Goal: Task Accomplishment & Management: Complete application form

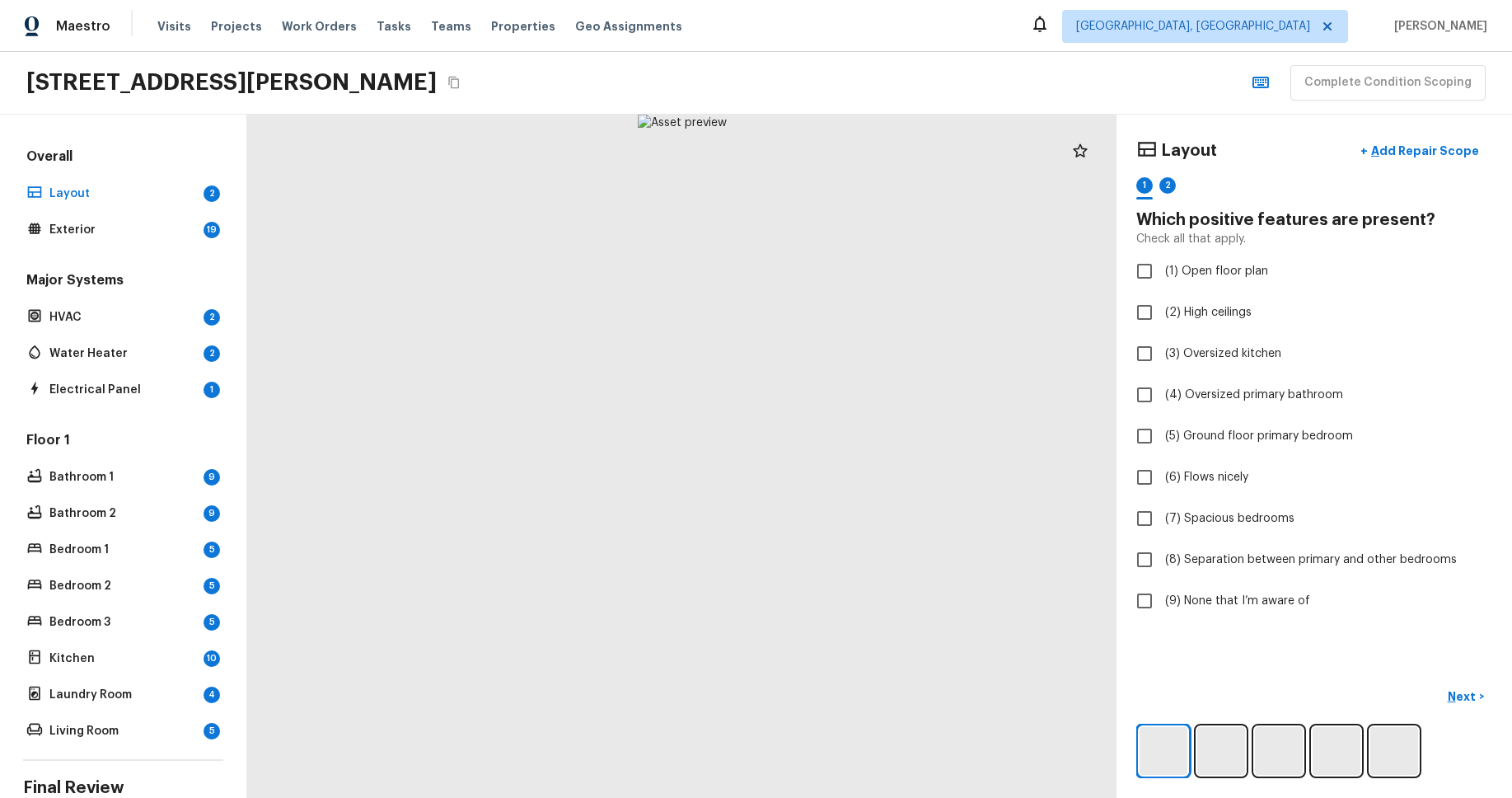
scroll to position [113, 0]
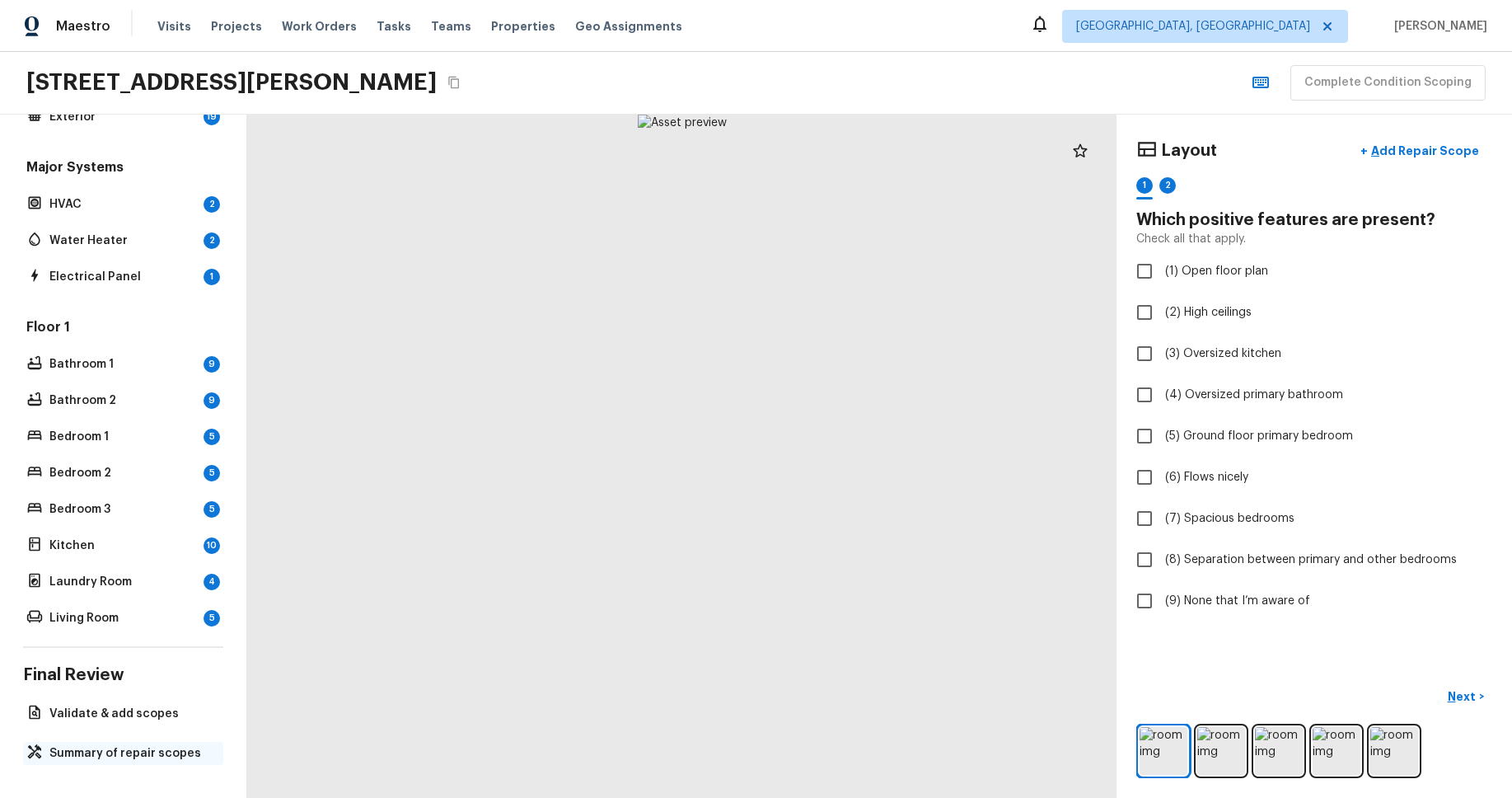
click at [154, 748] on p "Summary of repair scopes" at bounding box center [131, 753] width 164 height 16
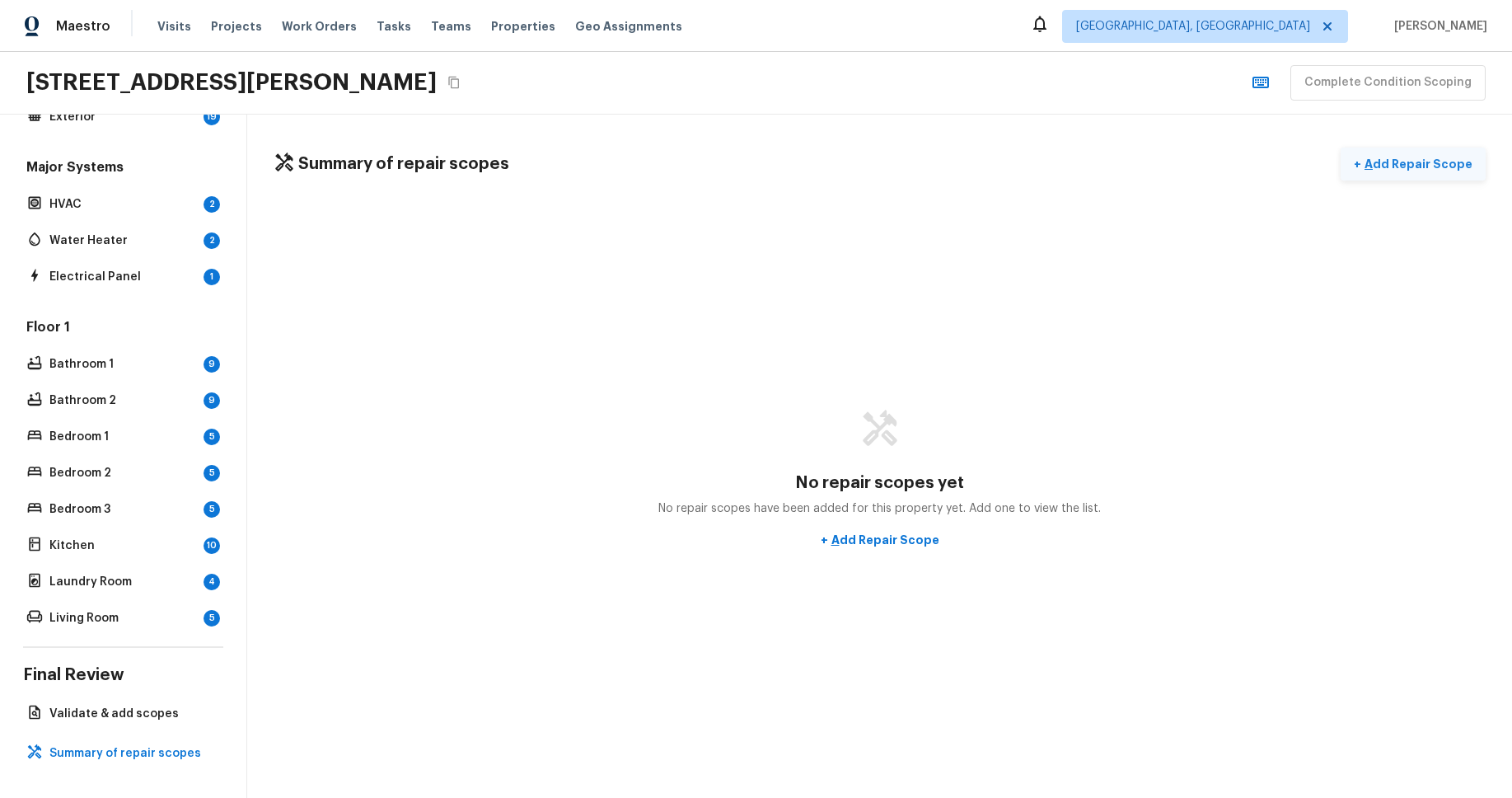
click at [1439, 162] on p "Add Repair Scope" at bounding box center [1416, 164] width 111 height 16
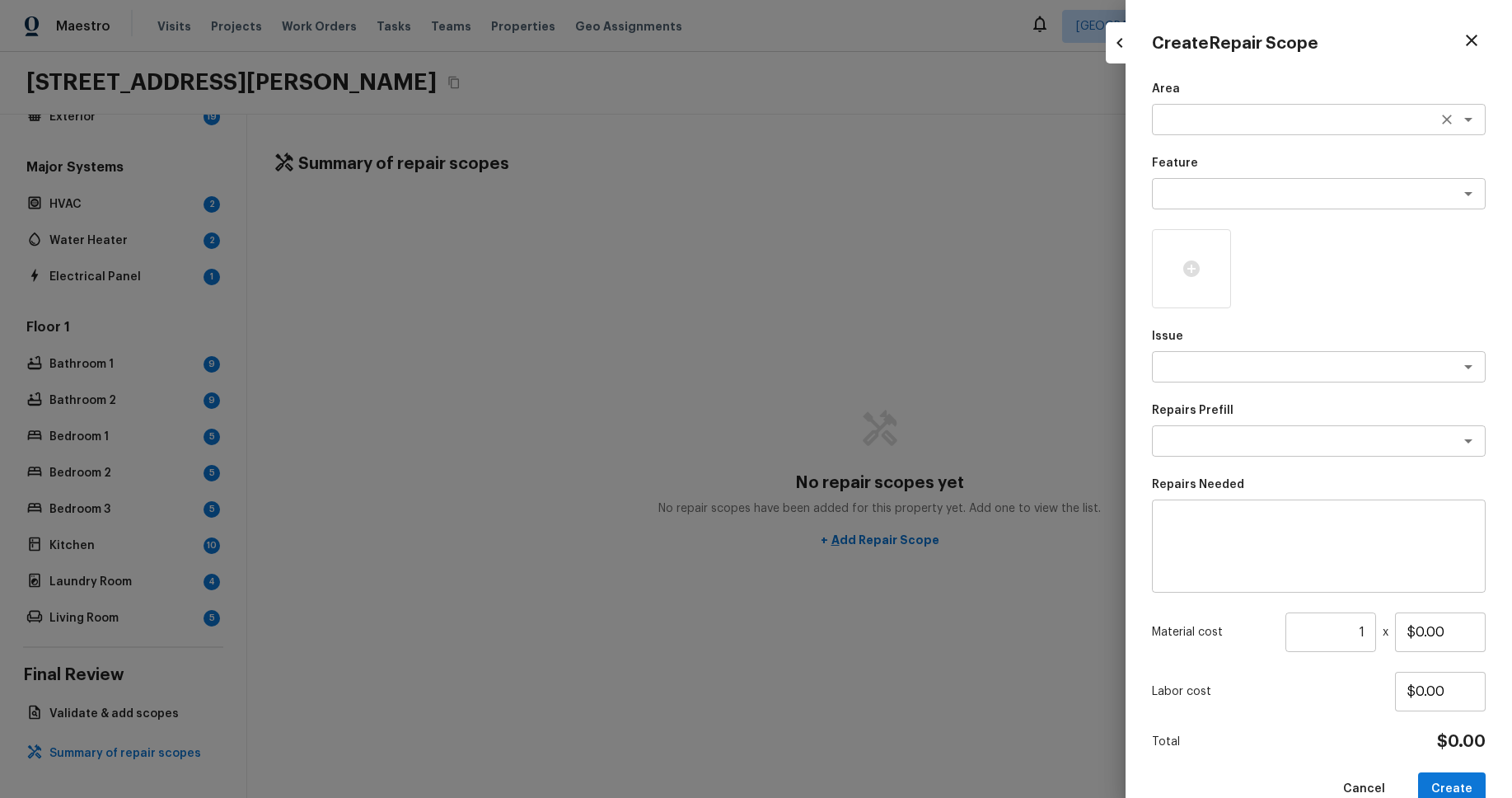
click at [1336, 111] on textarea at bounding box center [1295, 119] width 272 height 16
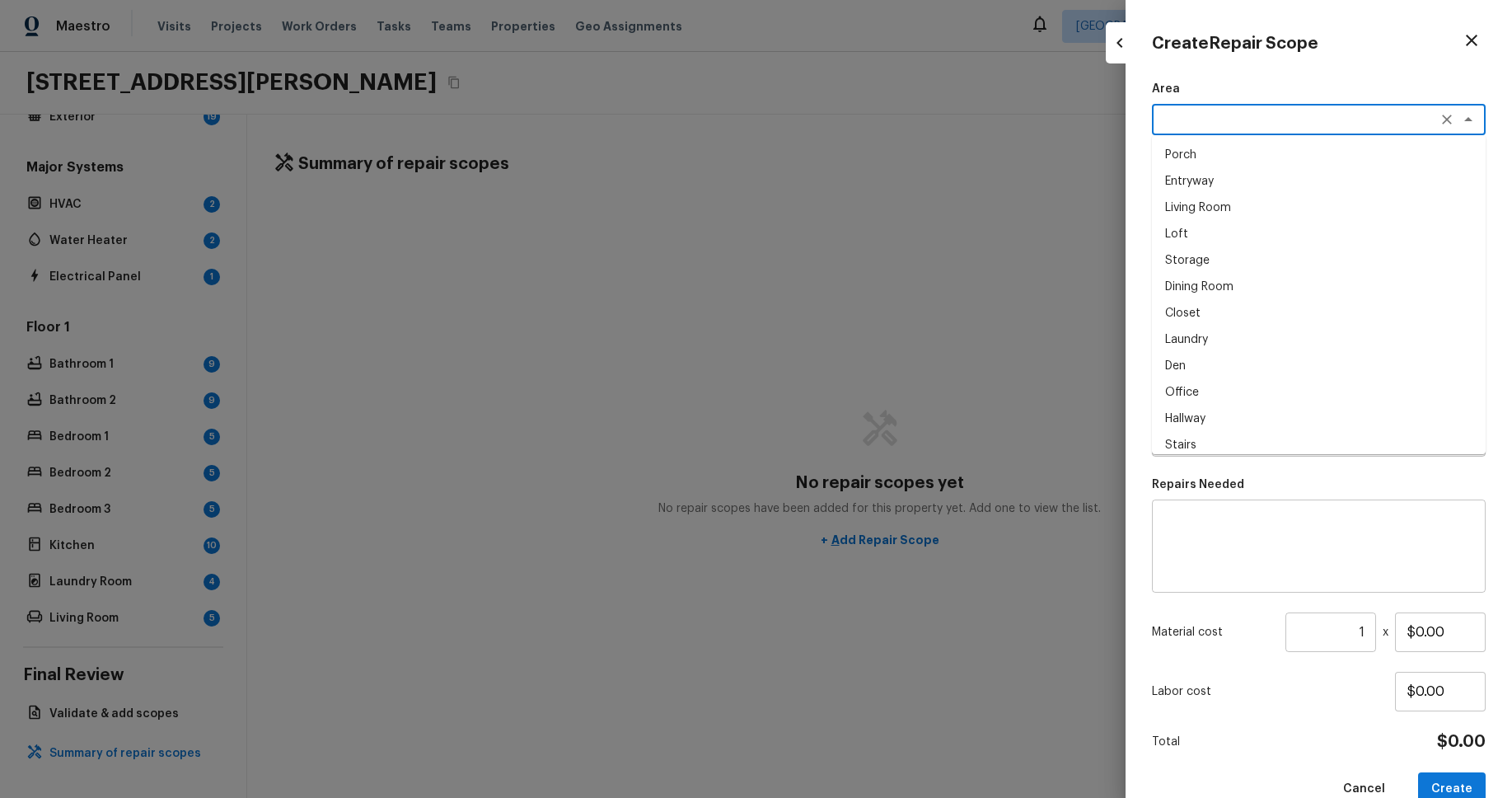
drag, startPoint x: 1301, startPoint y: 159, endPoint x: 1299, endPoint y: 176, distance: 17.1
click at [1301, 159] on li "Porch" at bounding box center [1319, 155] width 333 height 26
type textarea "Porch"
click at [1298, 201] on textarea at bounding box center [1295, 194] width 272 height 16
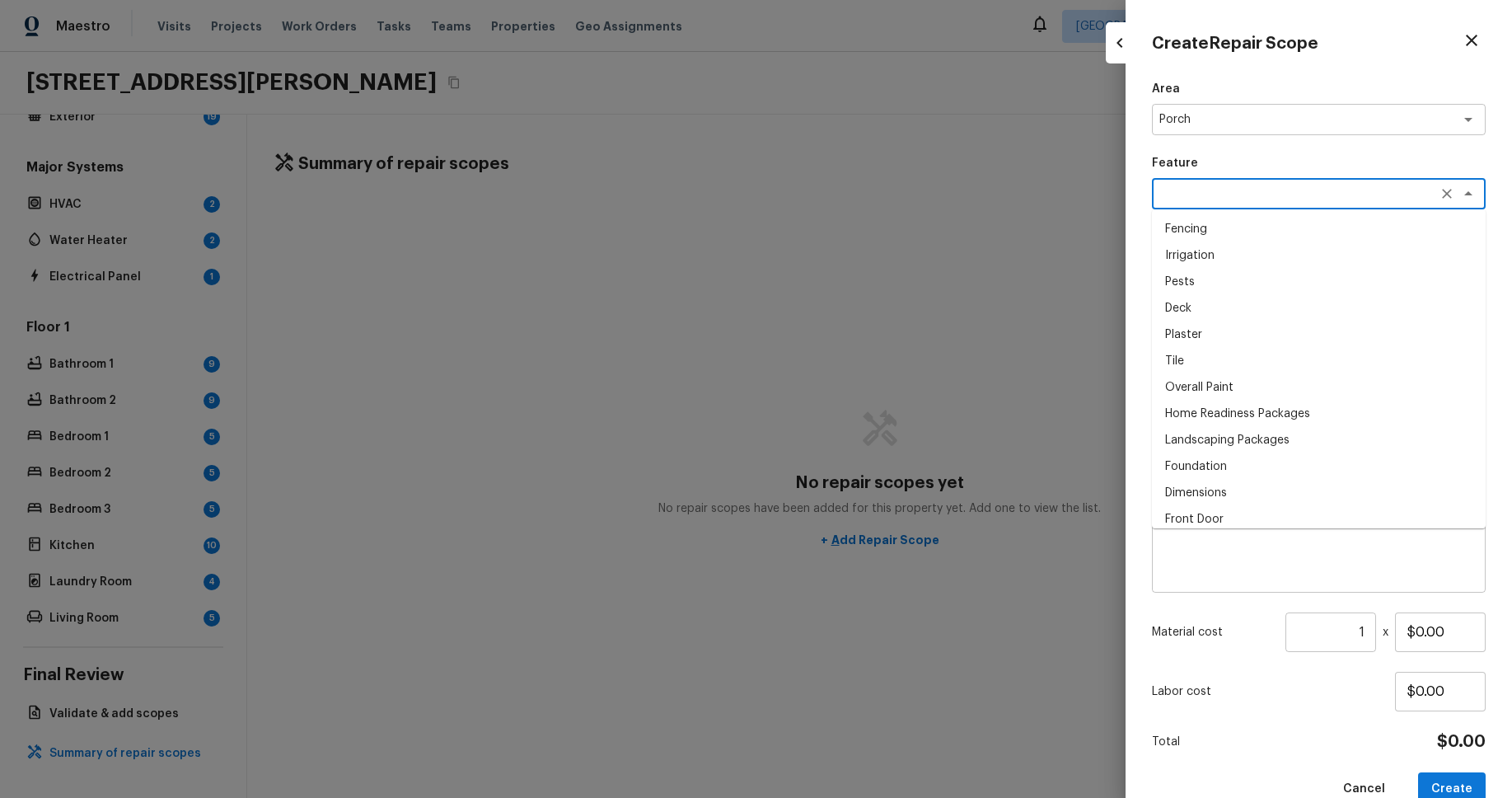
click at [1266, 290] on li "Pests" at bounding box center [1319, 281] width 333 height 26
type textarea "Pests"
click at [1210, 277] on div at bounding box center [1191, 268] width 79 height 79
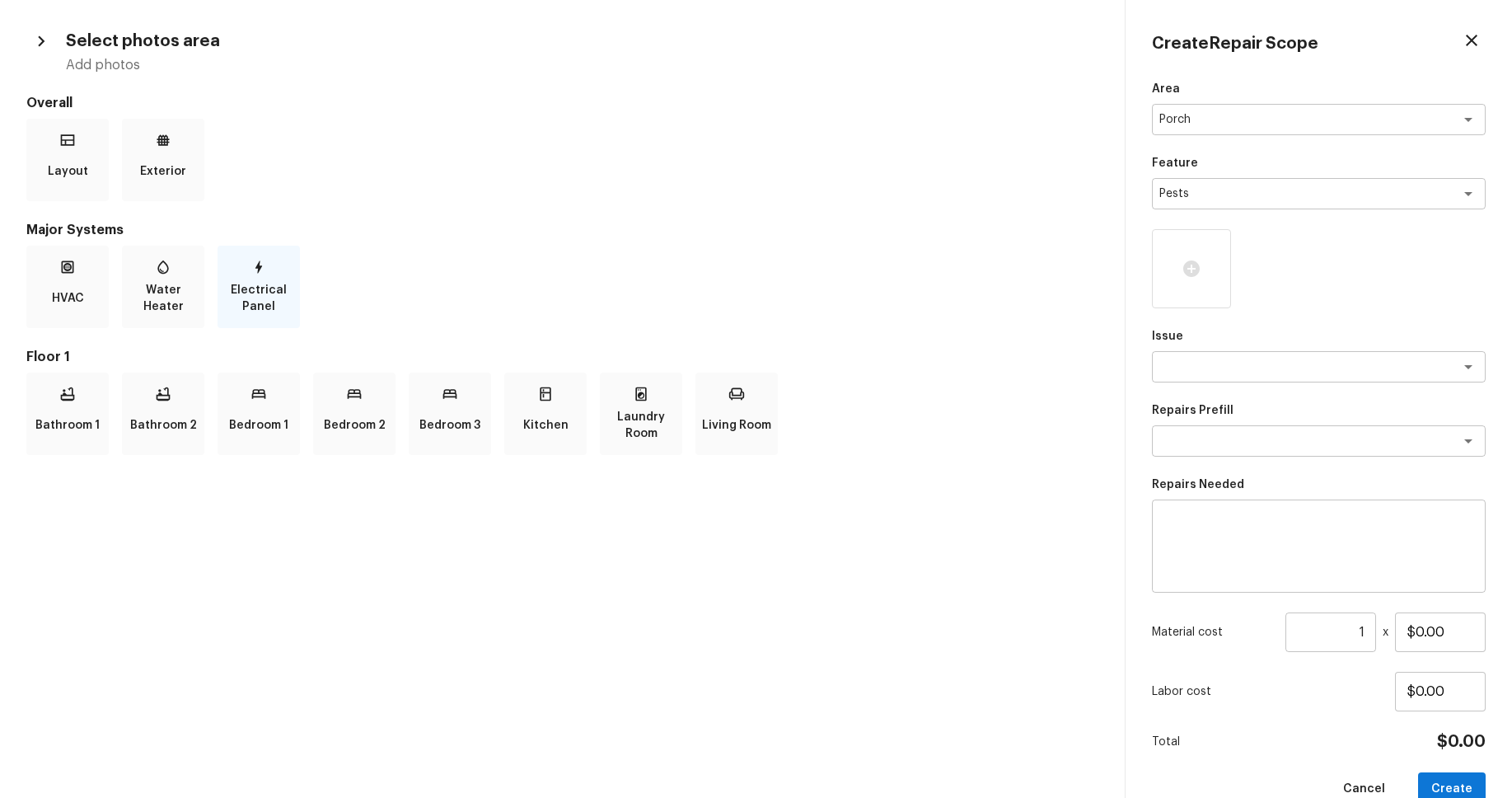
click at [228, 292] on p "Electrical Panel" at bounding box center [258, 298] width 76 height 33
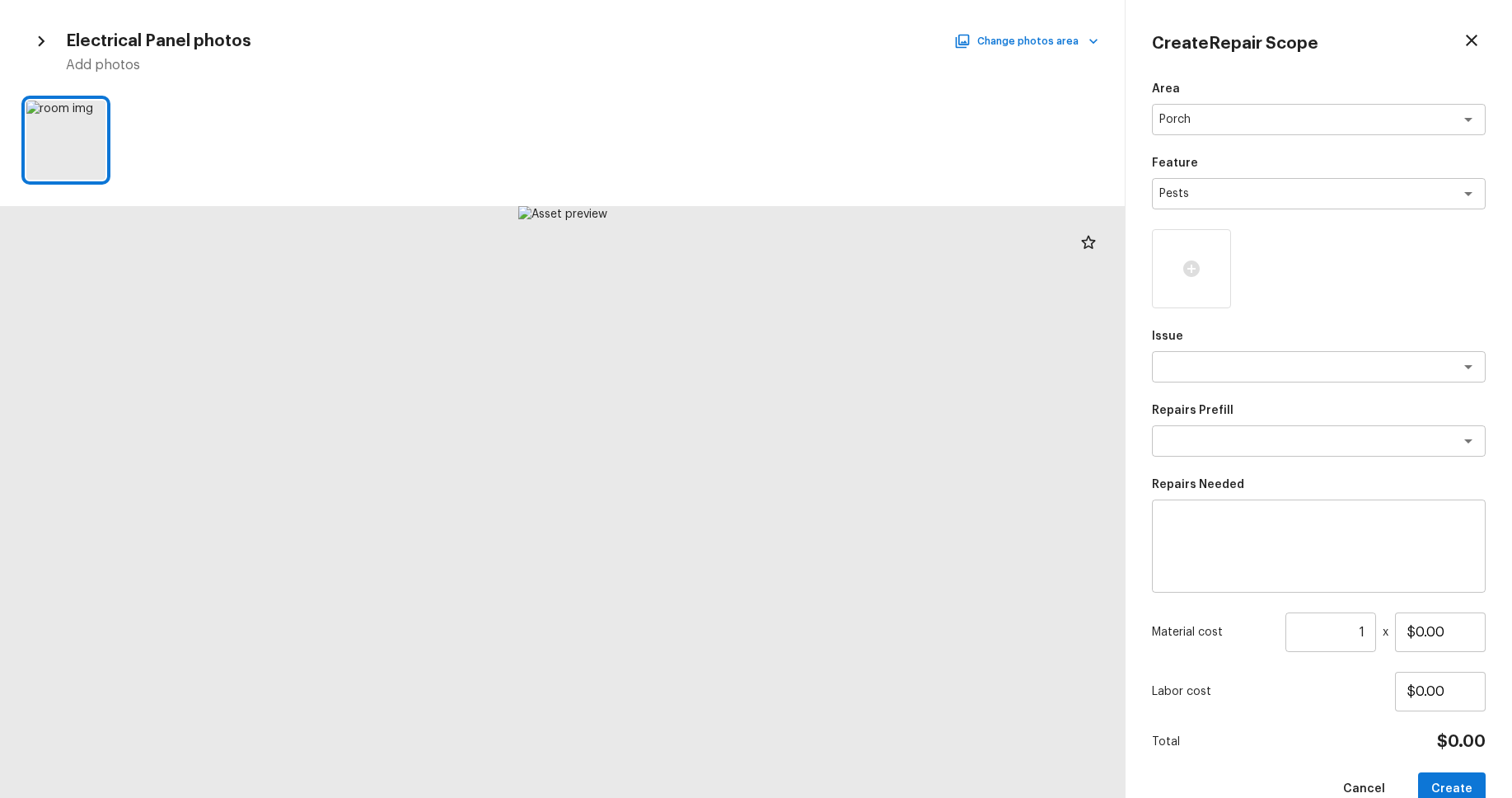
drag, startPoint x: 95, startPoint y: 113, endPoint x: 106, endPoint y: 117, distance: 11.7
click at [95, 113] on icon at bounding box center [90, 116] width 16 height 16
click at [1318, 372] on textarea at bounding box center [1295, 367] width 272 height 16
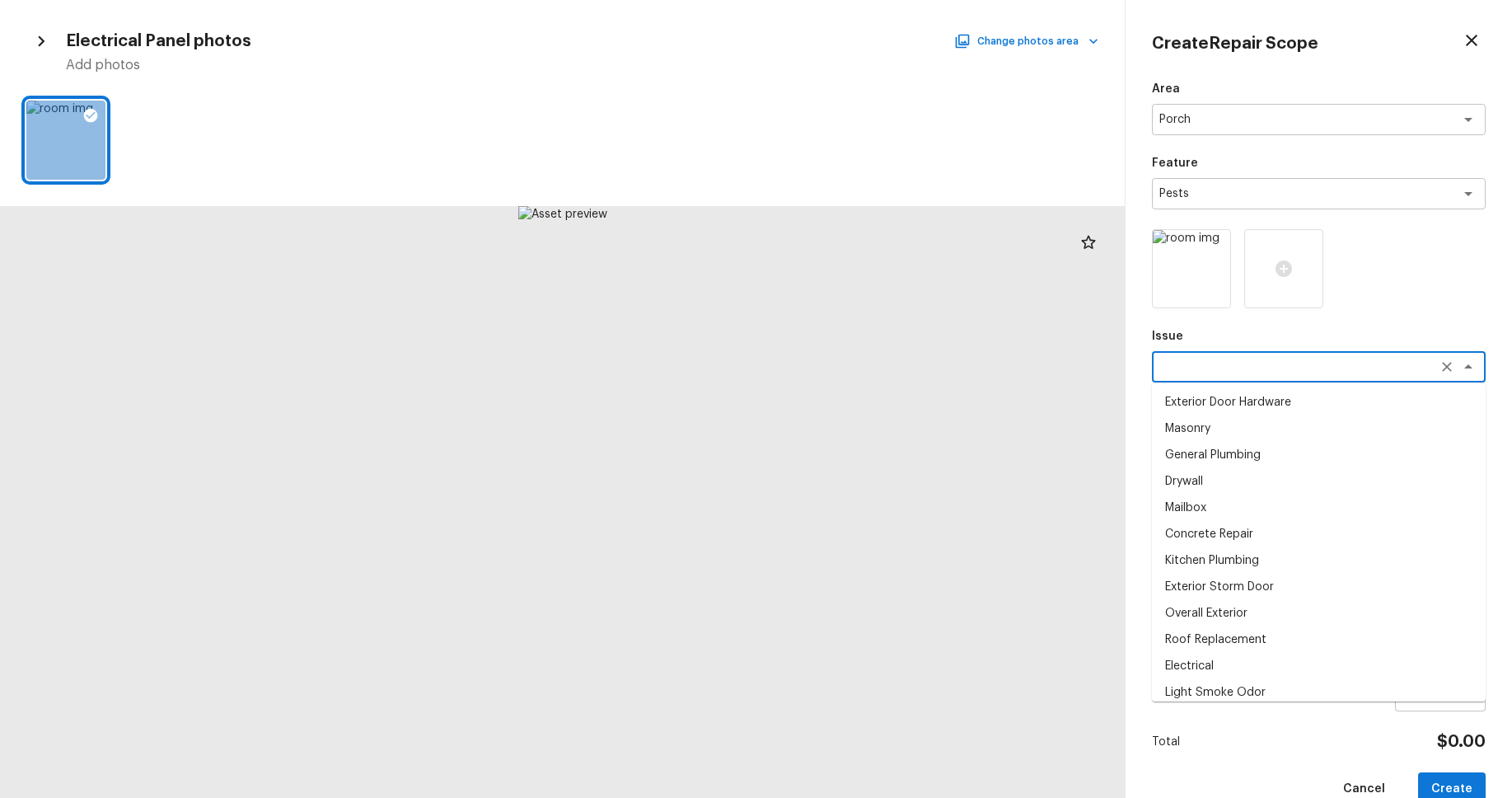
click at [1251, 443] on li "General Plumbing" at bounding box center [1319, 455] width 333 height 26
type textarea "General Plumbing"
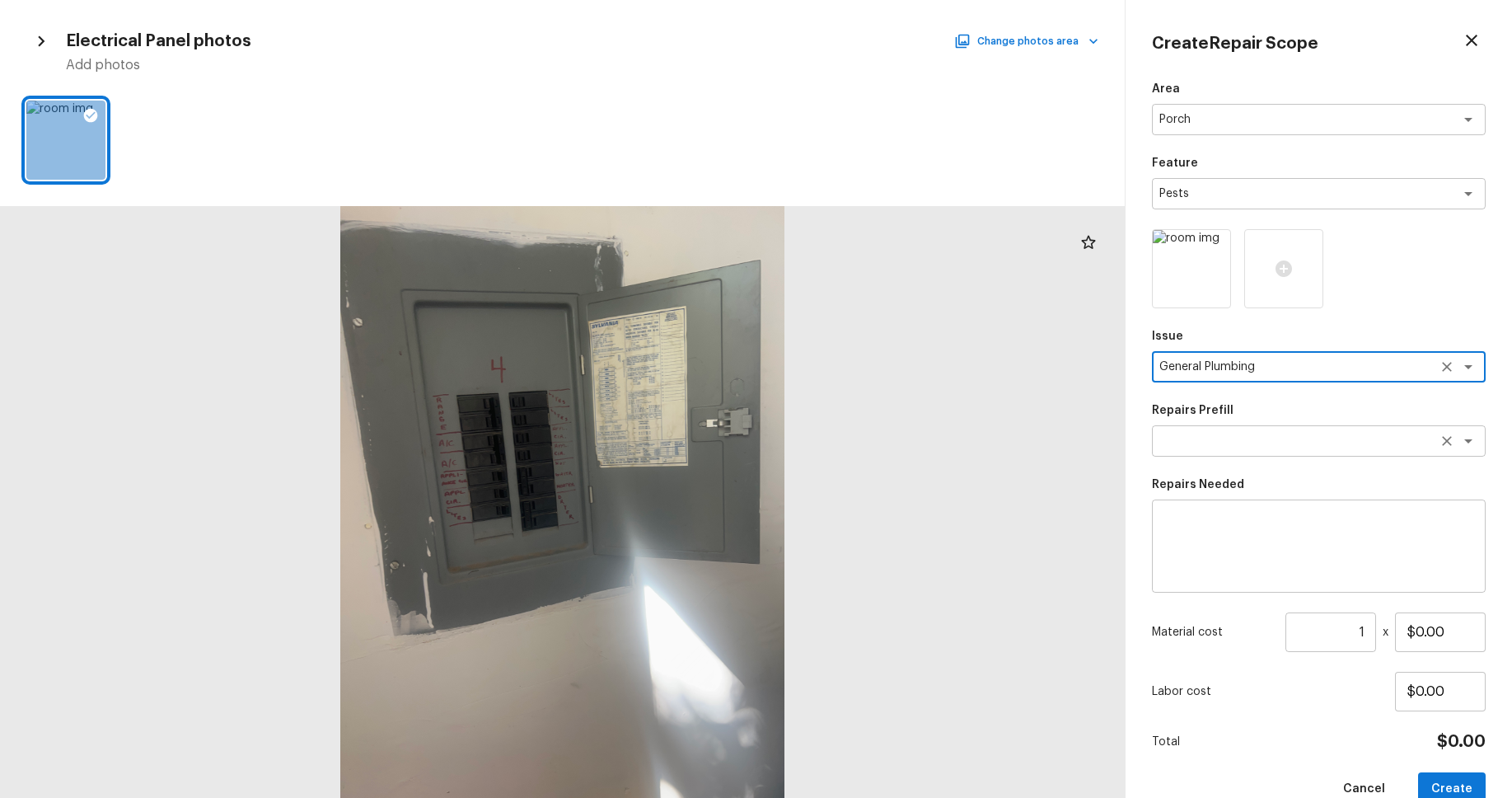
click at [1256, 442] on textarea at bounding box center [1295, 441] width 272 height 16
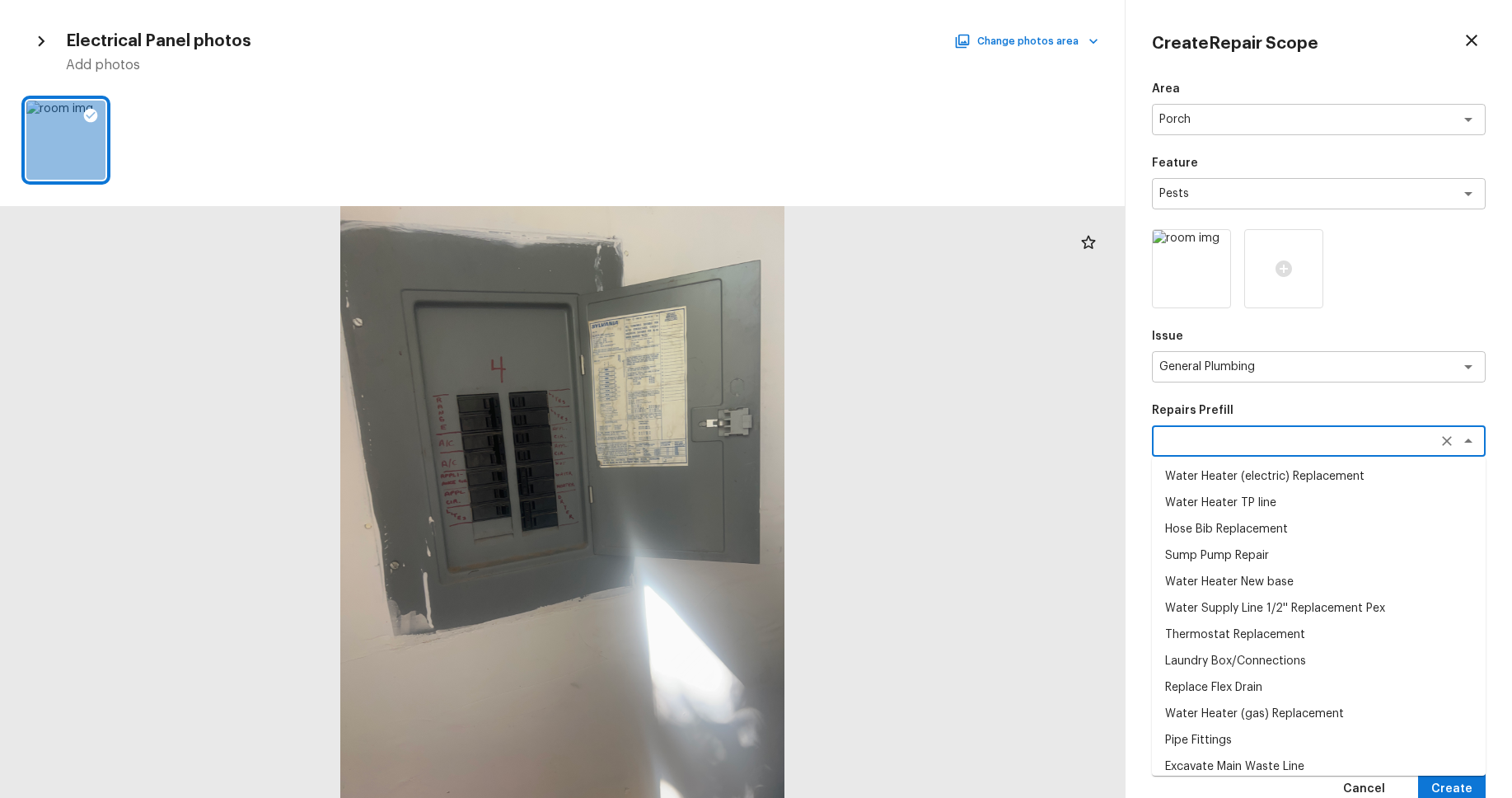
click at [1241, 523] on li "Hose Bib Replacement" at bounding box center [1319, 528] width 333 height 26
type textarea "Hose Bib Replacement"
type textarea "Remove the existing hose bib and replace it with a new hose bib. Ensure that th…"
type input "$45.51"
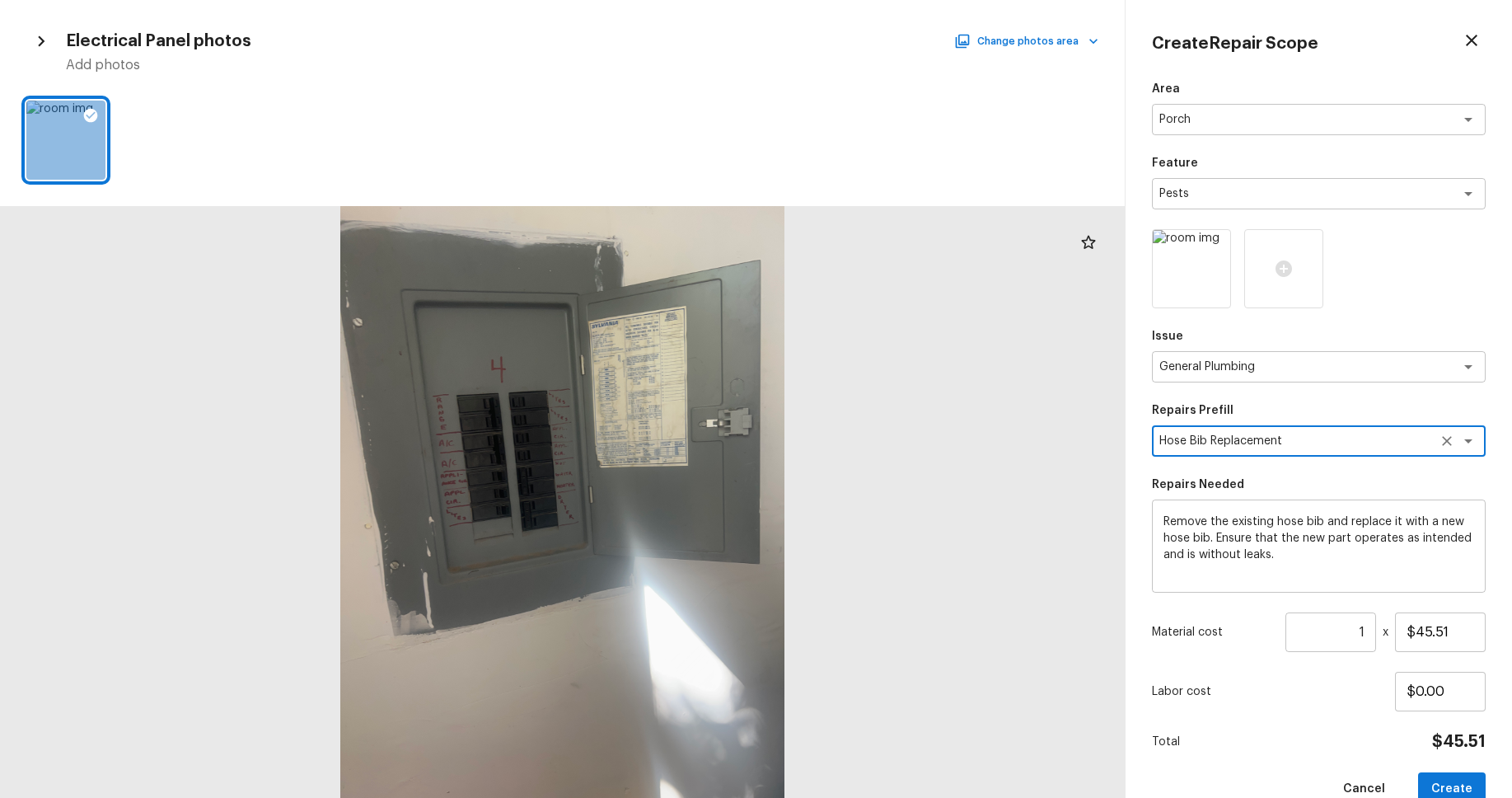
drag, startPoint x: 37, startPoint y: 39, endPoint x: 56, endPoint y: 47, distance: 20.6
click at [37, 39] on icon "button" at bounding box center [41, 41] width 22 height 22
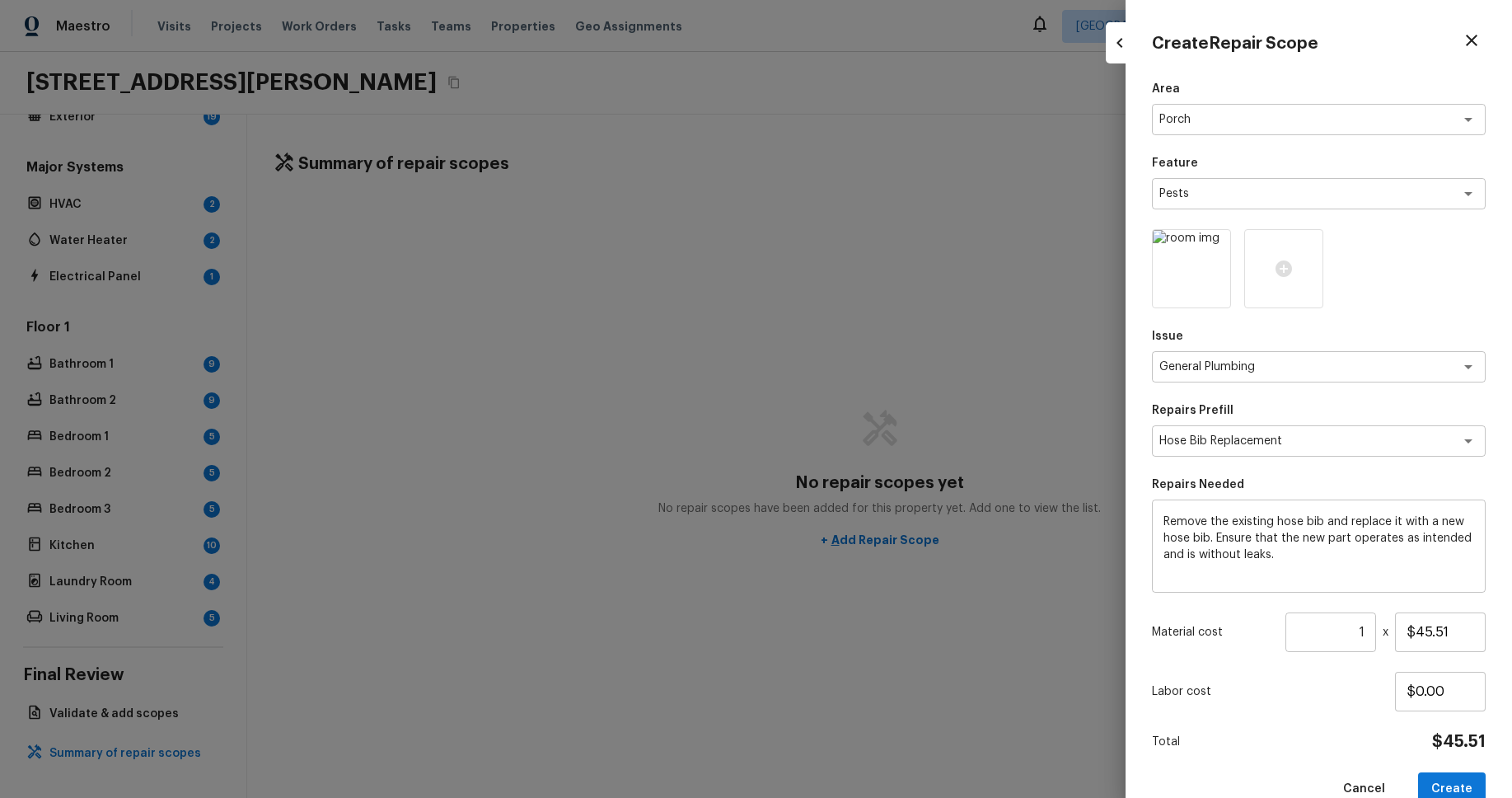
click at [1446, 786] on button "Create" at bounding box center [1452, 789] width 67 height 34
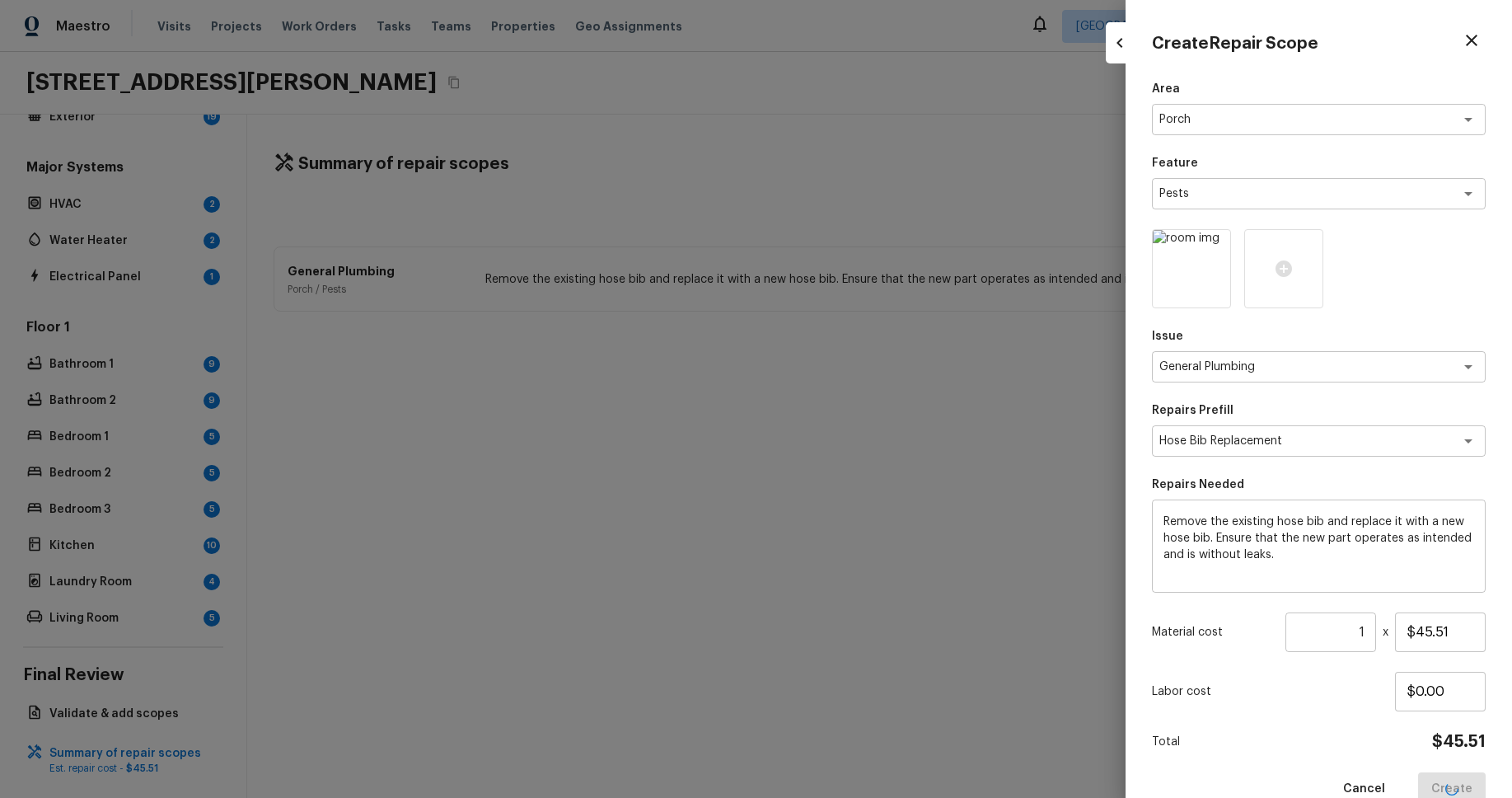
type input "$0.00"
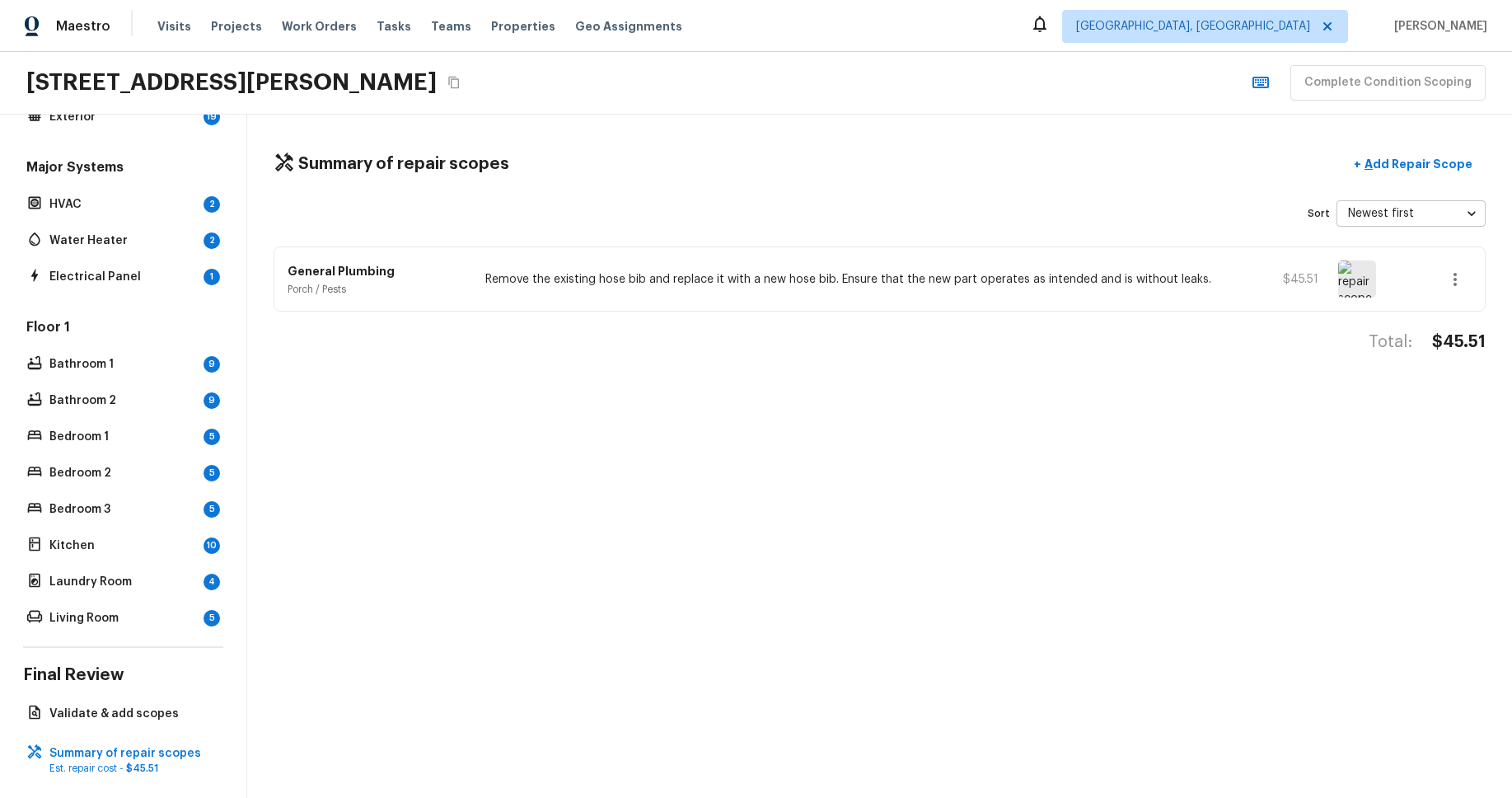
scroll to position [0, 0]
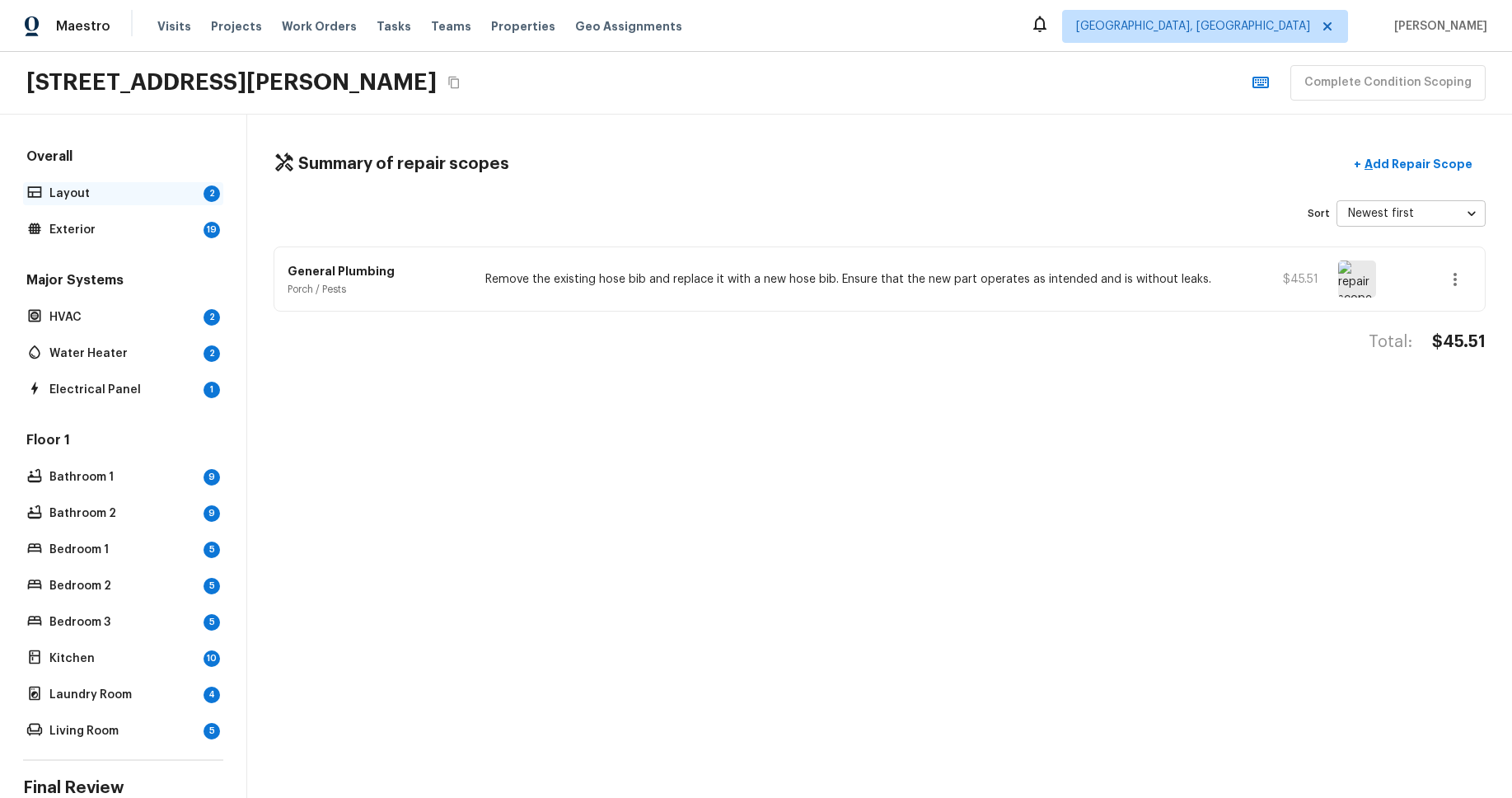
click at [82, 194] on p "Layout" at bounding box center [123, 194] width 148 height 16
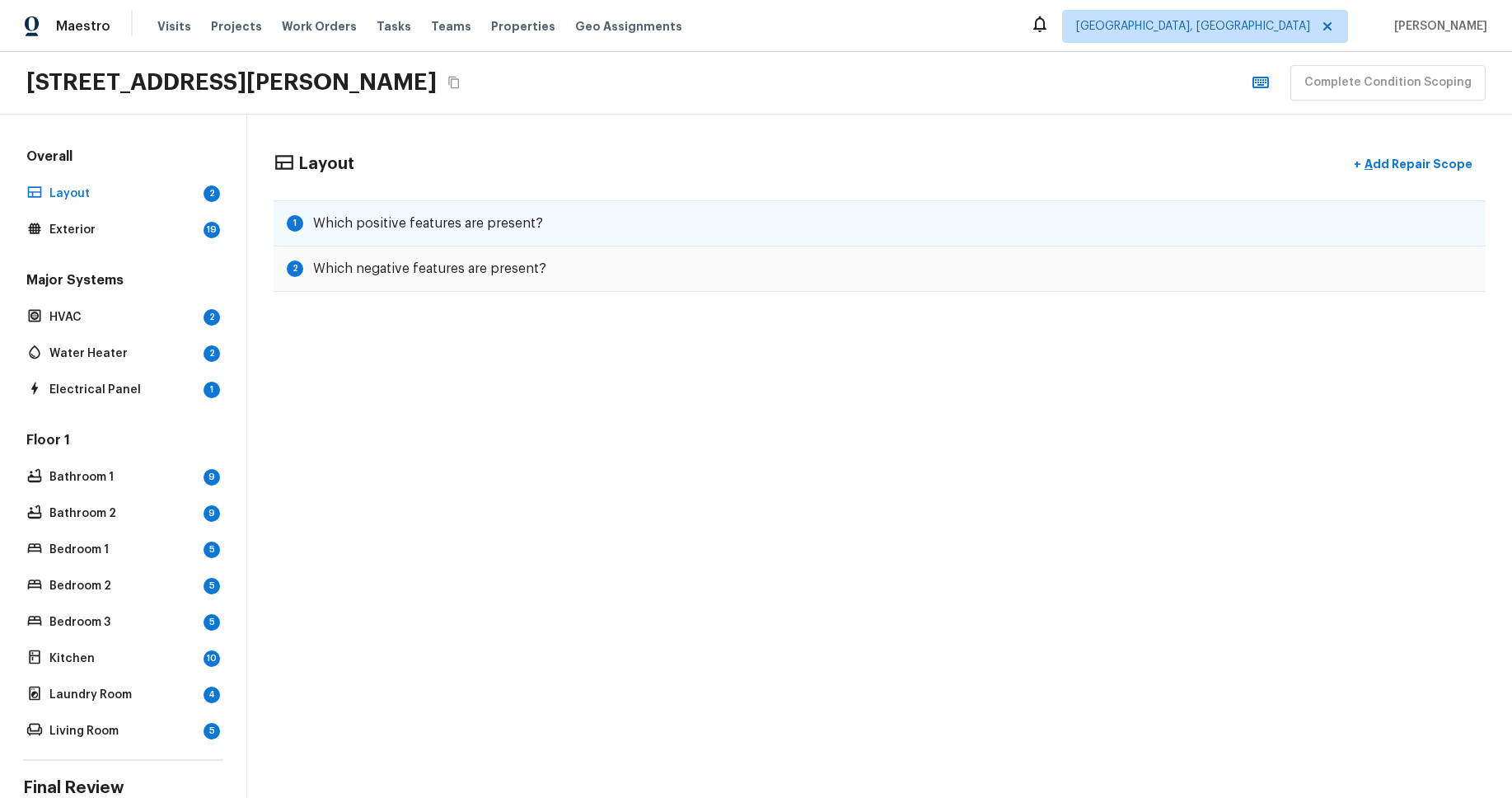
click at [550, 210] on div "1 Which positive features are present?" at bounding box center [879, 223] width 1212 height 46
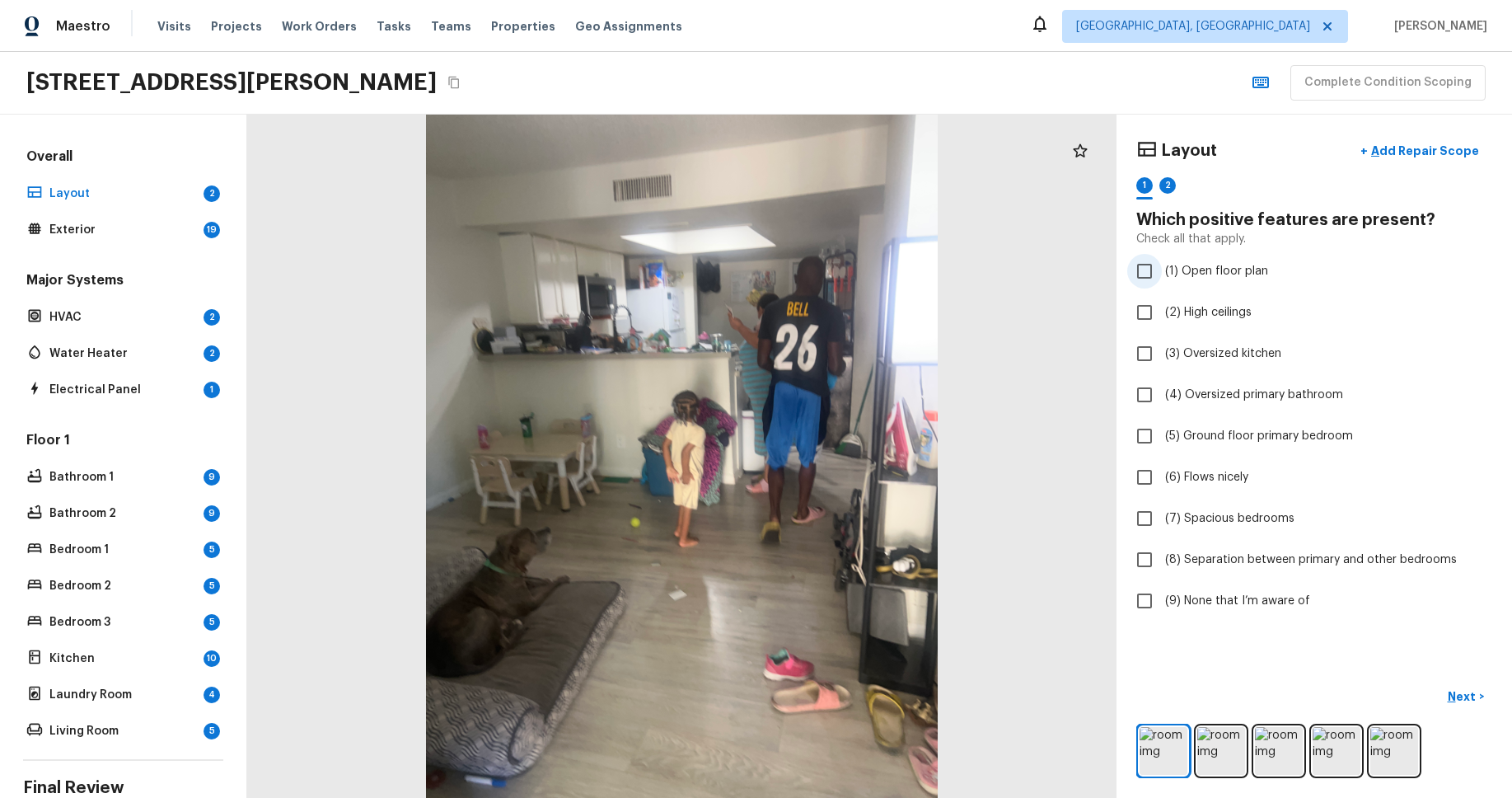
checkbox input "true"
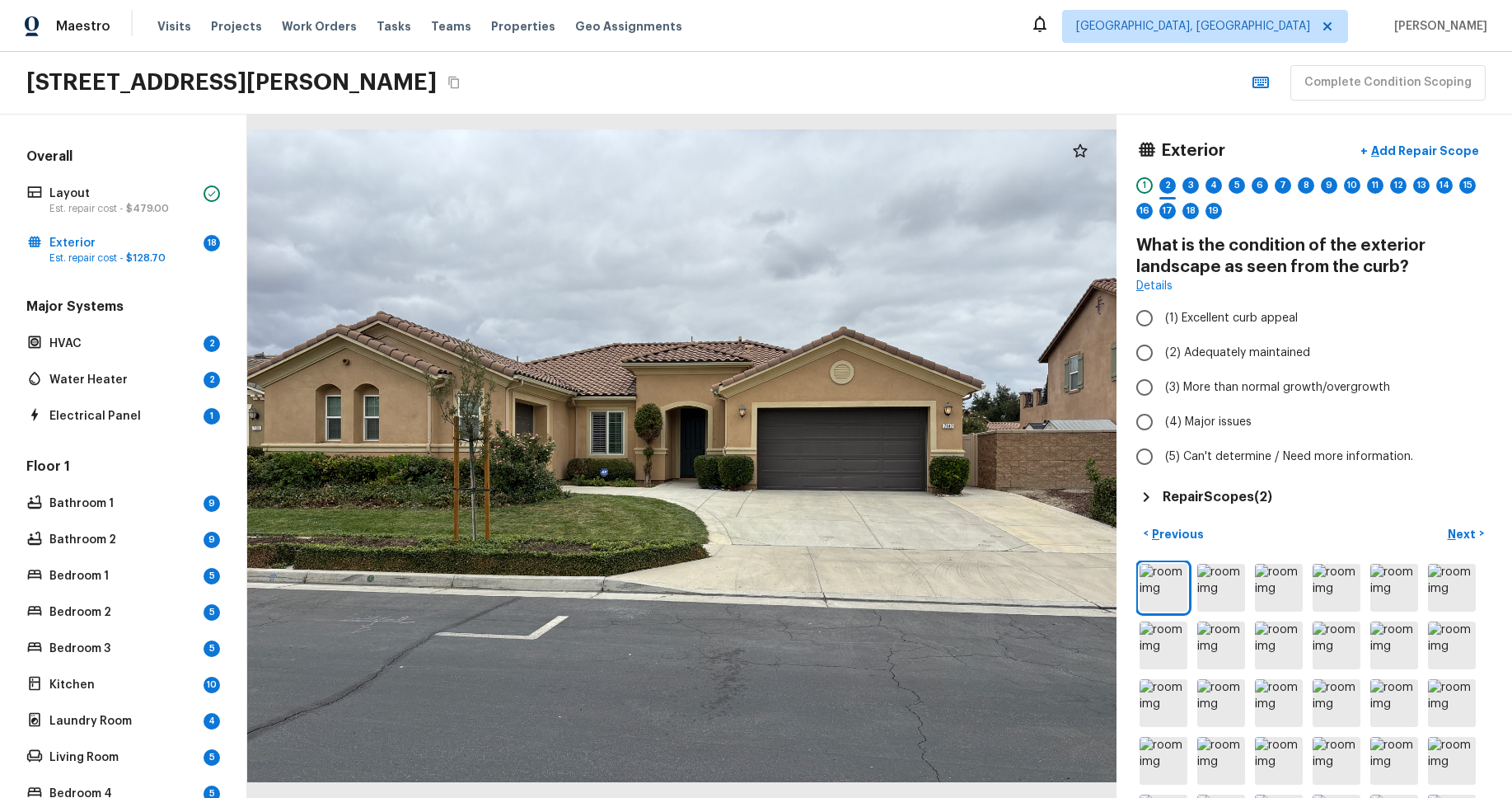
scroll to position [107, 0]
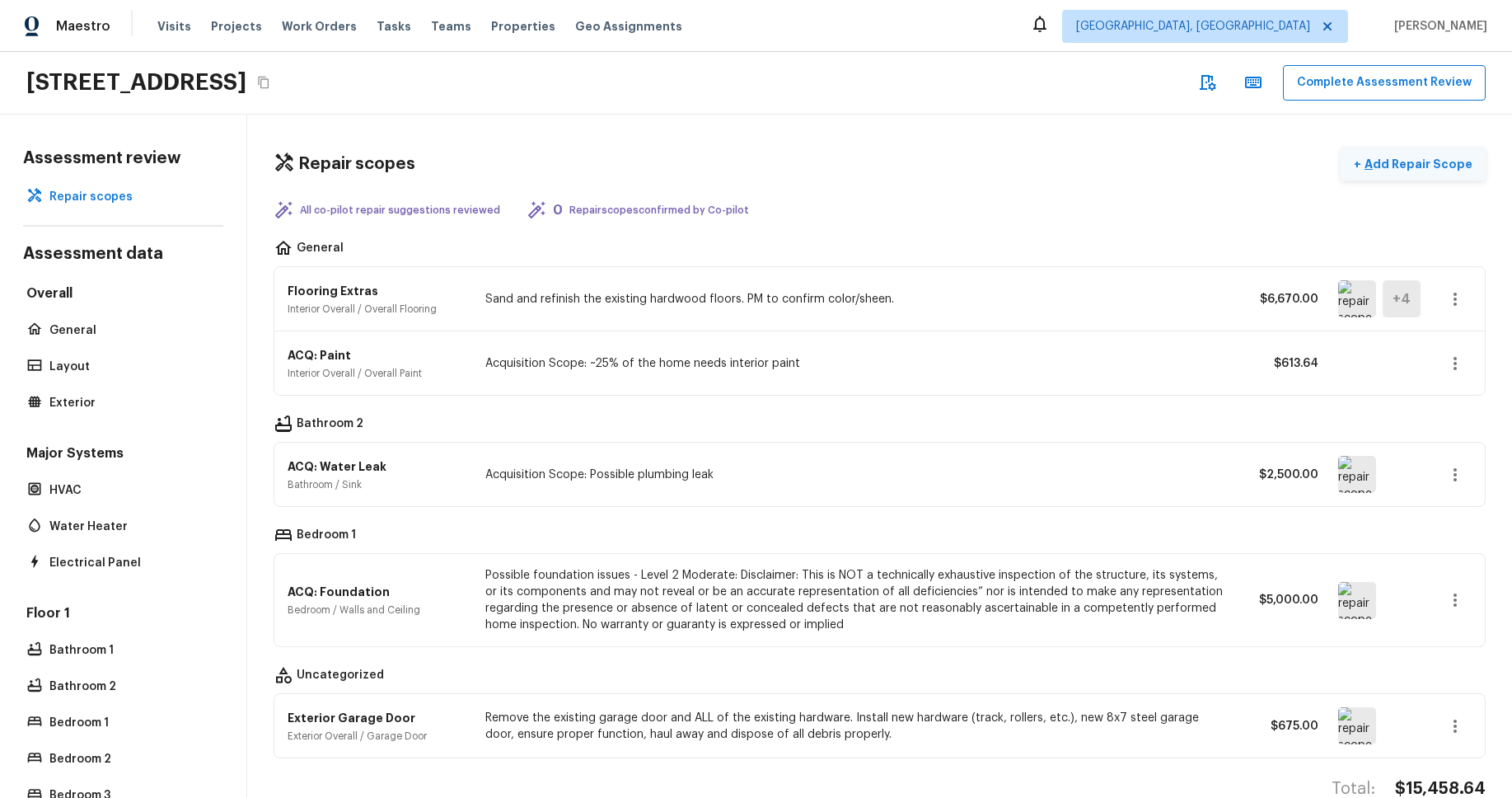
click at [1421, 167] on p "Add Repair Scope" at bounding box center [1416, 164] width 111 height 16
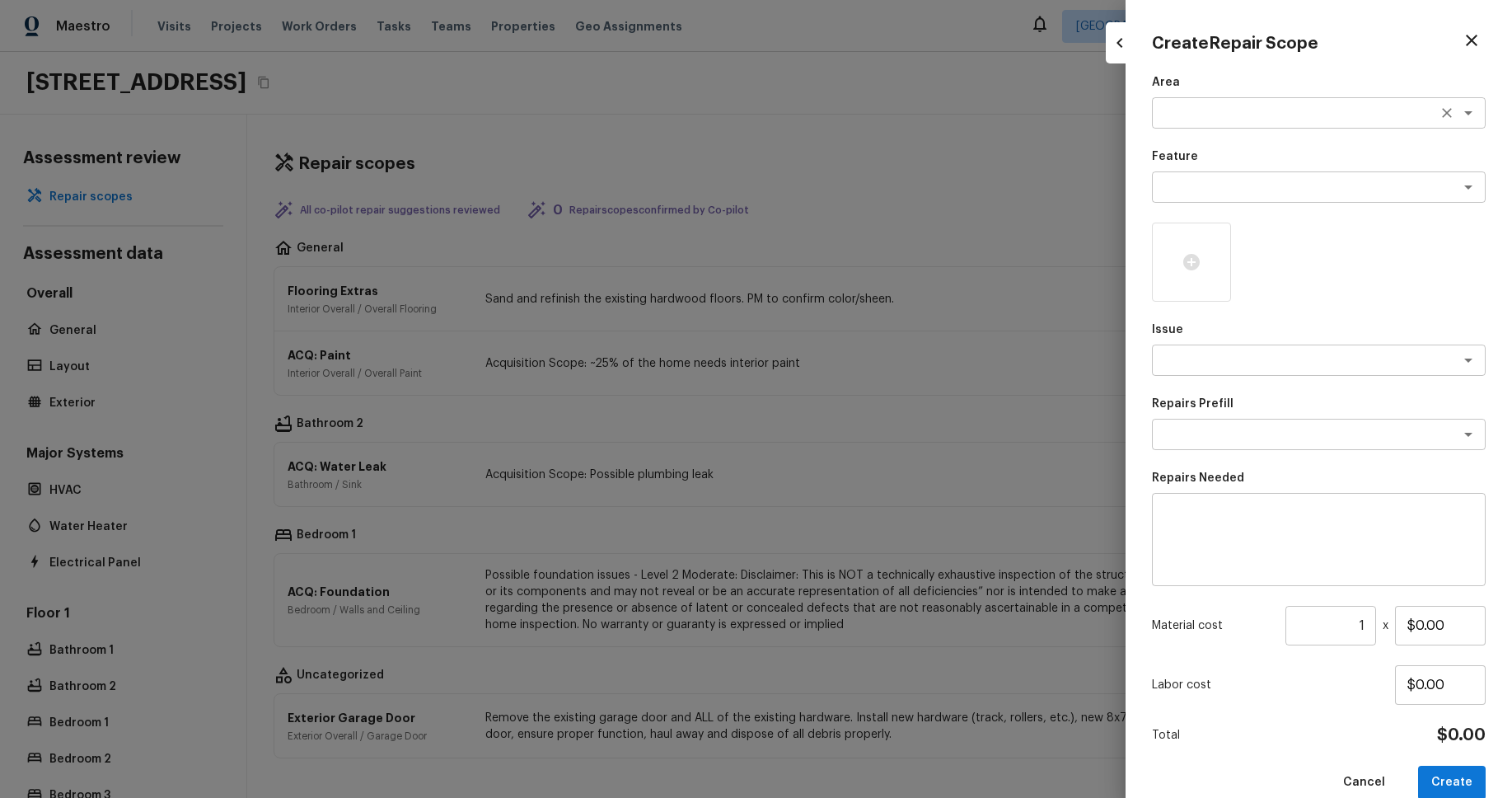
click at [1335, 114] on textarea at bounding box center [1295, 113] width 272 height 16
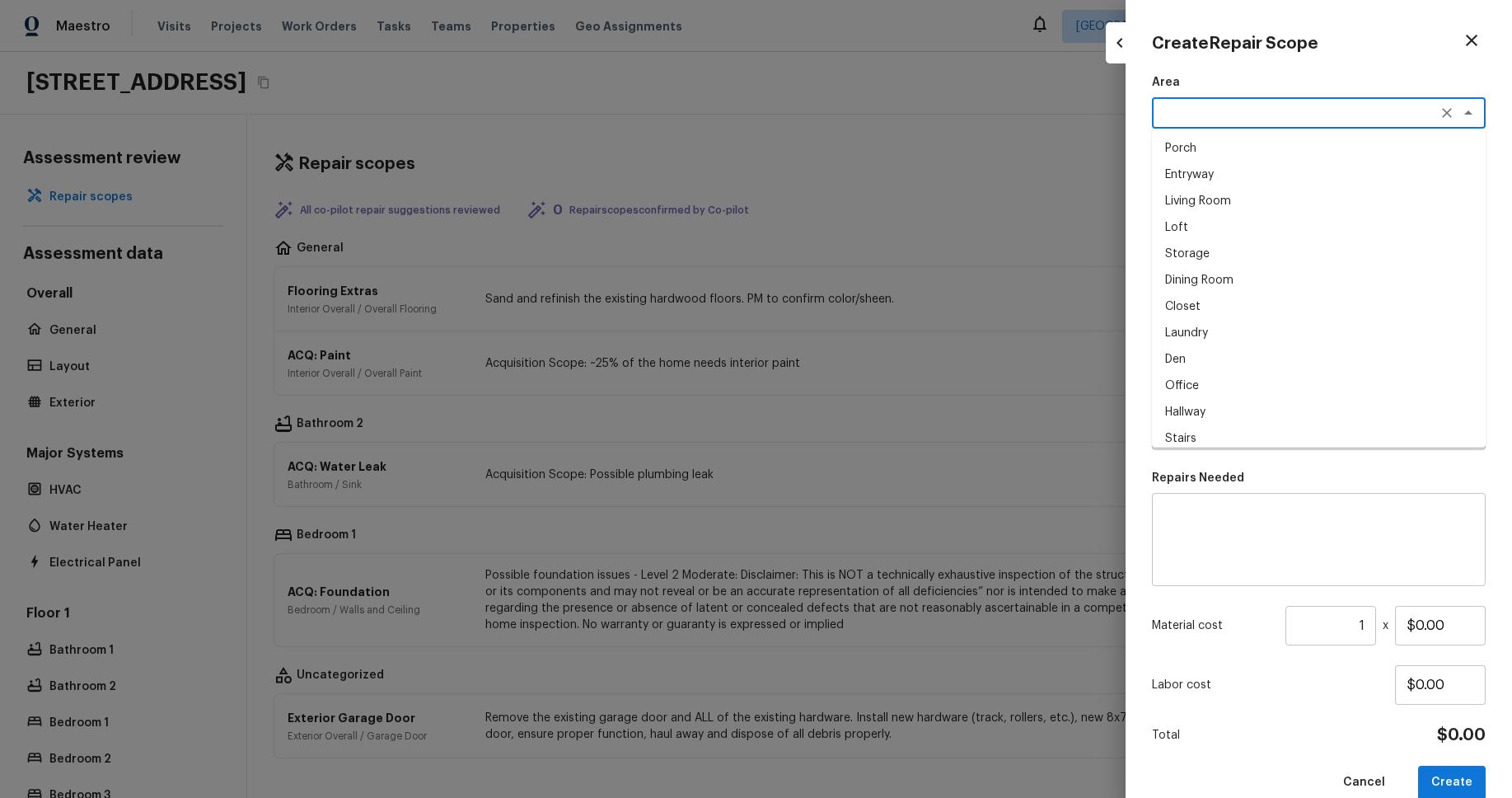
click at [1279, 180] on li "Entryway" at bounding box center [1319, 174] width 333 height 26
type textarea "Entryway"
click at [1279, 200] on div "x ​" at bounding box center [1319, 187] width 333 height 31
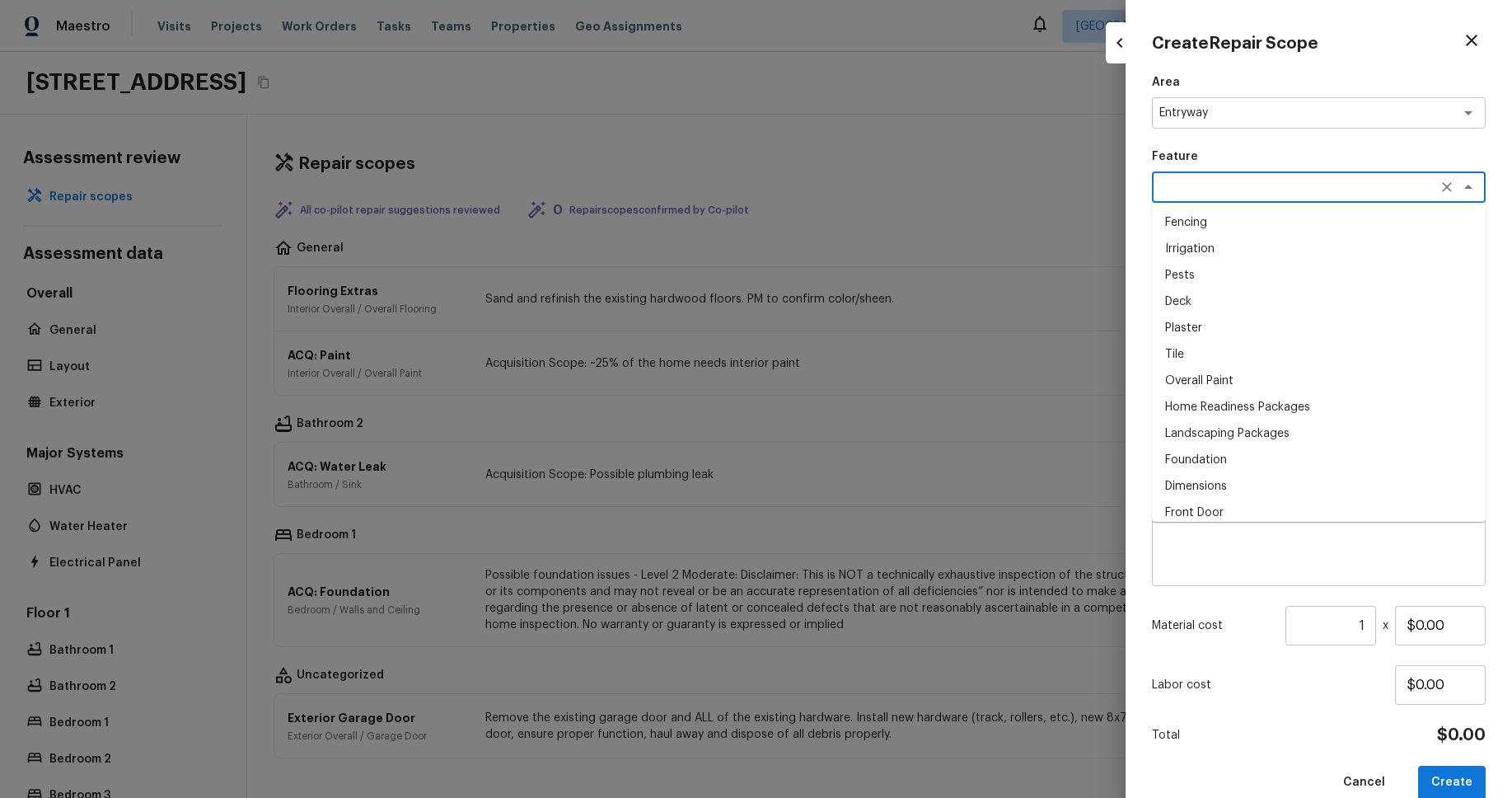
click at [1278, 271] on li "Pests" at bounding box center [1319, 275] width 333 height 26
type textarea "Pests"
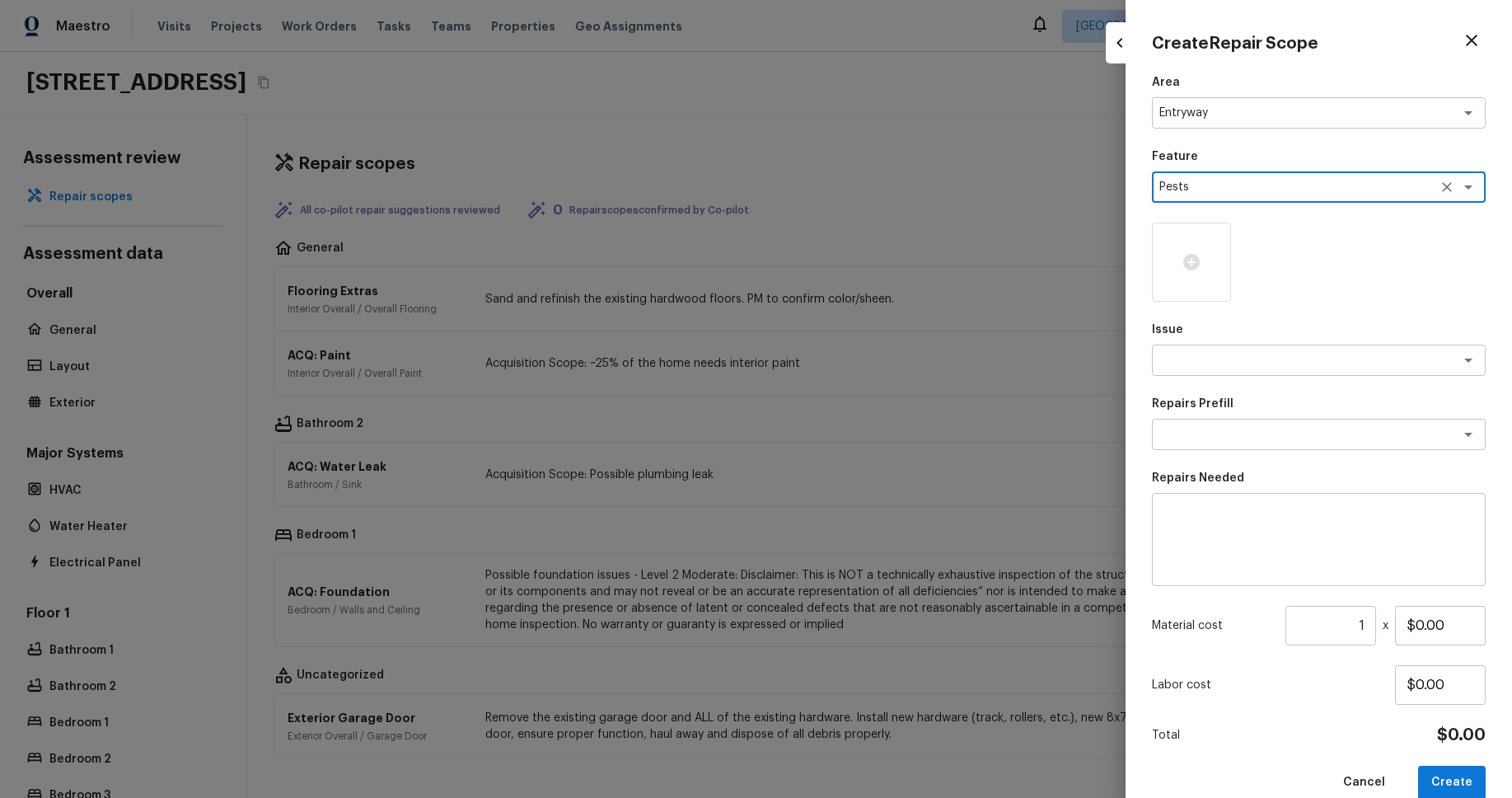
click at [1278, 377] on div "Area Entryway x ​ Feature Pests x ​ Issue x ​ Repairs Prefill x ​ Repairs Neede…" at bounding box center [1319, 436] width 333 height 725
click at [1277, 364] on textarea at bounding box center [1295, 360] width 272 height 16
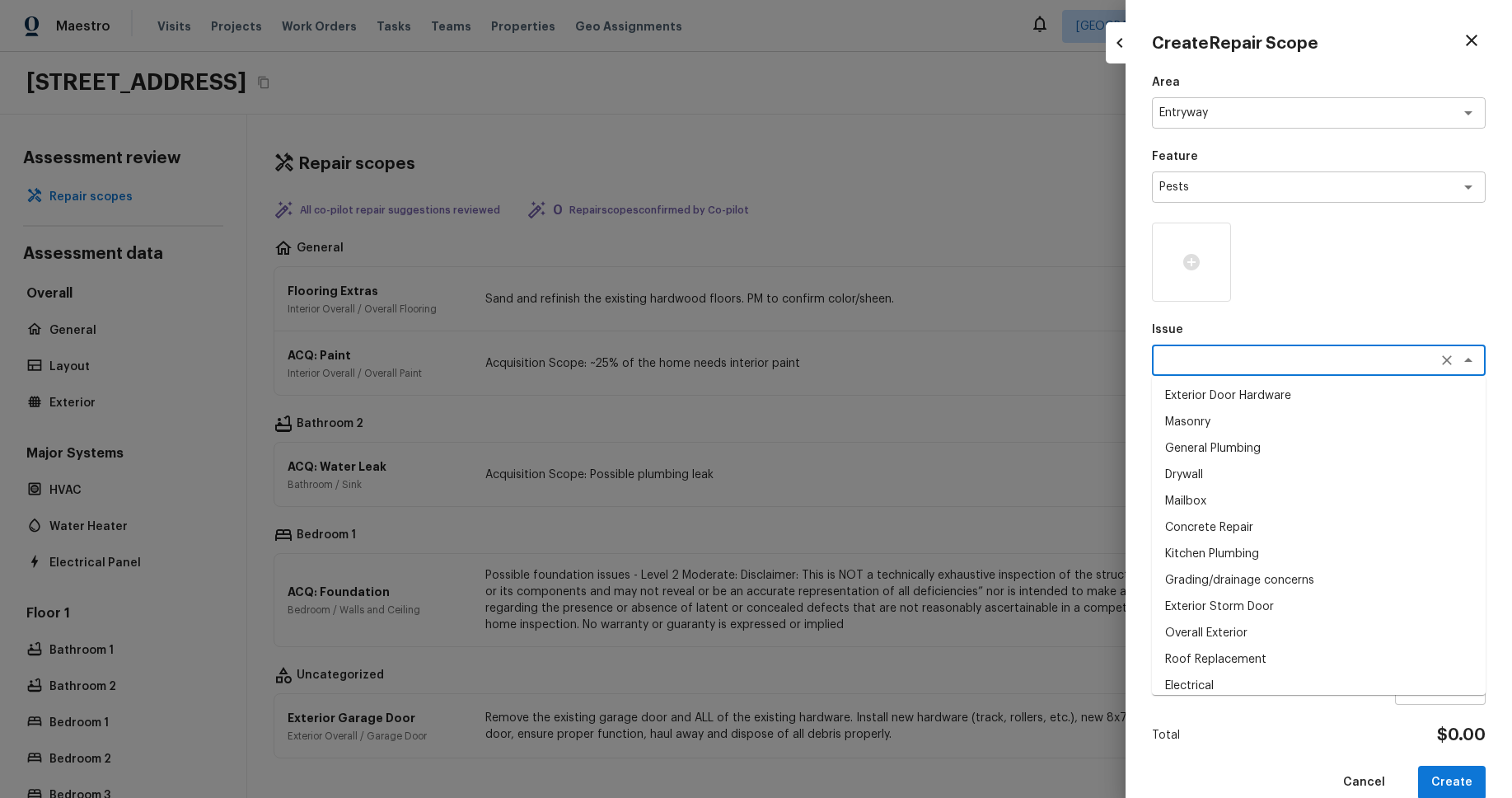
click at [1258, 424] on li "Masonry" at bounding box center [1319, 422] width 333 height 26
type textarea "Masonry"
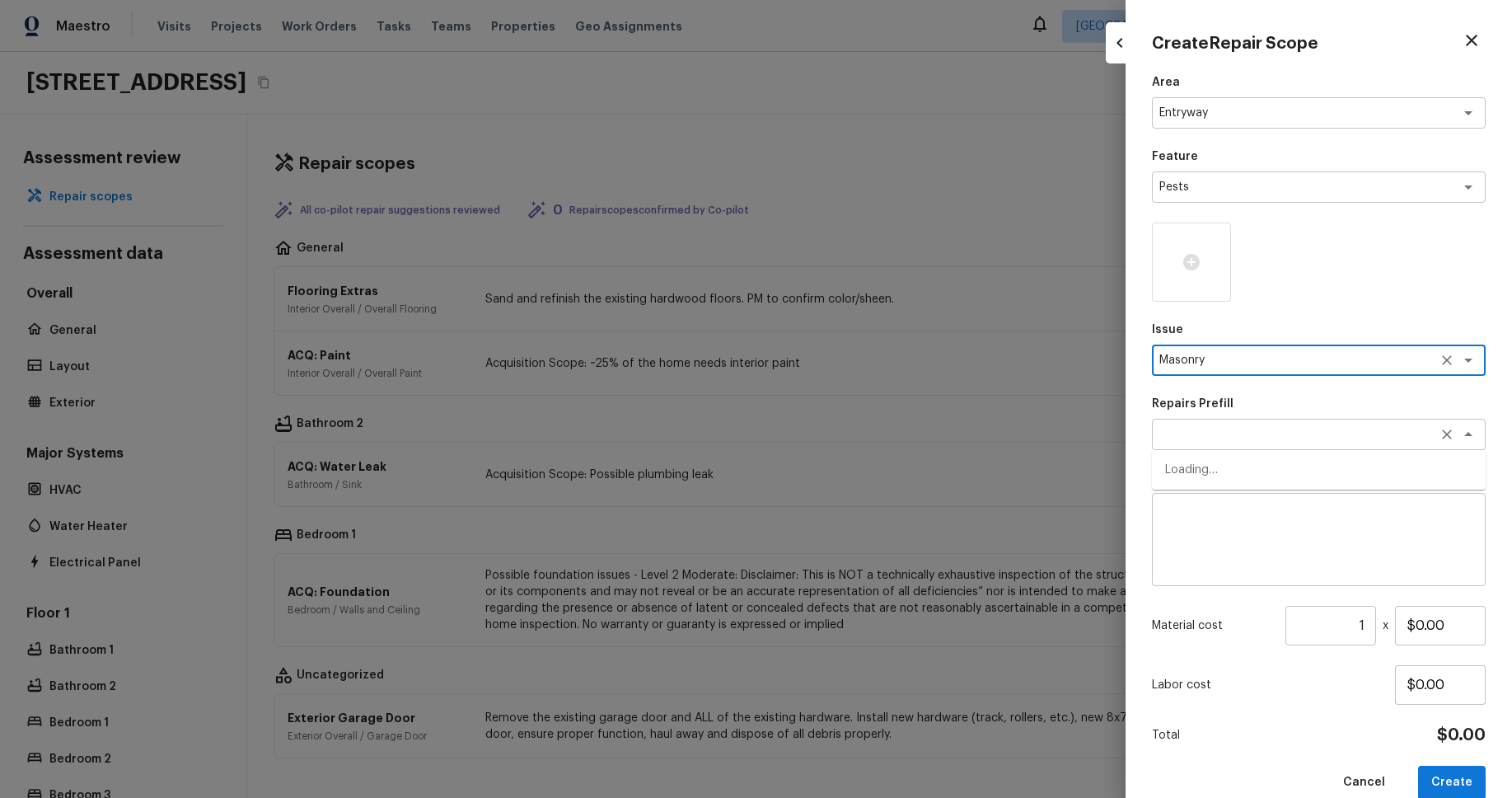
click at [1258, 445] on div "x ​" at bounding box center [1319, 435] width 333 height 31
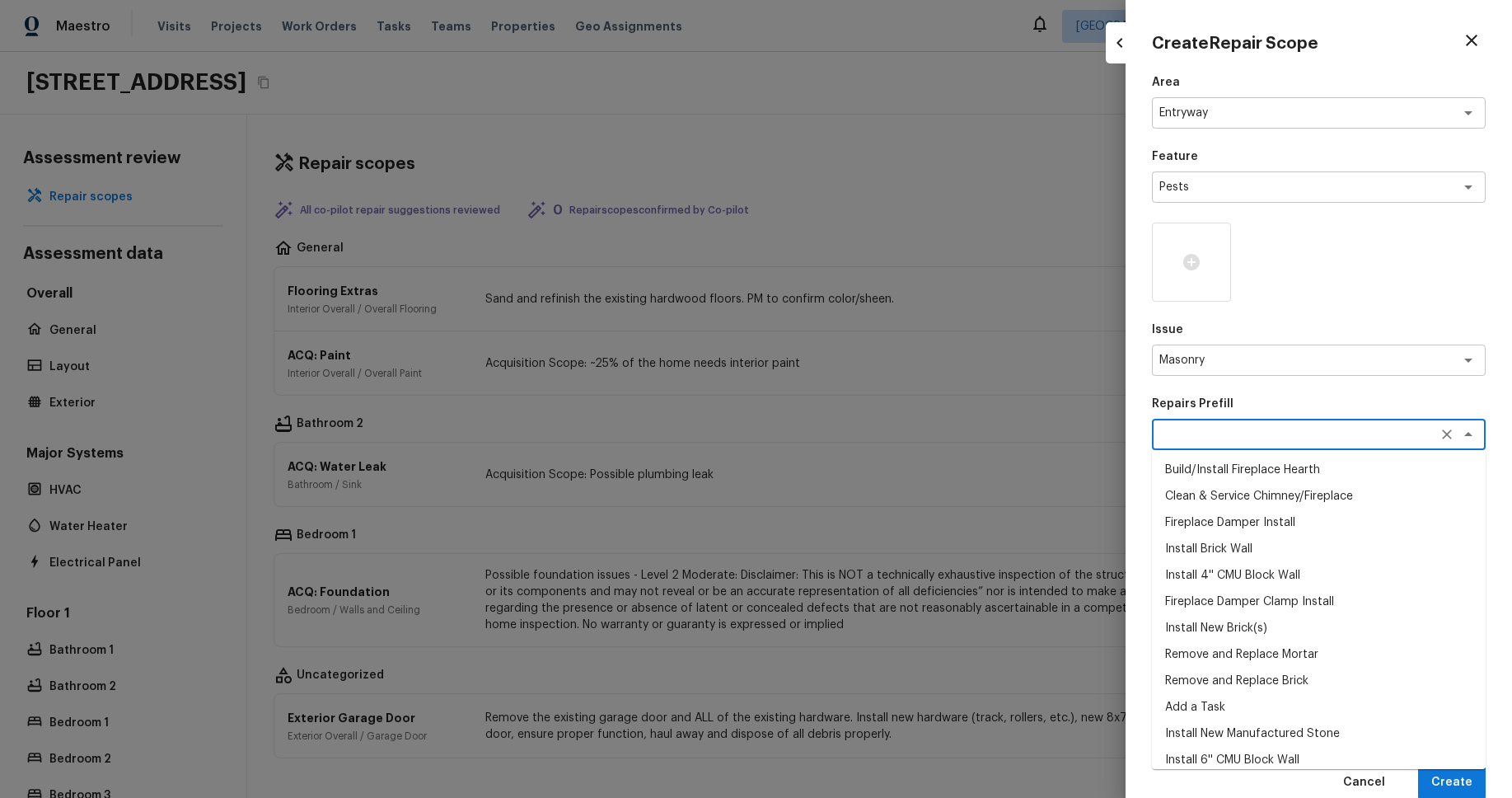
click at [1247, 503] on li "Clean & Service Chimney/Fireplace" at bounding box center [1319, 496] width 333 height 26
type textarea "Clean & Service Chimney/Fireplace"
type textarea "Clean and service the fireplace. Diagnose and notify the PM of any additional r…"
type input "$85.00"
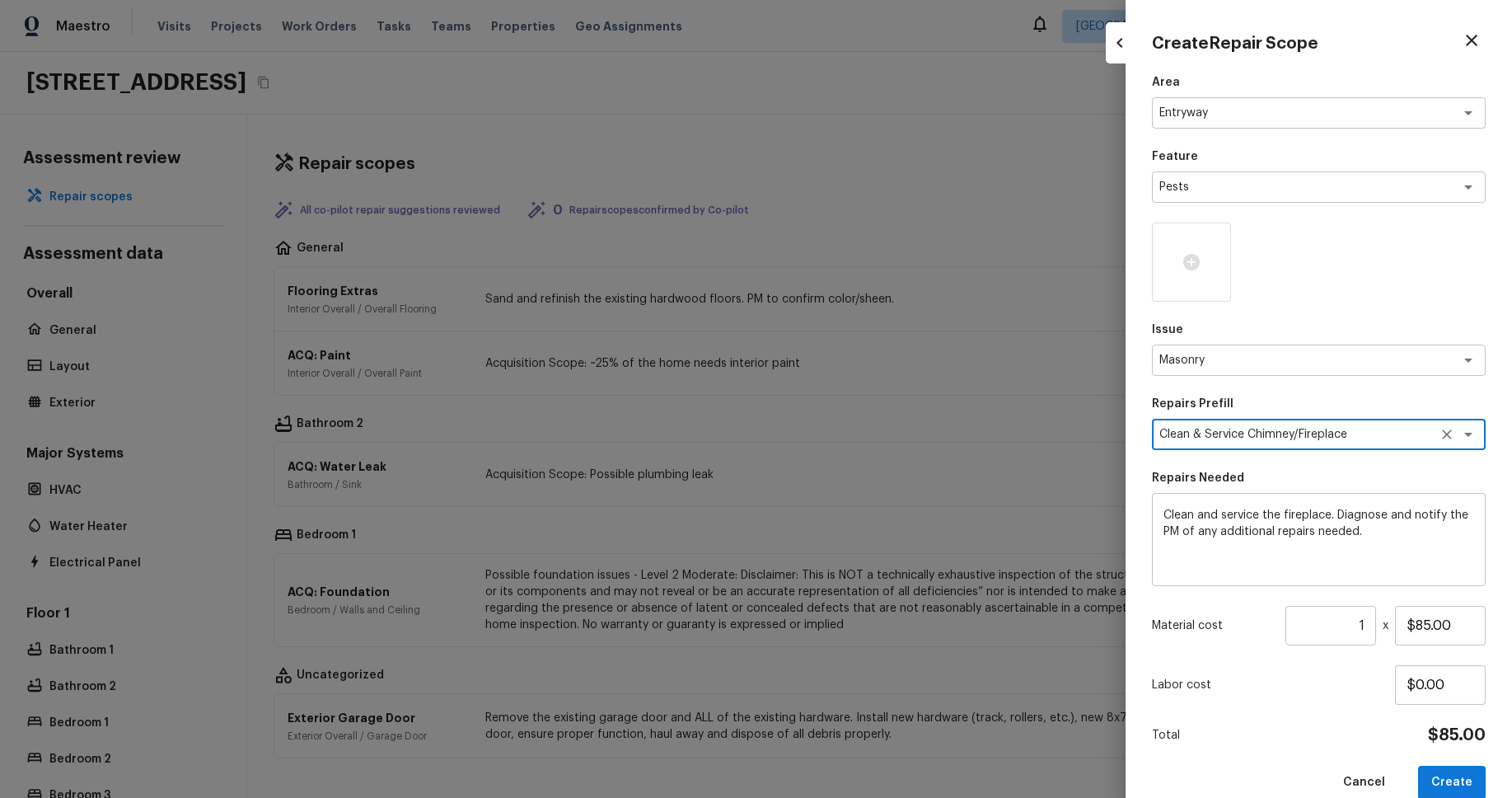
click at [1453, 773] on button "Create" at bounding box center [1452, 782] width 67 height 34
type input "$0.00"
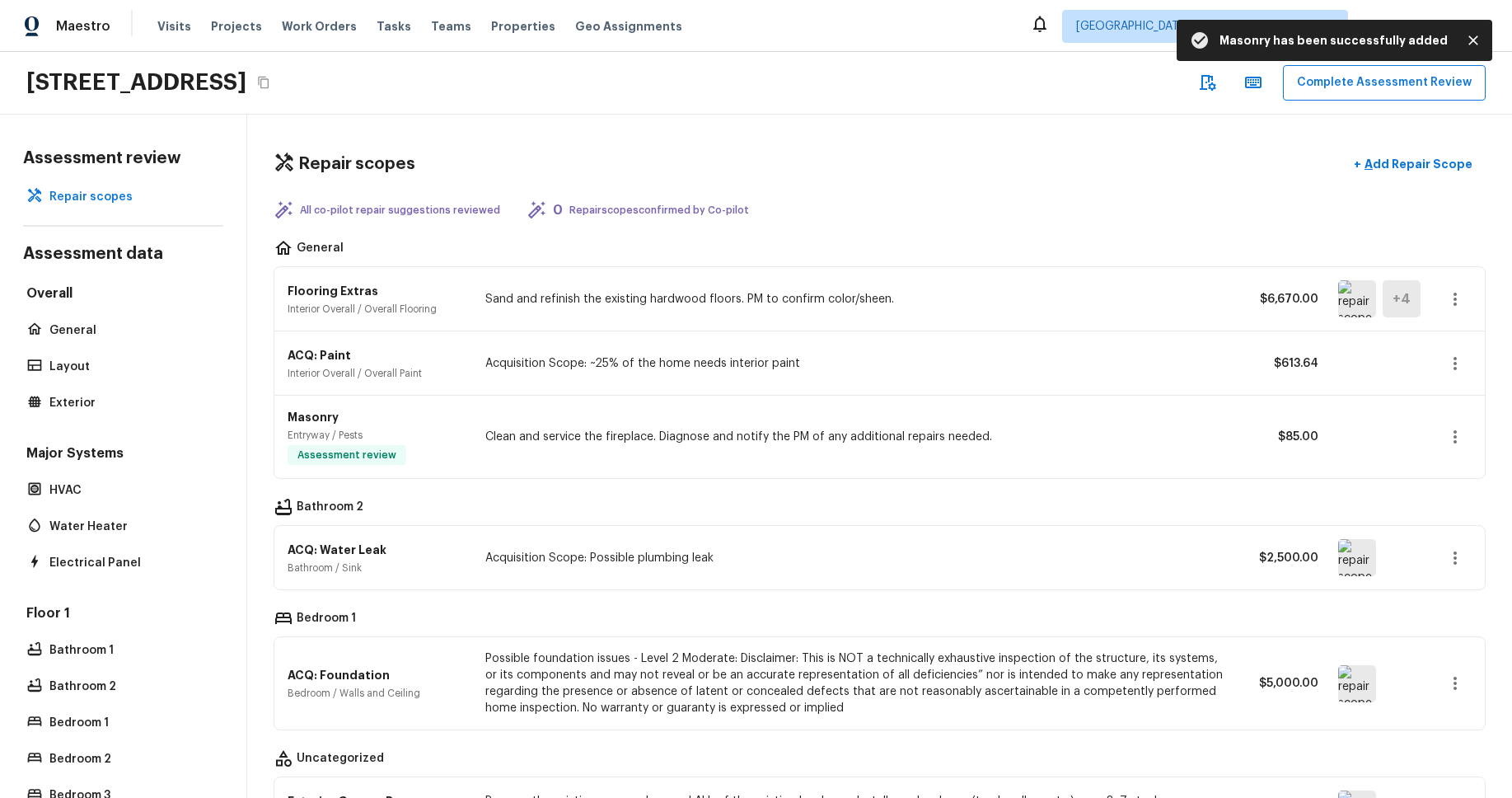
click at [898, 206] on div "All co-pilot repair suggestions reviewed 0 Repair scopes confirmed by Co-pilot" at bounding box center [879, 210] width 1212 height 20
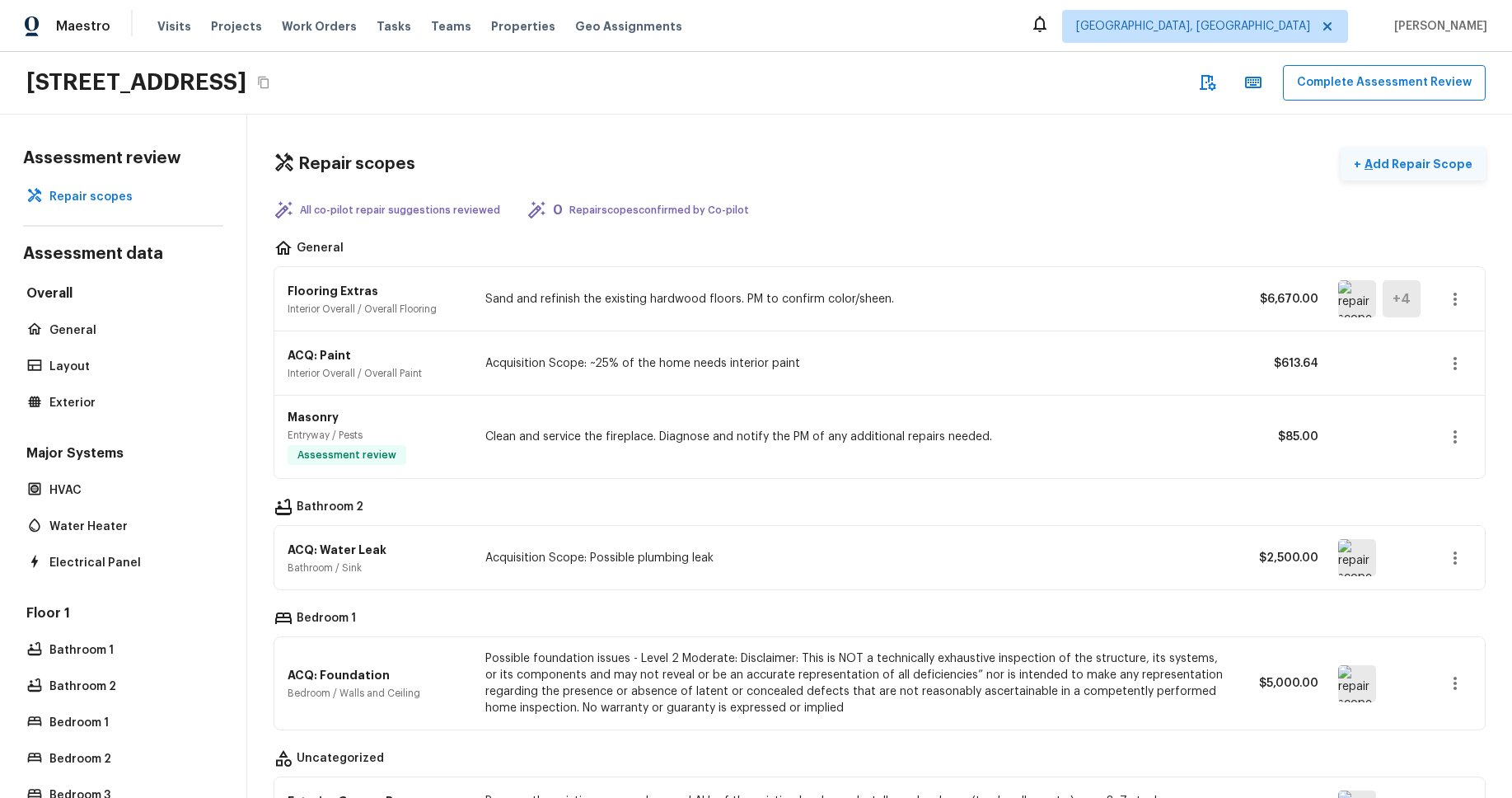
click at [1409, 160] on p "Add Repair Scope" at bounding box center [1416, 164] width 111 height 16
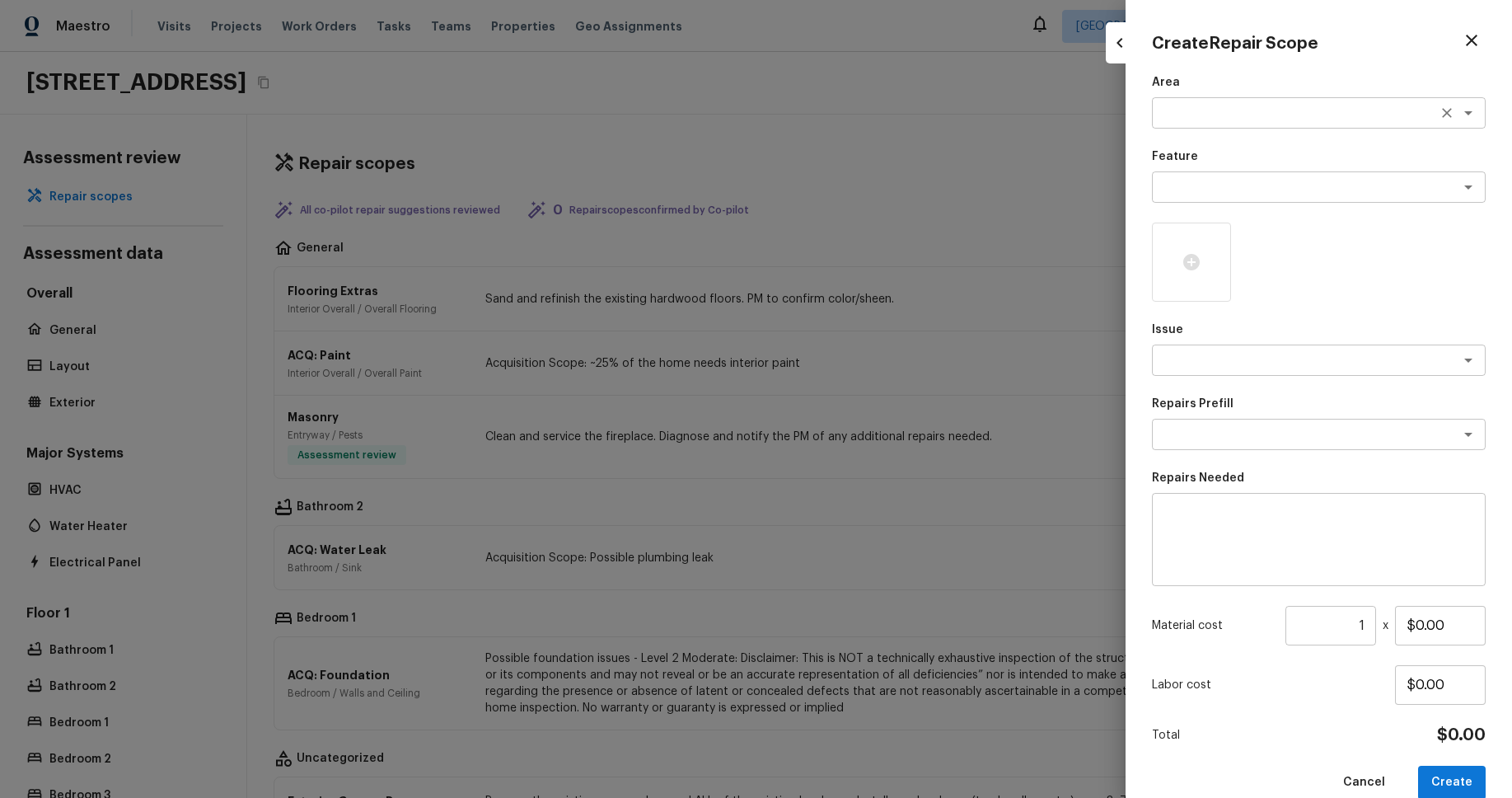
click at [1292, 124] on div "x ​" at bounding box center [1319, 113] width 333 height 31
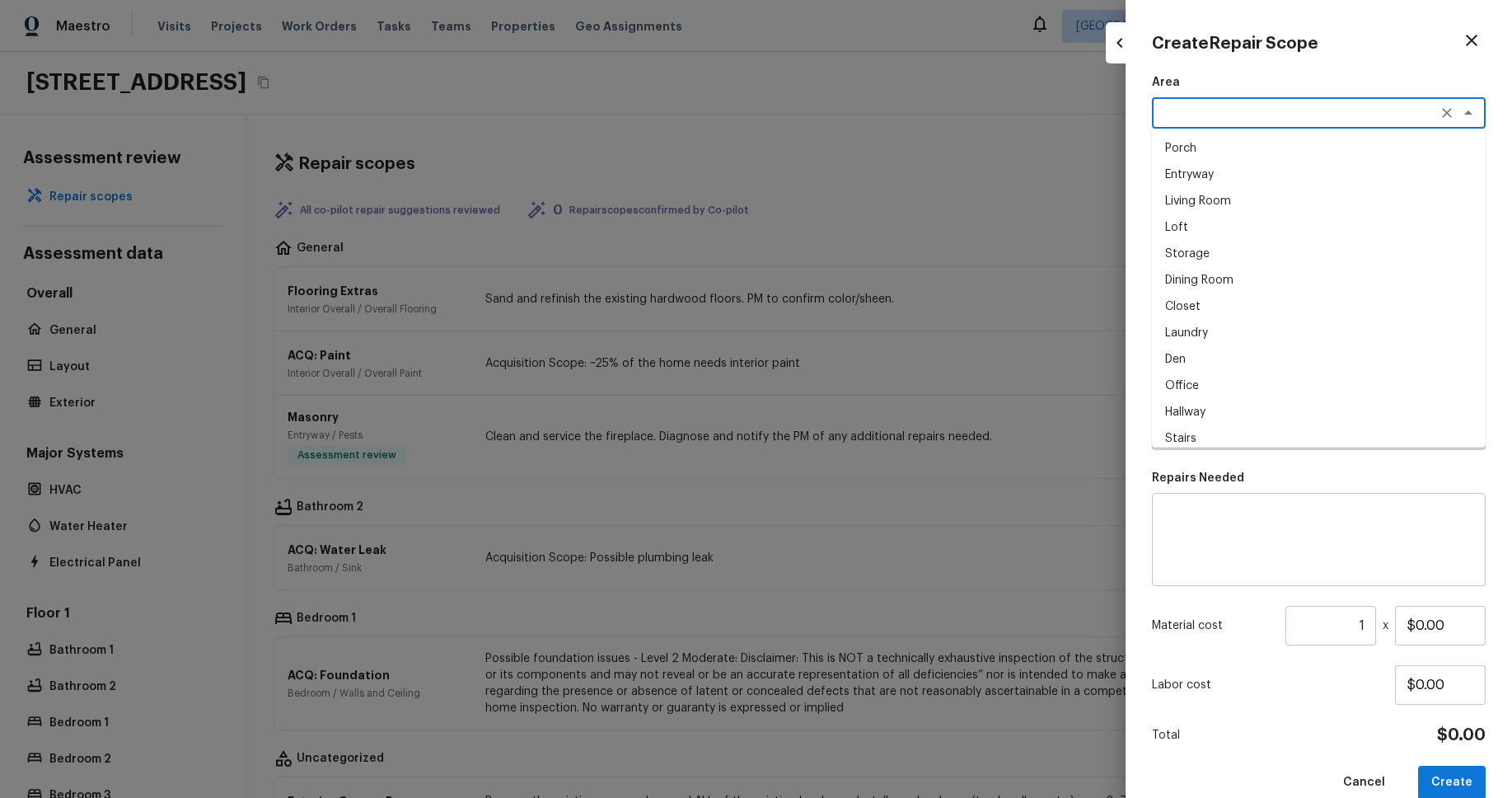
click at [1257, 222] on li "Loft" at bounding box center [1319, 227] width 333 height 26
type textarea "Loft"
drag, startPoint x: 1257, startPoint y: 222, endPoint x: 1269, endPoint y: 197, distance: 27.7
click at [1260, 220] on div "Area Loft x ​ Feature x ​ Issue x ​ Repairs Prefill x ​ Repairs Needed x ​ Mate…" at bounding box center [1319, 436] width 333 height 725
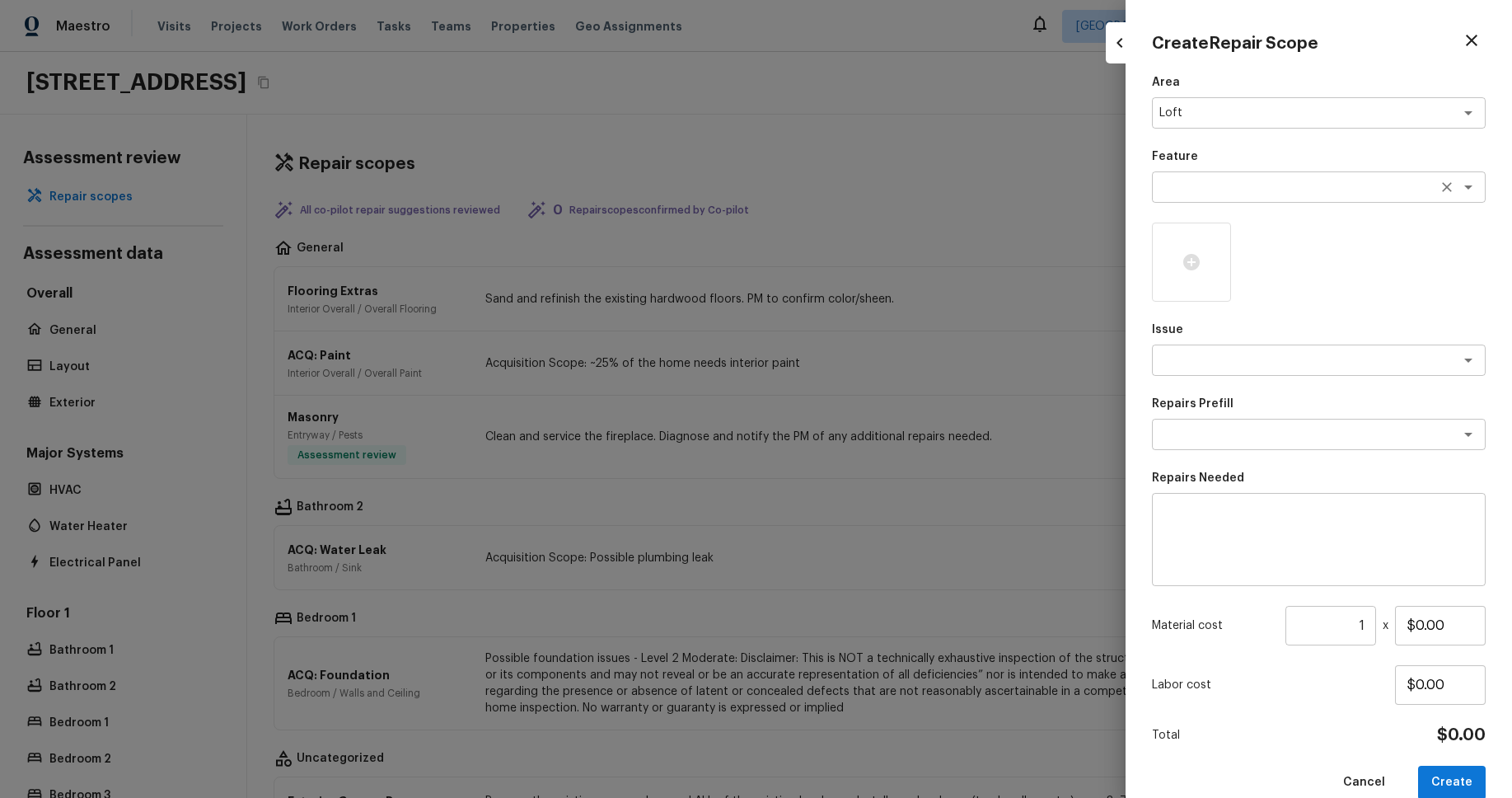
click at [1272, 189] on textarea at bounding box center [1295, 187] width 272 height 16
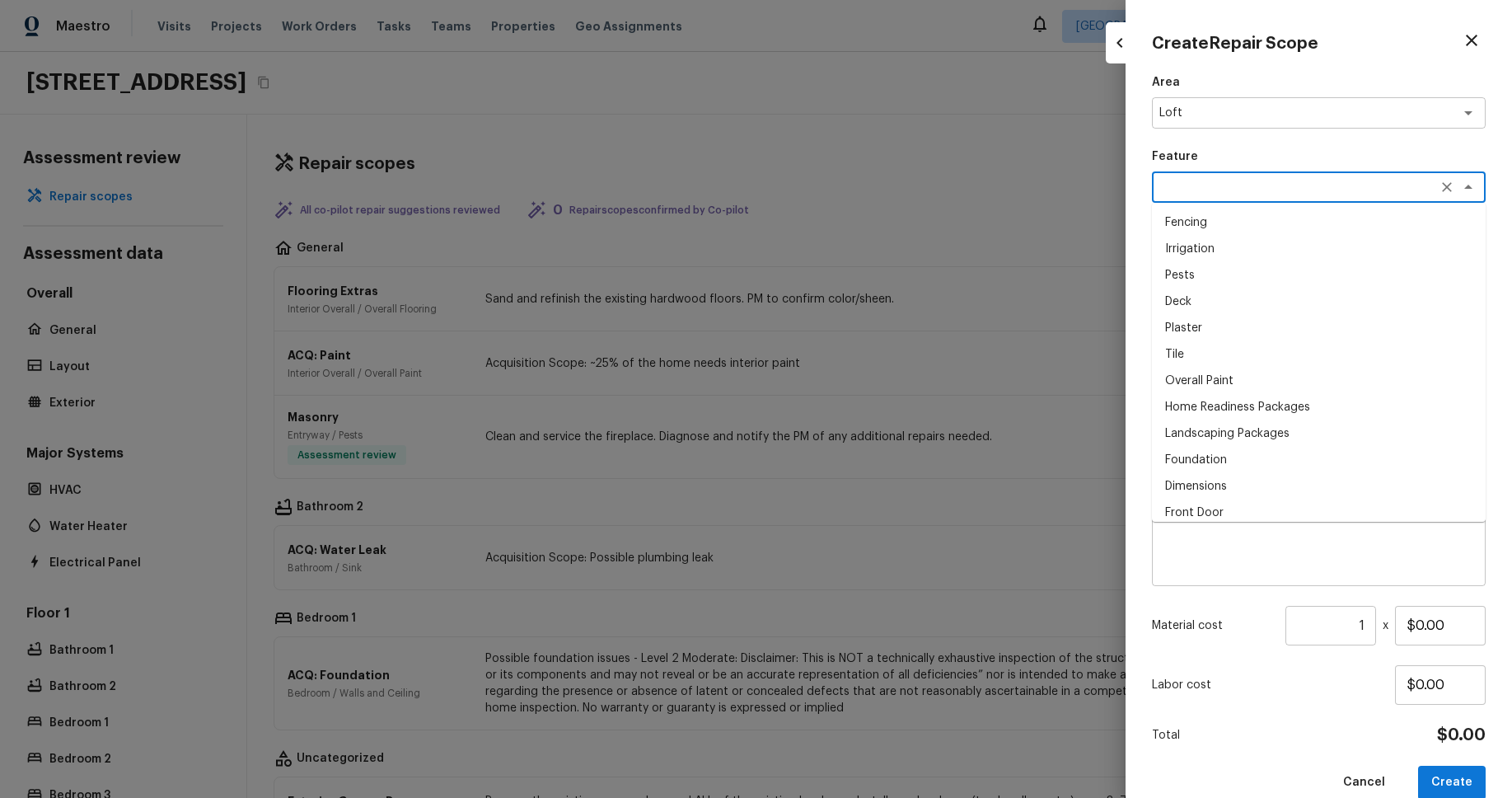
click at [1232, 295] on li "Deck" at bounding box center [1319, 302] width 333 height 26
type textarea "Deck"
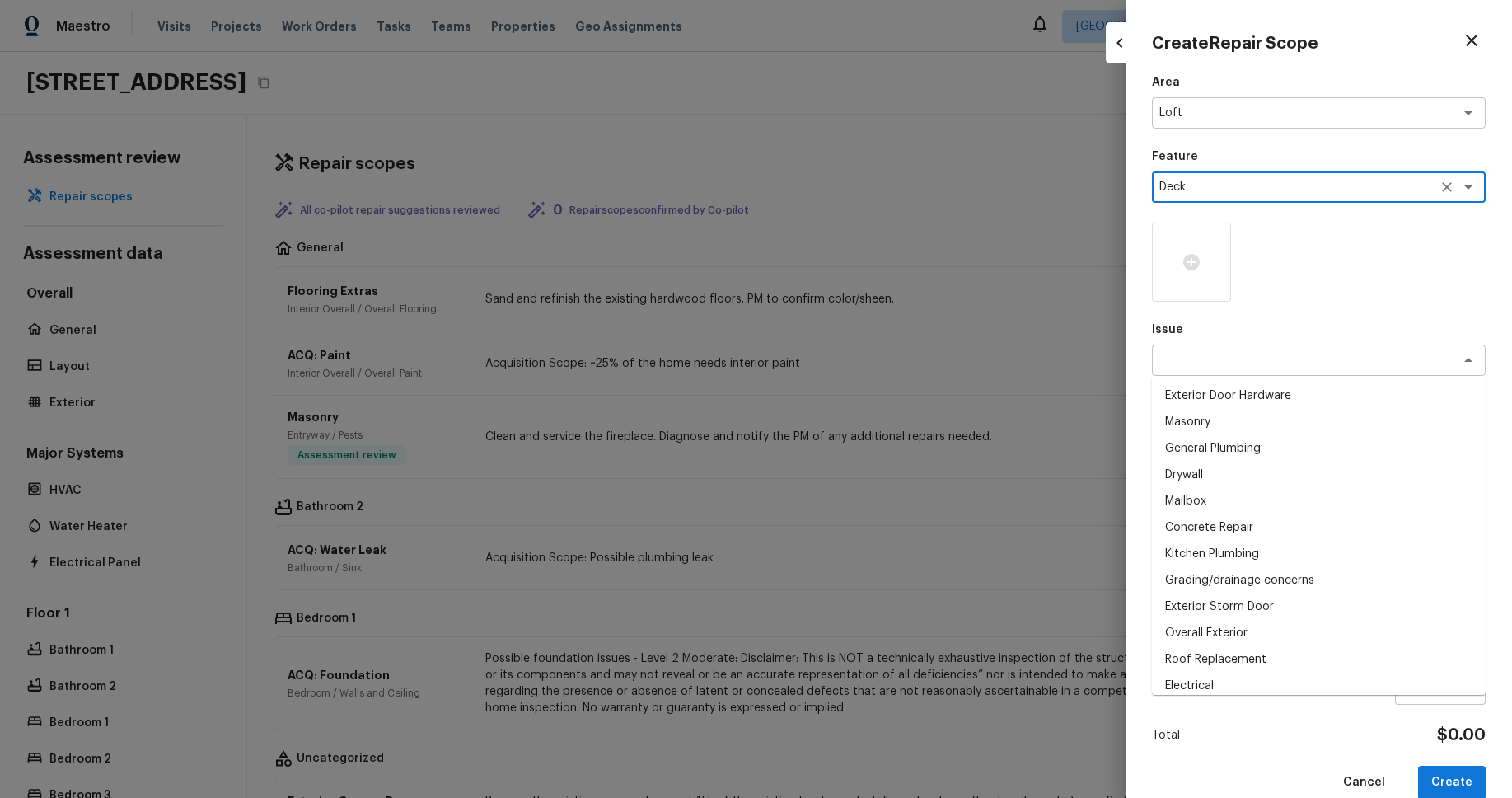
drag, startPoint x: 1258, startPoint y: 370, endPoint x: 1251, endPoint y: 398, distance: 28.9
click at [1258, 370] on div "x ​" at bounding box center [1319, 360] width 333 height 31
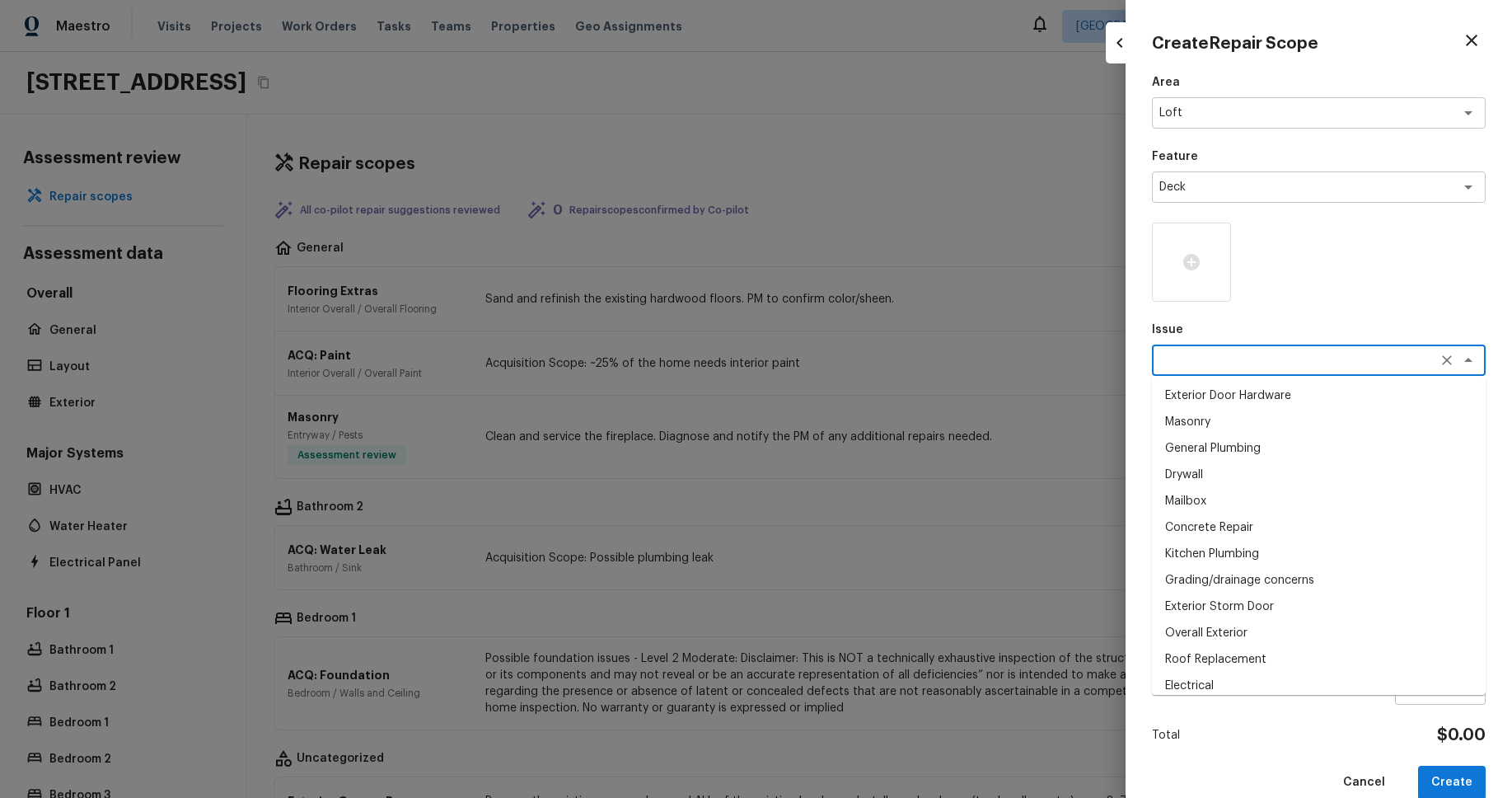
click at [1243, 453] on li "General Plumbing" at bounding box center [1319, 448] width 333 height 26
type textarea "General Plumbing"
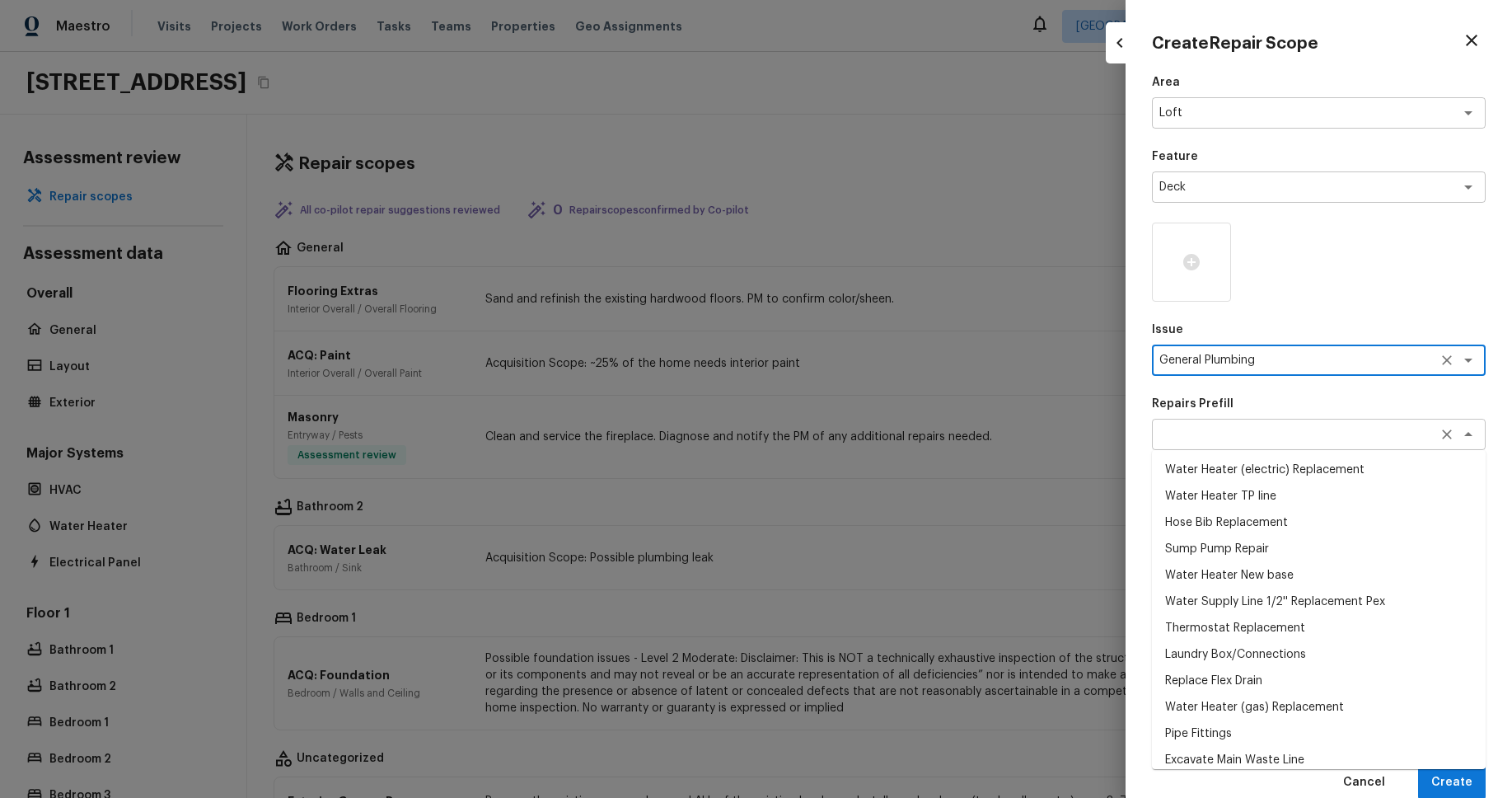
click at [1263, 423] on div "x ​" at bounding box center [1319, 435] width 333 height 31
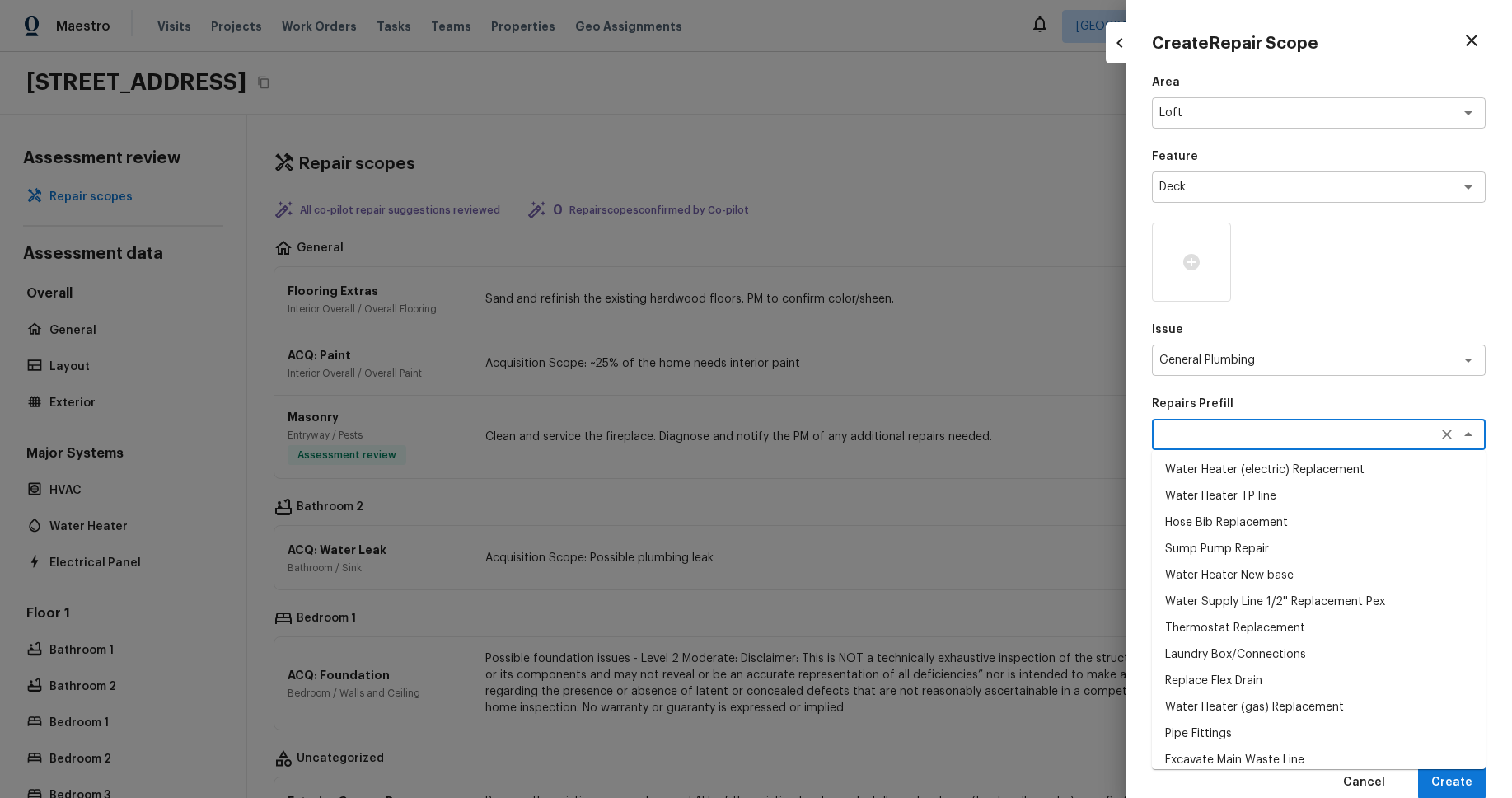
click at [1249, 519] on li "Hose Bib Replacement" at bounding box center [1319, 522] width 333 height 26
type textarea "Hose Bib Replacement"
type textarea "Remove the existing hose bib and replace it with a new hose bib. Ensure that th…"
type input "$52.03"
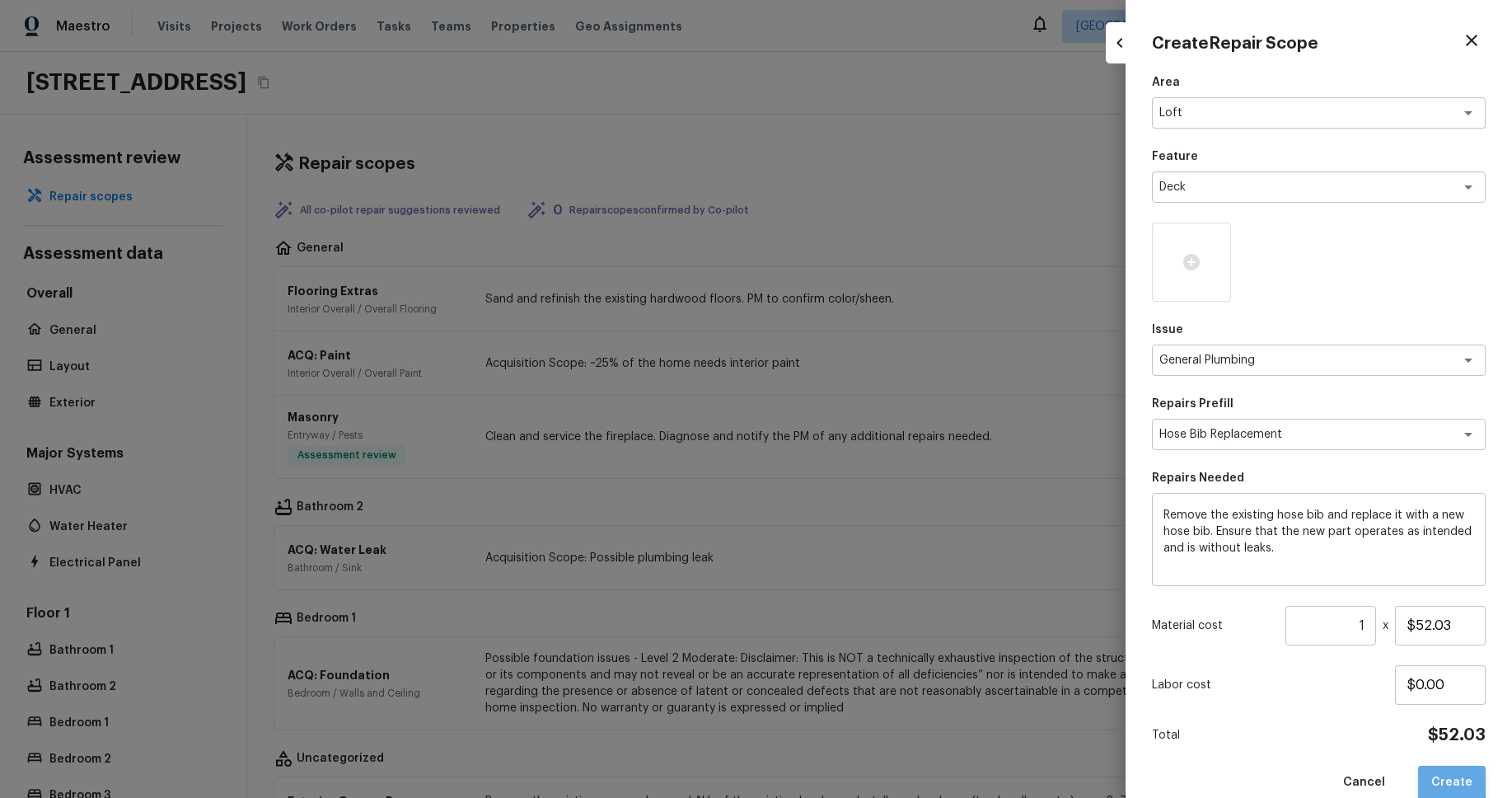
click at [1444, 768] on button "Create" at bounding box center [1452, 782] width 67 height 34
type input "$0.00"
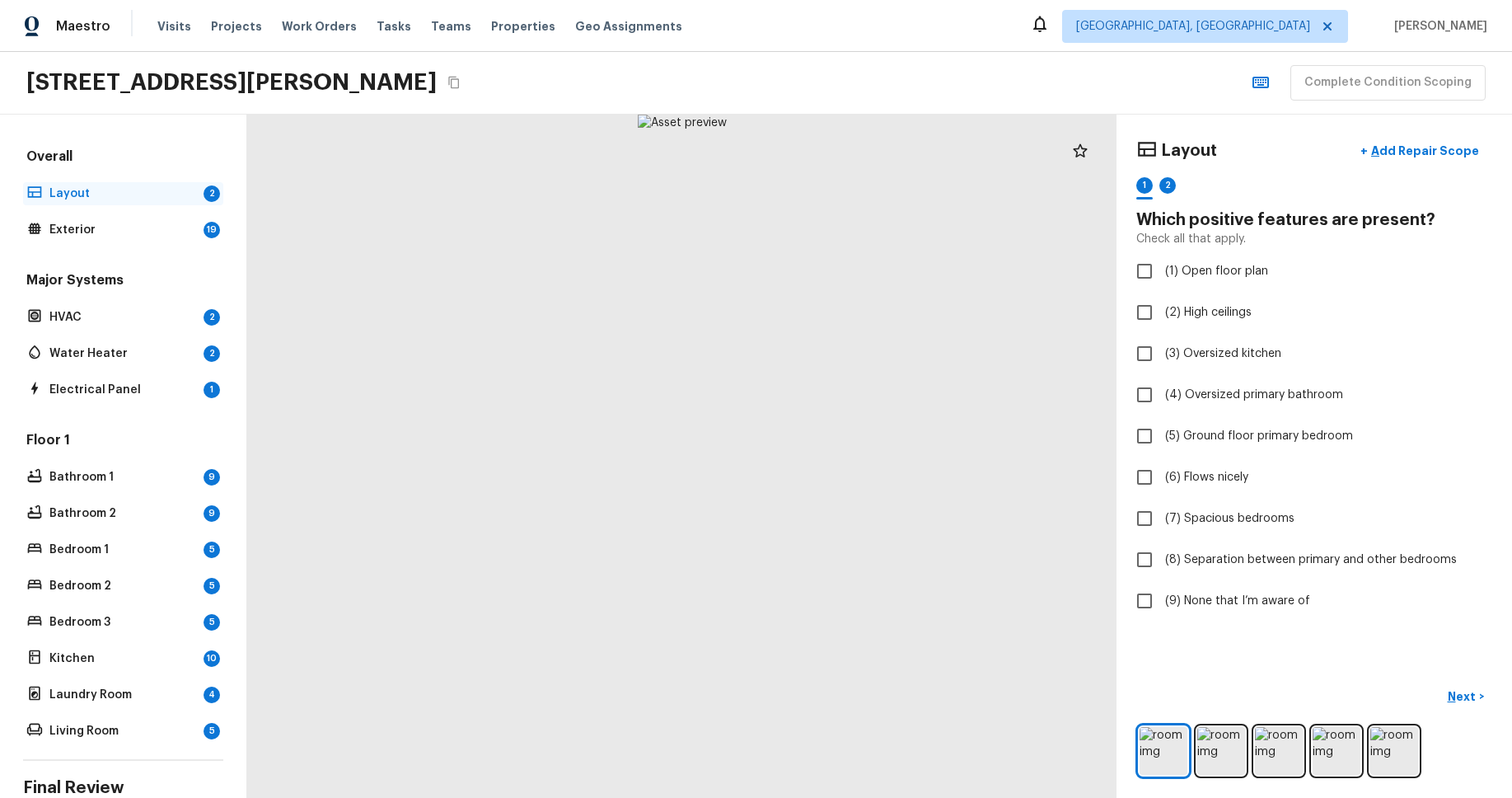
click at [177, 196] on p "Layout" at bounding box center [123, 194] width 148 height 16
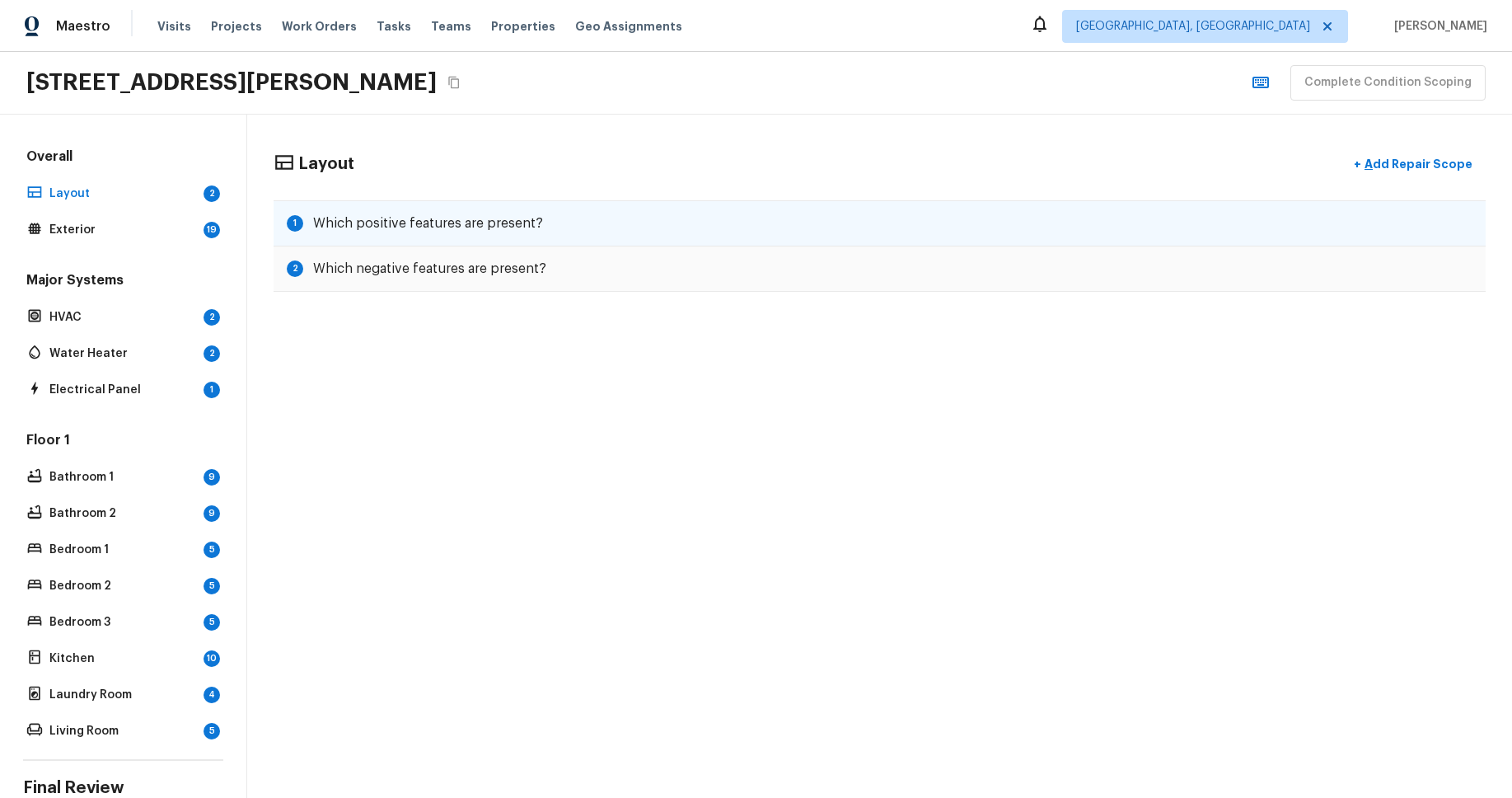
click at [592, 210] on div "1 Which positive features are present?" at bounding box center [879, 223] width 1212 height 46
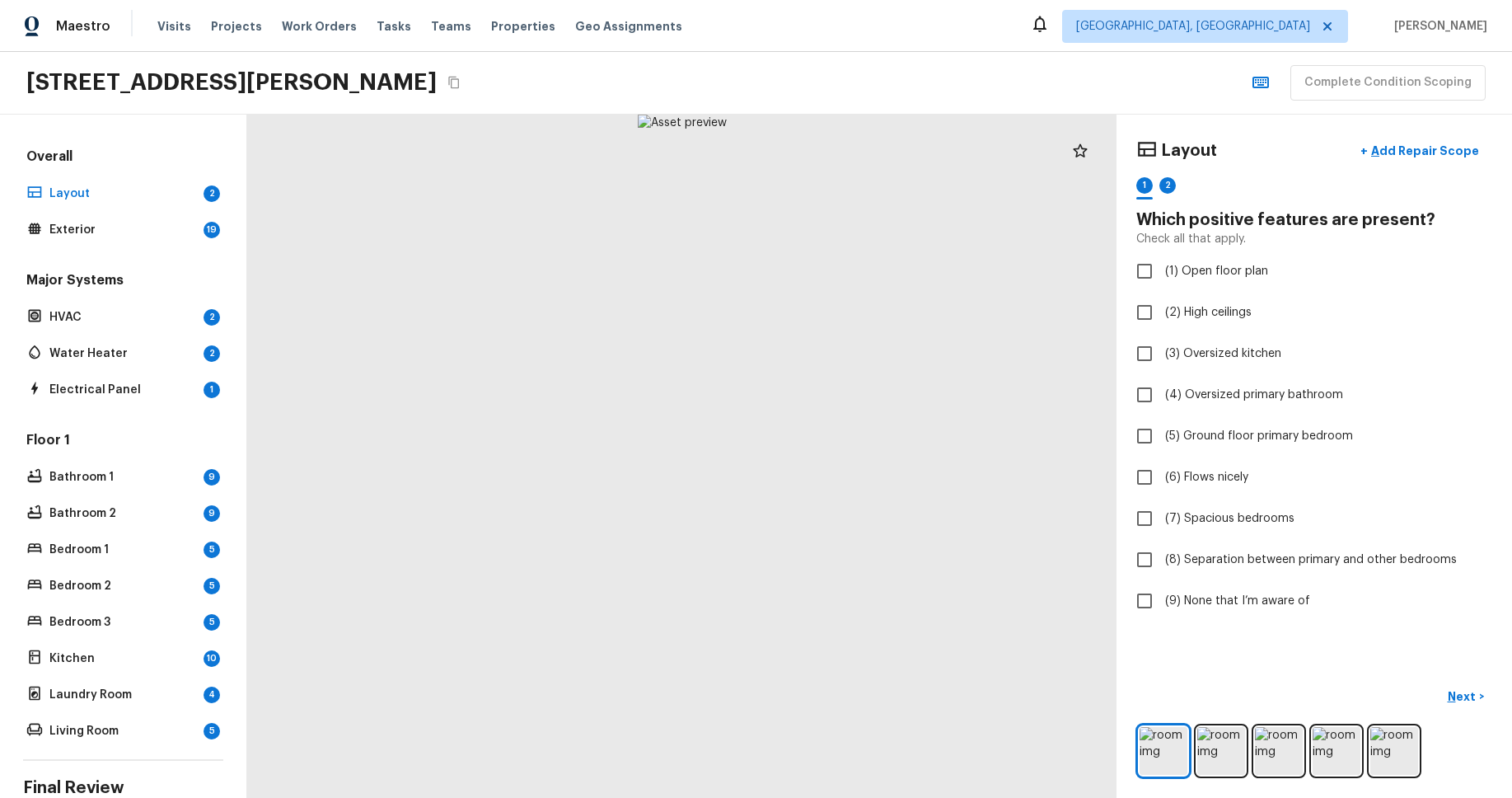
click at [1190, 109] on div "2437 E Tracy Ln Unit 4, Phoenix, AZ 85032 Complete Condition Scoping" at bounding box center [756, 83] width 1512 height 63
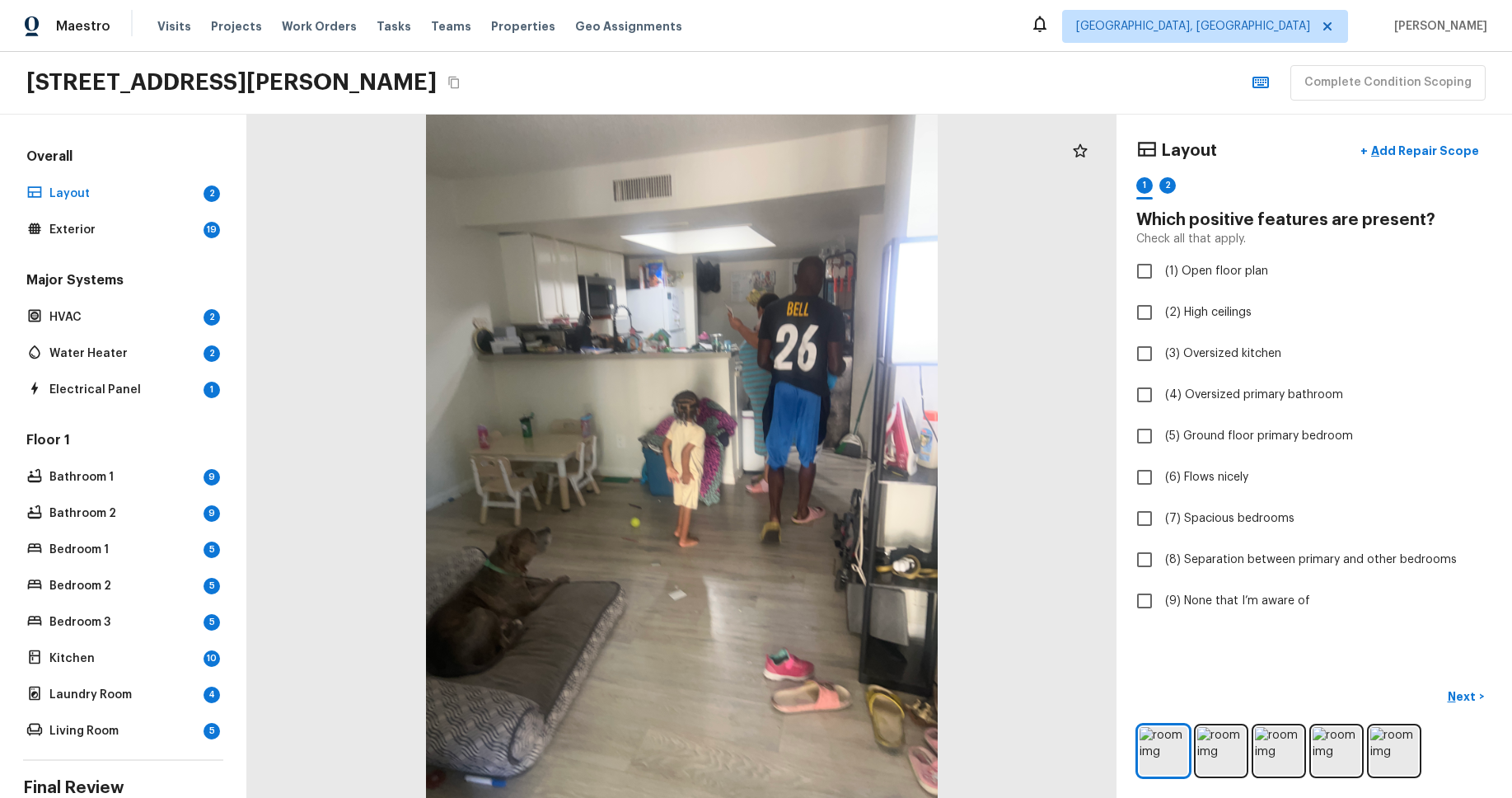
checkbox input "true"
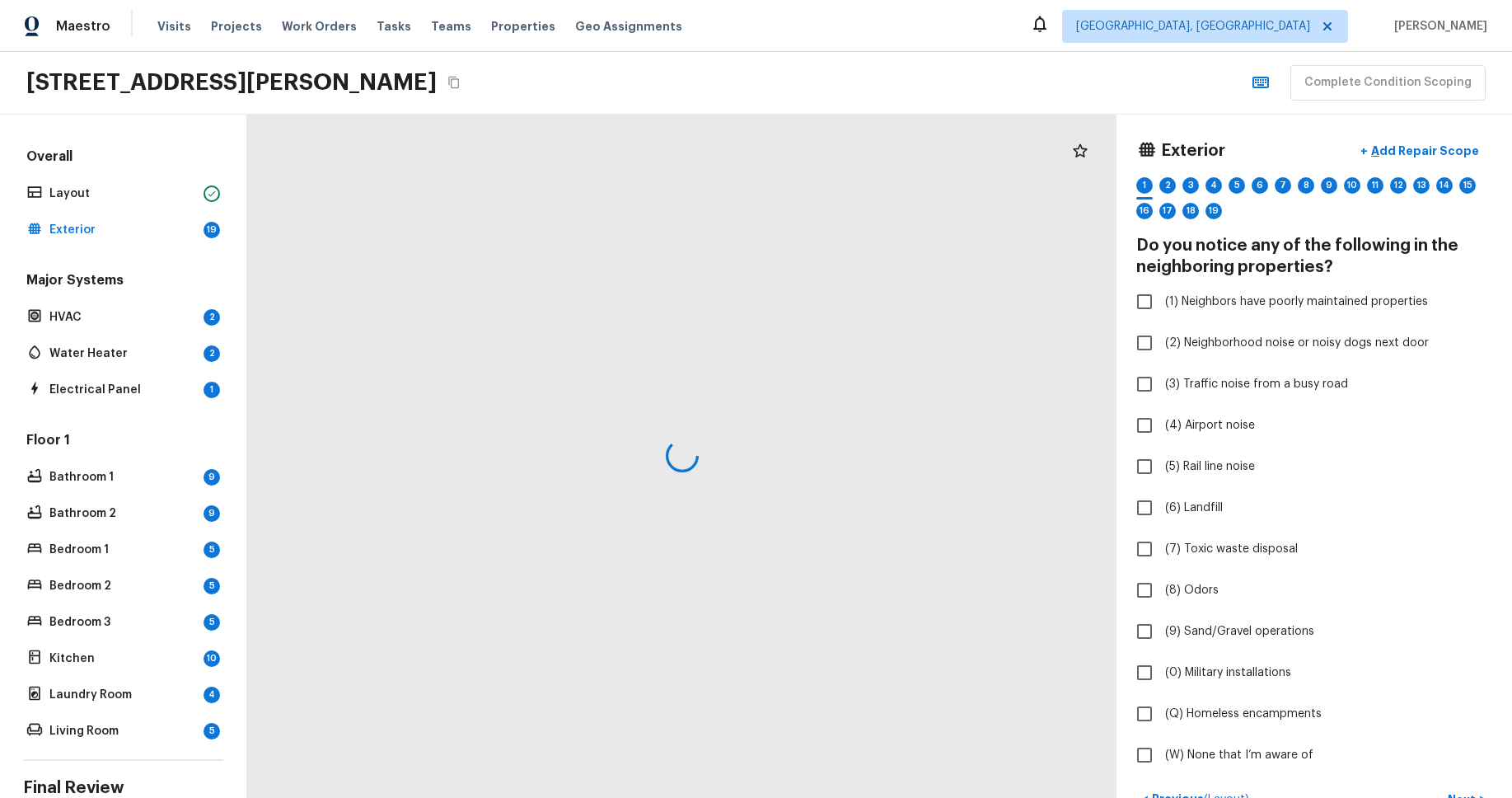
checkbox input "true"
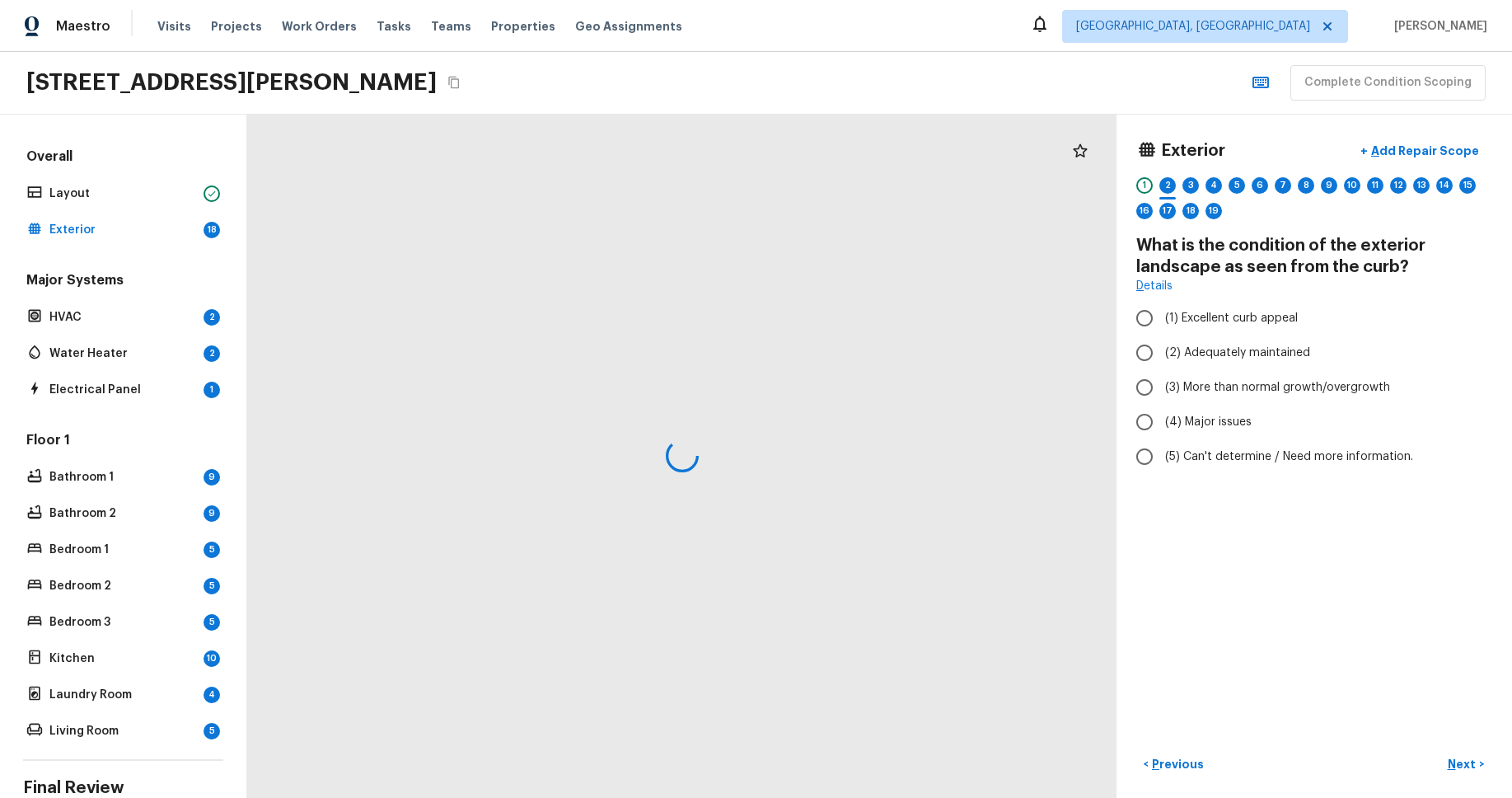
radio input "true"
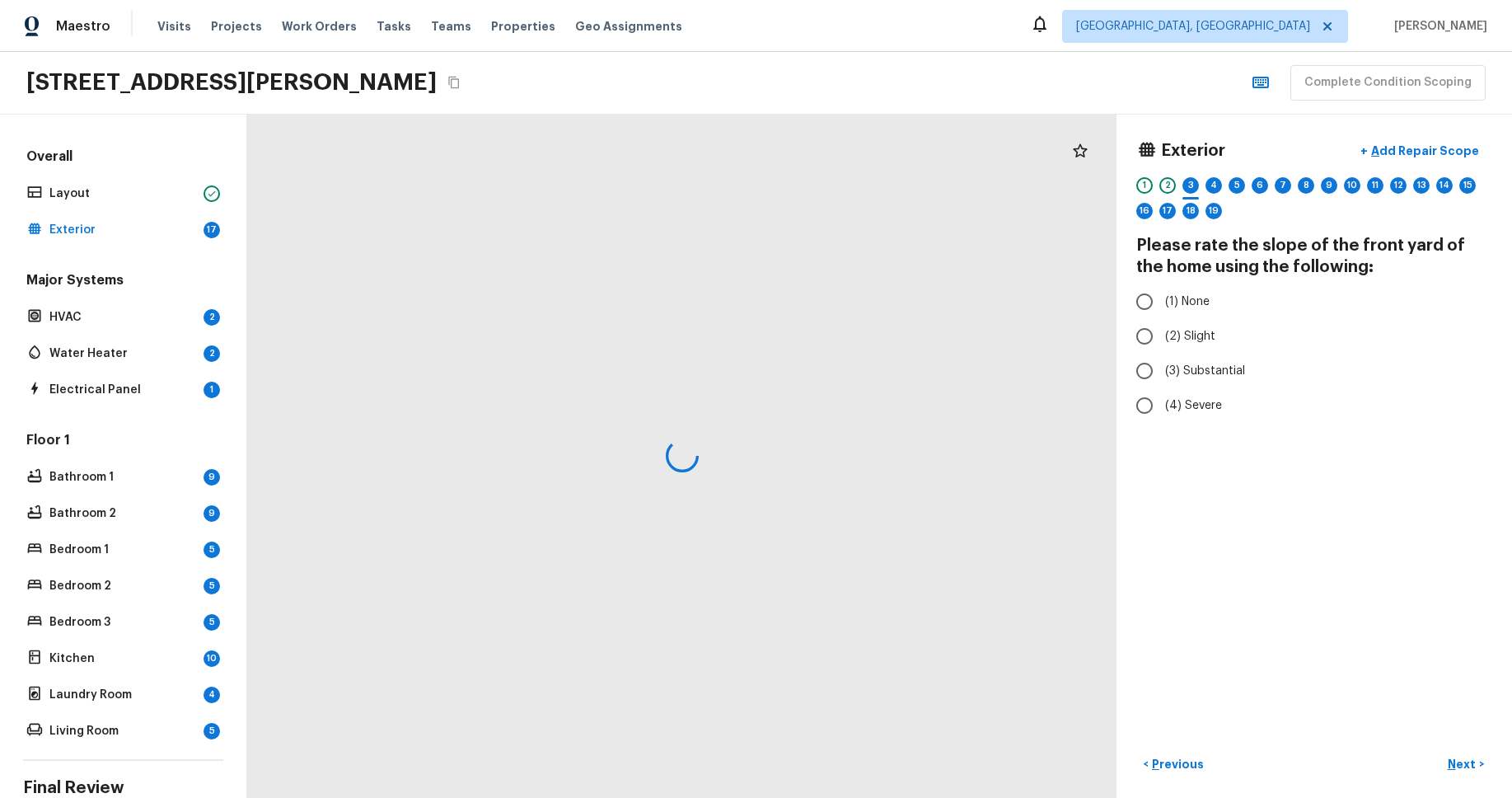
radio input "true"
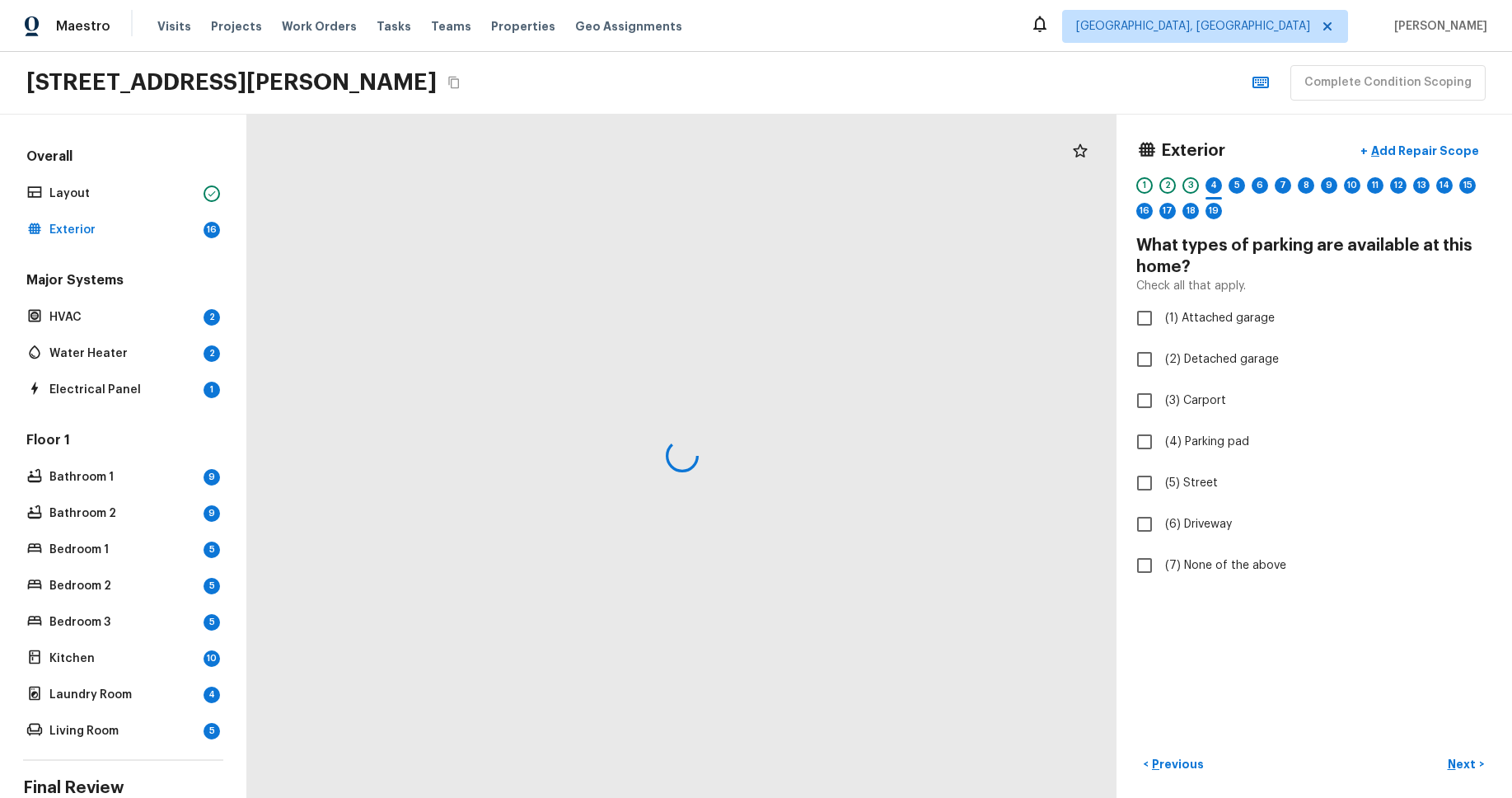
checkbox input "true"
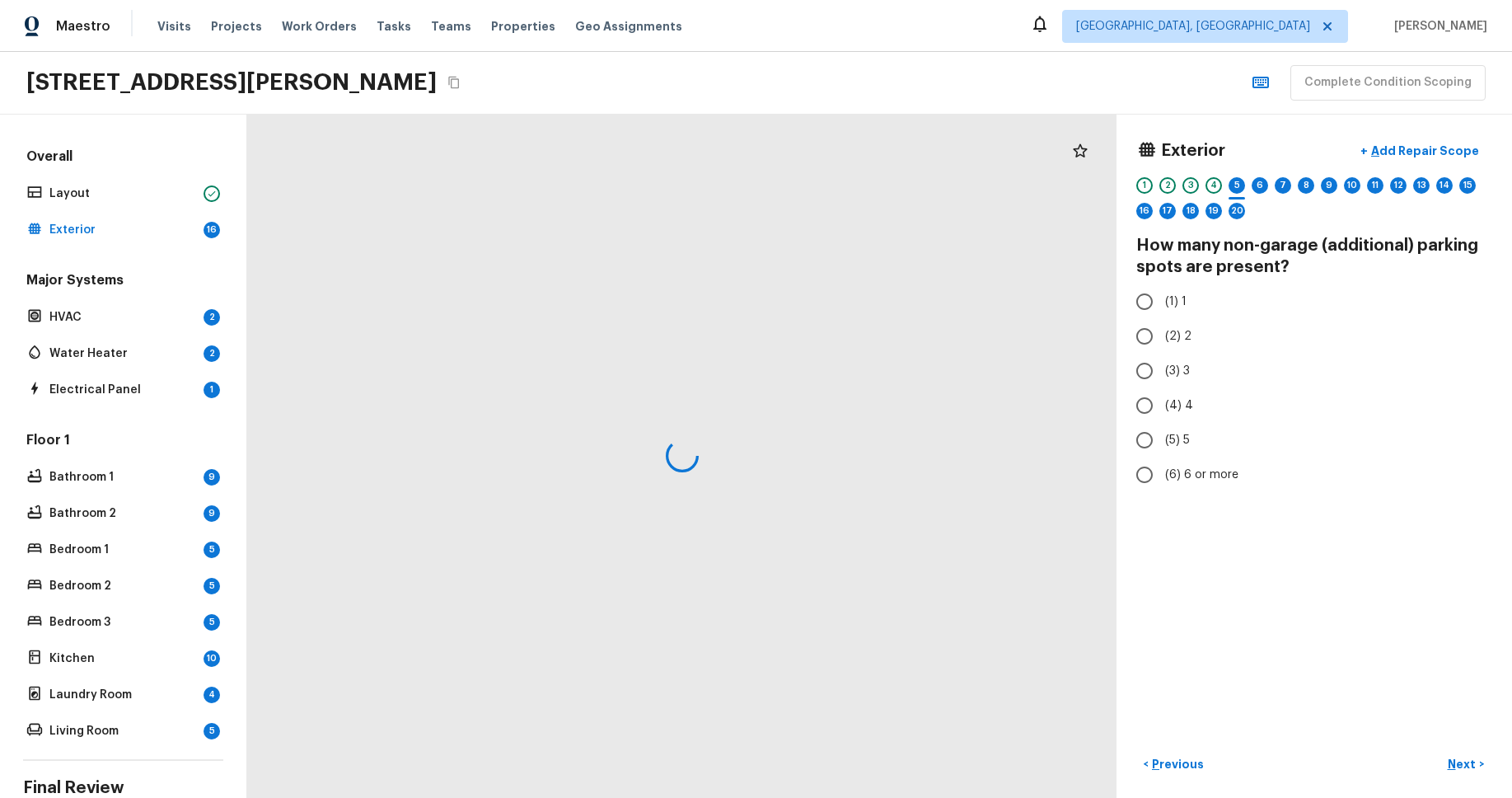
radio input "true"
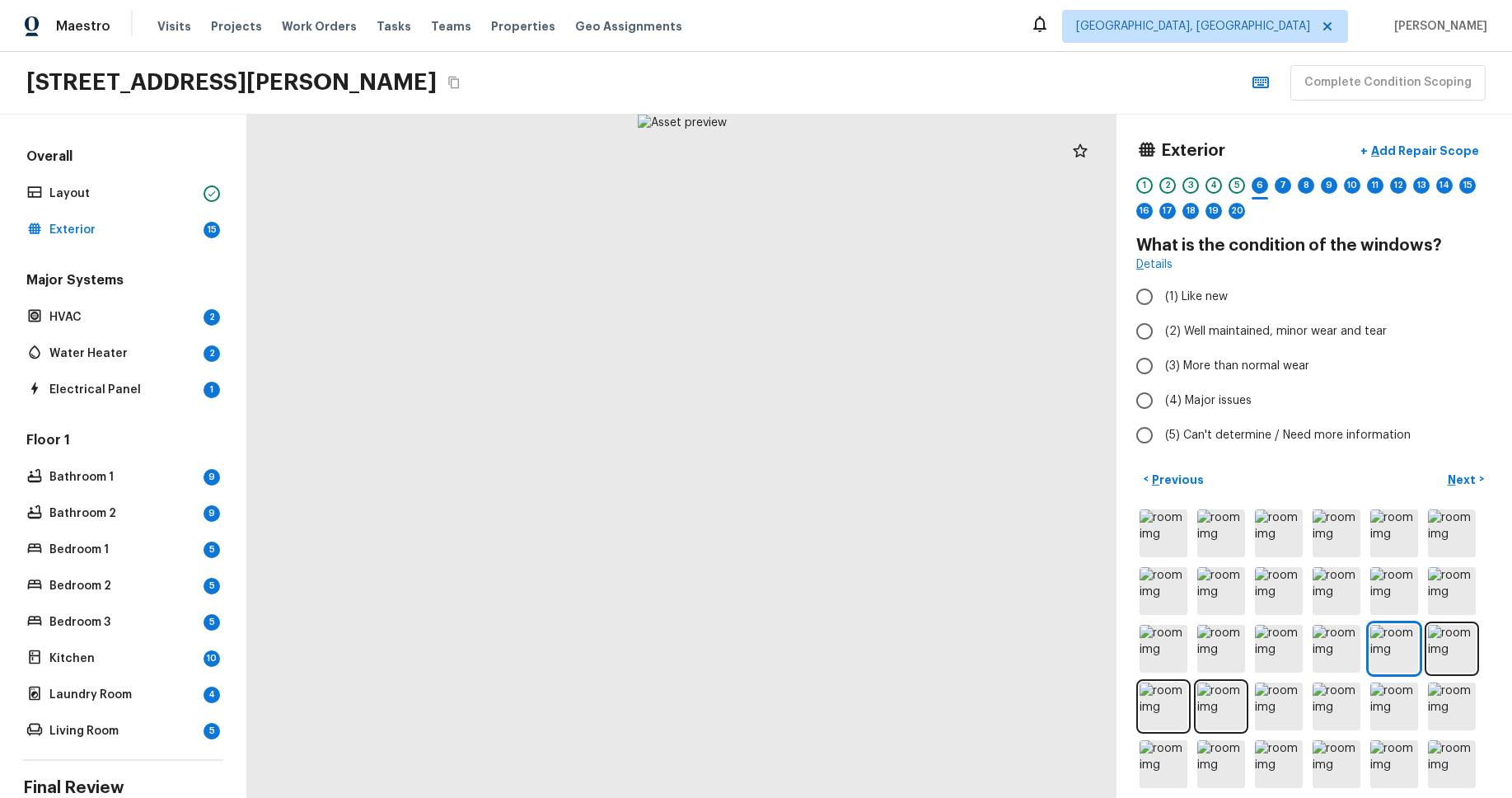
radio input "true"
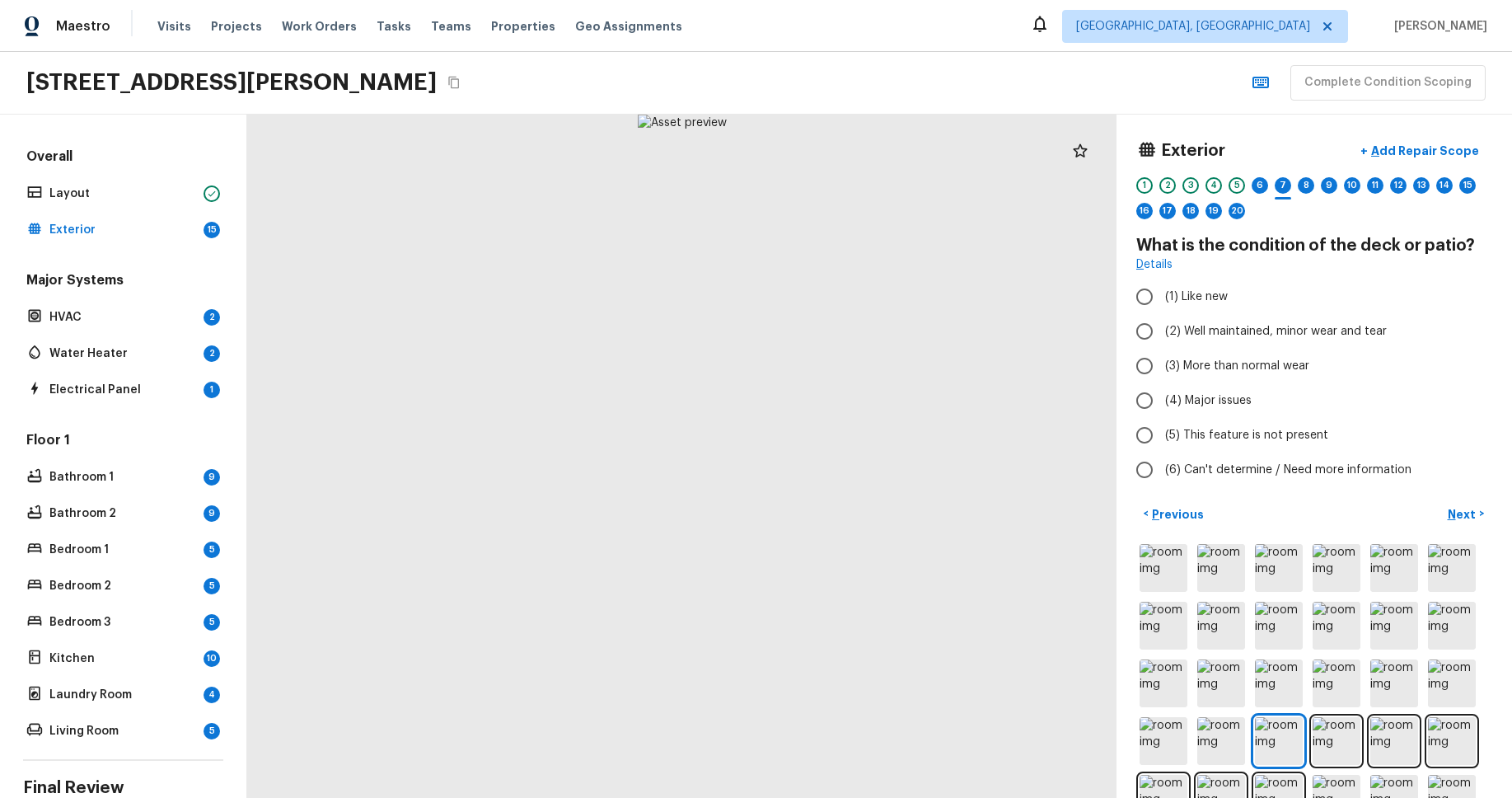
radio input "true"
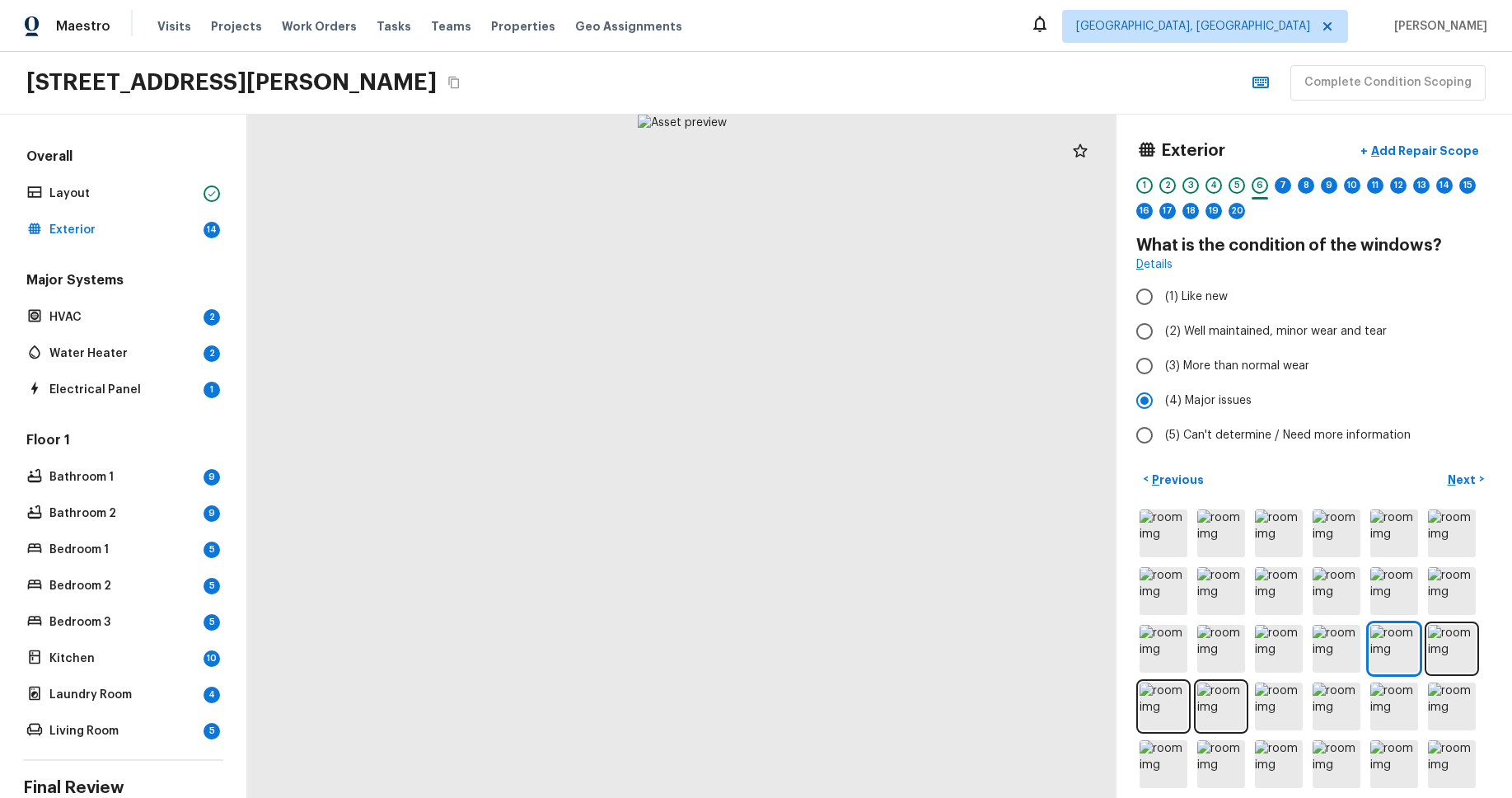
radio input "true"
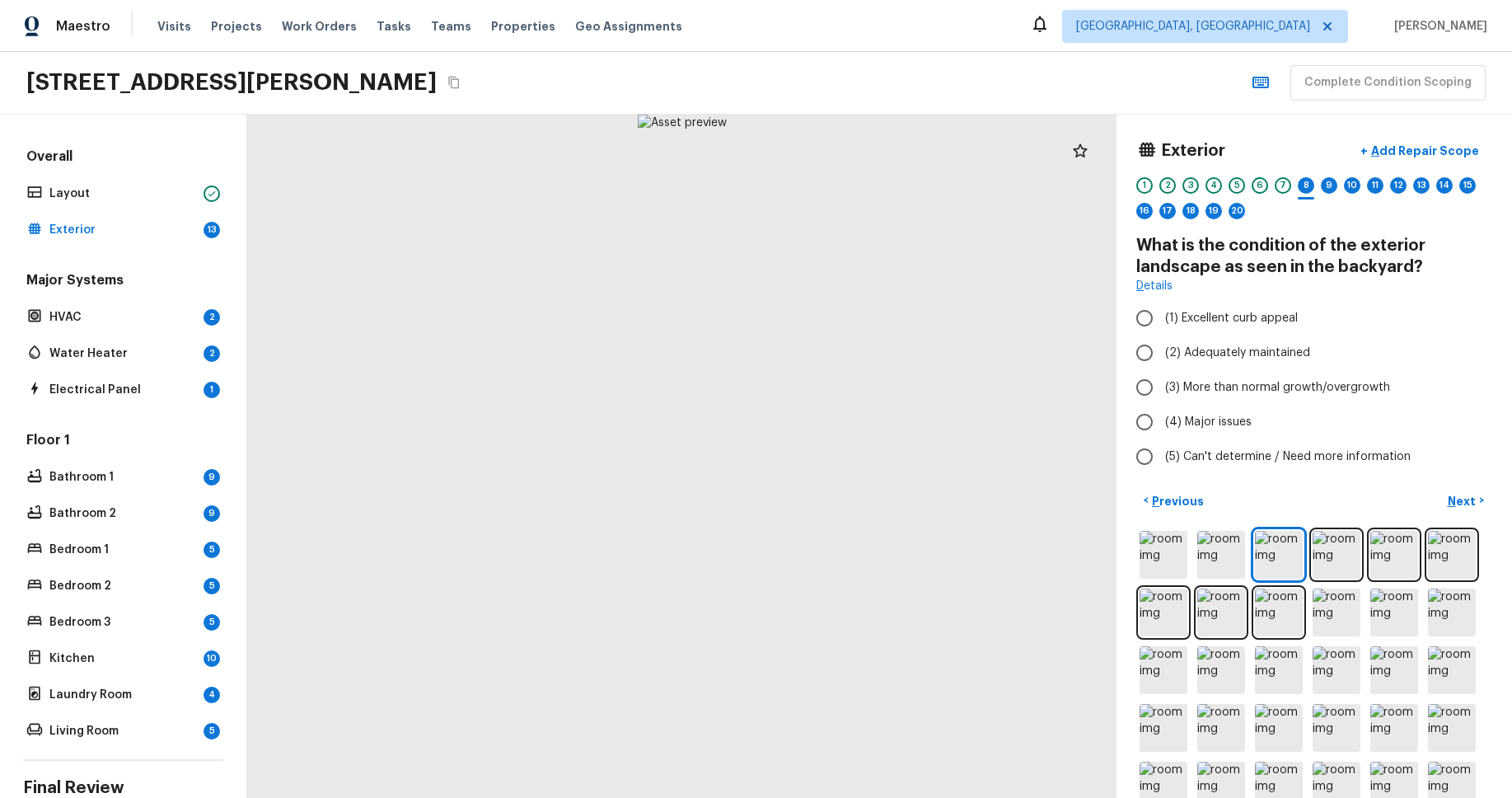
radio input "true"
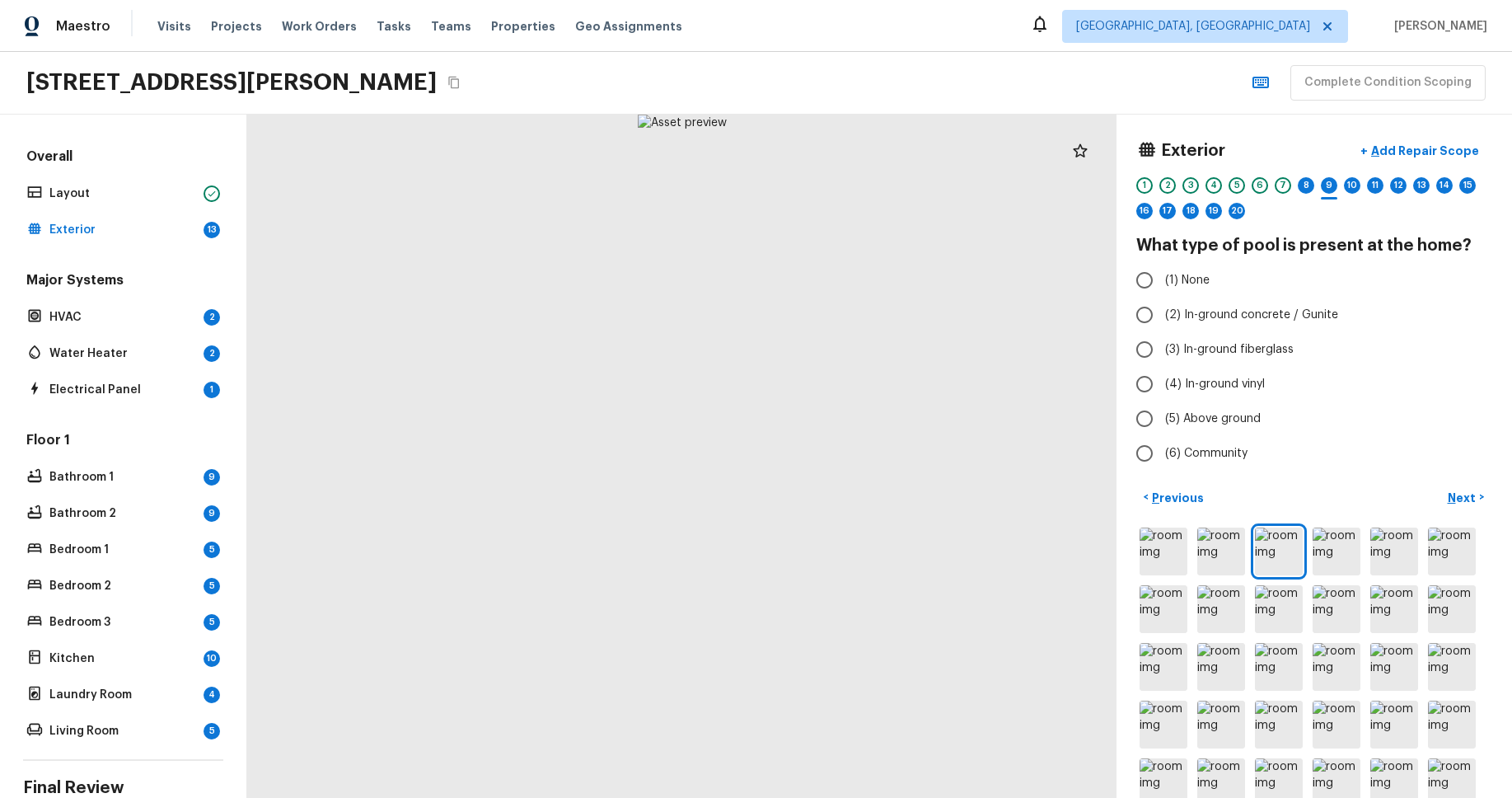
radio input "true"
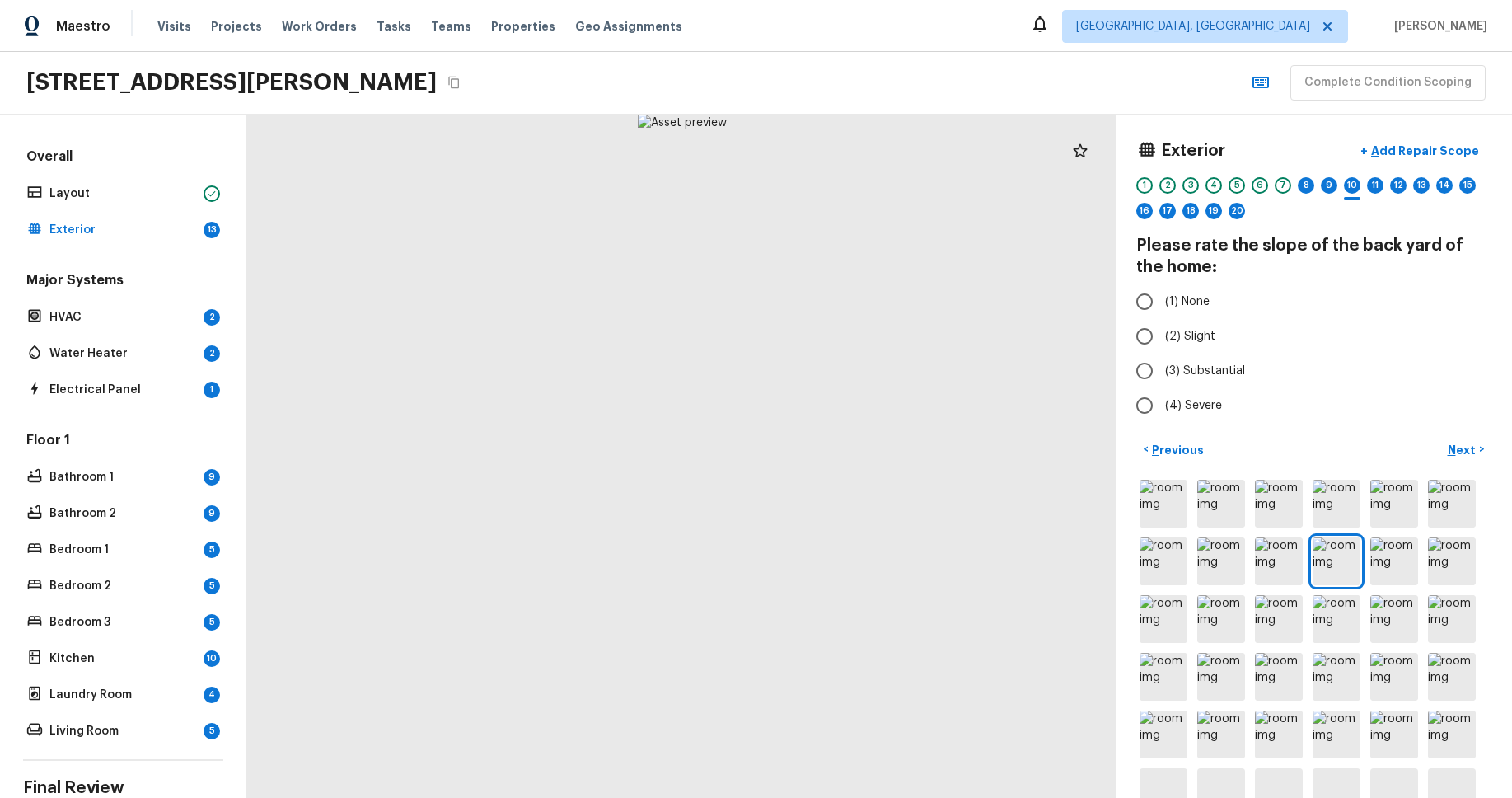
radio input "true"
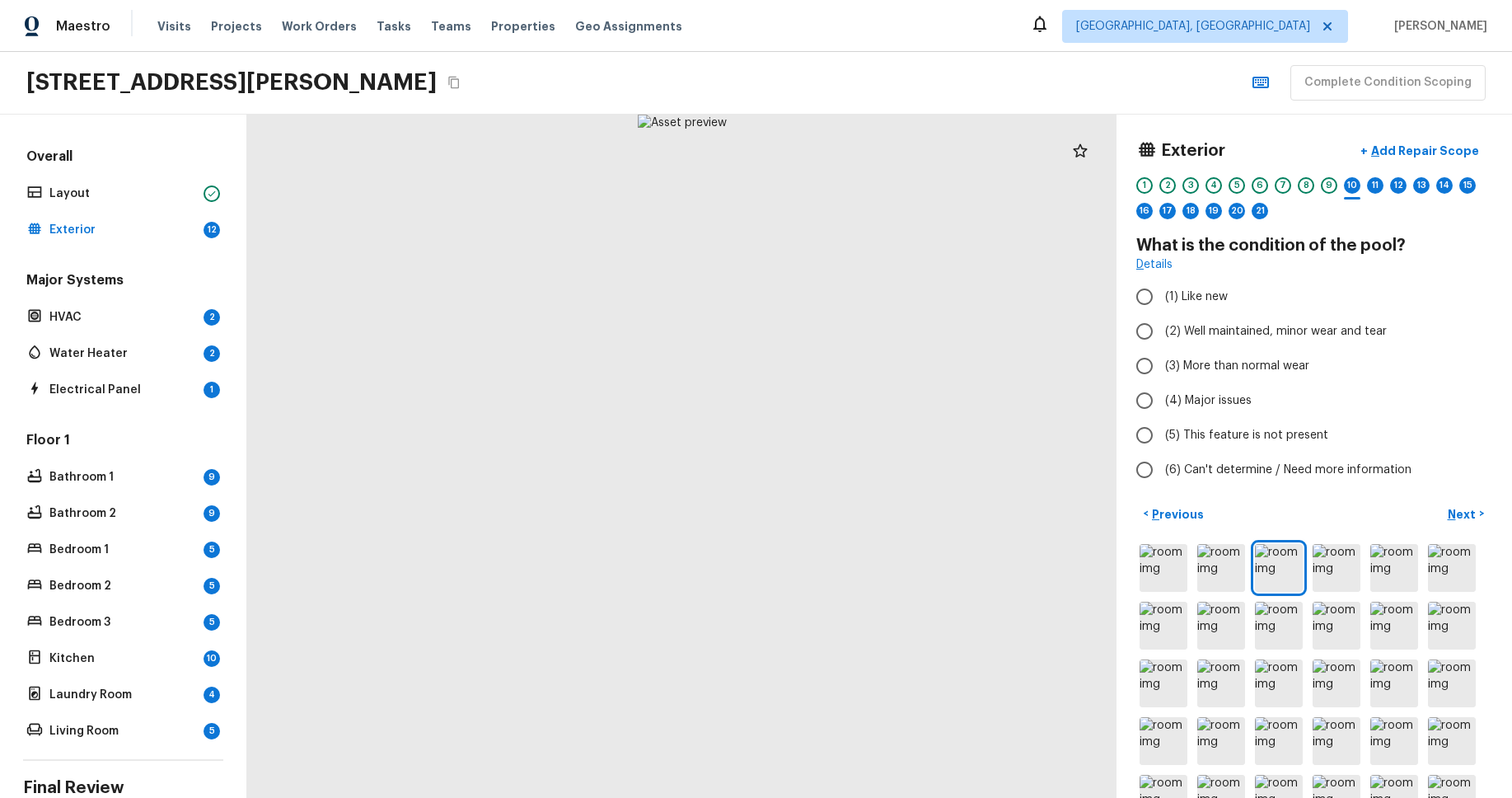
radio input "true"
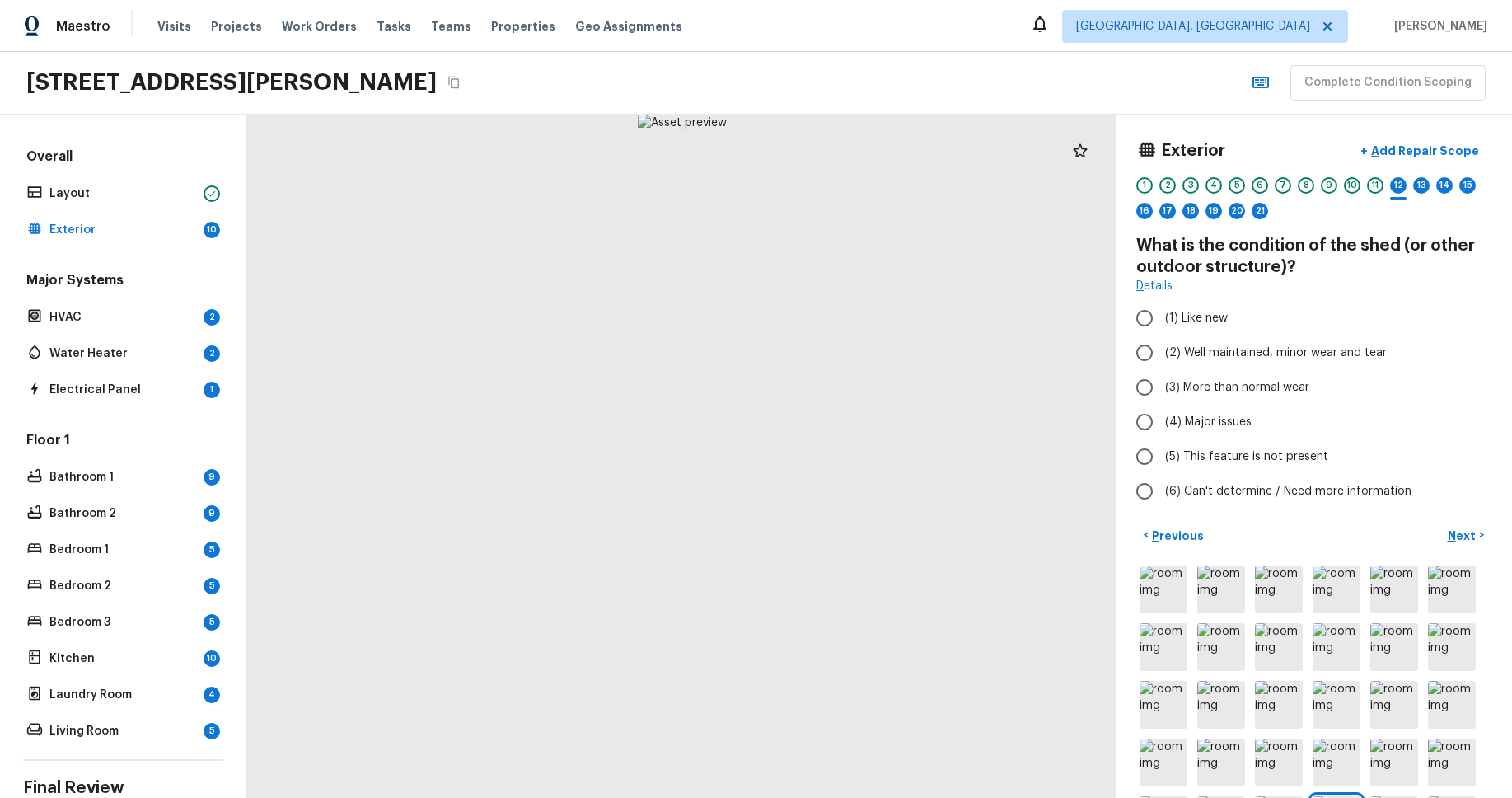
radio input "true"
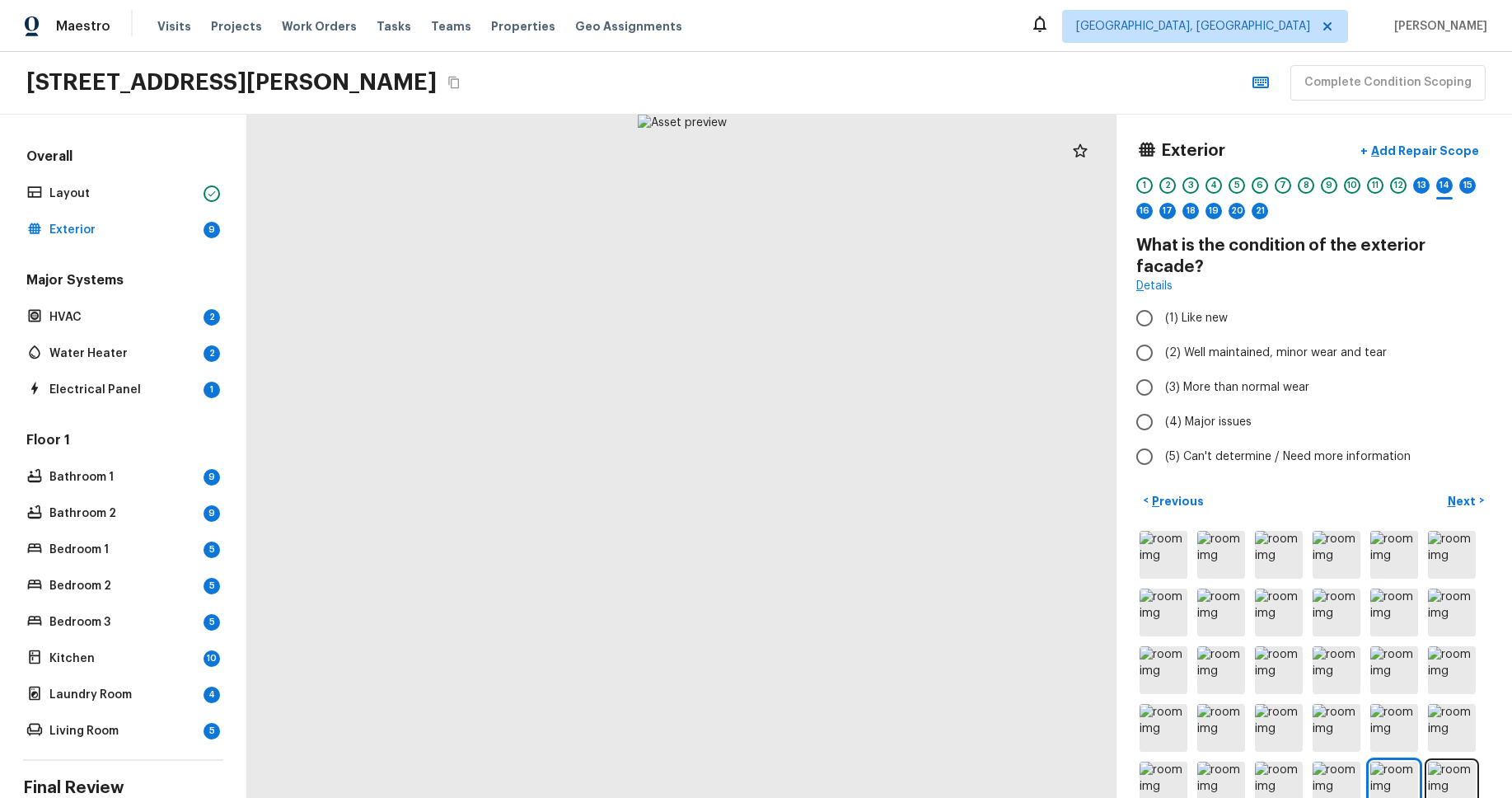
radio input "true"
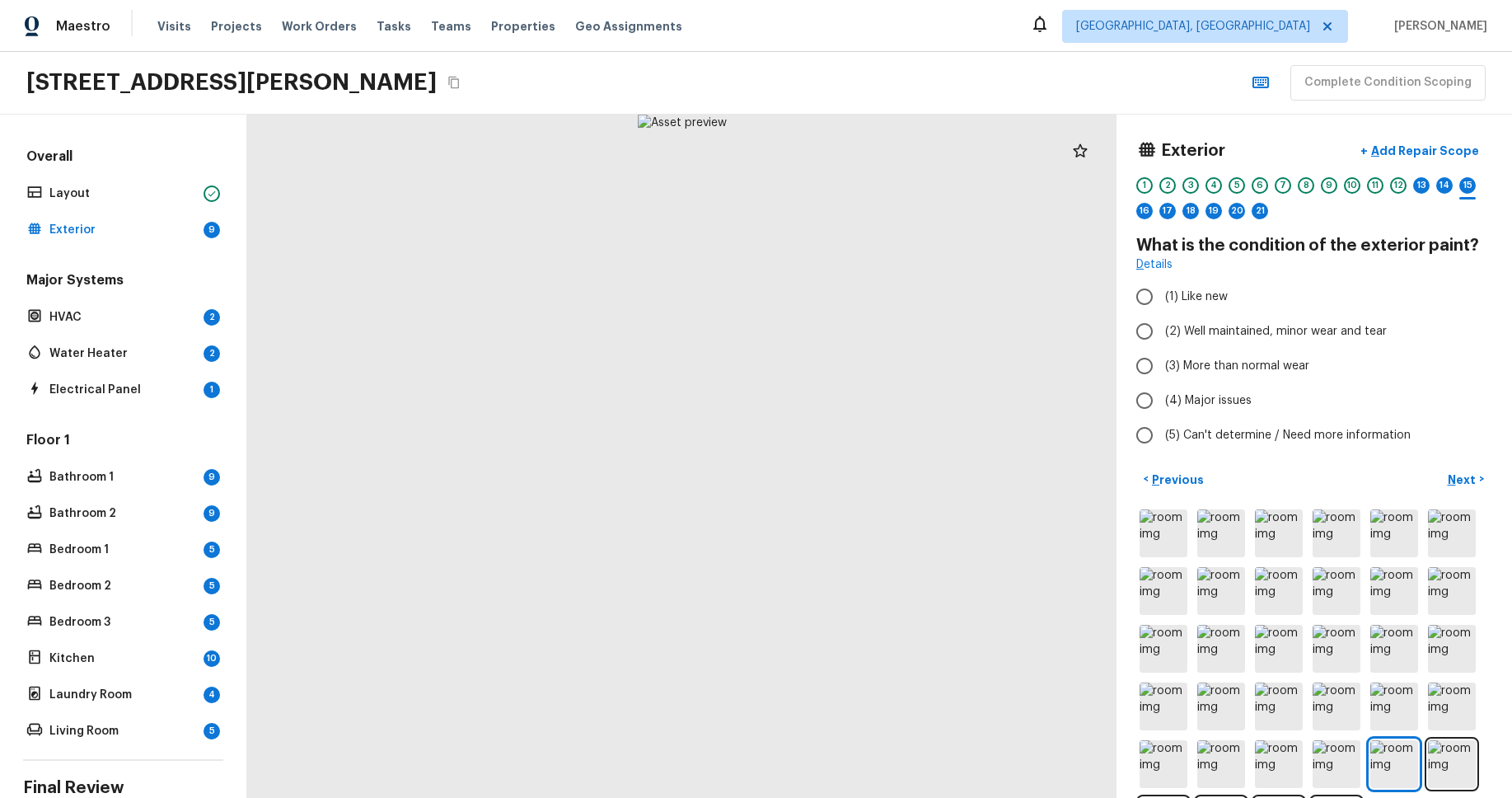
radio input "true"
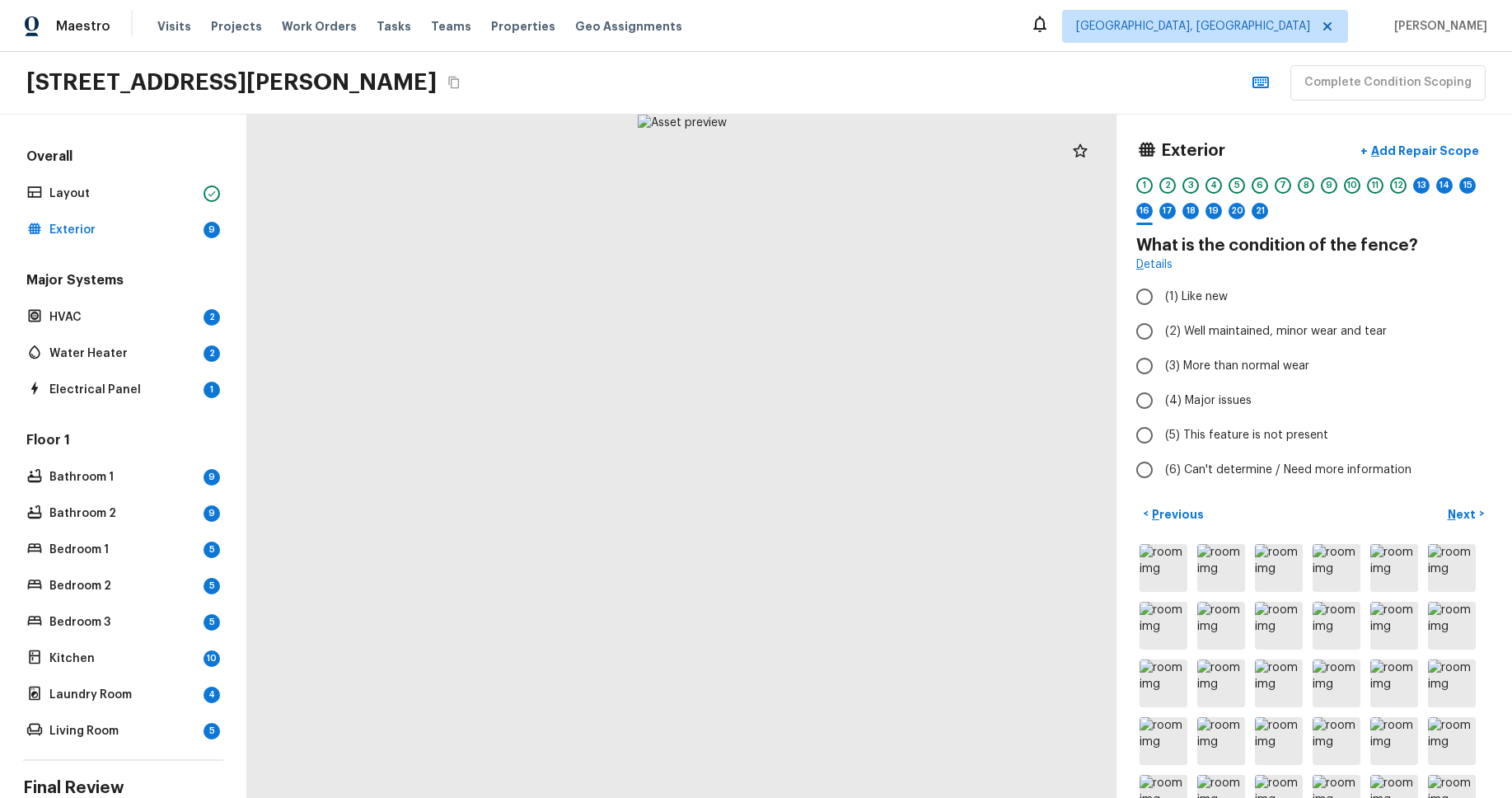
radio input "true"
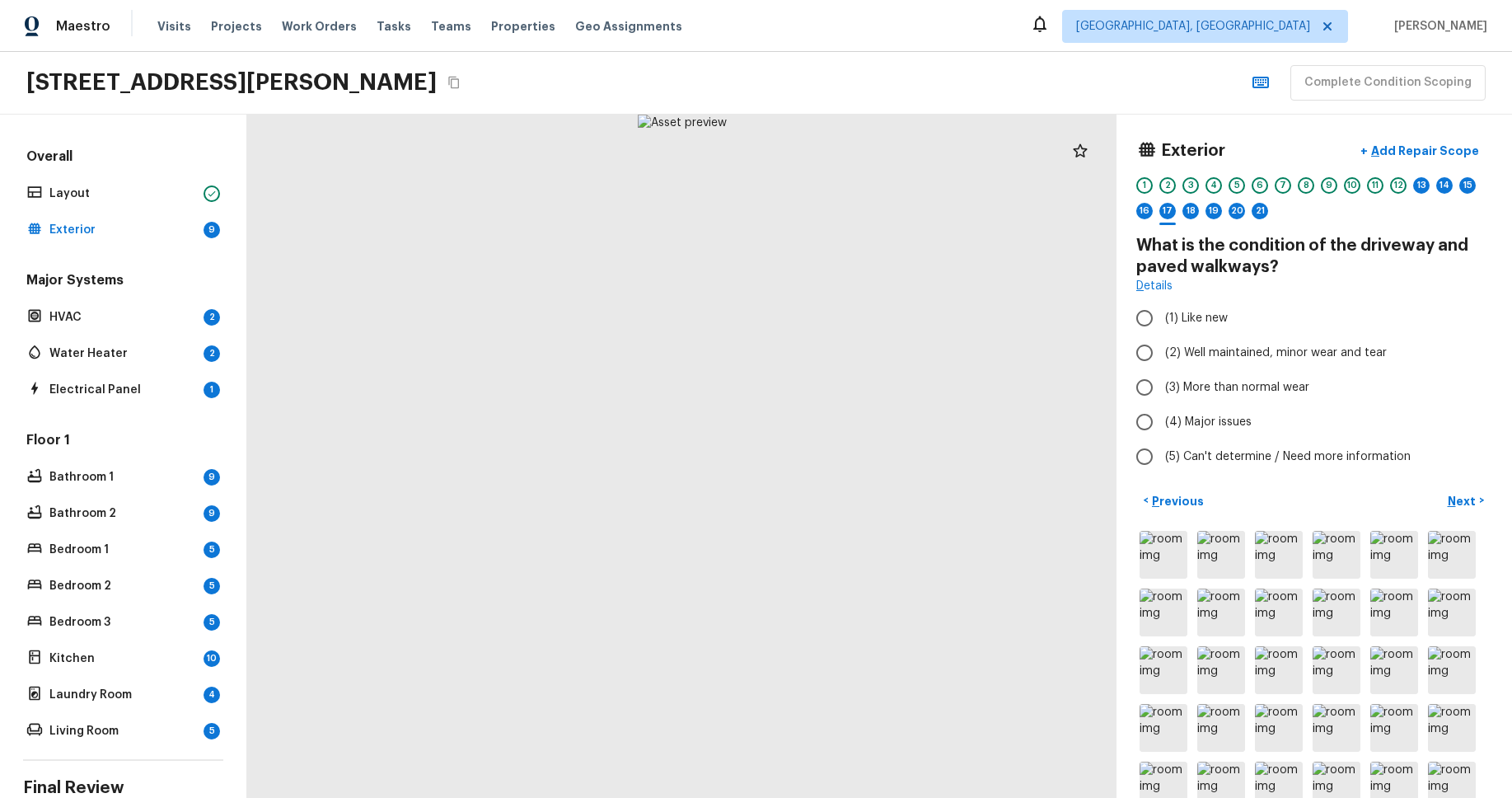
radio input "true"
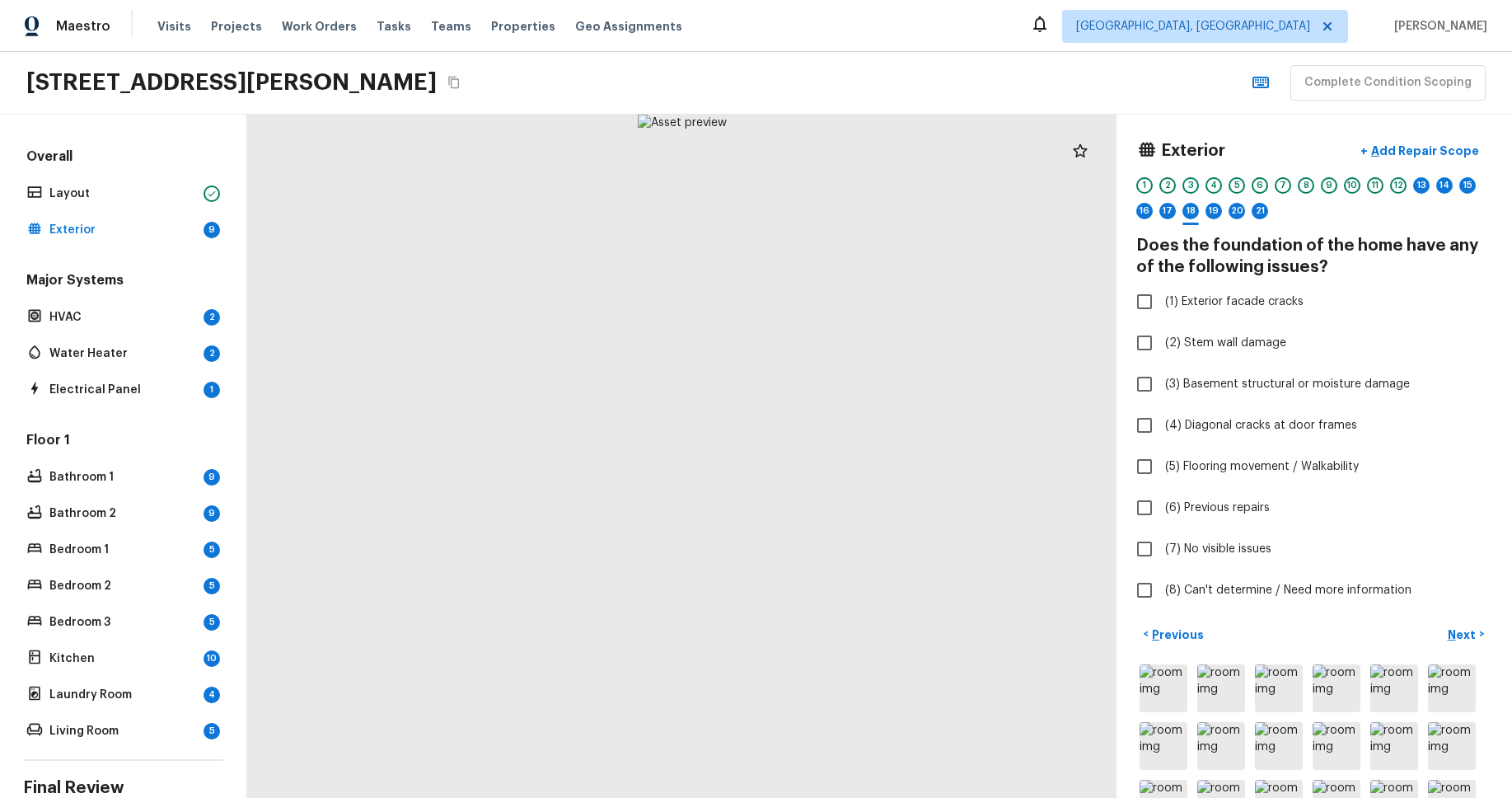
checkbox input "true"
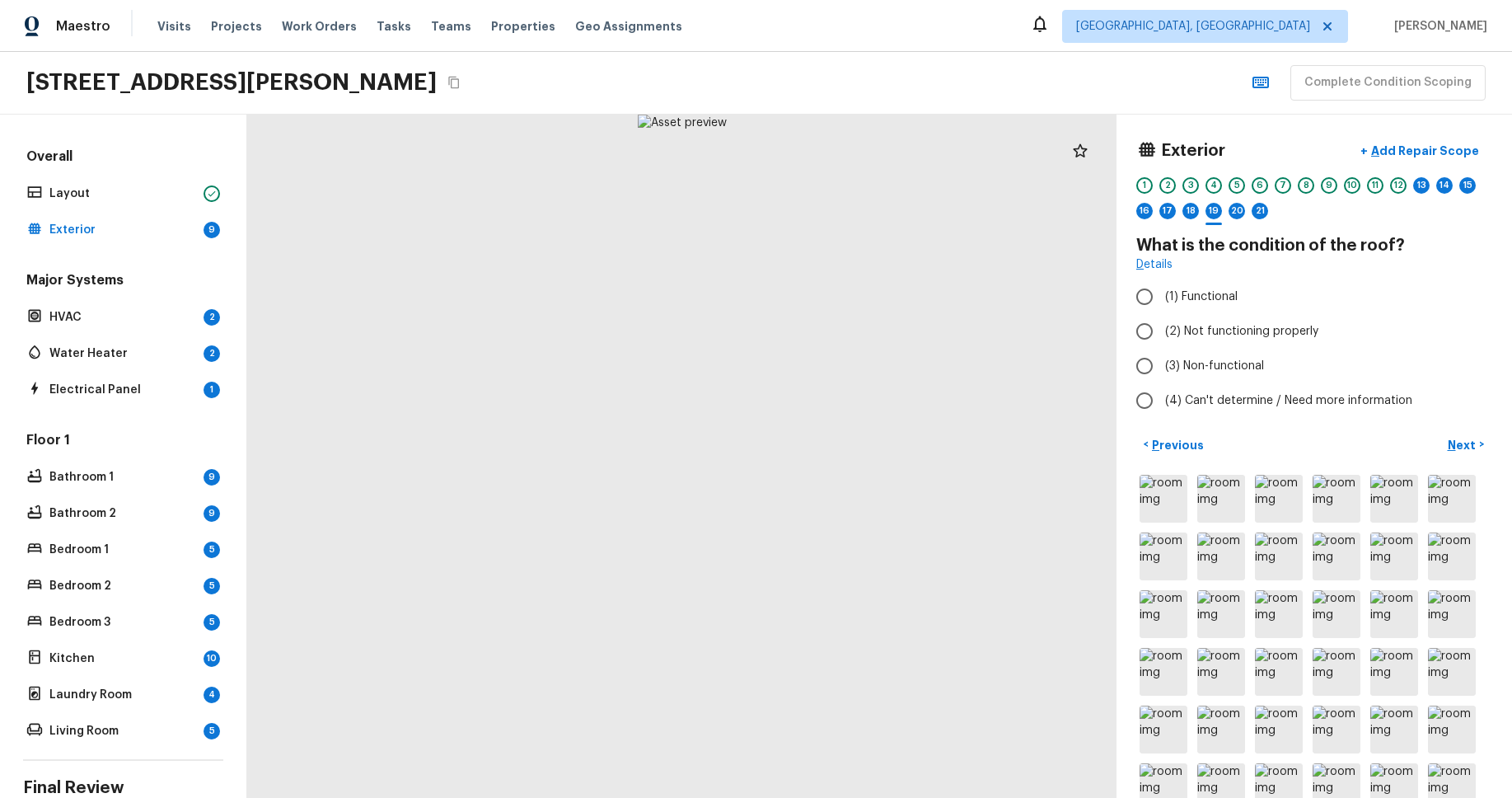
radio input "true"
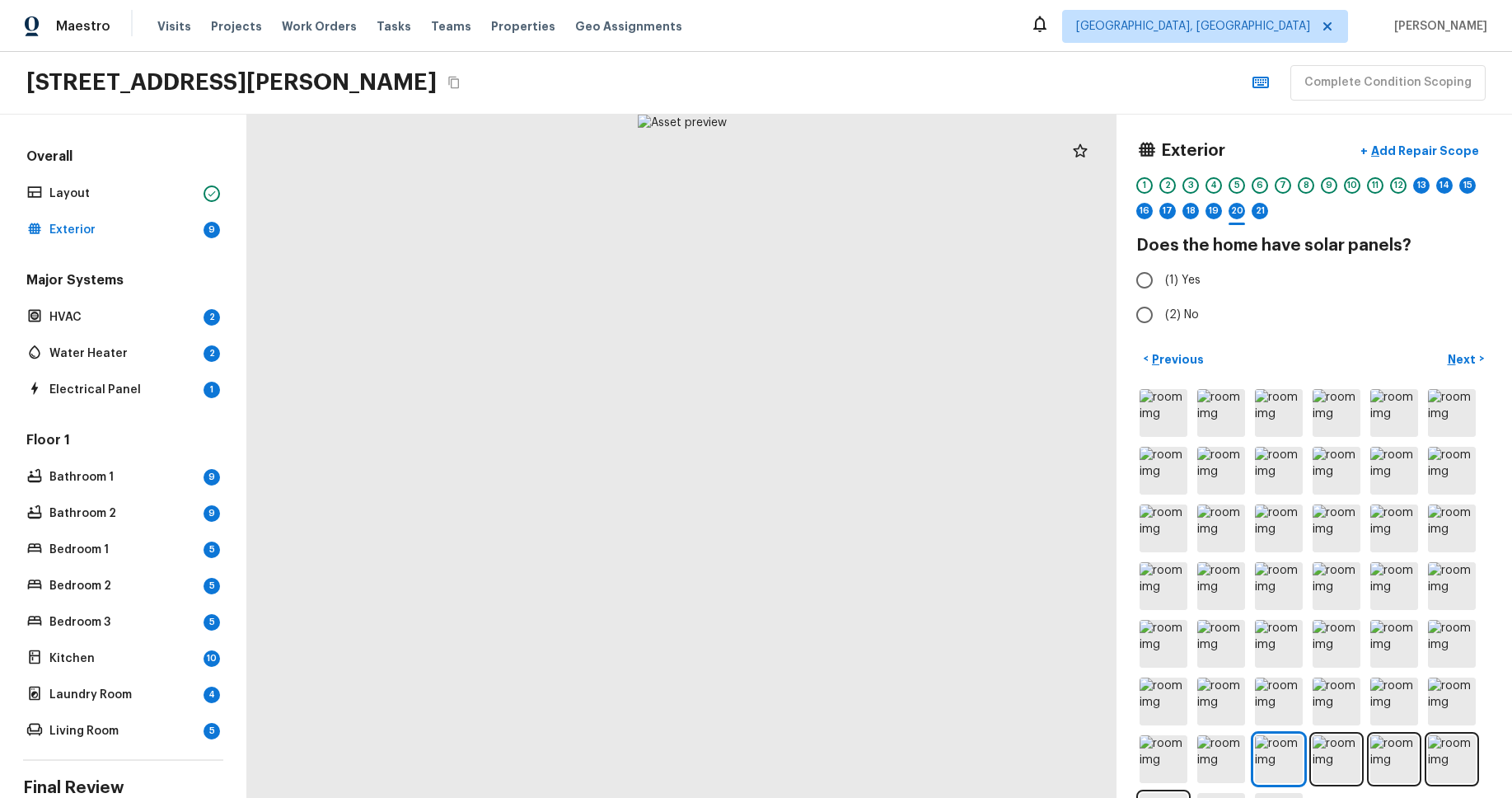
radio input "true"
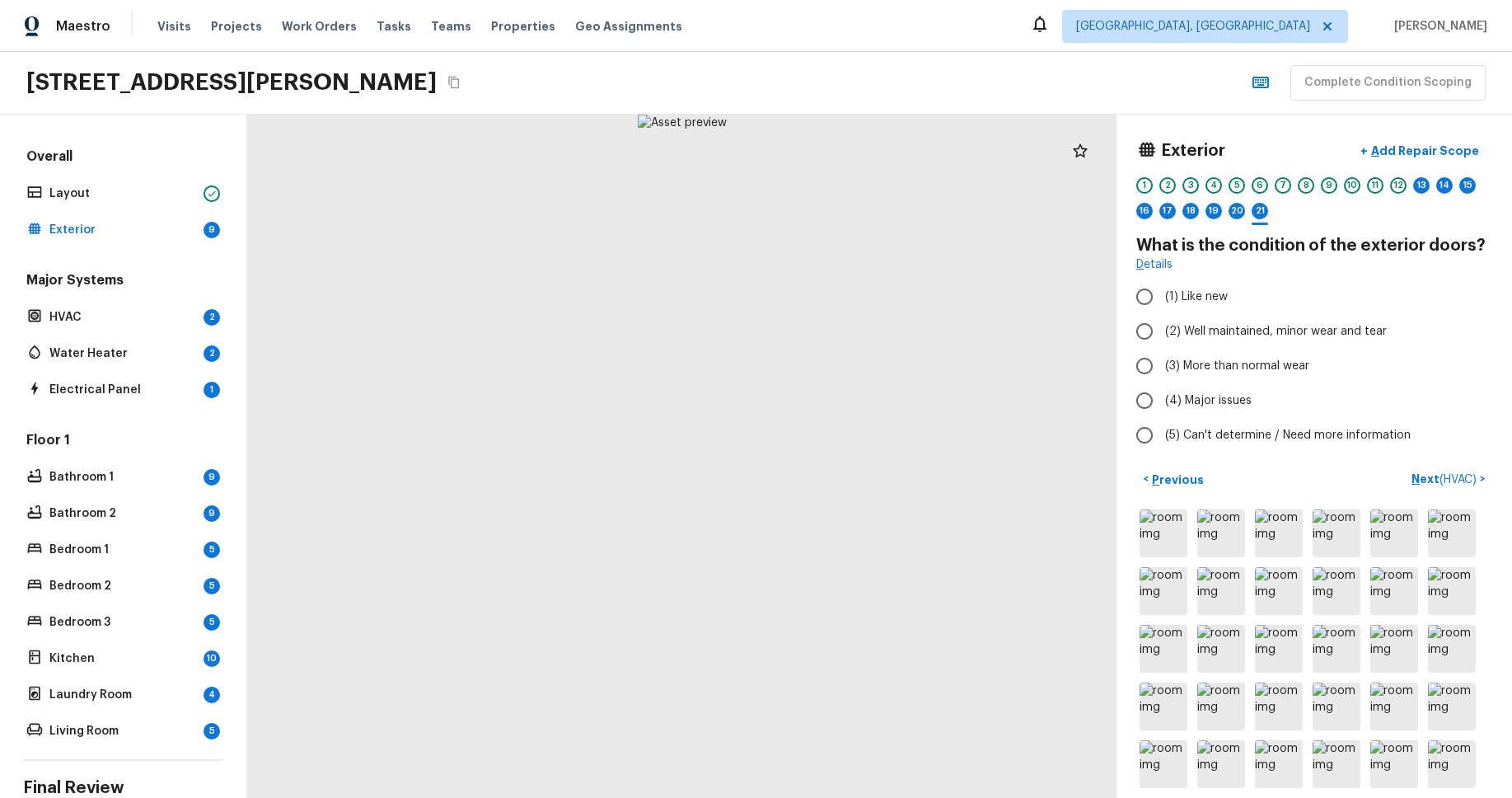
radio input "true"
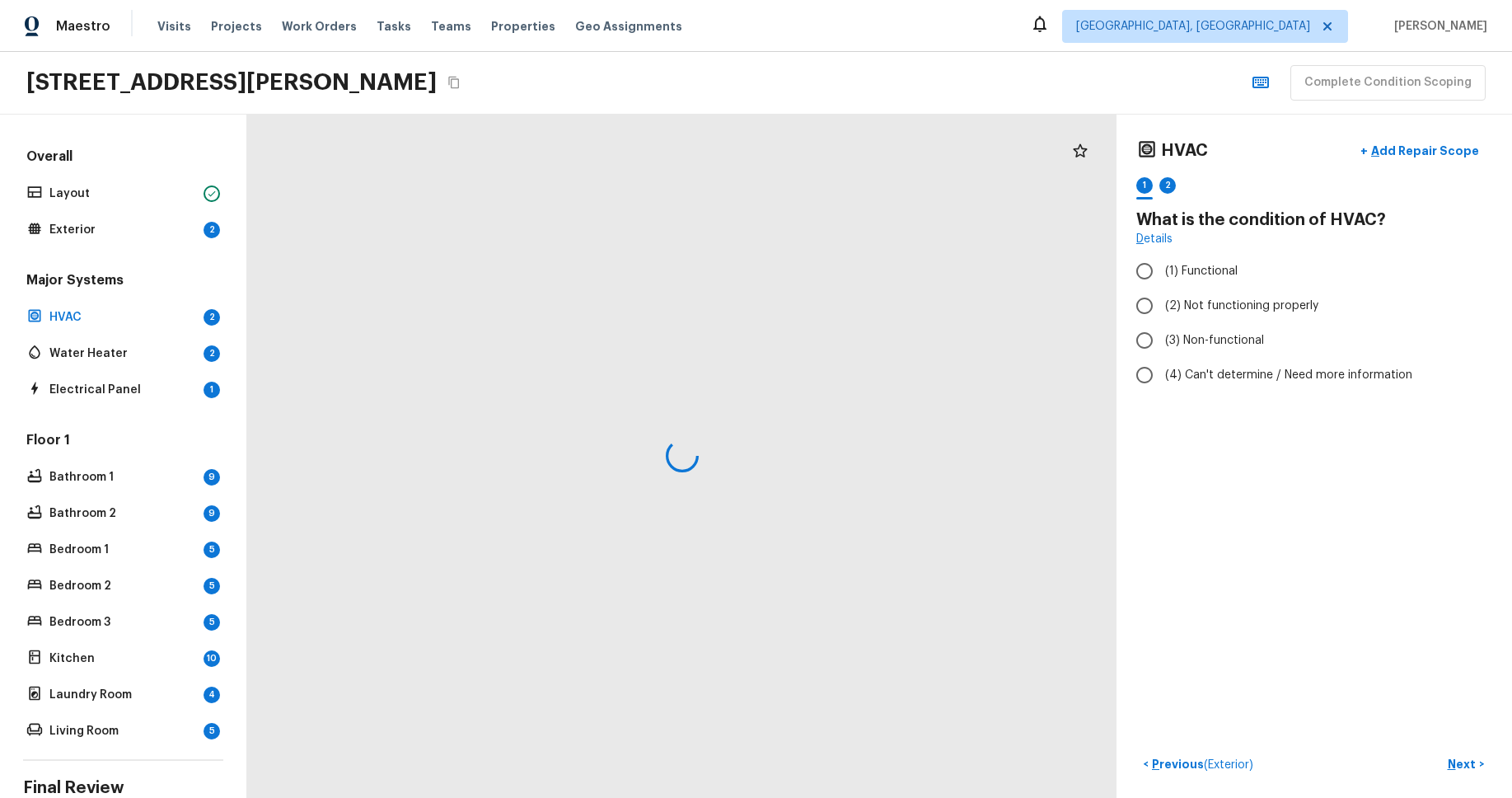
radio input "true"
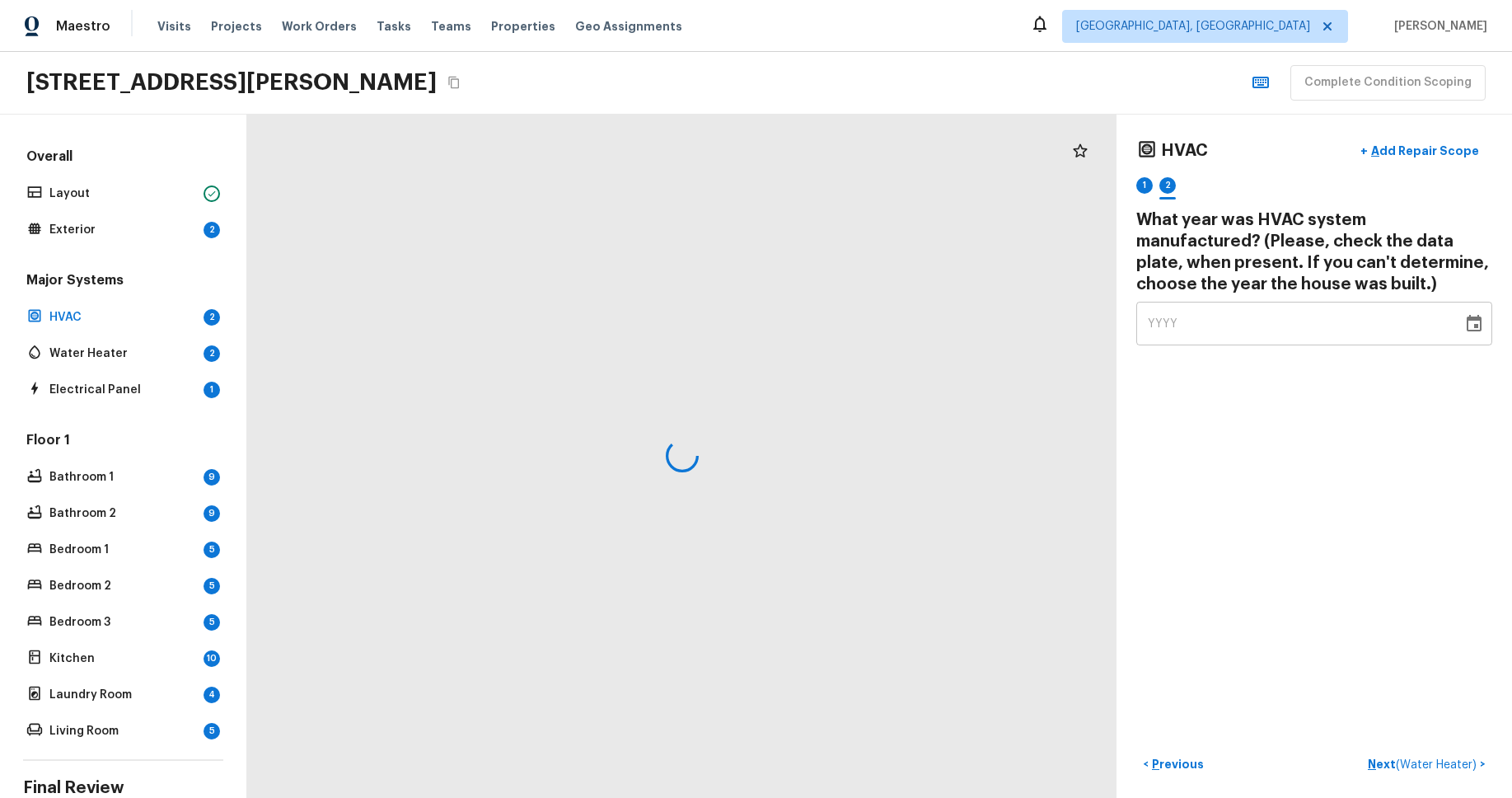
click at [1300, 322] on div "YYYY" at bounding box center [1299, 323] width 303 height 44
type input "2023"
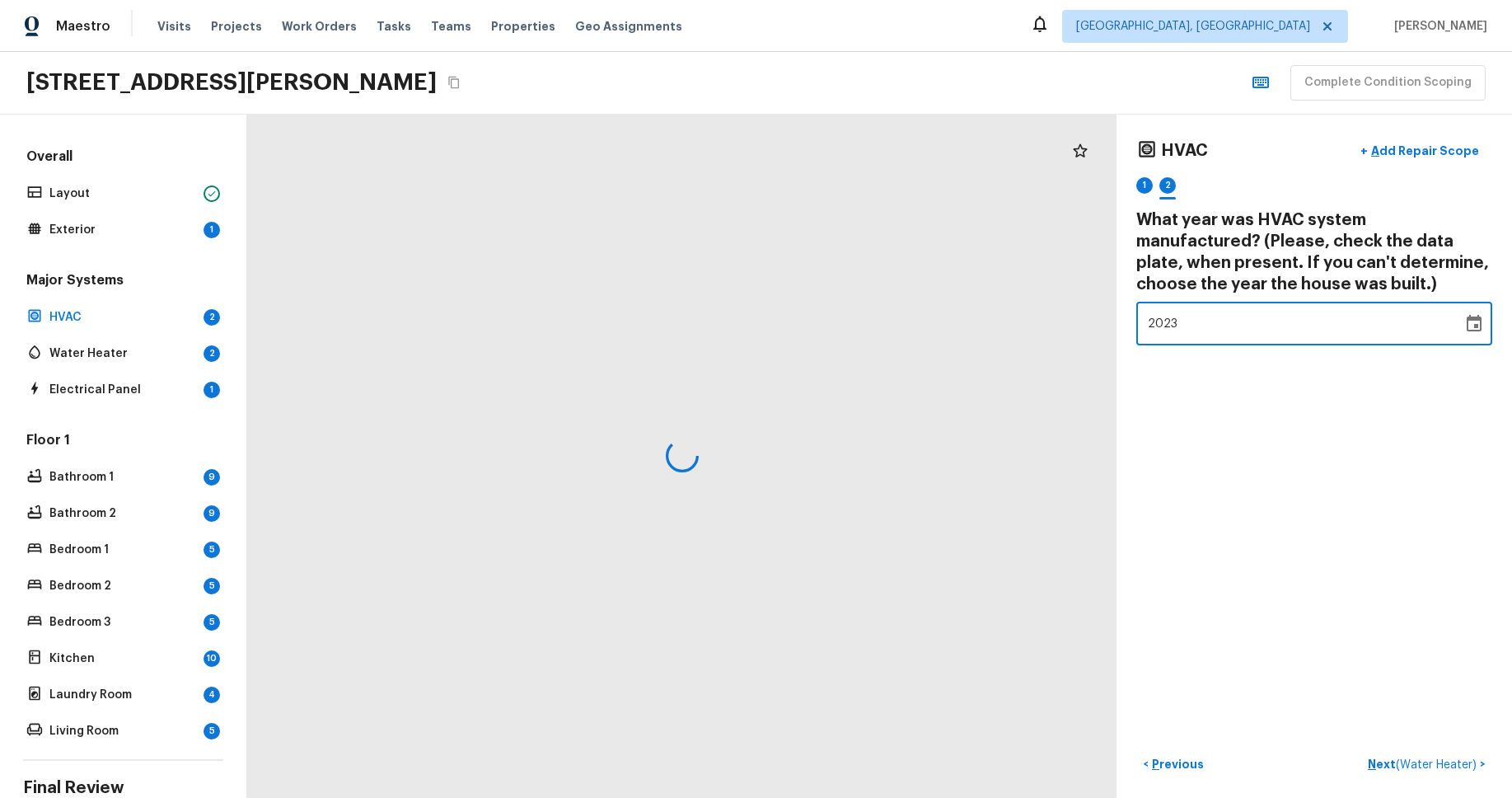
click at [1375, 607] on div "HVAC + Add Repair Scope 1 2 What year was HVAC system manufactured? (Please, ch…" at bounding box center [1314, 456] width 395 height 683
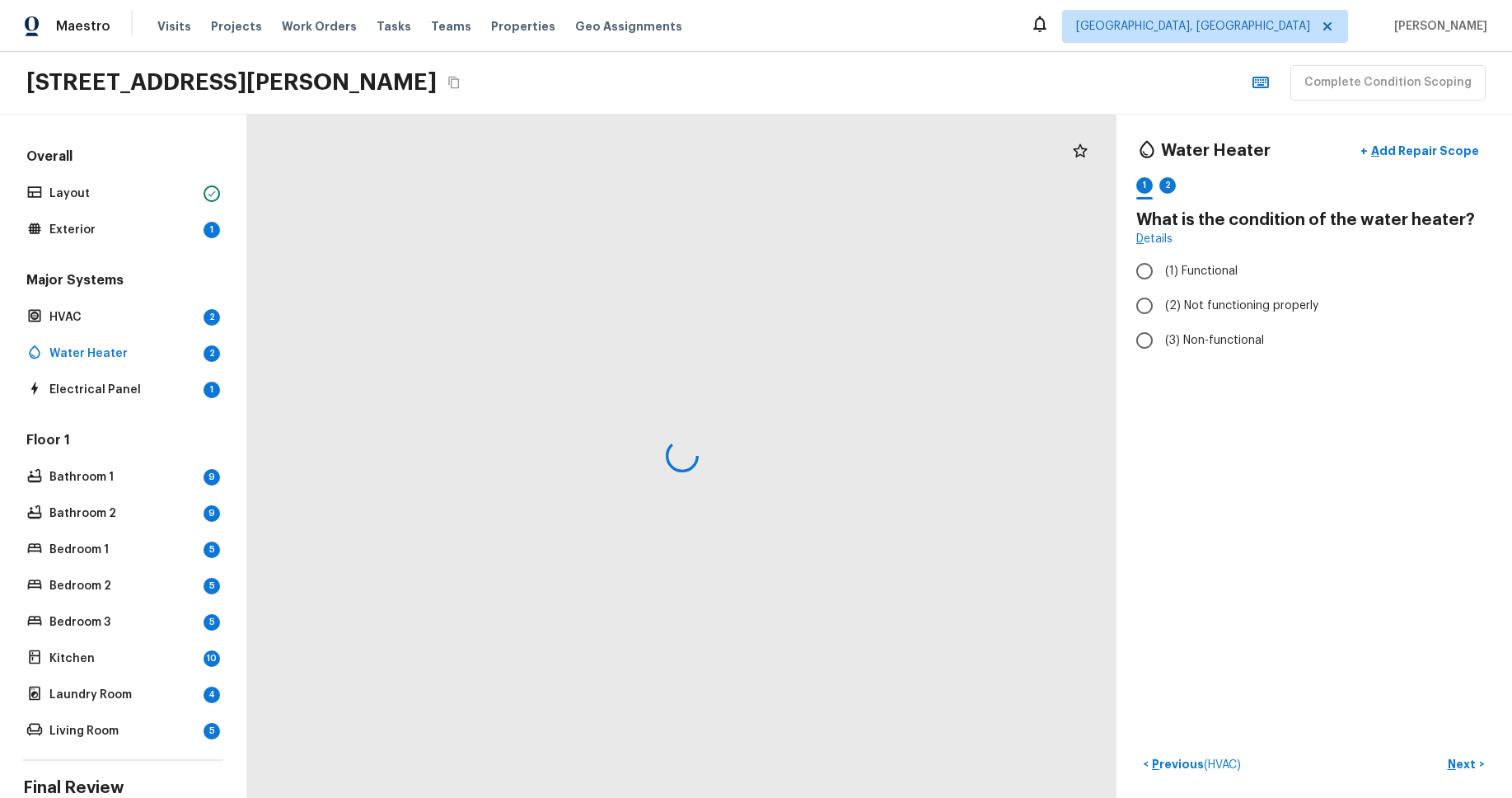
radio input "true"
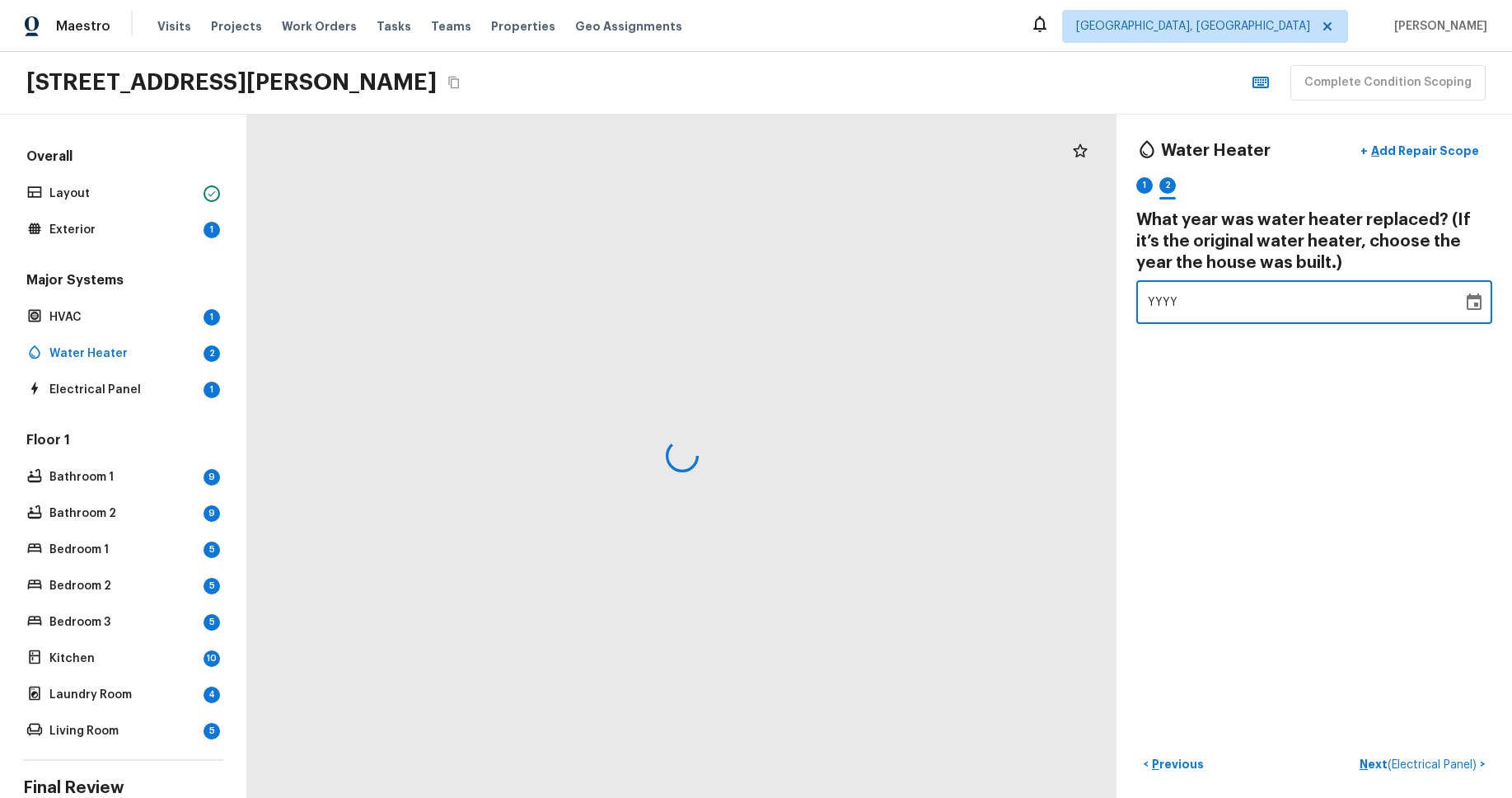
click at [1356, 309] on div "YYYY" at bounding box center [1299, 302] width 303 height 44
type input "1999"
click at [1350, 443] on div "Water Heater + Add Repair Scope 1 2 What year was water heater replaced? (If it…" at bounding box center [1314, 456] width 395 height 683
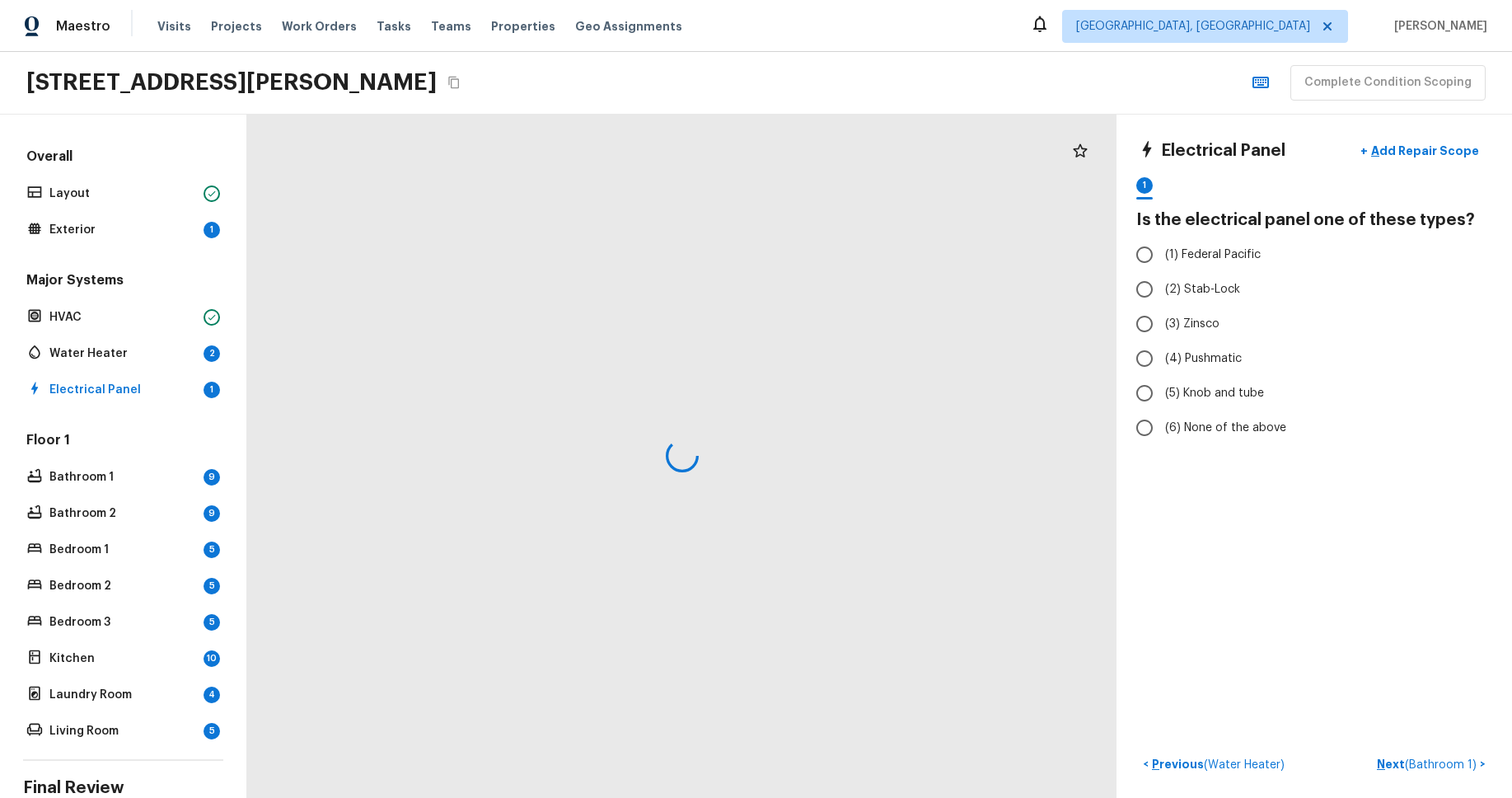
radio input "true"
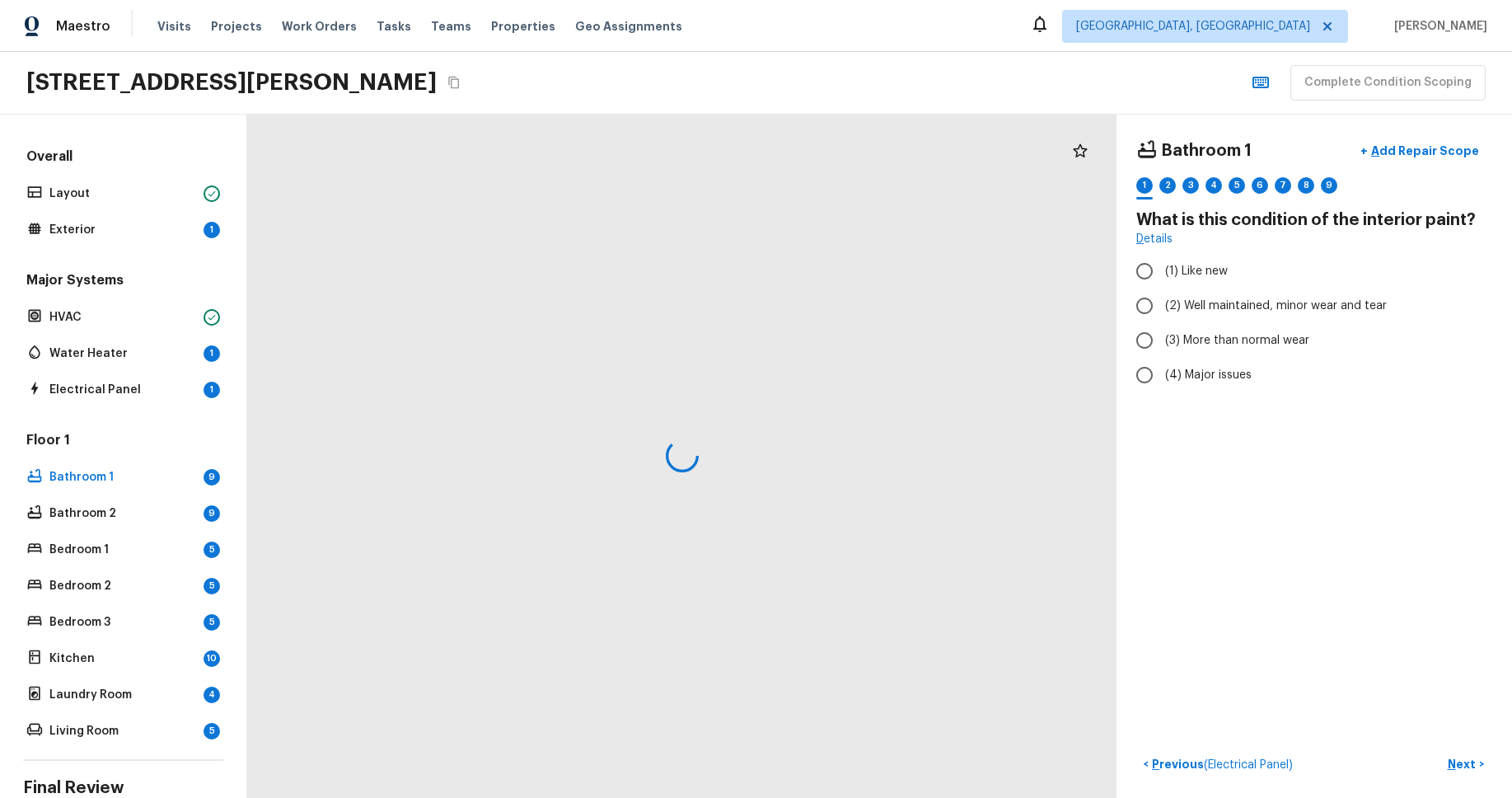
radio input "true"
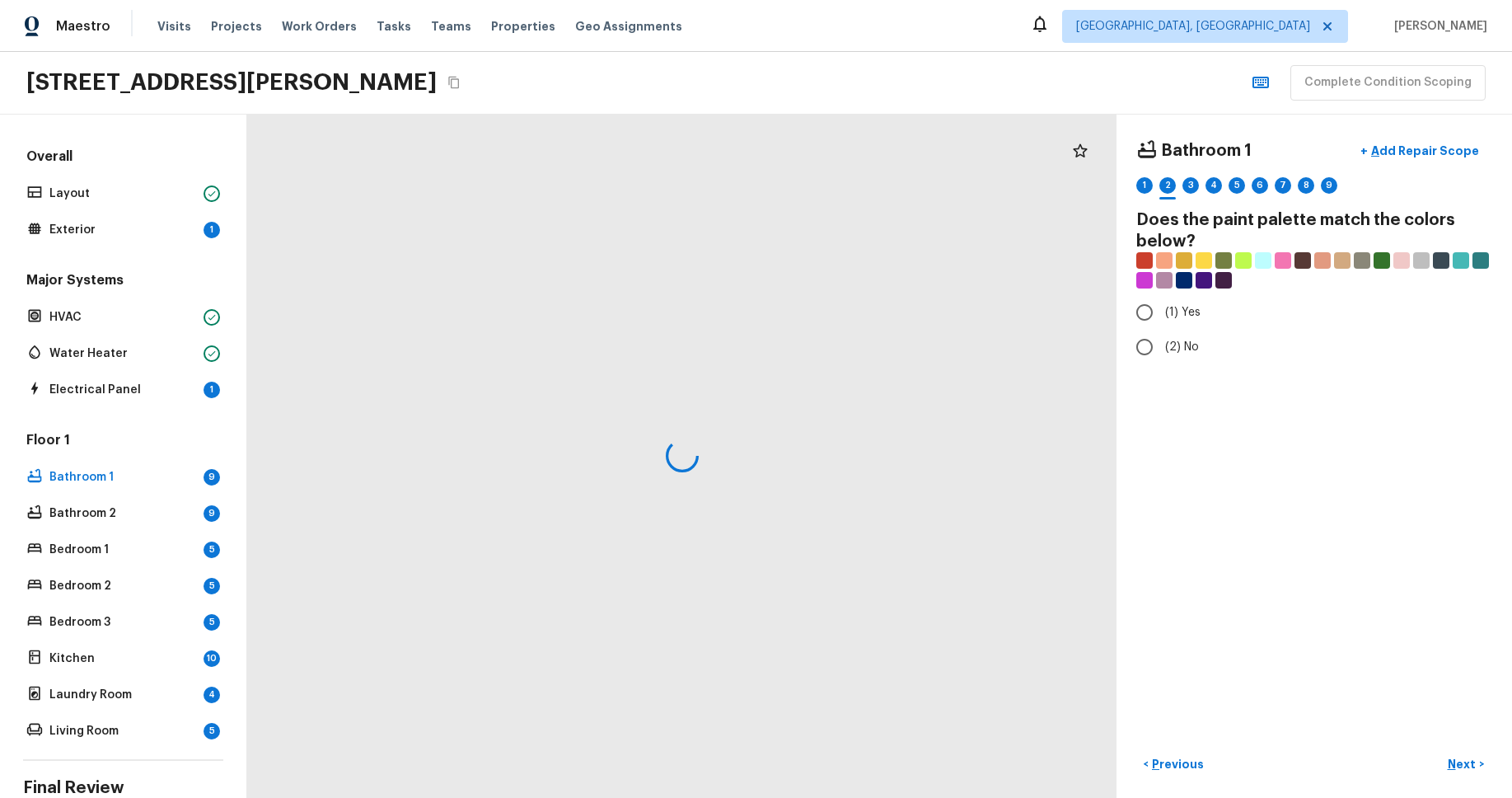
radio input "true"
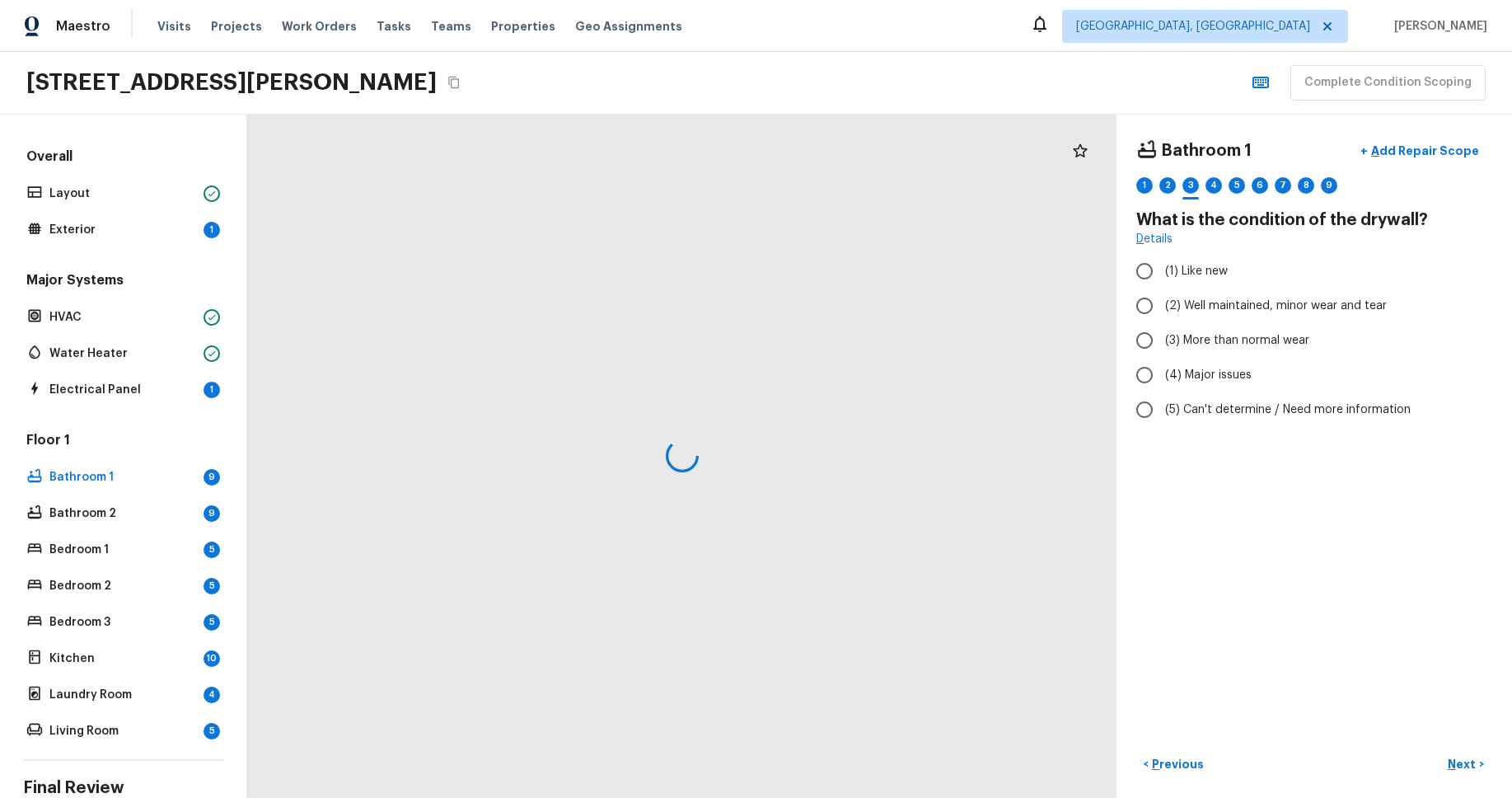
radio input "true"
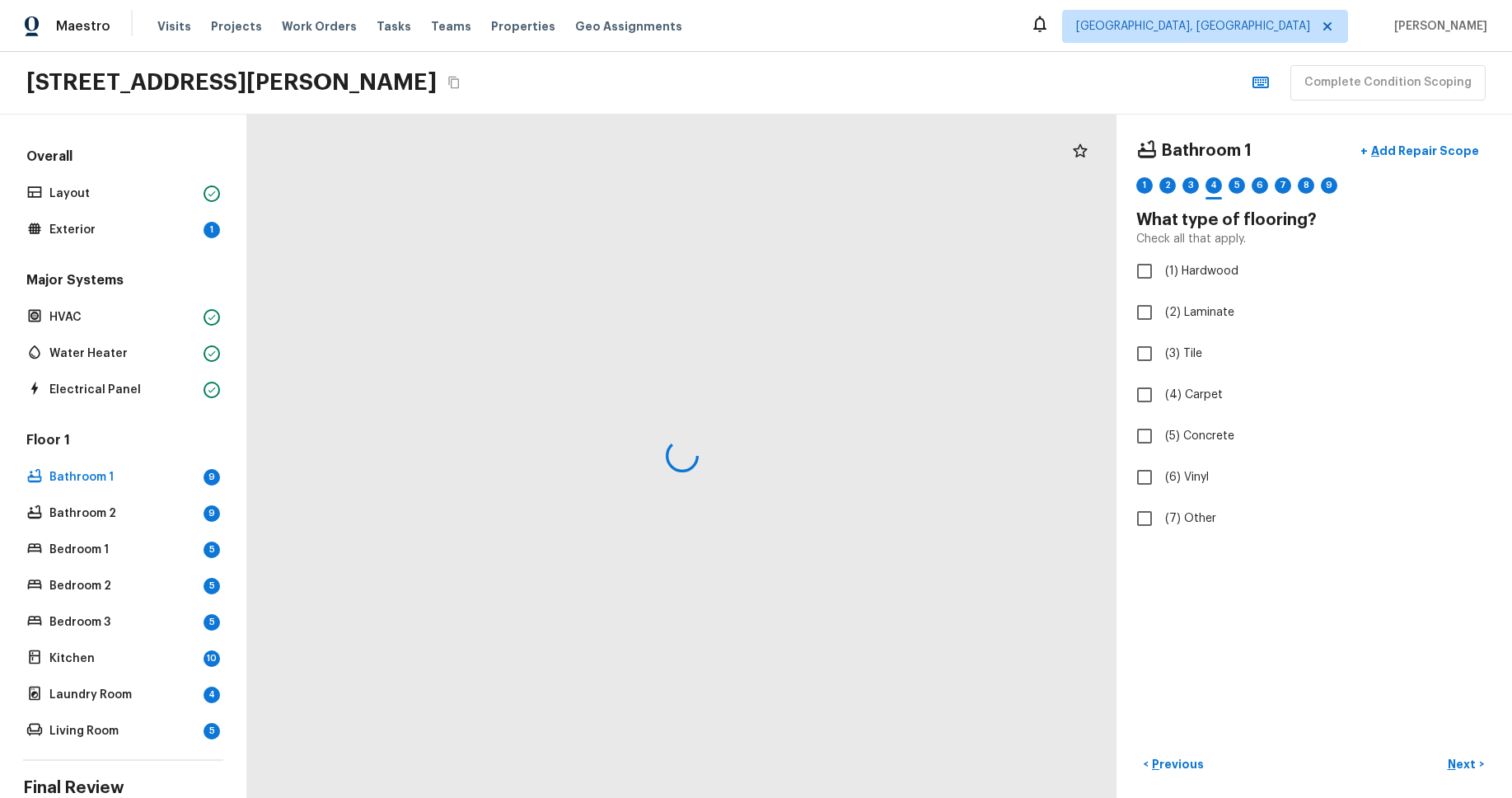
checkbox input "true"
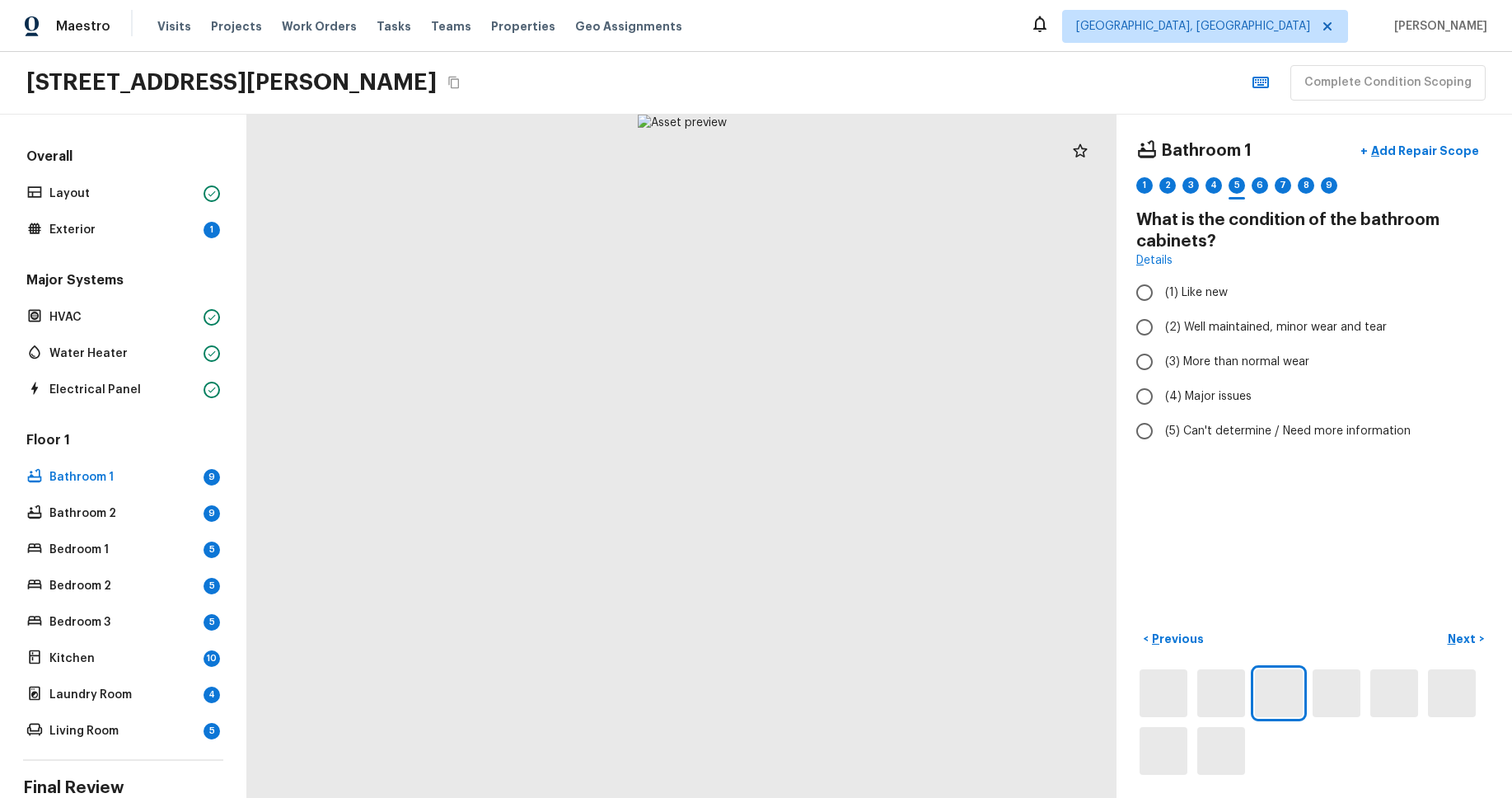
radio input "true"
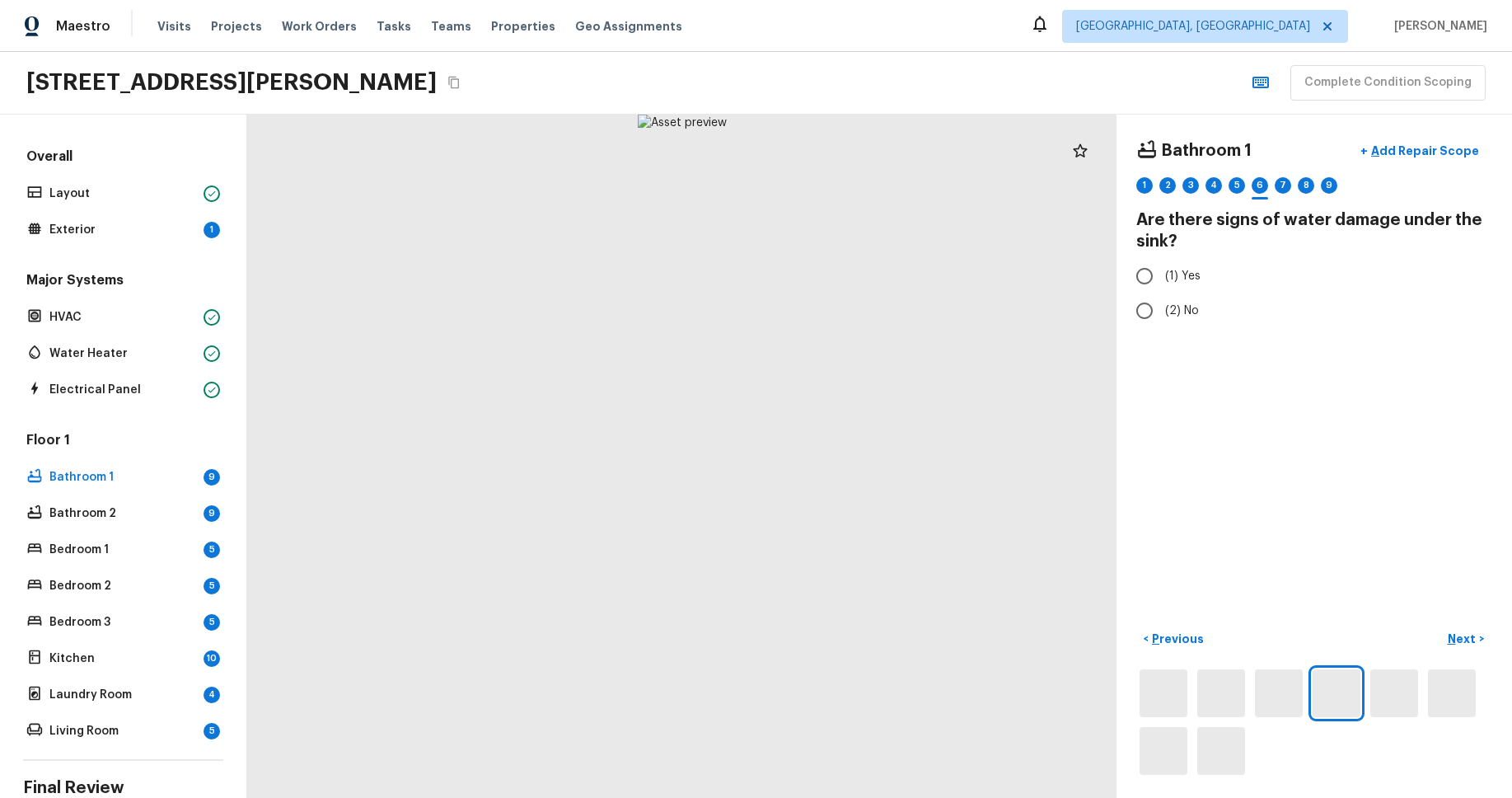
radio input "true"
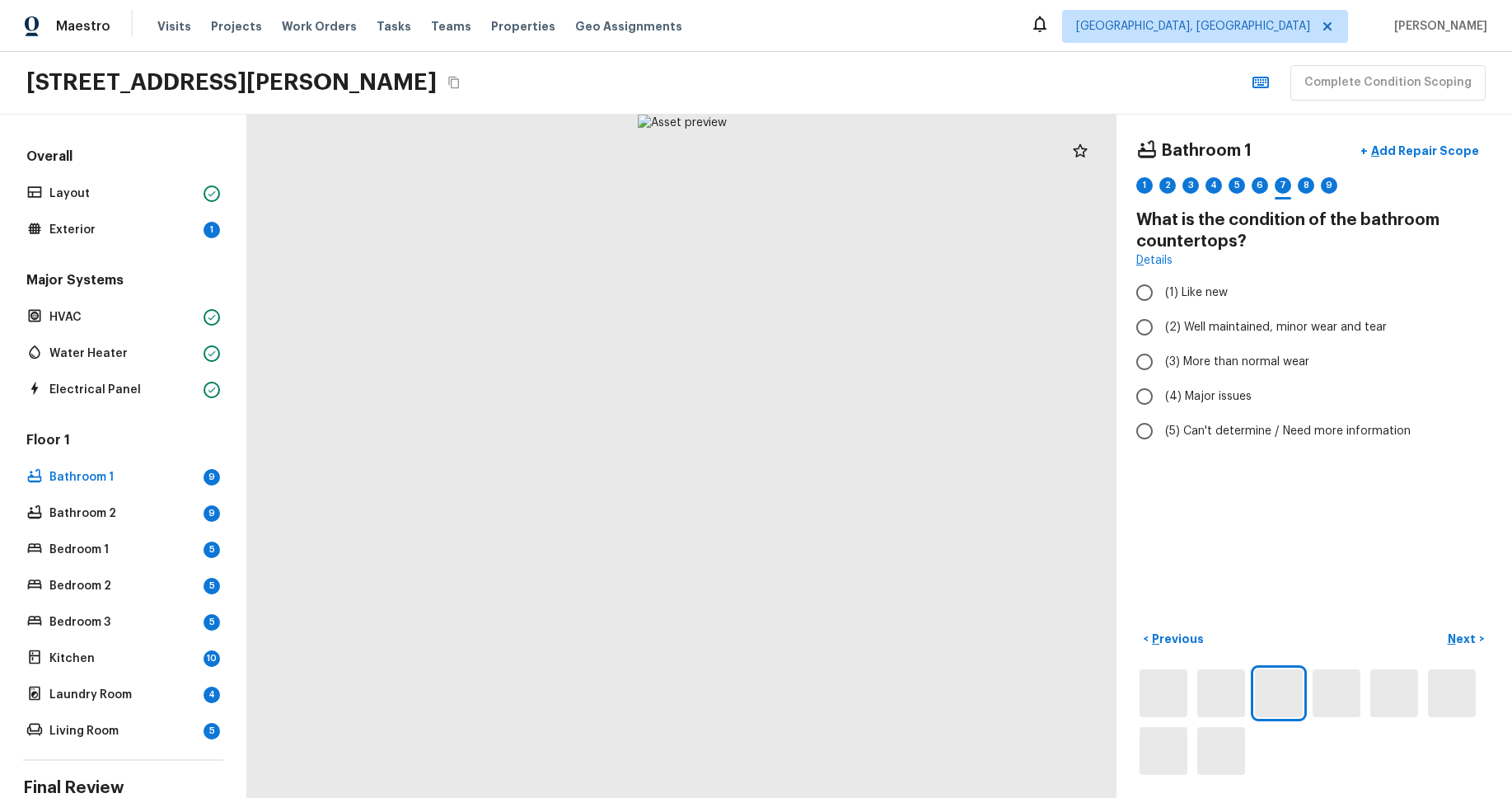
radio input "true"
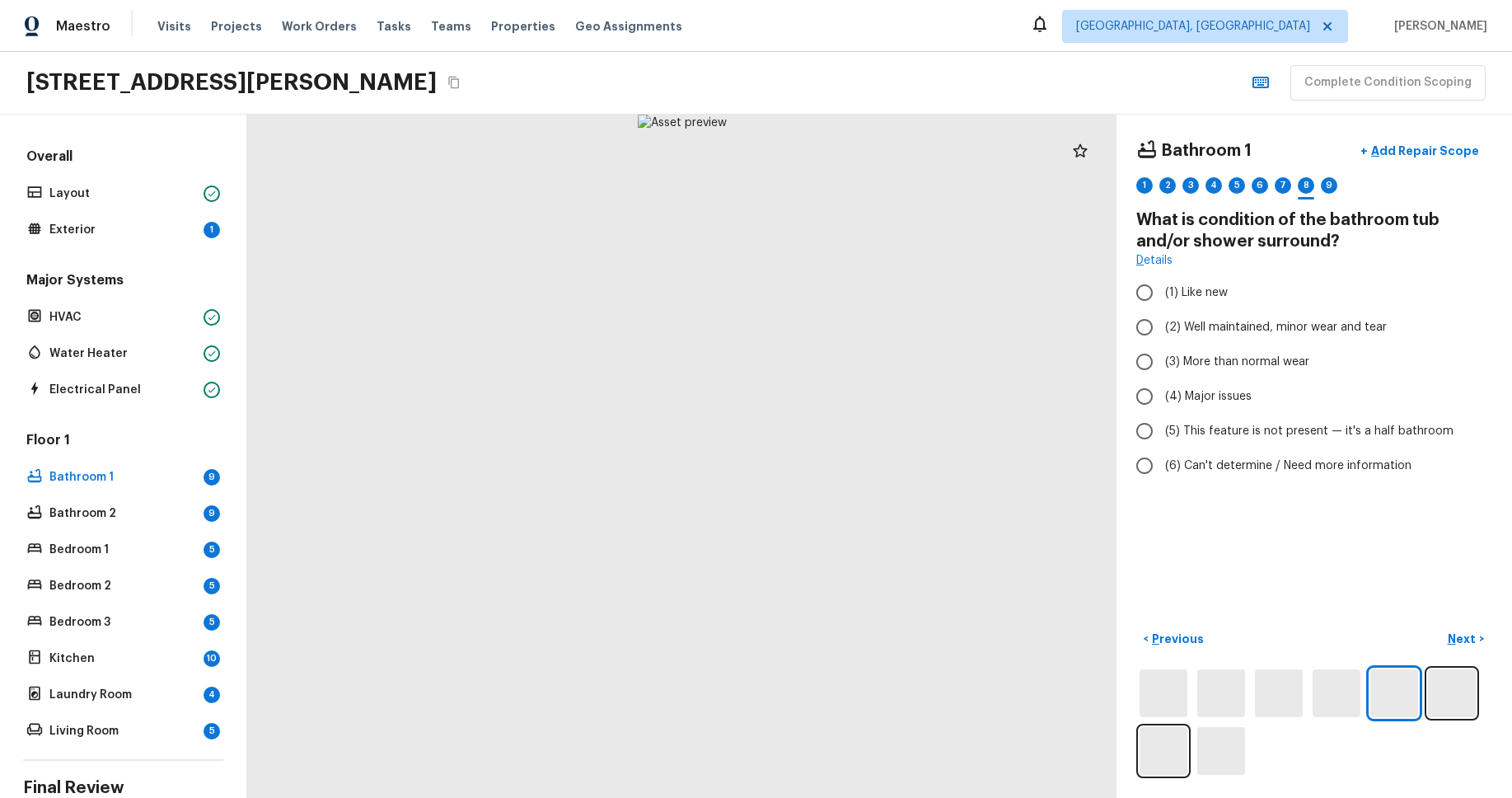
radio input "true"
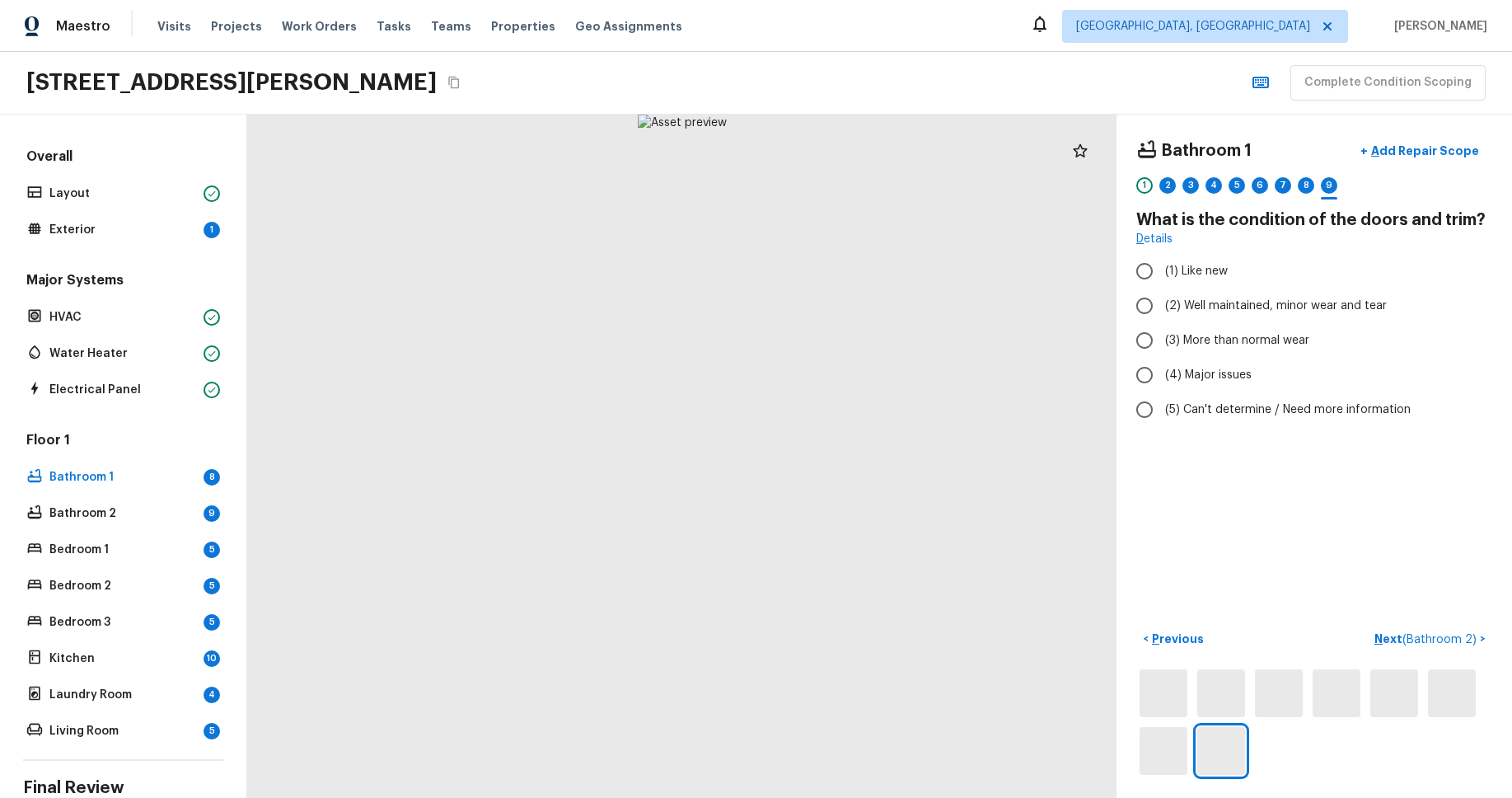
radio input "true"
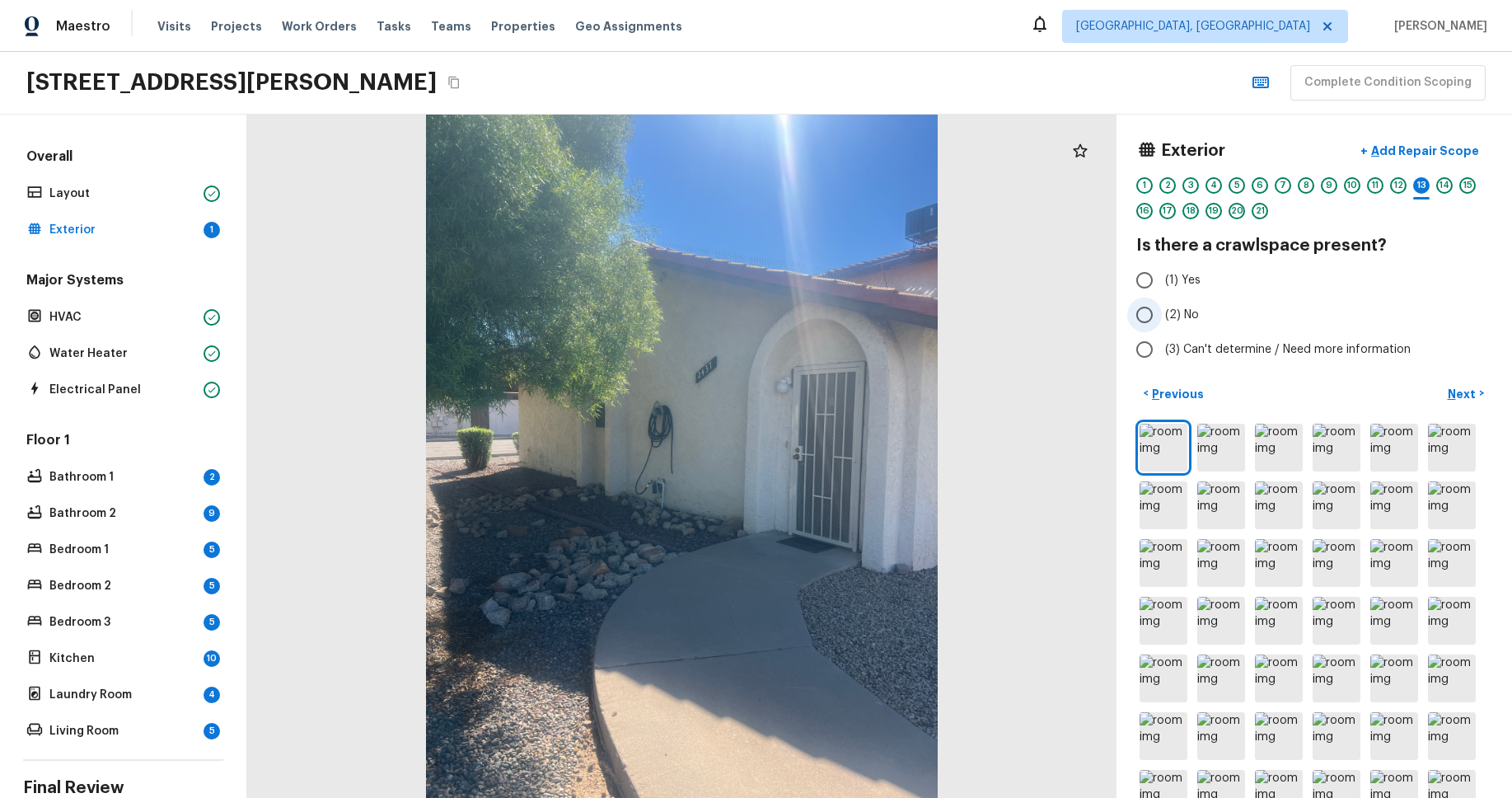
click at [1145, 315] on input "(2) No" at bounding box center [1145, 315] width 35 height 35
radio input "true"
click at [139, 474] on p "Bathroom 1" at bounding box center [123, 477] width 148 height 16
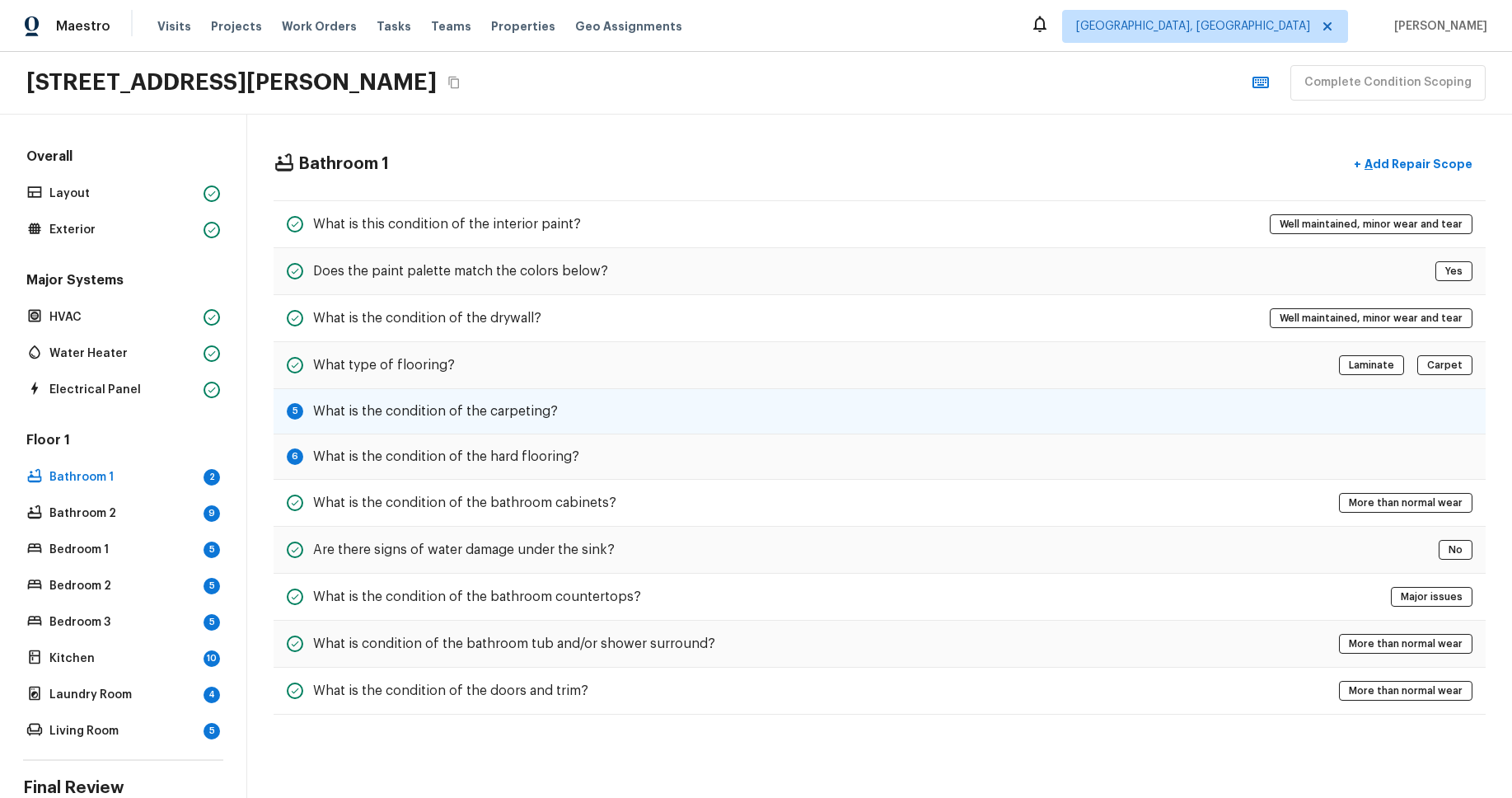
click at [488, 416] on h5 "What is the condition of the carpeting?" at bounding box center [435, 411] width 245 height 18
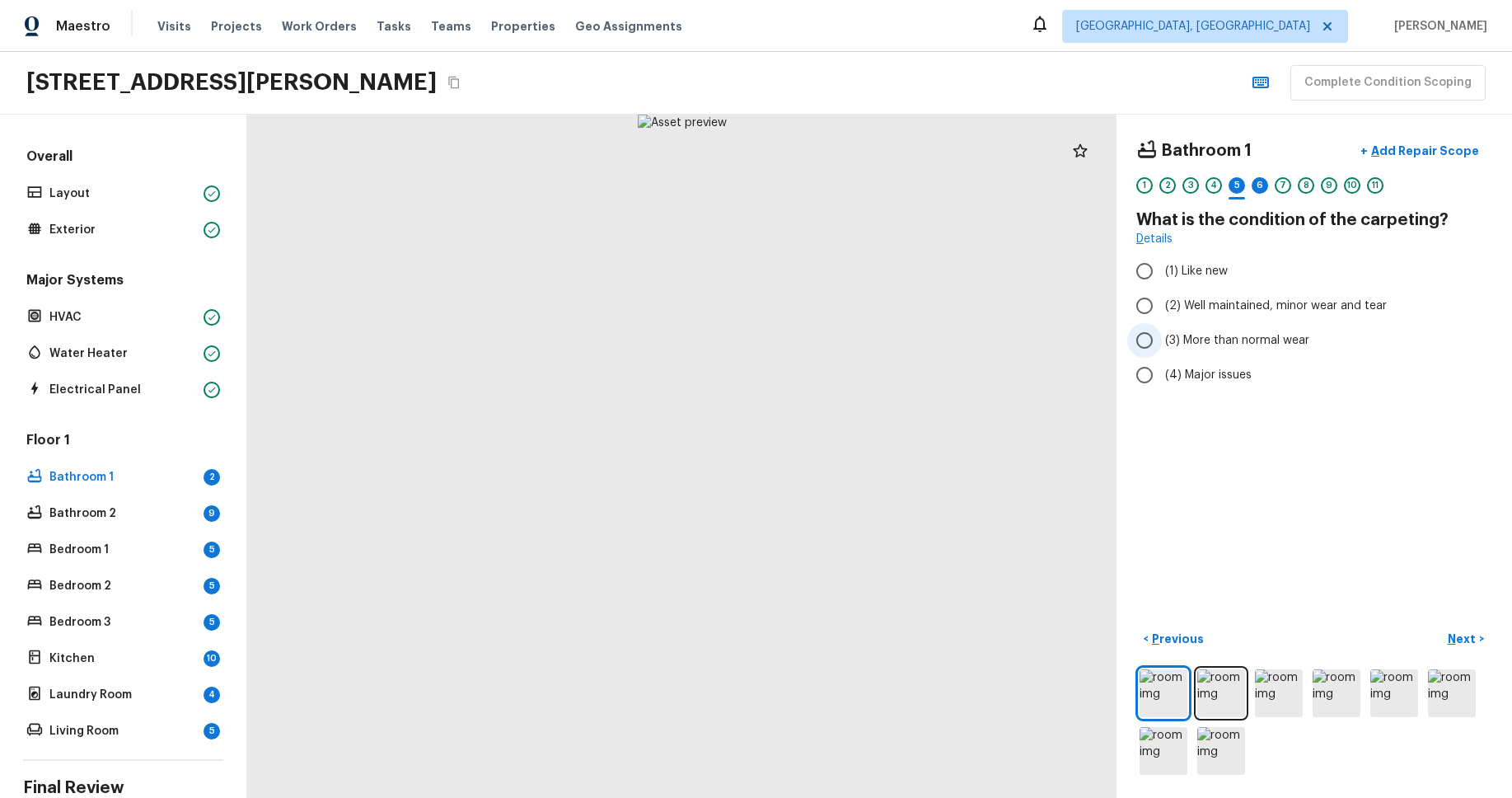
radio input "true"
click at [126, 506] on p "Bathroom 2" at bounding box center [123, 514] width 148 height 16
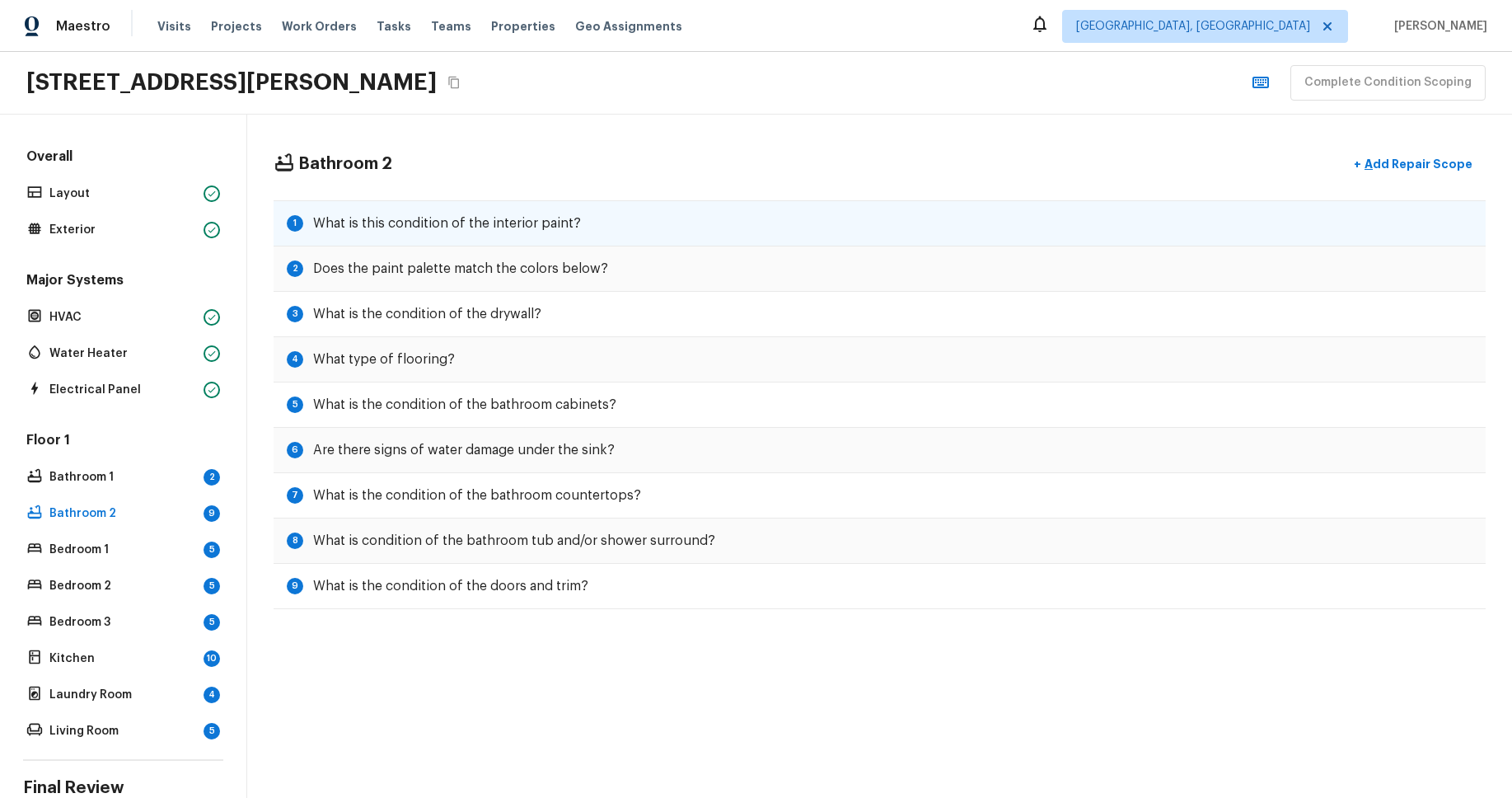
click at [428, 217] on h5 "What is this condition of the interior paint?" at bounding box center [447, 223] width 268 height 18
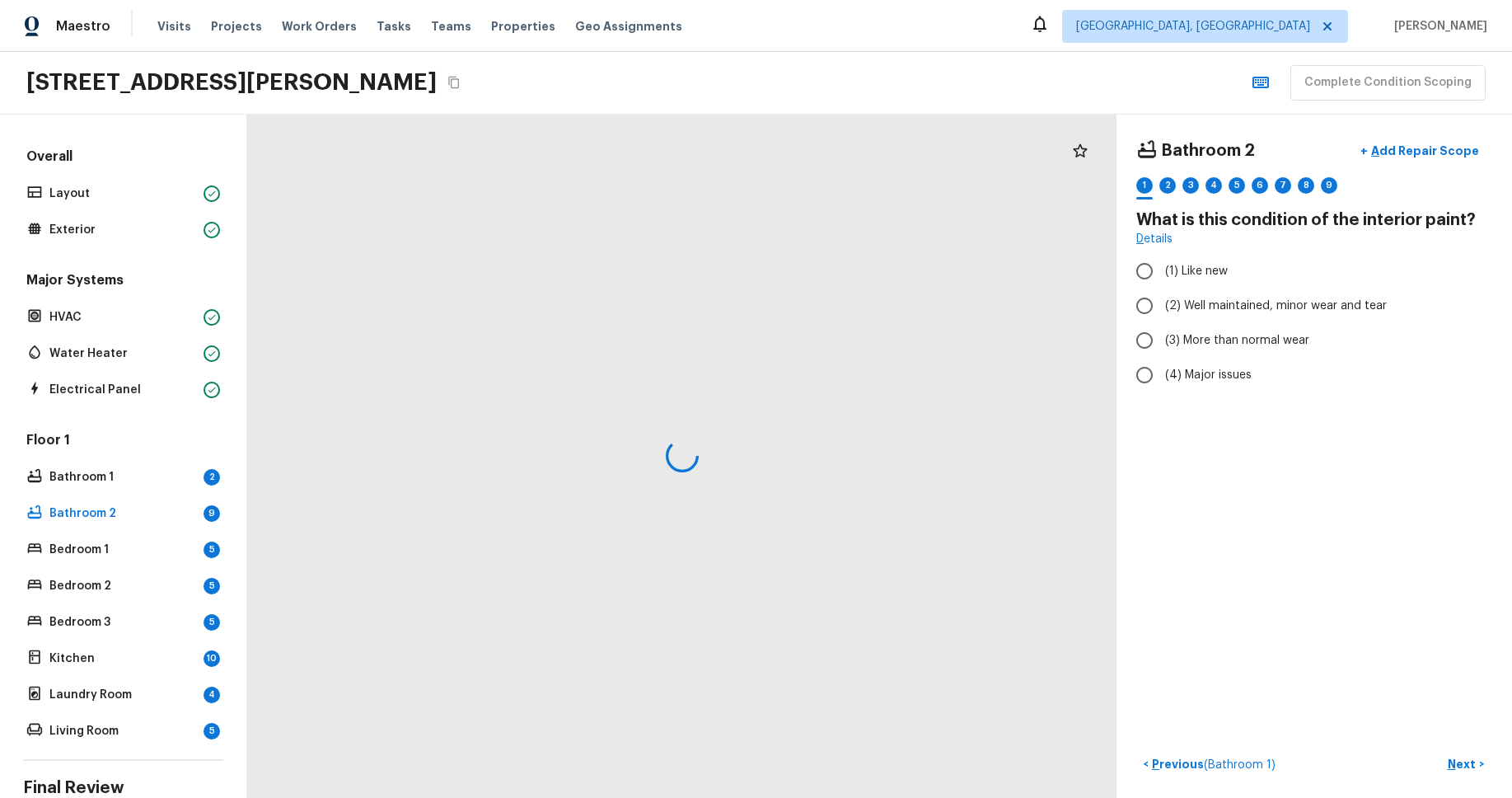
radio input "true"
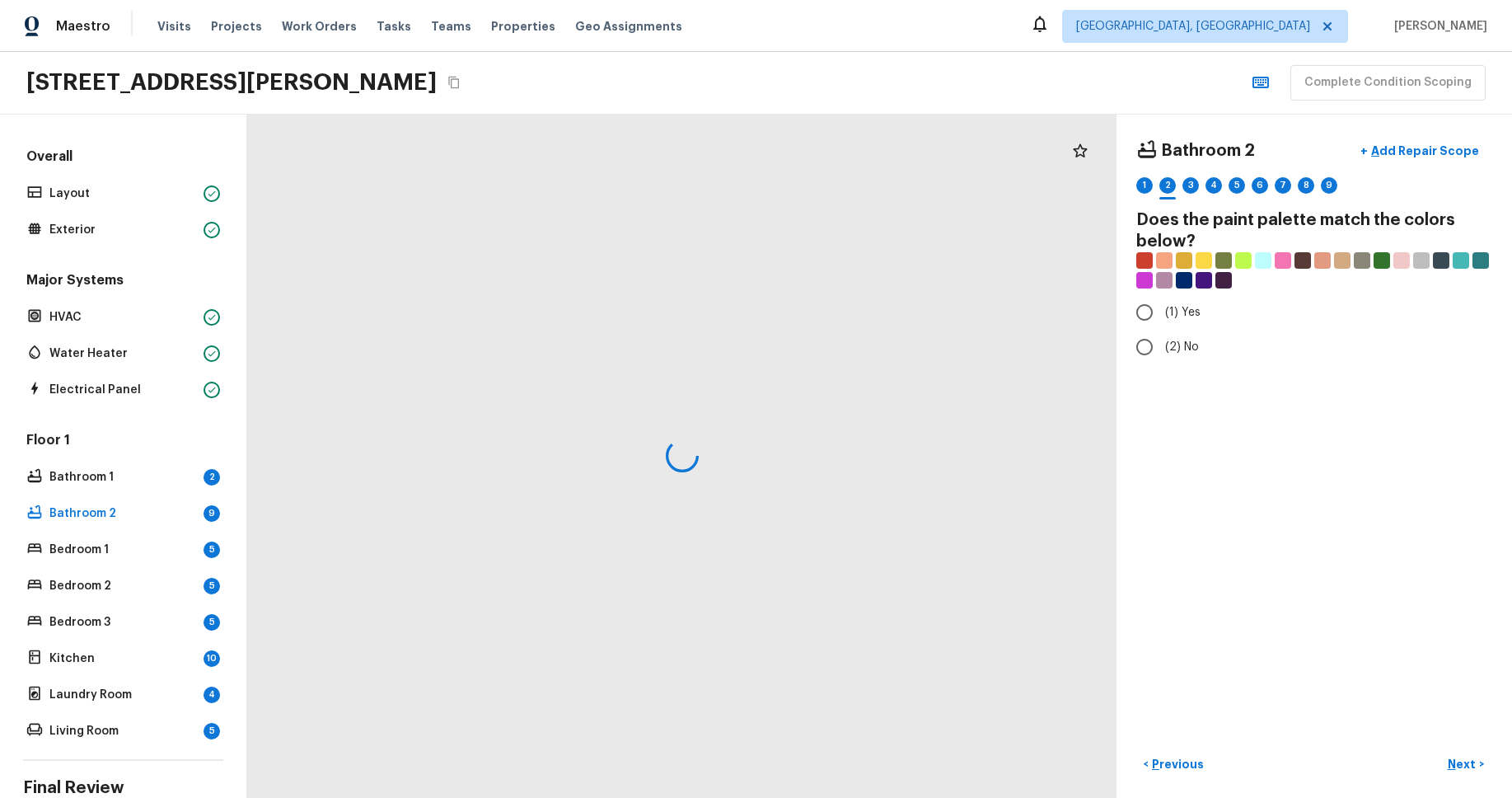
radio input "true"
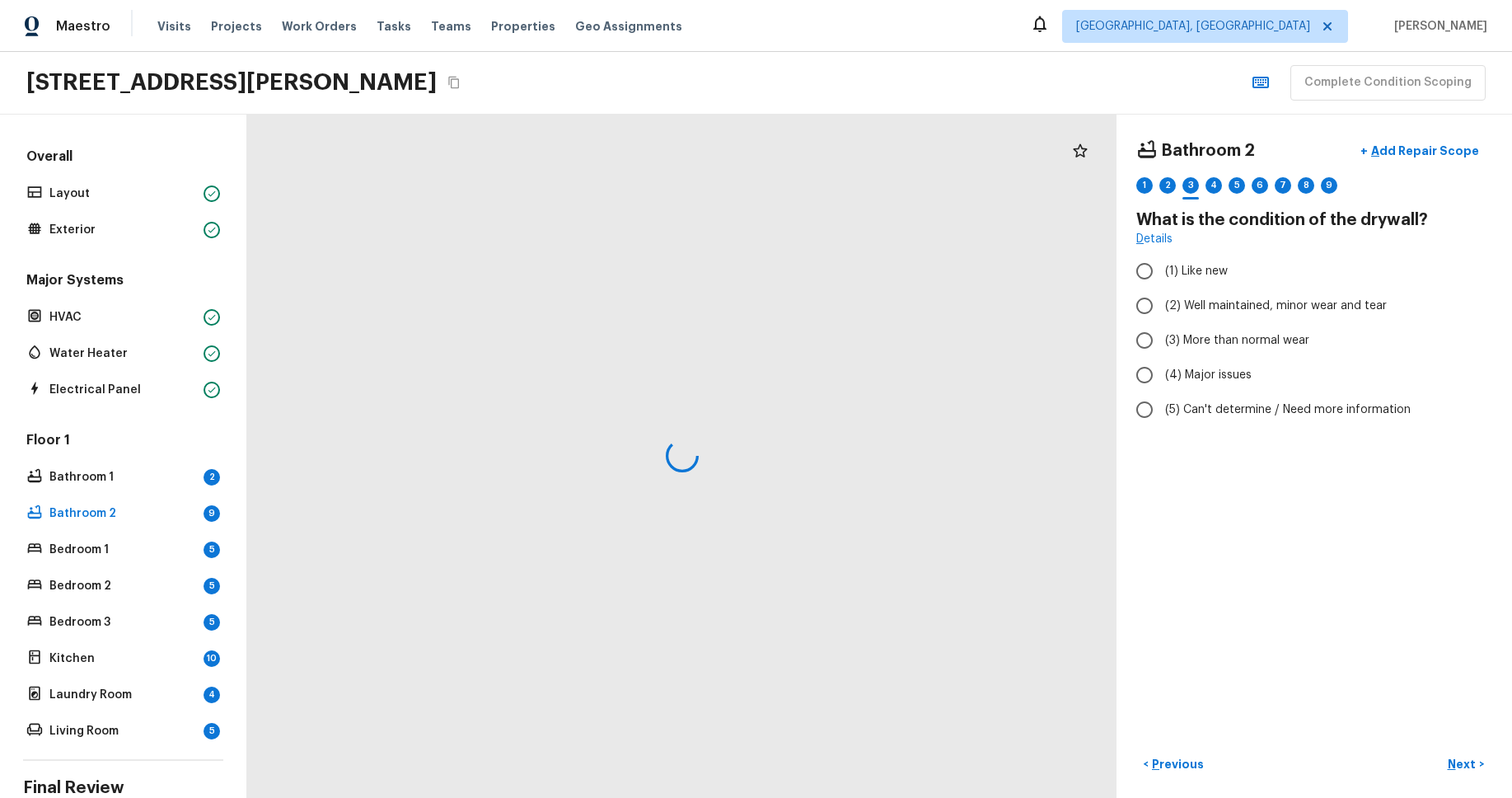
radio input "true"
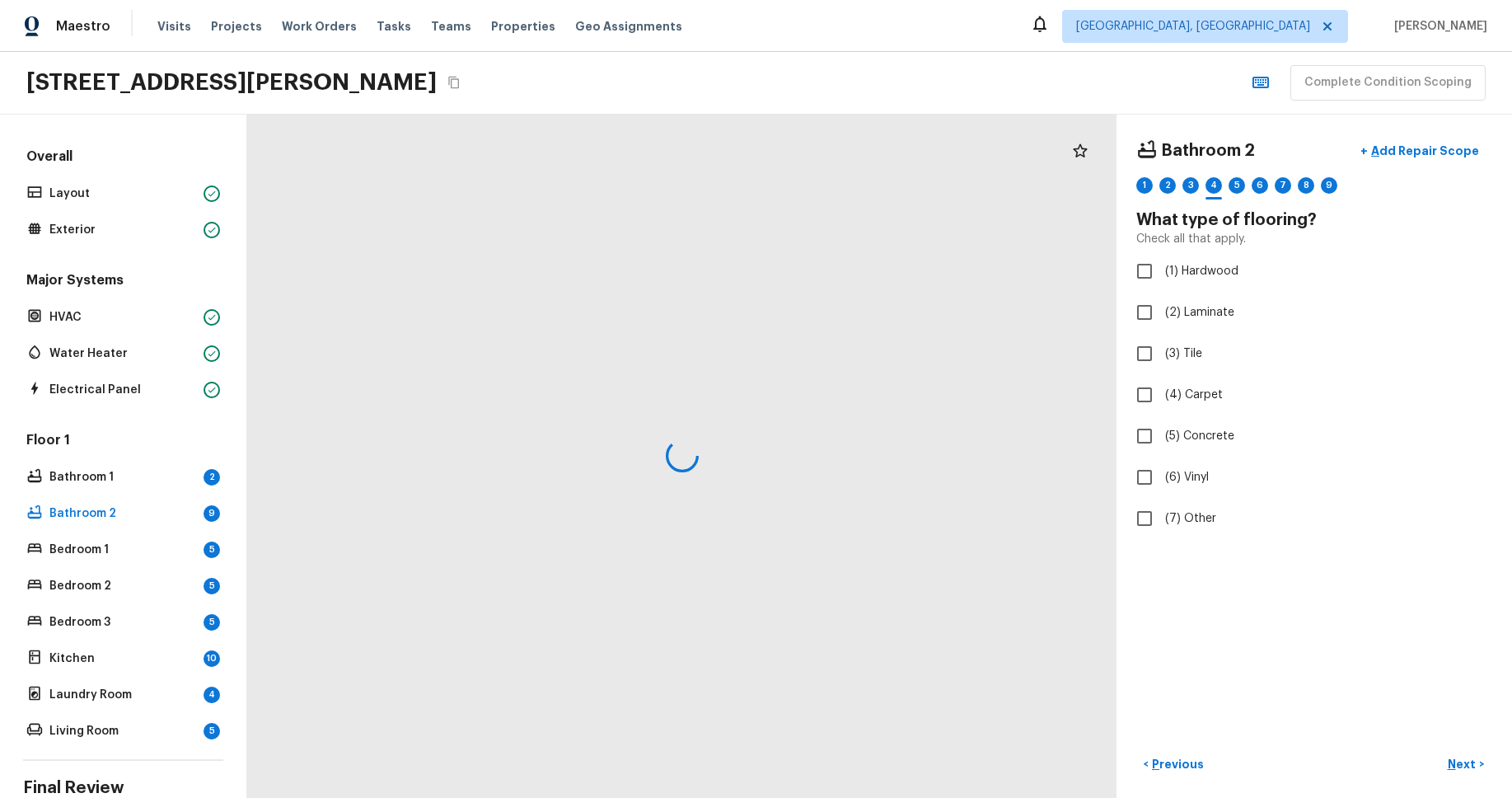
checkbox input "true"
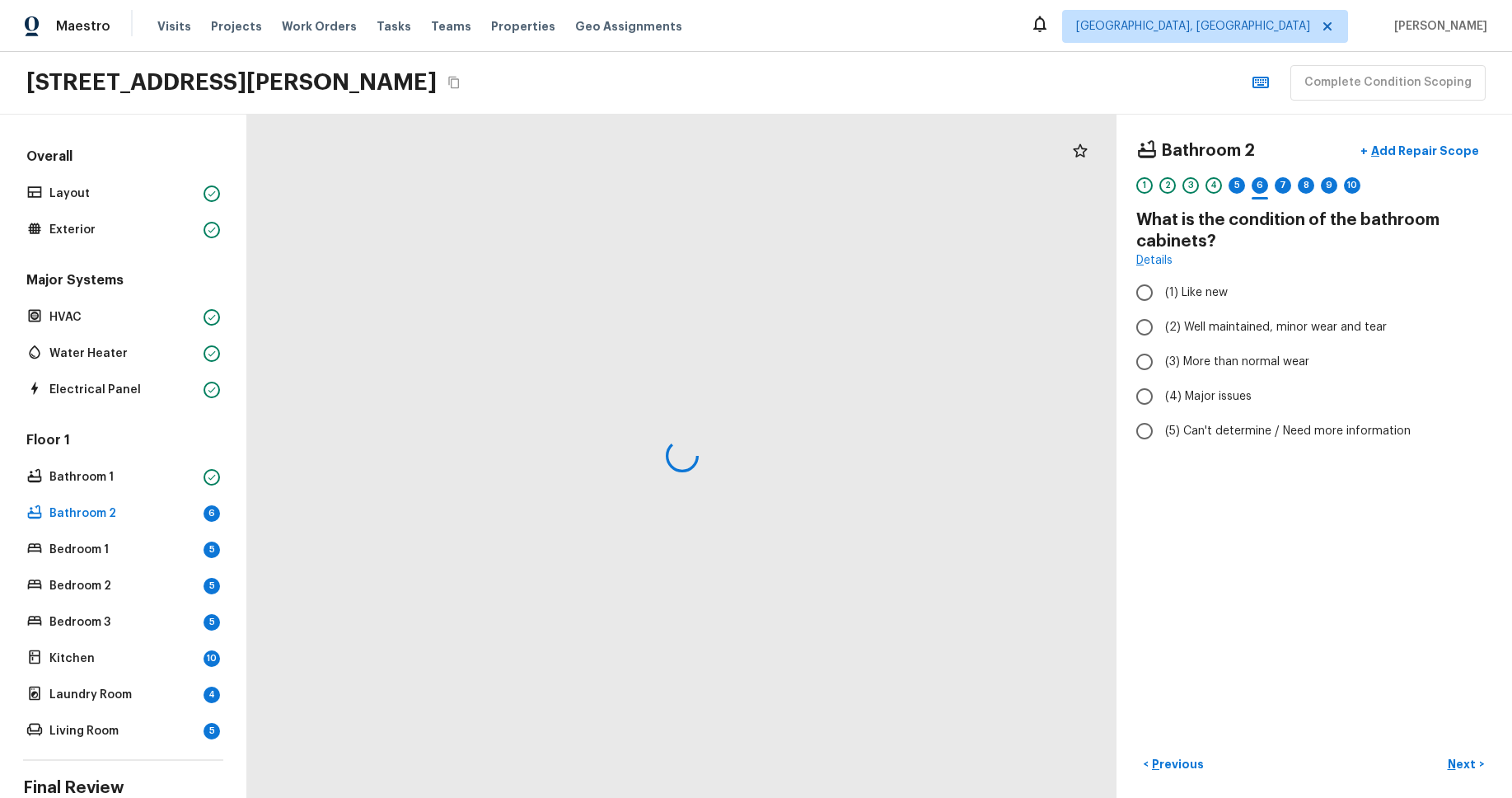
radio input "true"
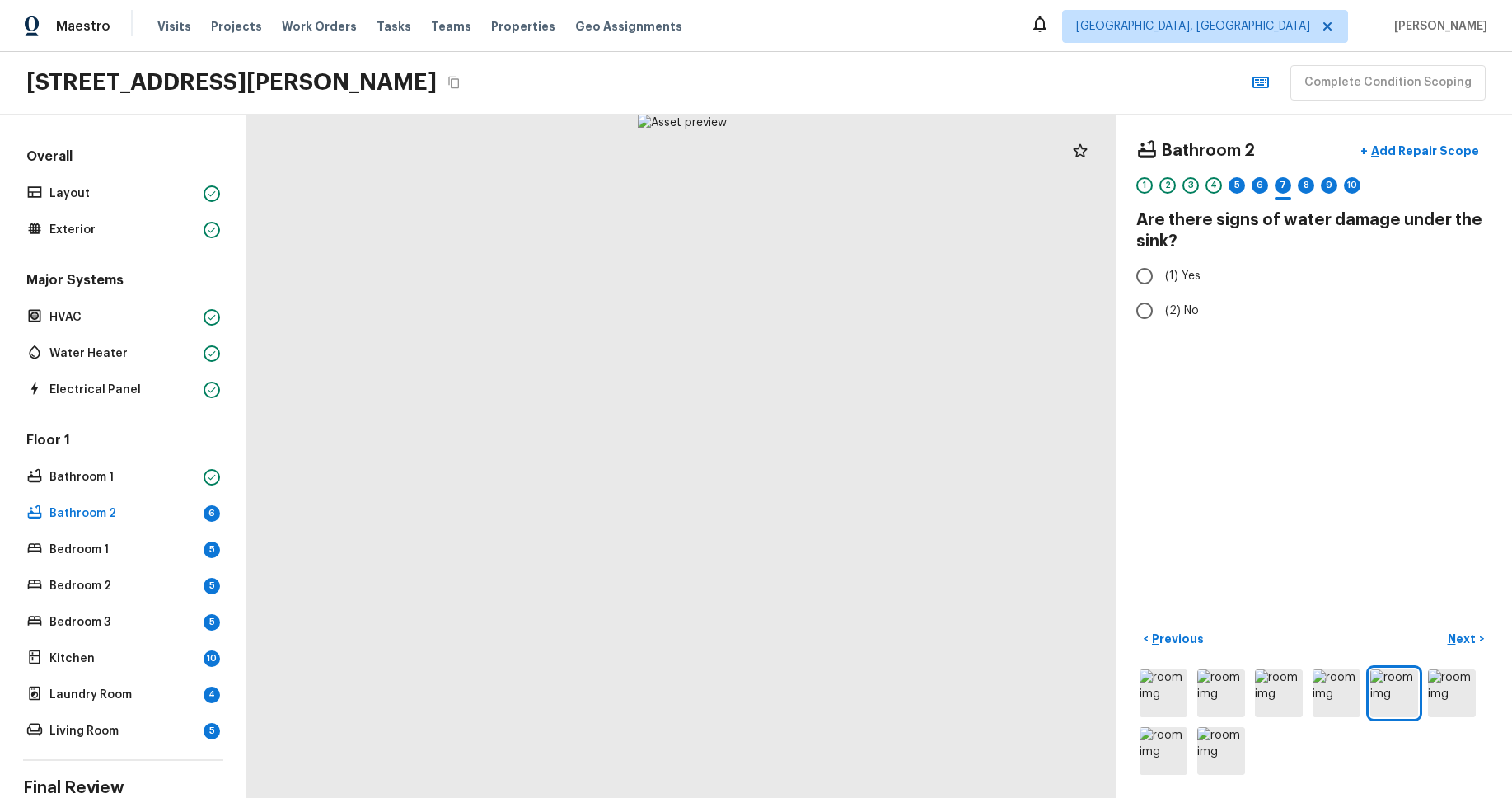
radio input "true"
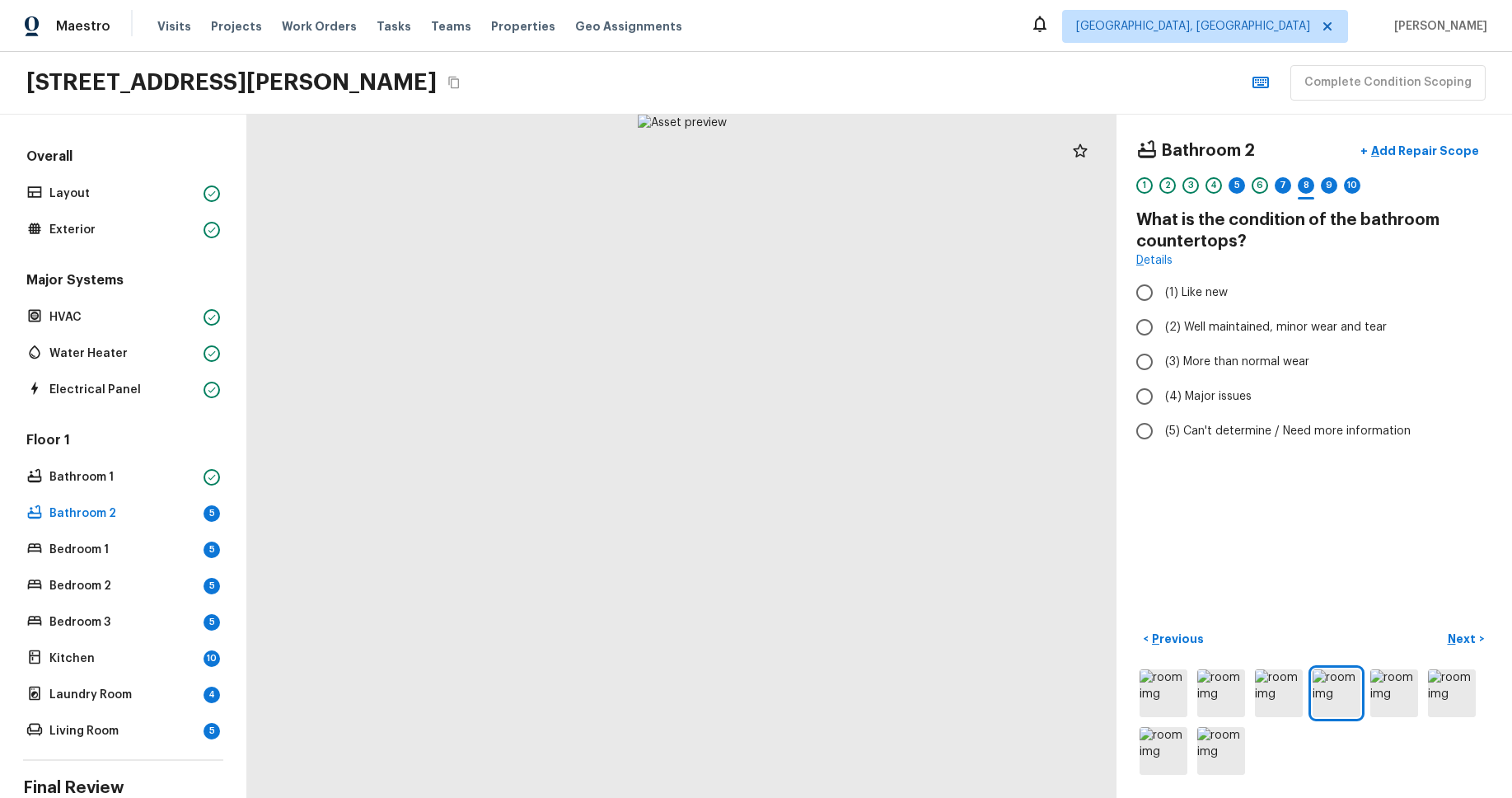
radio input "true"
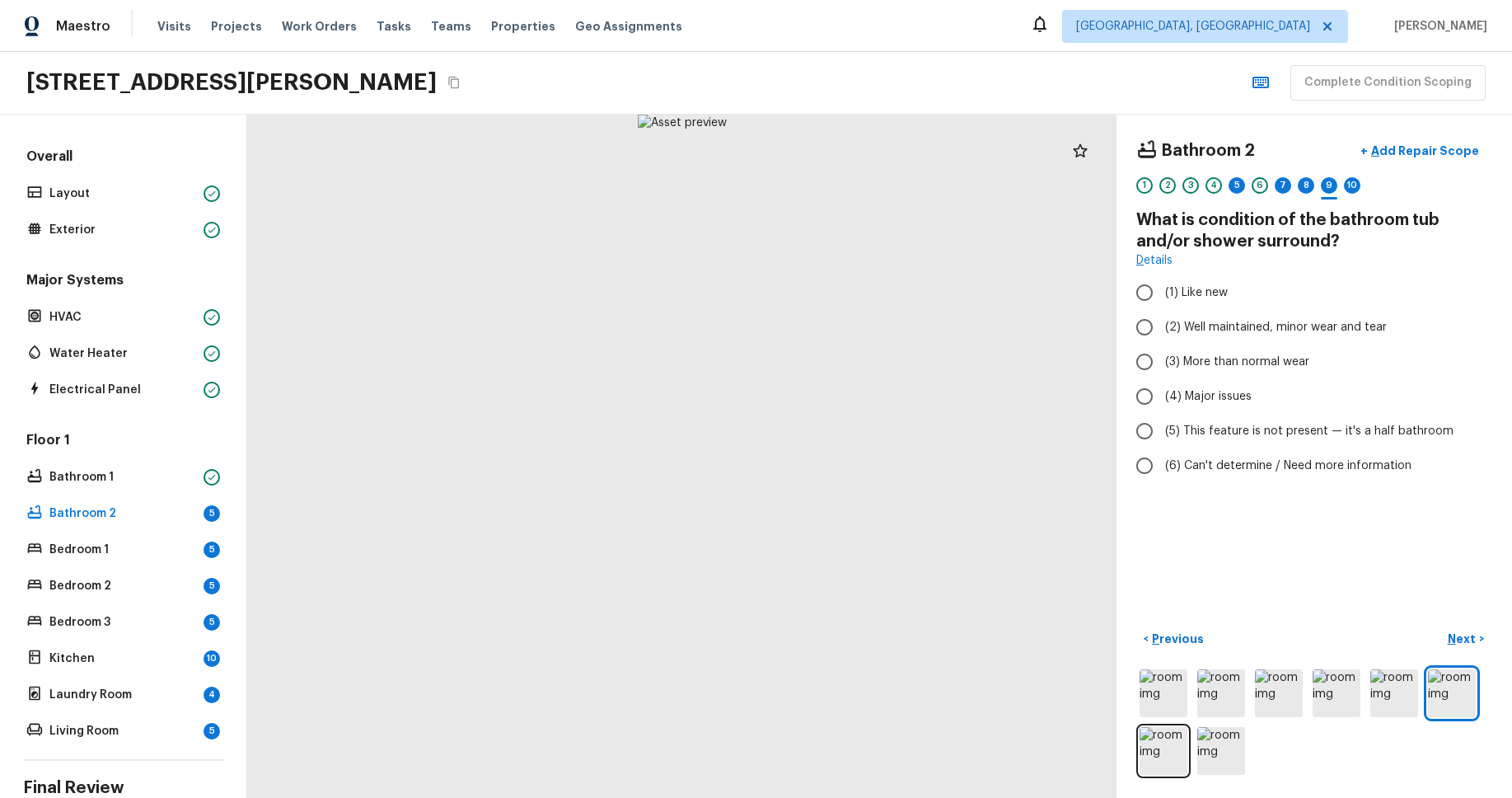
radio input "true"
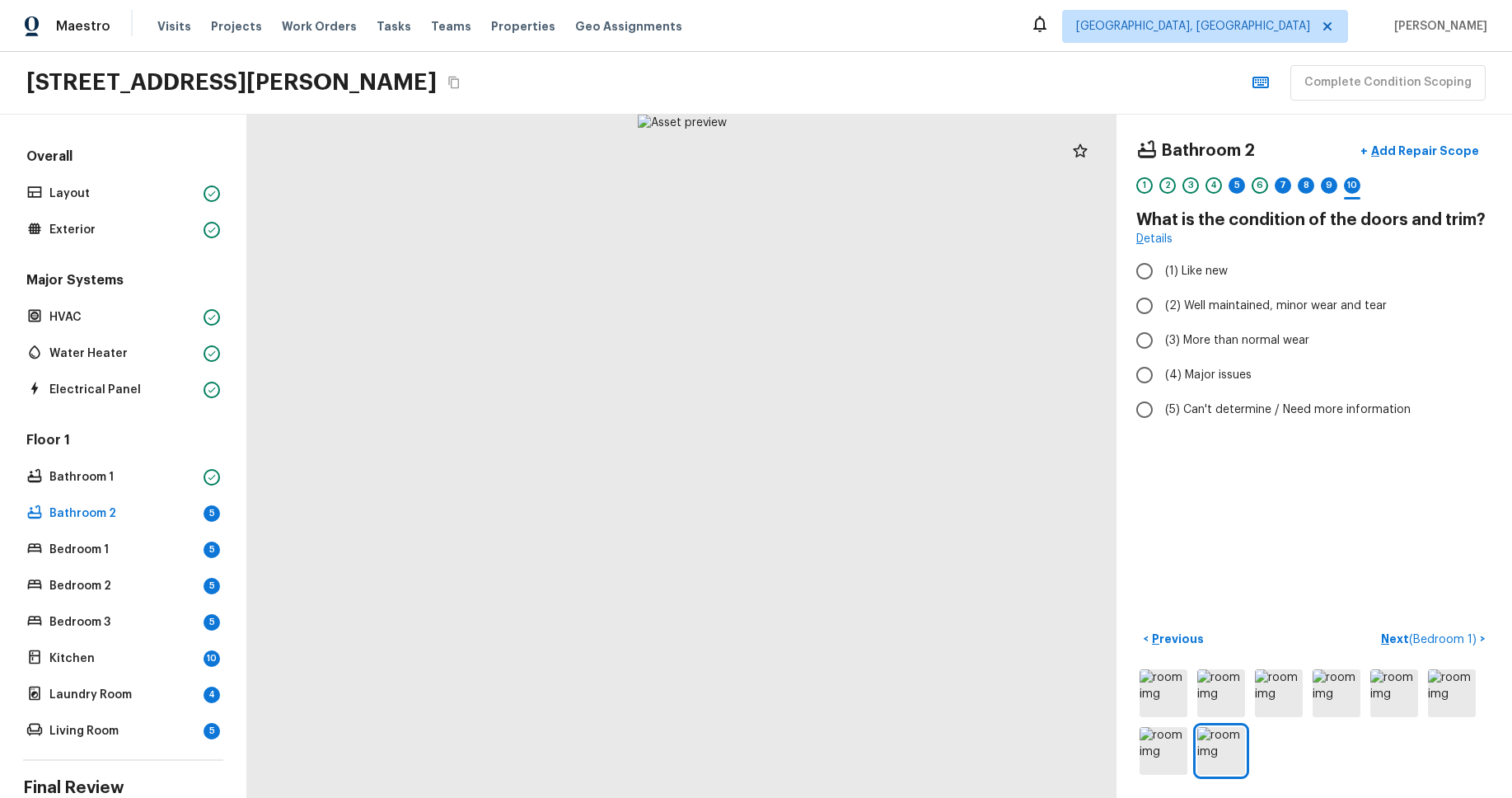
radio input "true"
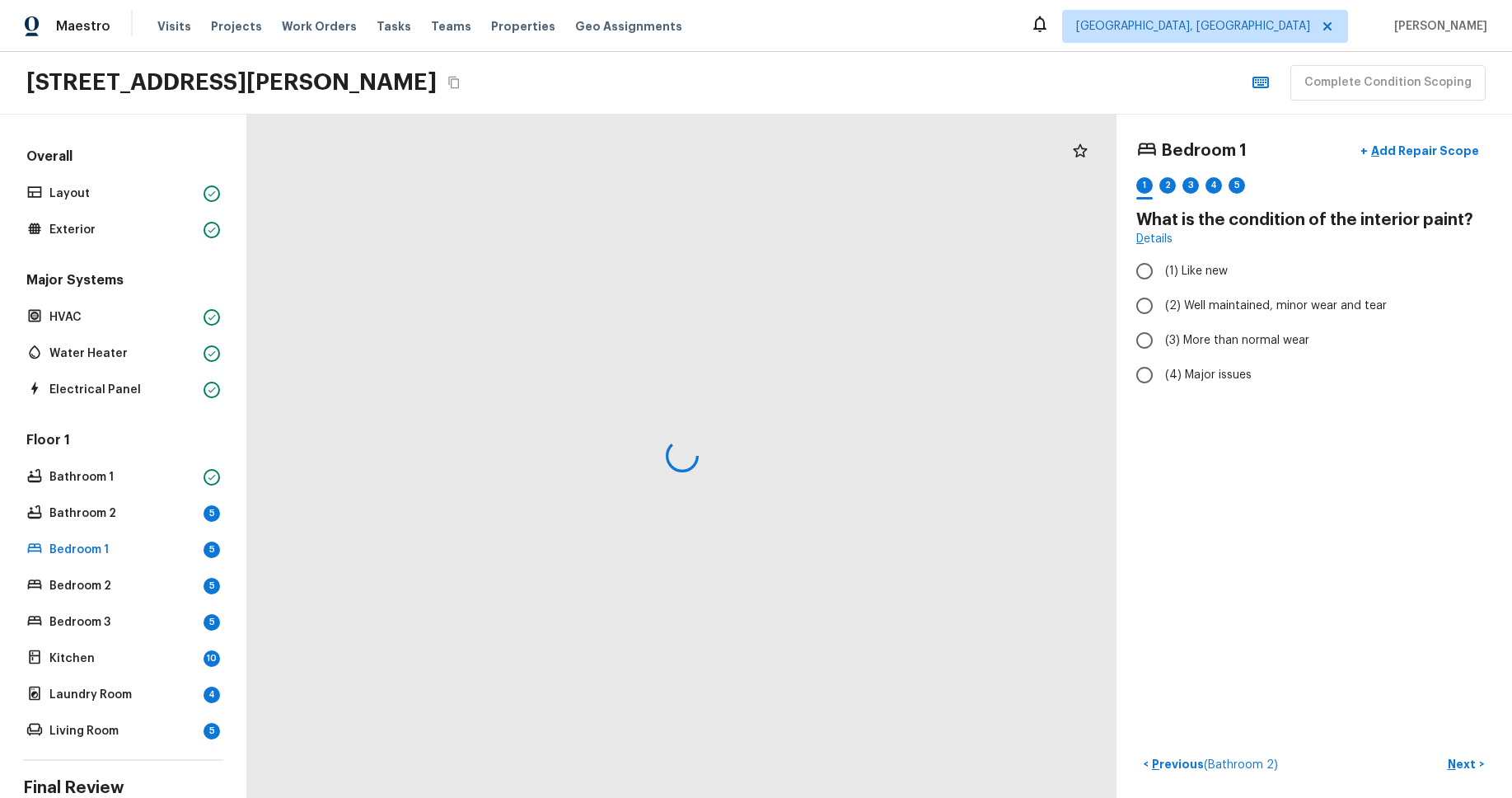
radio input "true"
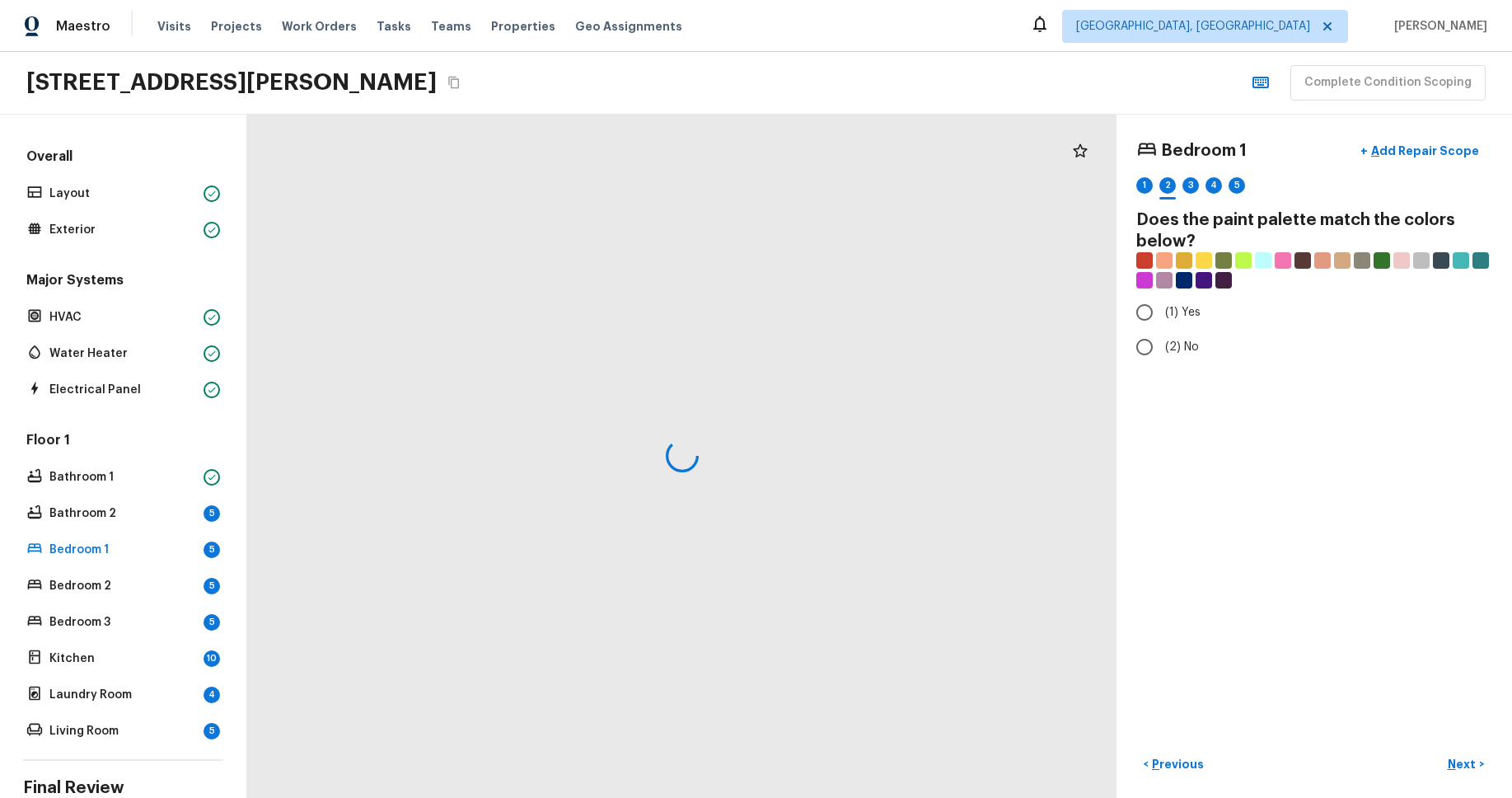
radio input "true"
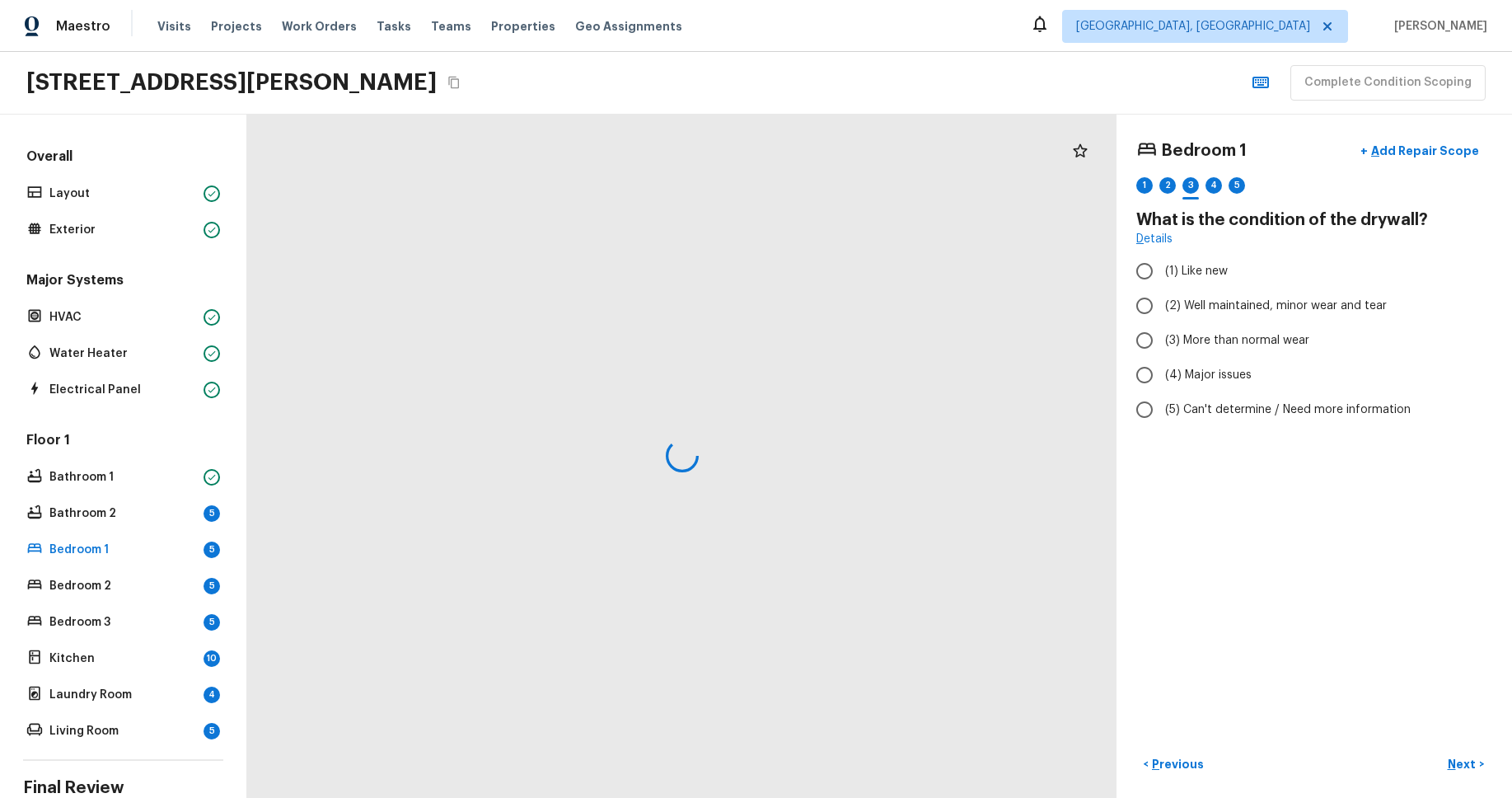
radio input "true"
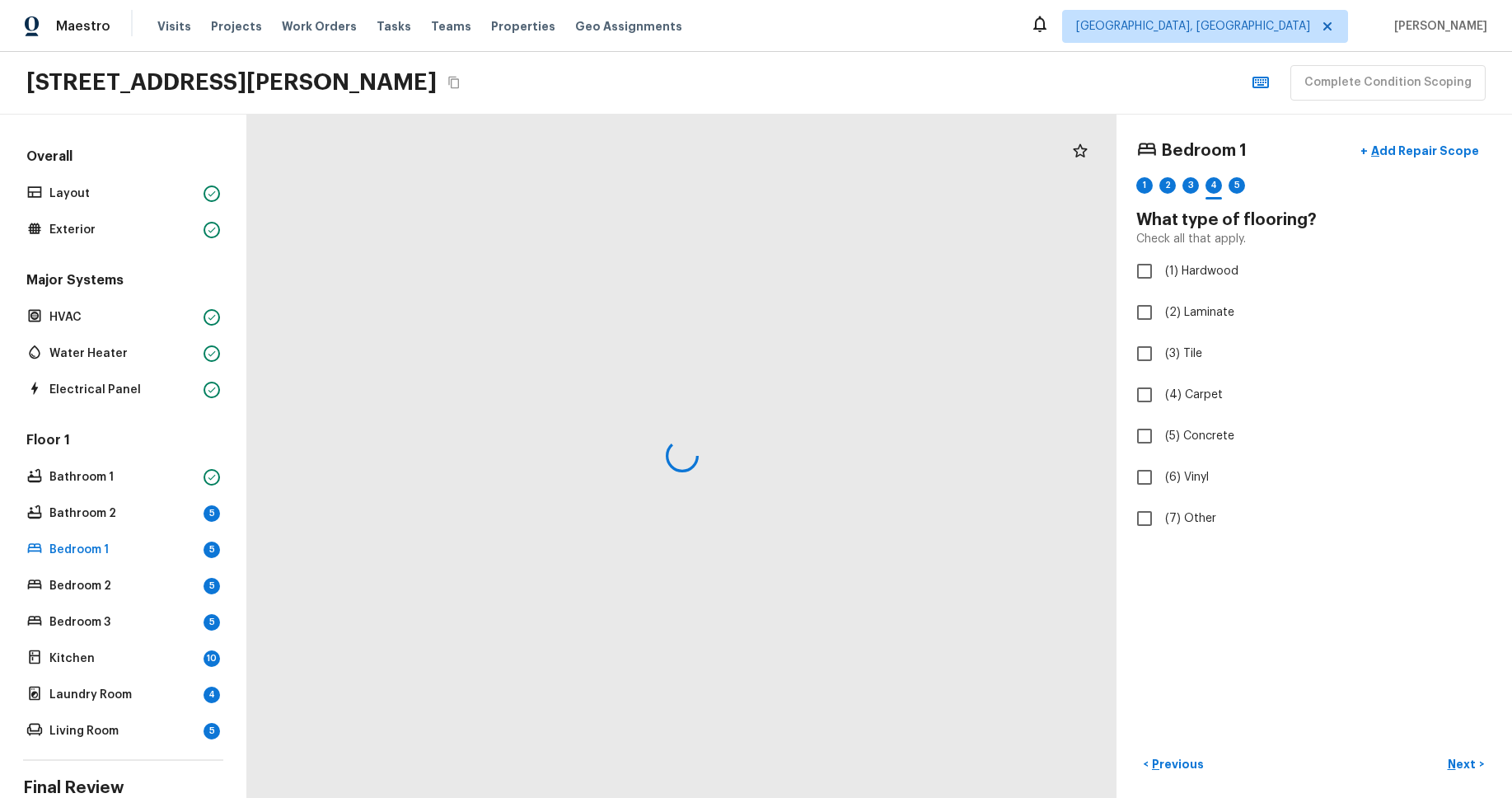
checkbox input "true"
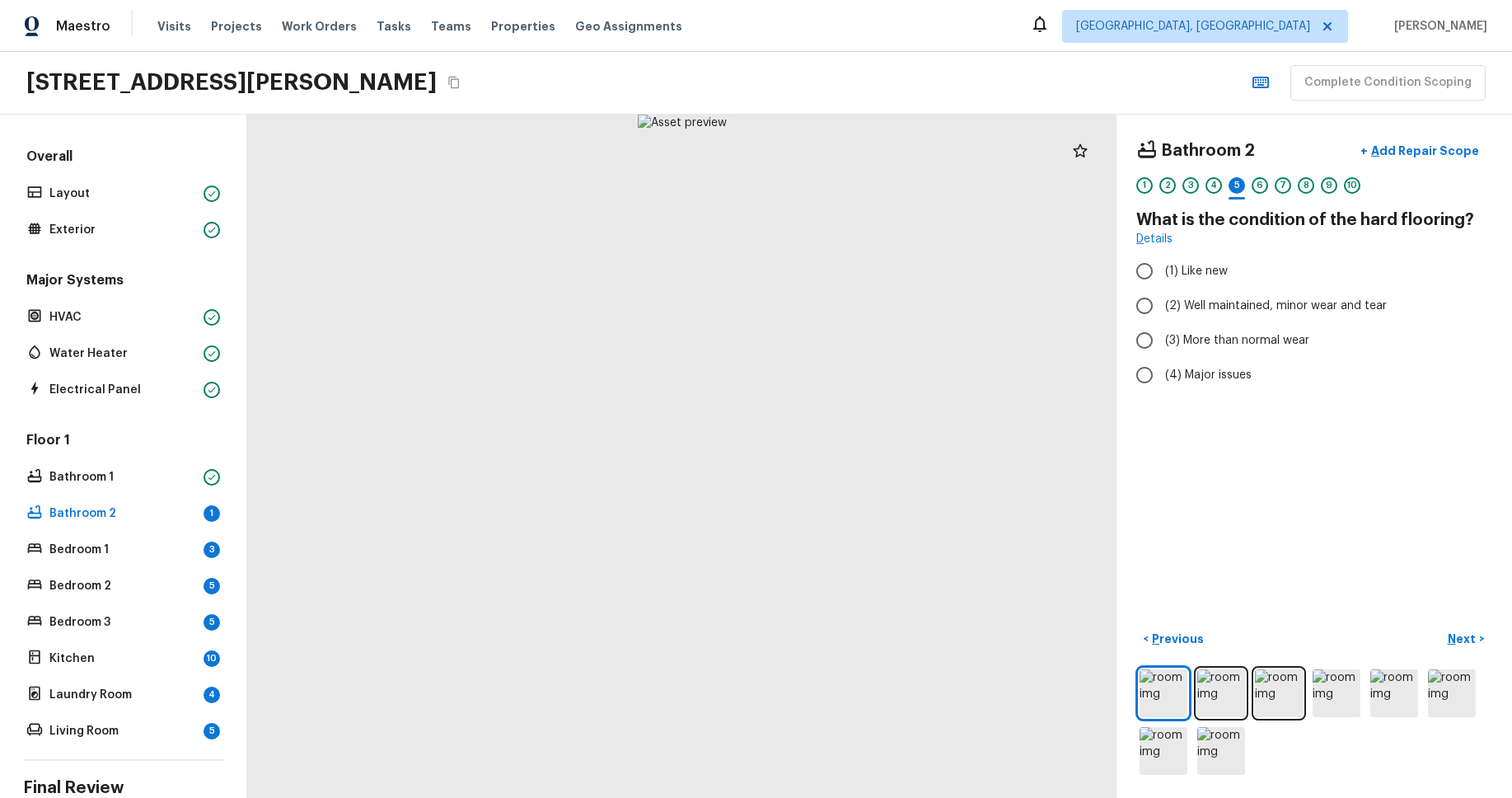
radio input "true"
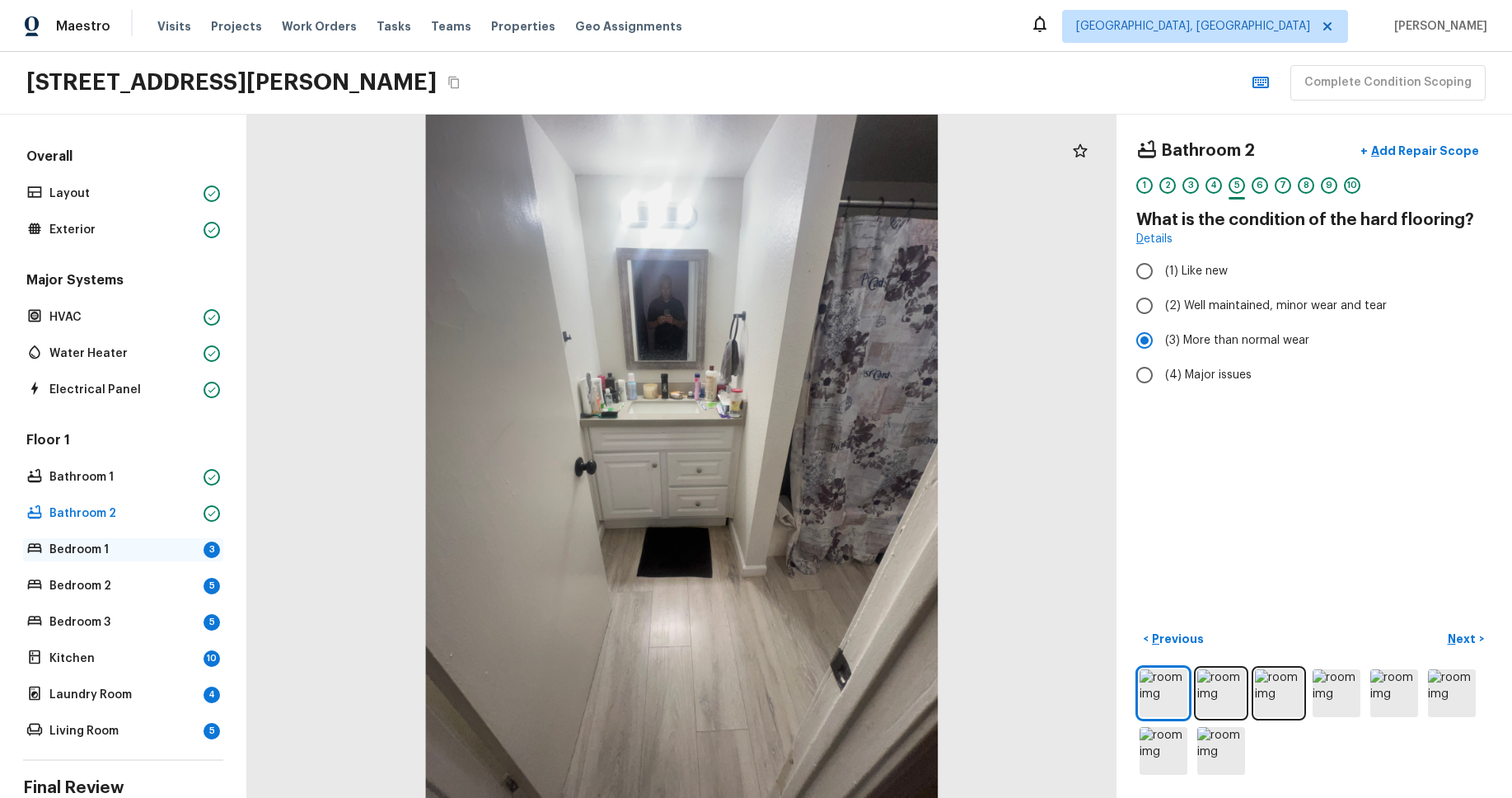
click at [132, 548] on p "Bedroom 1" at bounding box center [123, 549] width 148 height 16
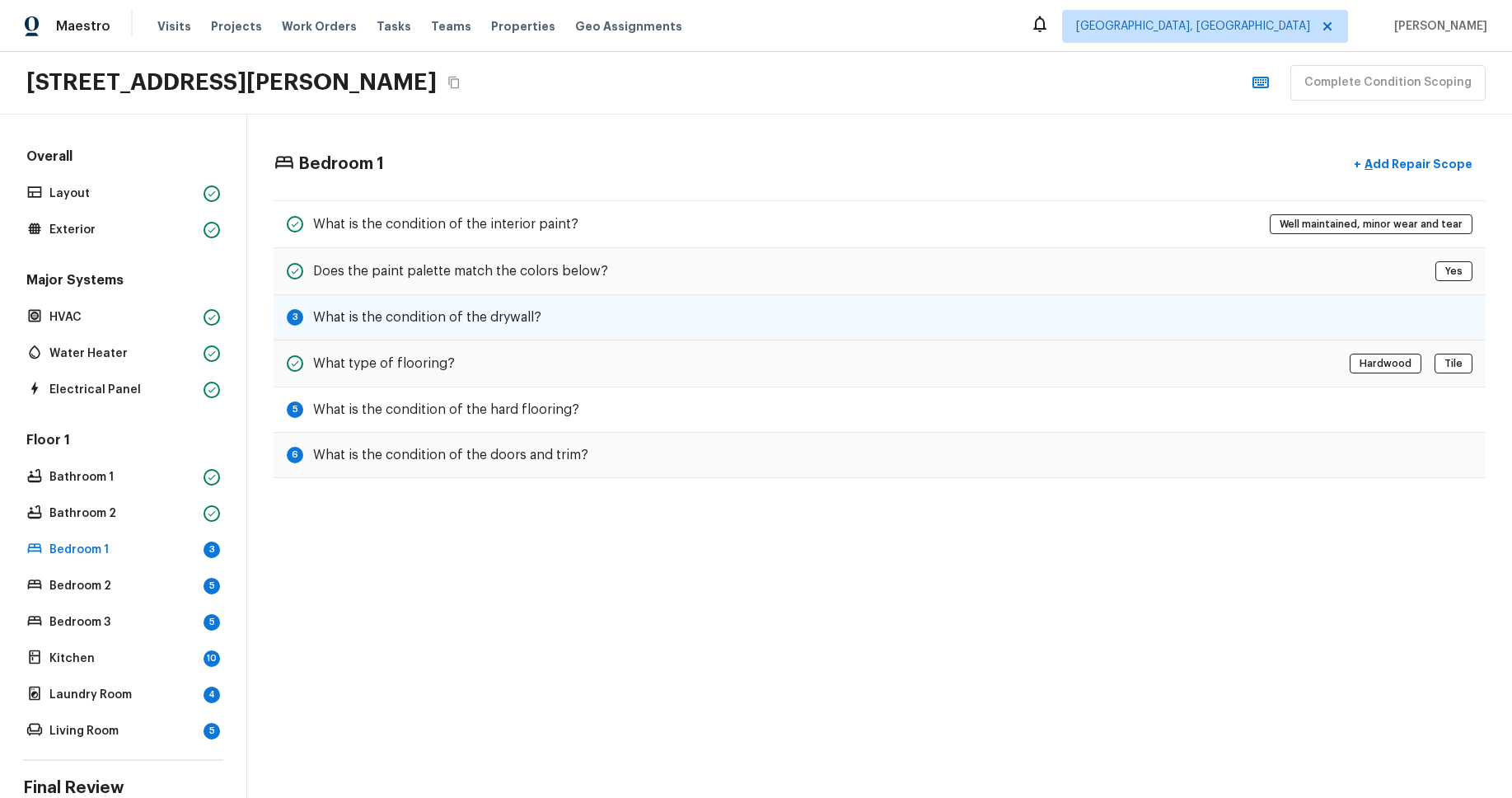
click at [474, 322] on h5 "What is the condition of the drywall?" at bounding box center [427, 317] width 229 height 18
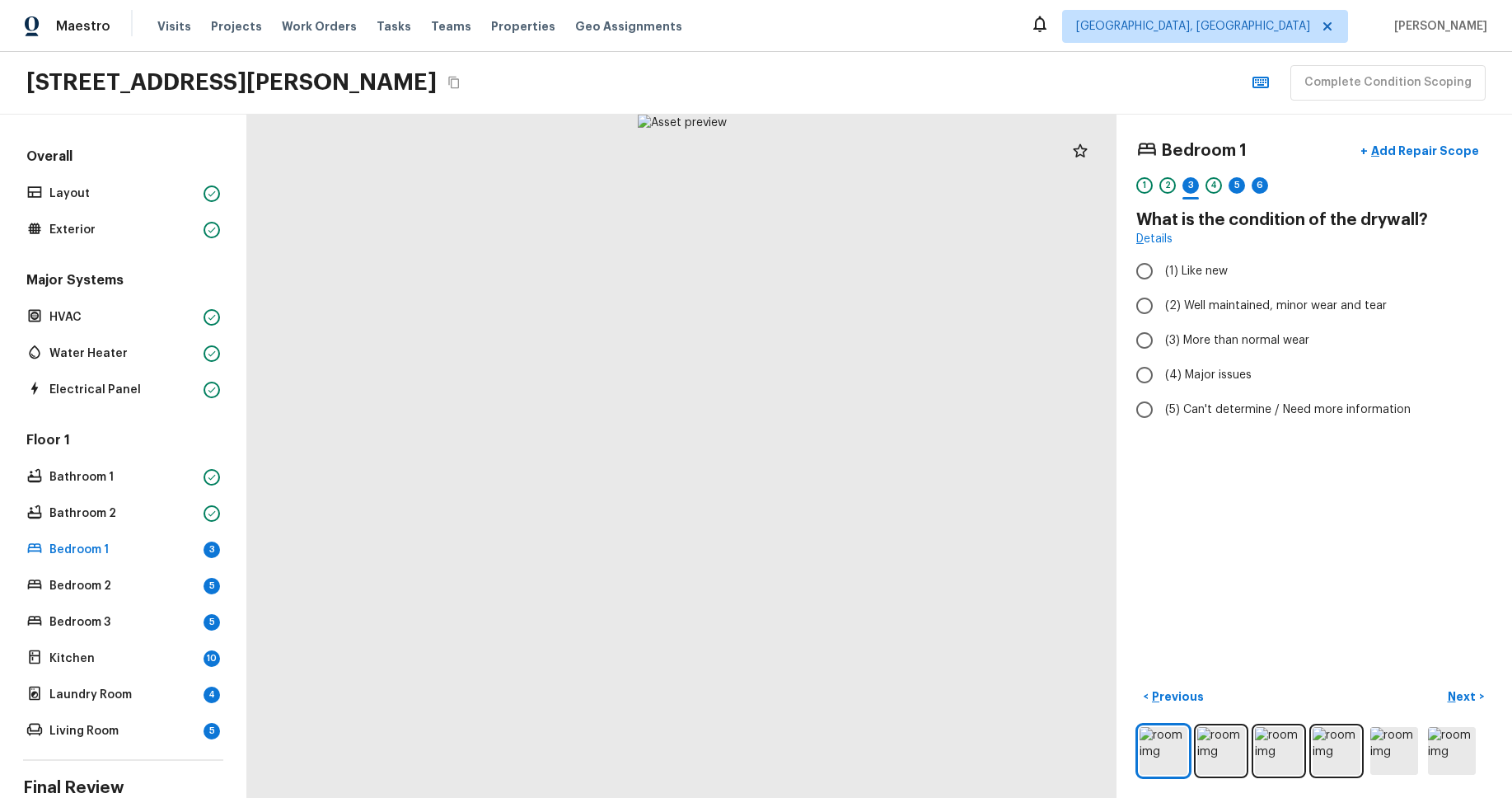
radio input "true"
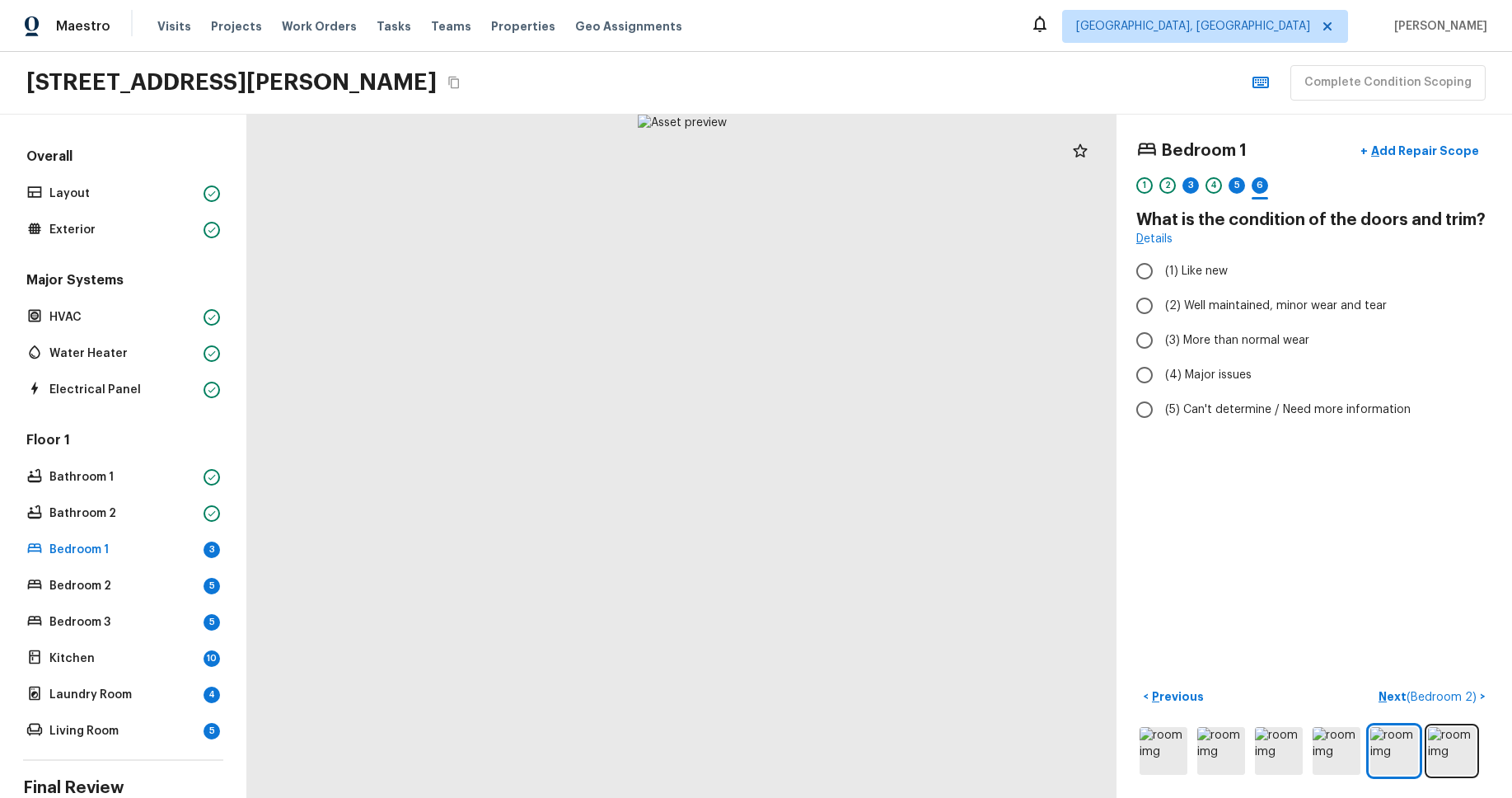
radio input "true"
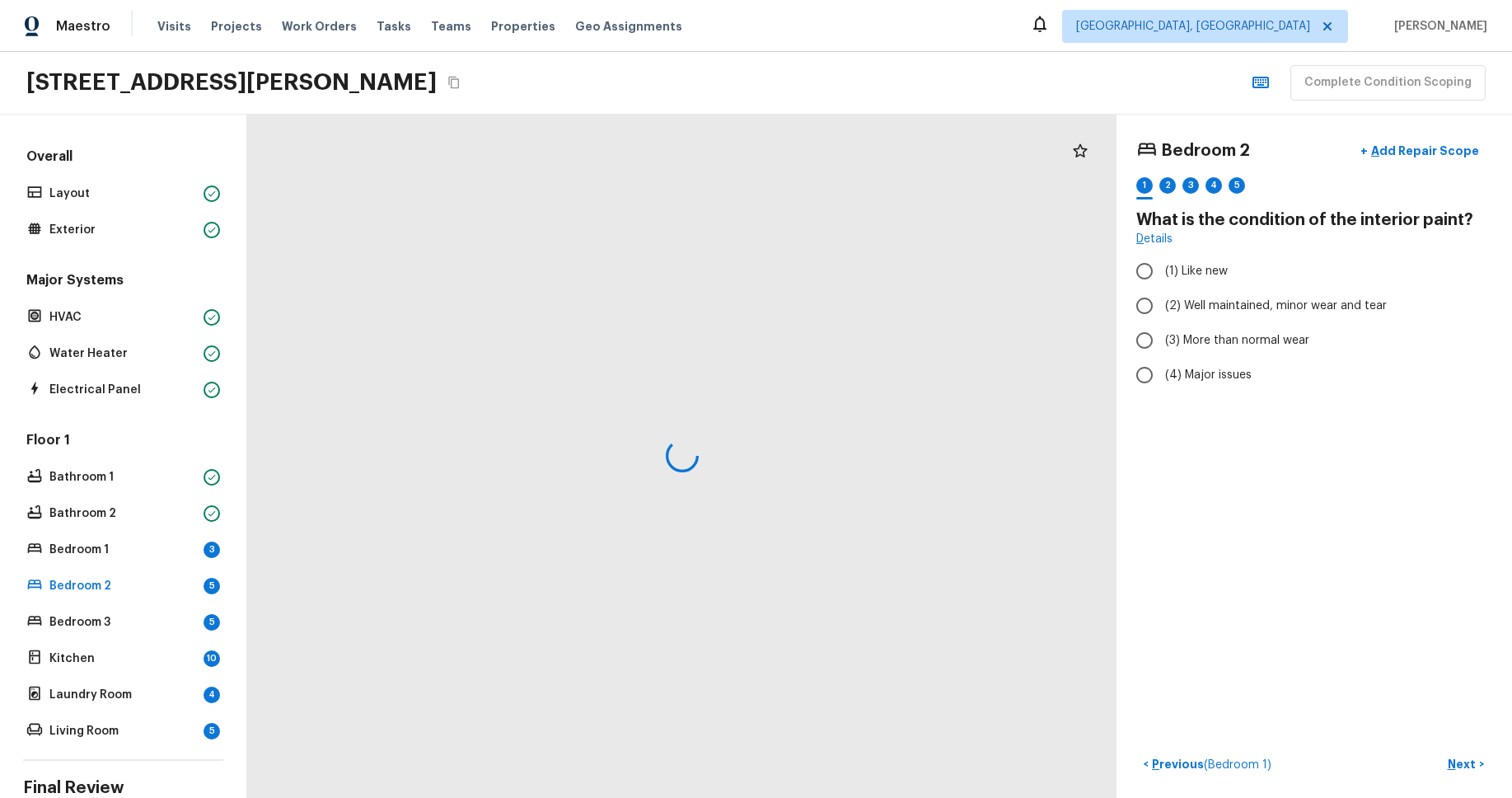
radio input "true"
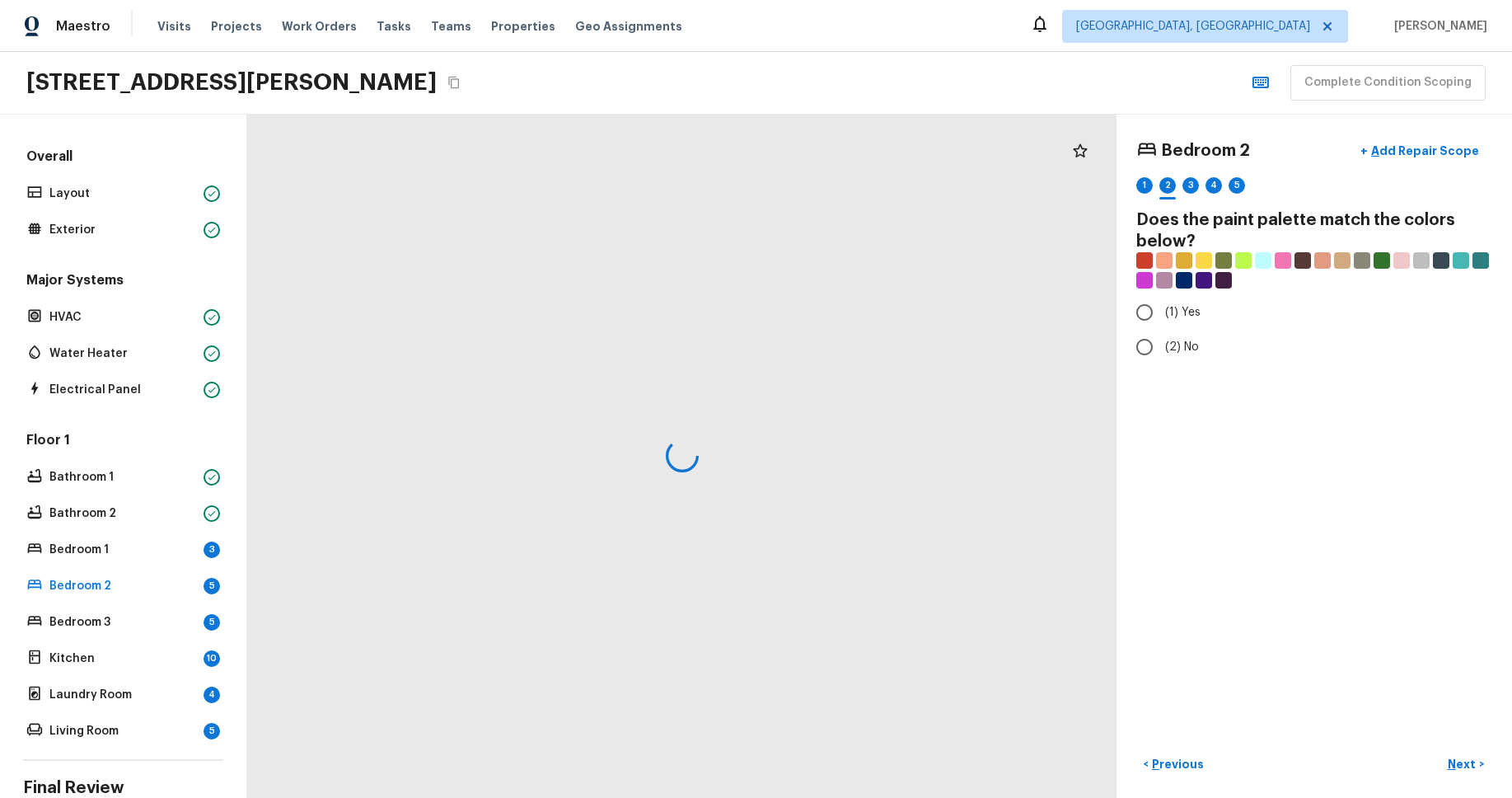
radio input "true"
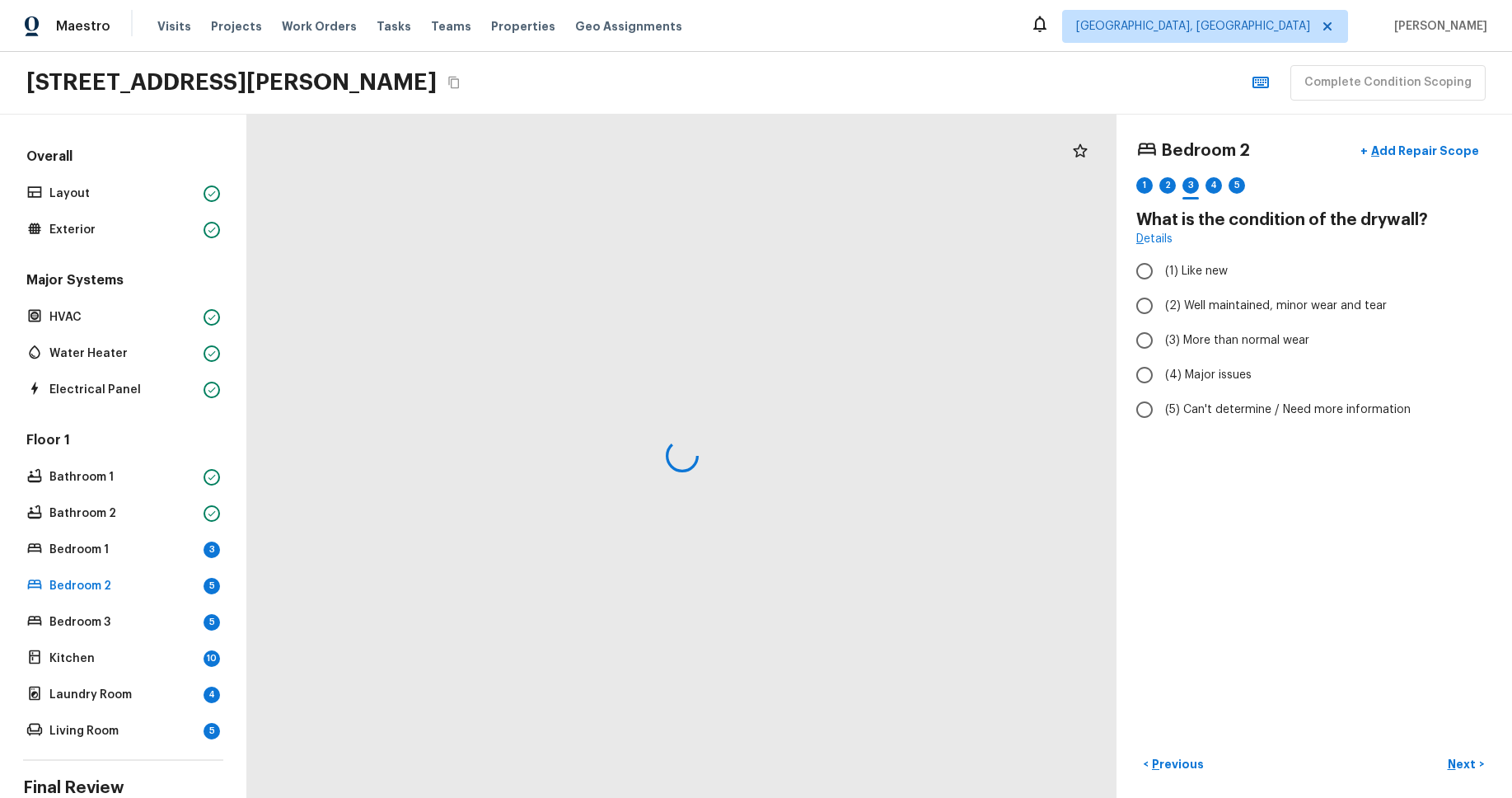
radio input "true"
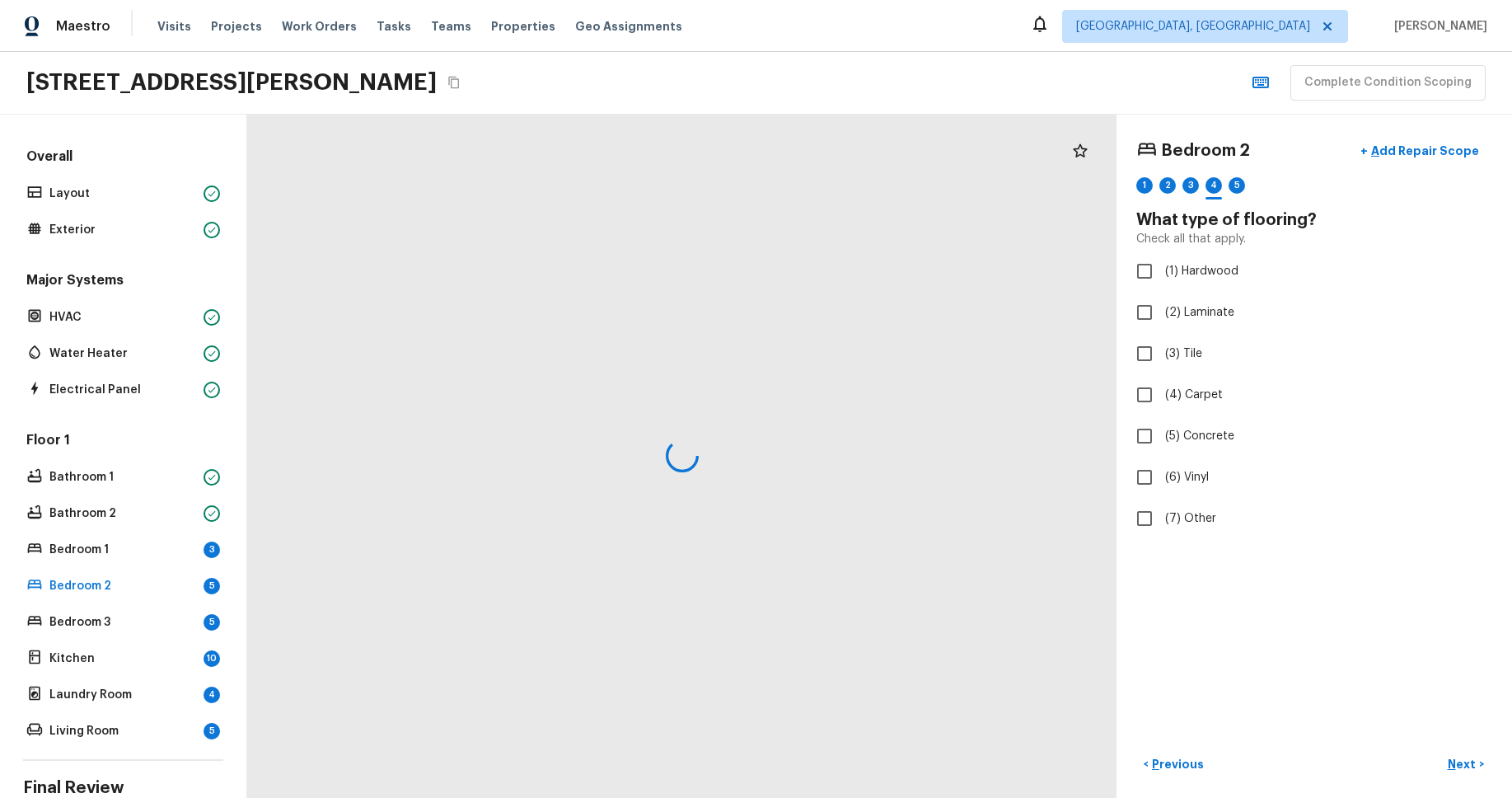
checkbox input "true"
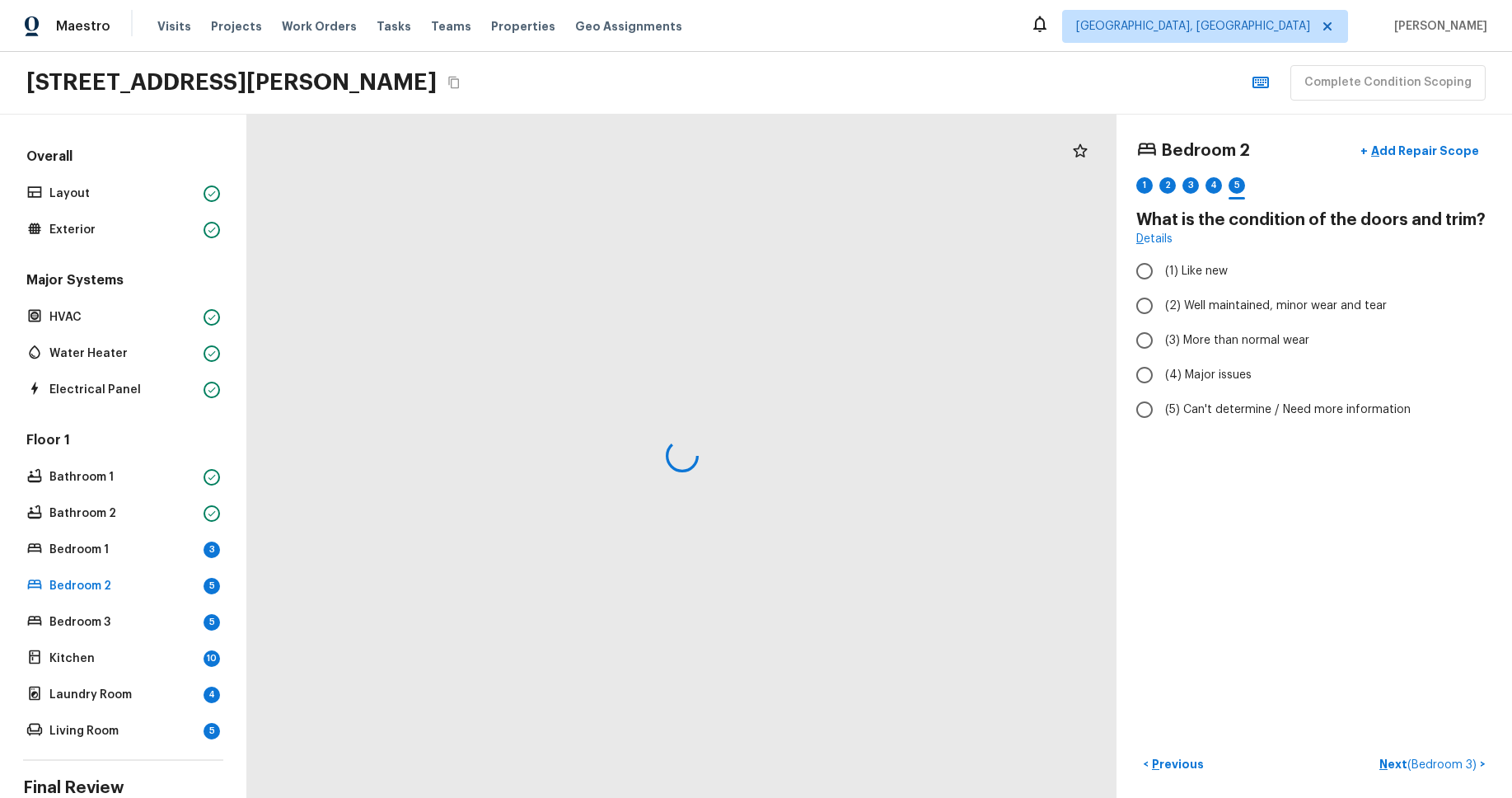
radio input "true"
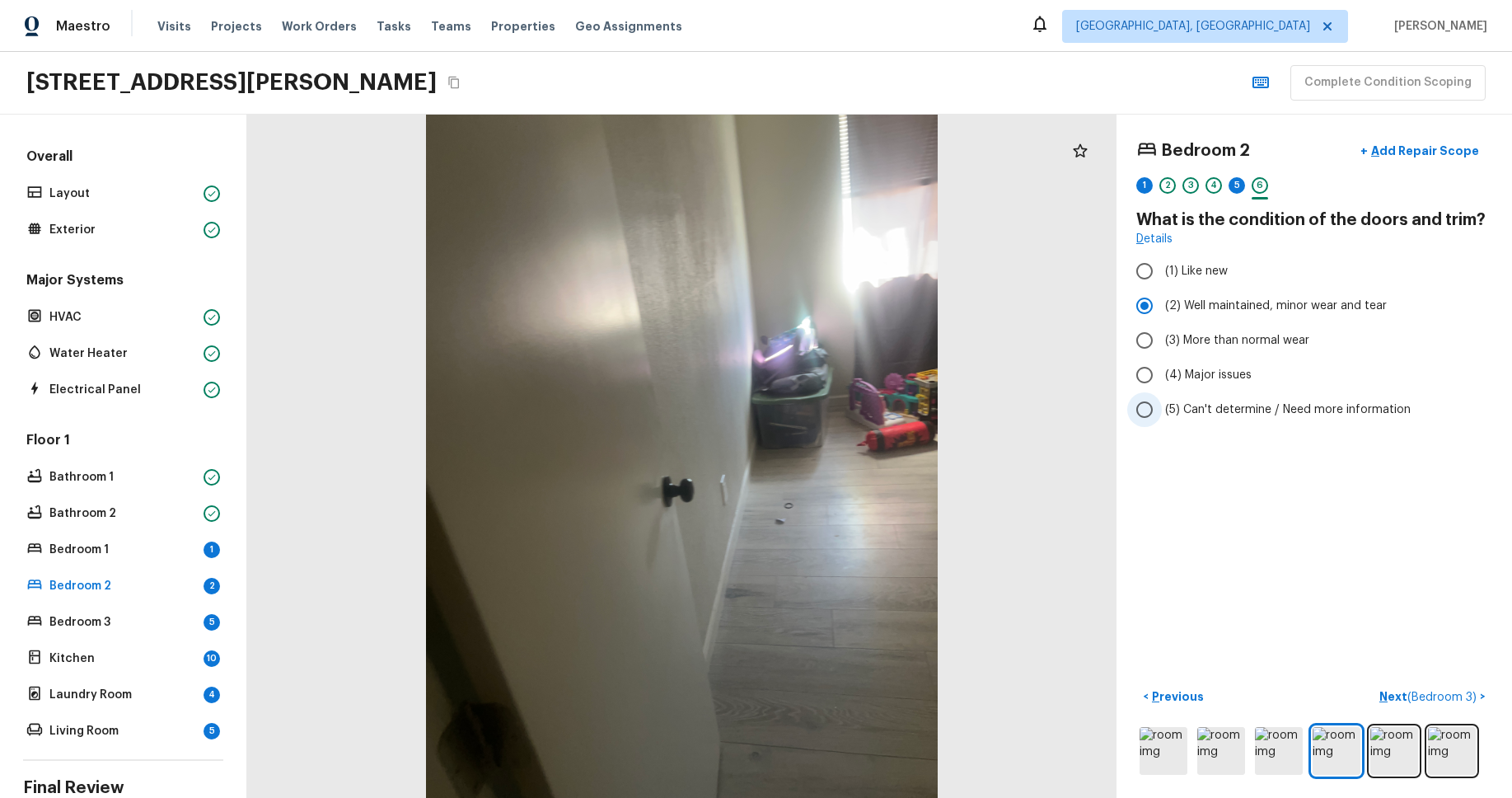
drag, startPoint x: 1339, startPoint y: 529, endPoint x: 1248, endPoint y: 405, distance: 153.8
click at [1338, 528] on div "Bedroom 2 + Add Repair Scope 1 2 3 4 5 6 What is the condition of the doors and…" at bounding box center [1314, 456] width 395 height 683
click at [1148, 191] on div "1" at bounding box center [1144, 185] width 16 height 16
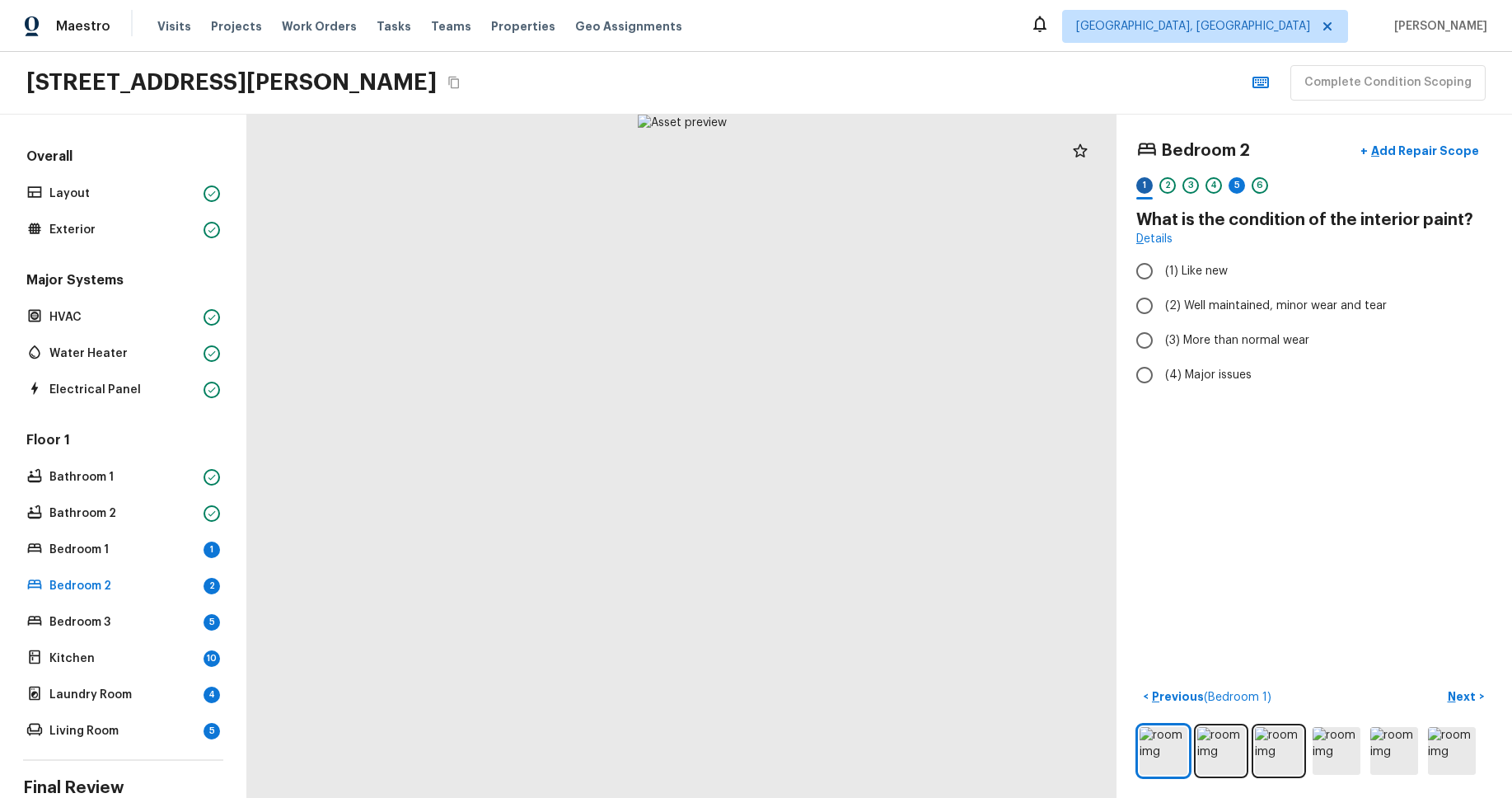
radio input "true"
click at [1238, 186] on div "5" at bounding box center [1237, 185] width 16 height 16
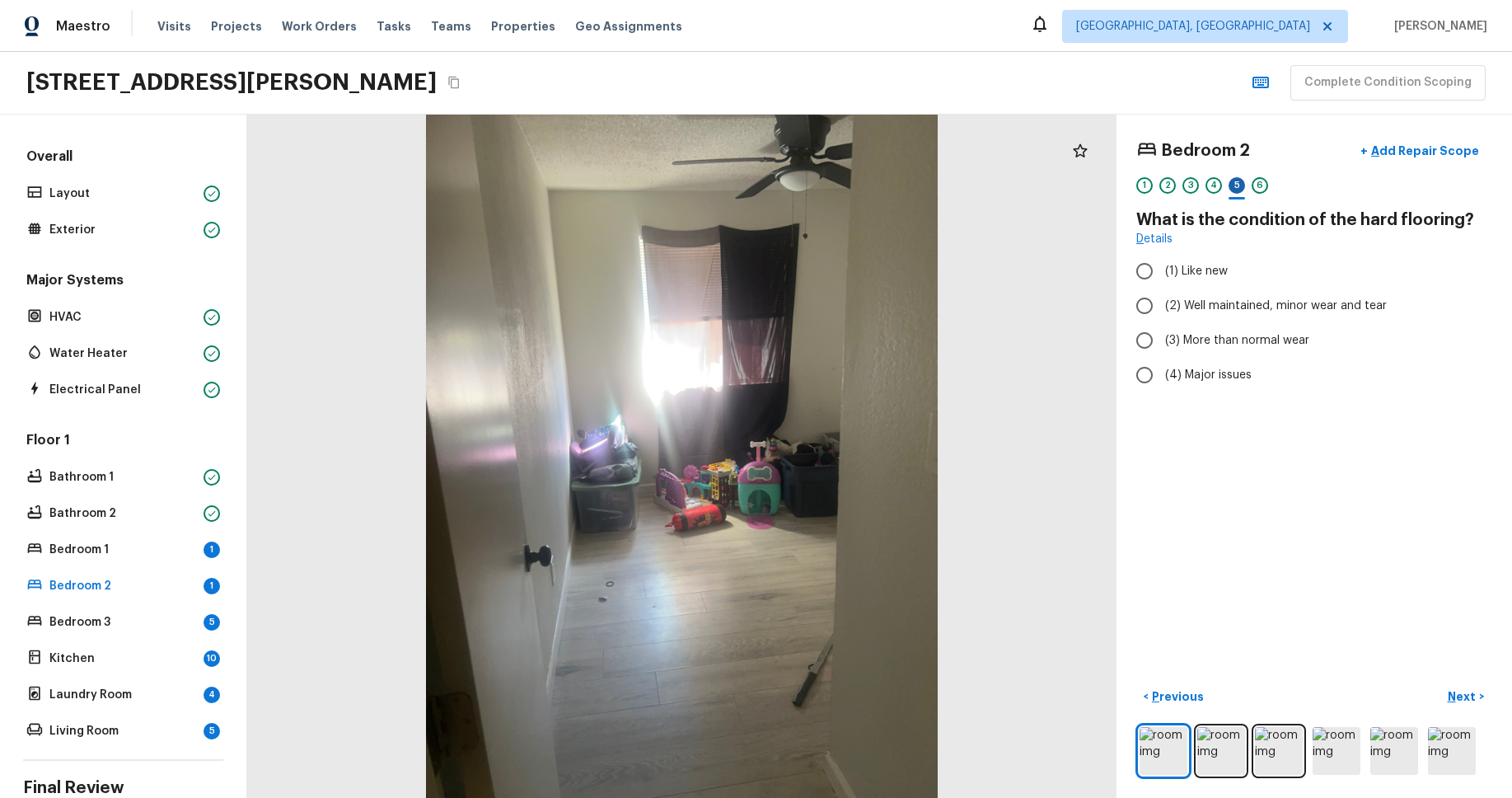
radio input "true"
click at [151, 541] on p "Bedroom 1" at bounding box center [123, 549] width 148 height 16
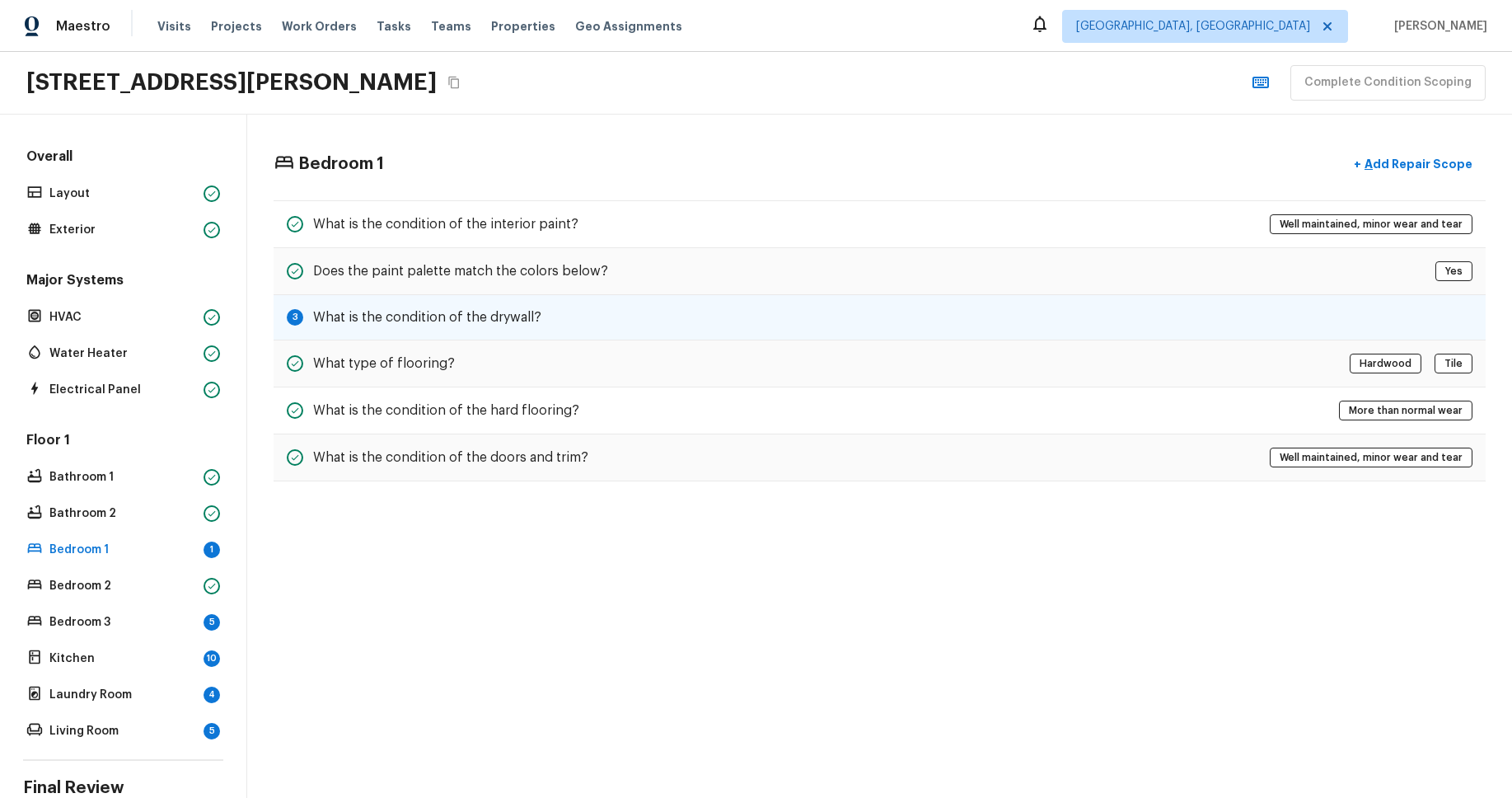
click at [669, 324] on div "3 What is the condition of the drywall?" at bounding box center [879, 318] width 1212 height 46
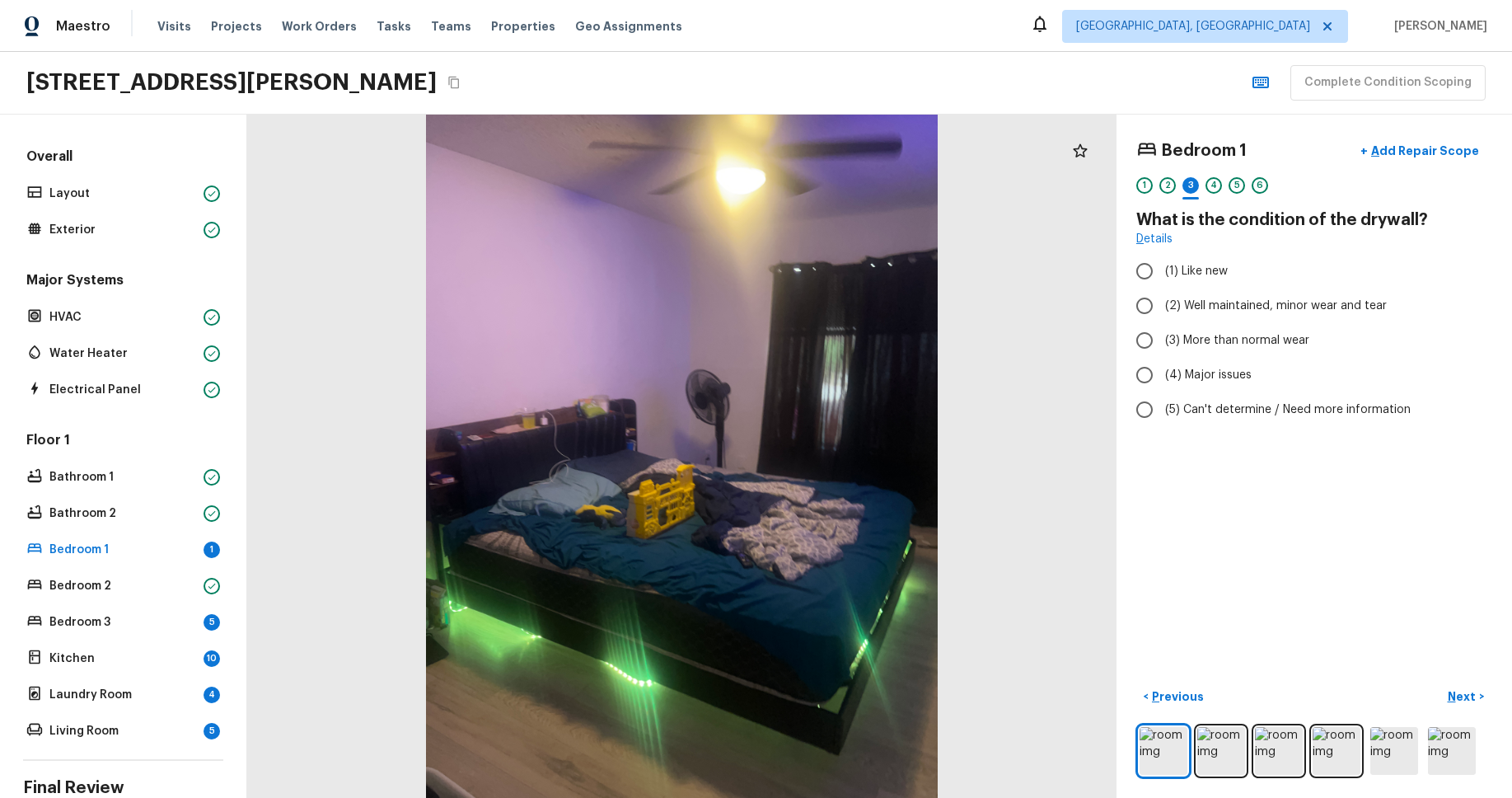
radio input "true"
click at [131, 627] on p "Bedroom 3" at bounding box center [123, 622] width 148 height 16
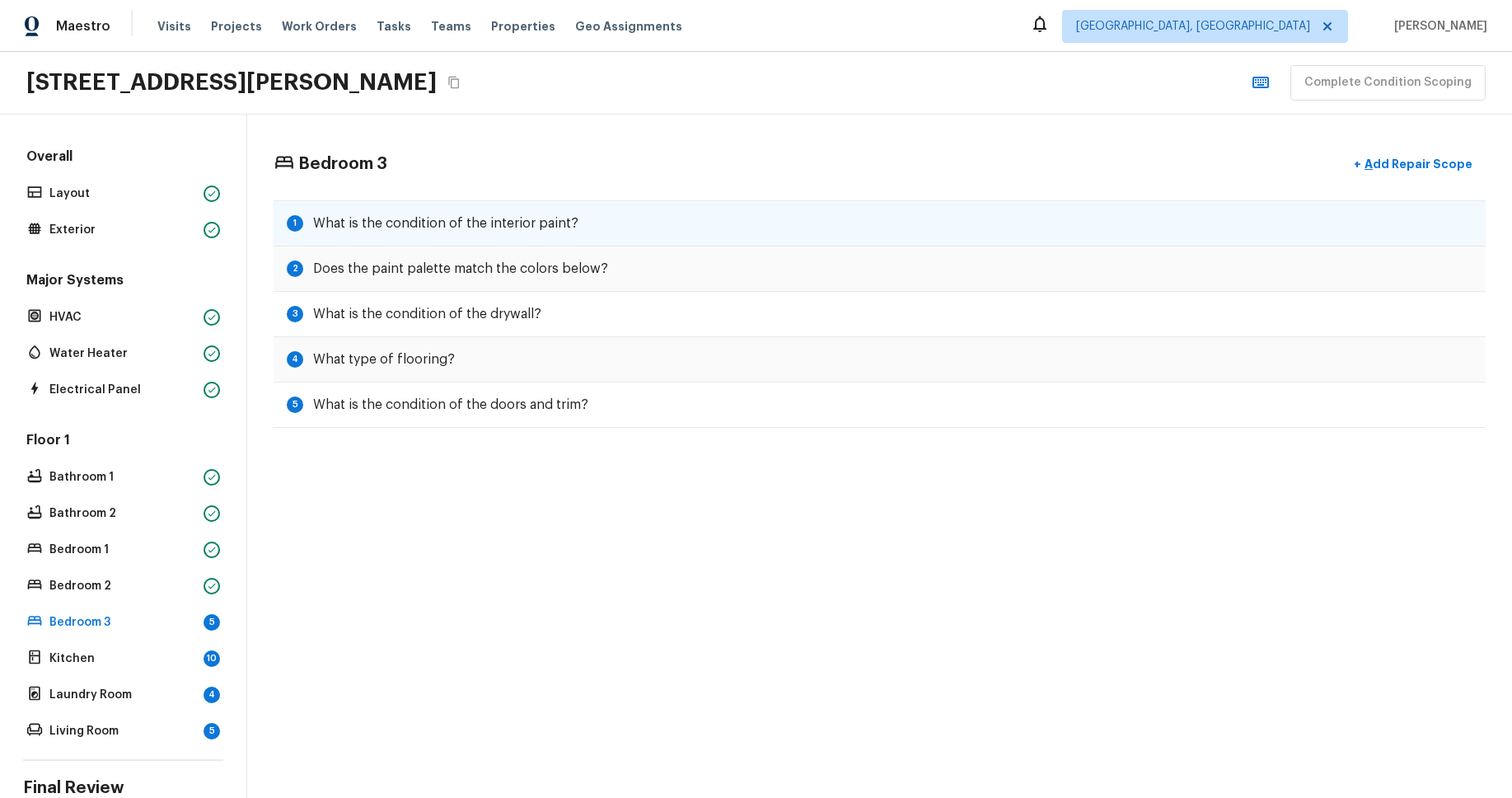
click at [710, 223] on div "1 What is the condition of the interior paint?" at bounding box center [879, 223] width 1212 height 46
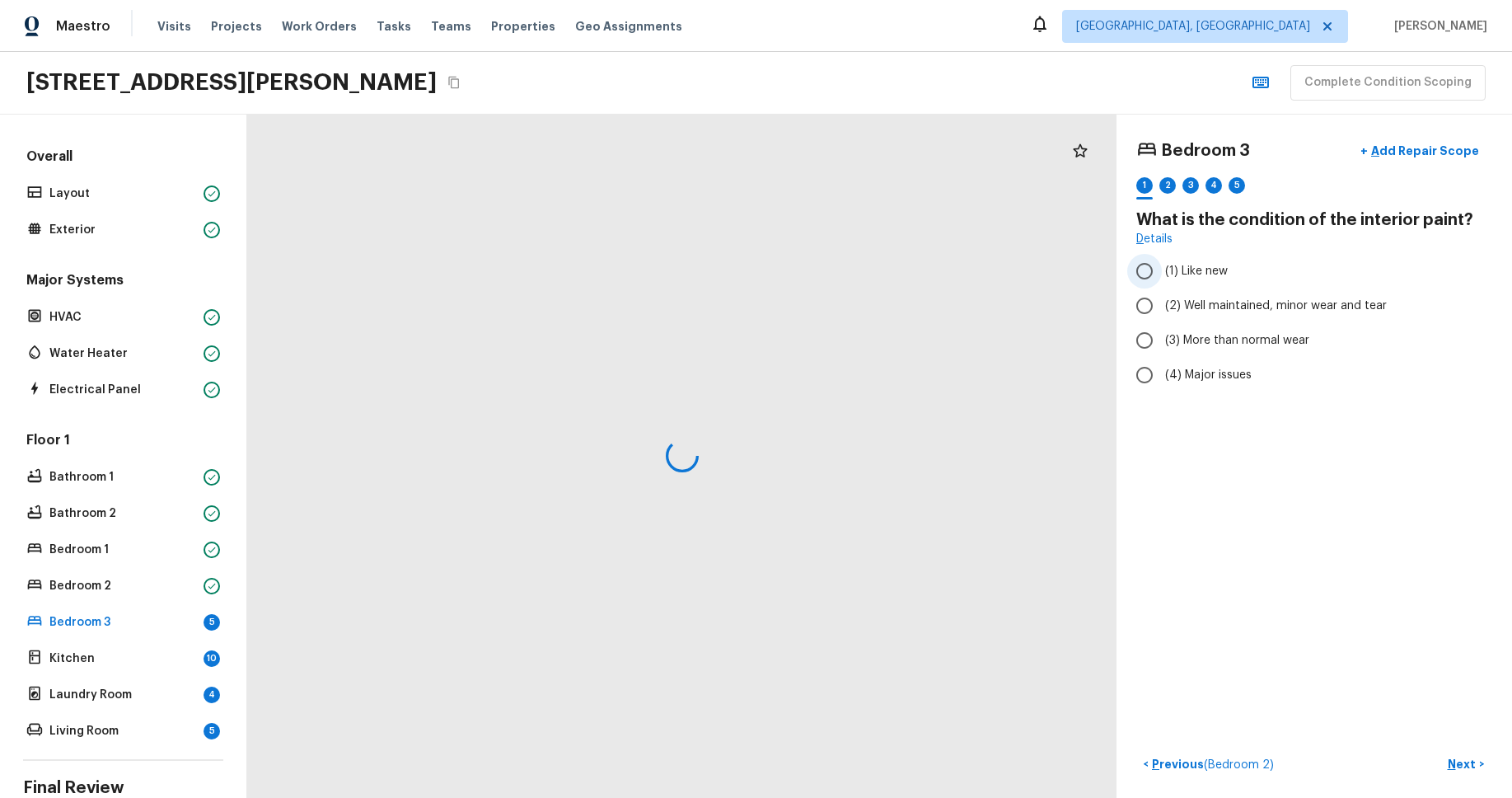
radio input "true"
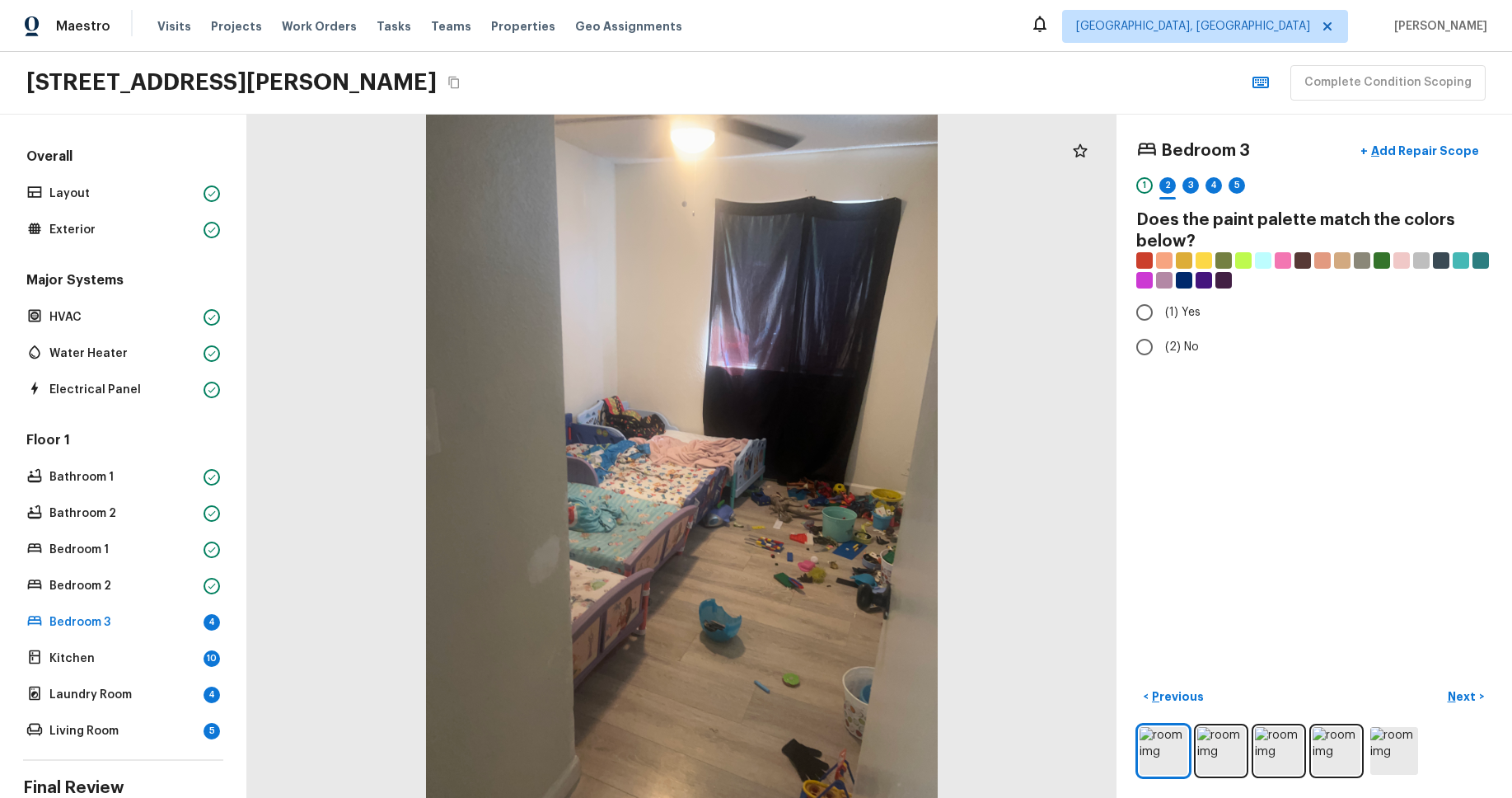
radio input "true"
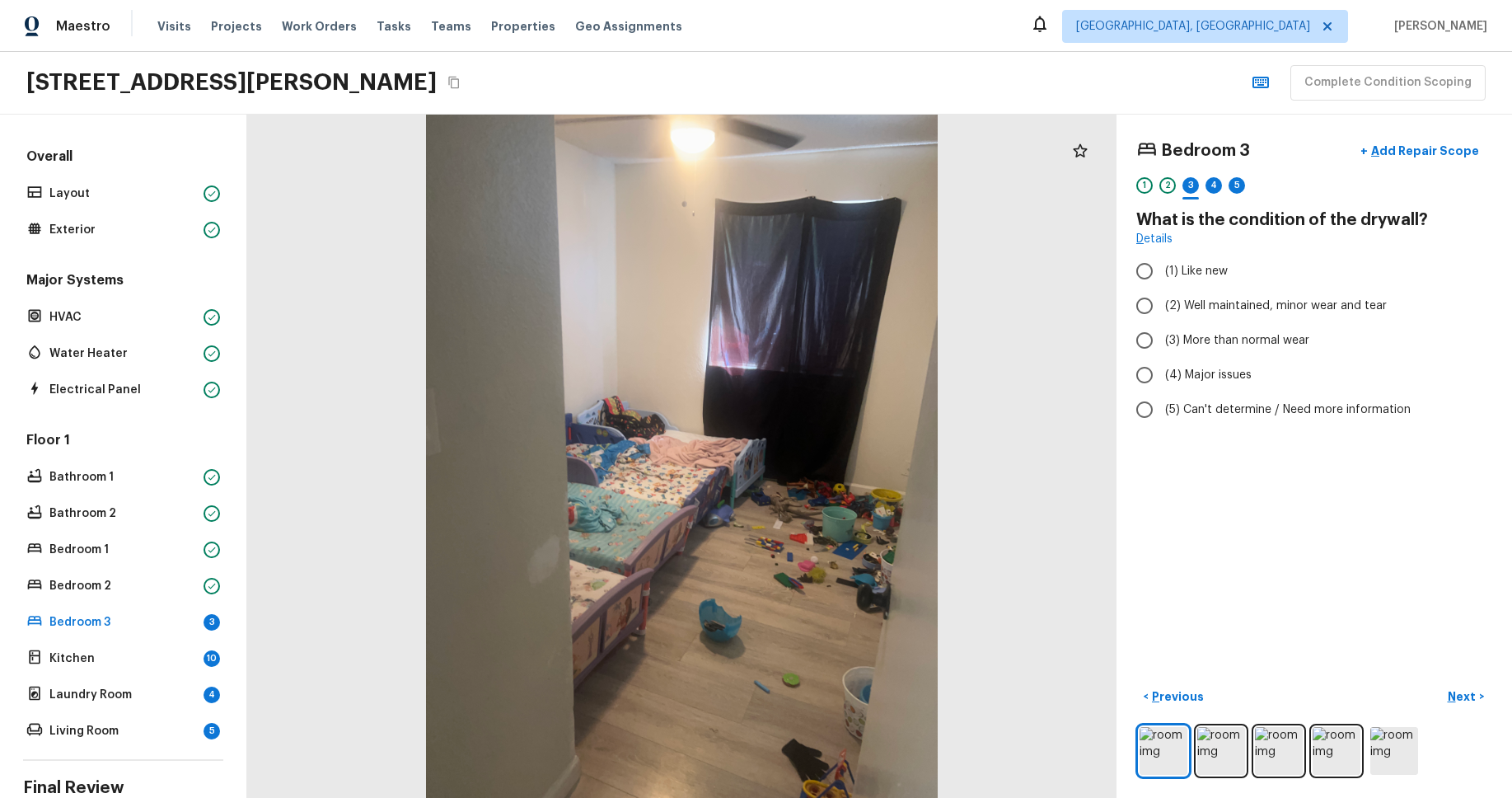
radio input "true"
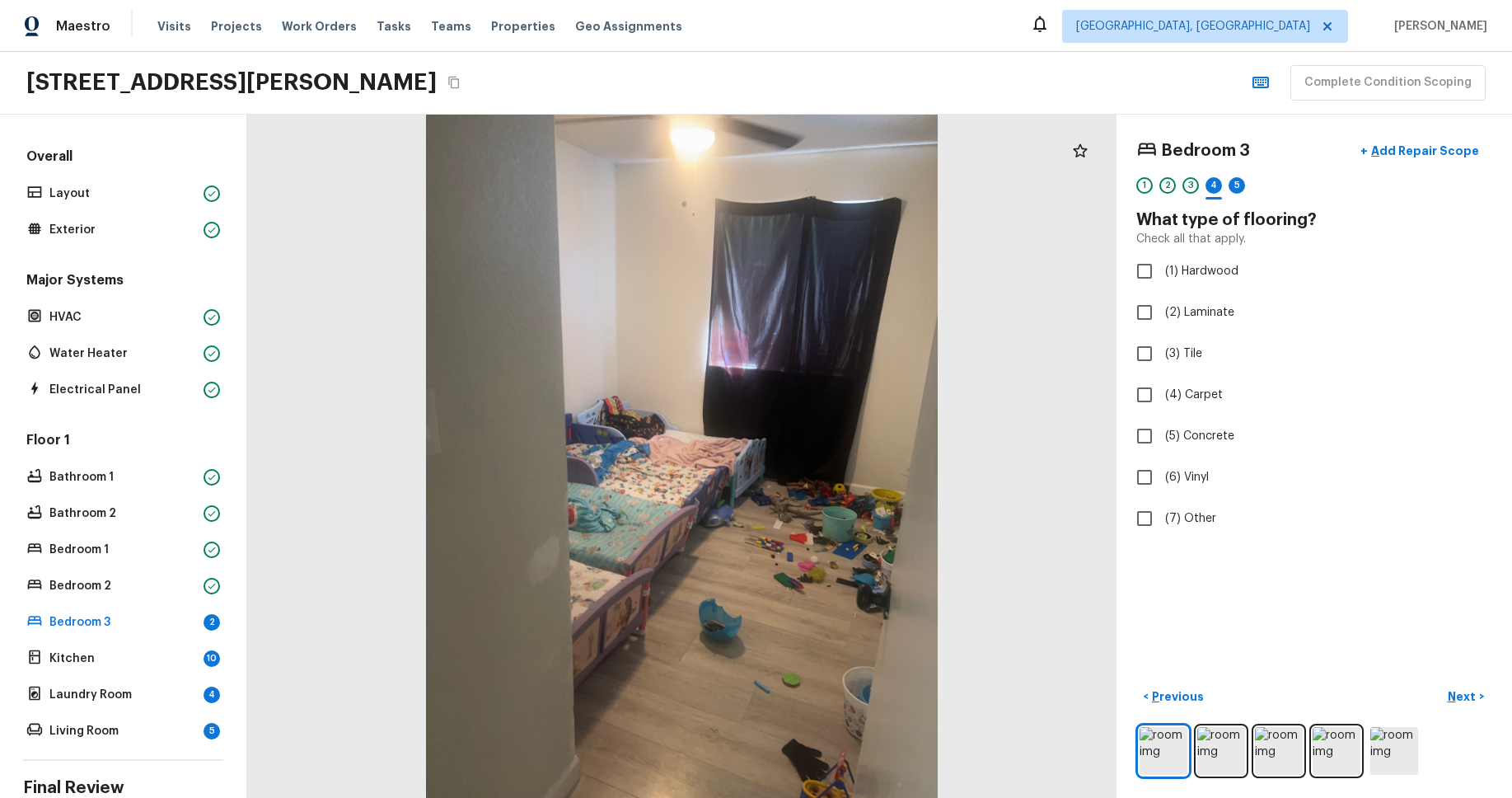
checkbox input "true"
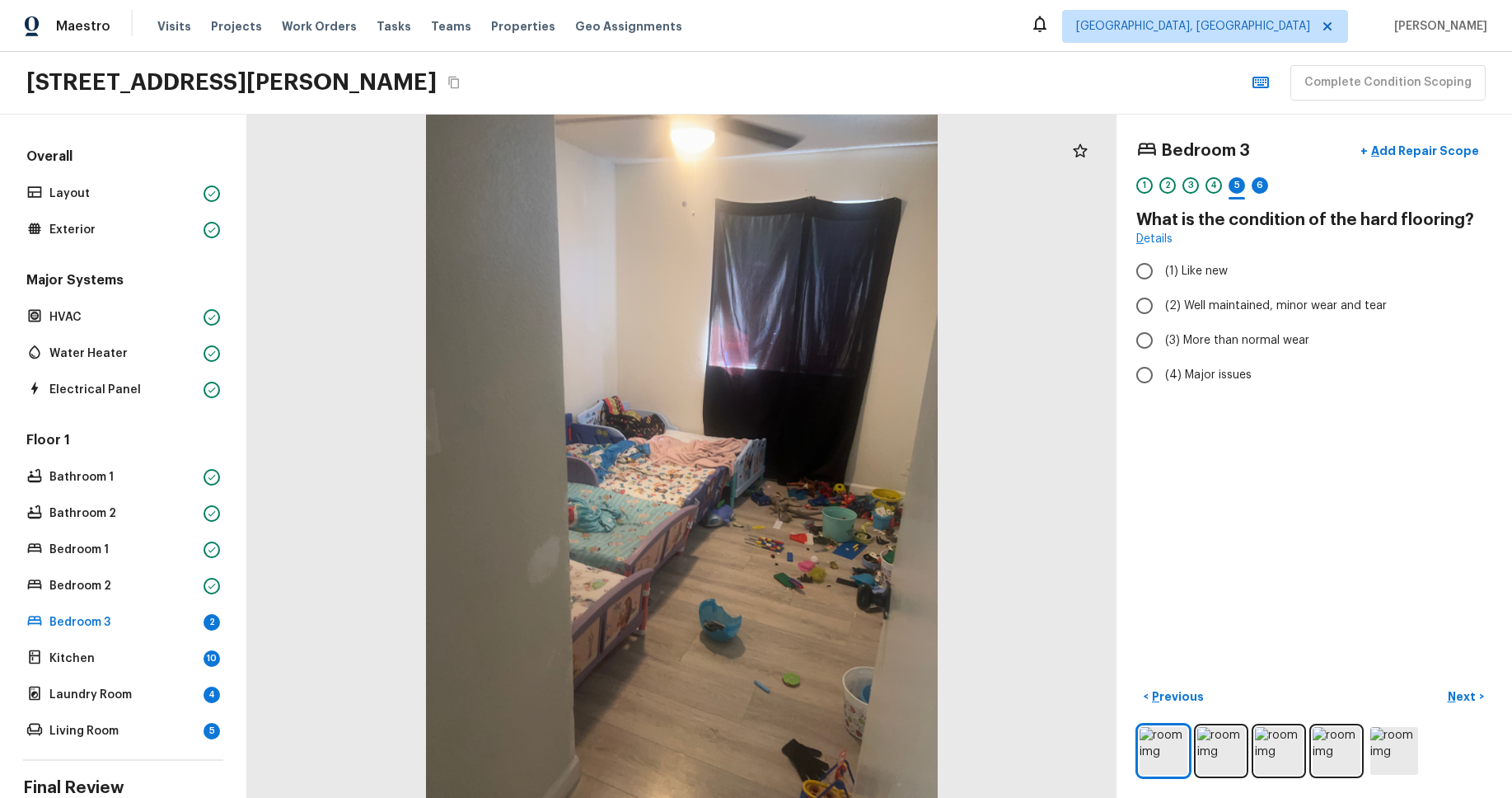
radio input "true"
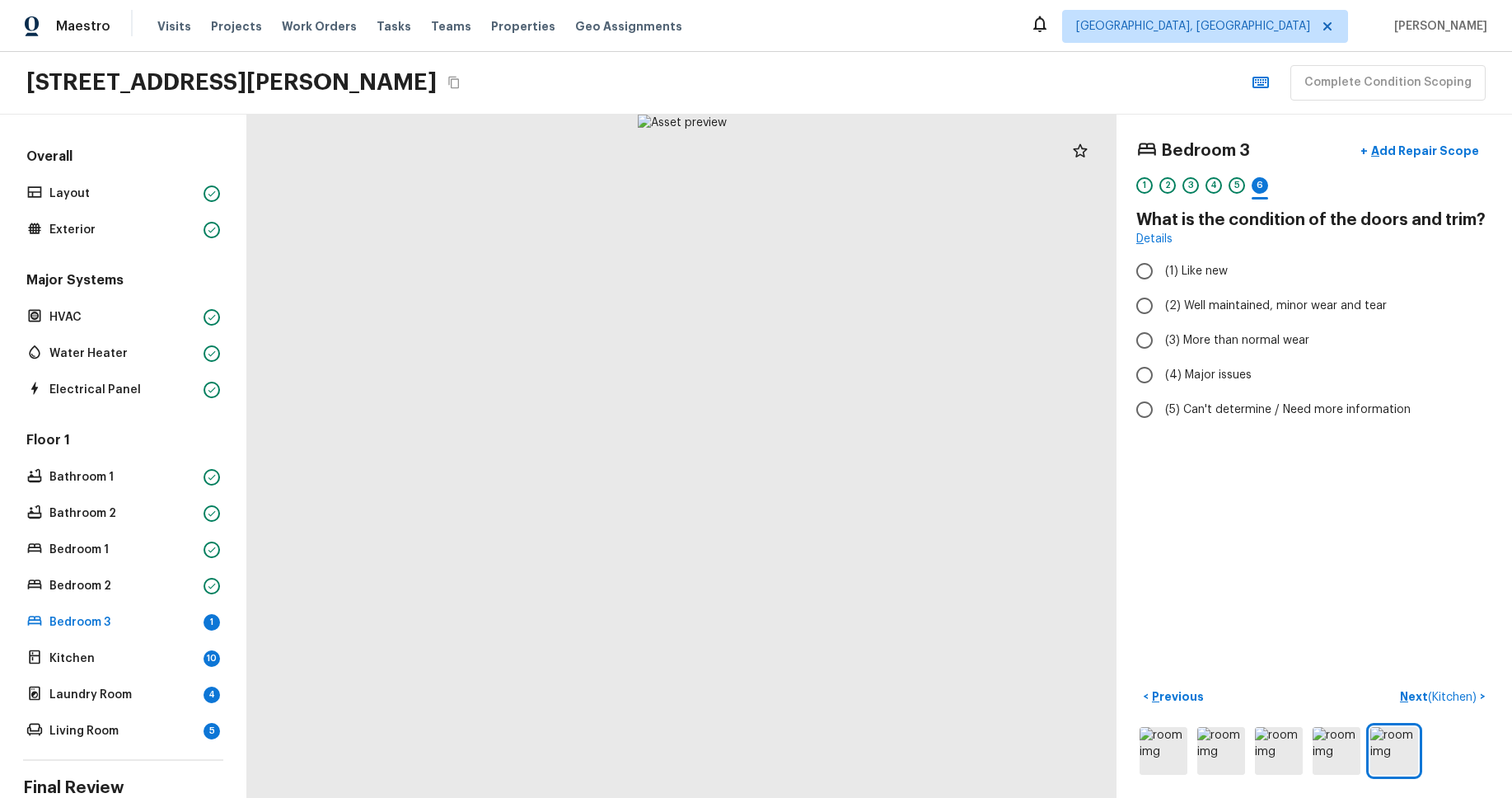
radio input "true"
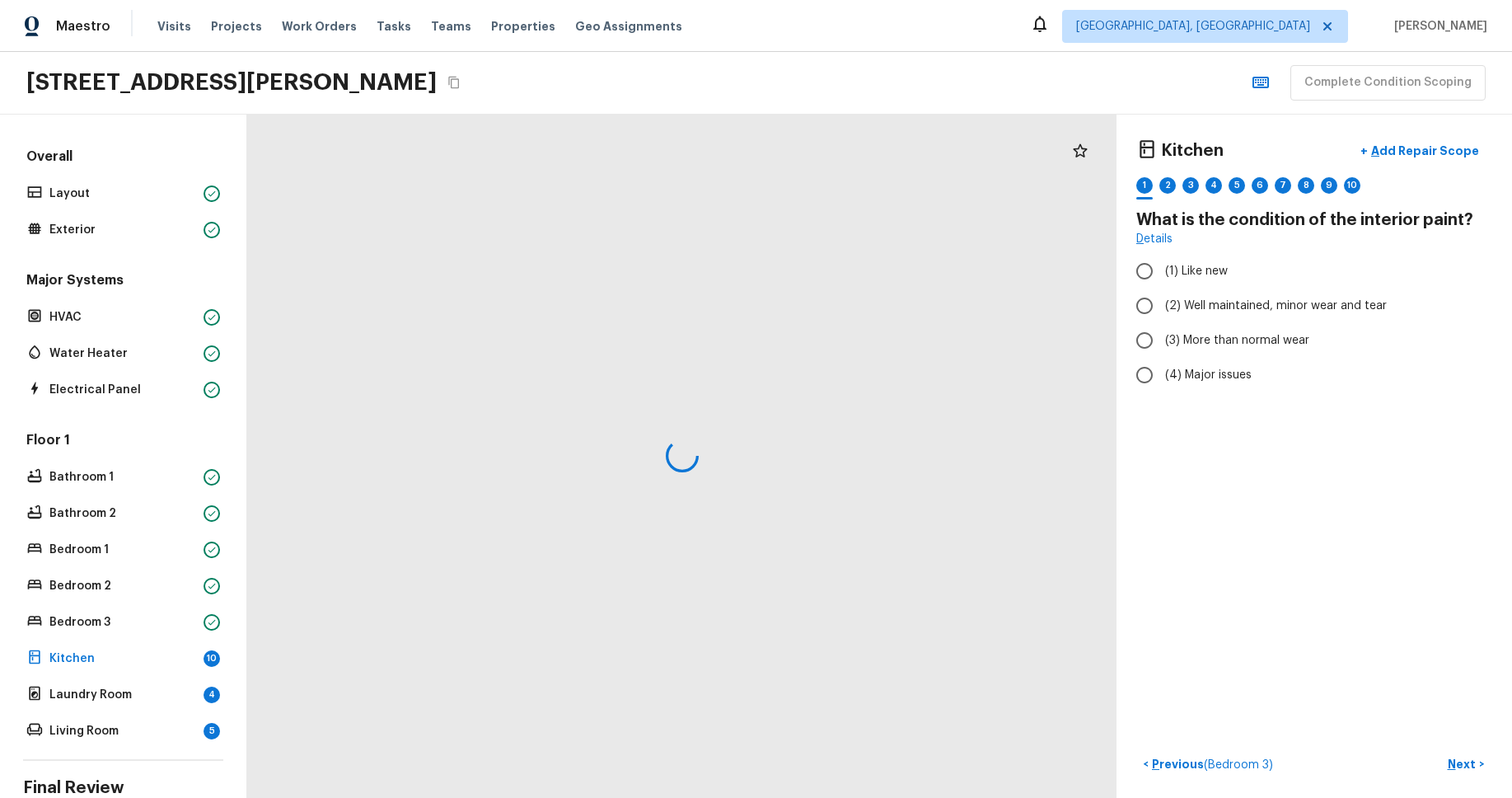
radio input "true"
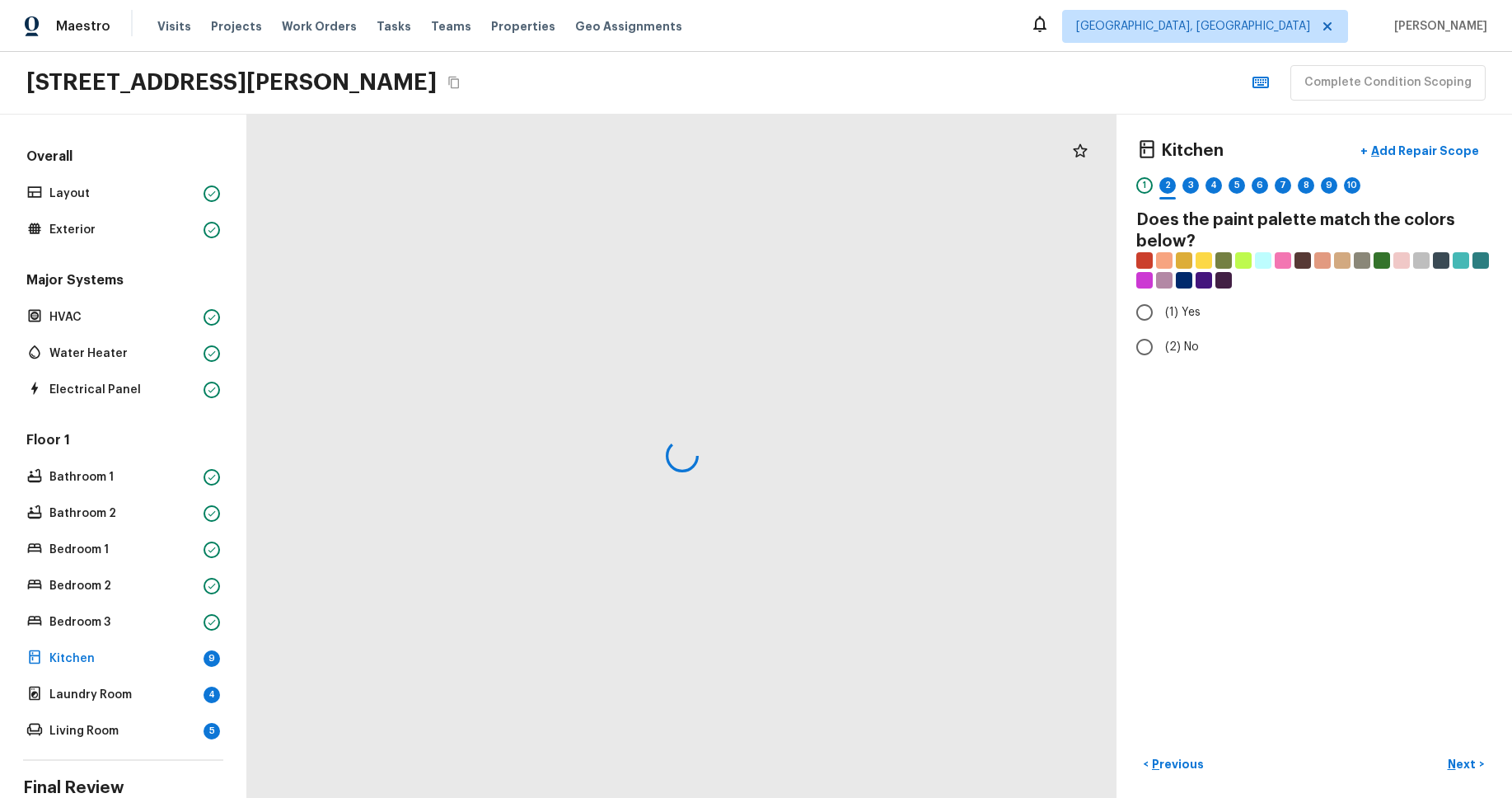
radio input "true"
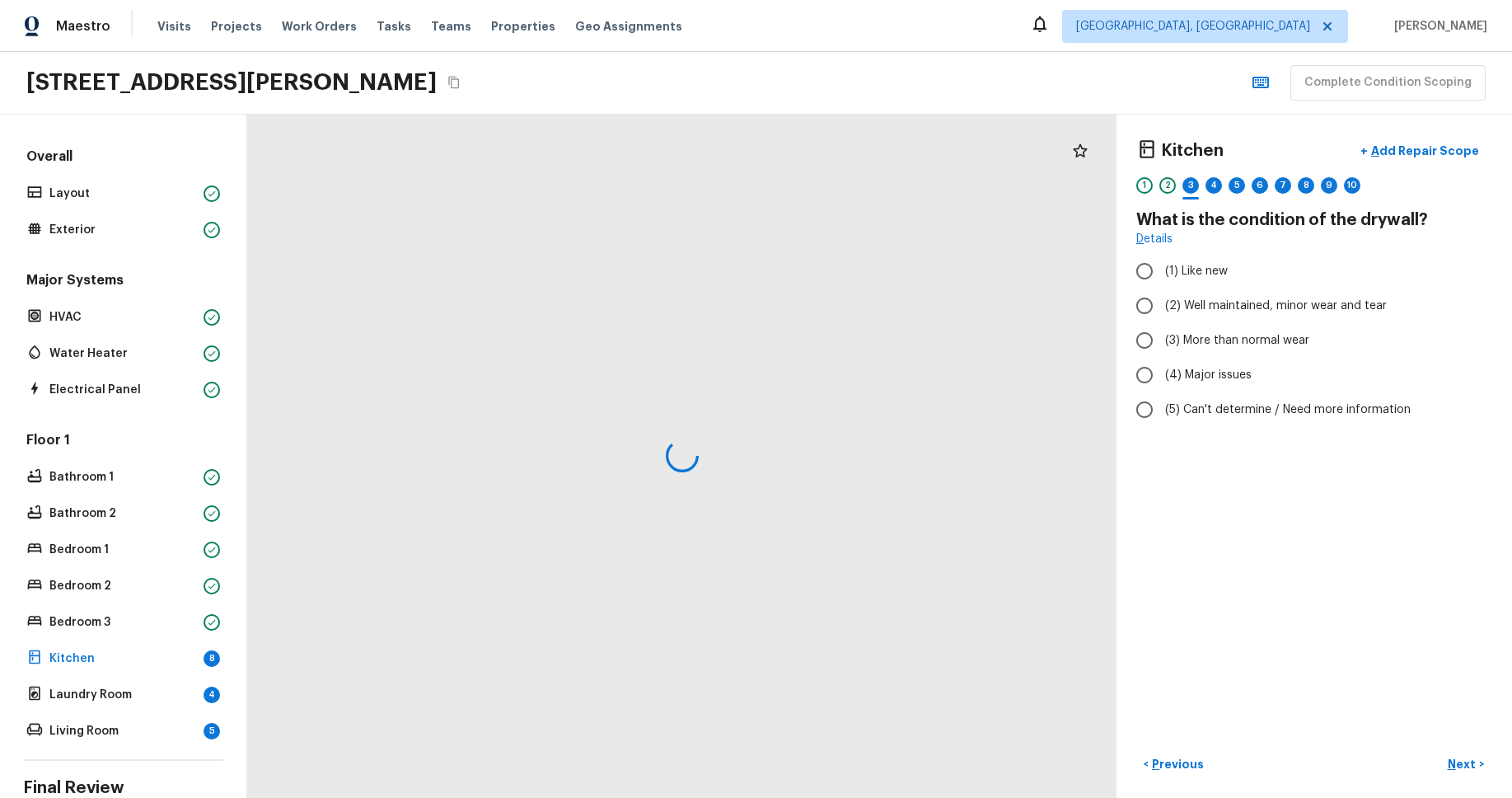
radio input "true"
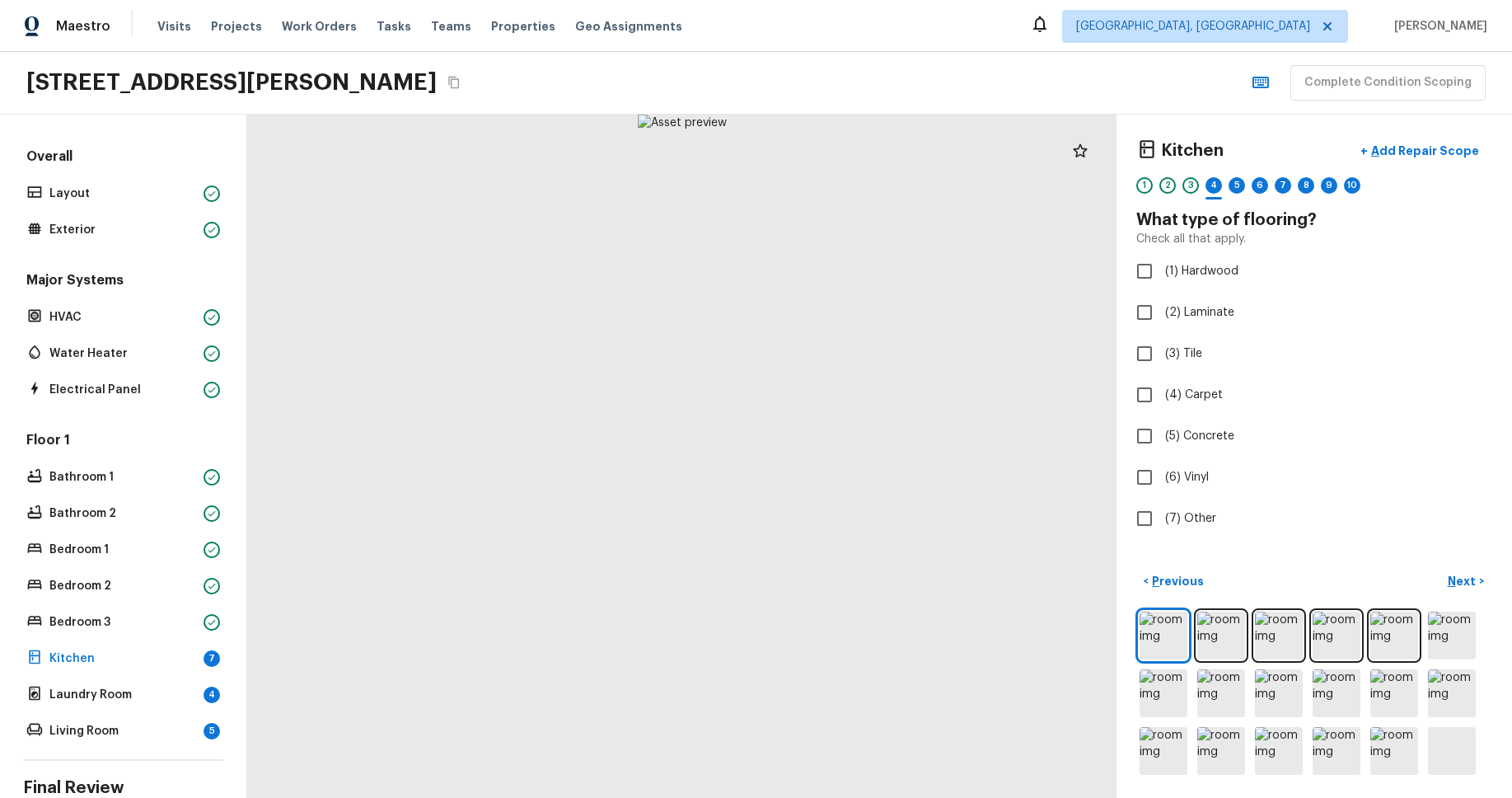
checkbox input "true"
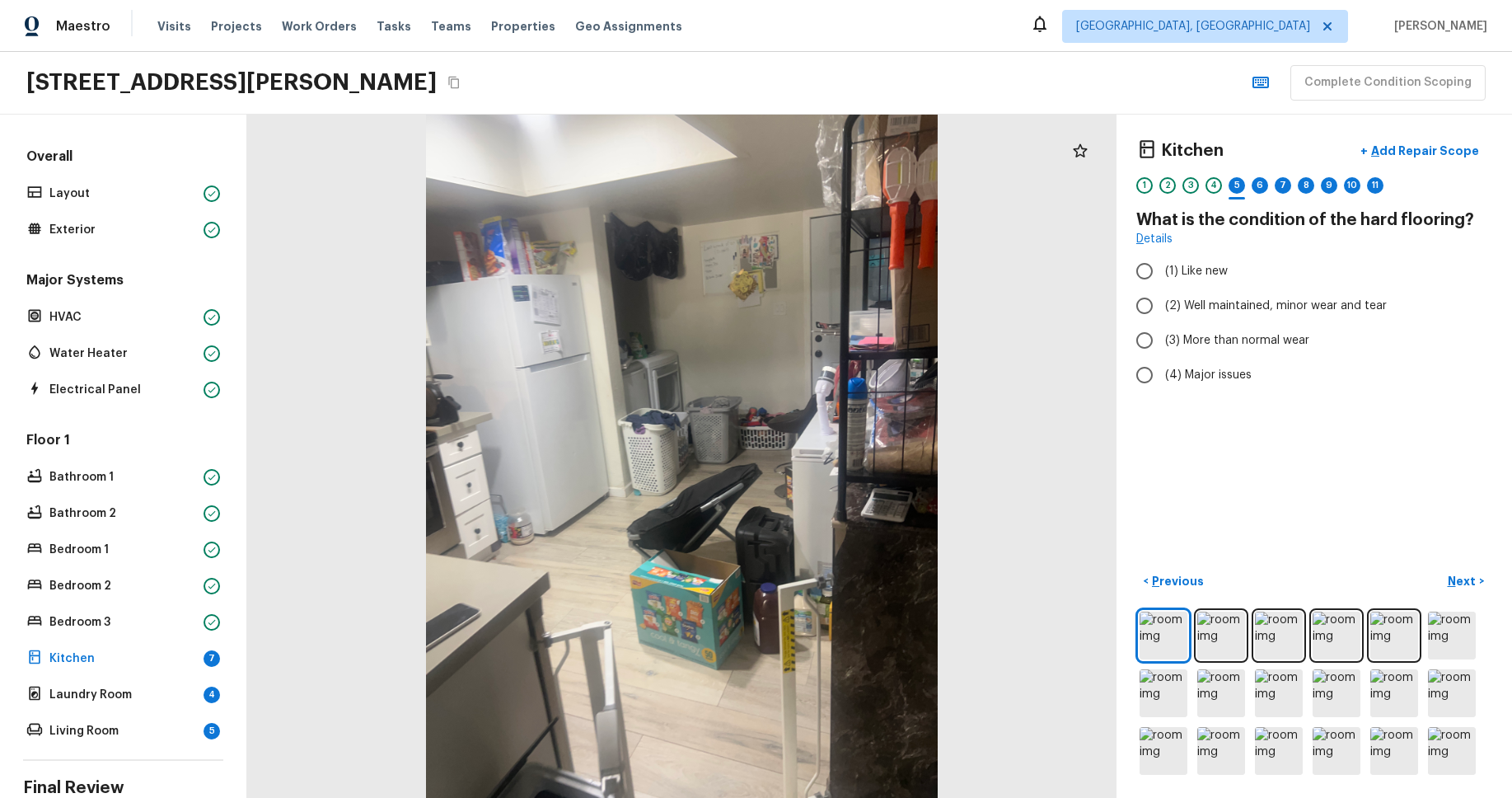
radio input "true"
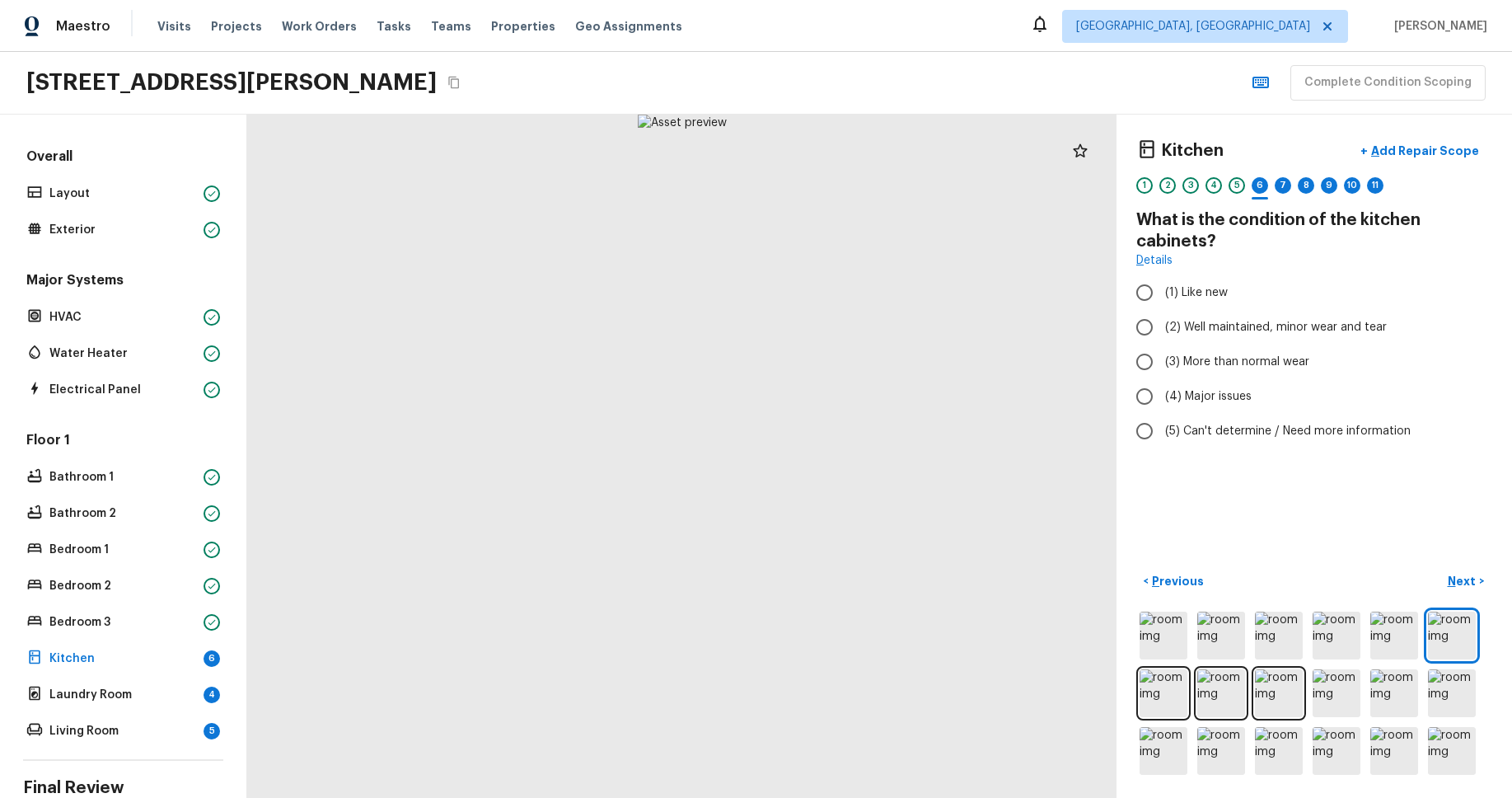
radio input "true"
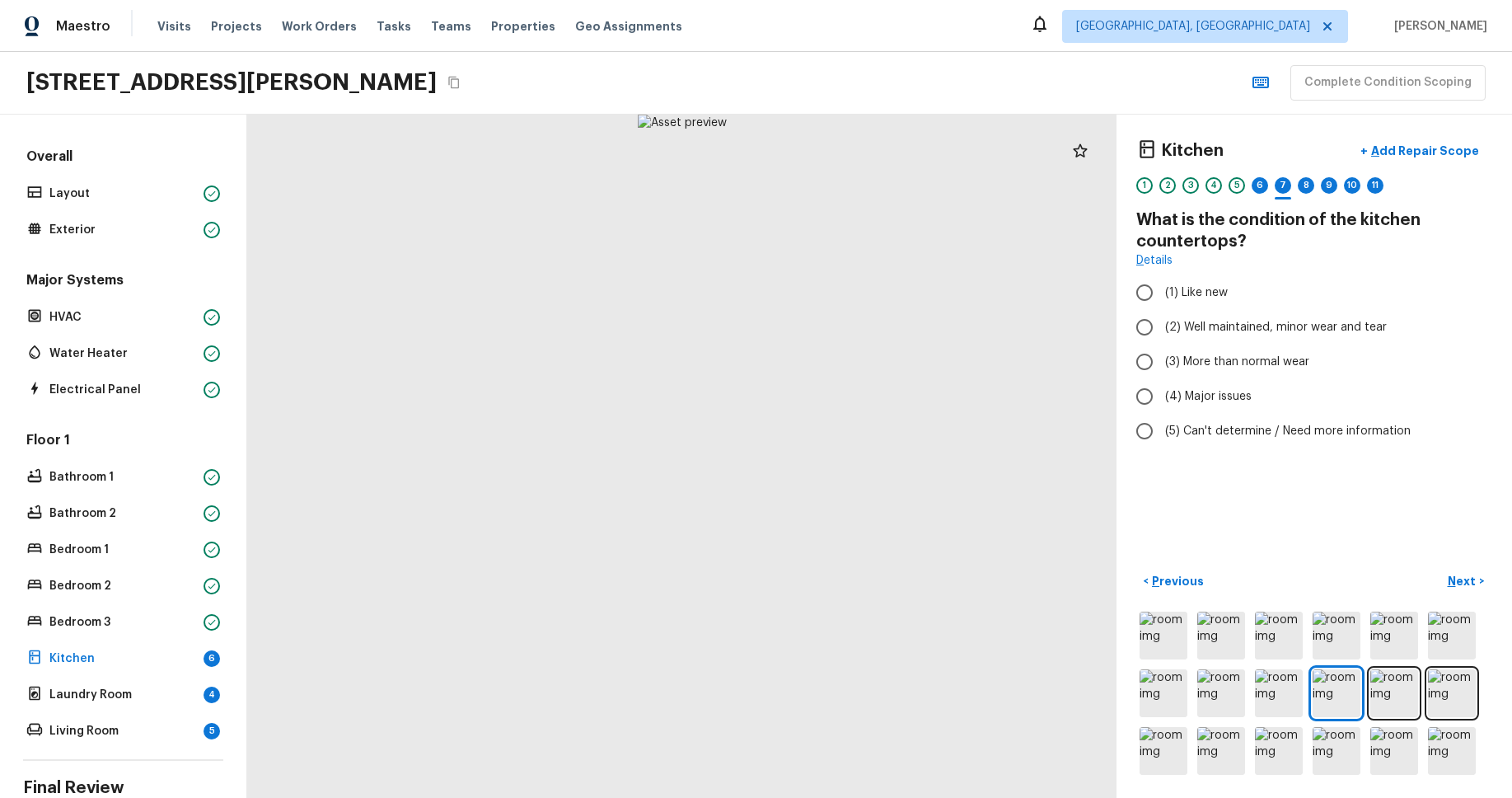
radio input "true"
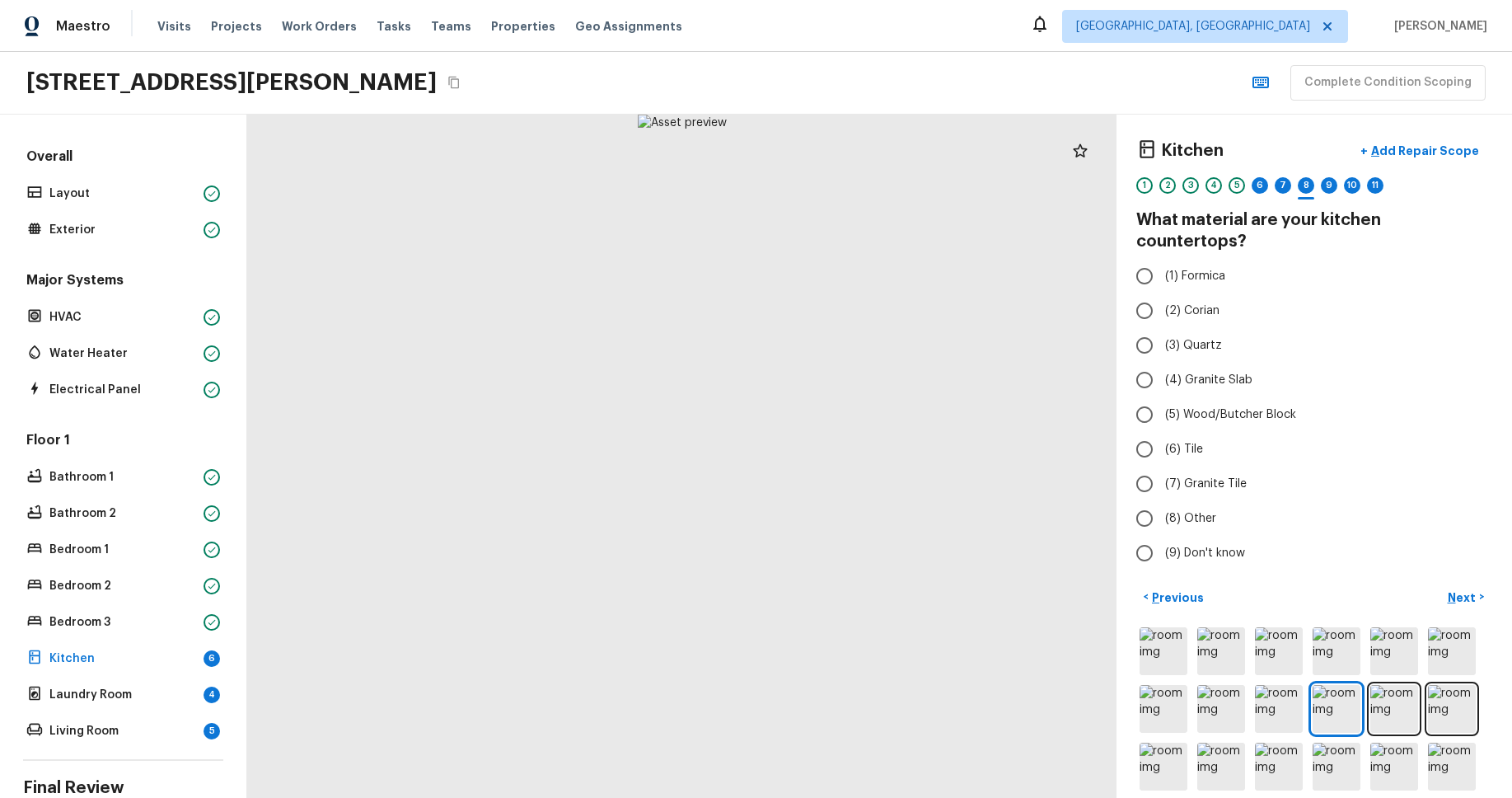
radio input "true"
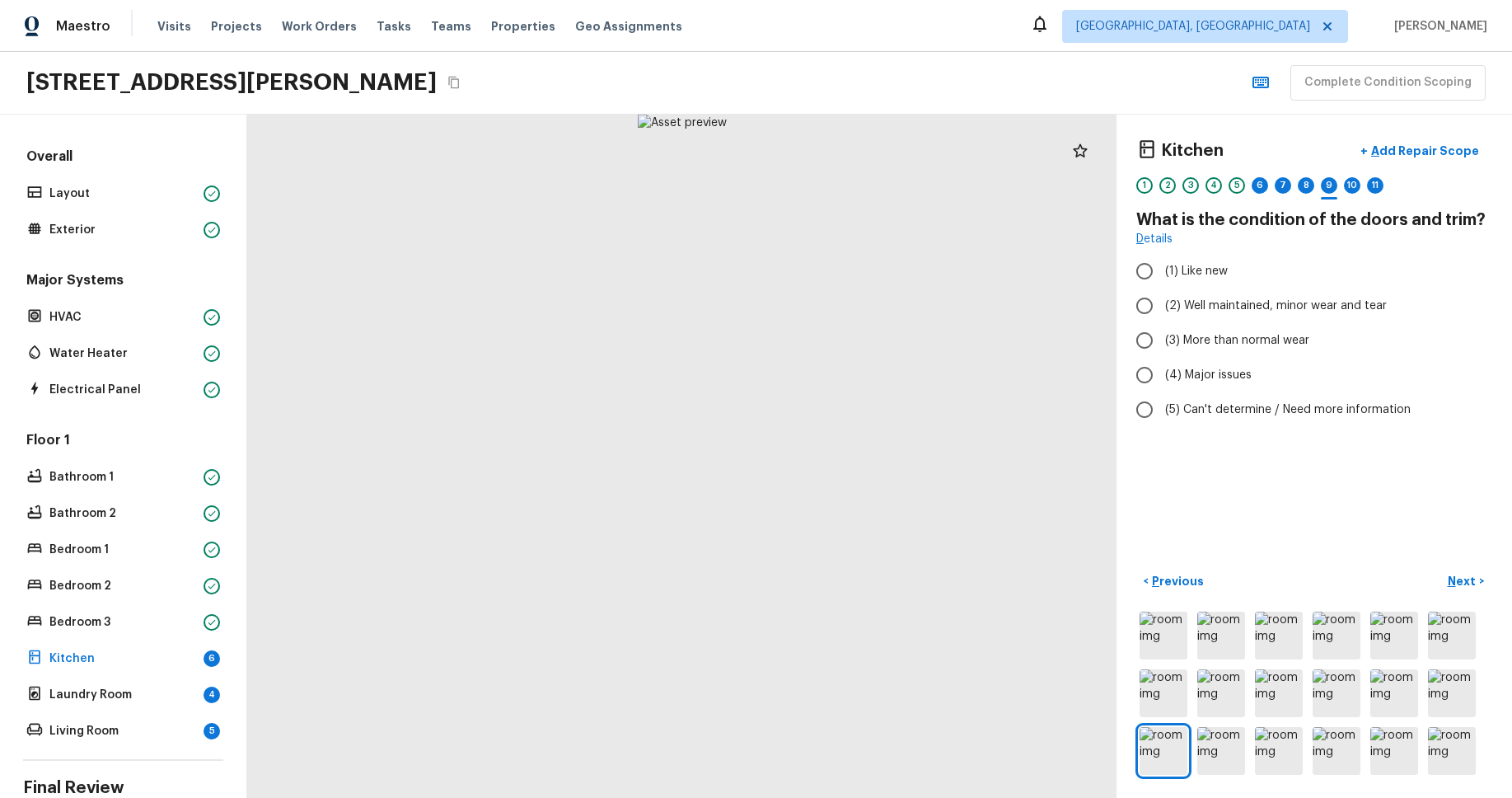
radio input "true"
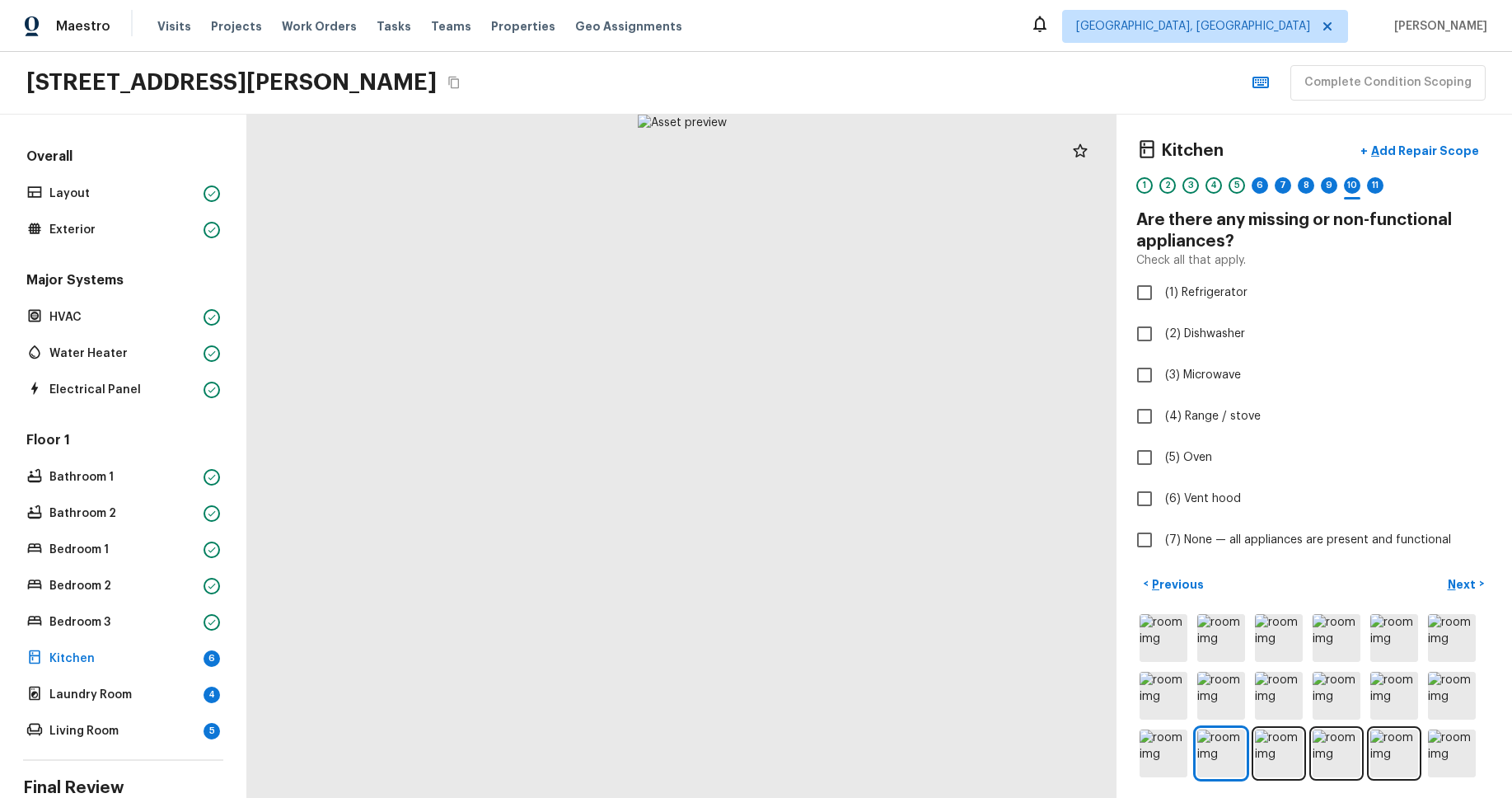
checkbox input "true"
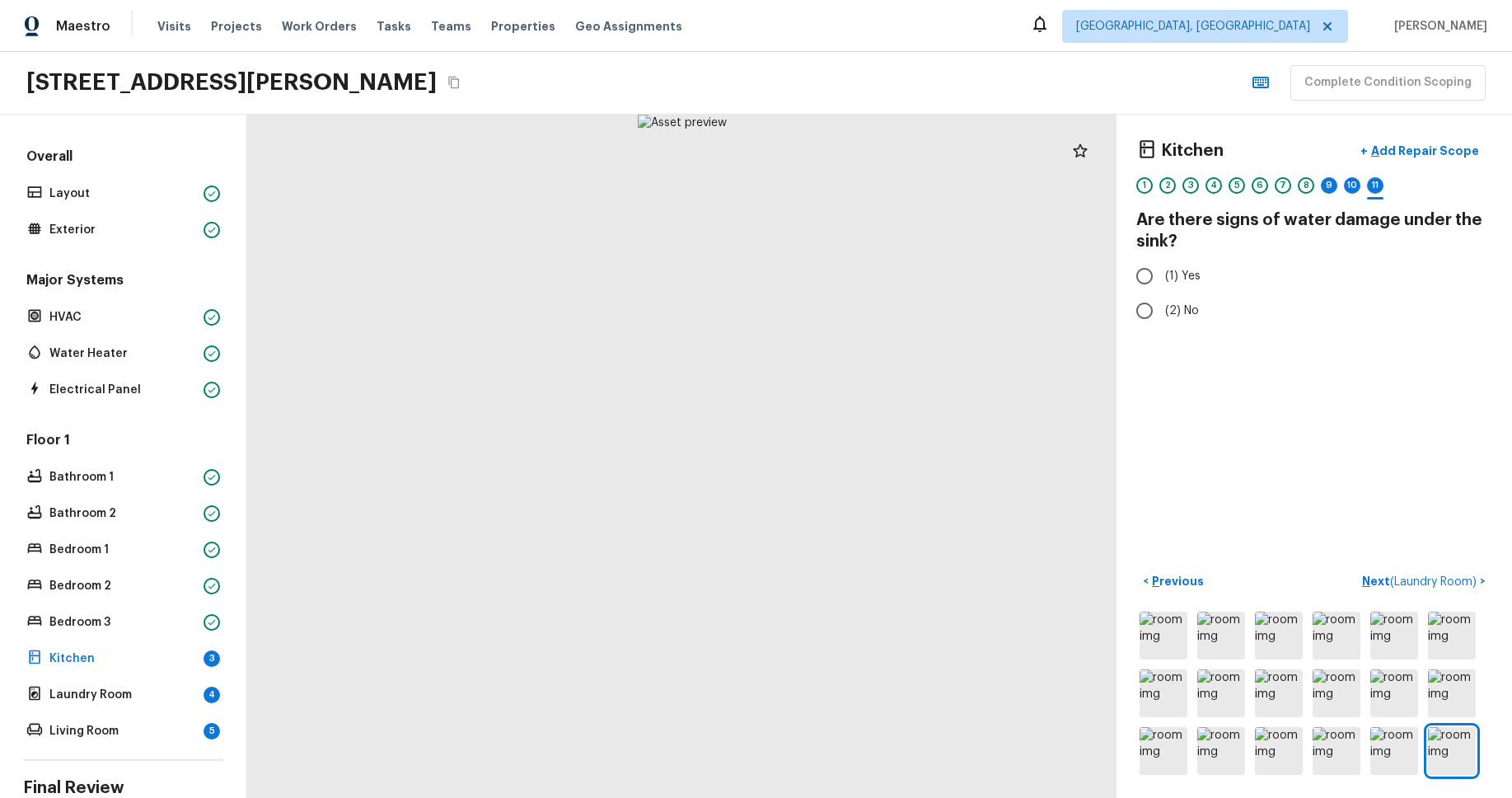
radio input "true"
click at [1331, 184] on div "9" at bounding box center [1329, 185] width 16 height 16
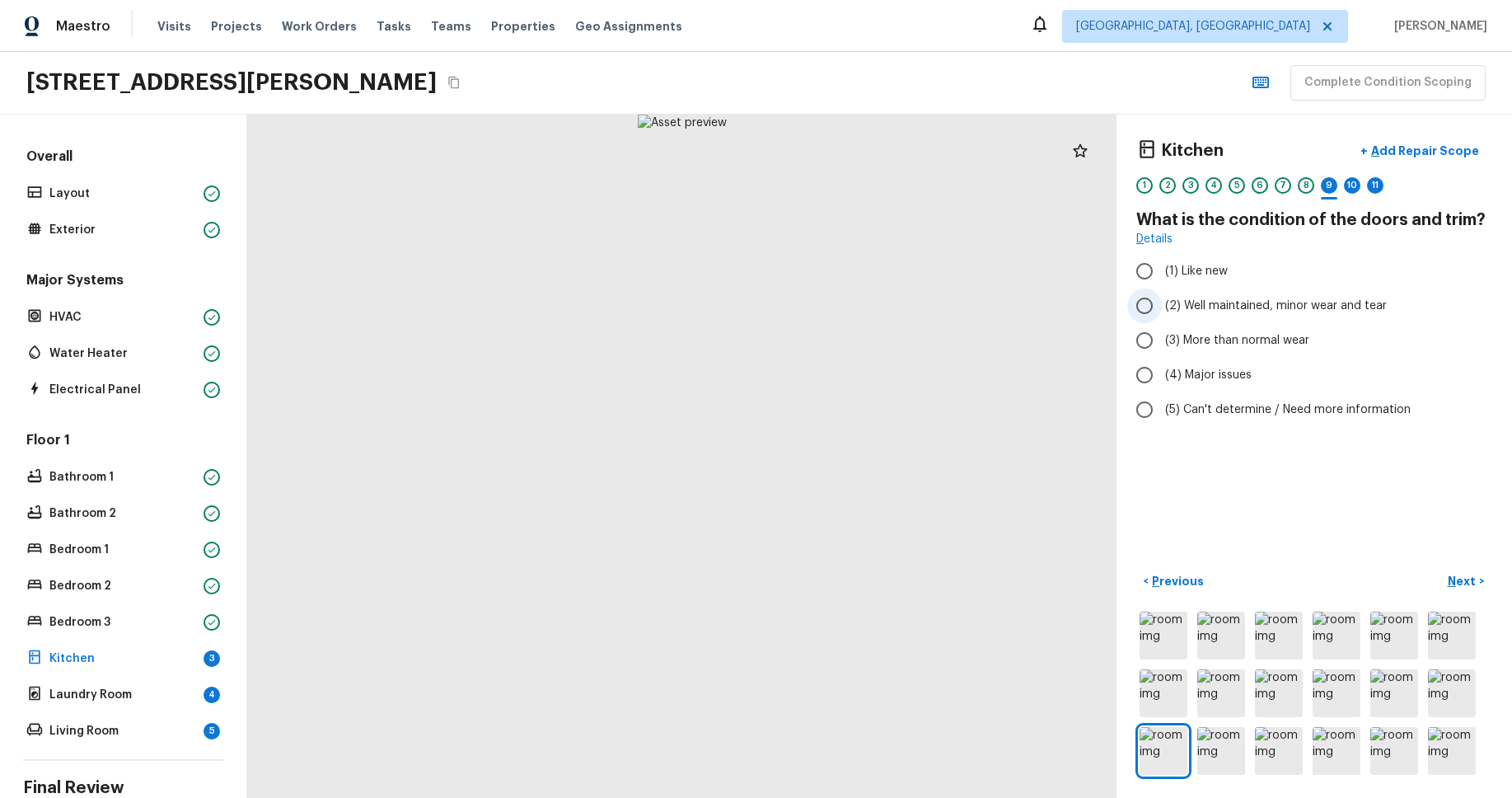
click at [1164, 320] on label "(2) Well maintained, minor wear and tear" at bounding box center [1303, 306] width 352 height 35
click at [1162, 320] on input "(2) Well maintained, minor wear and tear" at bounding box center [1145, 306] width 35 height 35
radio input "true"
click at [149, 690] on p "Laundry Room" at bounding box center [123, 695] width 148 height 16
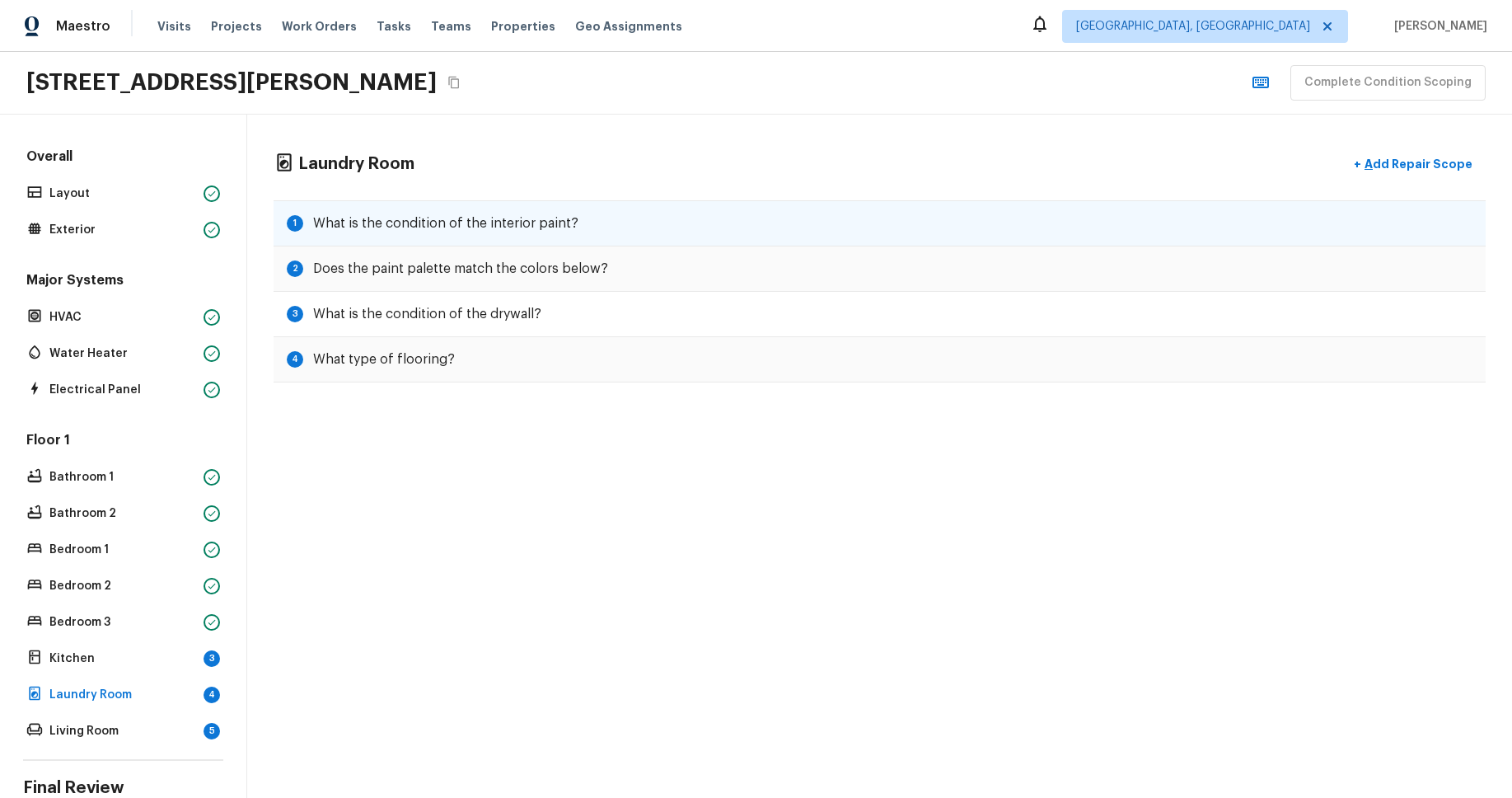
click at [513, 232] on div "1 What is the condition of the interior paint?" at bounding box center [879, 223] width 1212 height 46
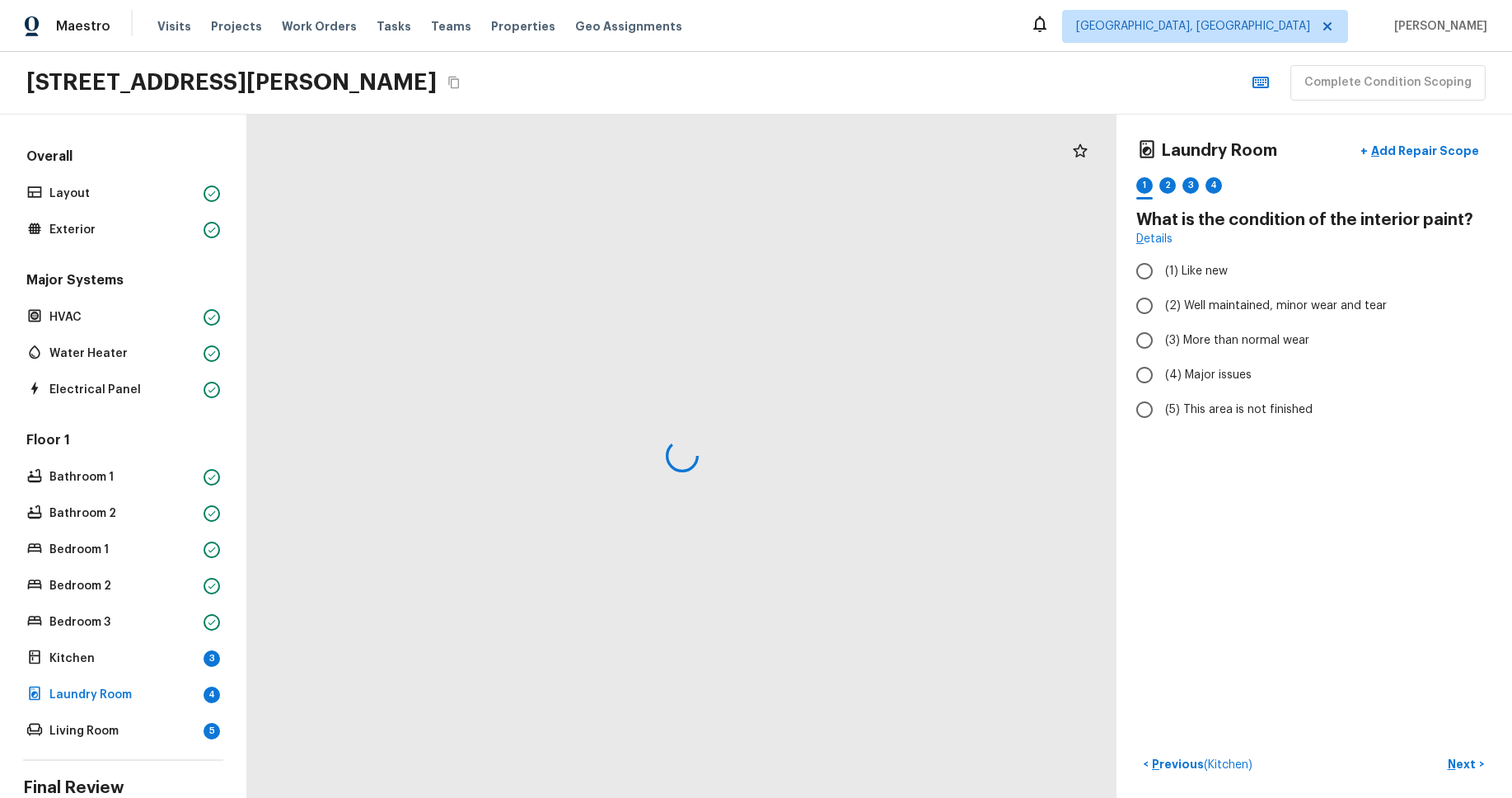
radio input "true"
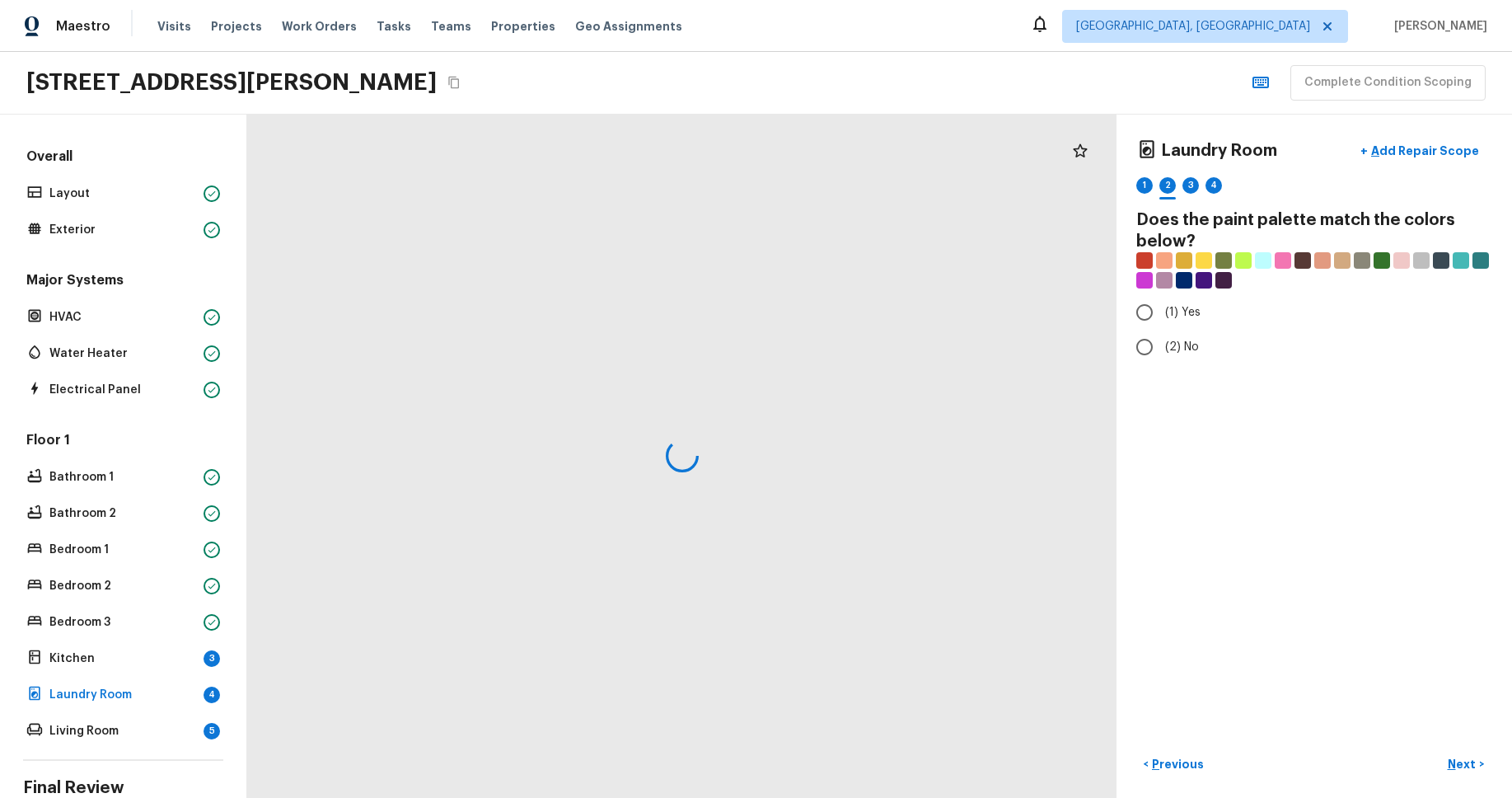
radio input "true"
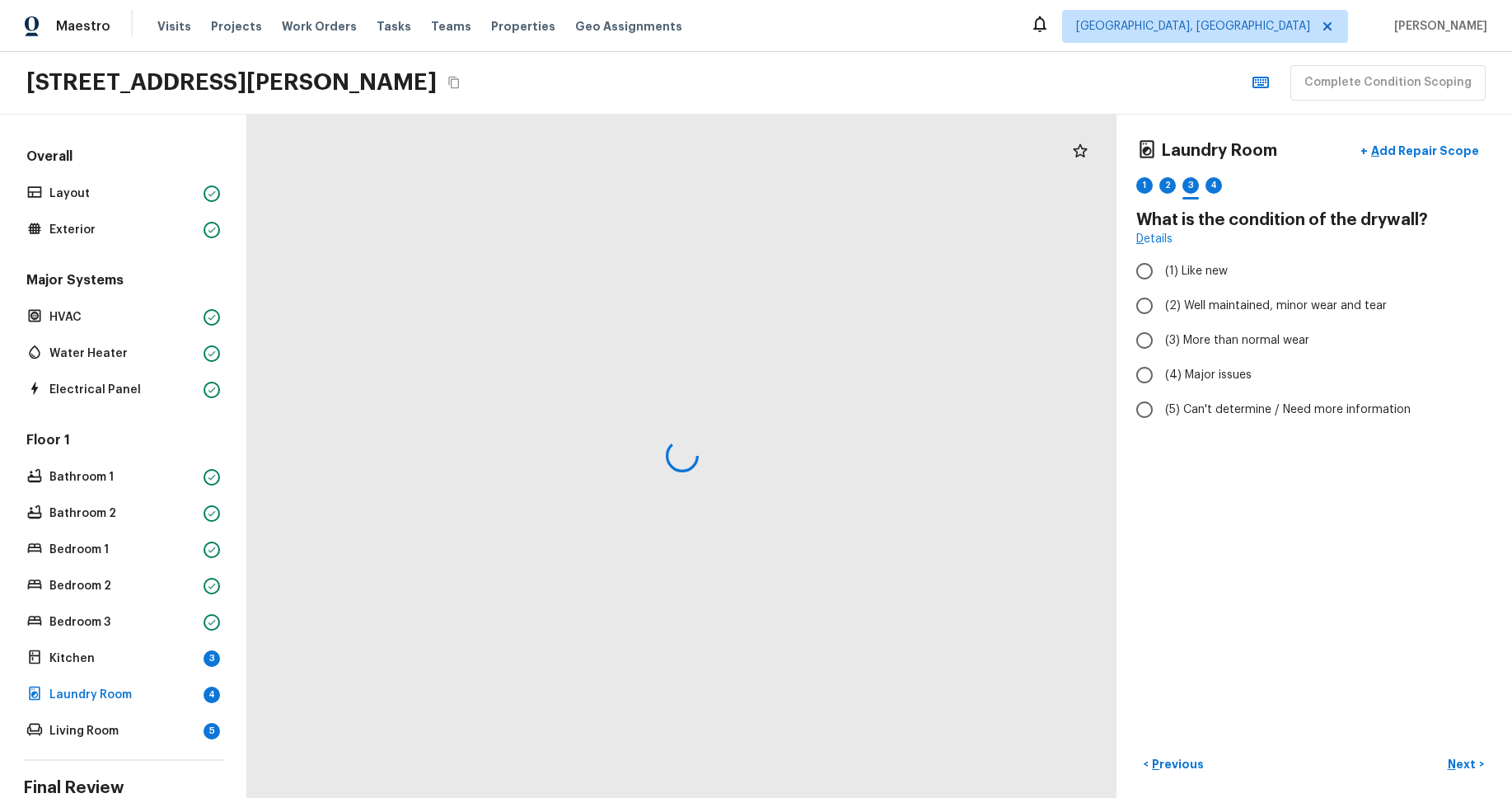
radio input "true"
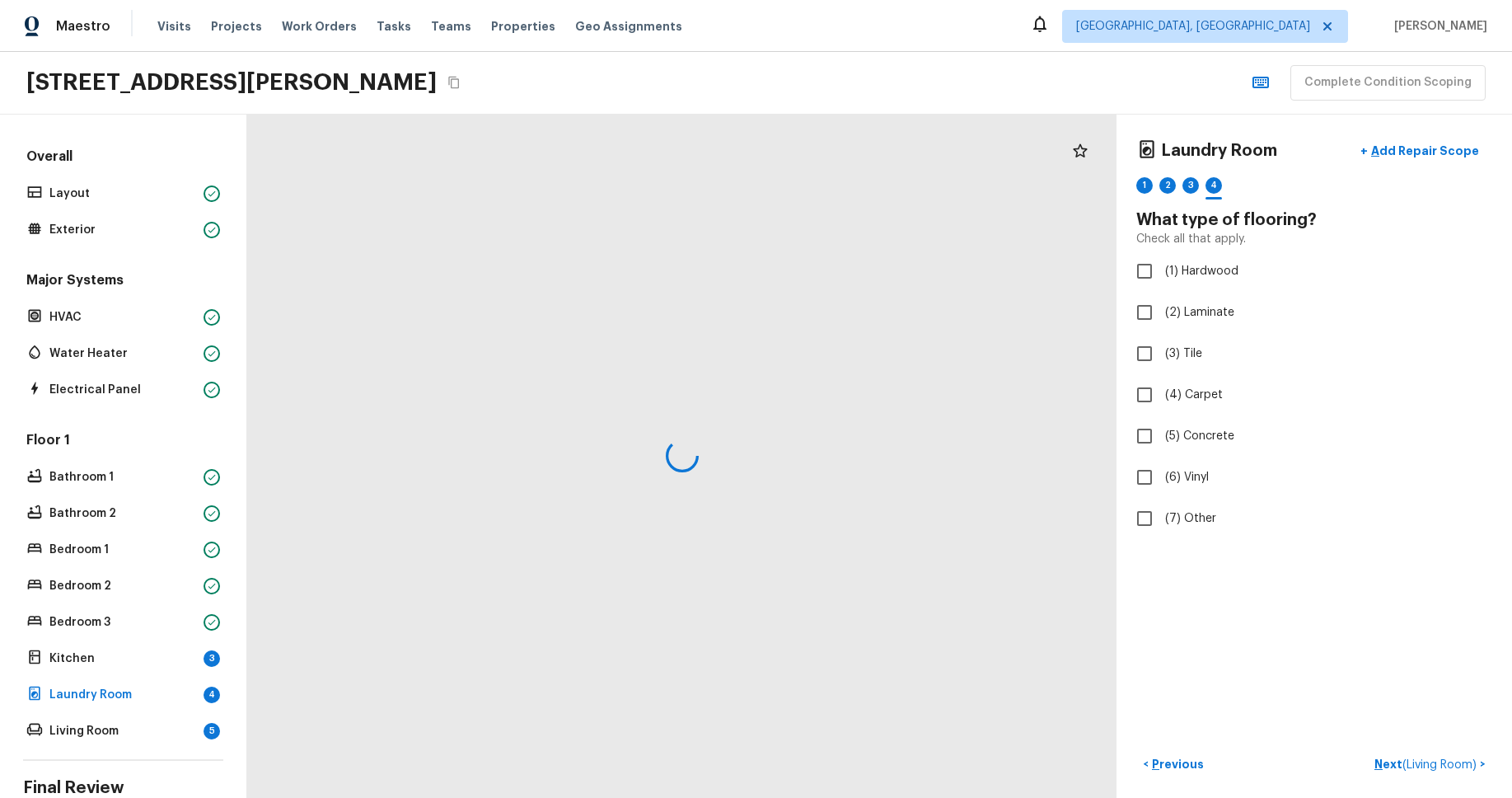
checkbox input "true"
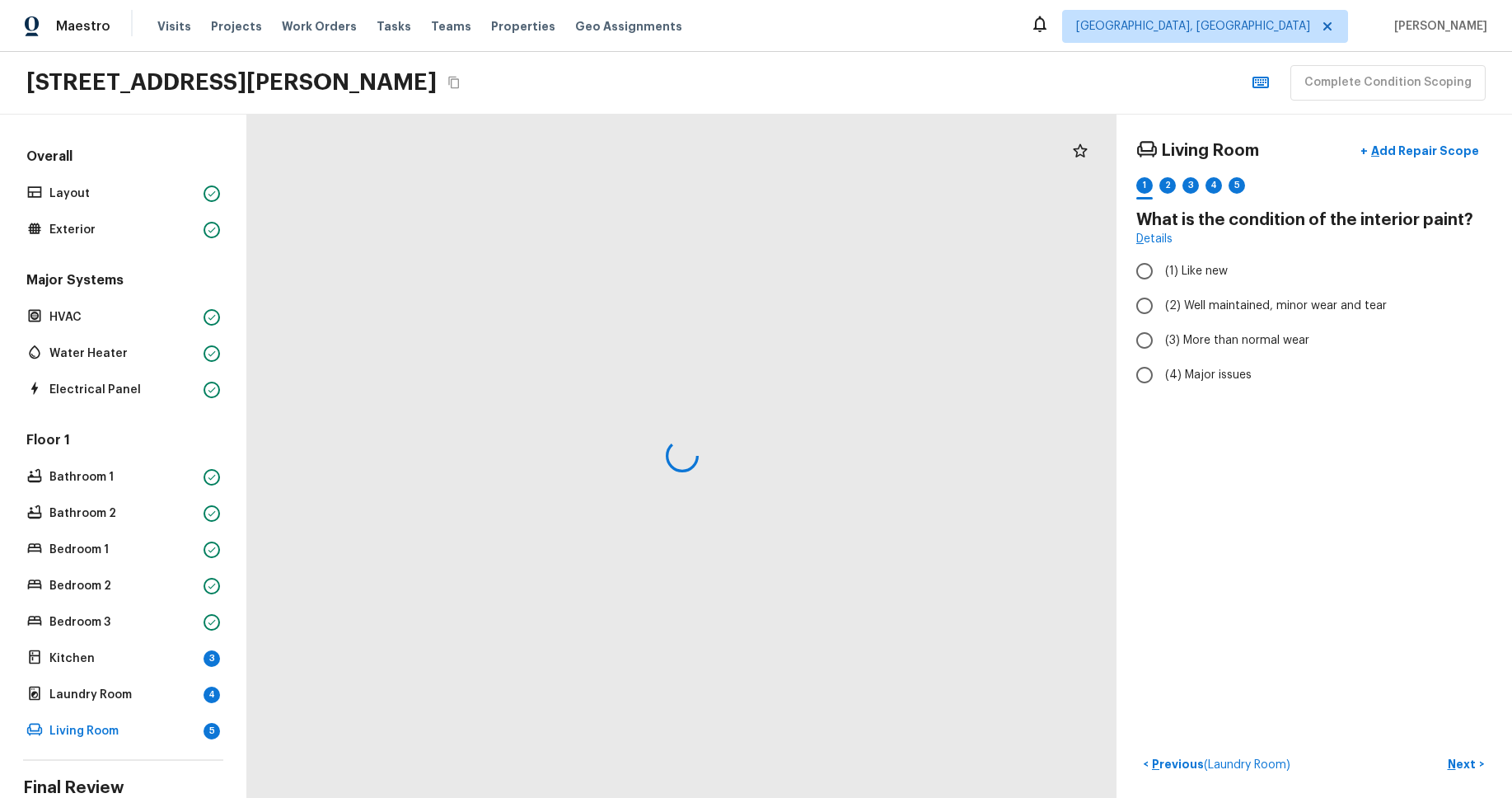
radio input "true"
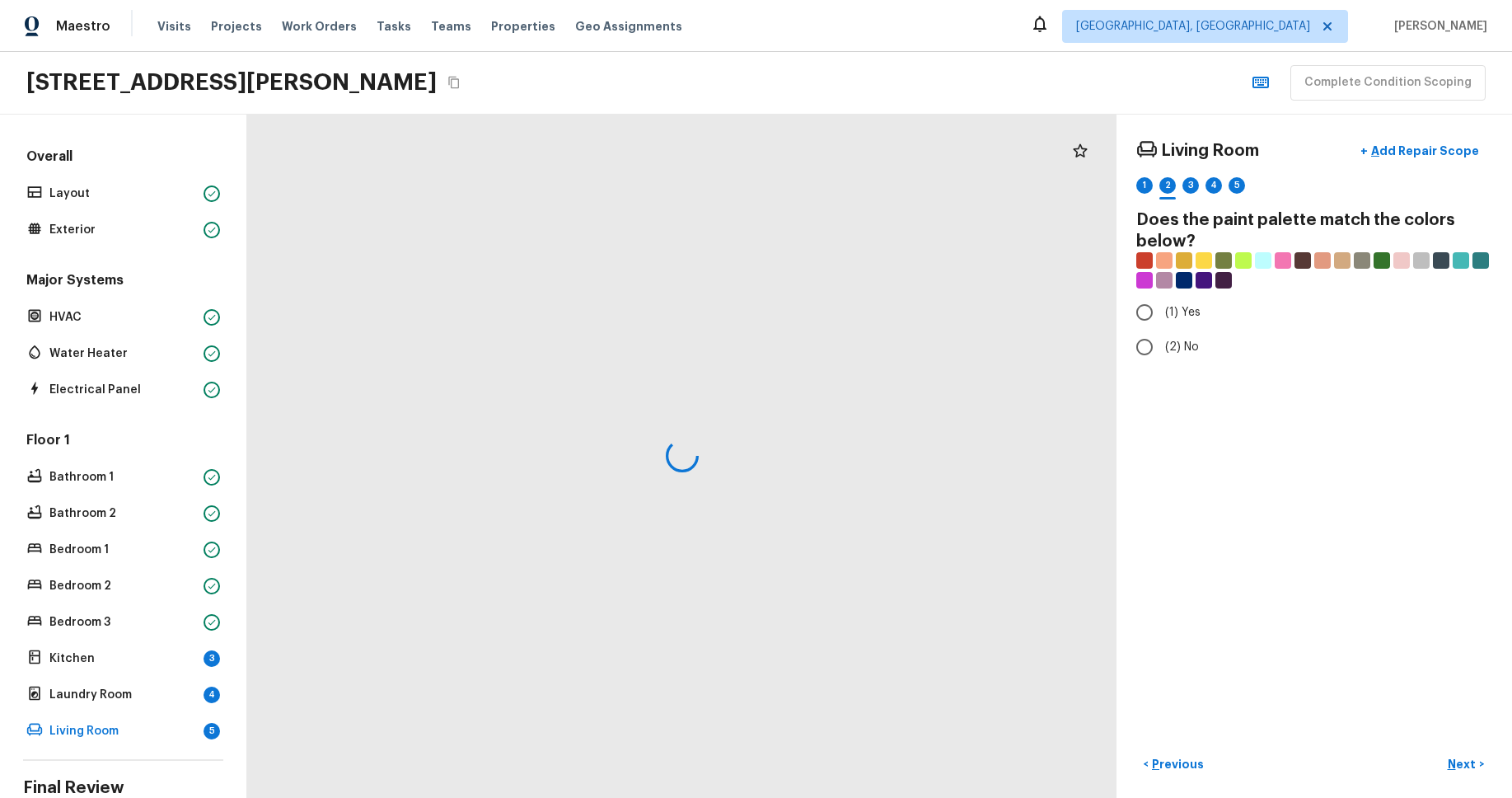
radio input "true"
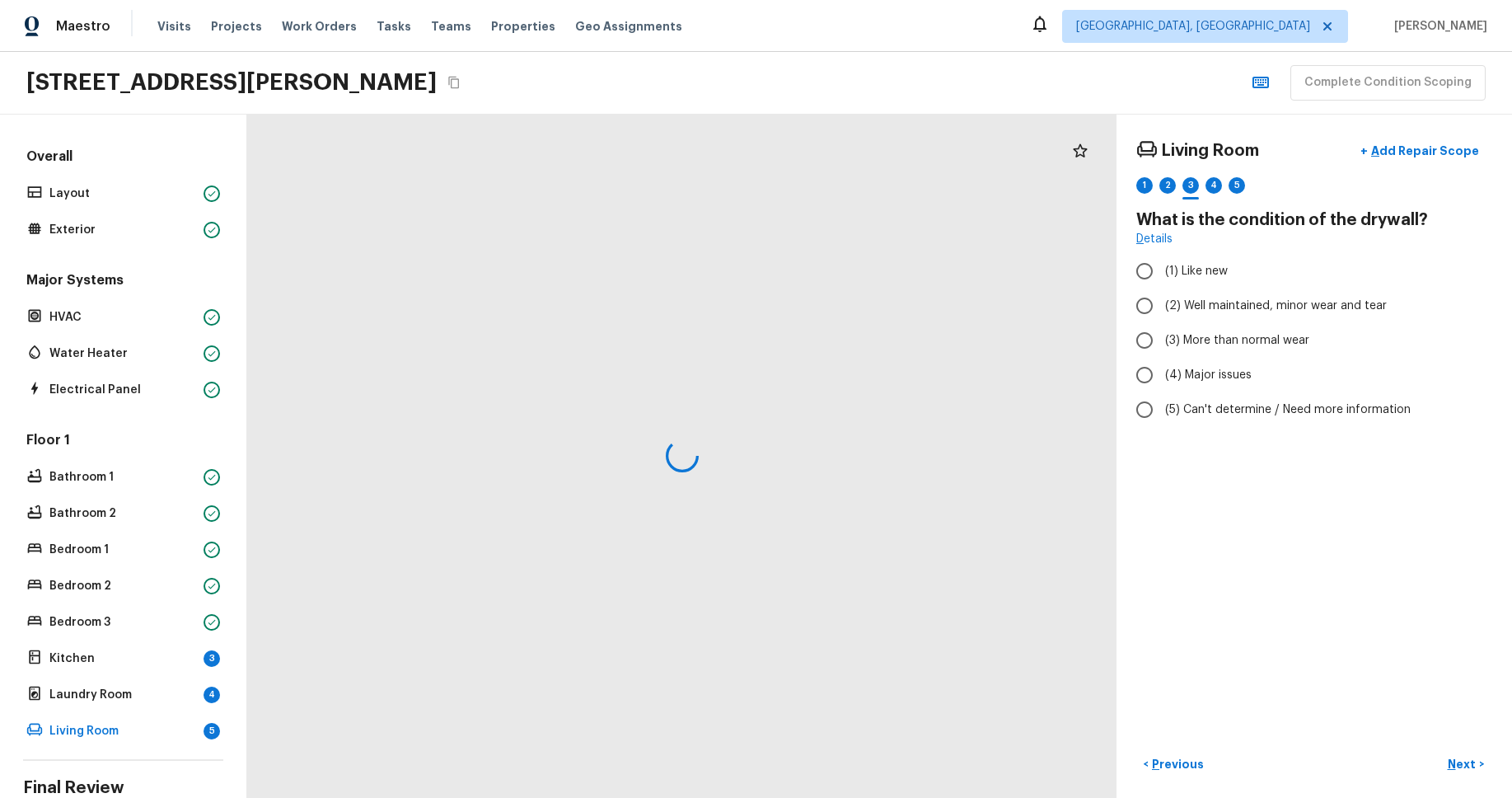
radio input "true"
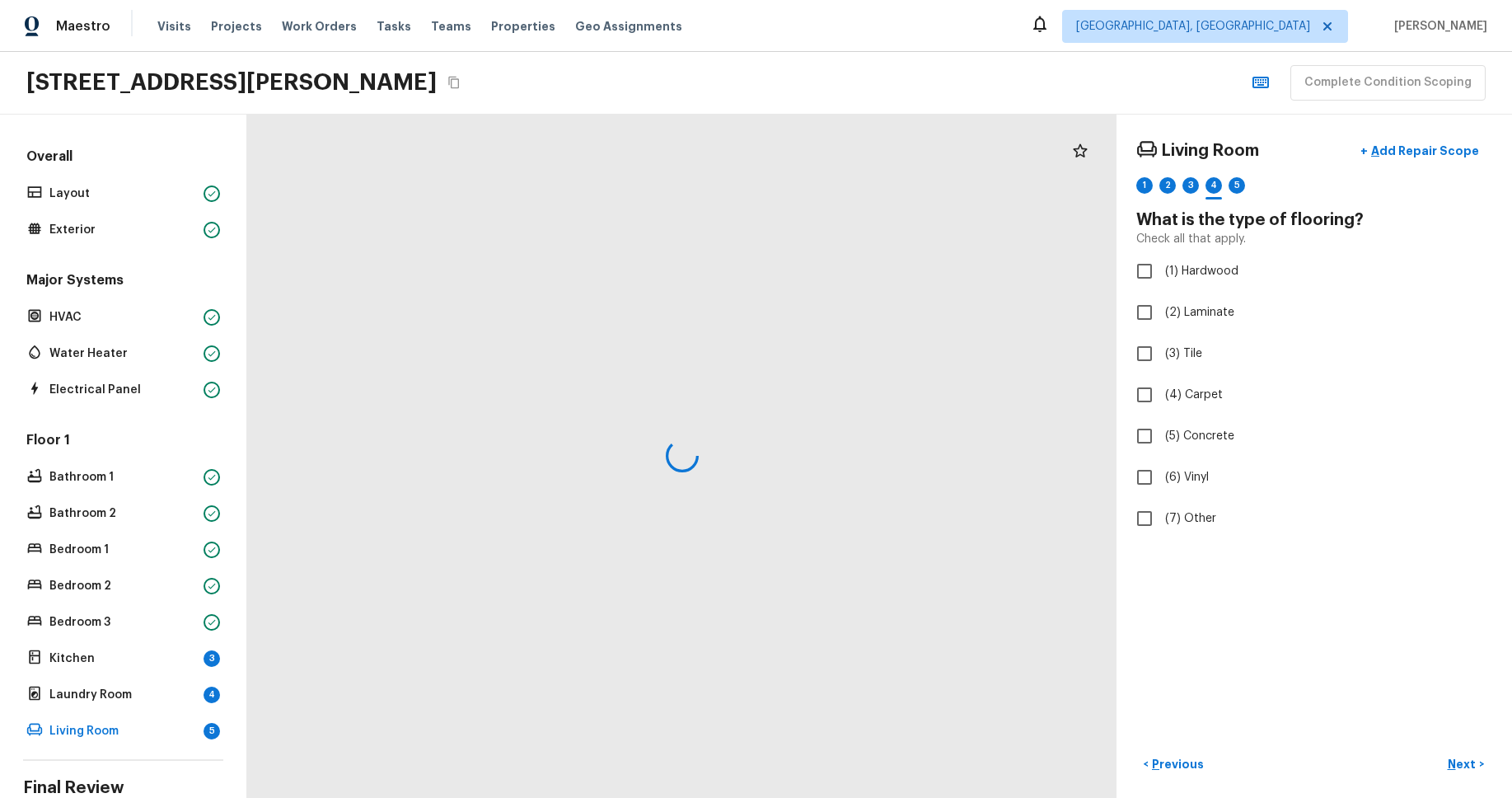
checkbox input "true"
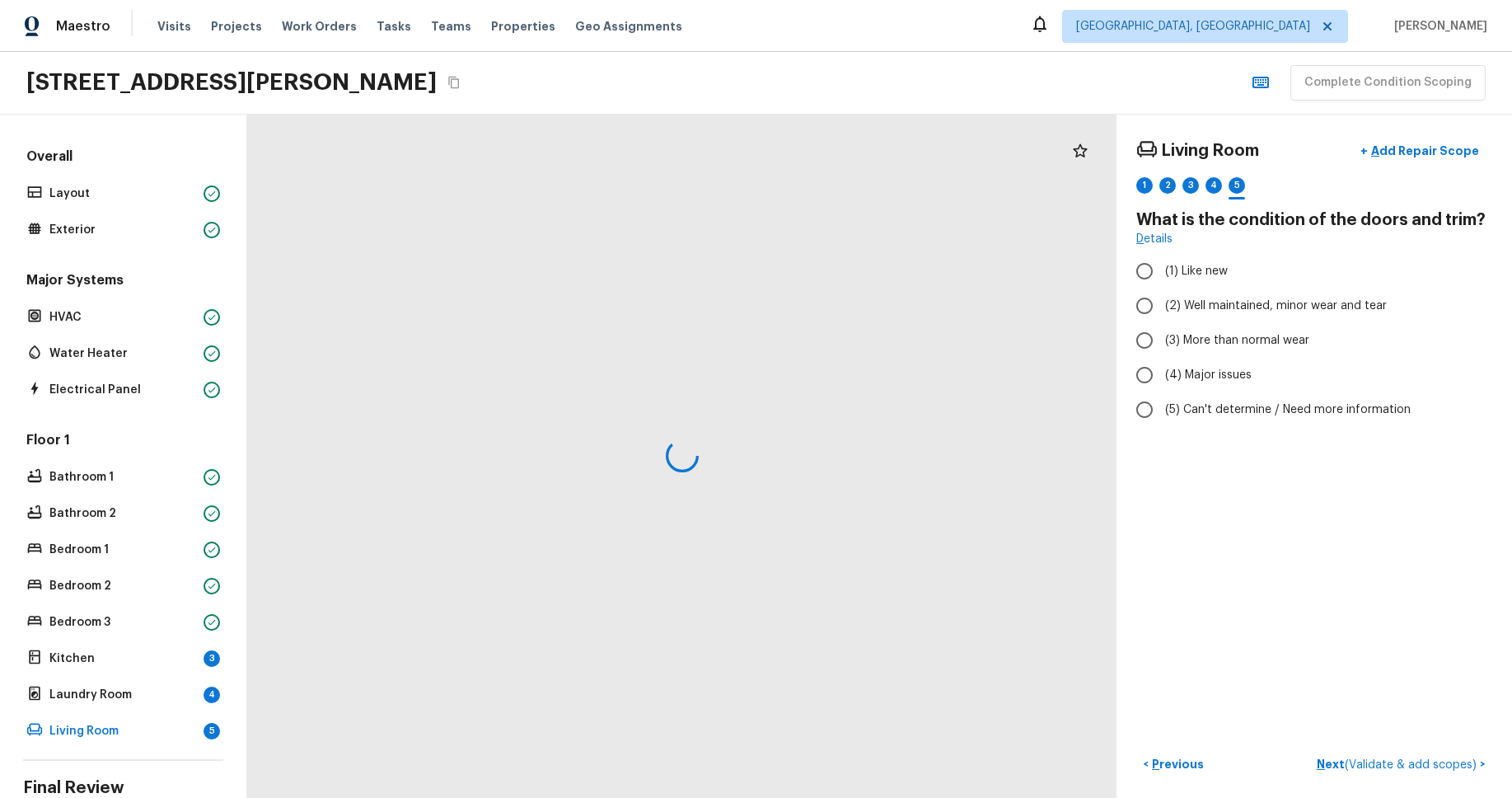
radio input "true"
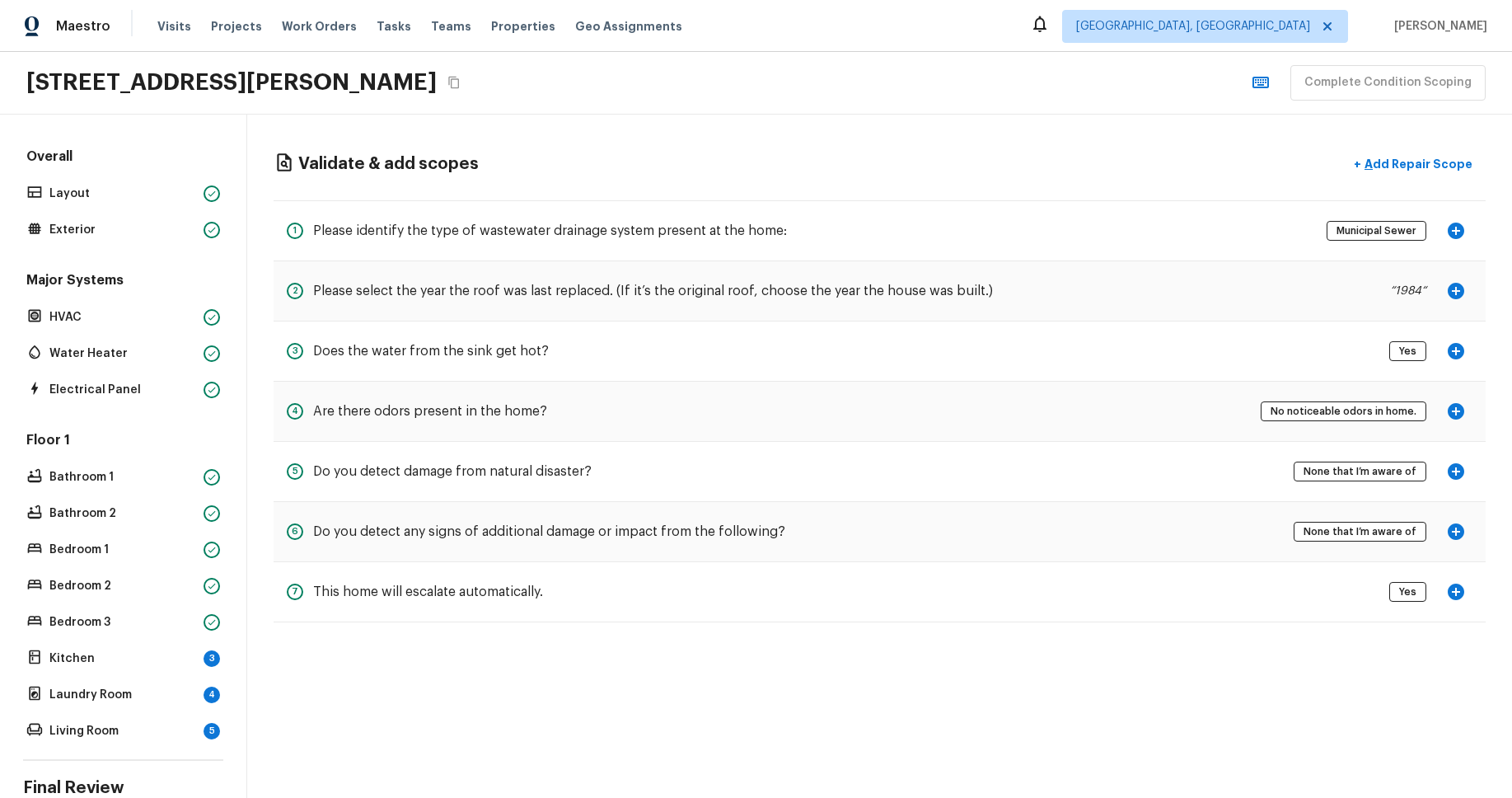
click at [955, 748] on div "Validate & add scopes + Add Repair Scope 1 Please identify the type of wastewat…" at bounding box center [879, 456] width 1265 height 683
click at [1215, 155] on div "Validate & add scopes + Add Repair Scope" at bounding box center [879, 164] width 1212 height 34
click at [1463, 229] on icon "button" at bounding box center [1456, 230] width 16 height 16
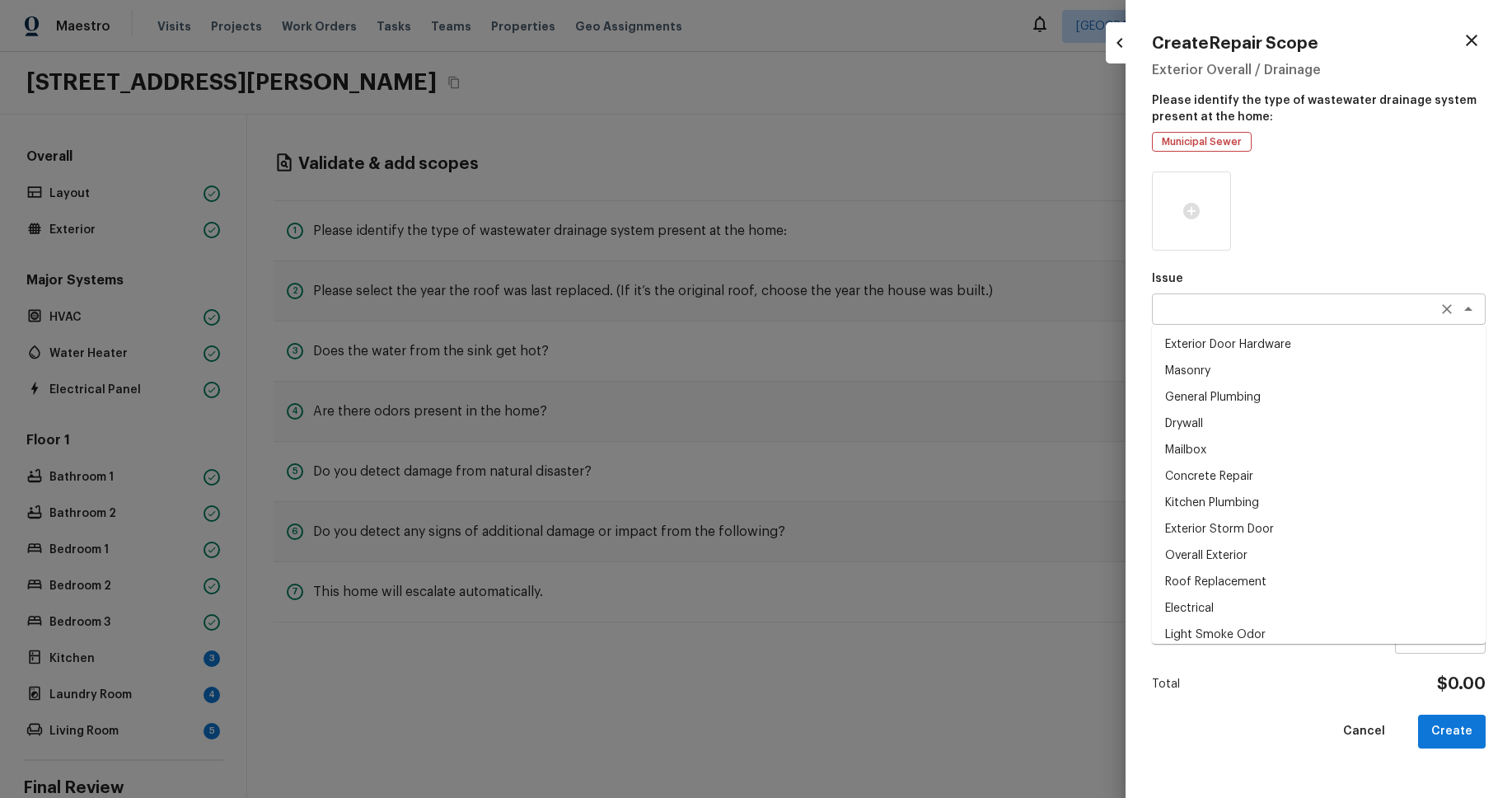
drag, startPoint x: 1258, startPoint y: 298, endPoint x: 1250, endPoint y: 316, distance: 19.7
click at [1257, 298] on div "x ​" at bounding box center [1319, 309] width 333 height 31
click at [1214, 419] on li "Drywall" at bounding box center [1319, 424] width 333 height 26
type textarea "Drywall"
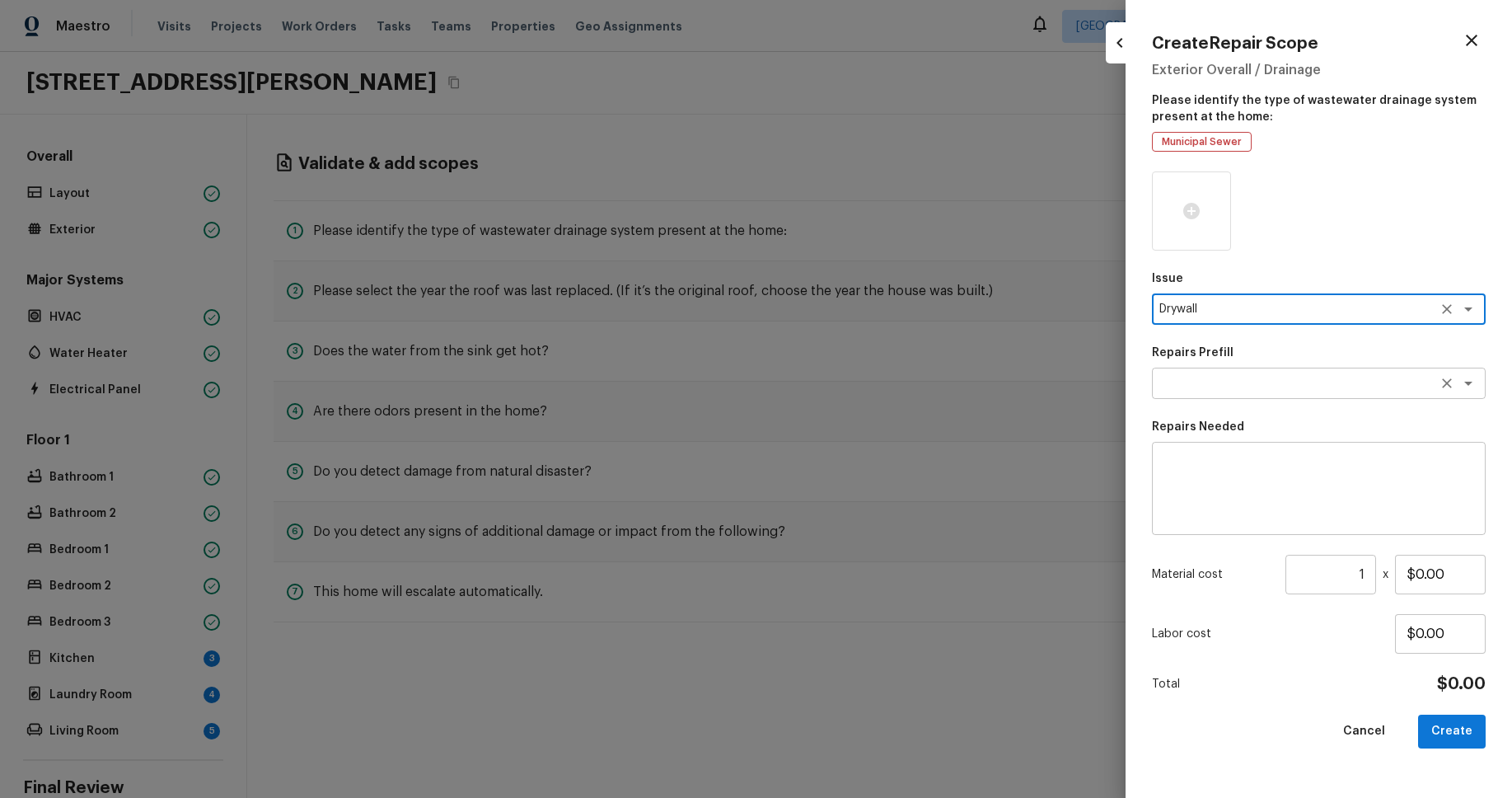
click at [1296, 378] on textarea at bounding box center [1295, 384] width 272 height 16
click at [1195, 224] on div at bounding box center [1191, 210] width 79 height 79
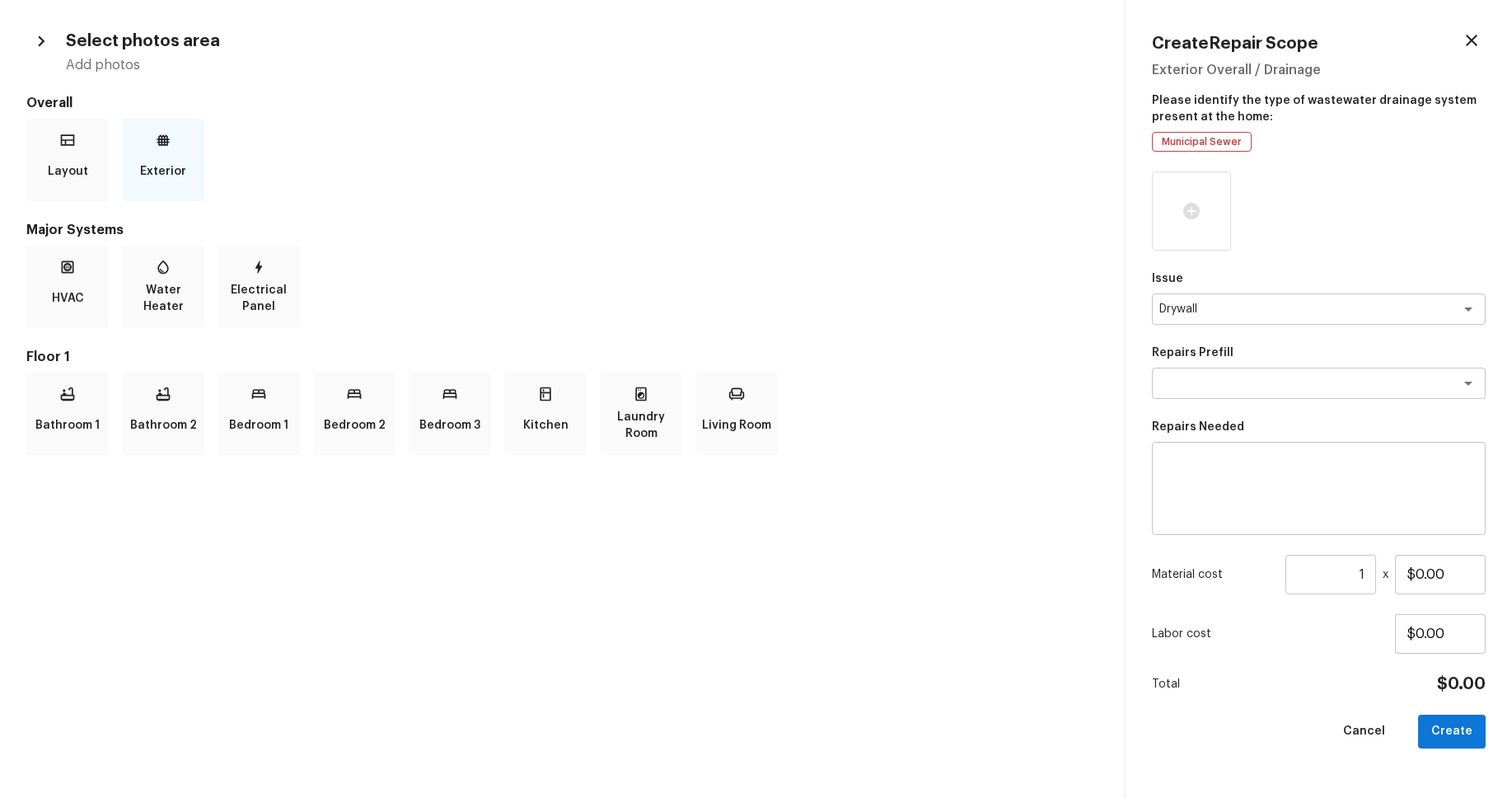
click at [170, 159] on p "Exterior" at bounding box center [163, 171] width 46 height 33
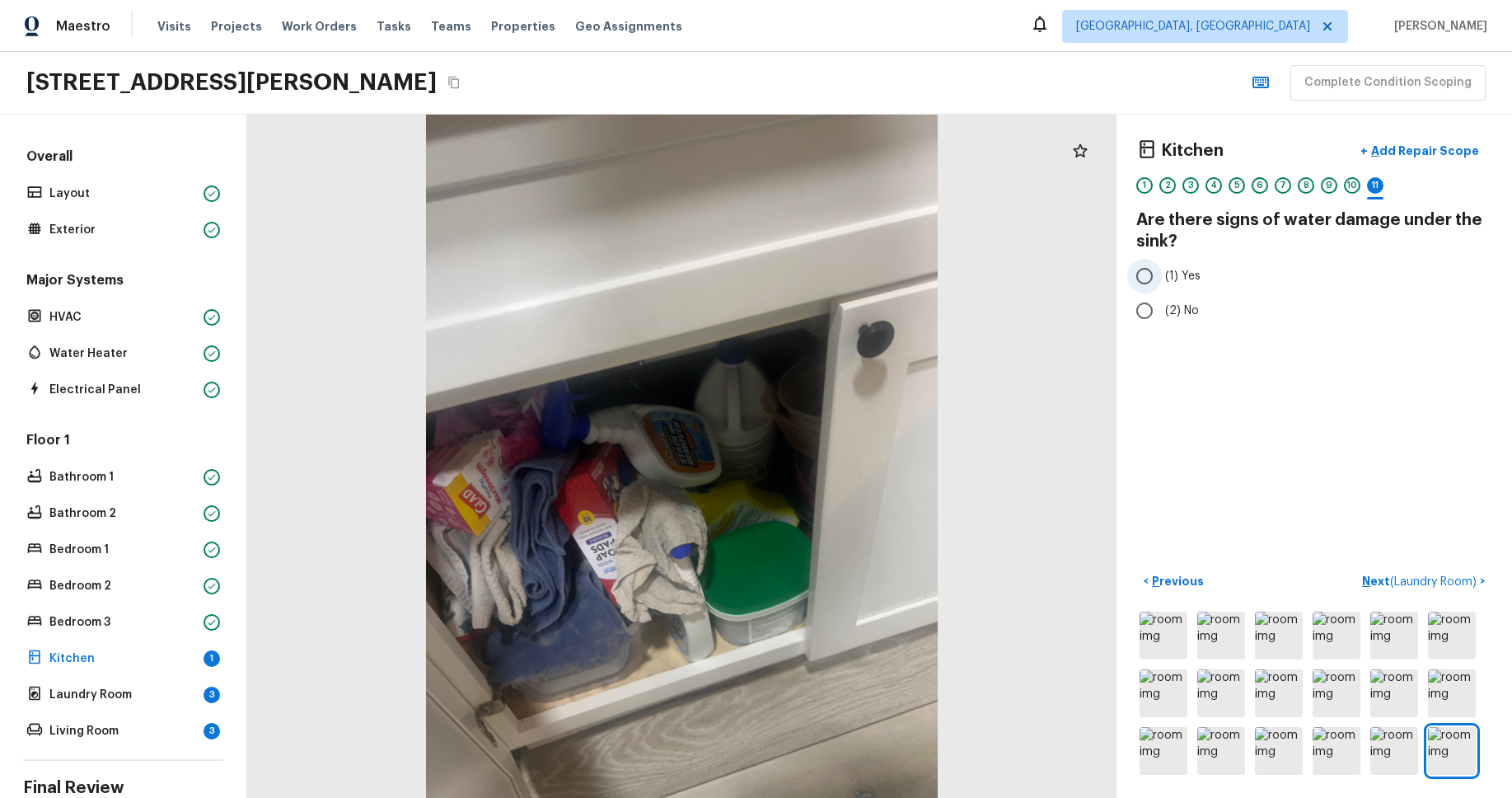
click at [1148, 275] on input "(1) Yes" at bounding box center [1145, 276] width 35 height 35
radio input "true"
click at [142, 680] on div "Floor 1 Bathroom 1 Bathroom 2 Bedroom 1 Bedroom 2 Bedroom 3 Kitchen Laundry Roo…" at bounding box center [123, 587] width 200 height 312
click at [139, 687] on p "Laundry Room" at bounding box center [123, 695] width 148 height 16
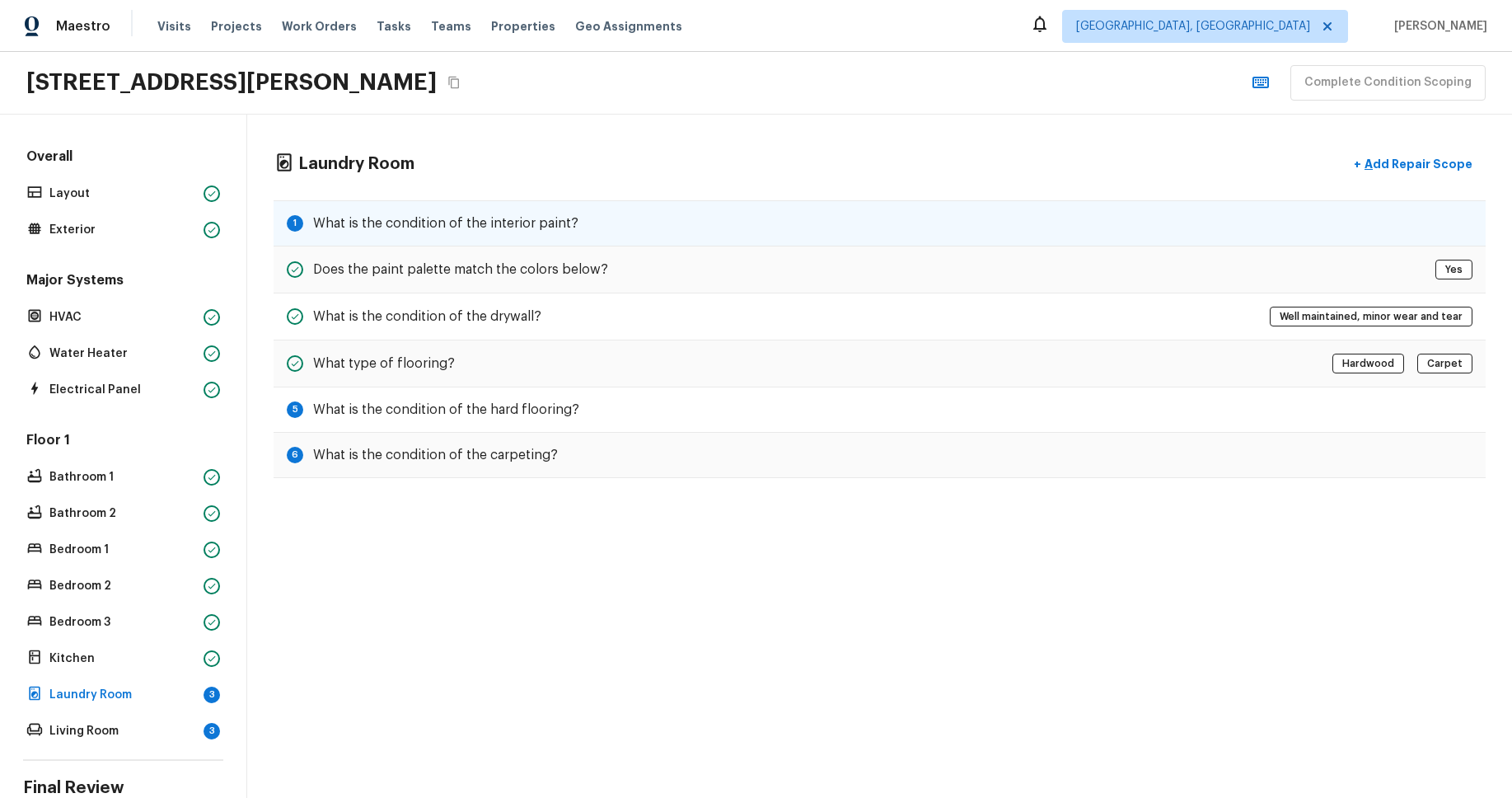
click at [676, 224] on div "1 What is the condition of the interior paint?" at bounding box center [879, 223] width 1212 height 46
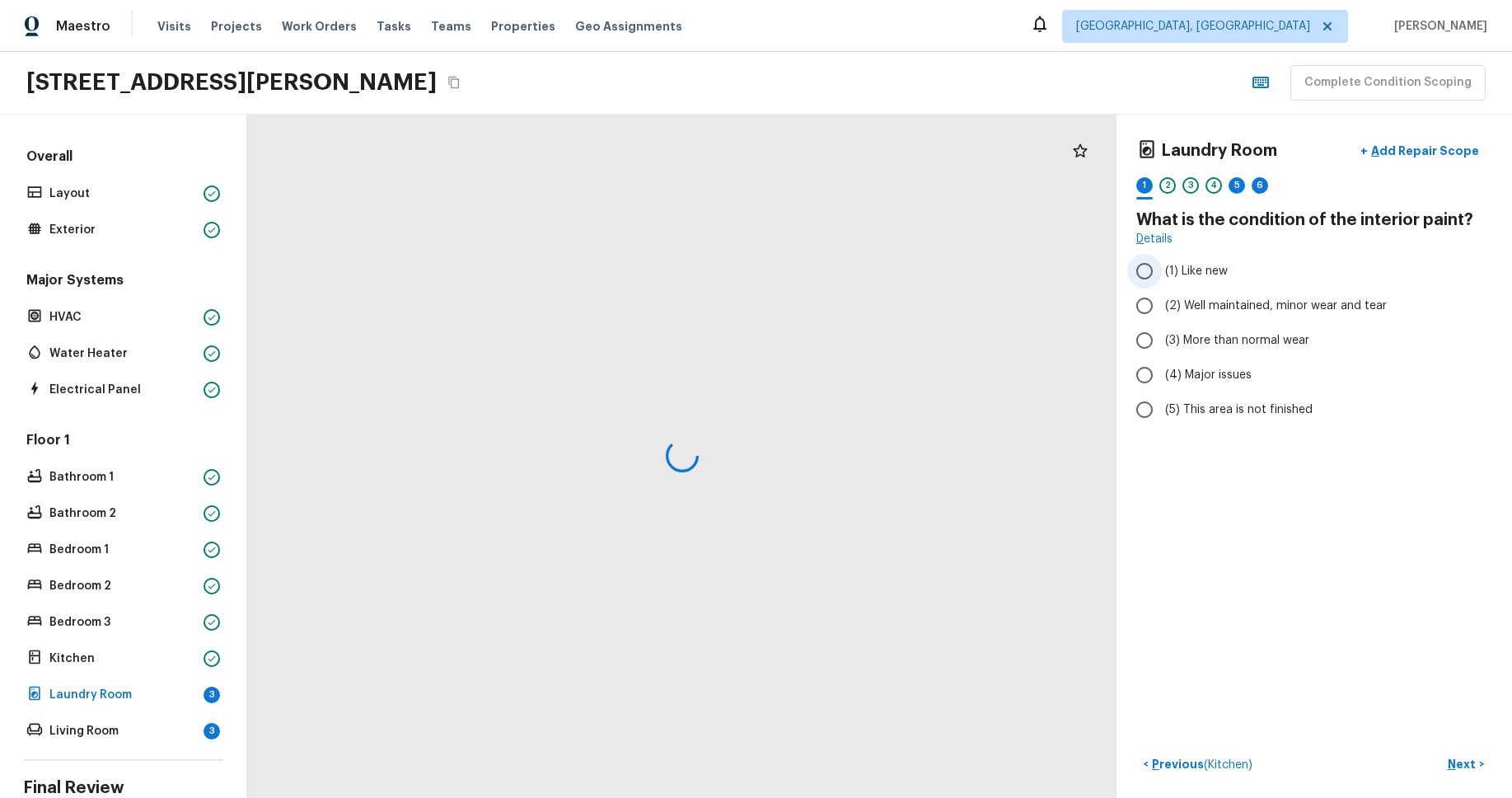
click at [1144, 272] on input "(1) Like new" at bounding box center [1145, 271] width 35 height 35
radio input "true"
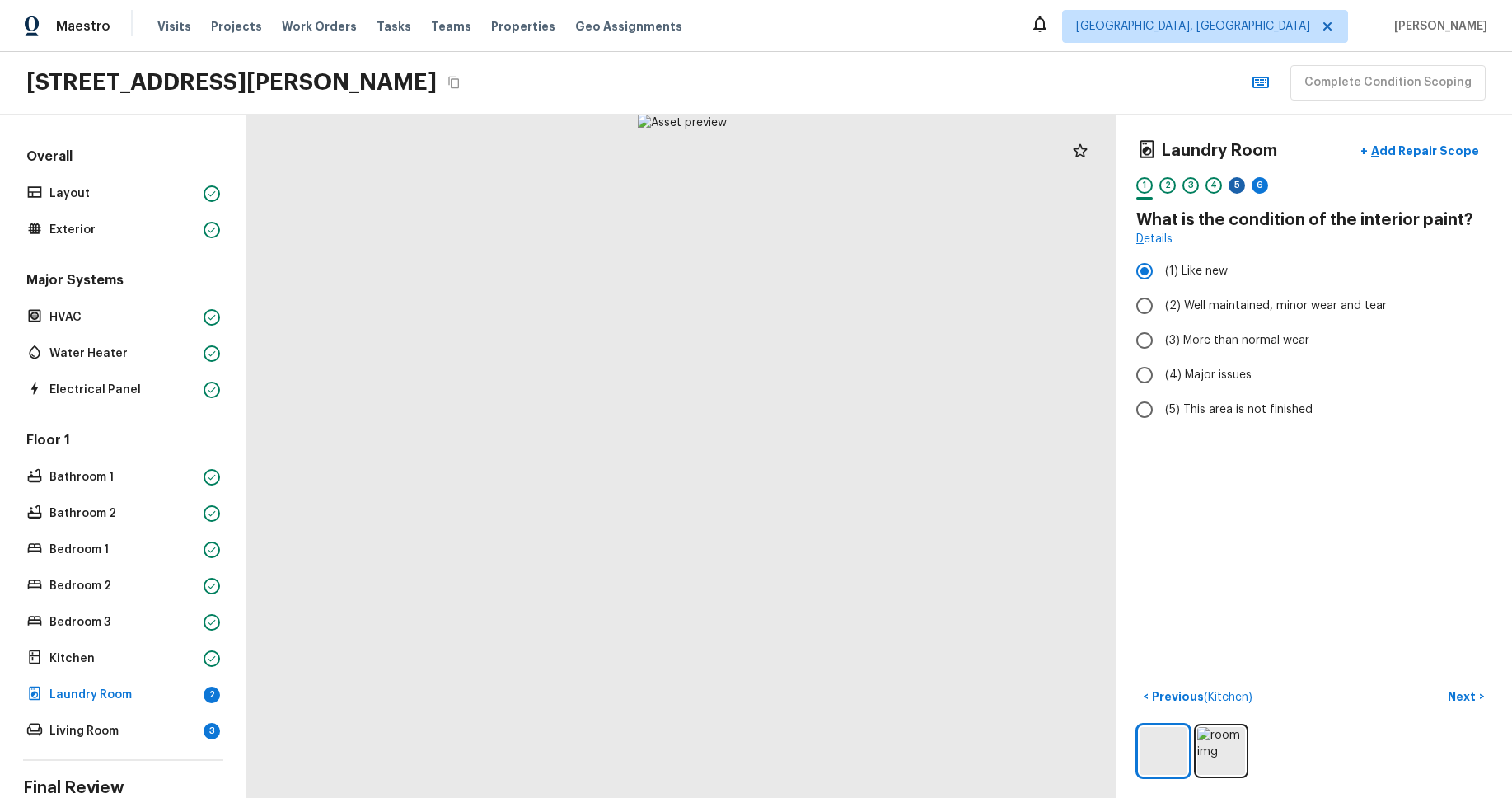
click at [1235, 182] on div "5" at bounding box center [1237, 185] width 16 height 16
click at [1157, 338] on input "(3) More than normal wear" at bounding box center [1145, 341] width 35 height 35
radio input "true"
drag, startPoint x: 1258, startPoint y: 179, endPoint x: 1251, endPoint y: 194, distance: 16.6
click at [1258, 179] on div "6" at bounding box center [1260, 185] width 16 height 16
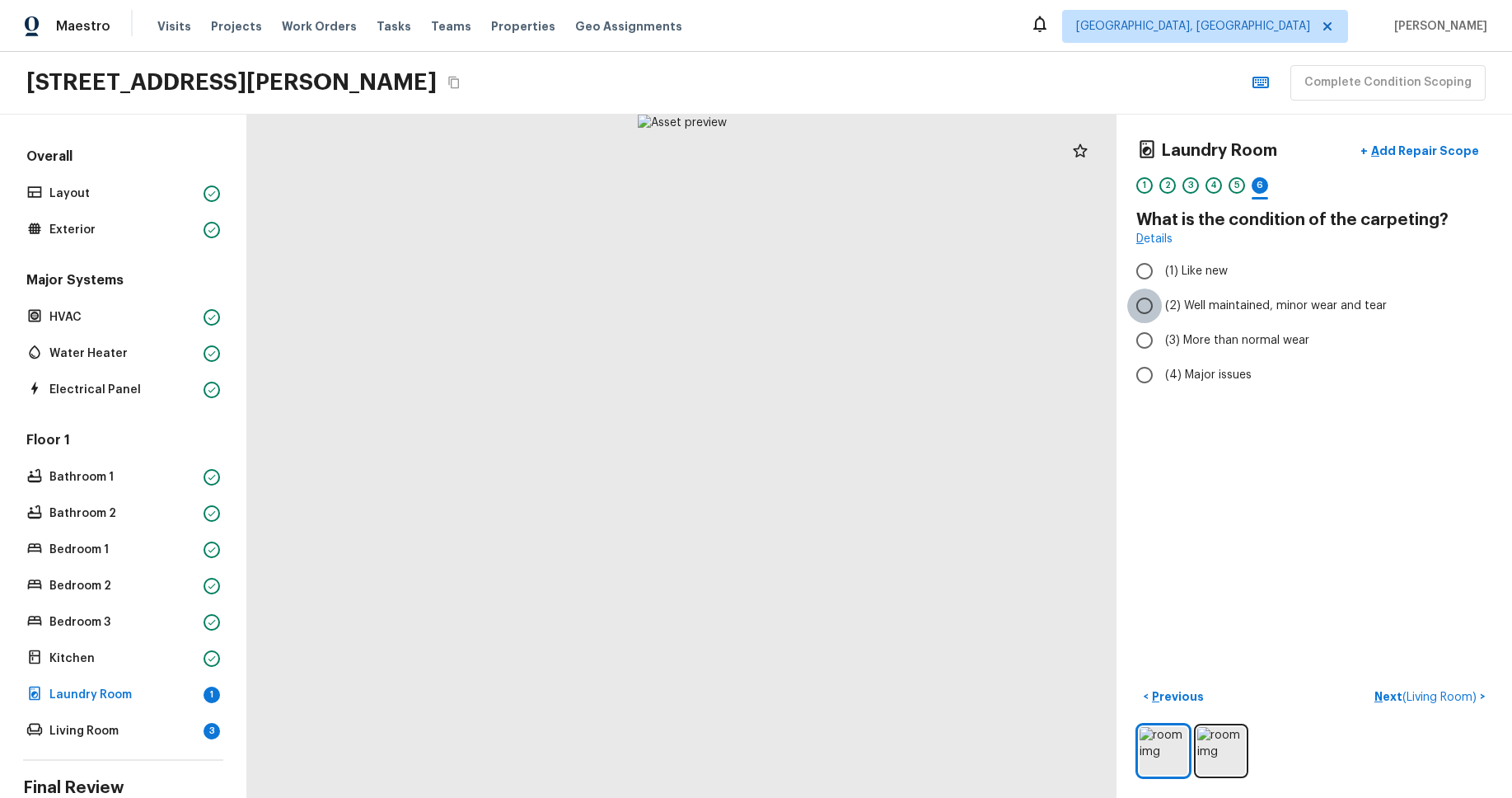
click at [1149, 298] on input "(2) Well maintained, minor wear and tear" at bounding box center [1145, 306] width 35 height 35
radio input "true"
click at [117, 737] on p "Living Room" at bounding box center [123, 731] width 148 height 16
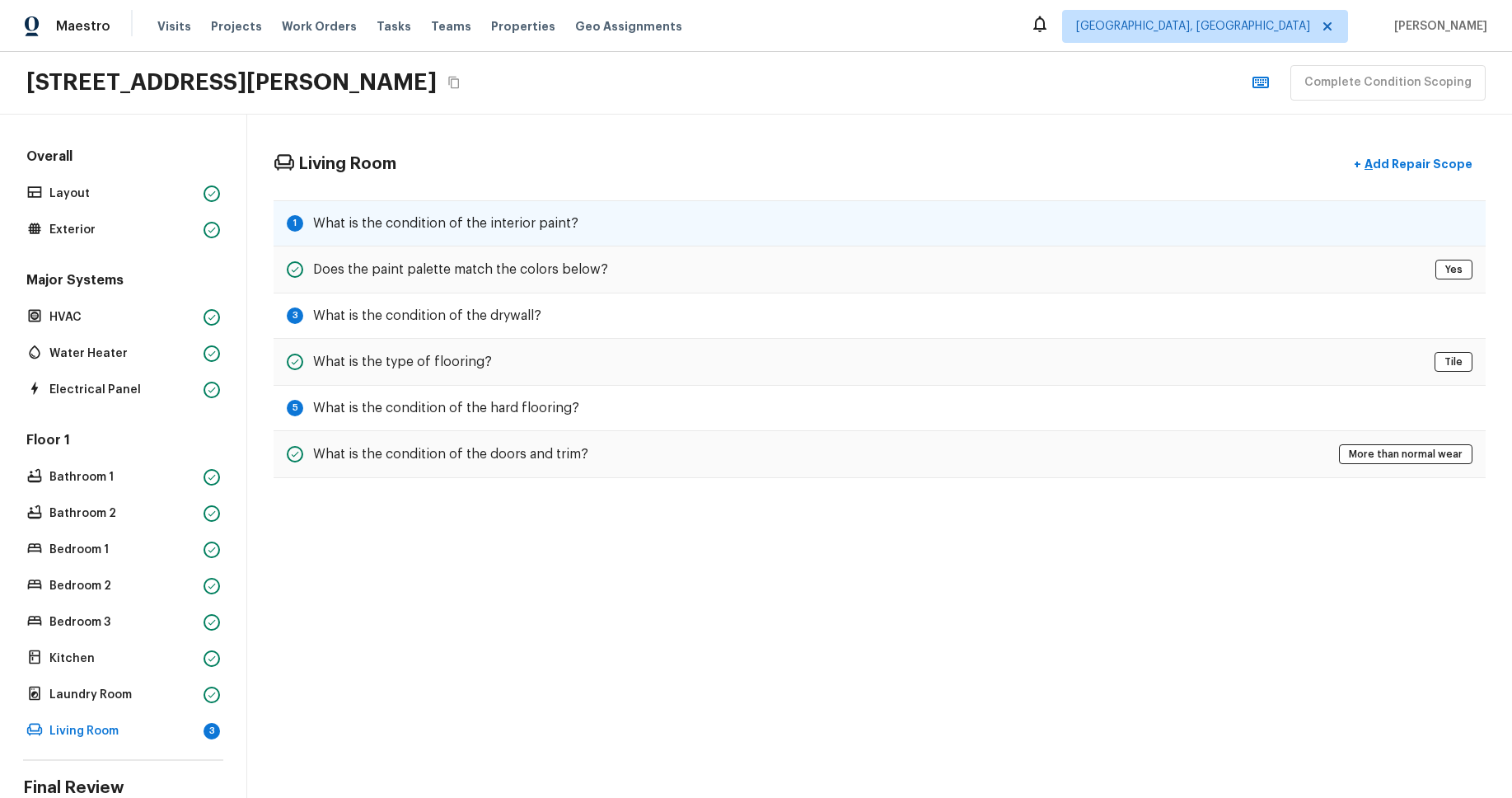
click at [484, 220] on h5 "What is the condition of the interior paint?" at bounding box center [445, 223] width 265 height 18
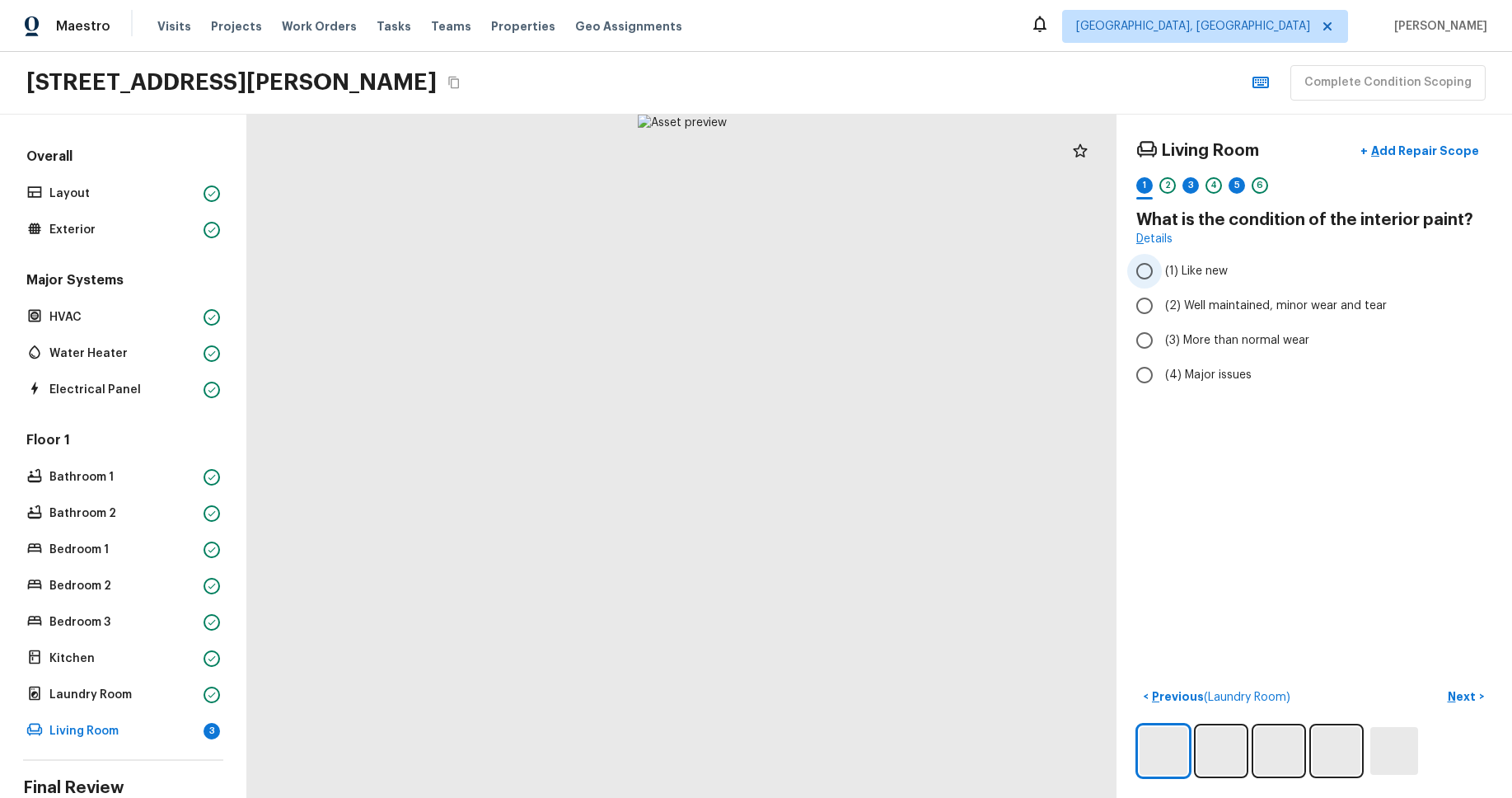
click at [1160, 270] on input "(1) Like new" at bounding box center [1145, 271] width 35 height 35
radio input "true"
drag, startPoint x: 1189, startPoint y: 181, endPoint x: 1185, endPoint y: 229, distance: 48.2
click at [1189, 181] on div "3" at bounding box center [1190, 185] width 16 height 16
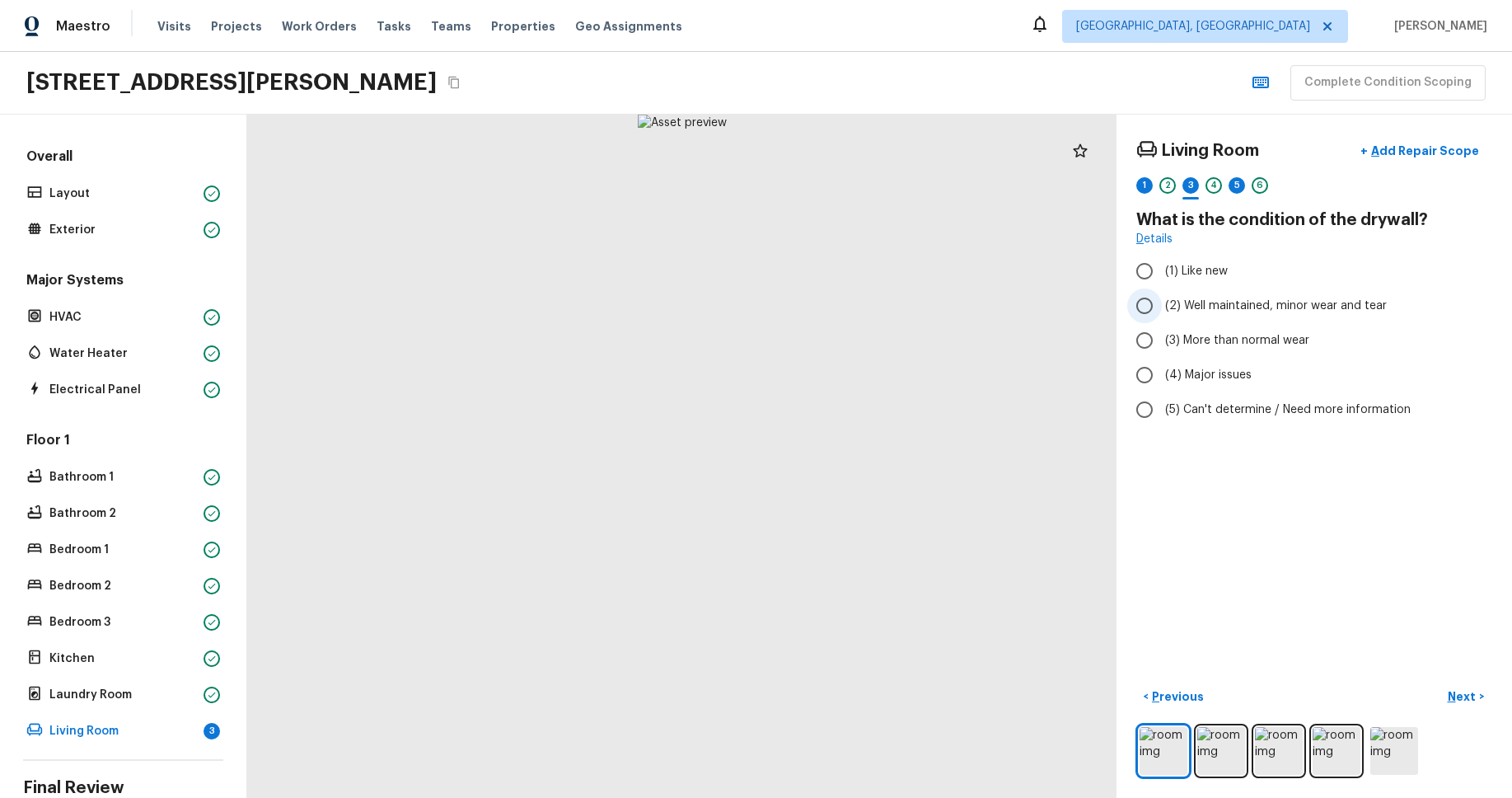
click at [1175, 322] on div "(1) Like new (2) Well maintained, minor wear and tear (3) More than normal wear…" at bounding box center [1313, 341] width 356 height 173
click at [1238, 189] on div "5" at bounding box center [1237, 185] width 16 height 16
click at [1190, 262] on label "(1) Like new" at bounding box center [1303, 271] width 352 height 35
click at [1162, 262] on input "(1) Like new" at bounding box center [1145, 271] width 35 height 35
radio input "true"
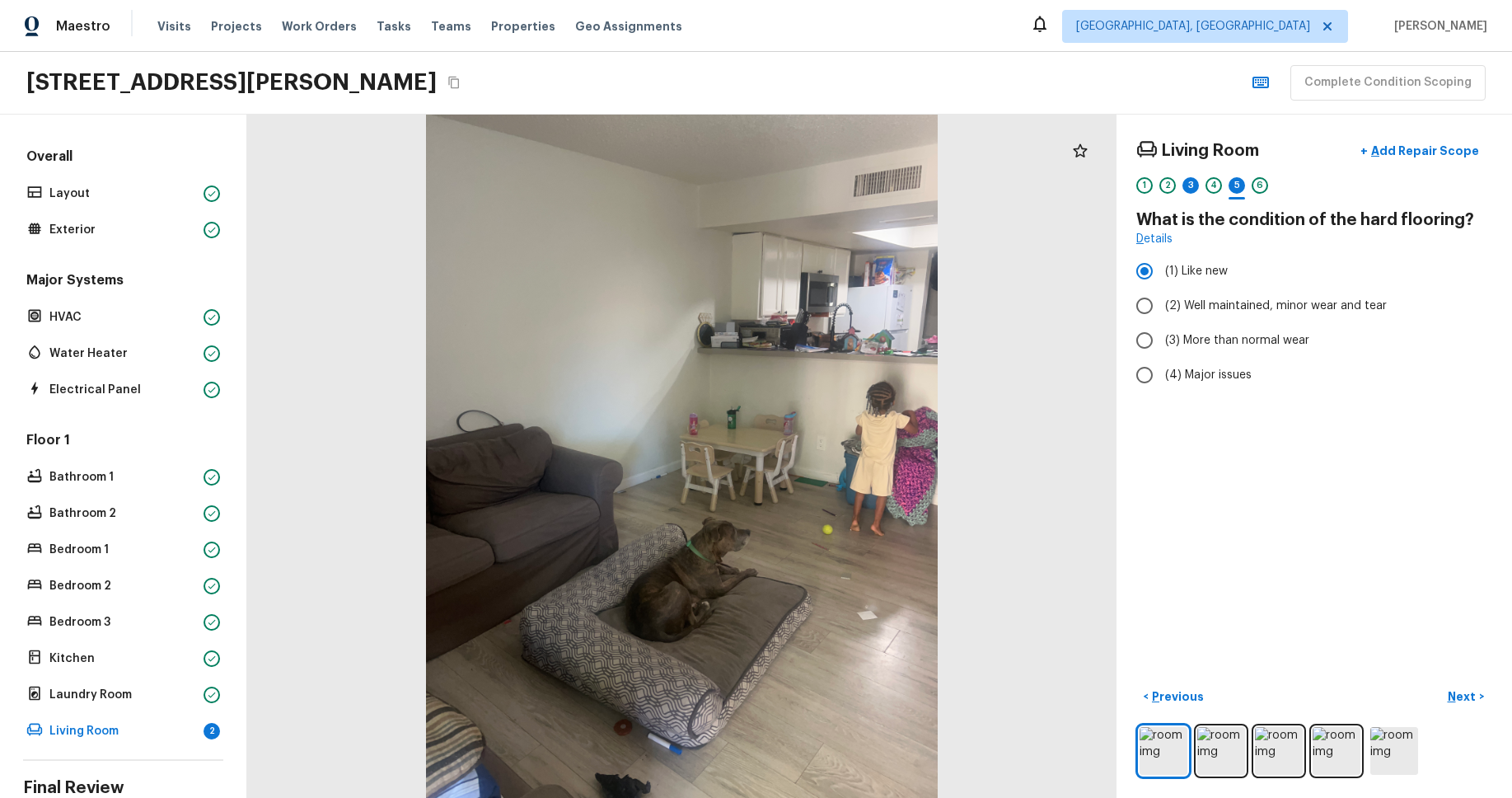
drag, startPoint x: 1188, startPoint y: 188, endPoint x: 1184, endPoint y: 232, distance: 44.2
click at [1188, 188] on div "3" at bounding box center [1190, 185] width 16 height 16
click at [1167, 330] on label "(3) More than normal wear" at bounding box center [1303, 341] width 352 height 35
click at [1162, 330] on input "(3) More than normal wear" at bounding box center [1145, 341] width 35 height 35
radio input "true"
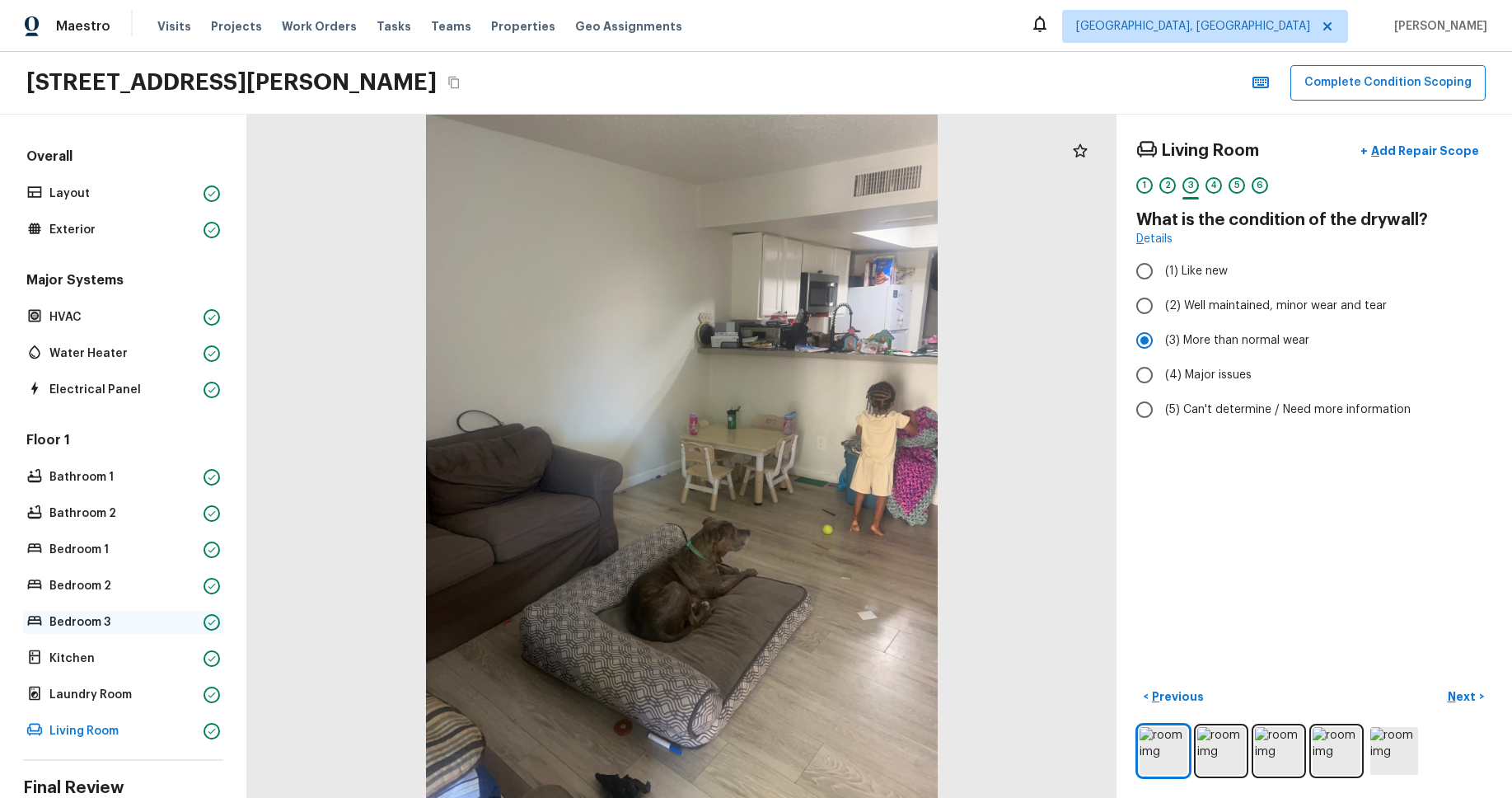
scroll to position [126, 0]
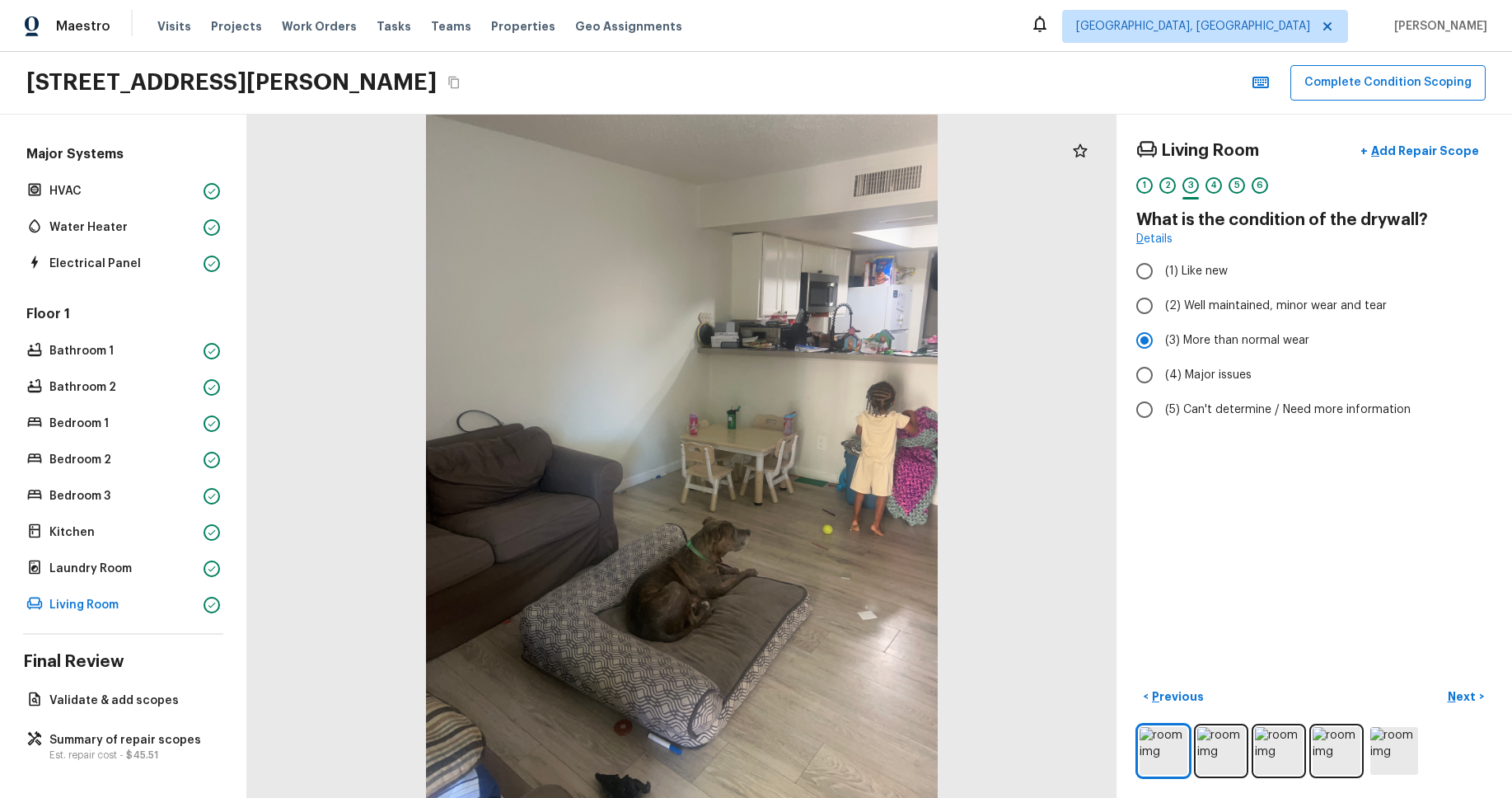
drag, startPoint x: 108, startPoint y: 708, endPoint x: 250, endPoint y: 672, distance: 146.5
click at [108, 708] on div "Validate & add scopes" at bounding box center [123, 700] width 200 height 23
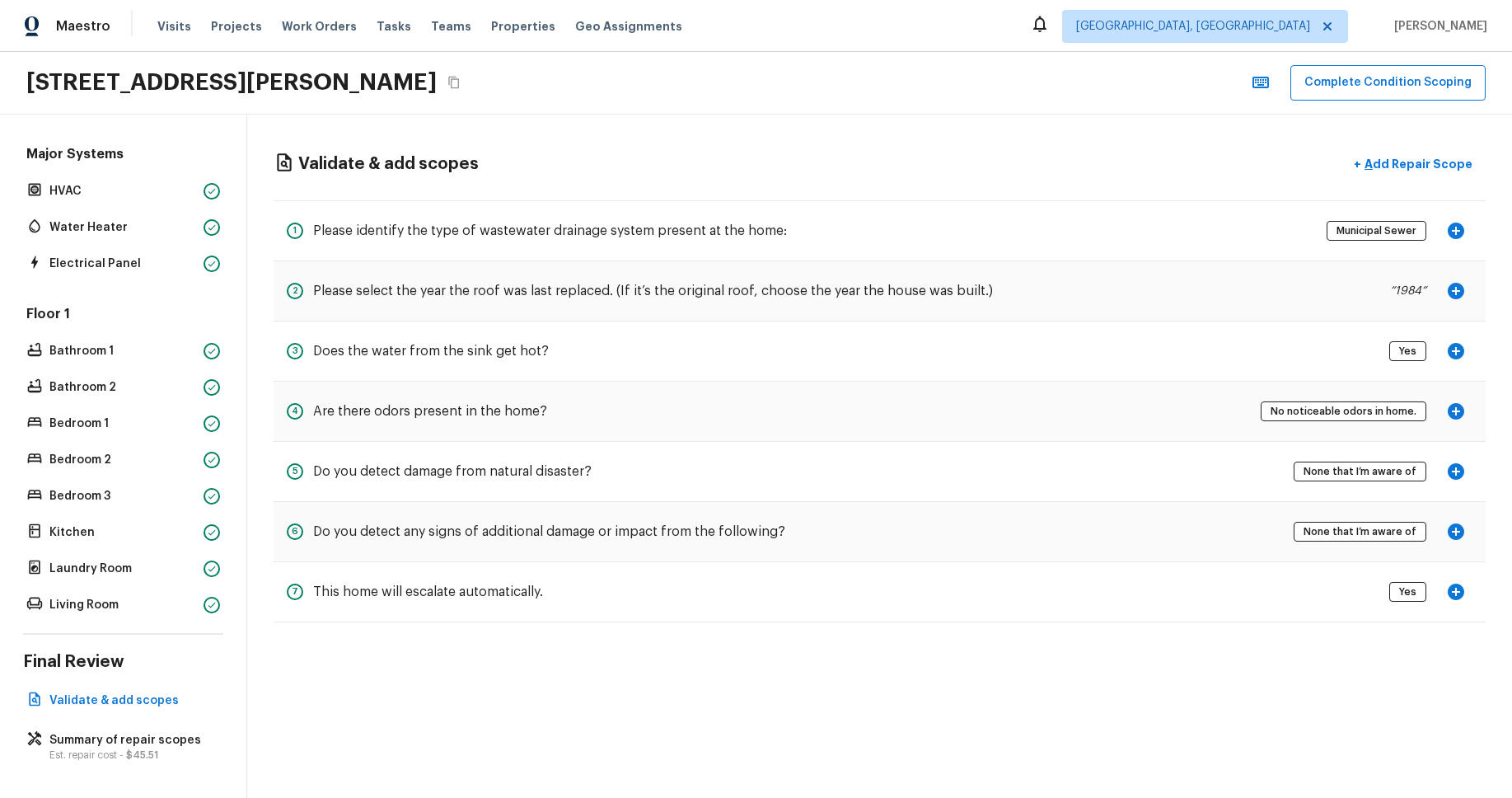
click at [1456, 347] on icon "button" at bounding box center [1456, 352] width 20 height 20
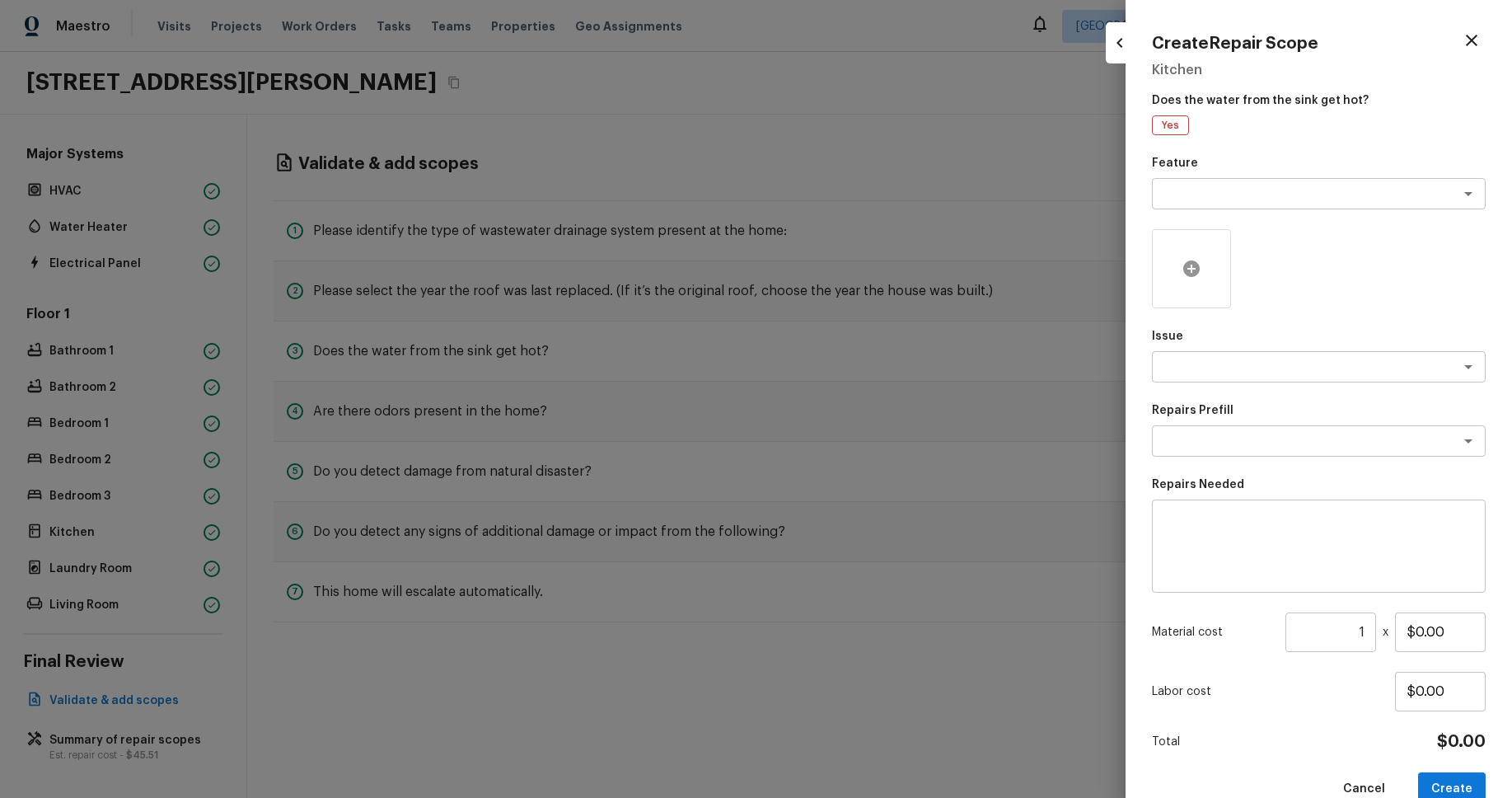
click at [1194, 277] on icon at bounding box center [1191, 269] width 20 height 20
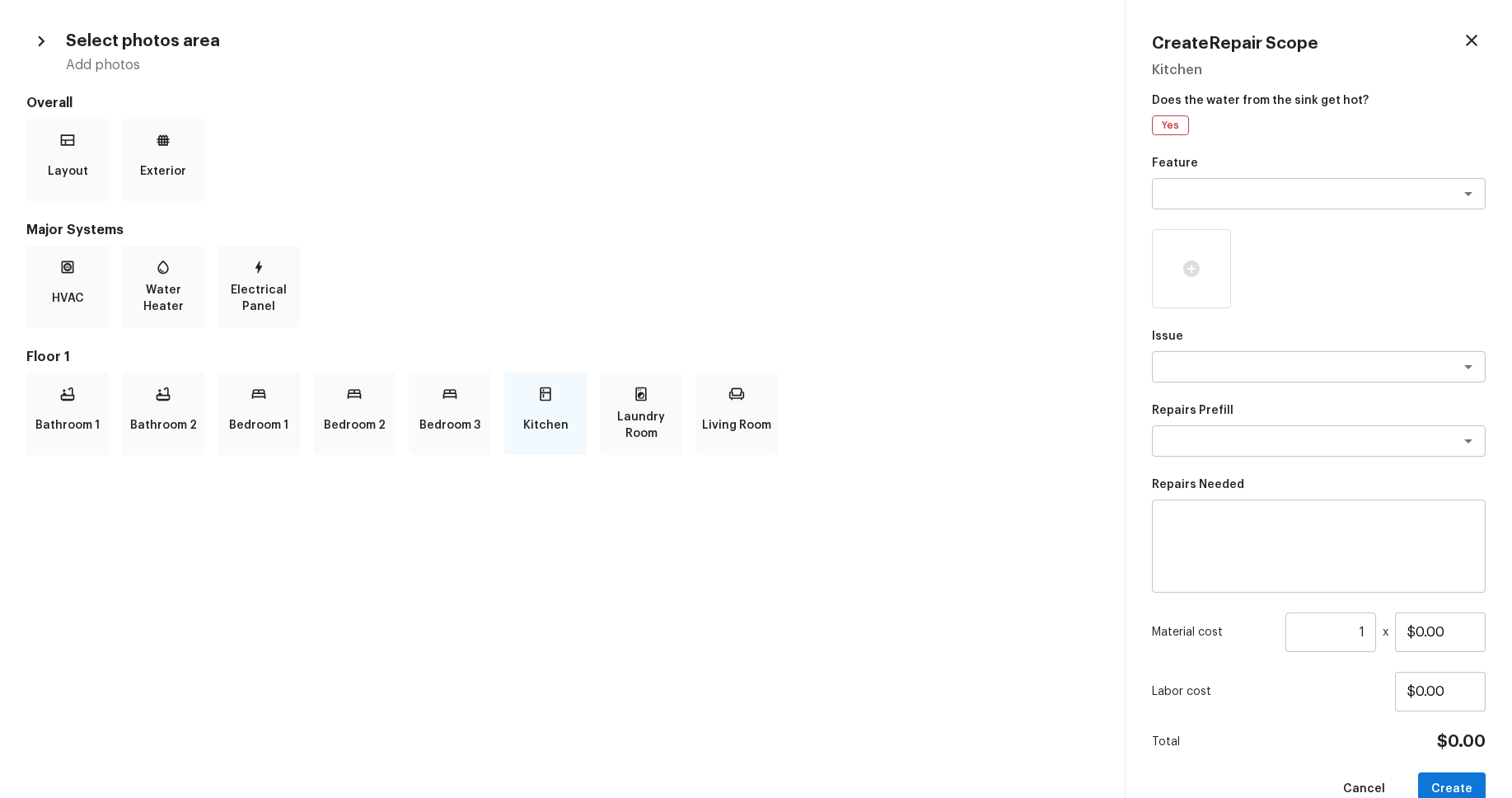
click at [530, 406] on div "Kitchen" at bounding box center [546, 414] width 82 height 82
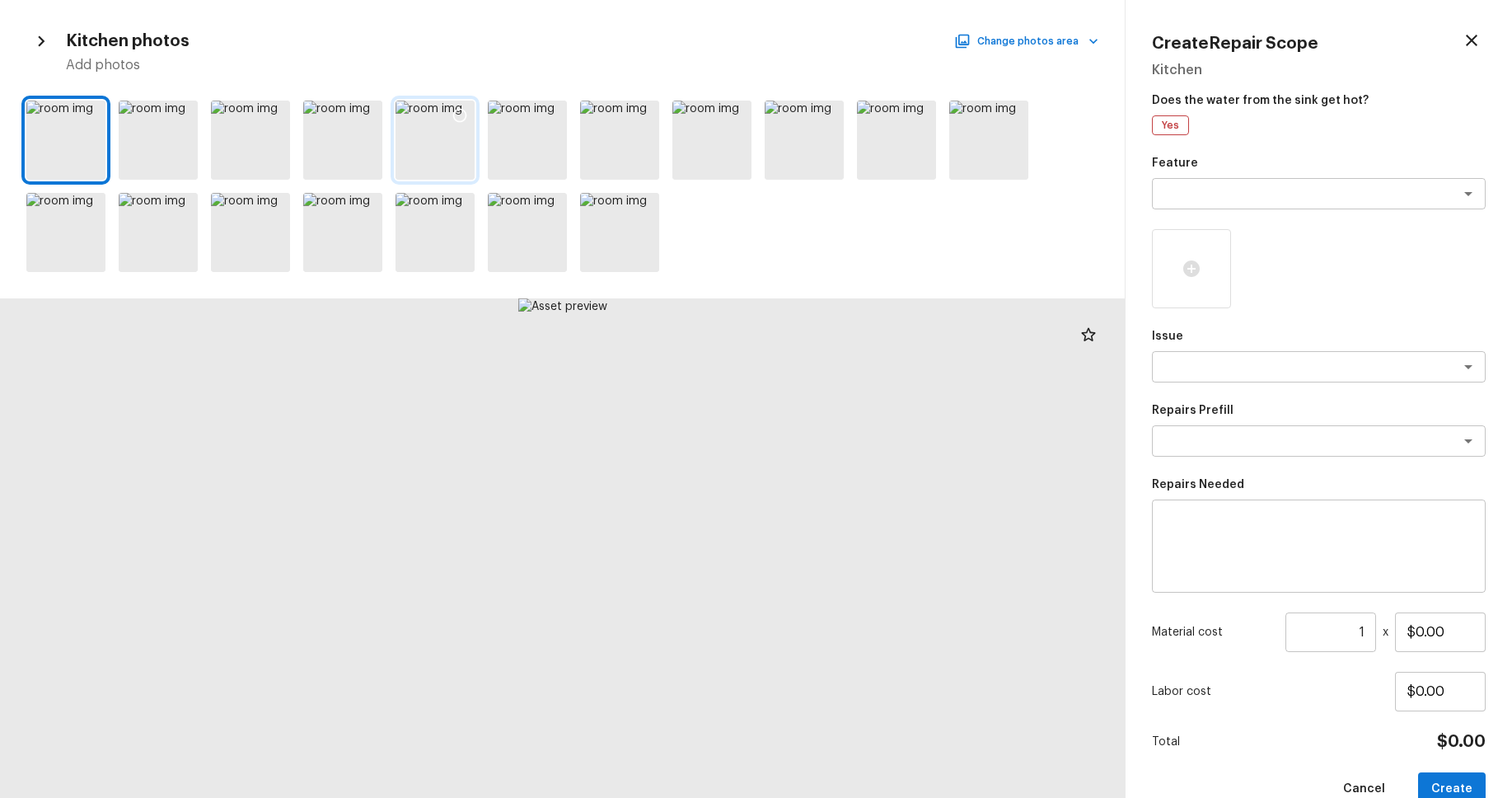
drag, startPoint x: 462, startPoint y: 210, endPoint x: 447, endPoint y: 177, distance: 36.2
click at [461, 210] on icon at bounding box center [460, 208] width 16 height 16
drag, startPoint x: 460, startPoint y: 116, endPoint x: 519, endPoint y: 140, distance: 63.7
click at [460, 116] on icon at bounding box center [460, 116] width 16 height 16
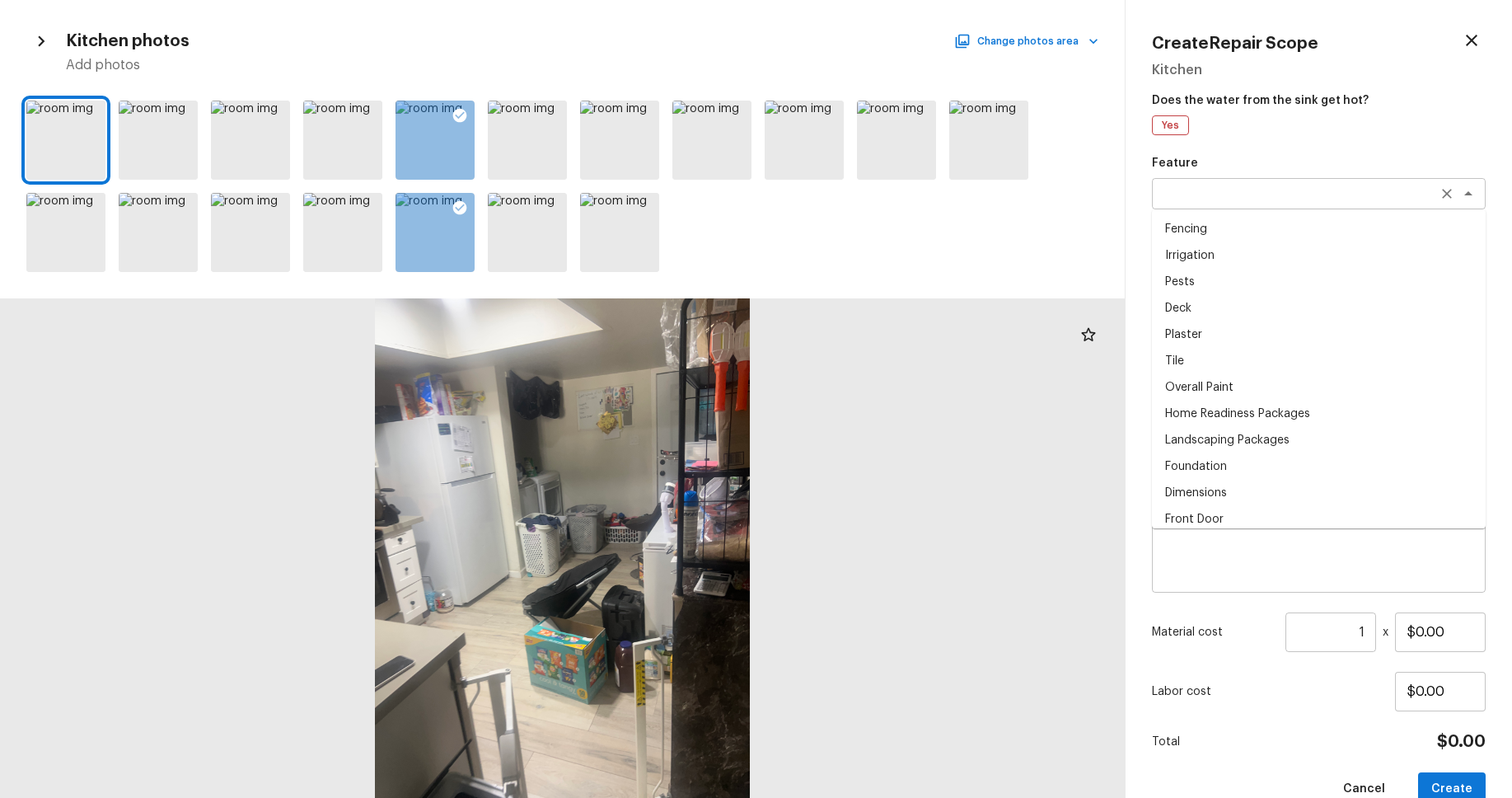
click at [1320, 204] on div "x ​" at bounding box center [1319, 193] width 333 height 31
click at [1298, 281] on li "Pests" at bounding box center [1319, 281] width 333 height 26
type textarea "Pests"
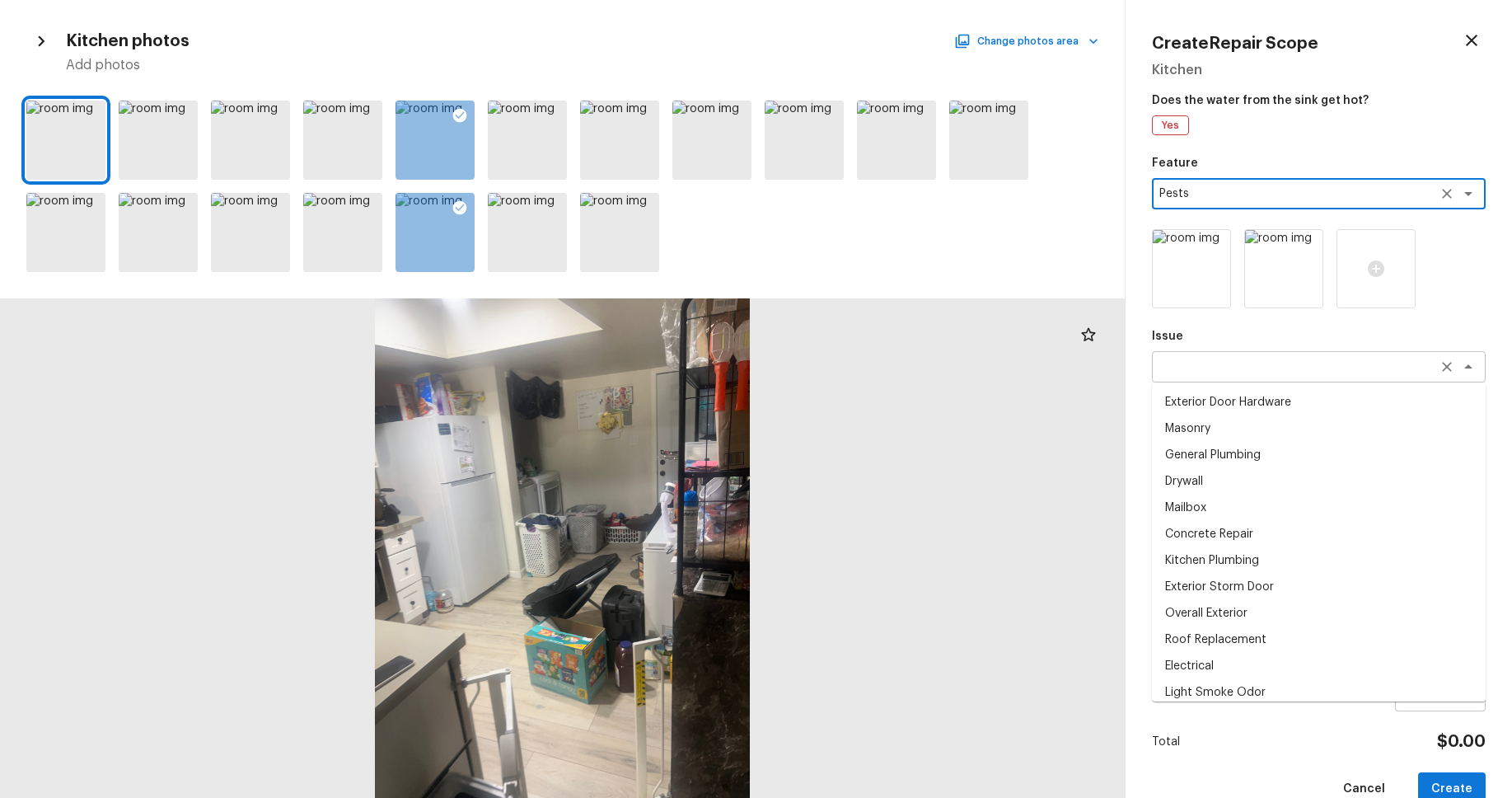
click at [1278, 376] on div "x ​" at bounding box center [1319, 366] width 333 height 31
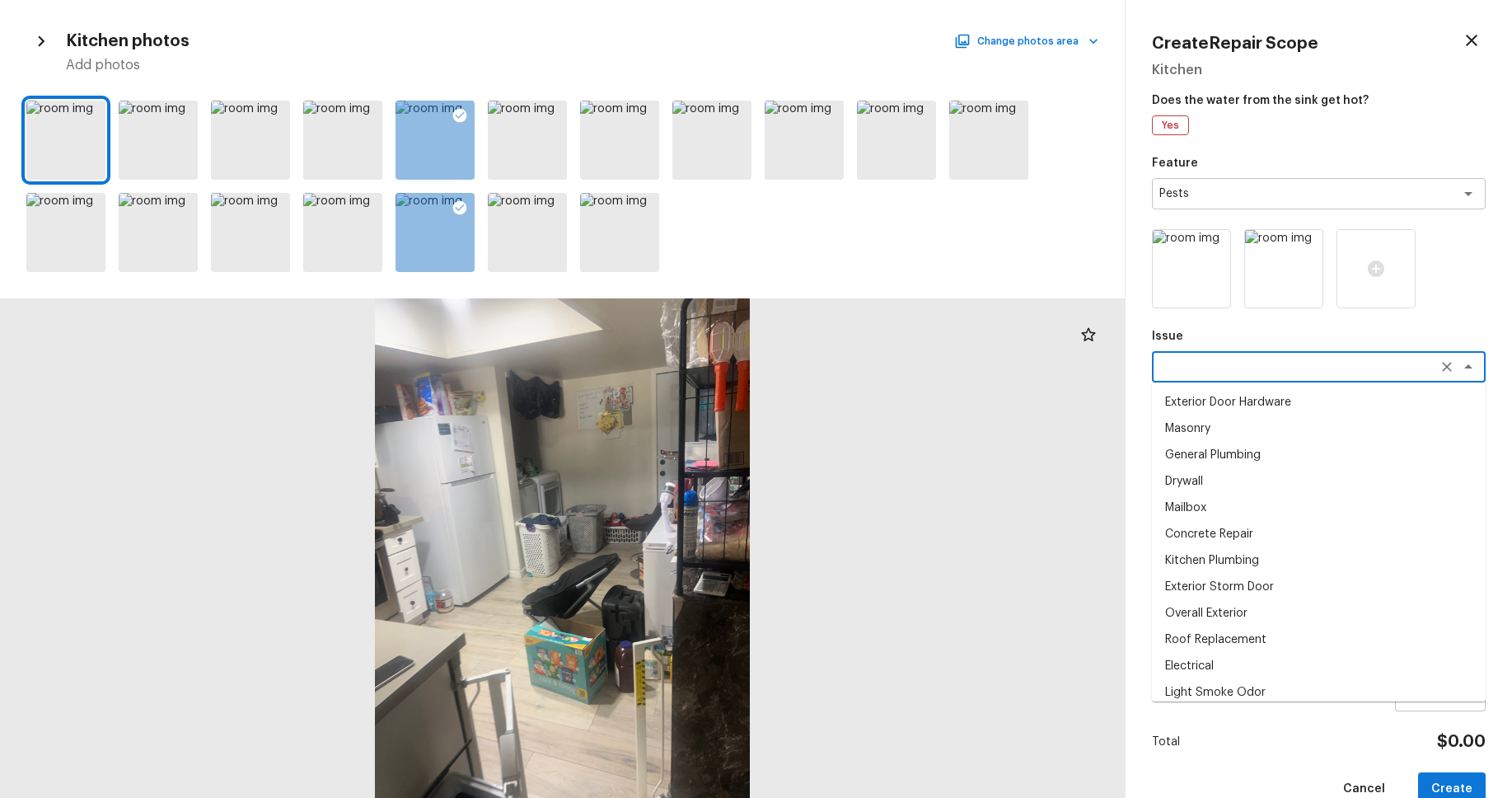
click at [1248, 482] on li "Drywall" at bounding box center [1319, 481] width 333 height 26
type textarea "Drywall"
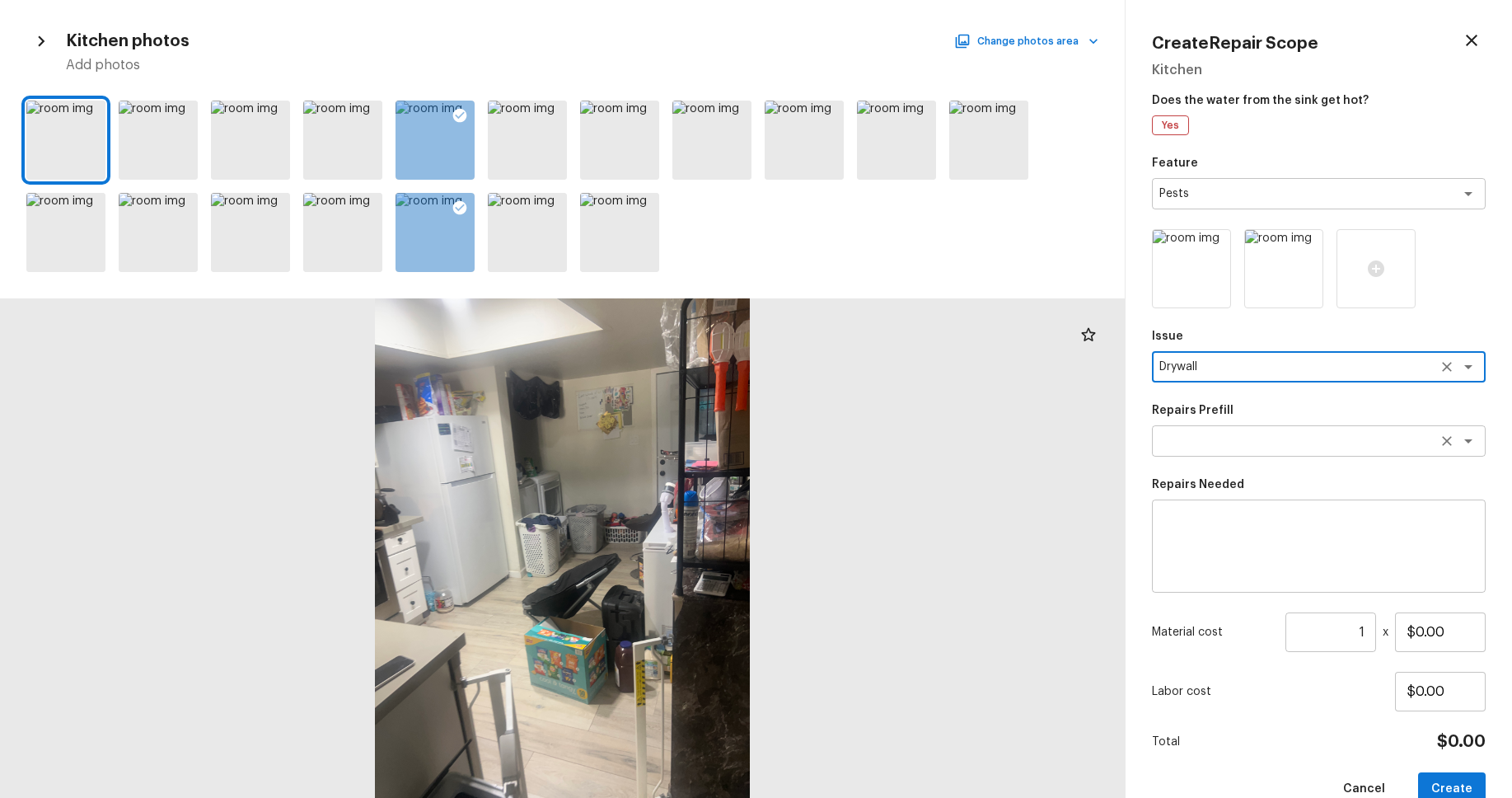
click at [1280, 445] on textarea at bounding box center [1295, 441] width 272 height 16
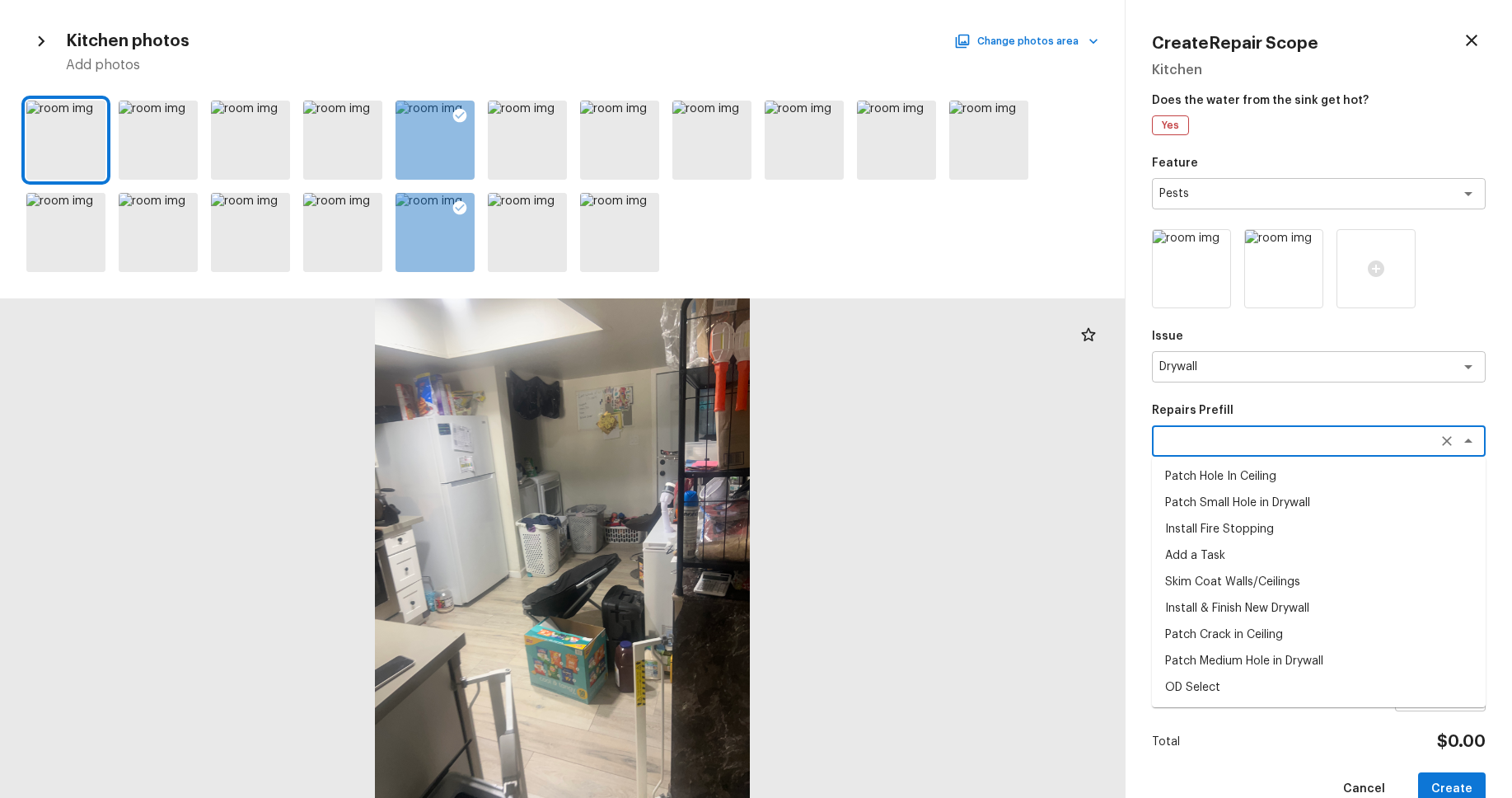
click at [1267, 554] on li "Add a Task" at bounding box center [1319, 555] width 333 height 26
type textarea "Add a Task"
type textarea "HPM to detail"
type input "$1.00"
click at [1313, 441] on textarea "Add a Task" at bounding box center [1295, 441] width 272 height 16
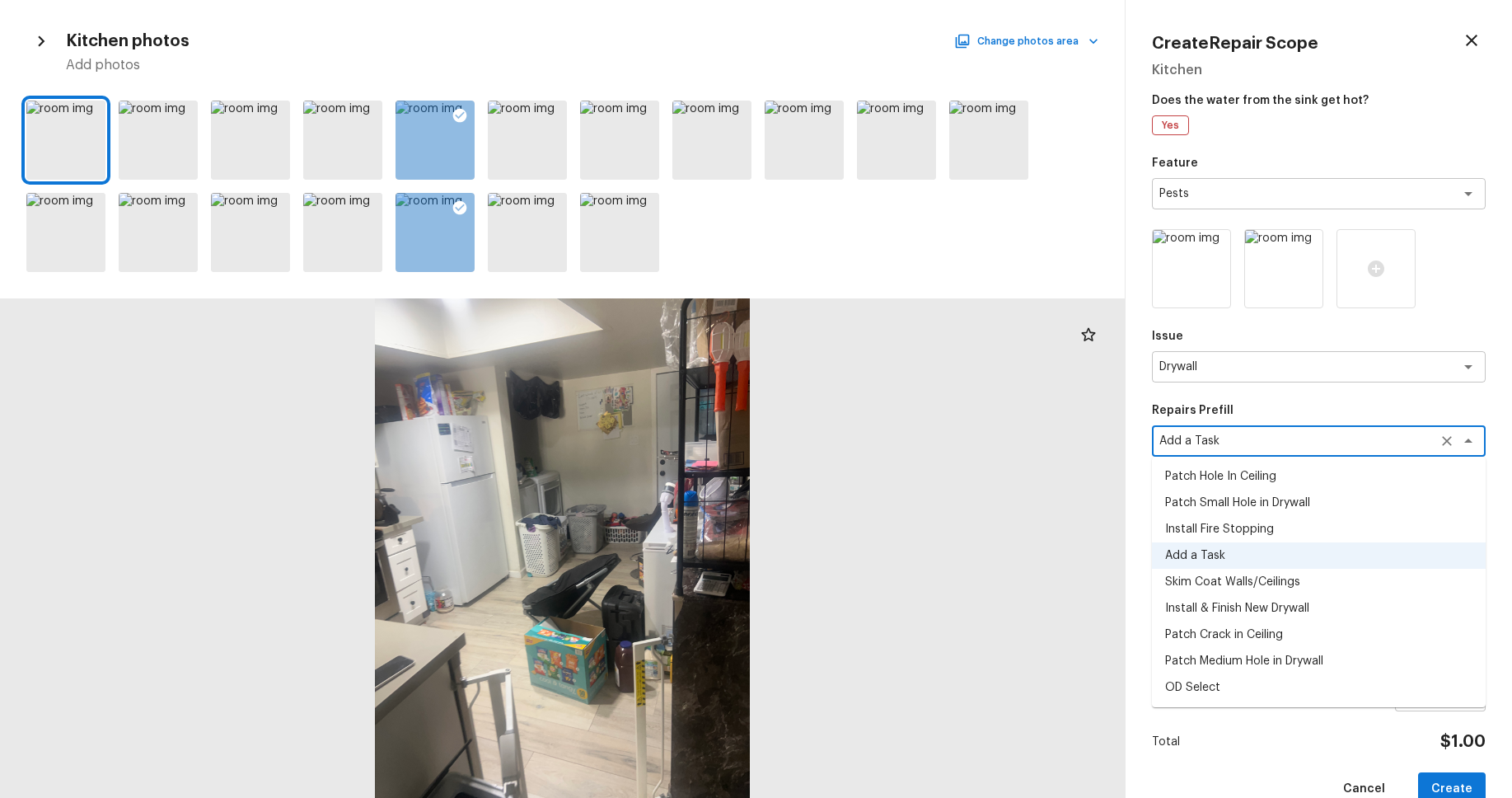
drag, startPoint x: 1273, startPoint y: 525, endPoint x: 1282, endPoint y: 531, distance: 10.8
click at [1273, 525] on li "Install Fire Stopping" at bounding box center [1319, 528] width 333 height 26
type textarea "Install Fire Stopping"
type textarea "Install proper fire stopping at all openings in ceiling, floors, walls or openi…"
type input "$10.00"
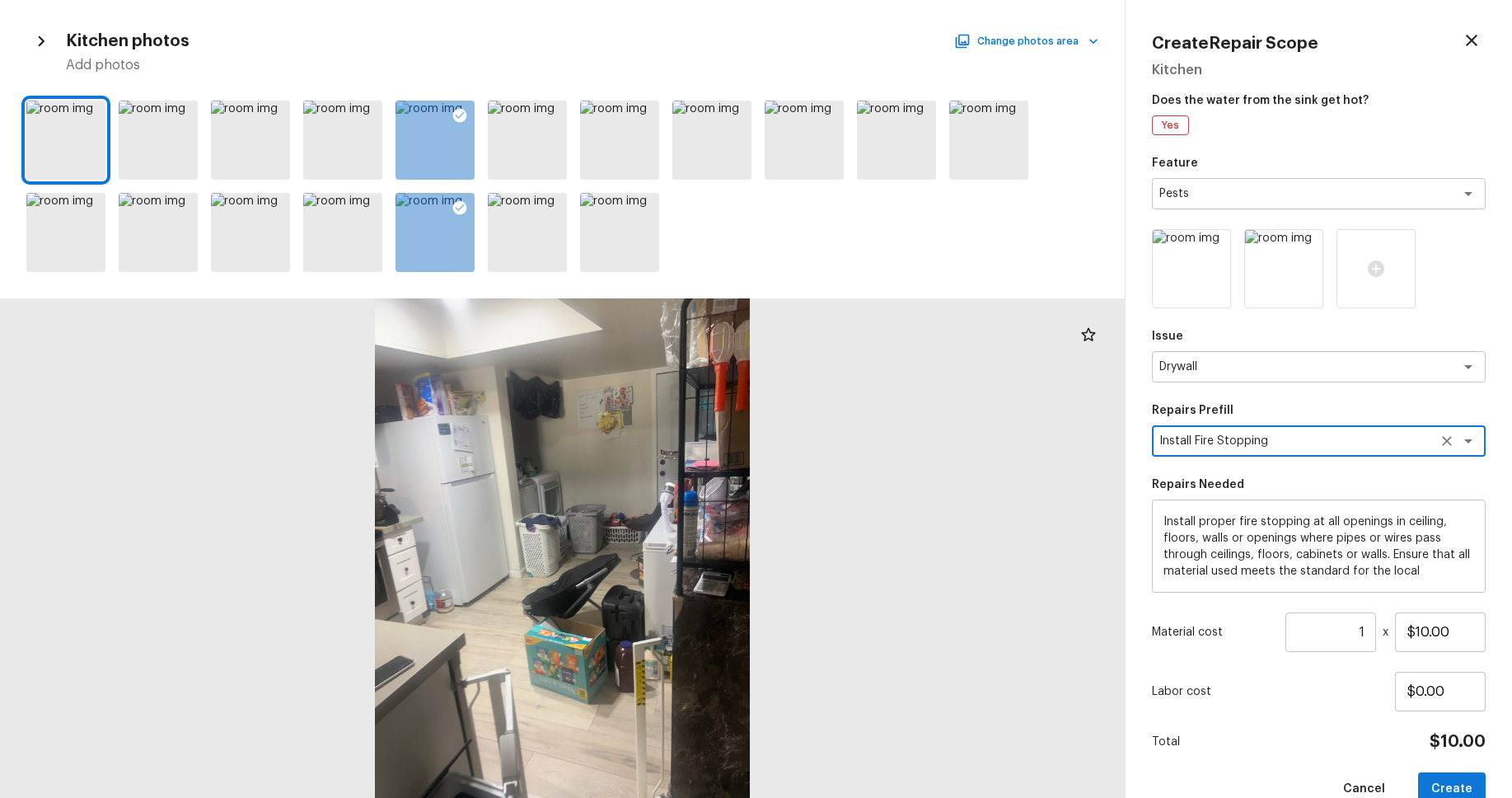
click at [1453, 779] on button "Create" at bounding box center [1452, 789] width 67 height 34
type input "$0.00"
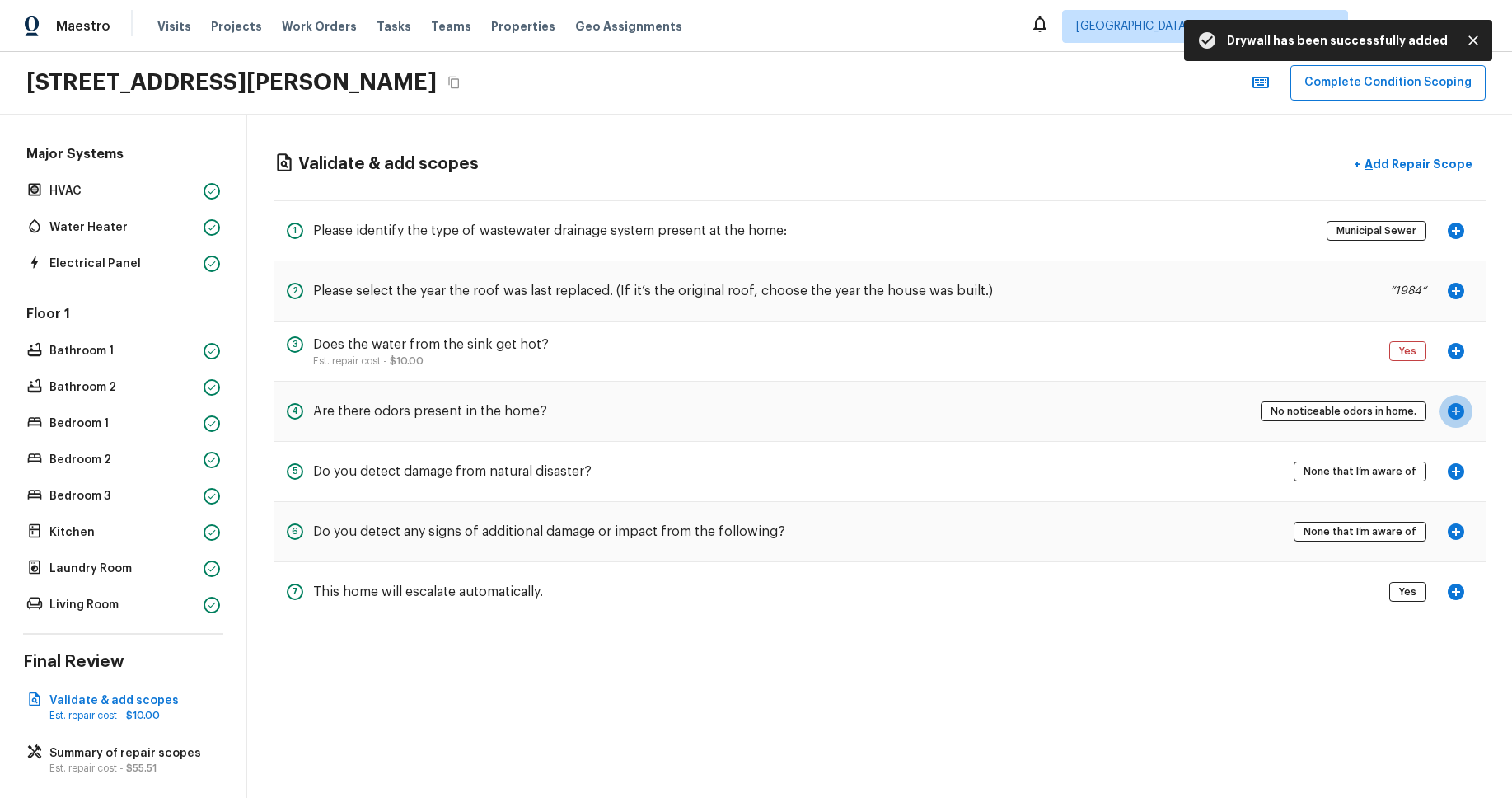
click at [1451, 410] on icon "button" at bounding box center [1456, 411] width 16 height 16
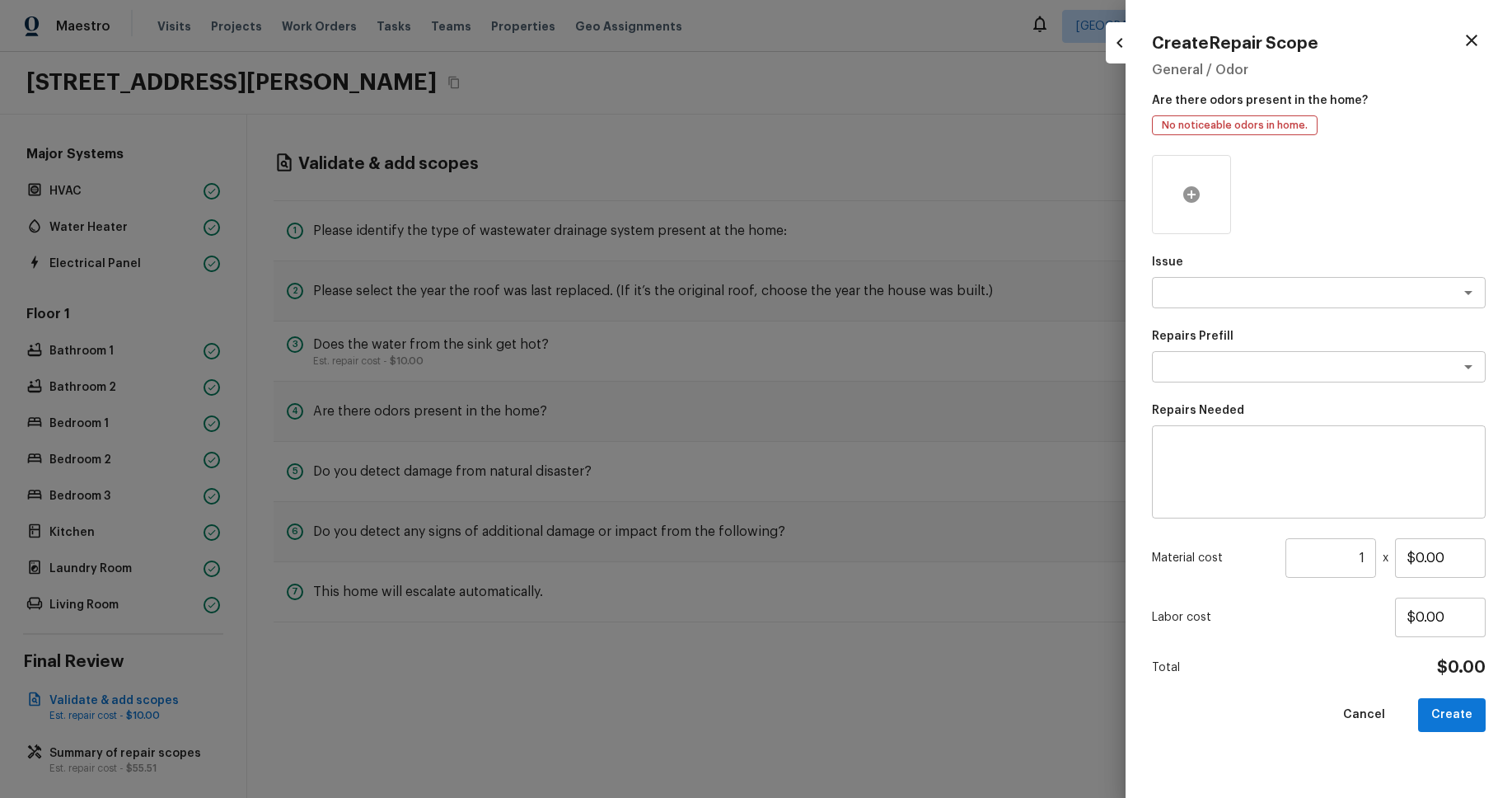
click at [1199, 189] on icon at bounding box center [1191, 195] width 20 height 20
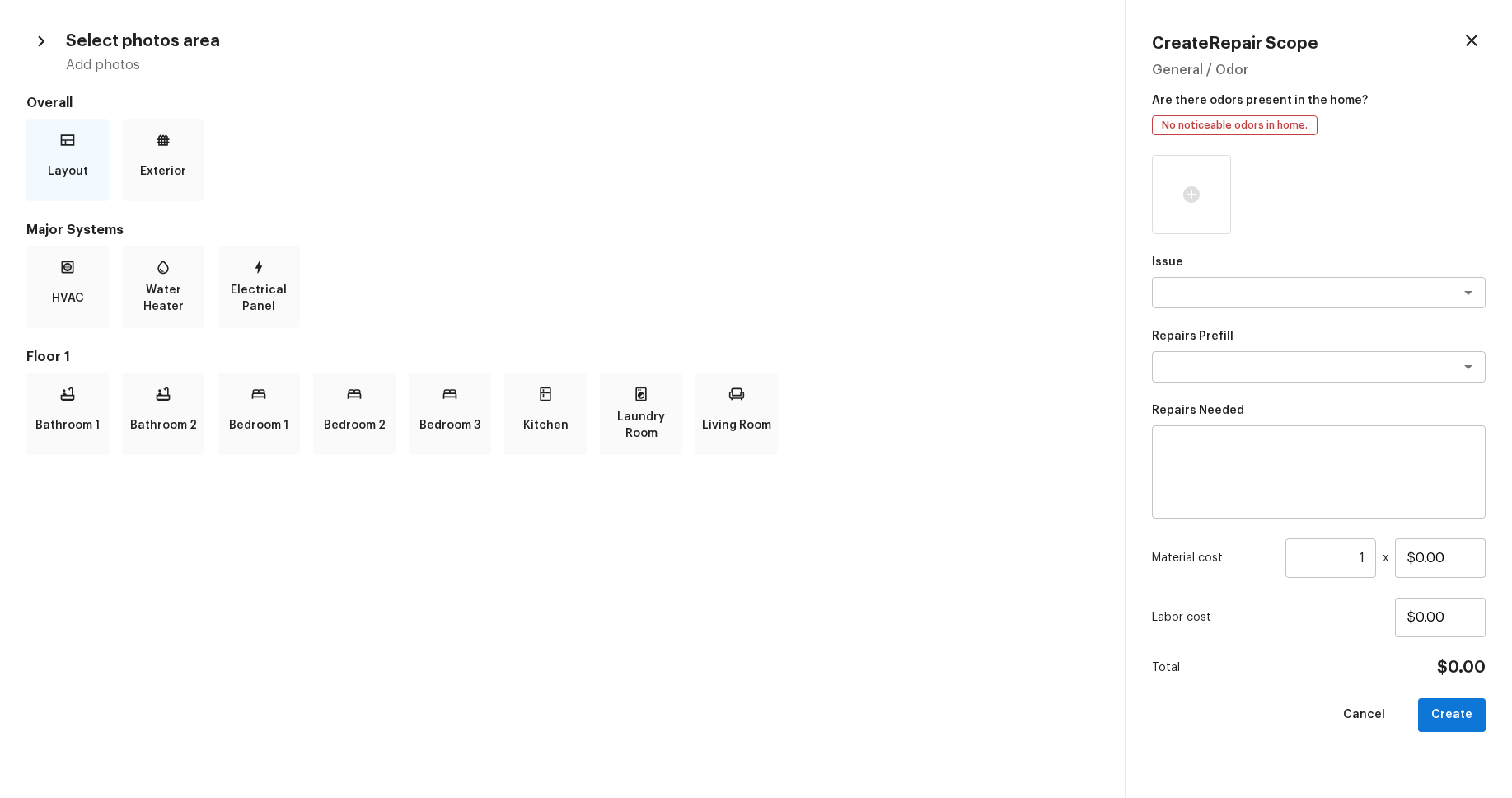
click at [65, 167] on p "Layout" at bounding box center [67, 171] width 40 height 33
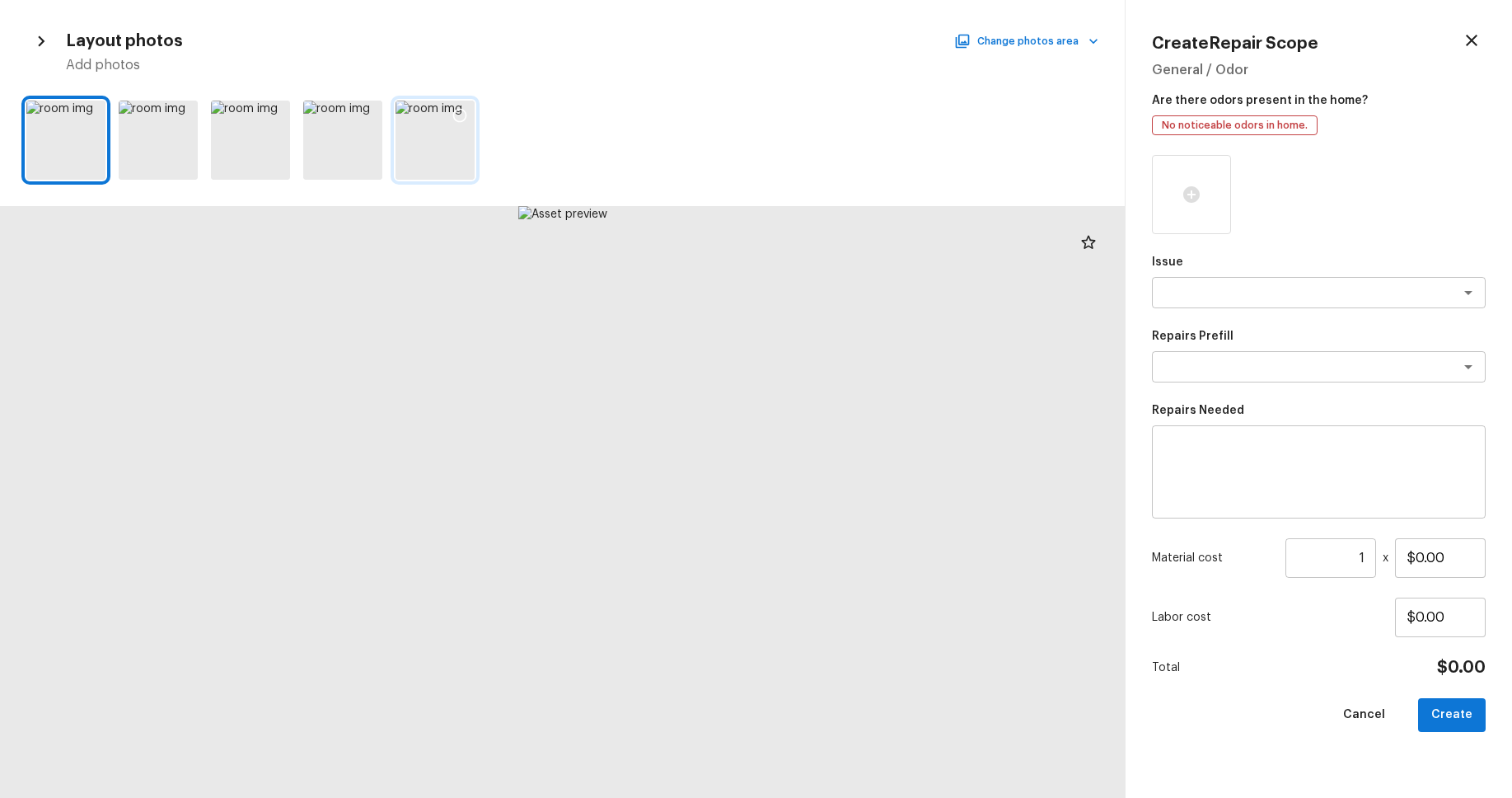
click at [459, 115] on icon at bounding box center [460, 116] width 16 height 16
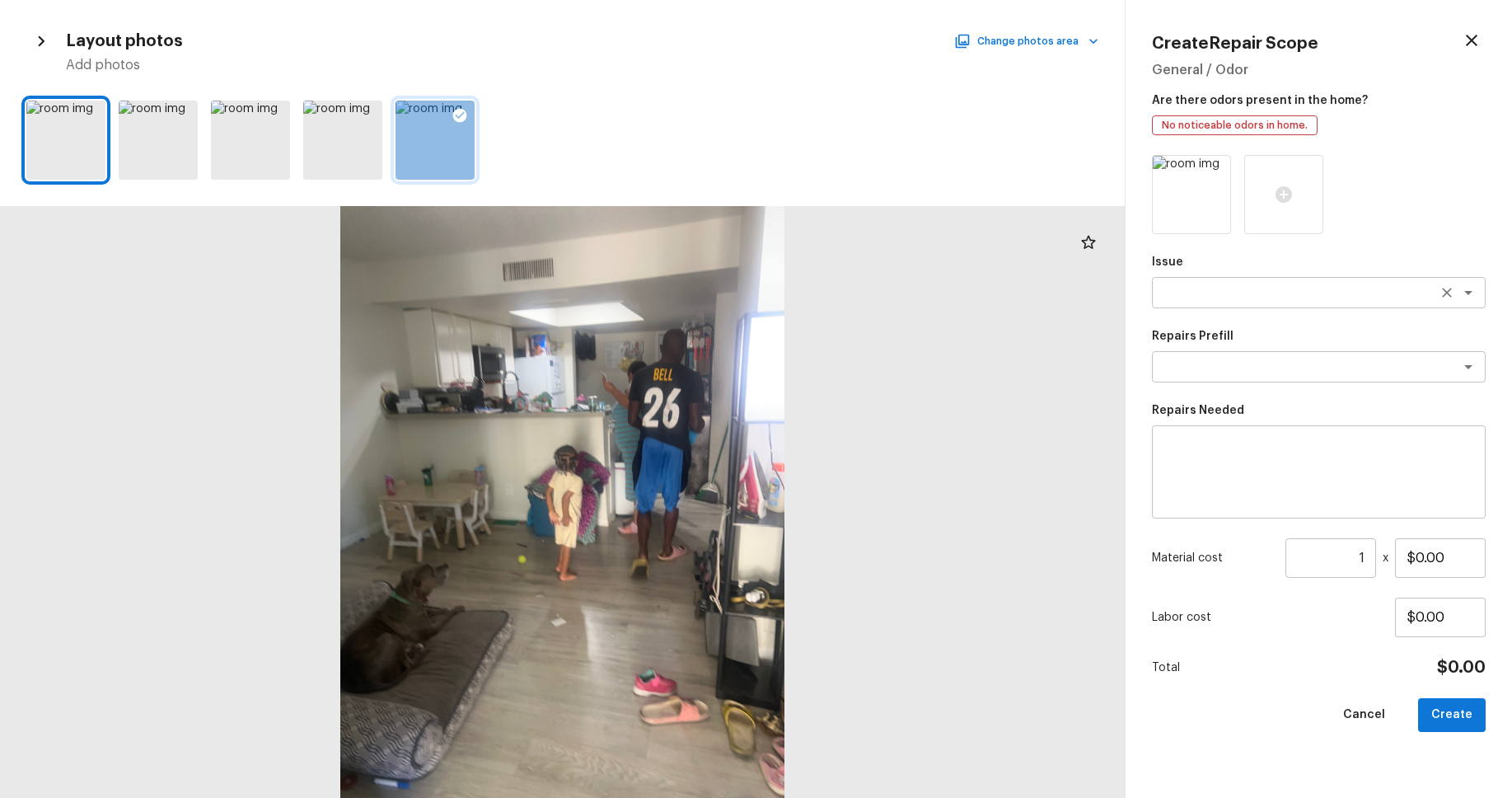
click at [1274, 288] on textarea at bounding box center [1295, 292] width 272 height 16
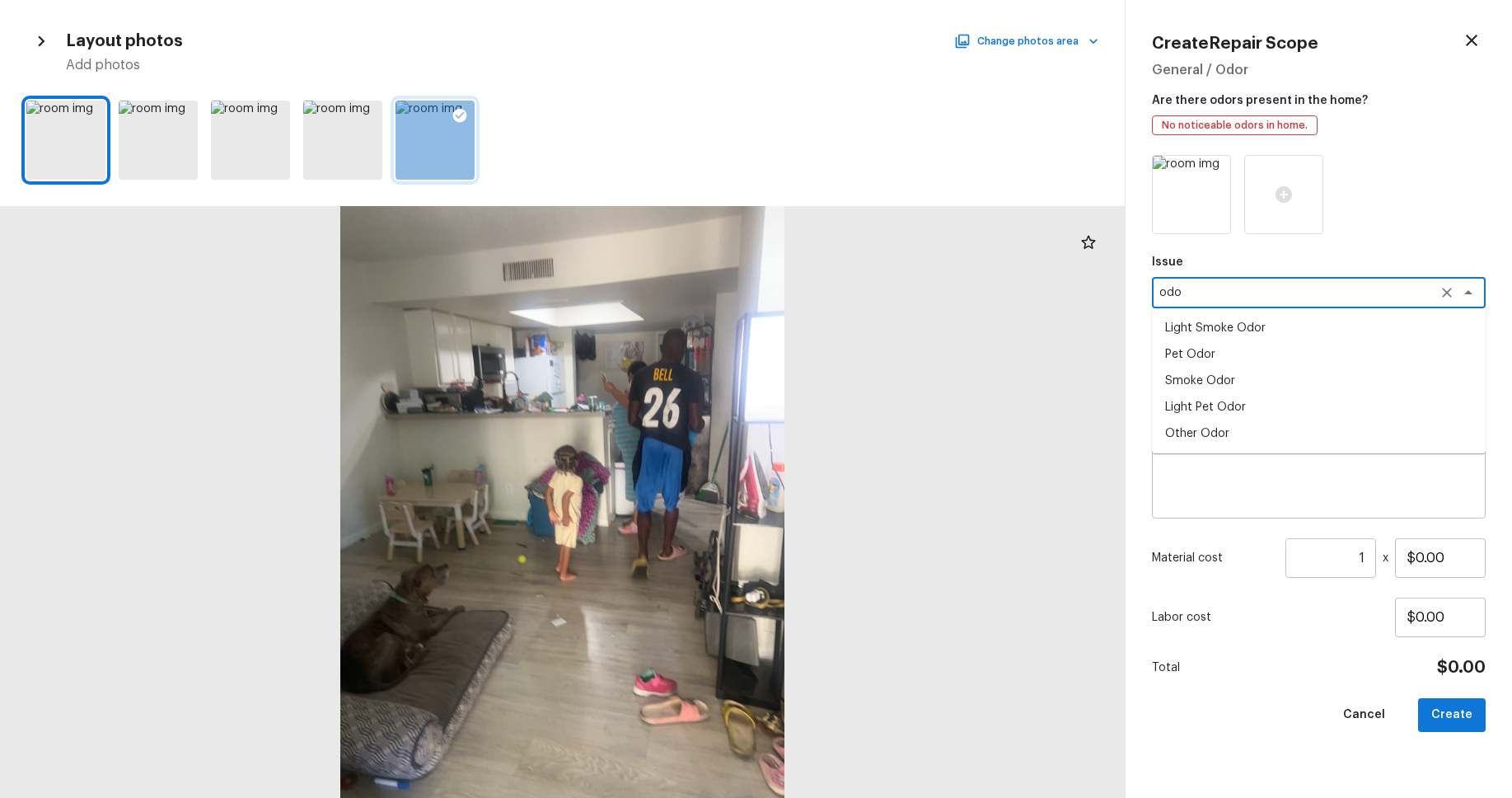
click at [1251, 358] on li "Pet Odor" at bounding box center [1319, 354] width 333 height 26
type textarea "Pet Odor"
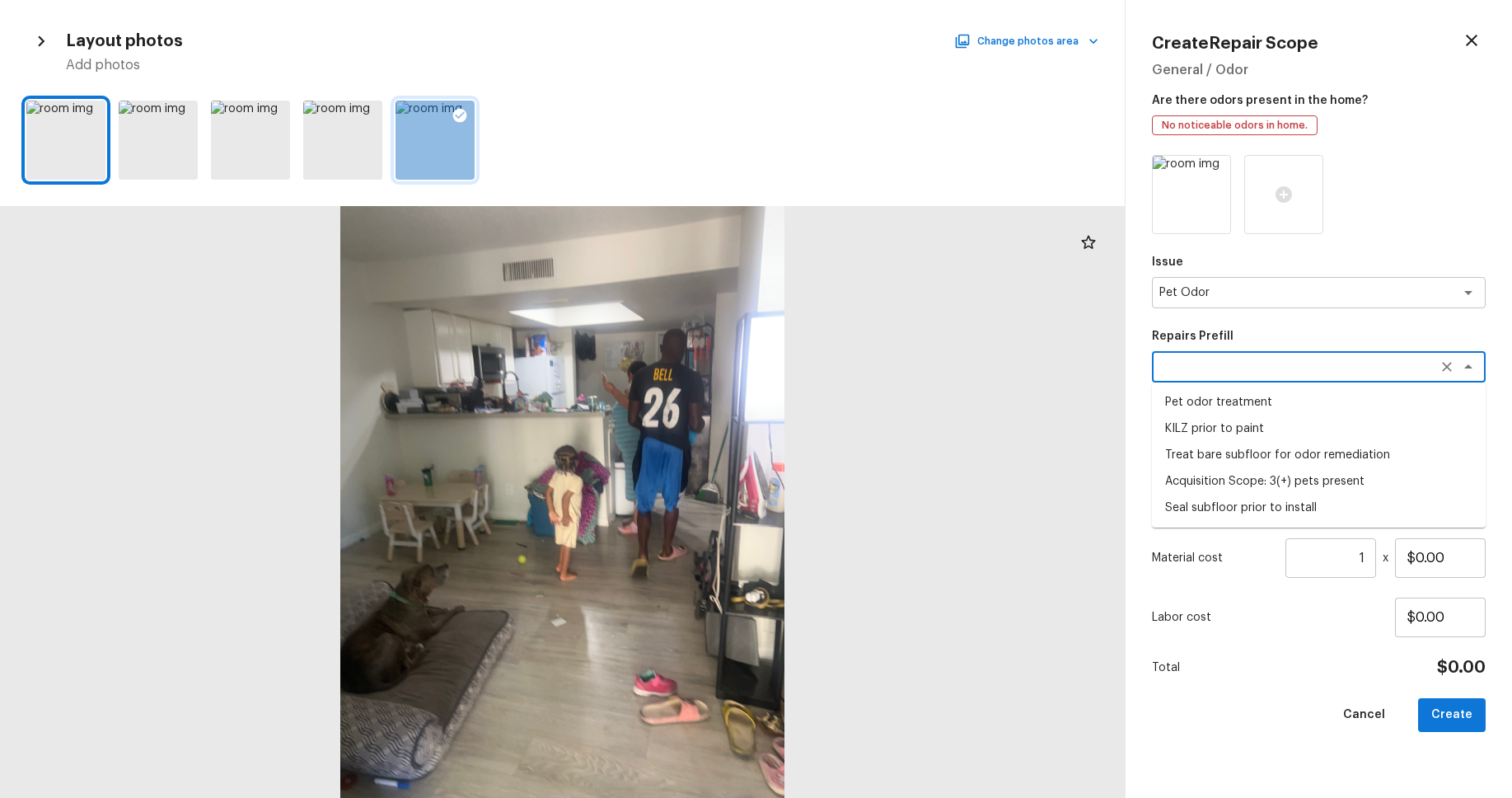
click at [1257, 367] on textarea at bounding box center [1295, 367] width 272 height 16
click at [1263, 403] on li "Pet odor treatment" at bounding box center [1319, 402] width 333 height 26
type textarea "Pet odor treatment"
type textarea "Complete a chlorine dioxide odor treatment for the home due to heavy odor. This…"
type input "$400.00"
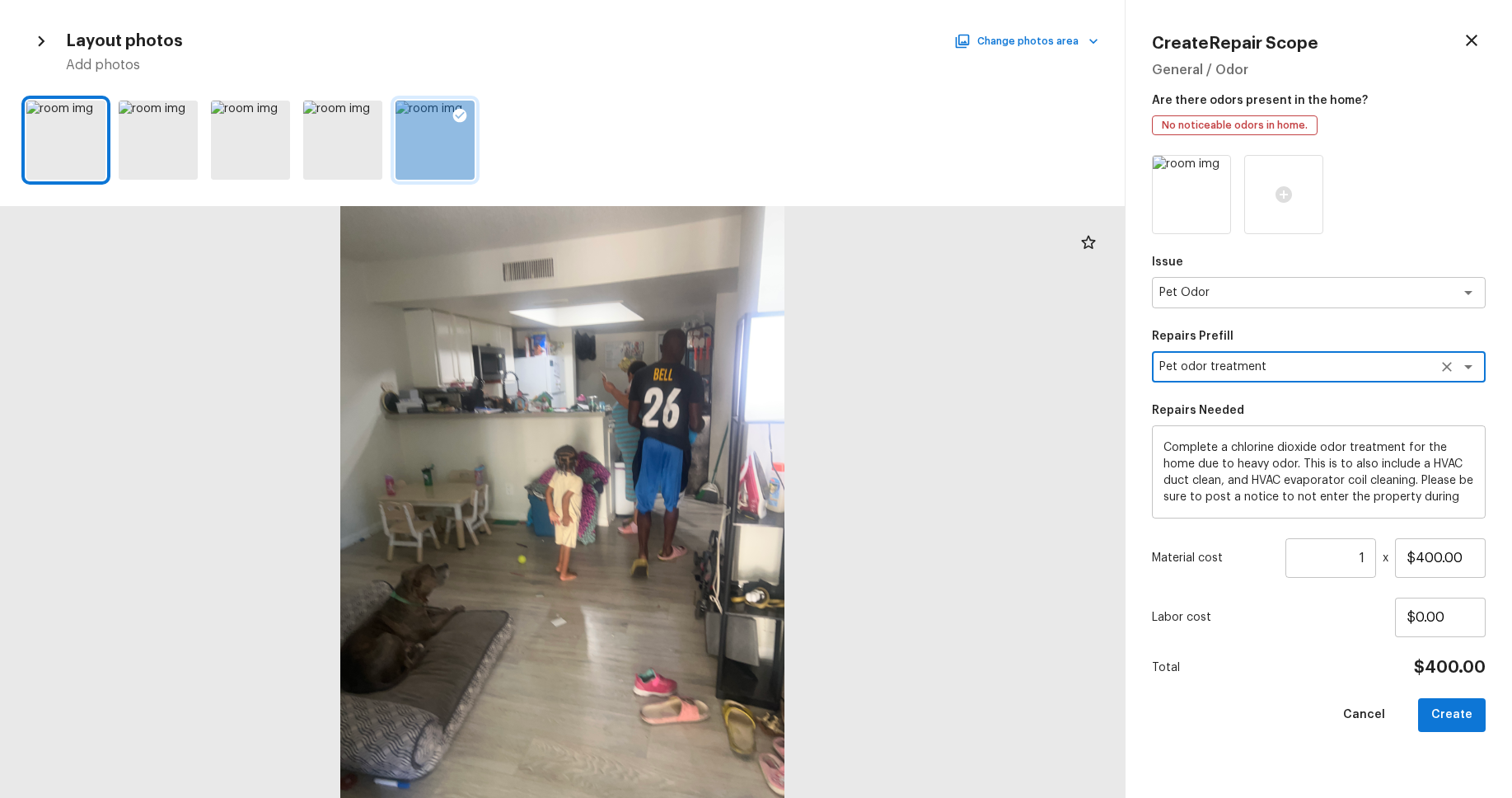
click at [1454, 721] on button "Create" at bounding box center [1452, 714] width 67 height 34
type input "$0.00"
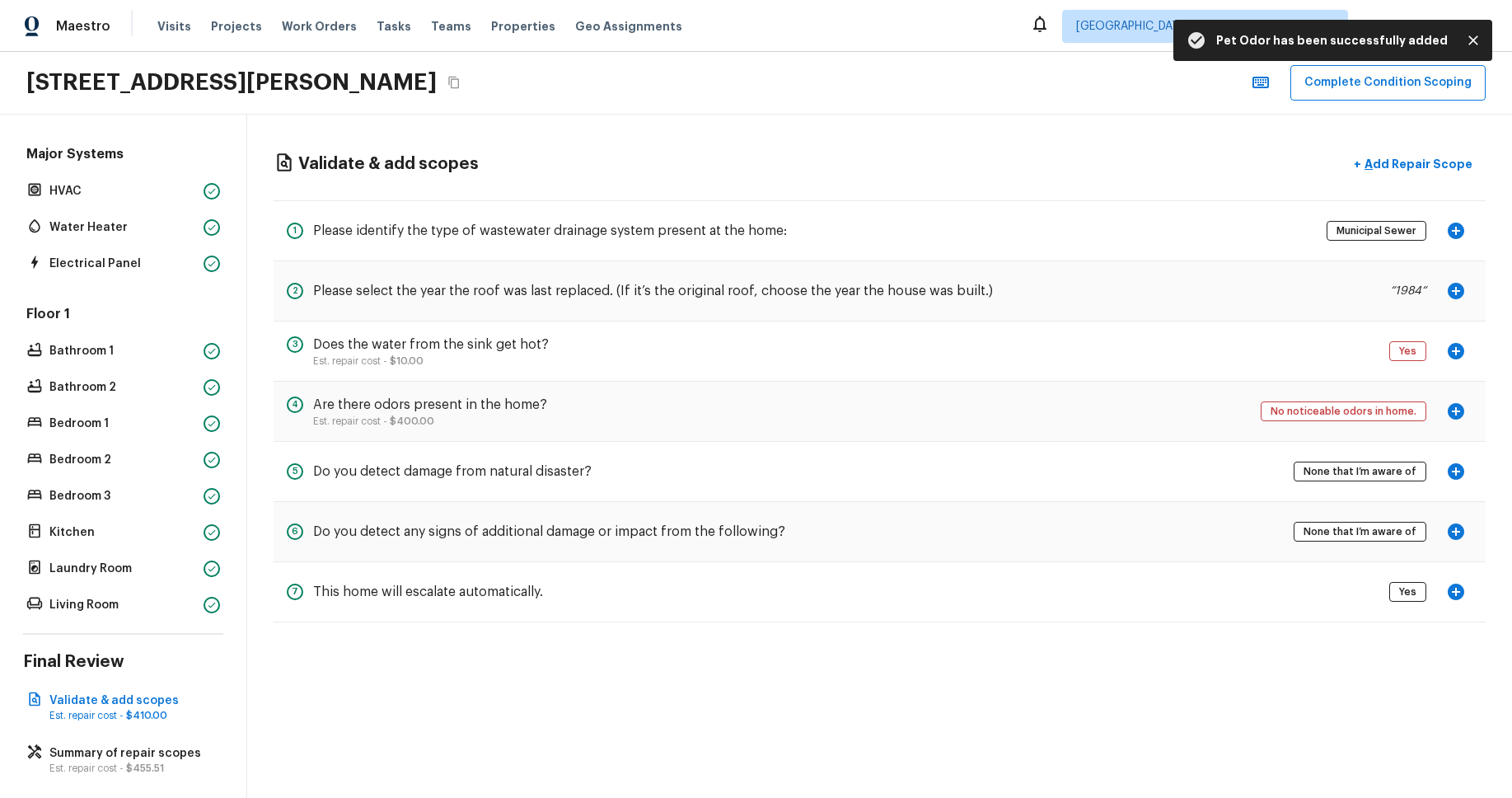
click at [1459, 229] on icon "button" at bounding box center [1456, 230] width 16 height 16
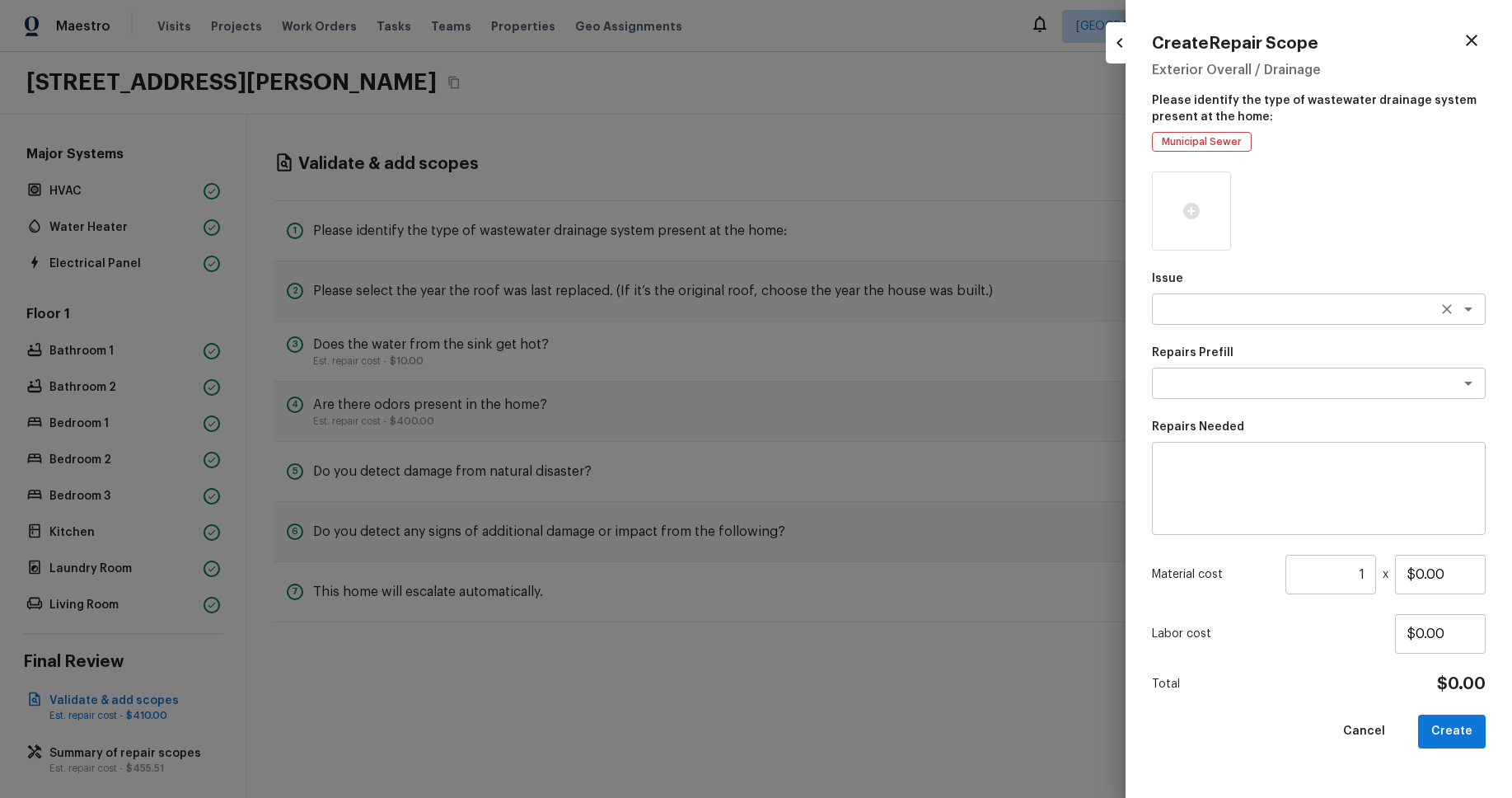
click at [1235, 315] on textarea at bounding box center [1295, 309] width 272 height 16
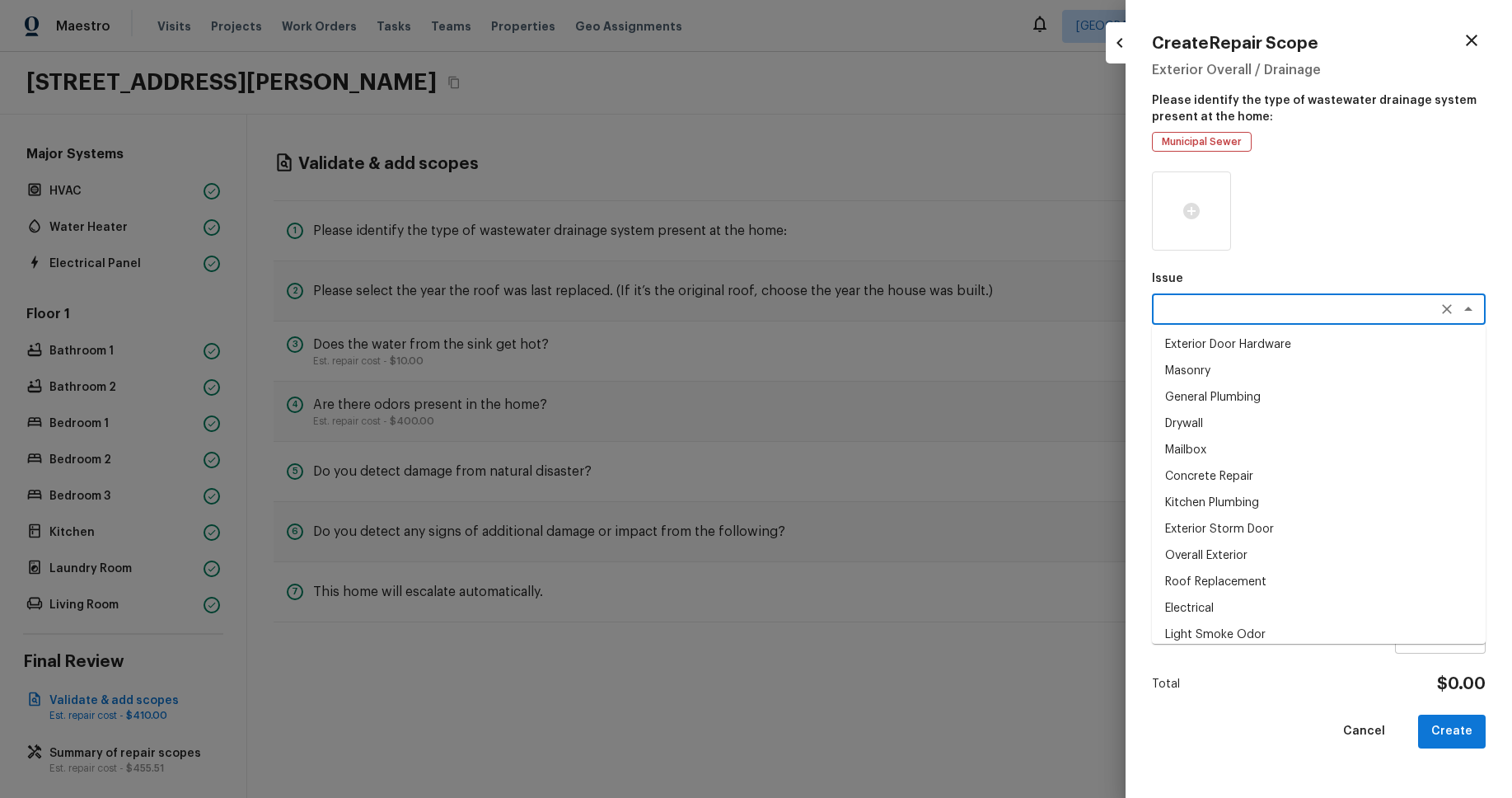
click at [1235, 394] on li "General Plumbing" at bounding box center [1319, 397] width 333 height 26
type textarea "General Plumbing"
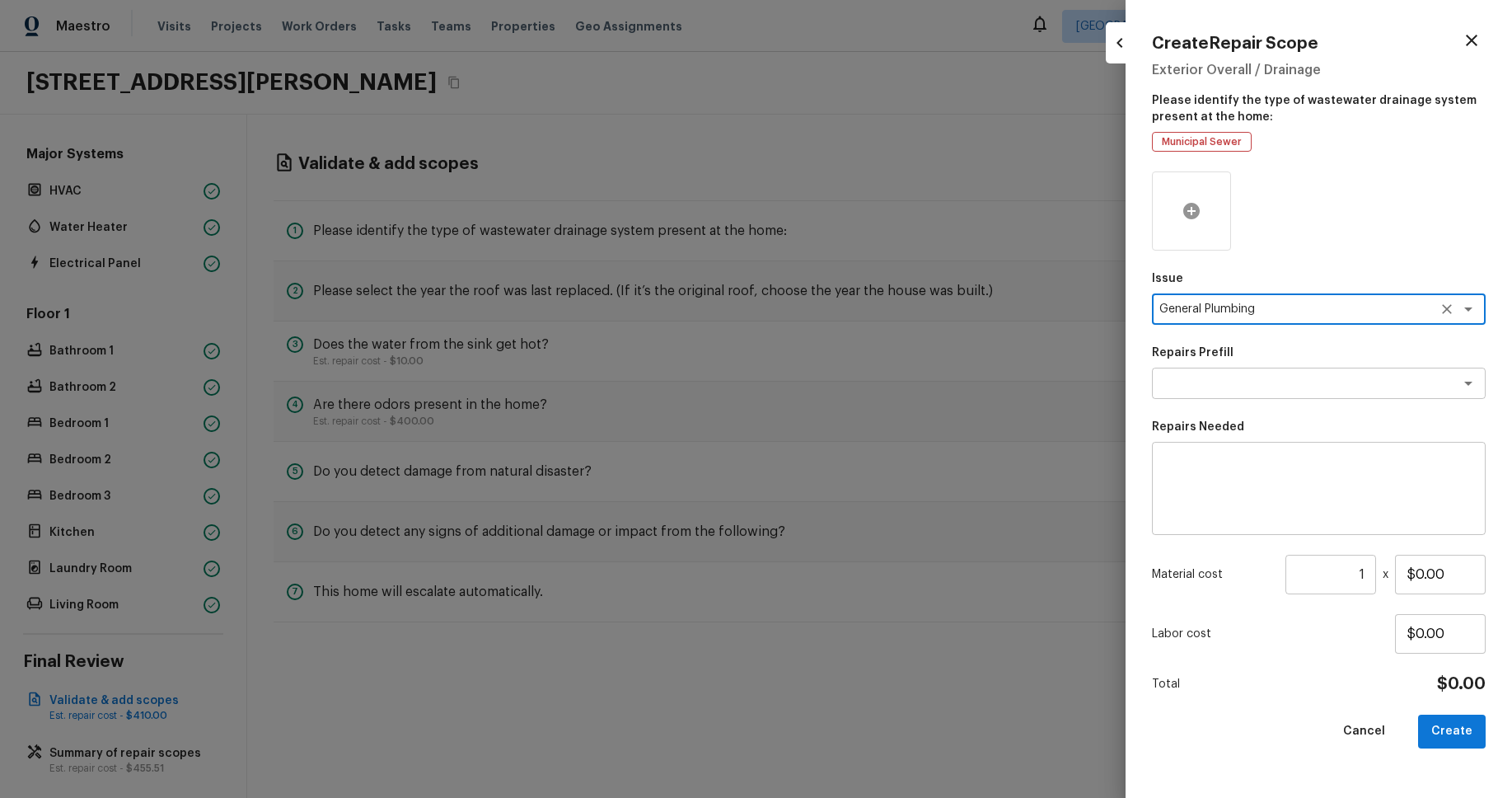
click at [1190, 180] on div at bounding box center [1191, 210] width 79 height 79
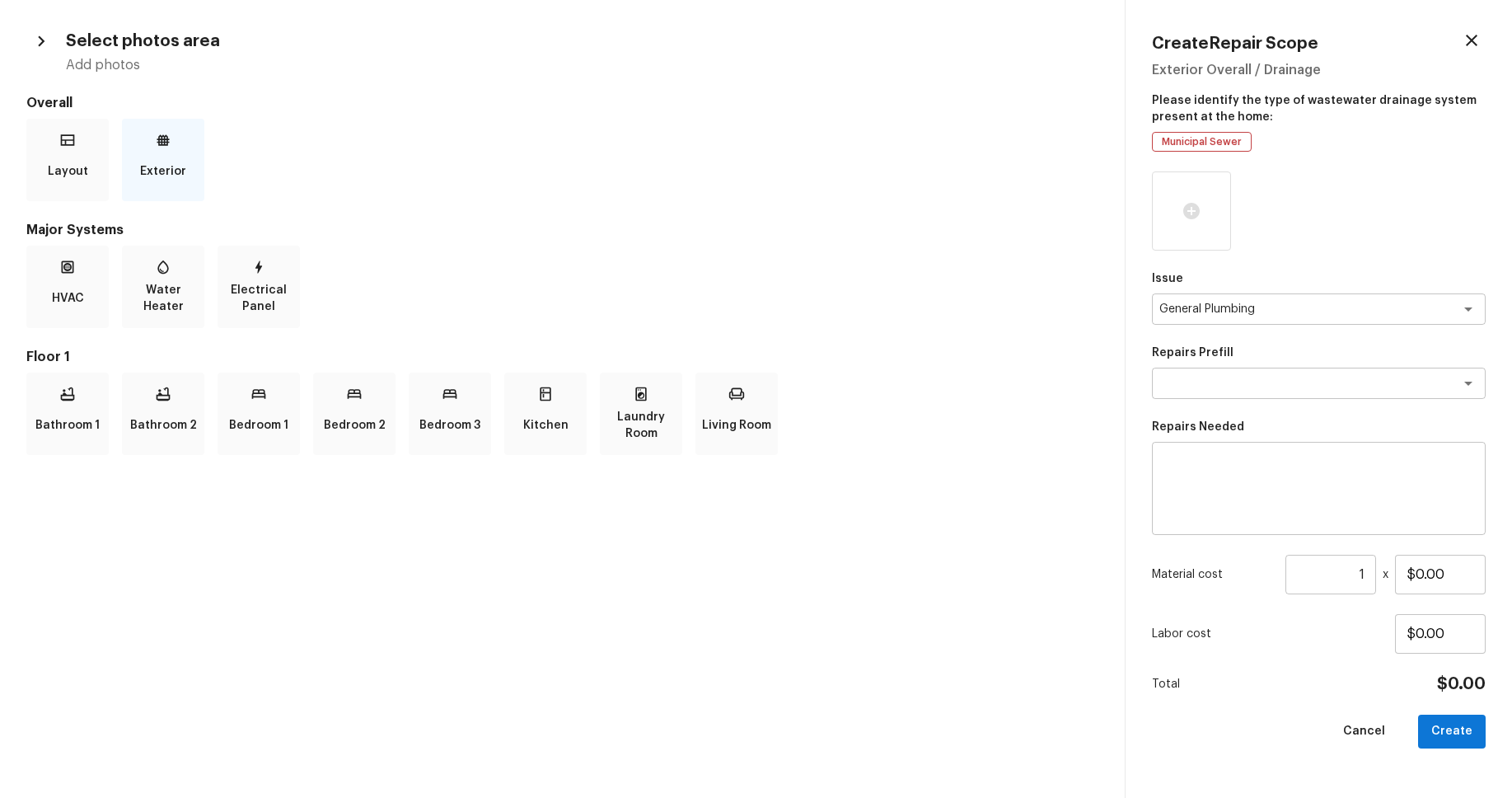
click at [158, 139] on icon at bounding box center [164, 139] width 13 height 11
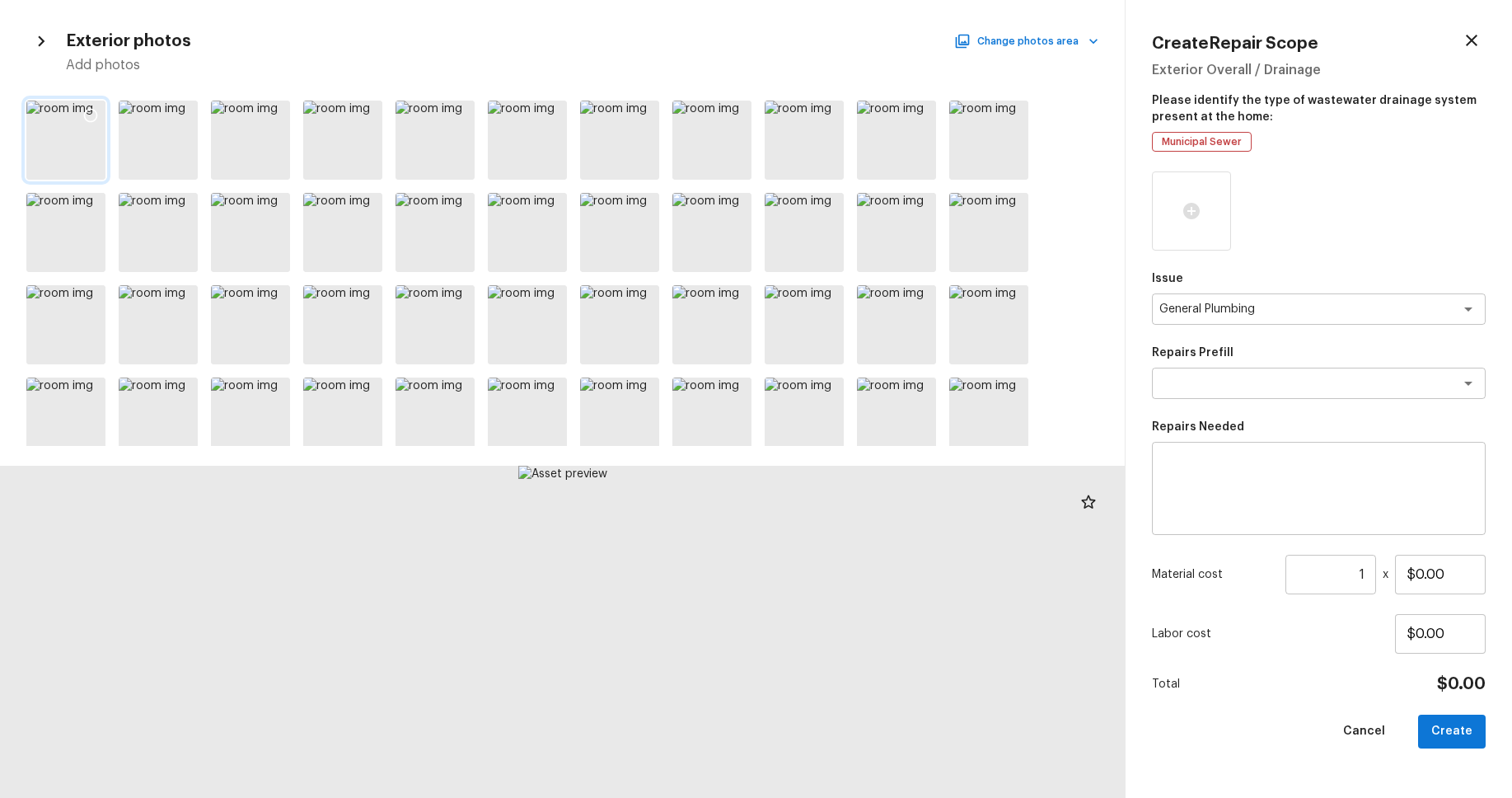
click at [93, 110] on icon at bounding box center [90, 116] width 16 height 16
click at [1258, 379] on textarea at bounding box center [1295, 384] width 272 height 16
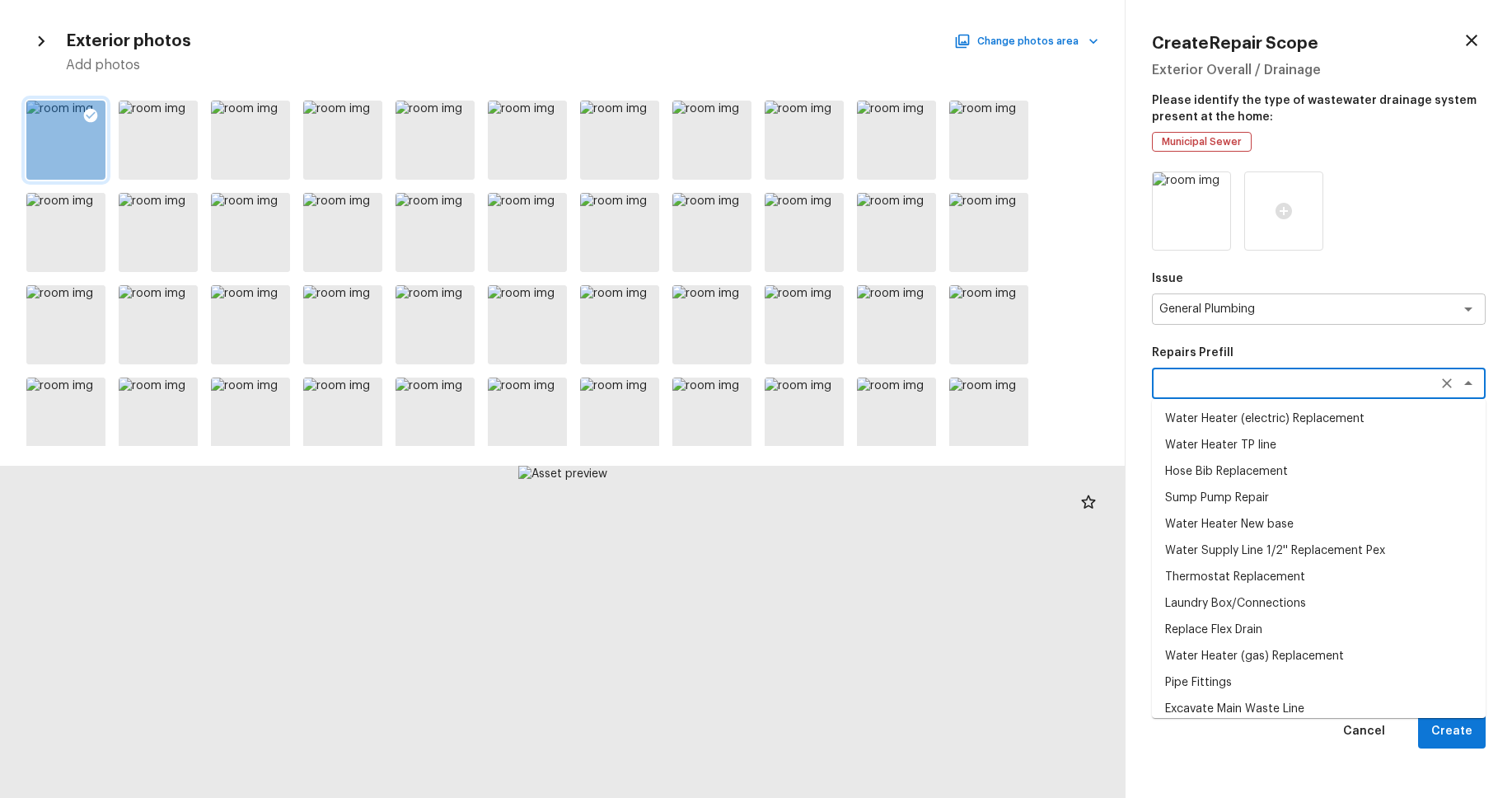
click at [1266, 443] on li "Water Heater TP line" at bounding box center [1319, 445] width 333 height 26
type textarea "Water Heater TP line"
type textarea "Replace bad temp relief valve and add line for drain"
type input "$250.00"
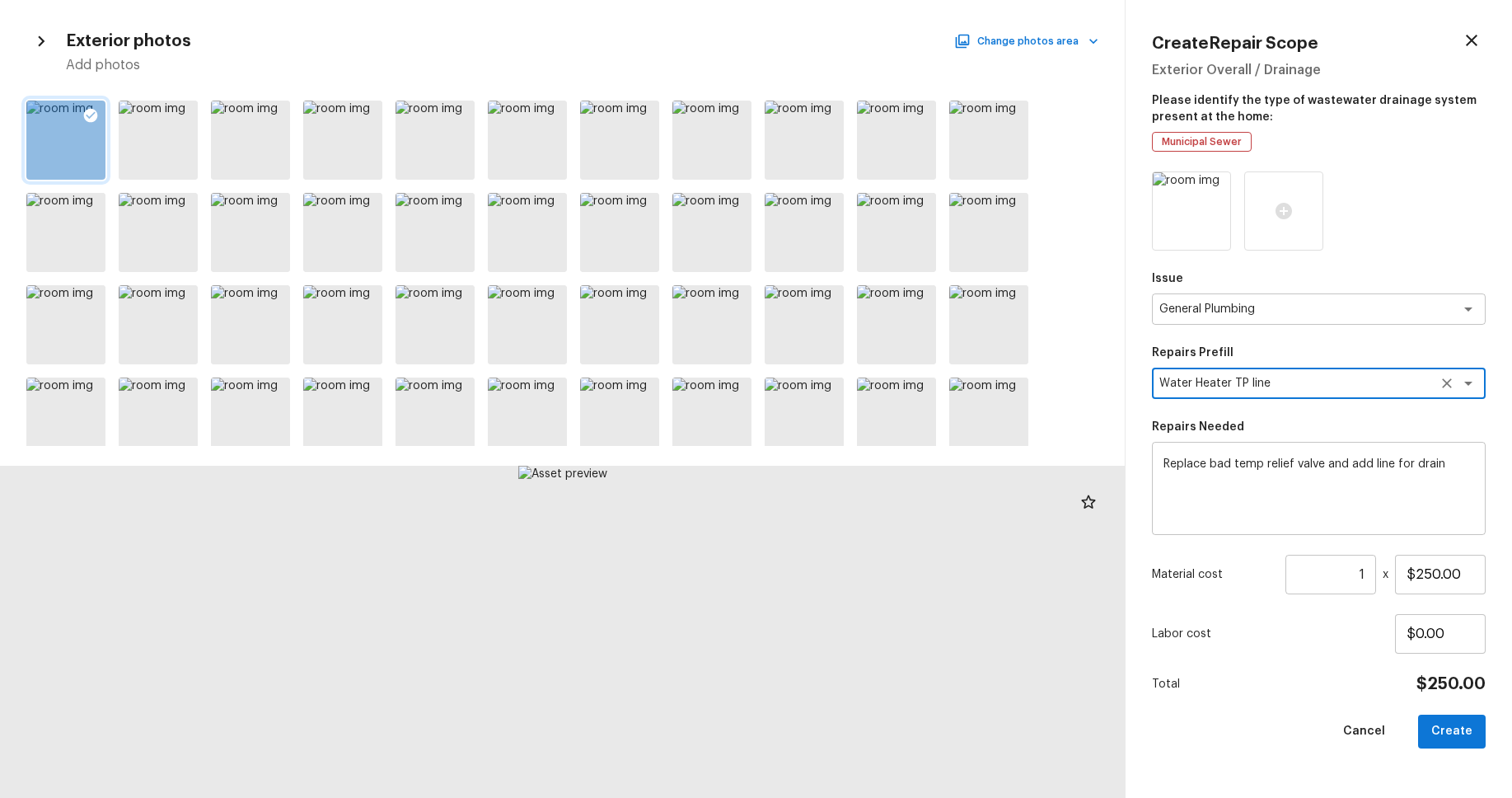
click at [1467, 731] on button "Create" at bounding box center [1452, 731] width 67 height 34
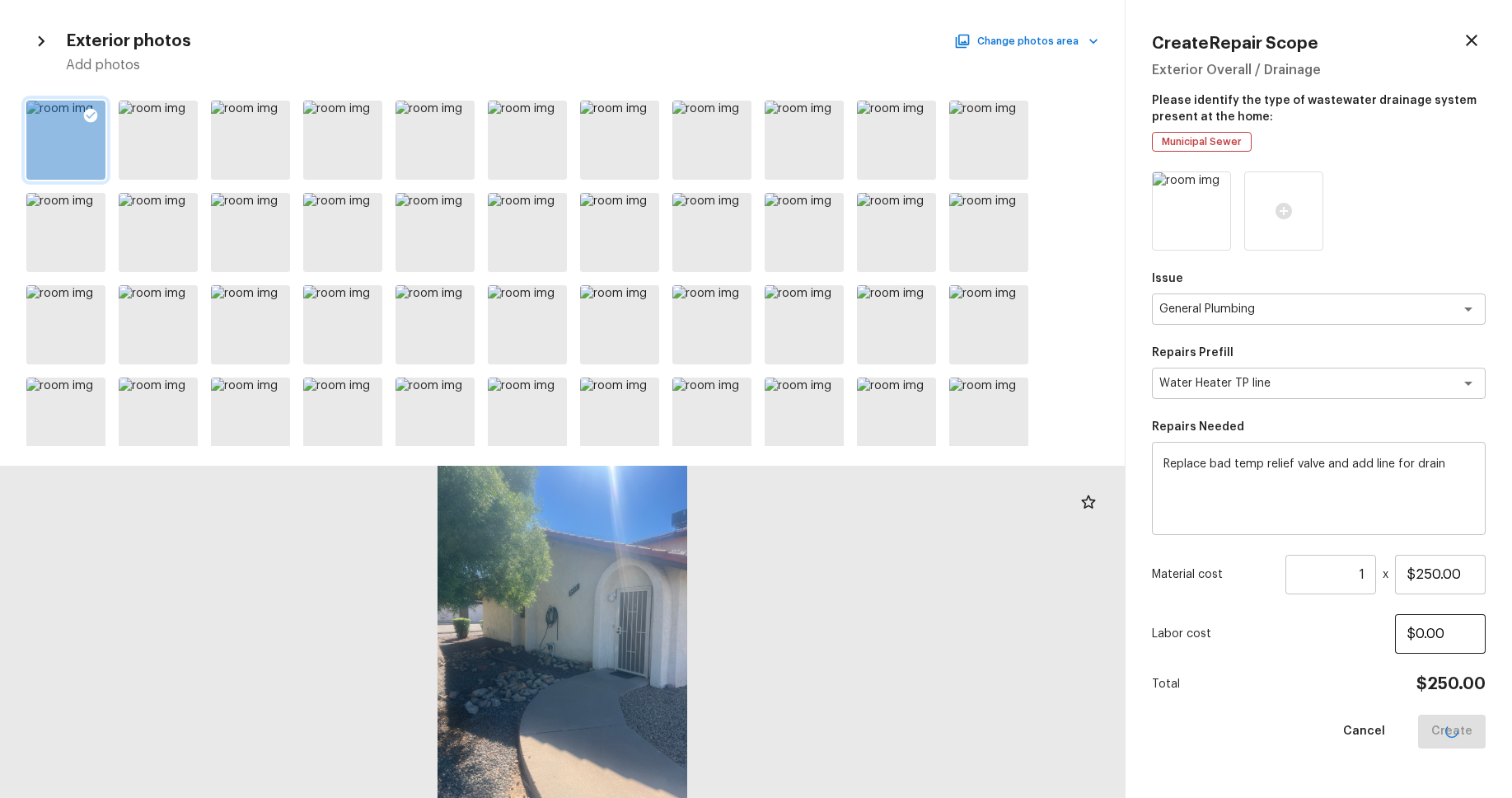
type input "$0.00"
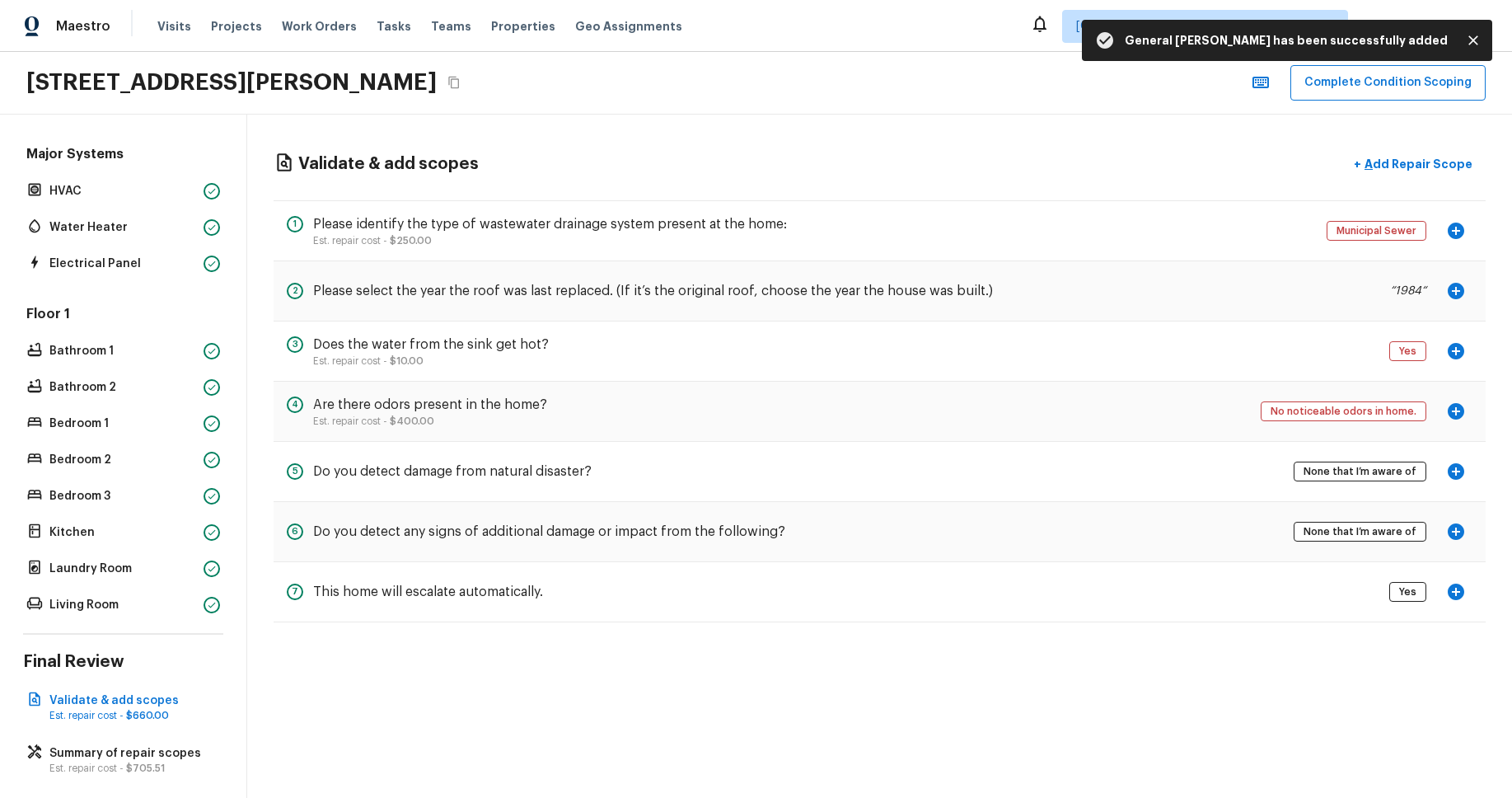
click at [1449, 465] on icon "button" at bounding box center [1456, 472] width 20 height 20
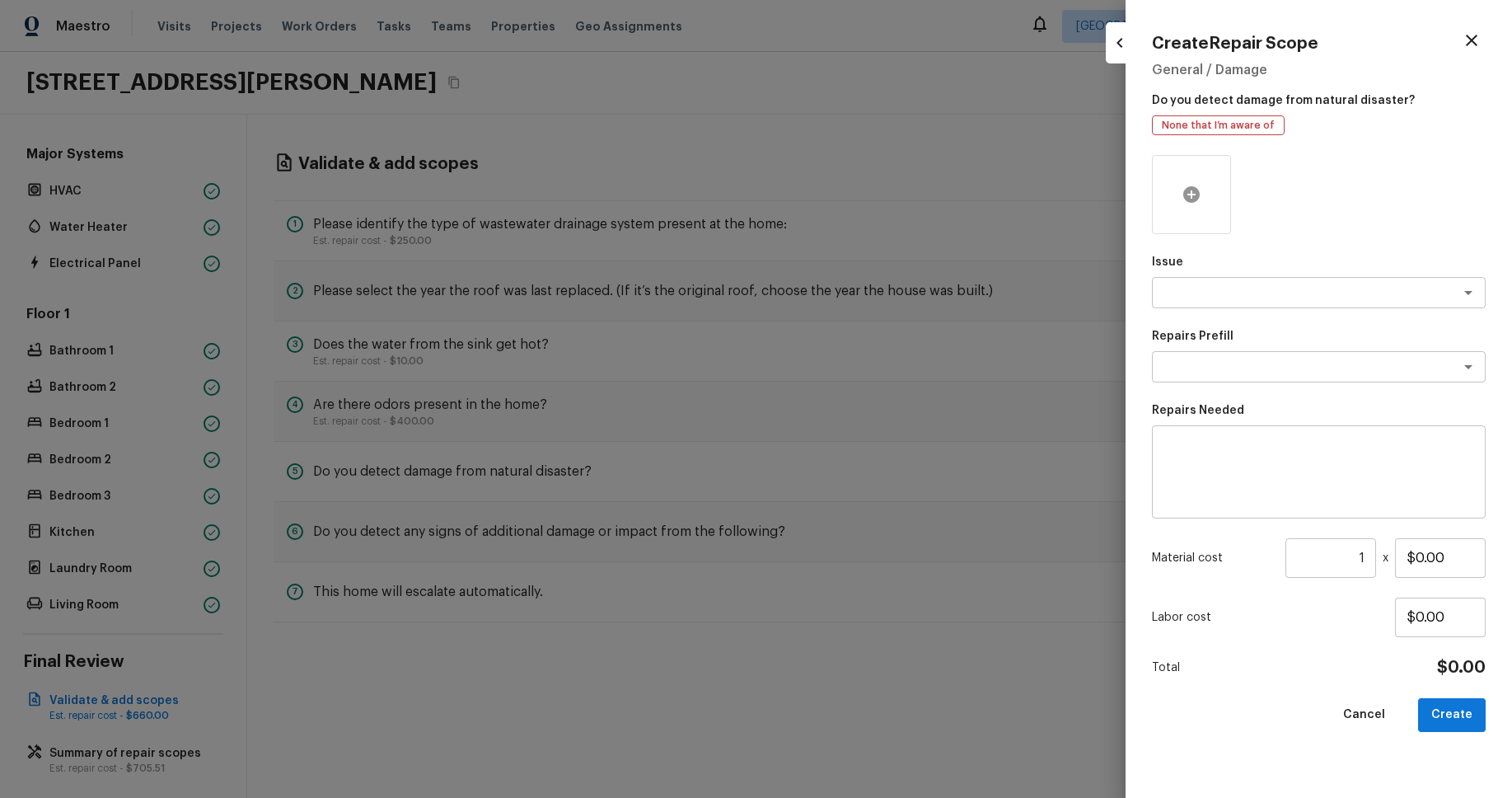
click at [1197, 199] on icon at bounding box center [1191, 194] width 16 height 16
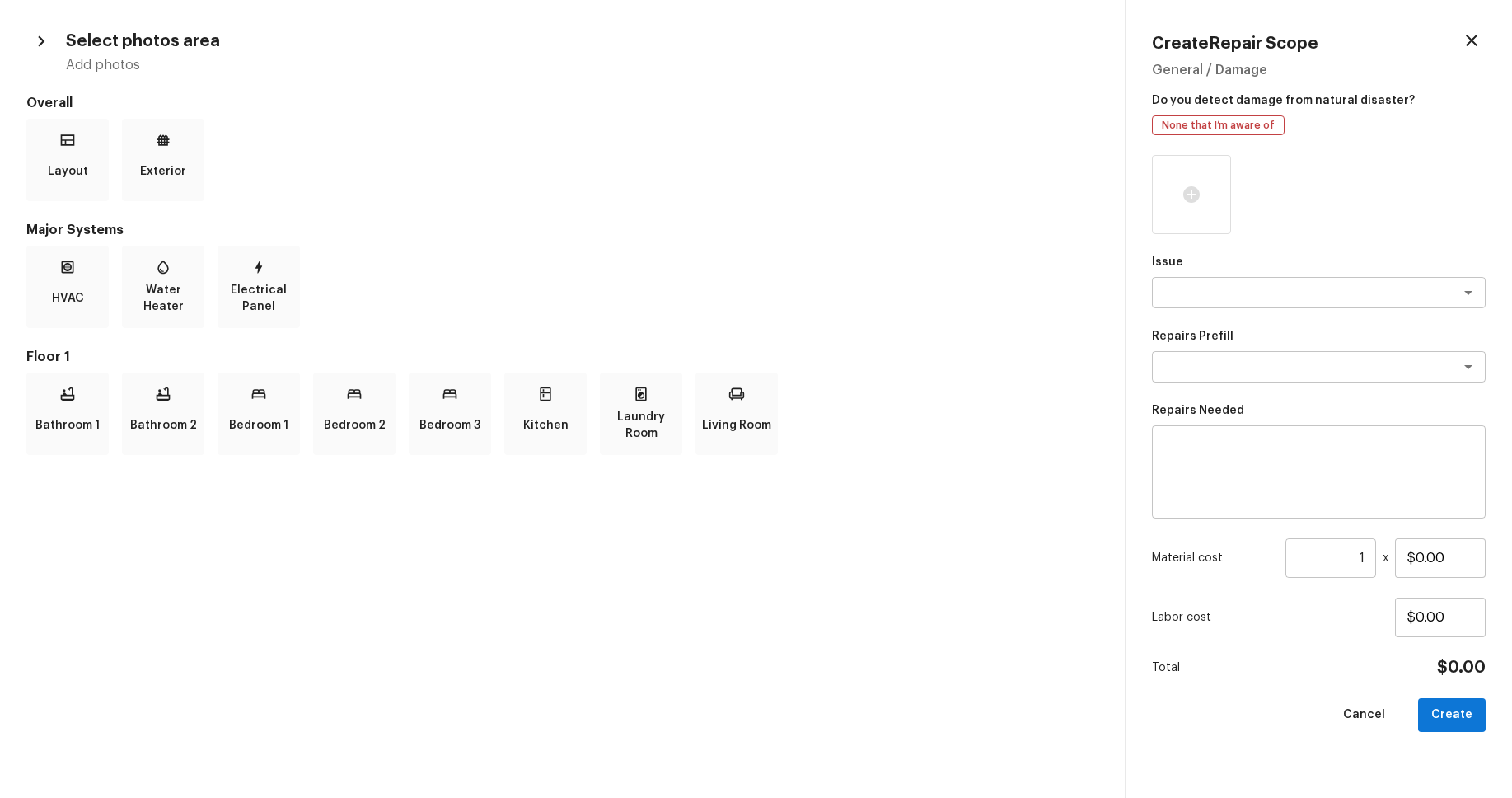
click at [1473, 39] on icon "button" at bounding box center [1471, 40] width 12 height 12
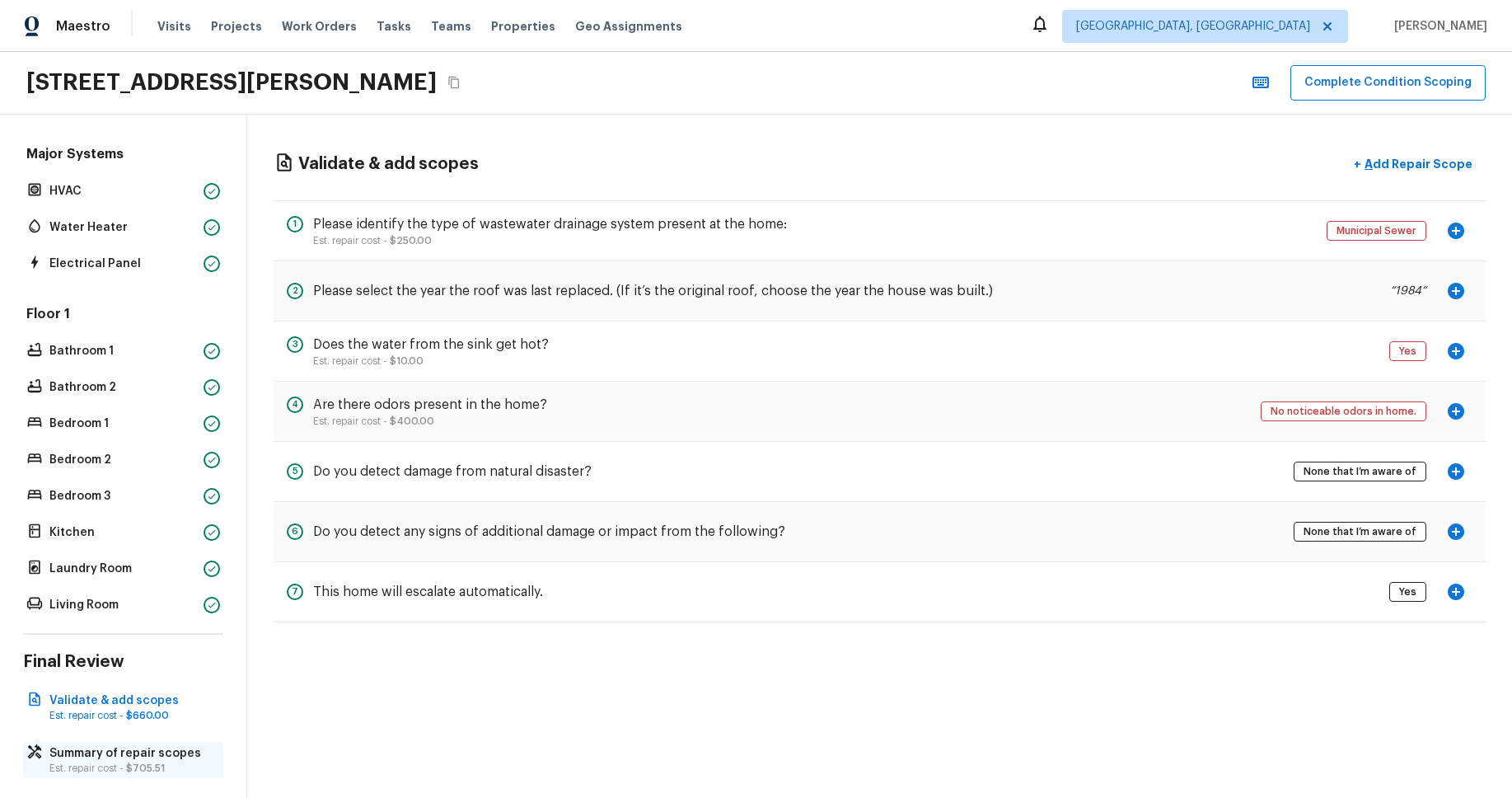
click at [136, 751] on p "Summary of repair scopes" at bounding box center [131, 753] width 164 height 16
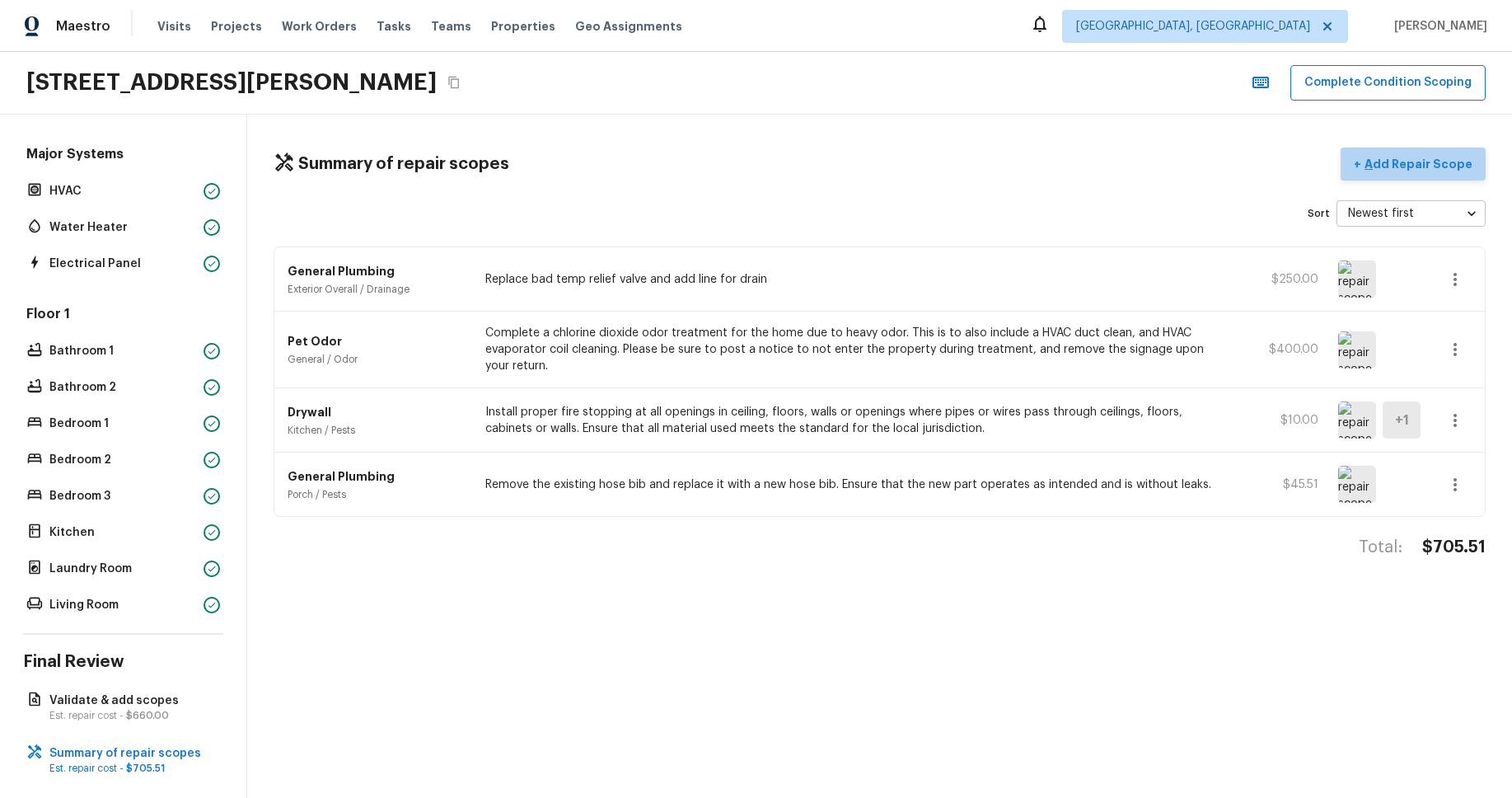
click at [1445, 159] on p "Add Repair Scope" at bounding box center [1416, 164] width 111 height 16
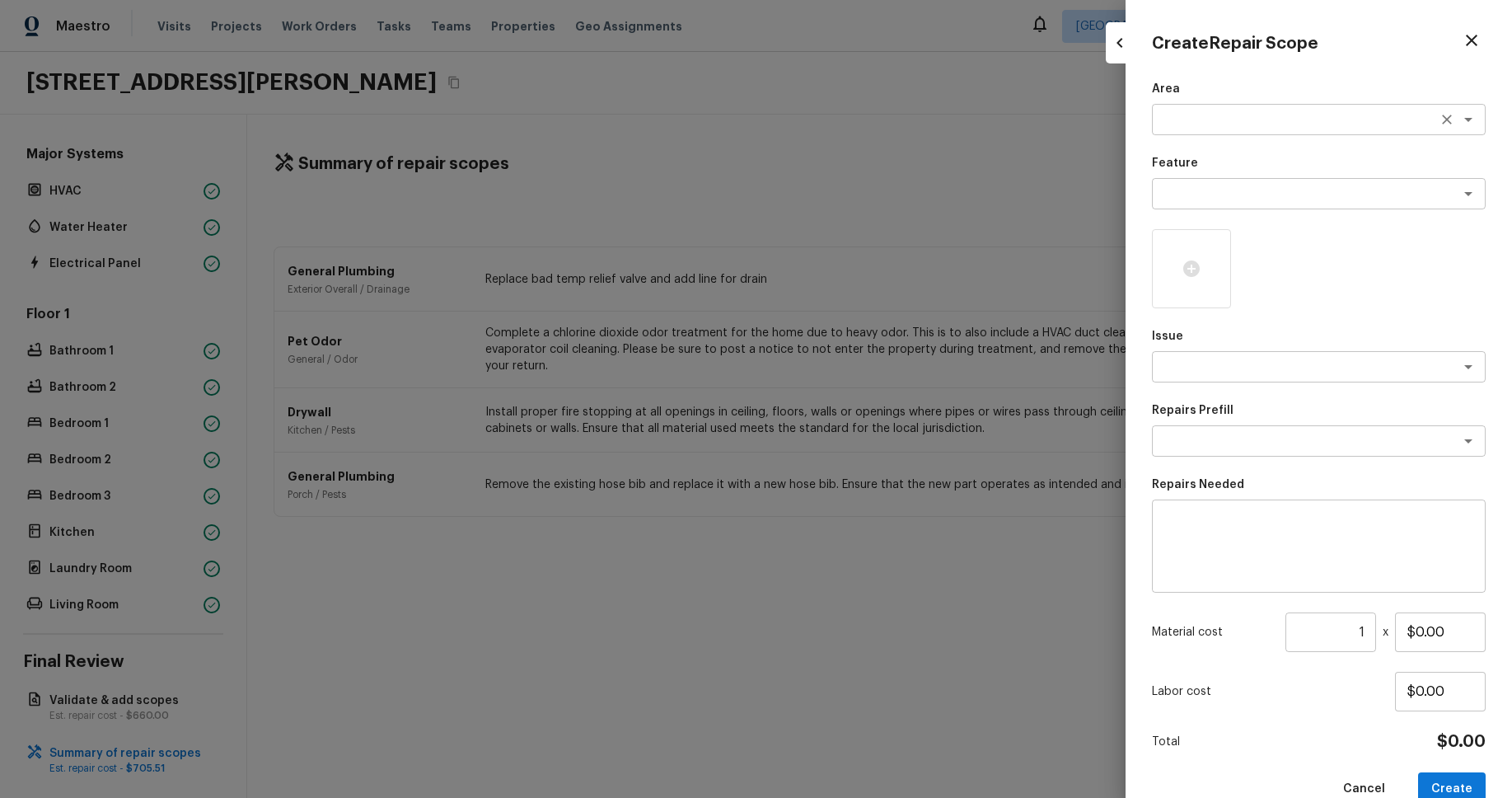
click at [1342, 112] on textarea at bounding box center [1295, 119] width 272 height 16
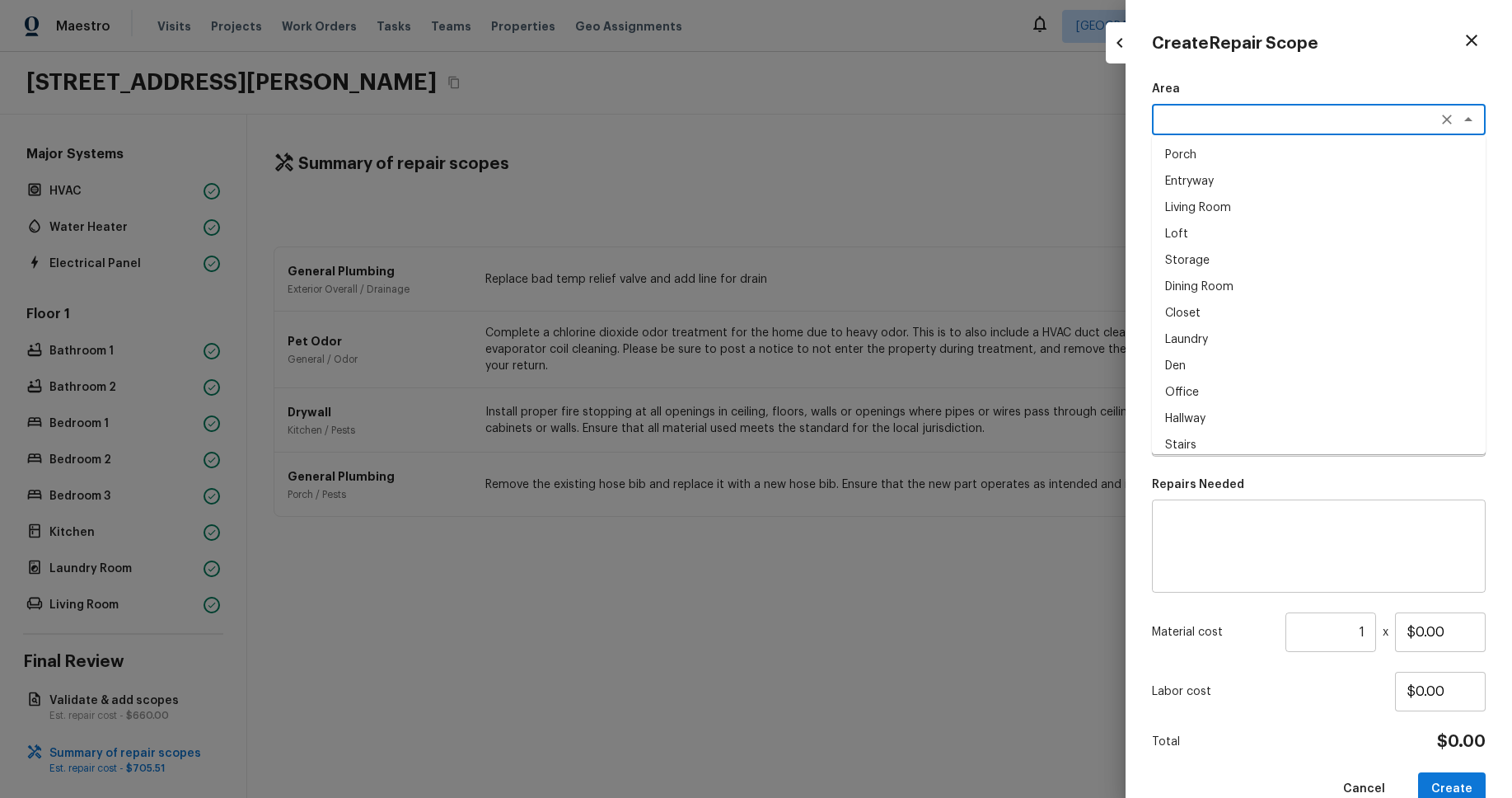
click at [1296, 199] on li "Living Room" at bounding box center [1319, 207] width 333 height 26
type textarea "Living Room"
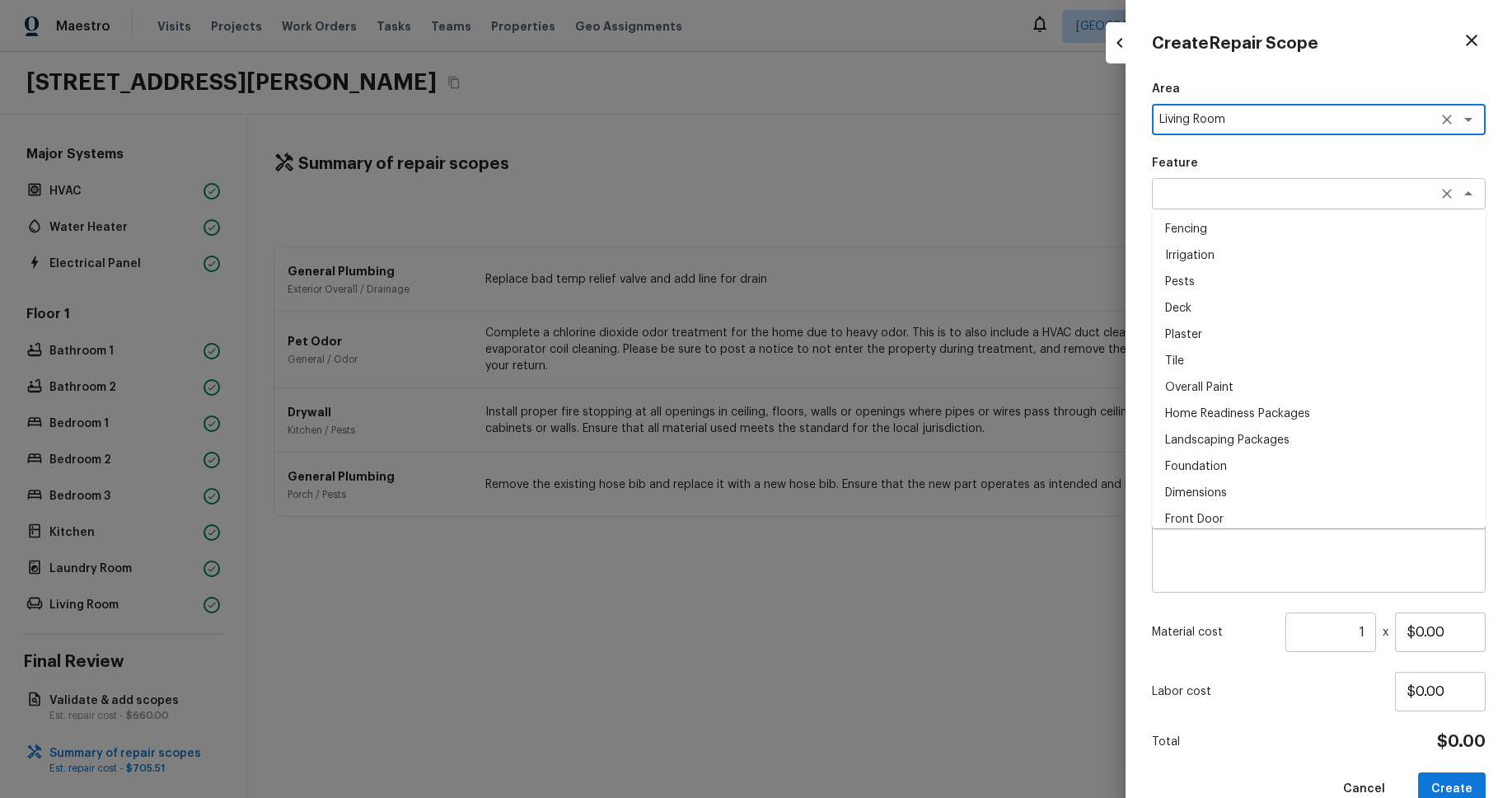
click at [1301, 184] on div "x ​" at bounding box center [1319, 193] width 333 height 31
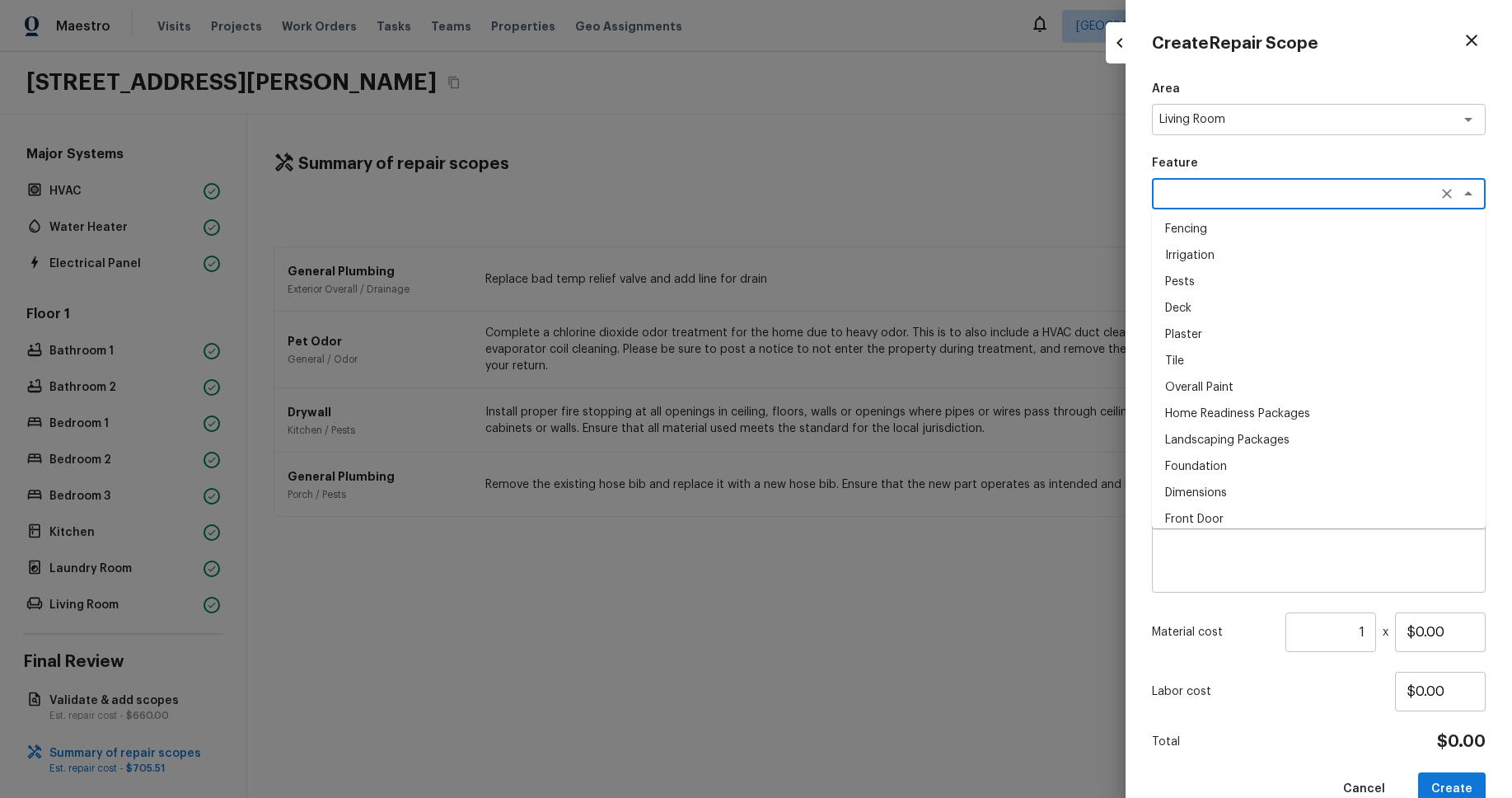
click at [1274, 333] on li "Plaster" at bounding box center [1319, 334] width 333 height 26
type textarea "Plaster"
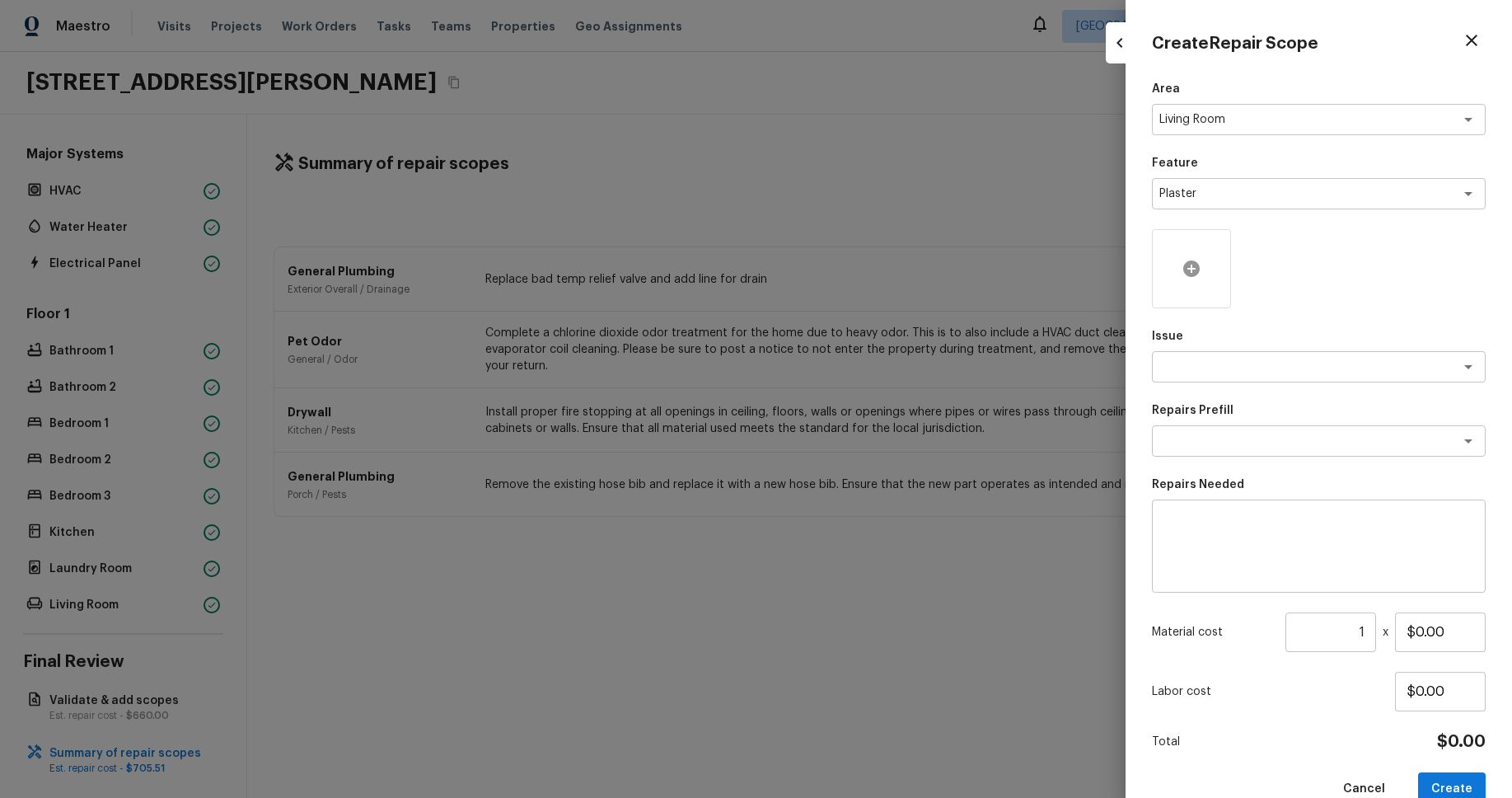
click at [1208, 271] on div at bounding box center [1191, 268] width 79 height 79
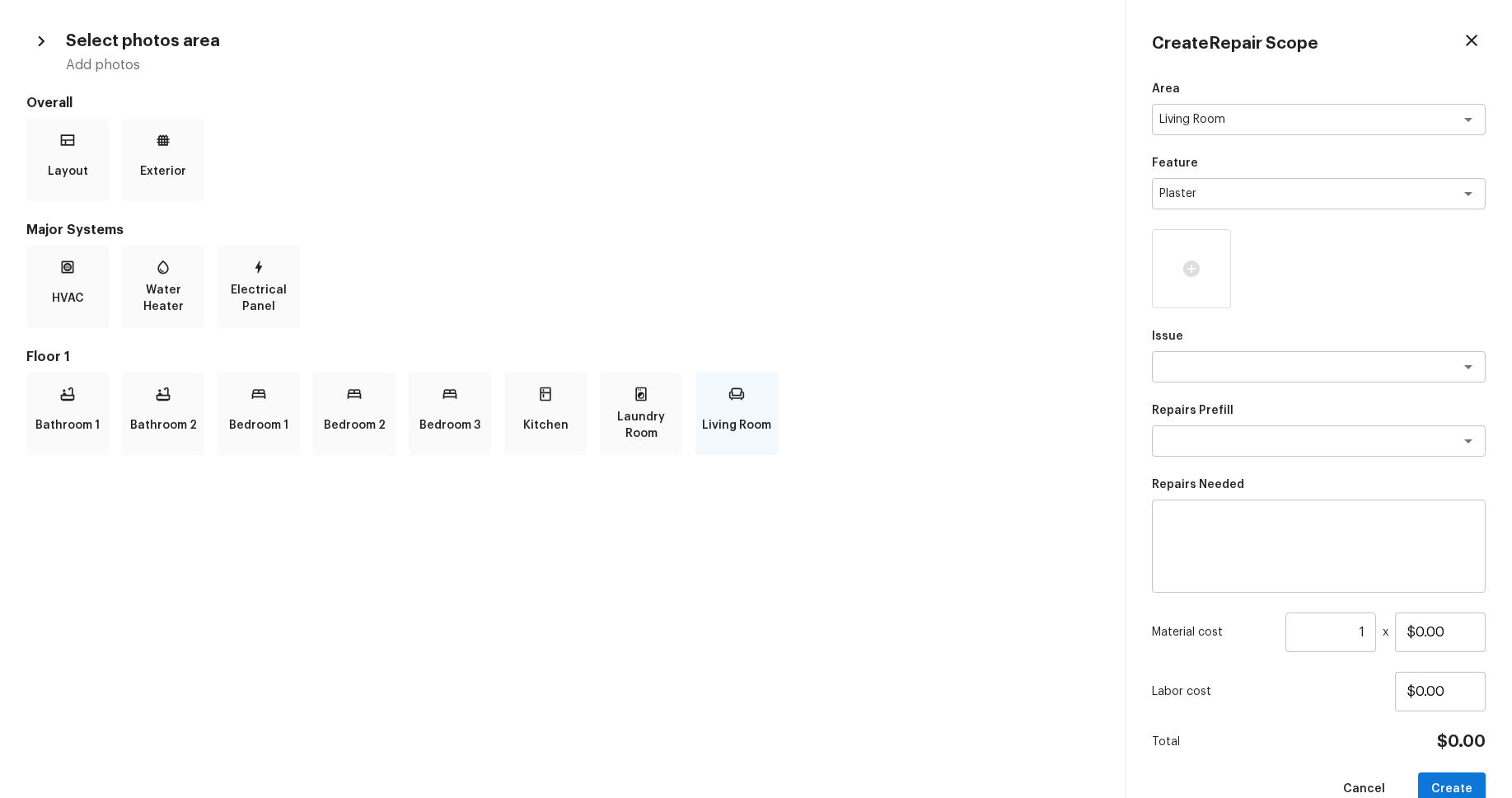
click at [723, 409] on p "Living Room" at bounding box center [737, 425] width 69 height 33
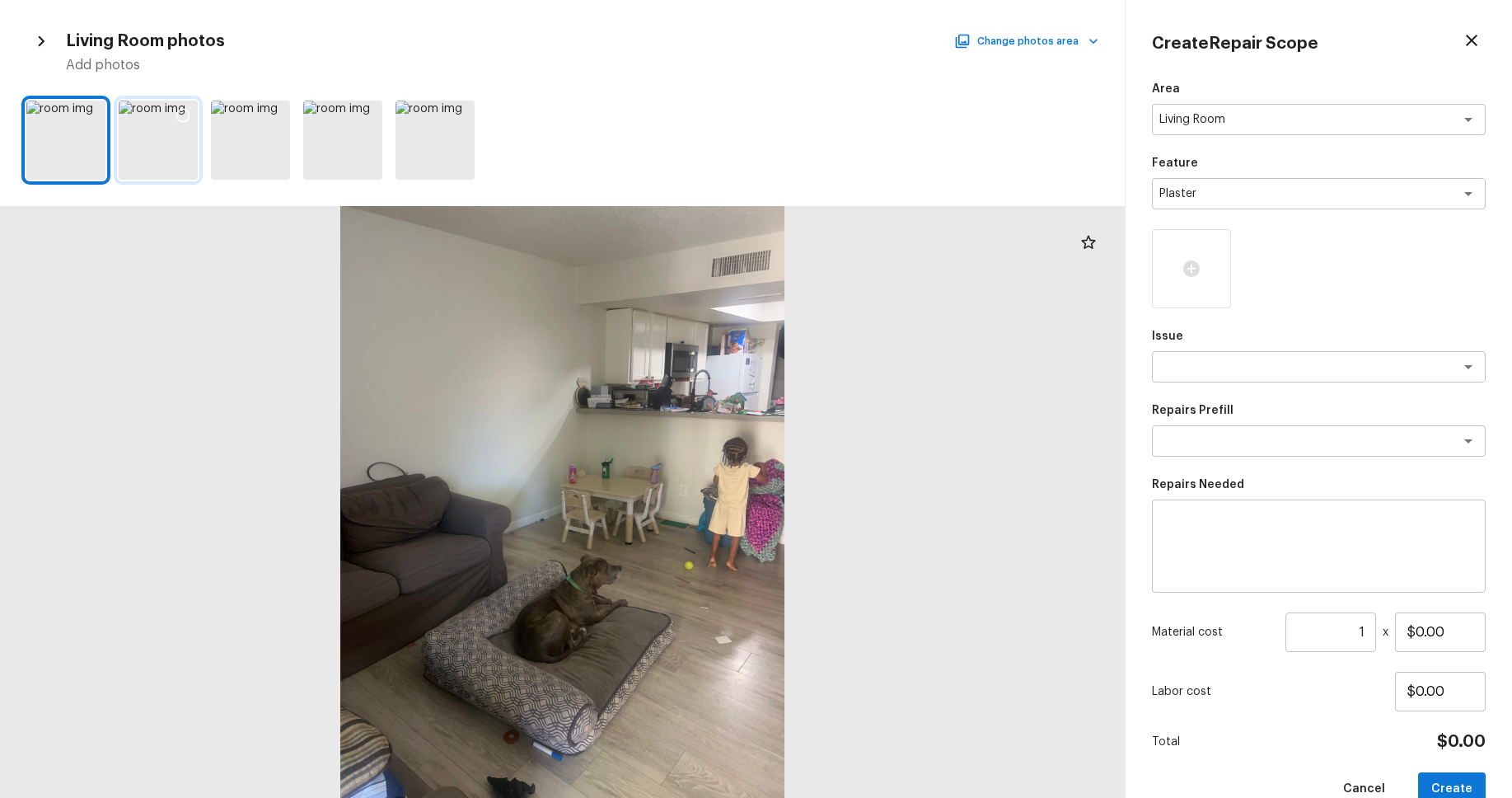
click at [151, 112] on div at bounding box center [158, 139] width 79 height 79
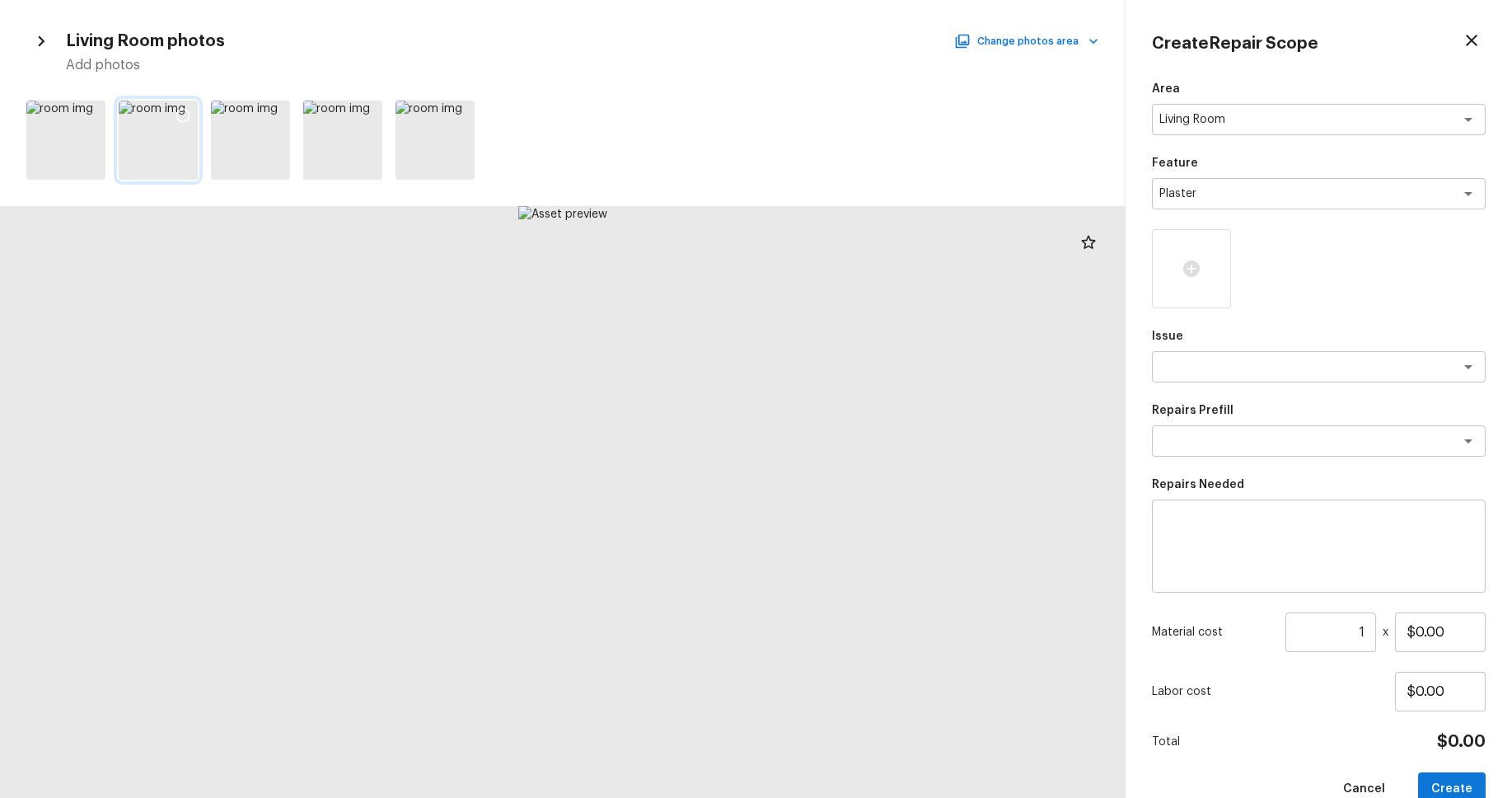
click at [182, 112] on icon at bounding box center [183, 116] width 16 height 16
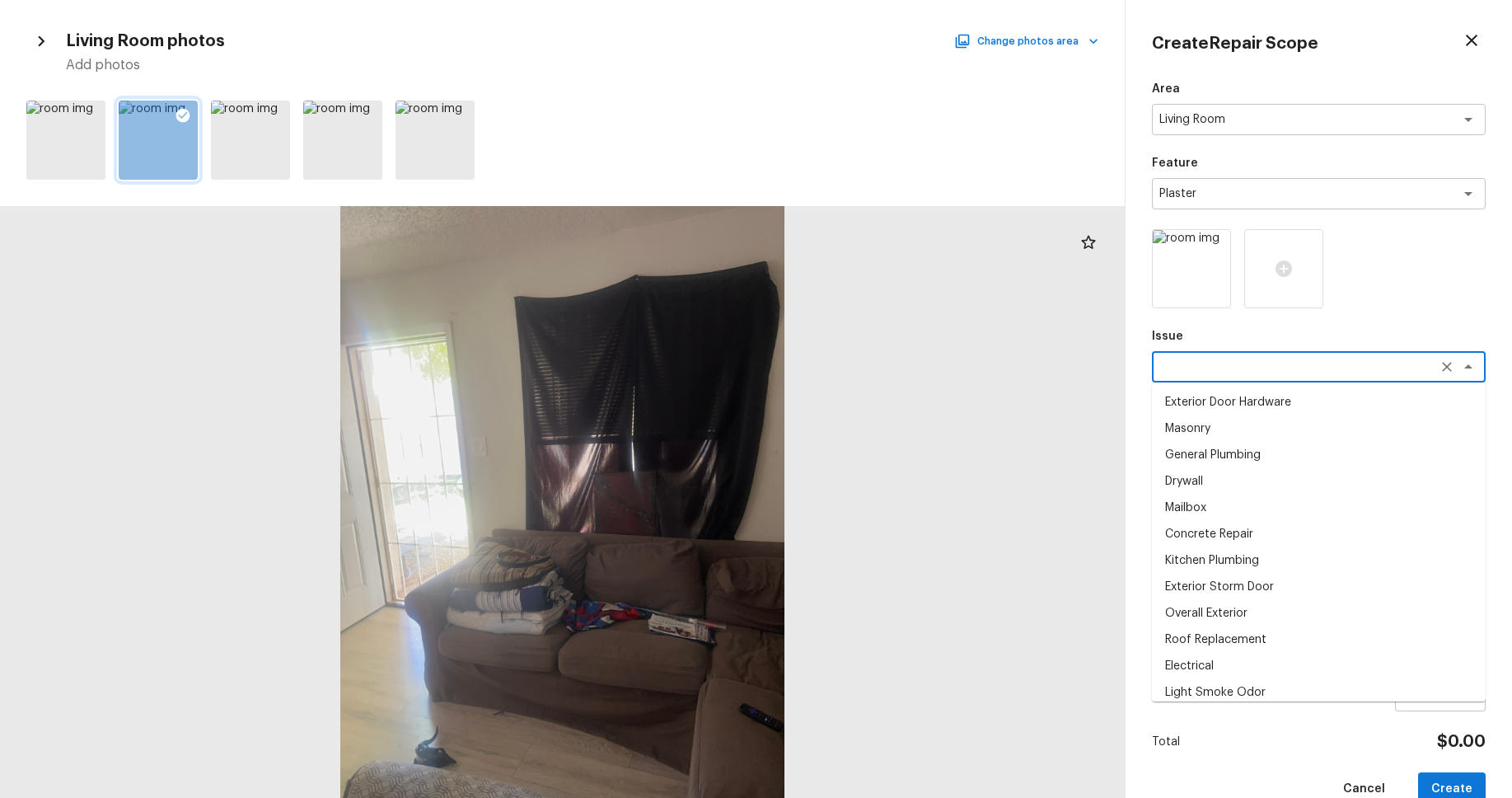
click at [1320, 363] on textarea at bounding box center [1295, 367] width 272 height 16
click at [1265, 479] on li "Drywall" at bounding box center [1319, 481] width 333 height 26
type textarea "Drywall"
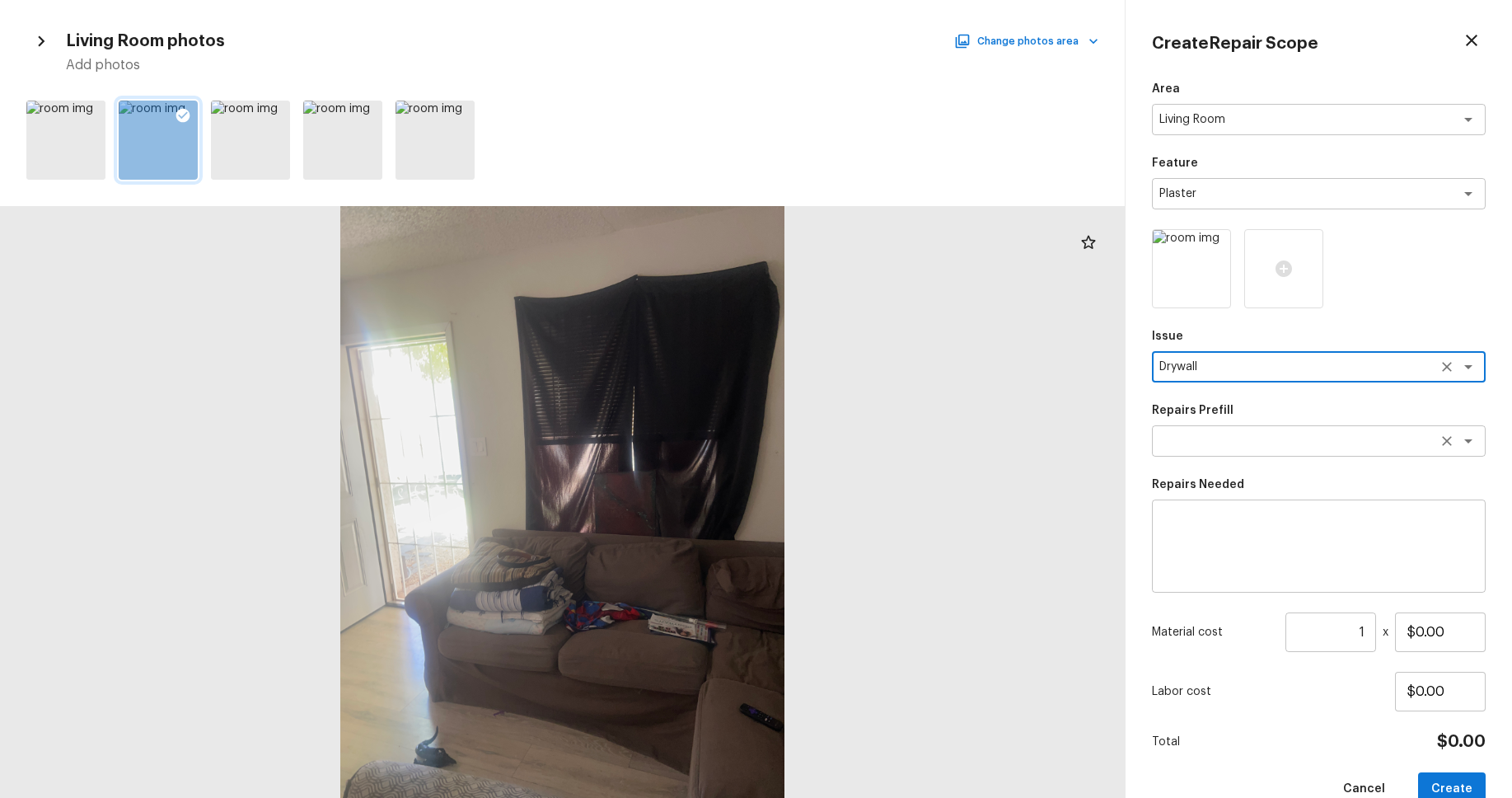
click at [1273, 445] on textarea at bounding box center [1295, 441] width 272 height 16
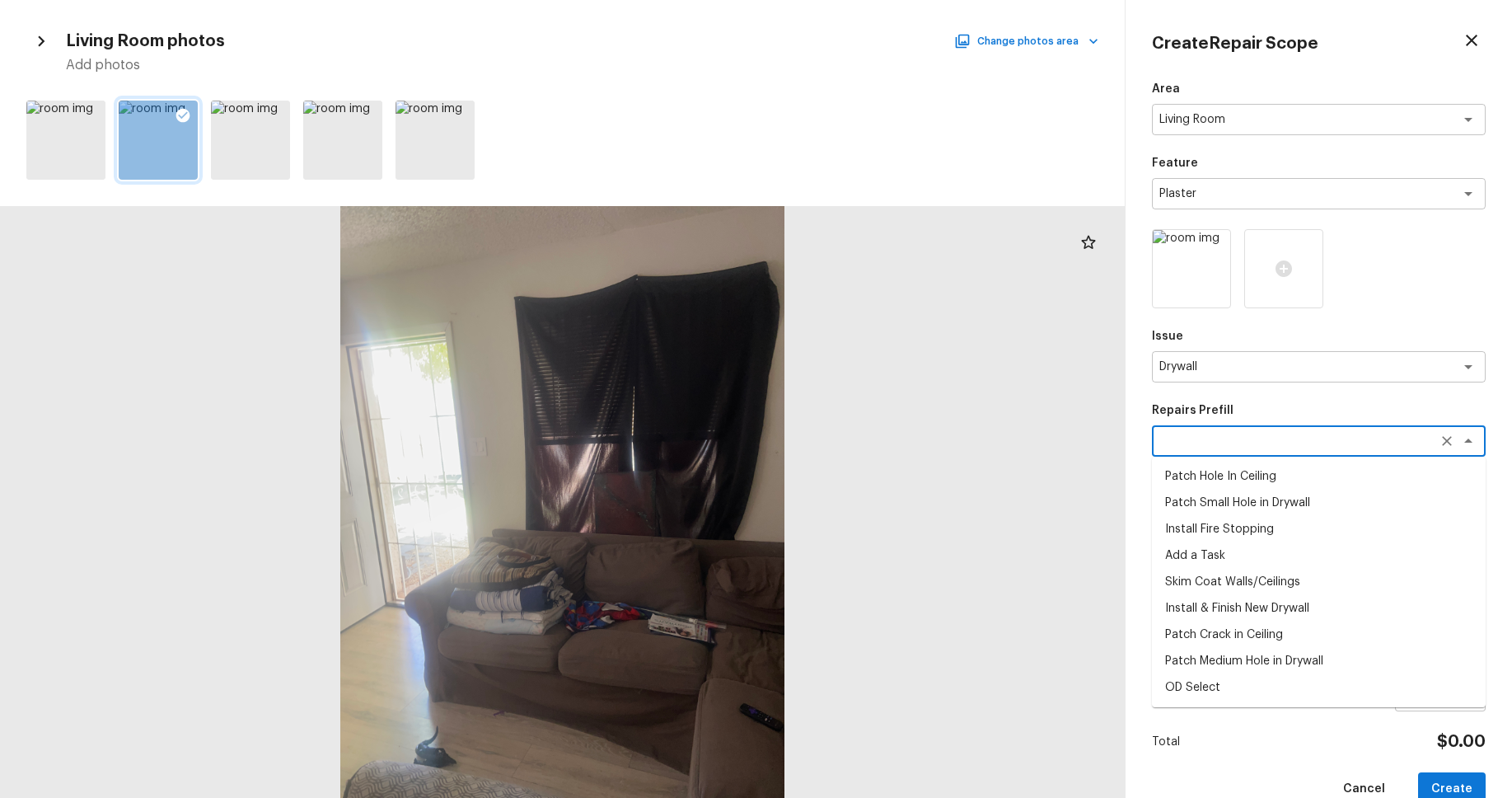
click at [1267, 633] on li "Patch Crack in Ceiling" at bounding box center [1319, 634] width 333 height 26
type textarea "Patch Crack in Ceiling"
type textarea "Prep/scrape all loose material from the damaged area; prime if needed. Patch th…"
type input "$25.00"
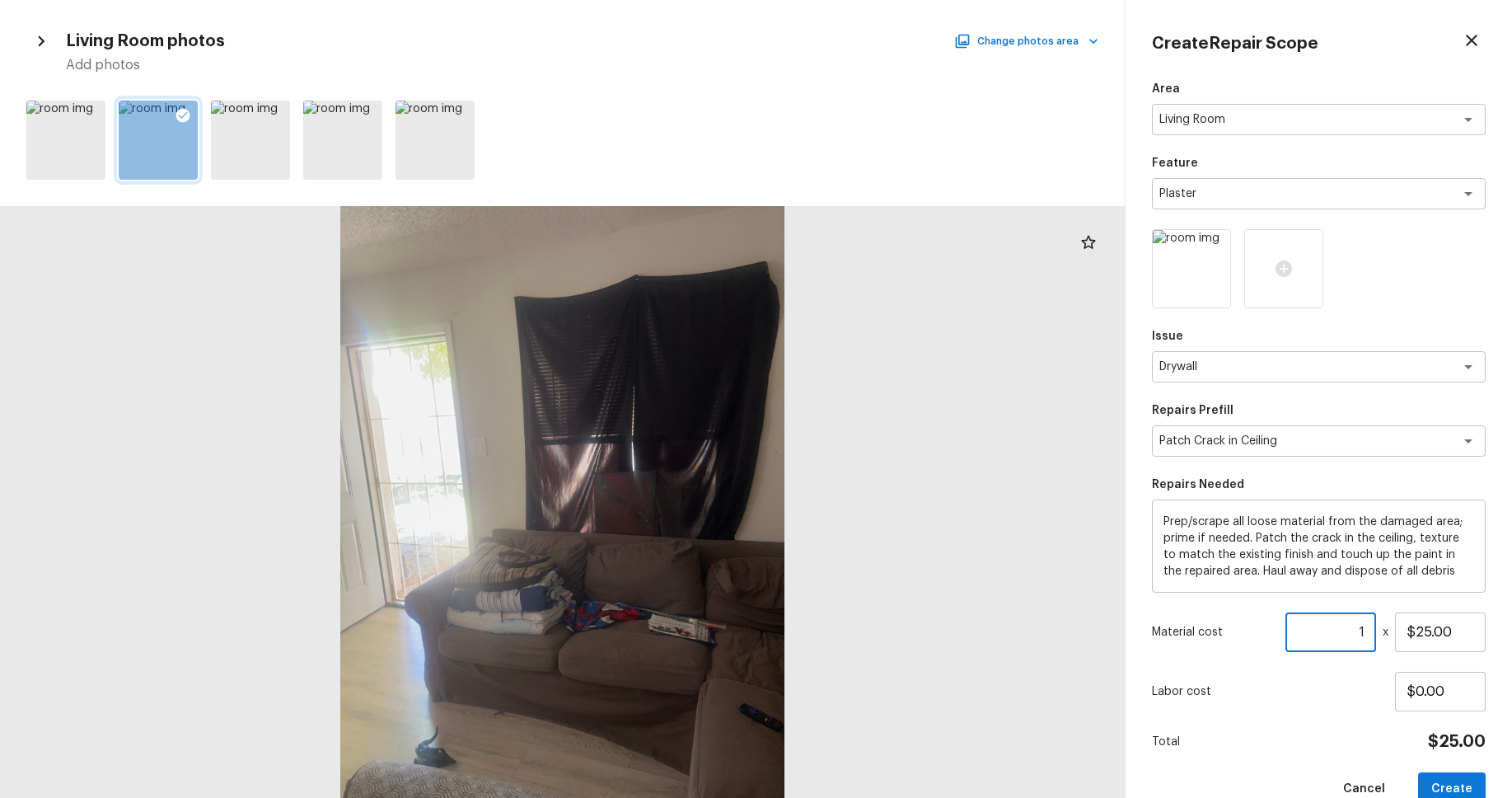
drag, startPoint x: 1364, startPoint y: 631, endPoint x: 1378, endPoint y: 641, distance: 17.2
click at [1364, 631] on input "1" at bounding box center [1331, 631] width 91 height 39
type input "10"
drag, startPoint x: 1424, startPoint y: 691, endPoint x: 1415, endPoint y: 692, distance: 9.1
click at [1415, 692] on input "$0.00" at bounding box center [1441, 691] width 91 height 39
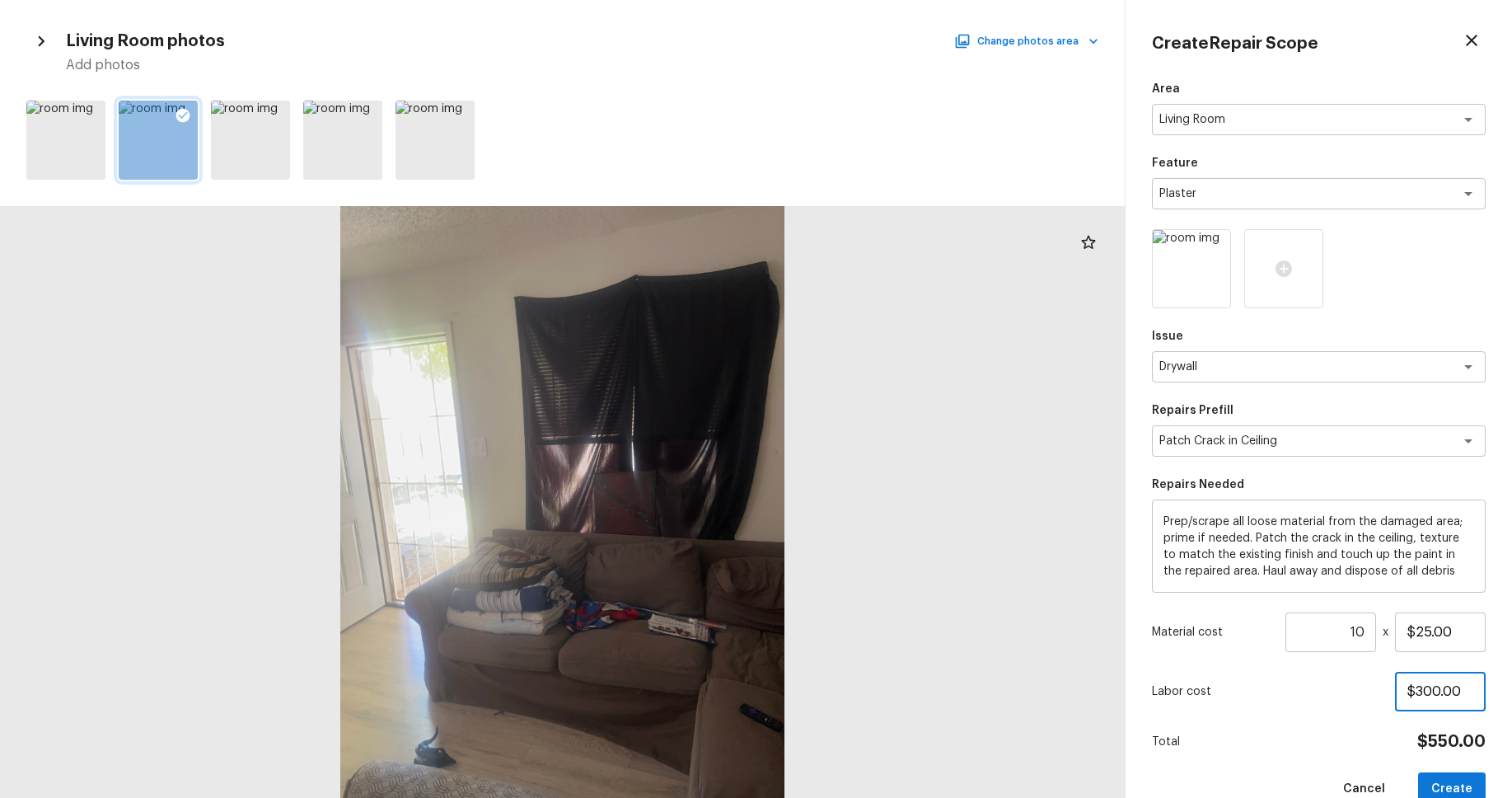
type input "$300.00"
click at [1424, 779] on button "Create" at bounding box center [1452, 789] width 67 height 34
type input "1"
type input "$0.00"
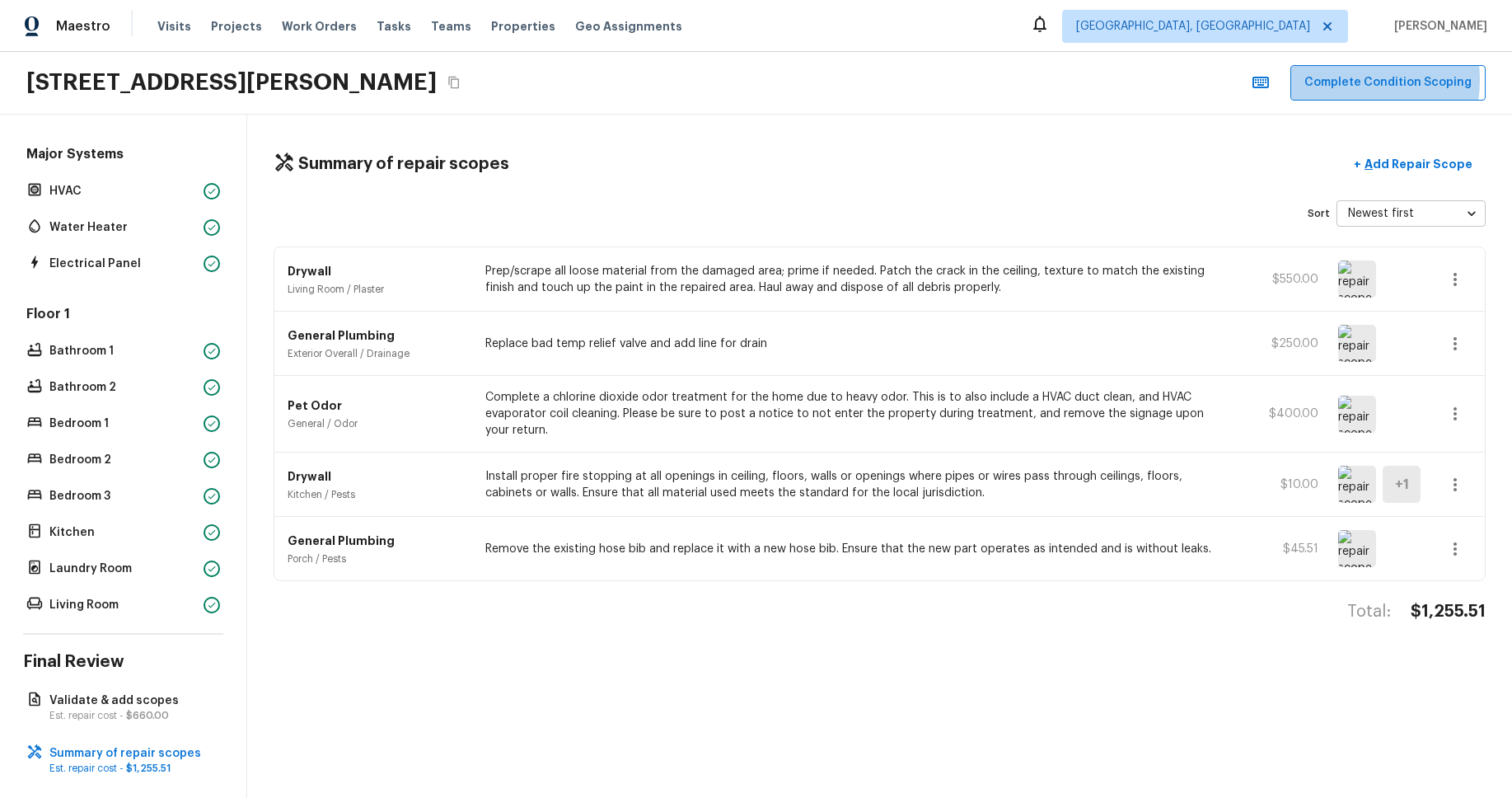
click at [1343, 80] on button "Complete Condition Scoping" at bounding box center [1388, 82] width 195 height 36
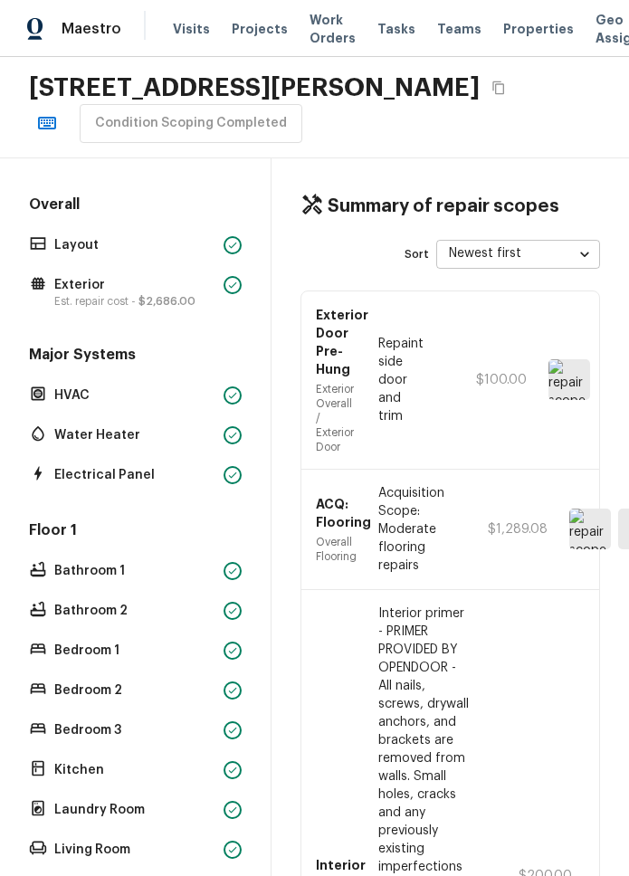
click at [493, 121] on div "[STREET_ADDRESS][PERSON_NAME] Condition Scoping Completed" at bounding box center [314, 107] width 629 height 101
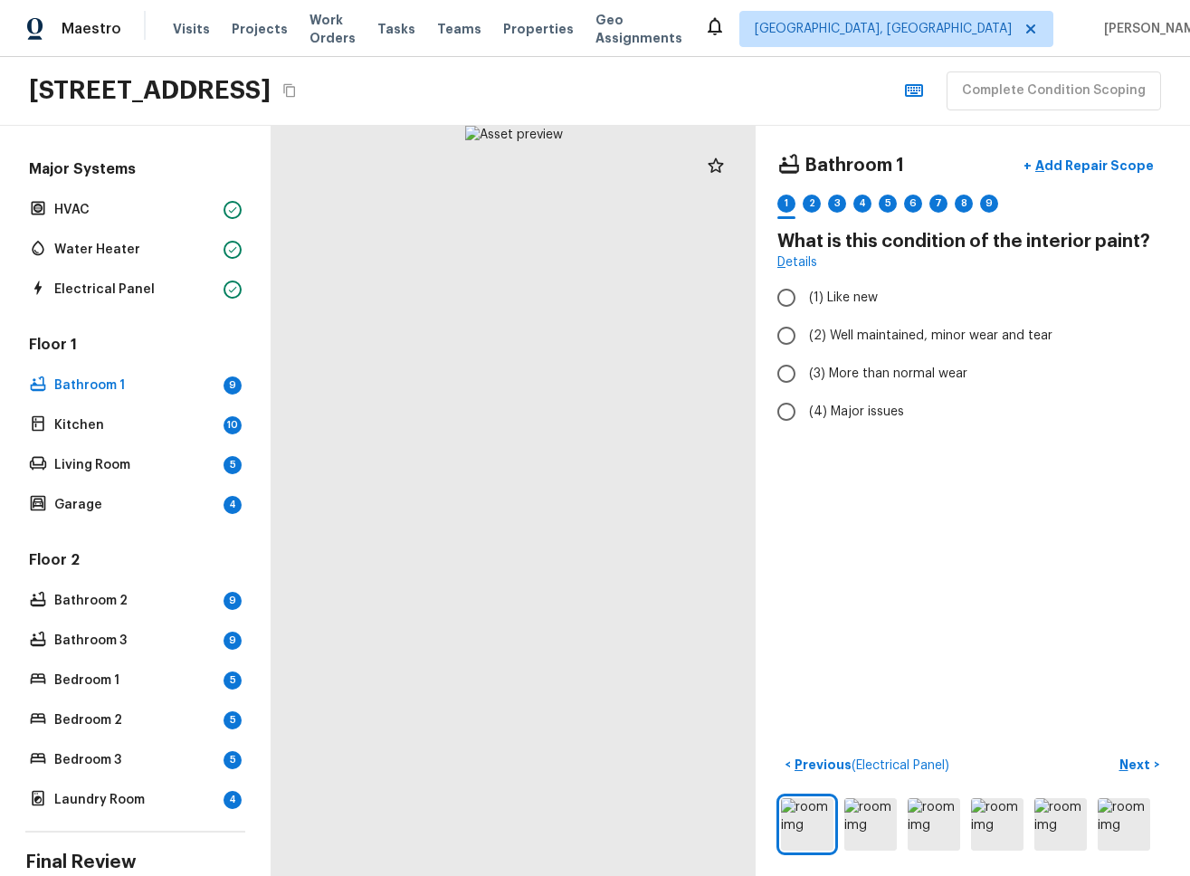
scroll to position [260, 0]
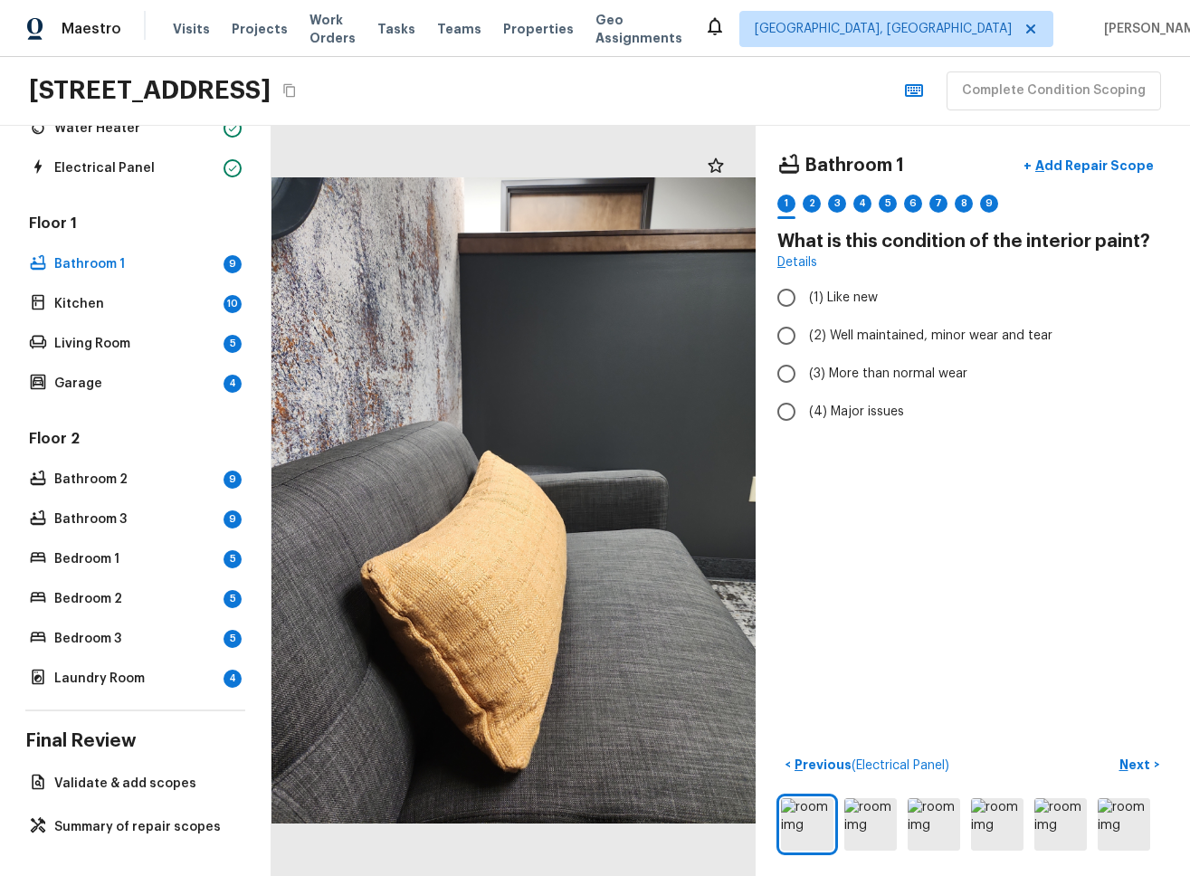
click at [628, 545] on div "Bathroom 1 + Add Repair Scope 1 2 3 4 5 6 7 8 9 What is this condition of the i…" at bounding box center [972, 501] width 434 height 750
radio input "true"
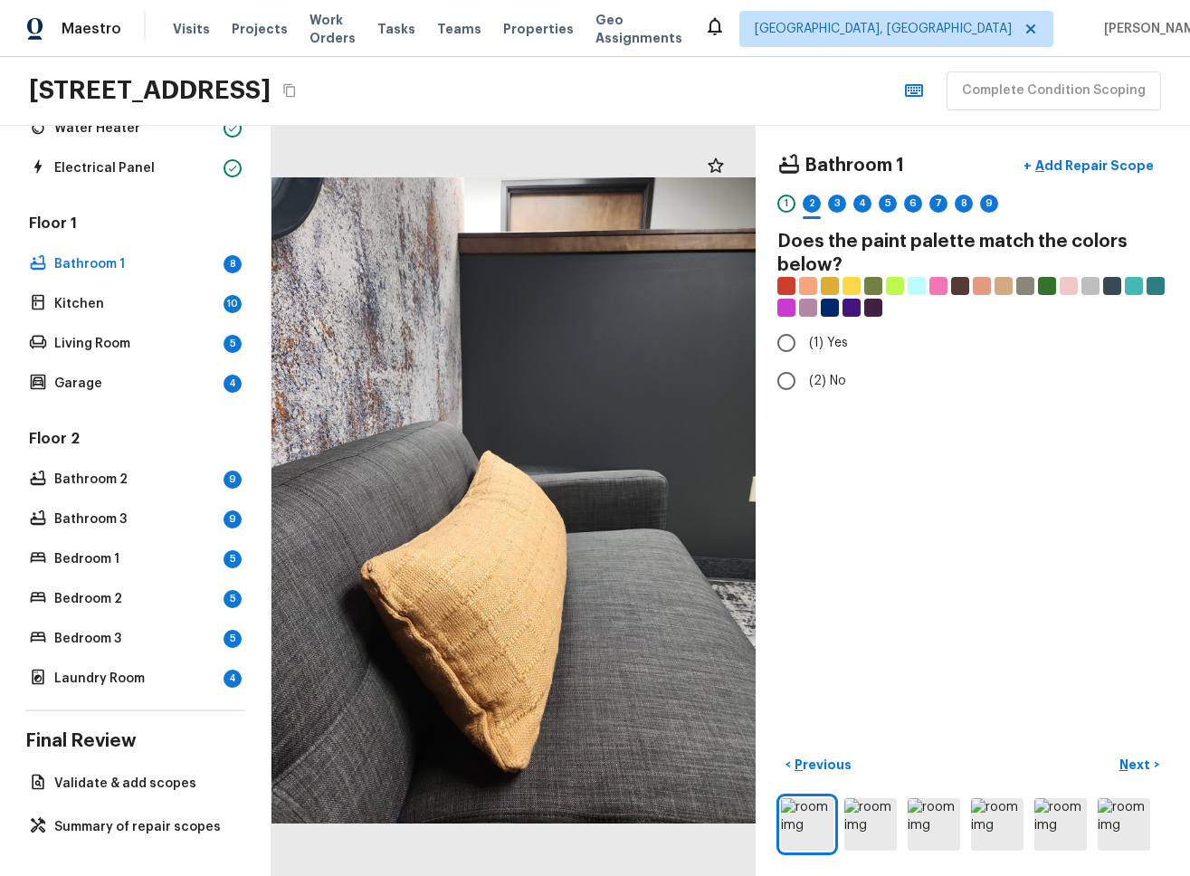
radio input "true"
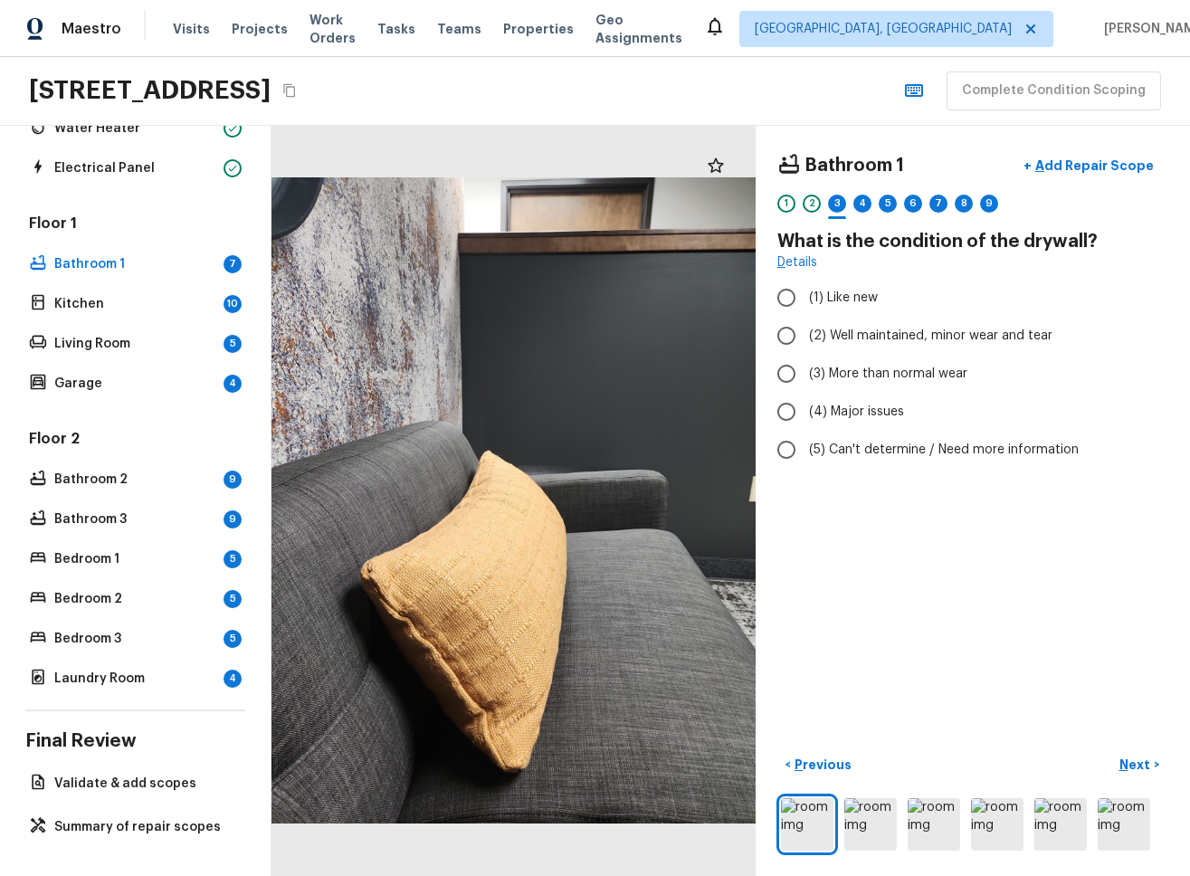
radio input "true"
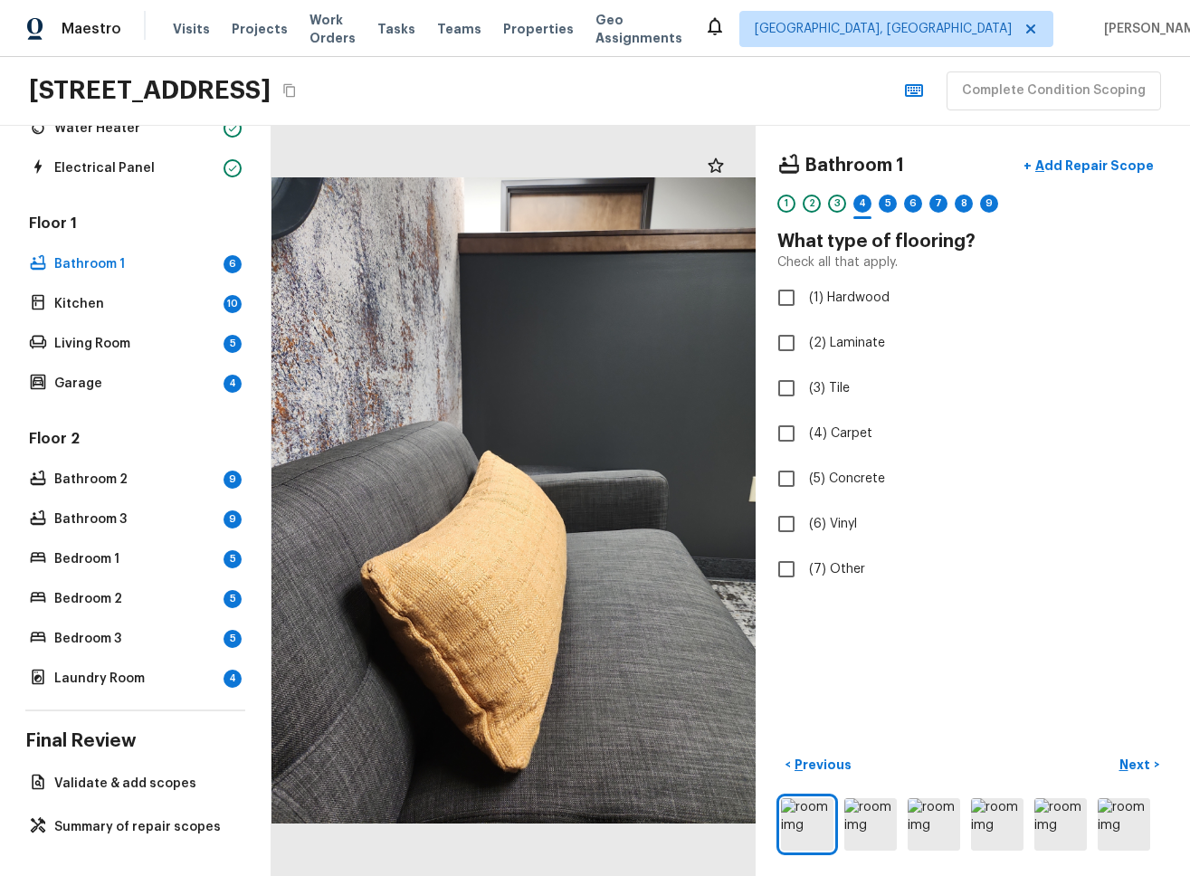
checkbox input "true"
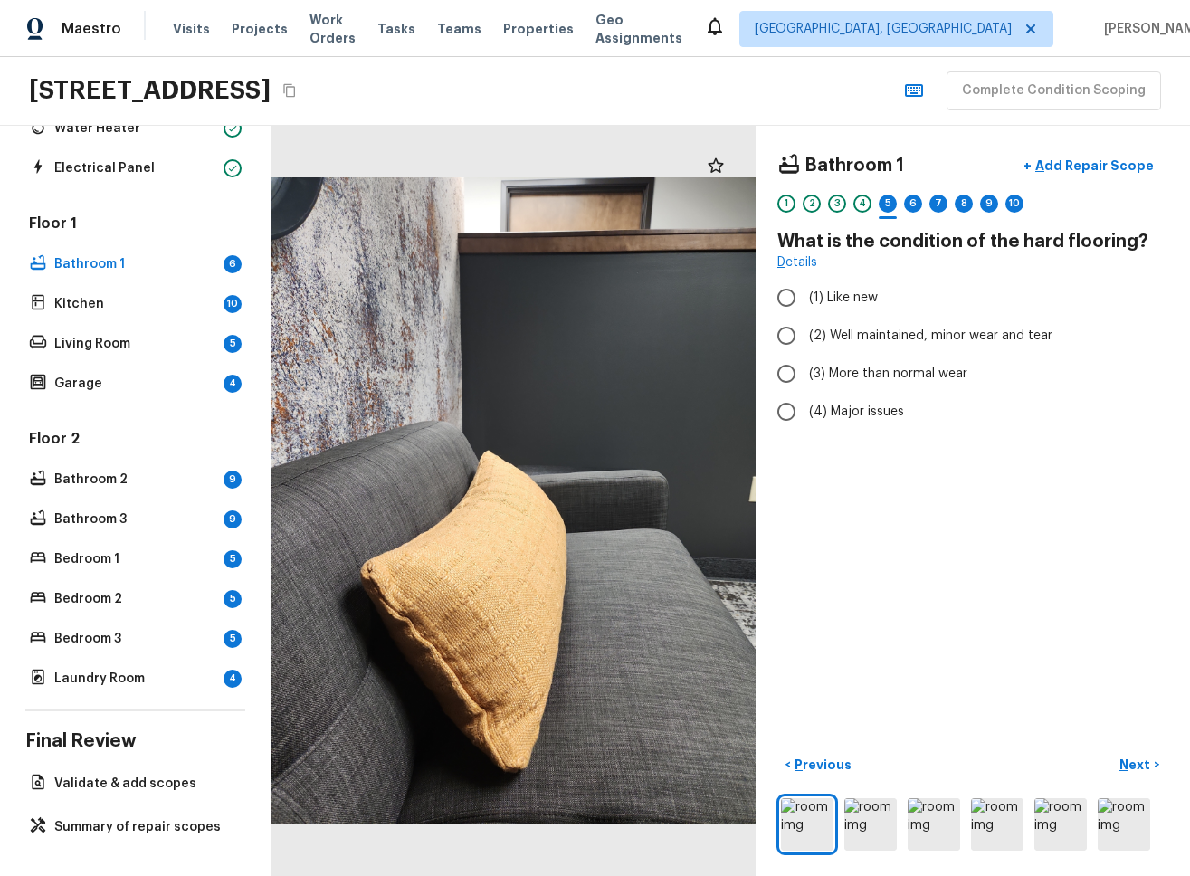
radio input "true"
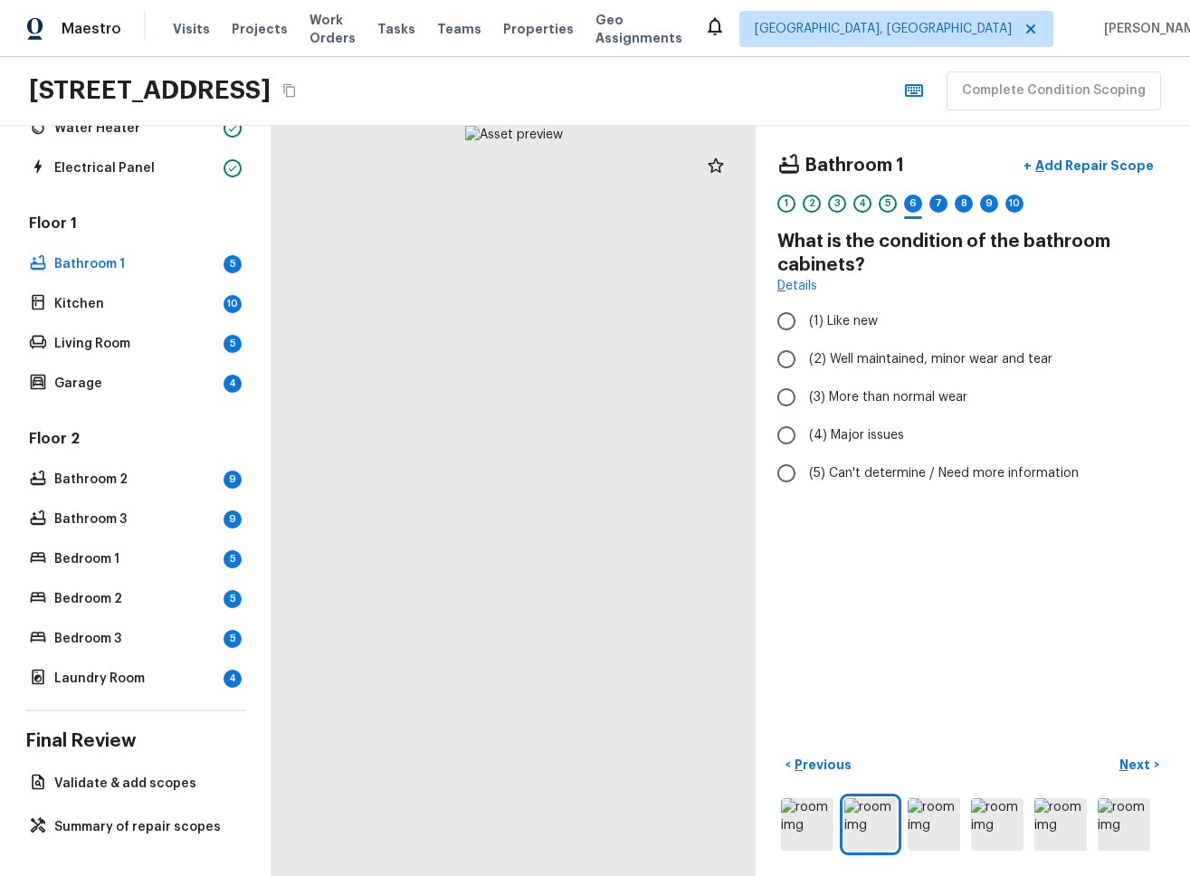
radio input "true"
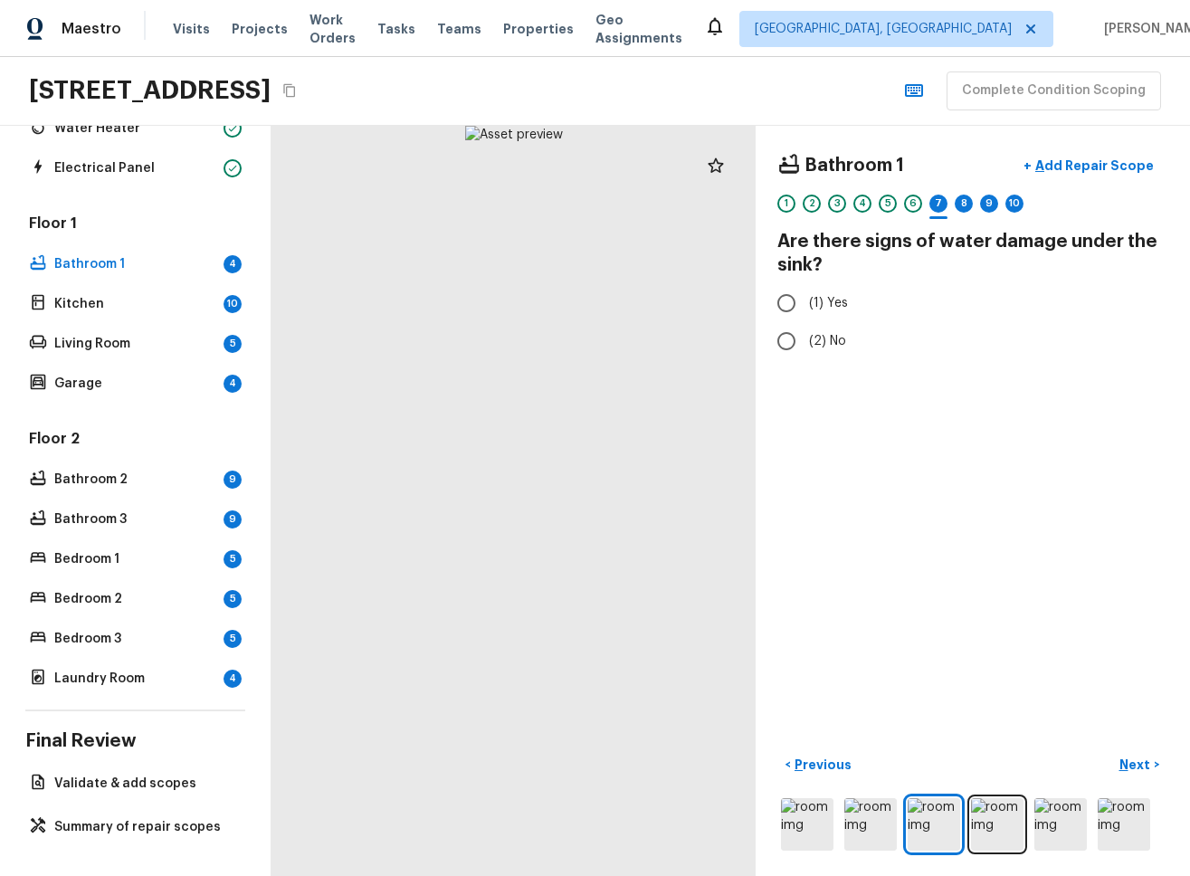
radio input "true"
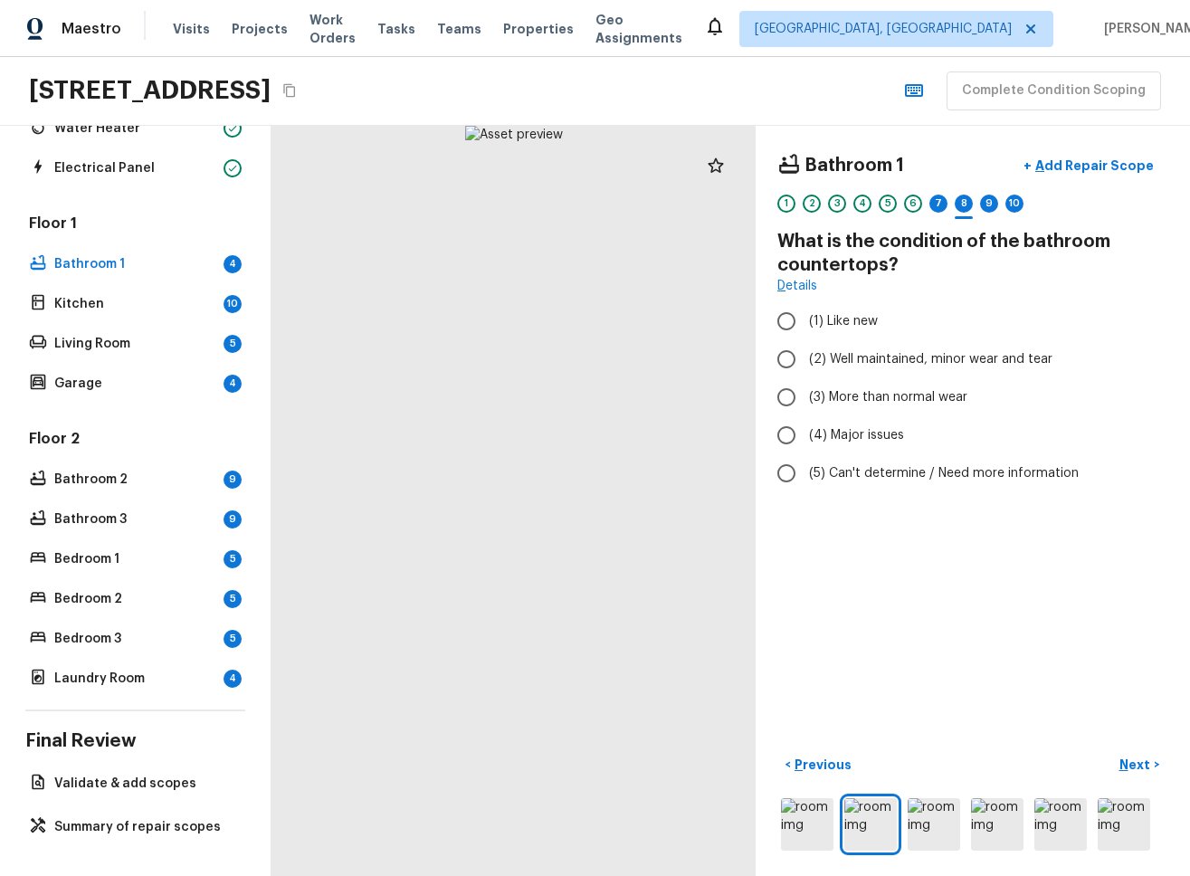
radio input "true"
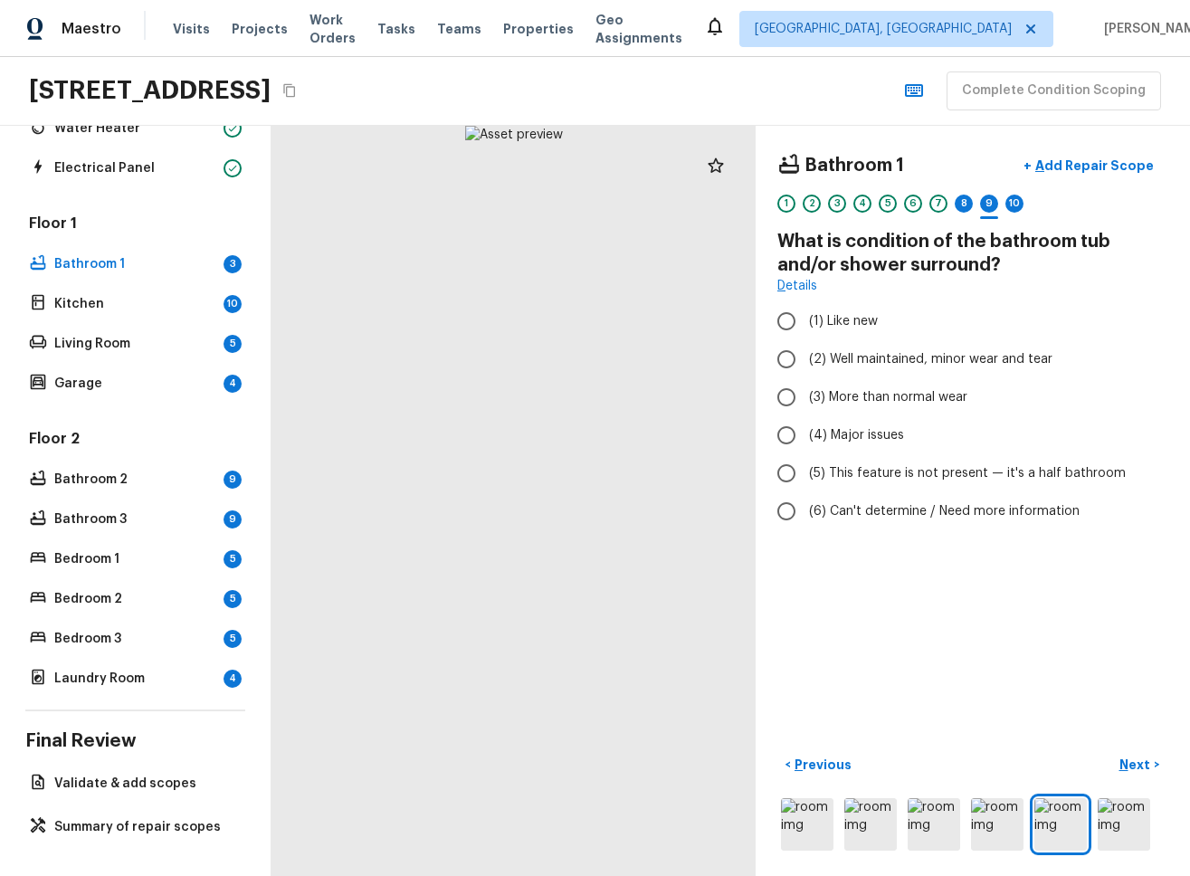
radio input "true"
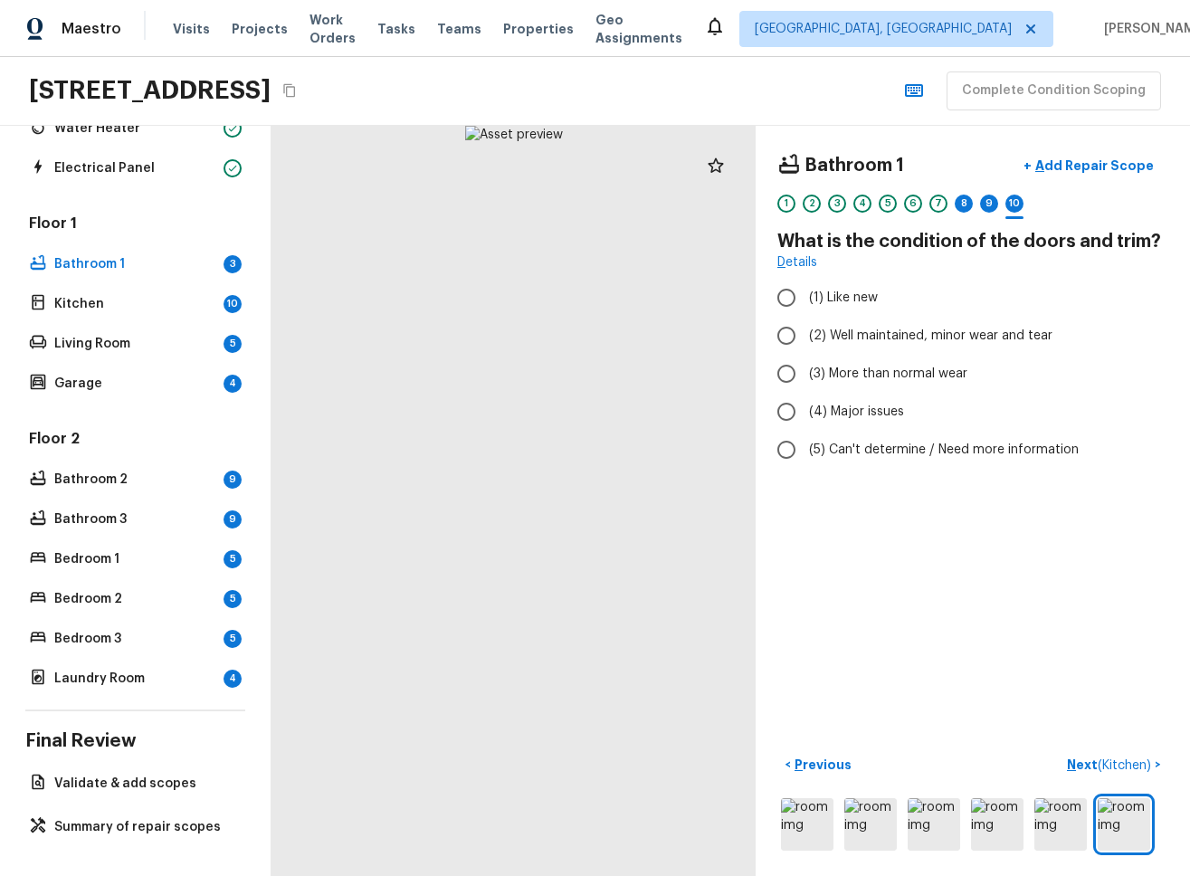
radio input "true"
click at [628, 604] on div "Bathroom 1 + Add Repair Scope 1 2 3 4 5 6 7 8 9 10 What is the condition of the…" at bounding box center [972, 501] width 434 height 750
radio input "true"
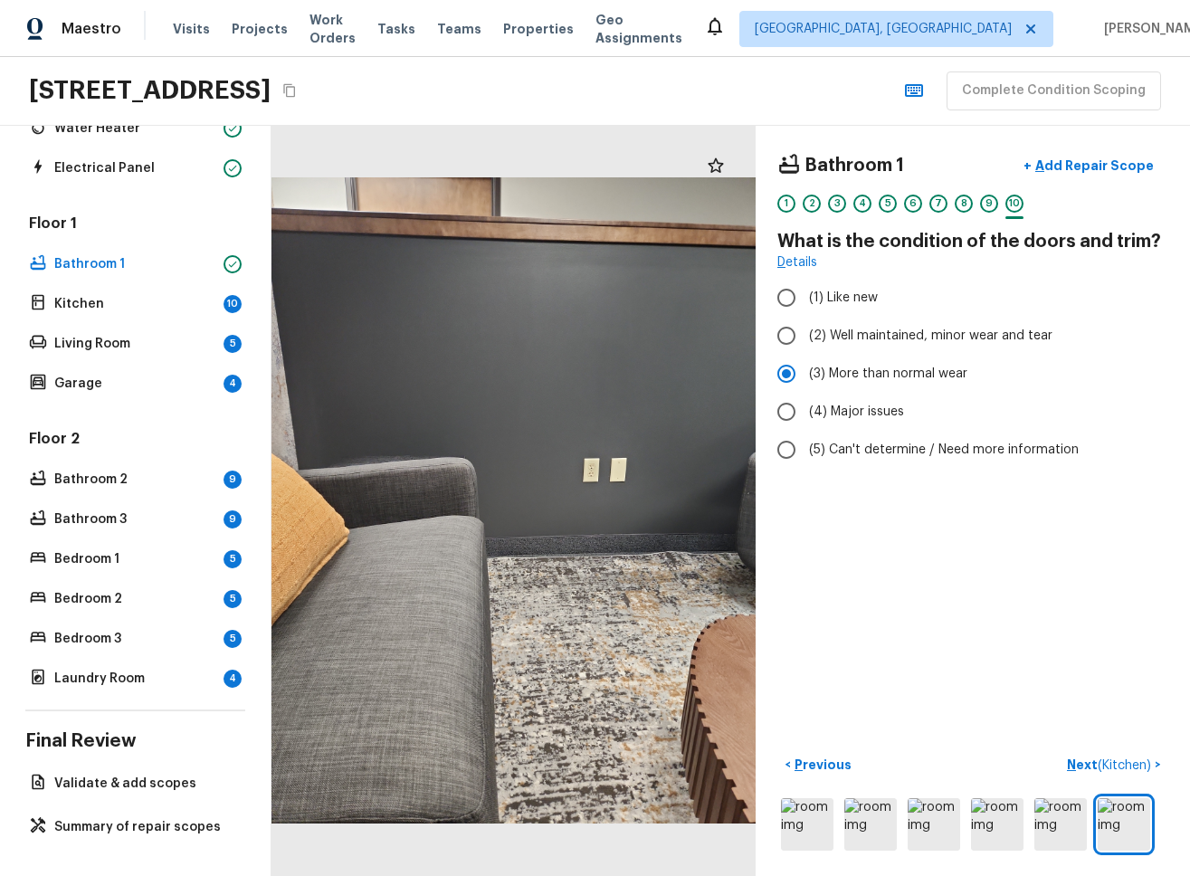
click at [628, 673] on div "Bathroom 1 + Add Repair Scope 1 2 3 4 5 6 7 8 9 10 What is the condition of the…" at bounding box center [972, 501] width 434 height 750
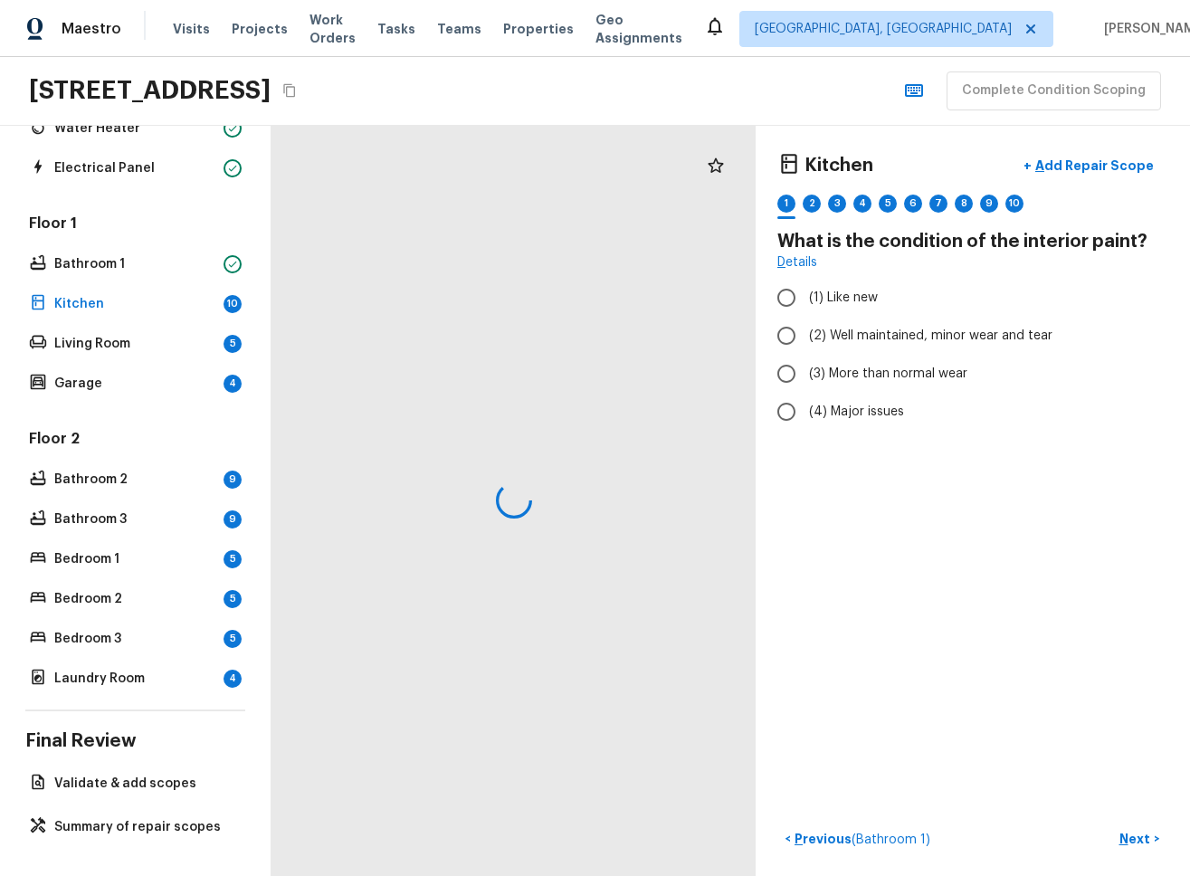
radio input "true"
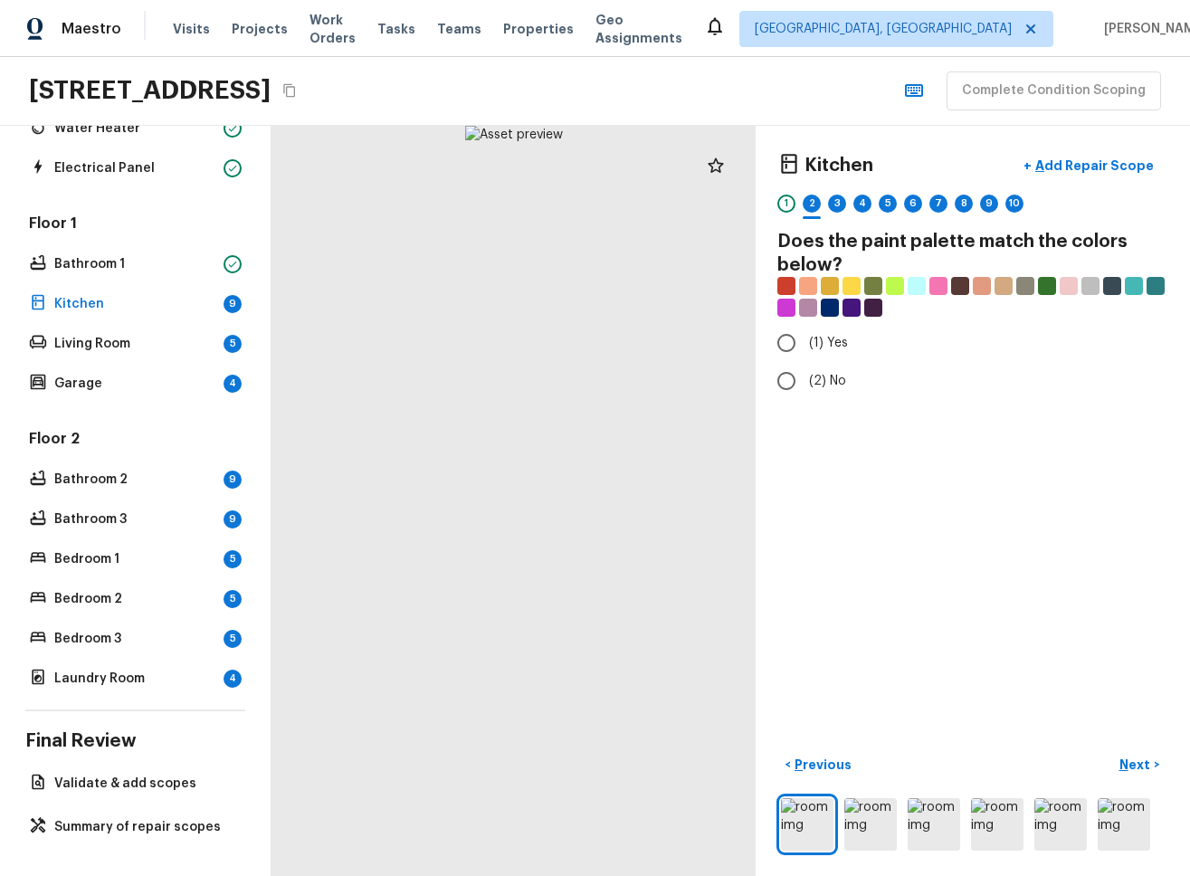
radio input "true"
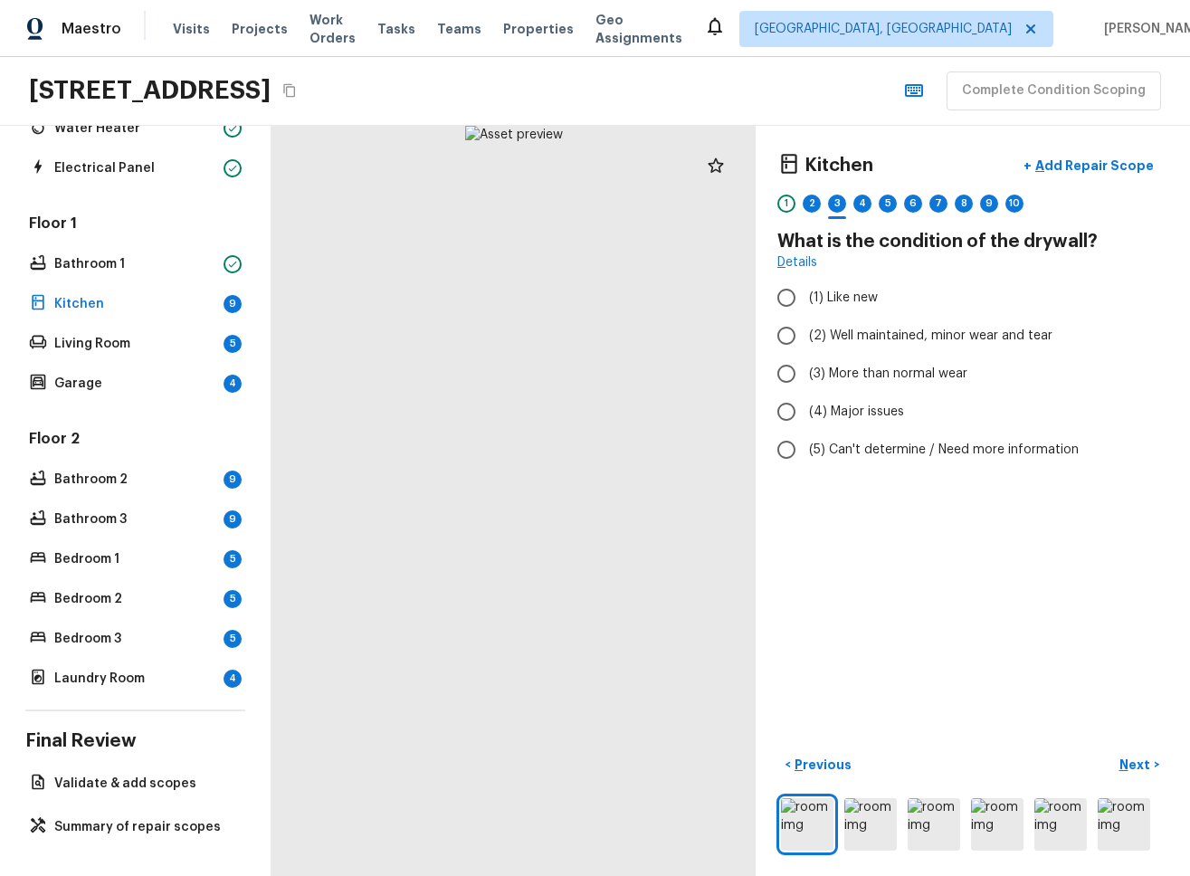
radio input "true"
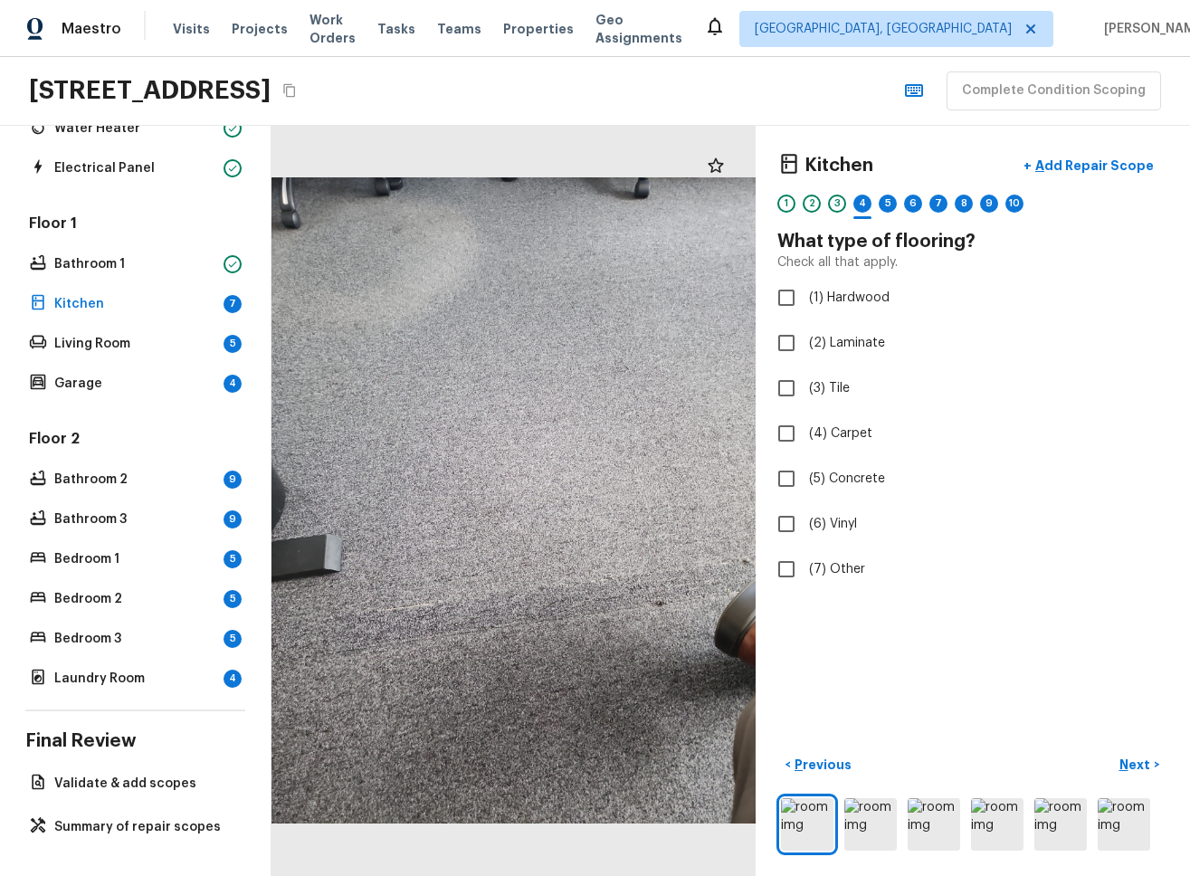
checkbox input "true"
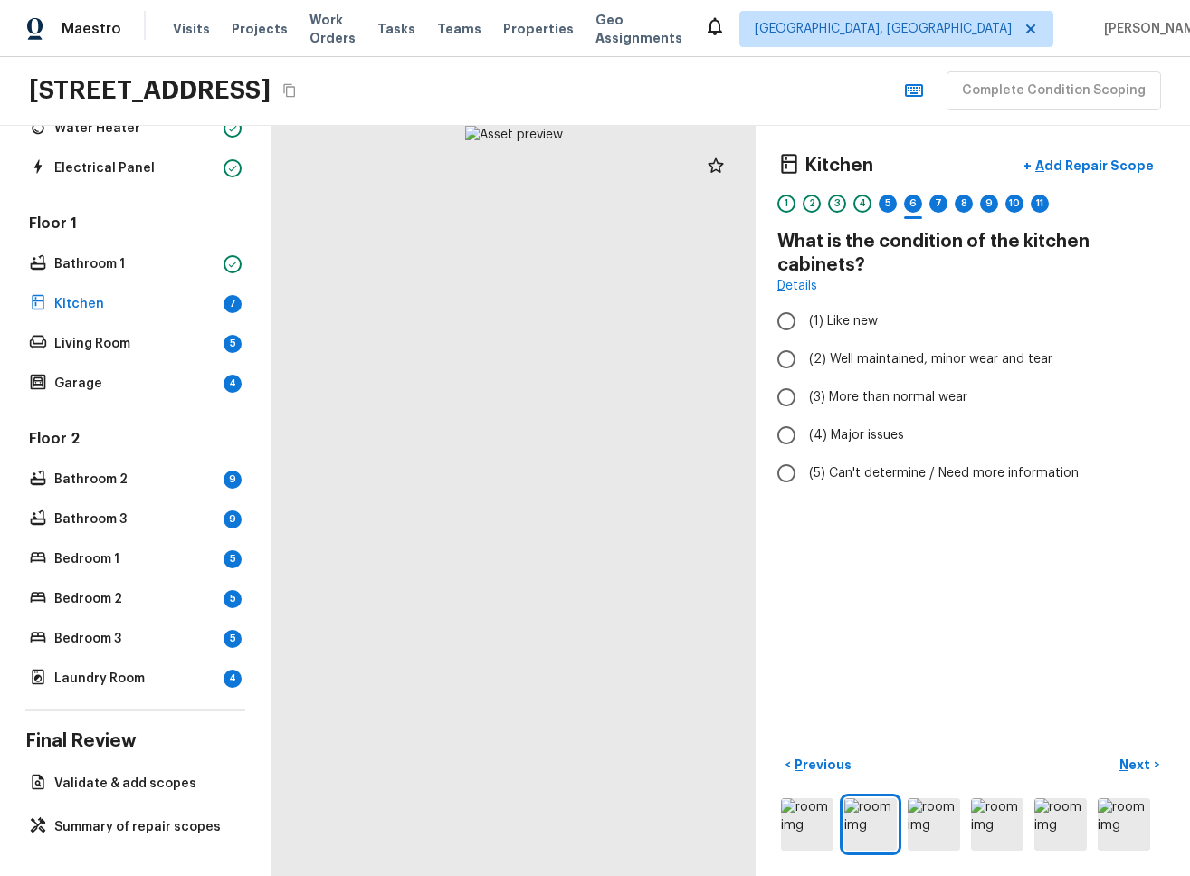
radio input "true"
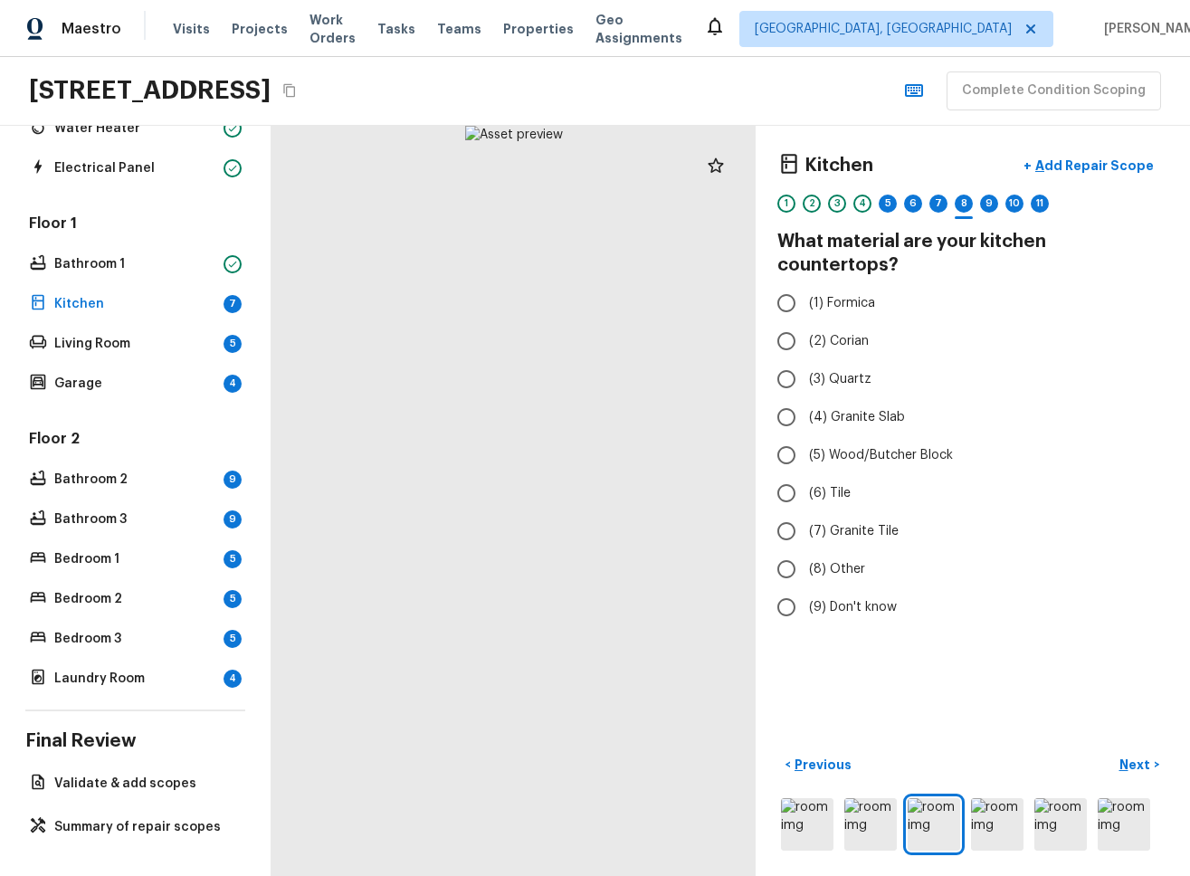
radio input "true"
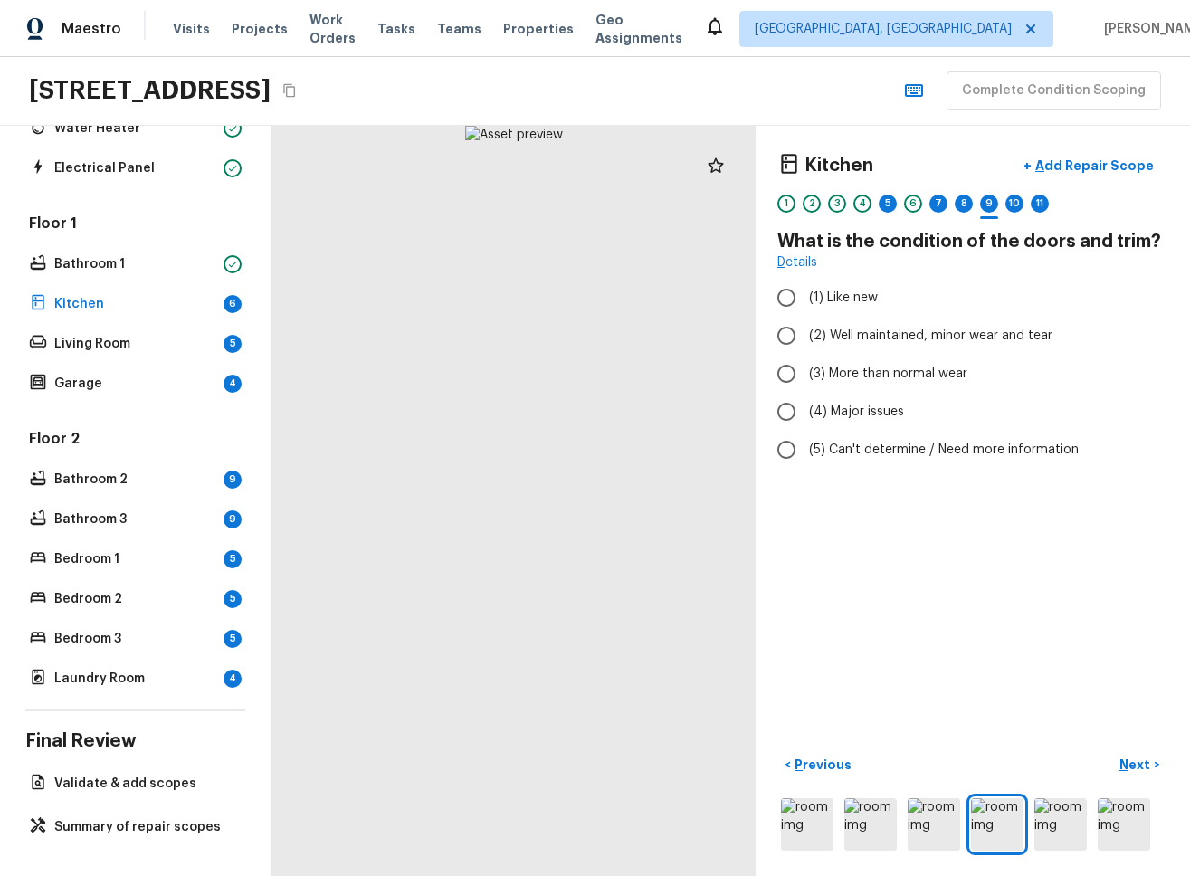
radio input "true"
click at [628, 197] on div "5" at bounding box center [887, 203] width 18 height 18
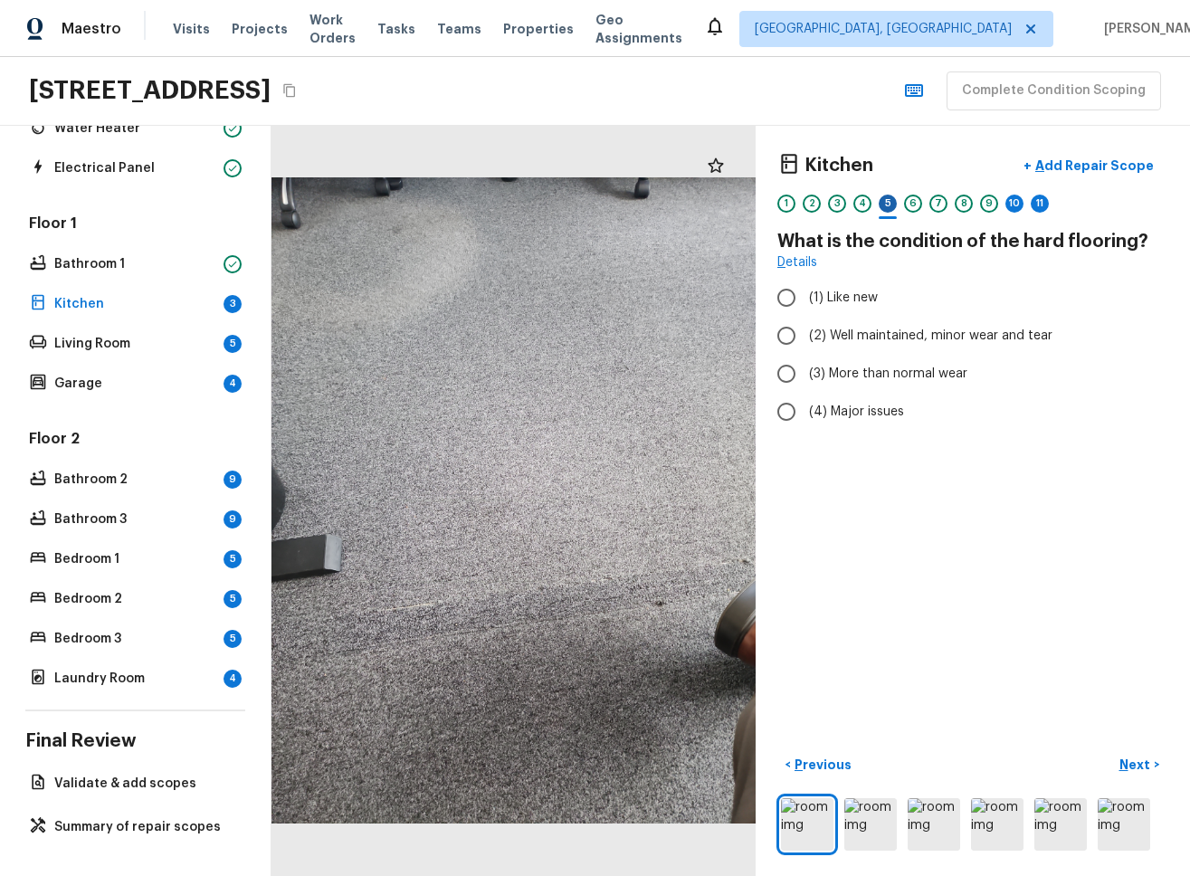
radio input "true"
click at [628, 210] on div "10" at bounding box center [1014, 203] width 18 height 18
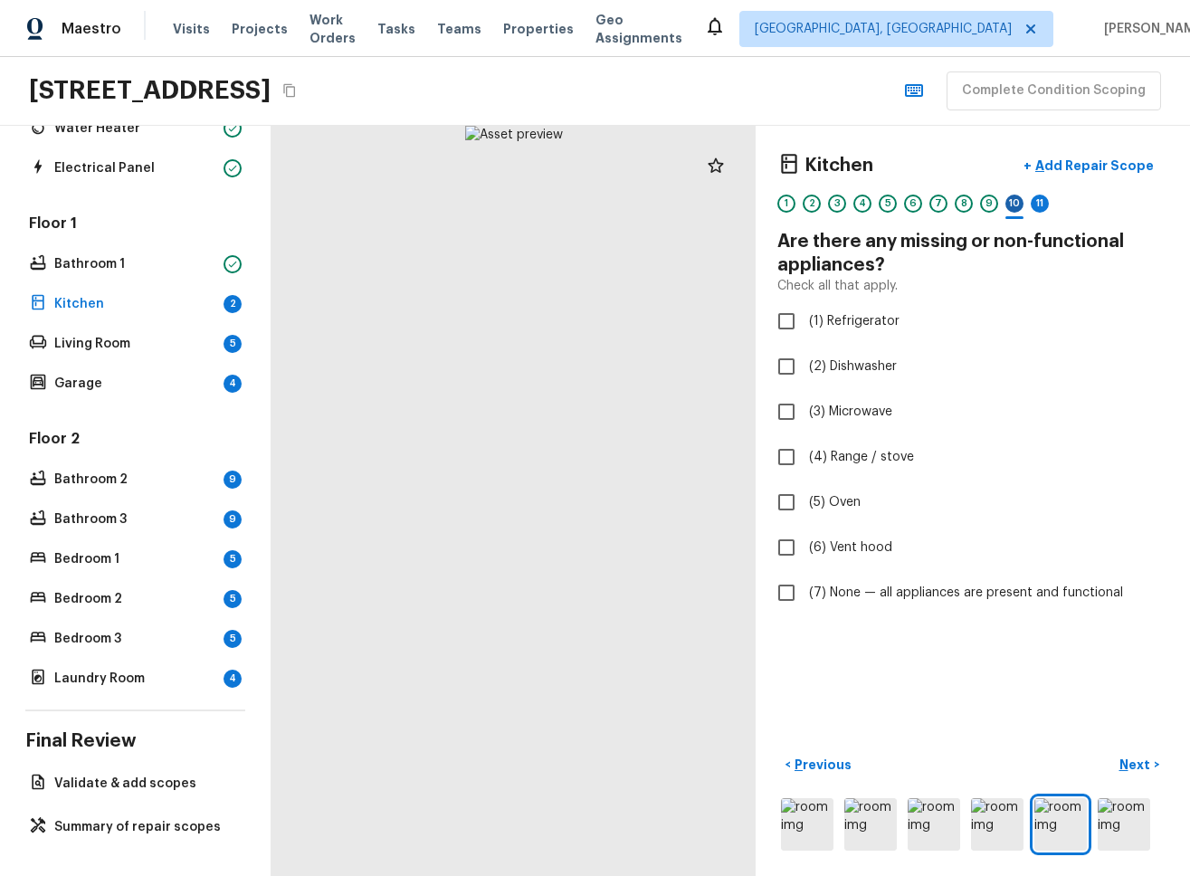
checkbox input "true"
click at [628, 208] on div "11" at bounding box center [1039, 203] width 18 height 18
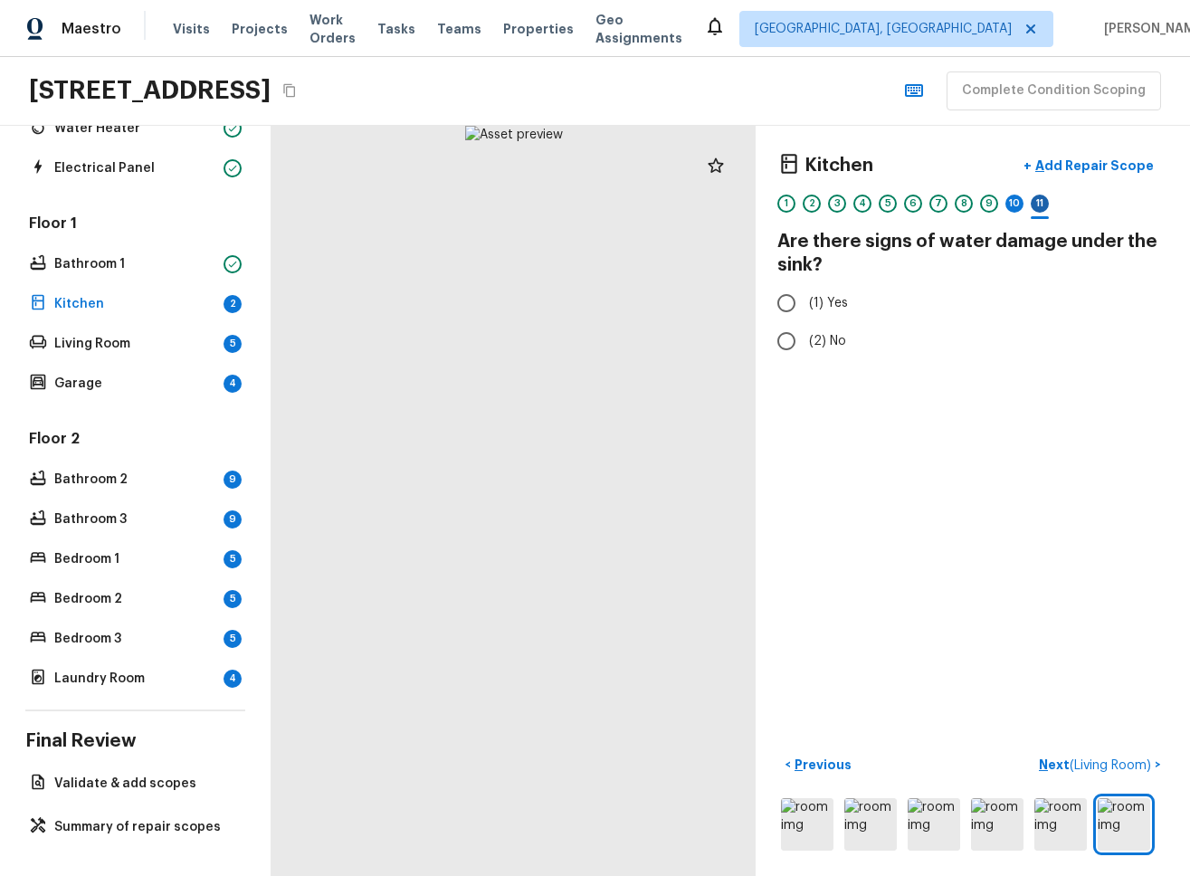
radio input "true"
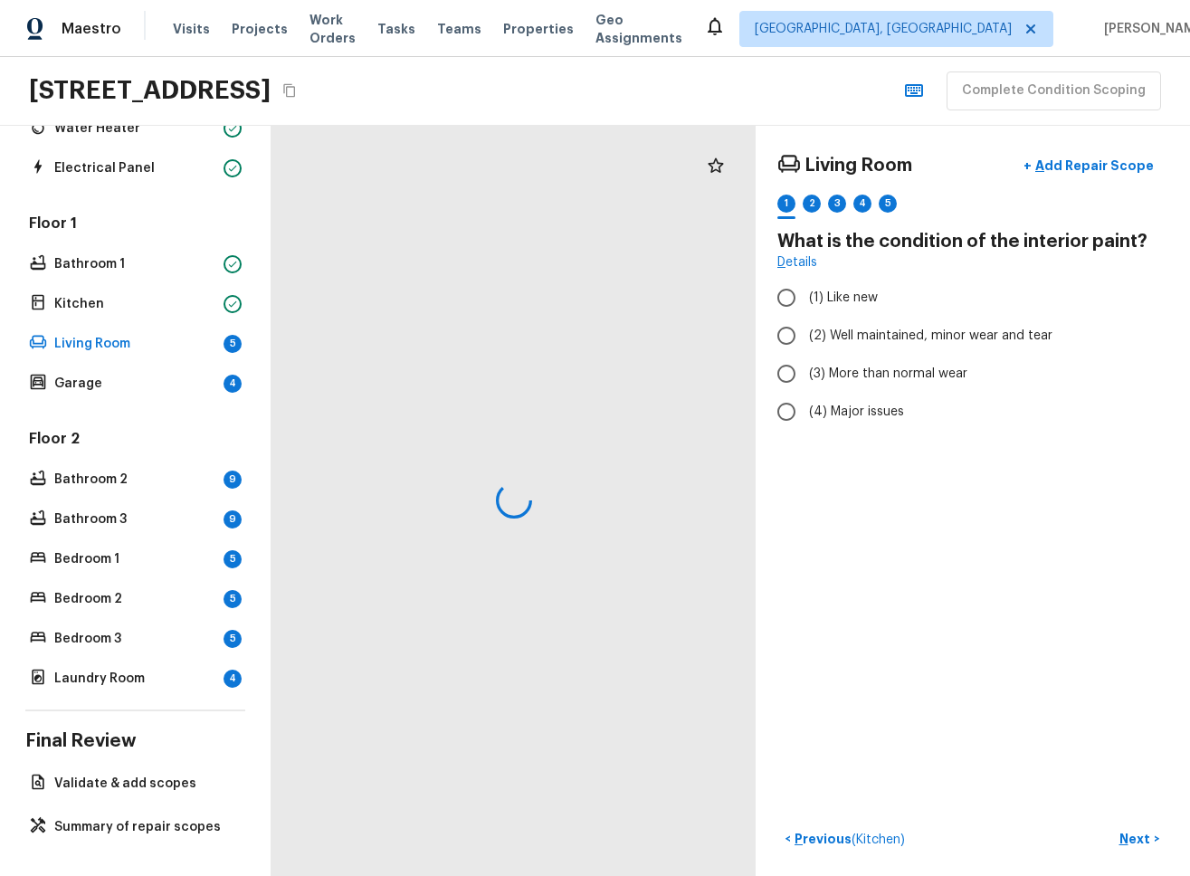
radio input "true"
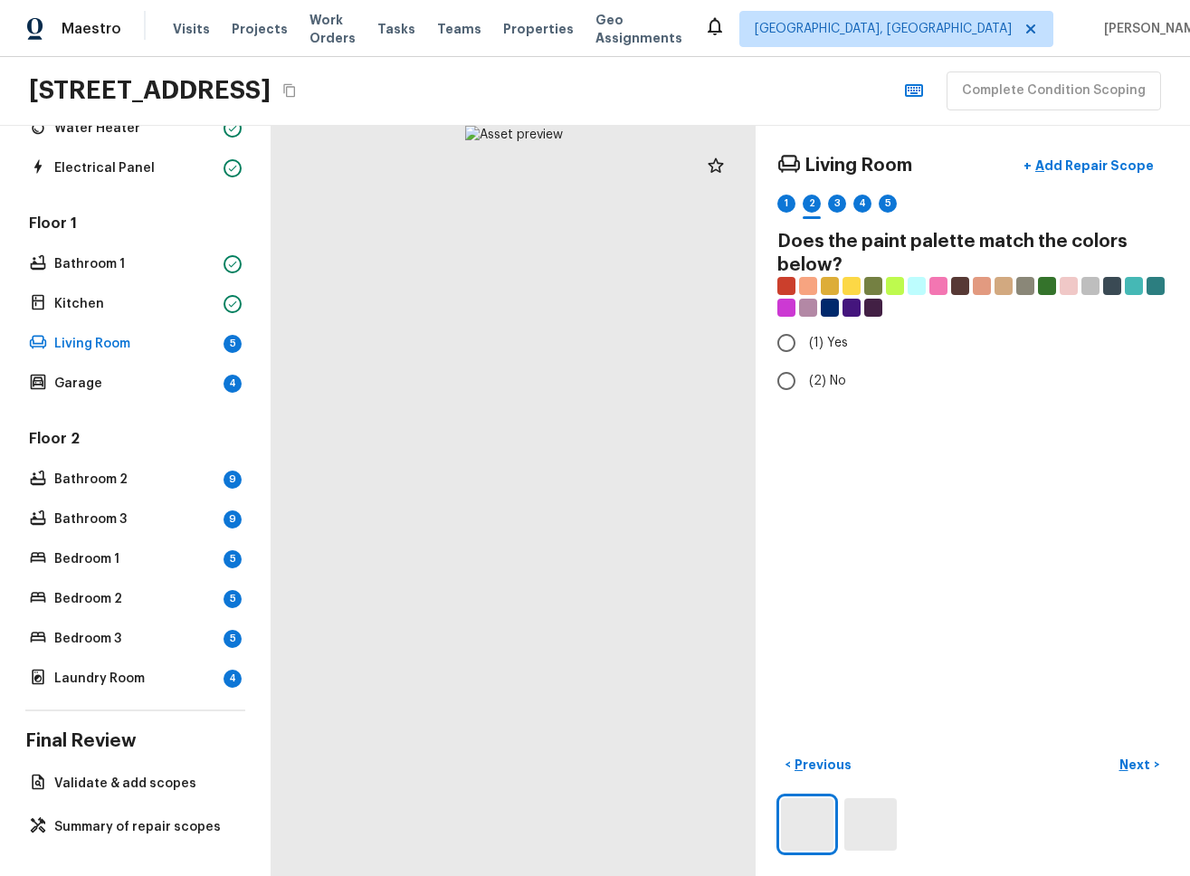
radio input "true"
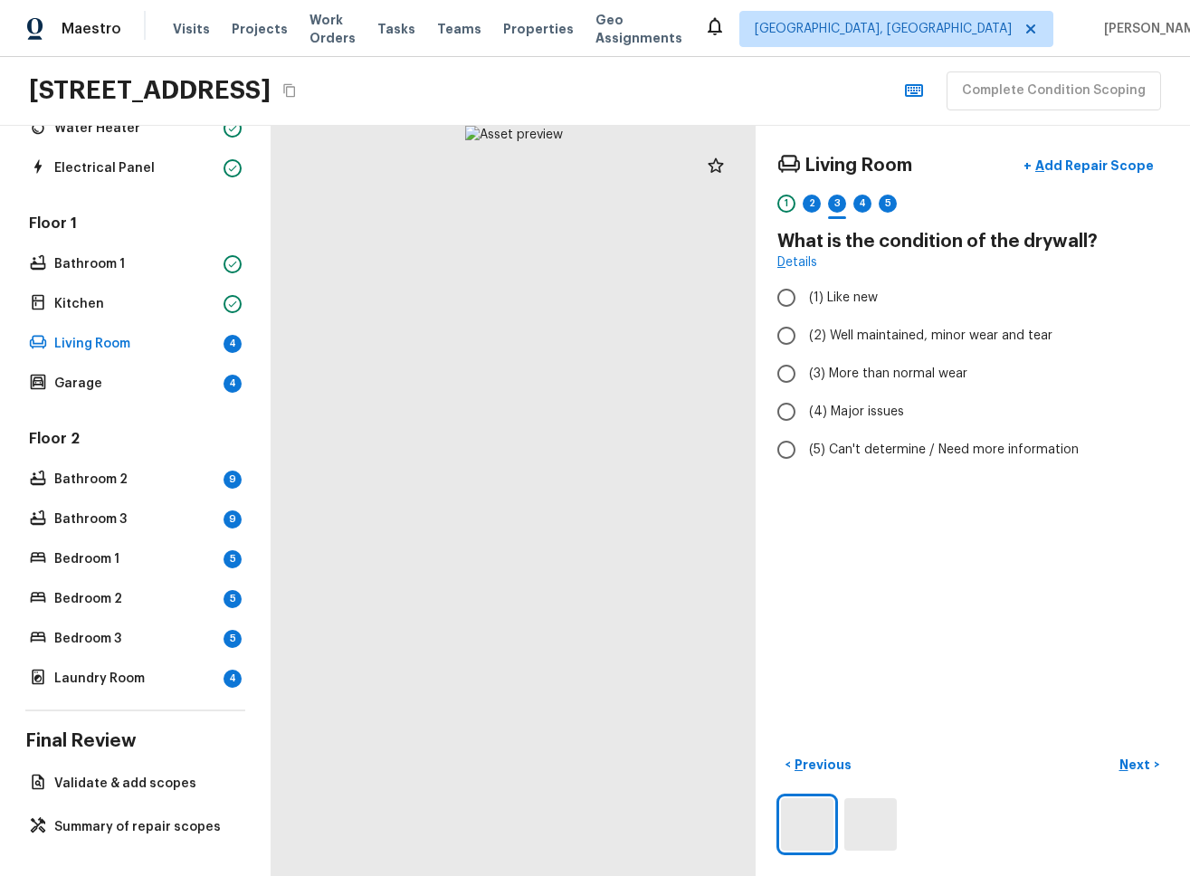
radio input "true"
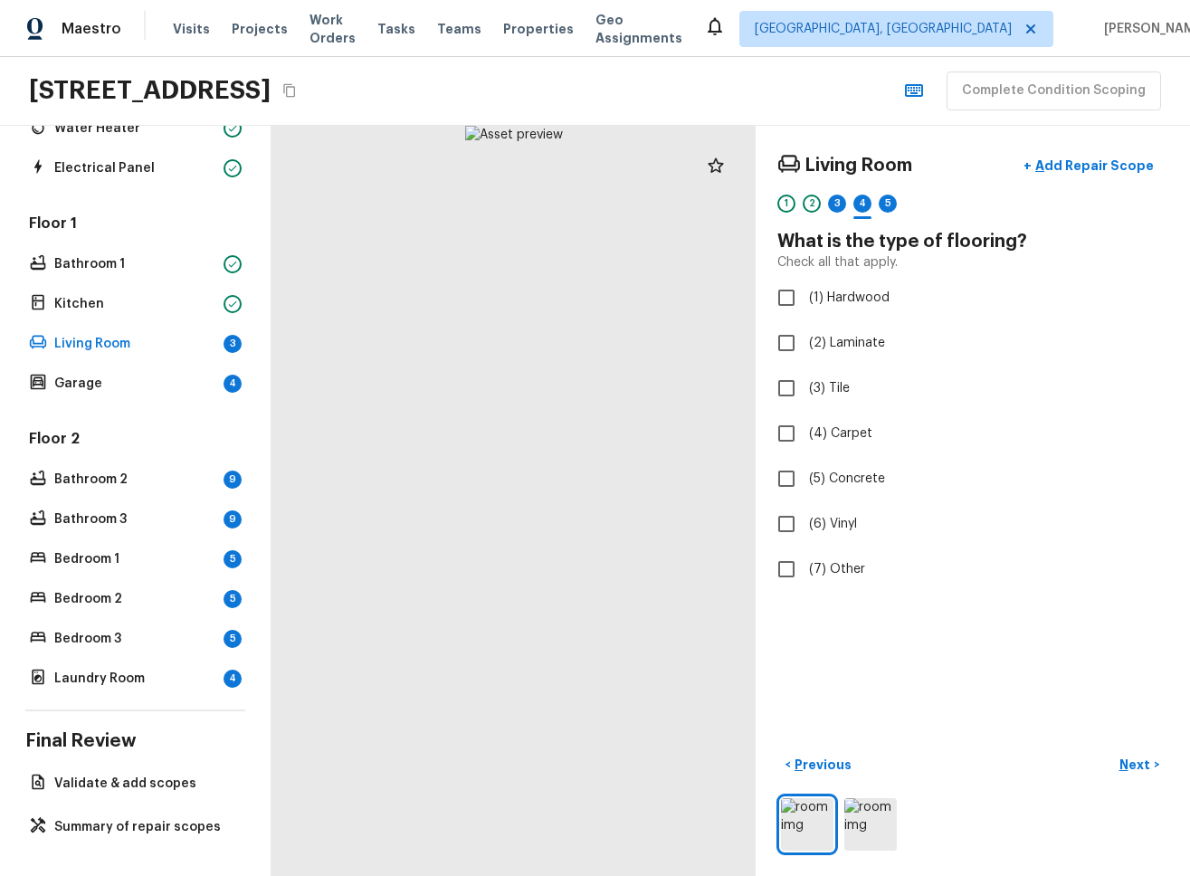
checkbox input "true"
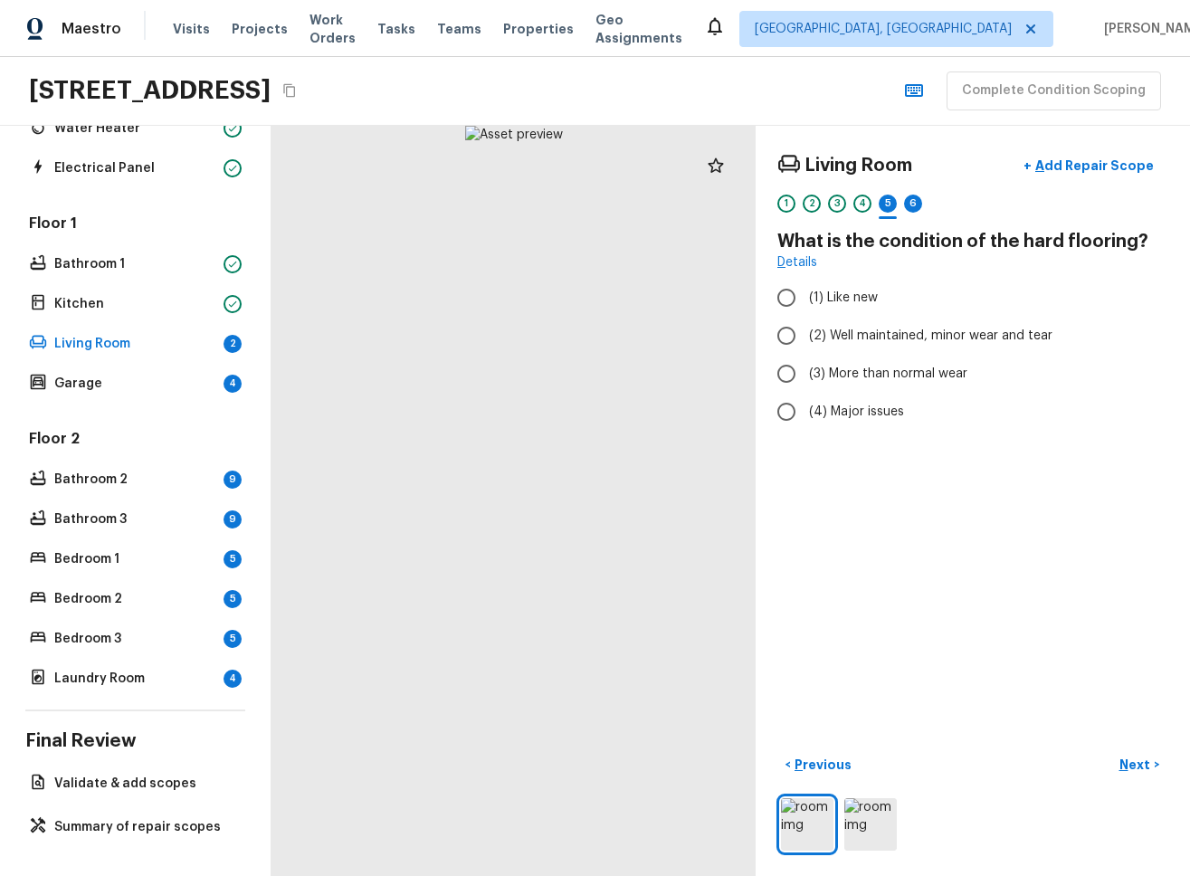
radio input "true"
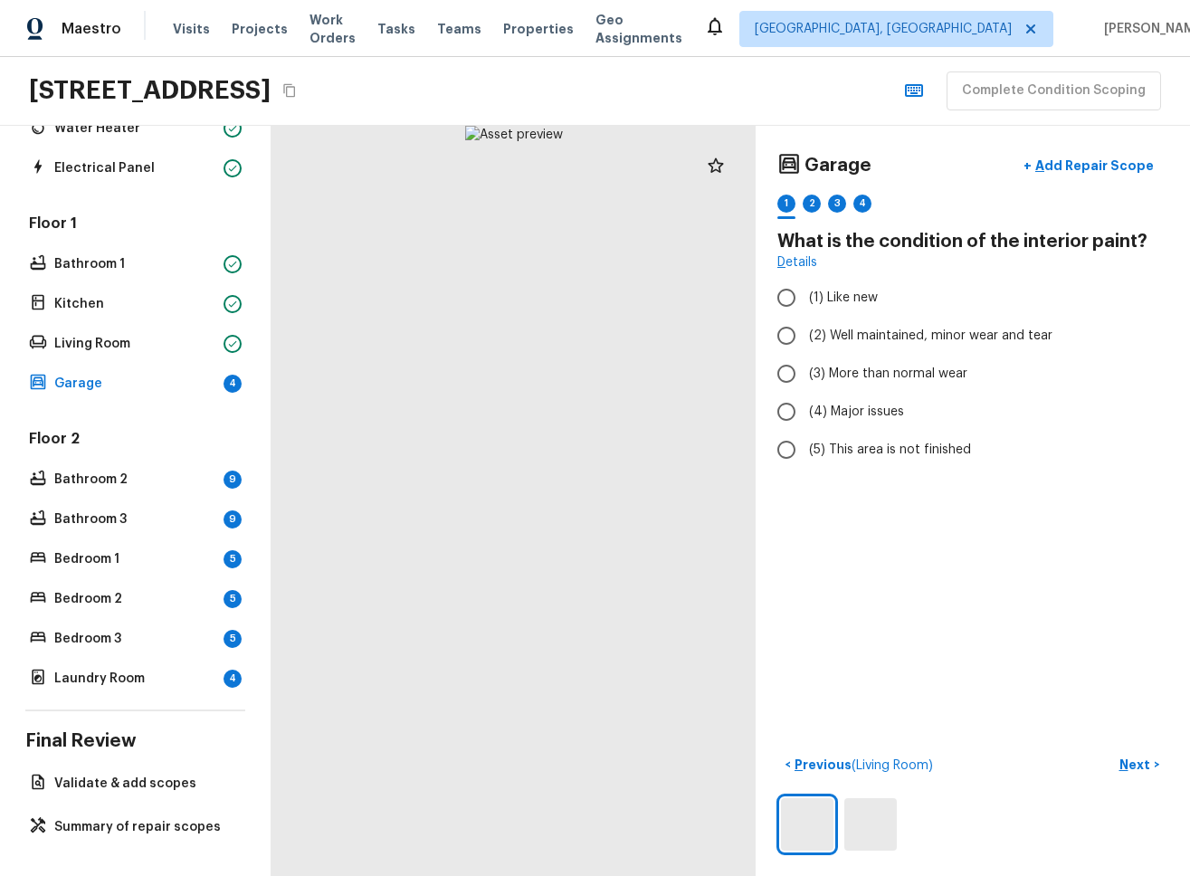
radio input "true"
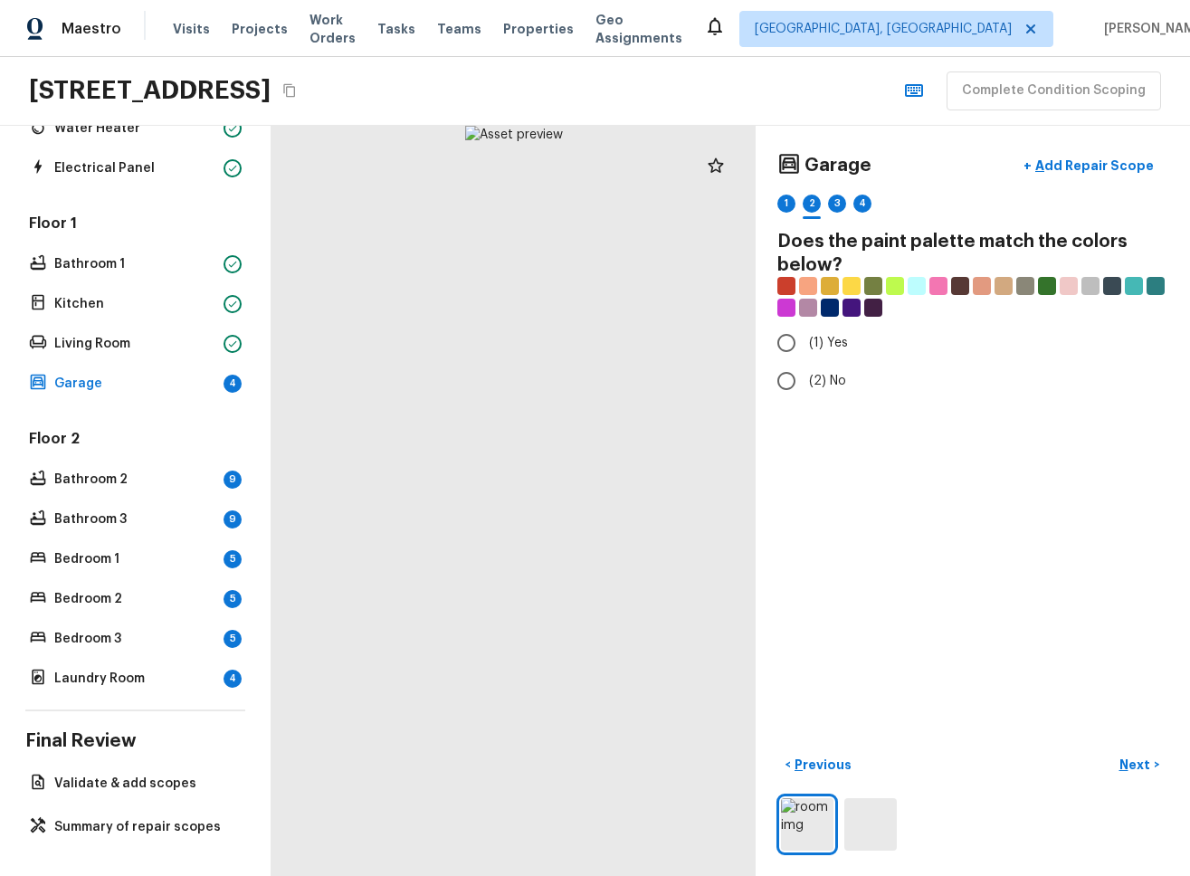
radio input "true"
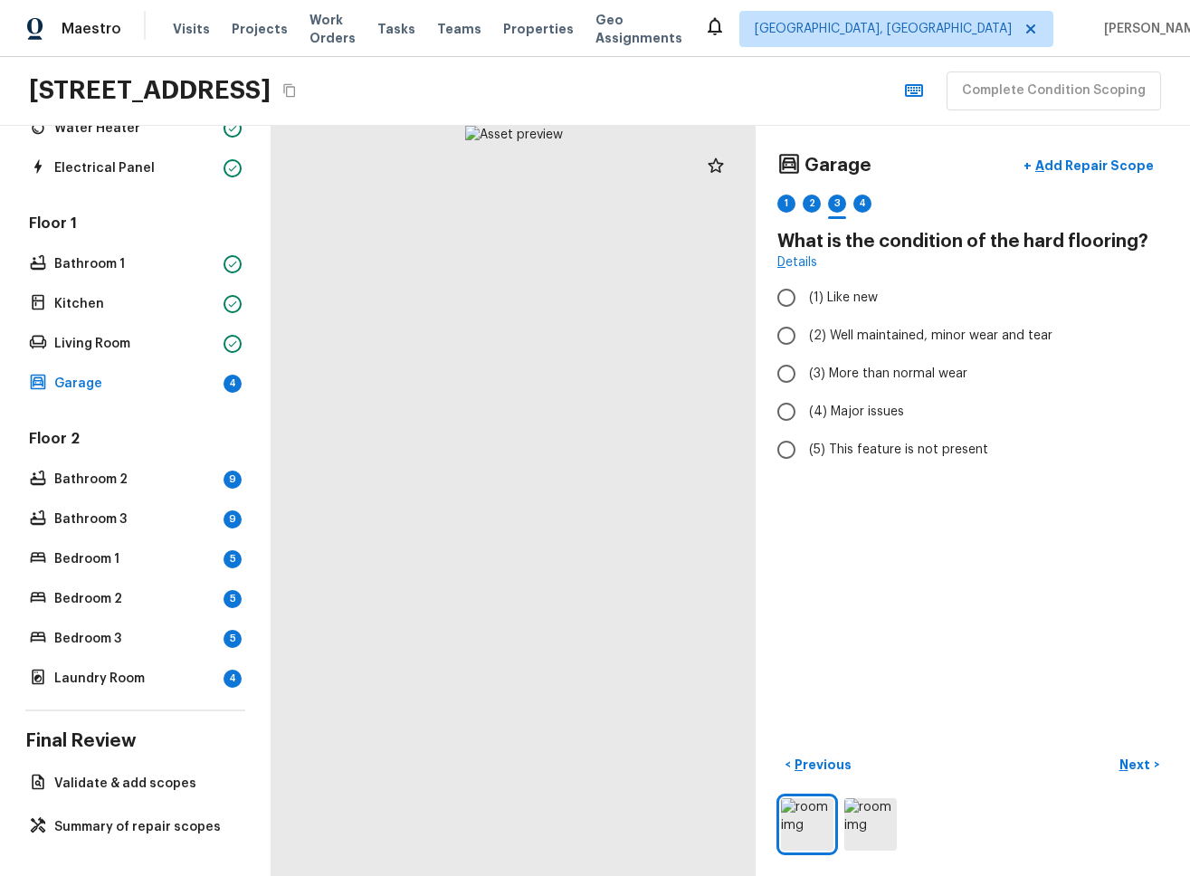
radio input "true"
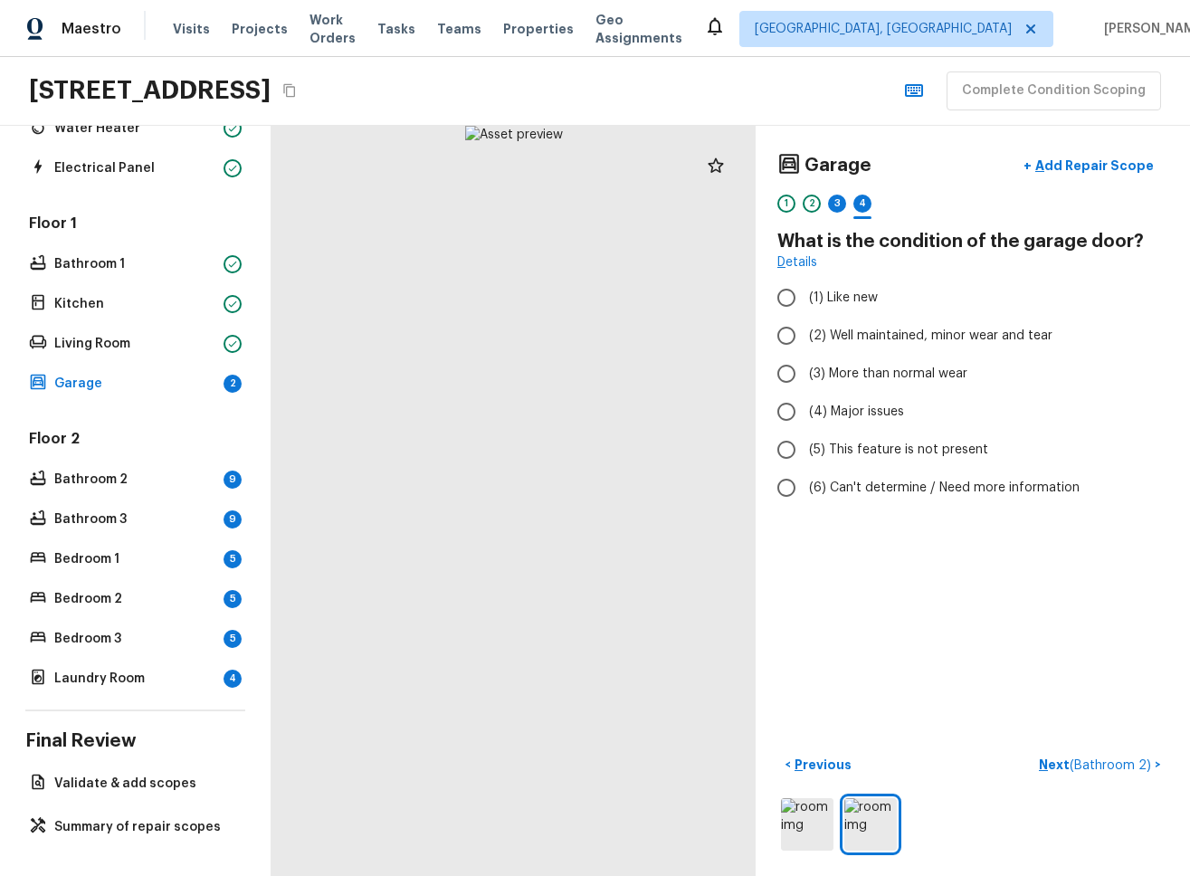
radio input "true"
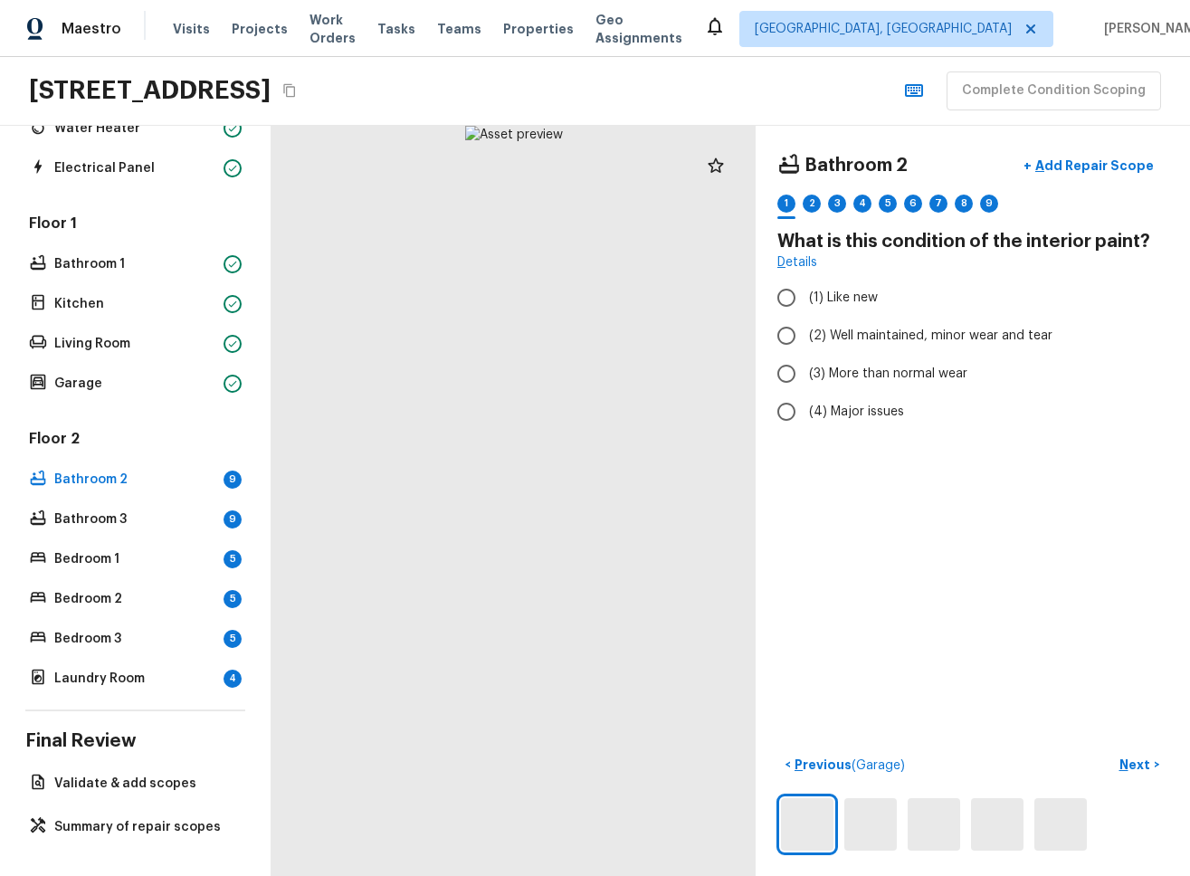
radio input "true"
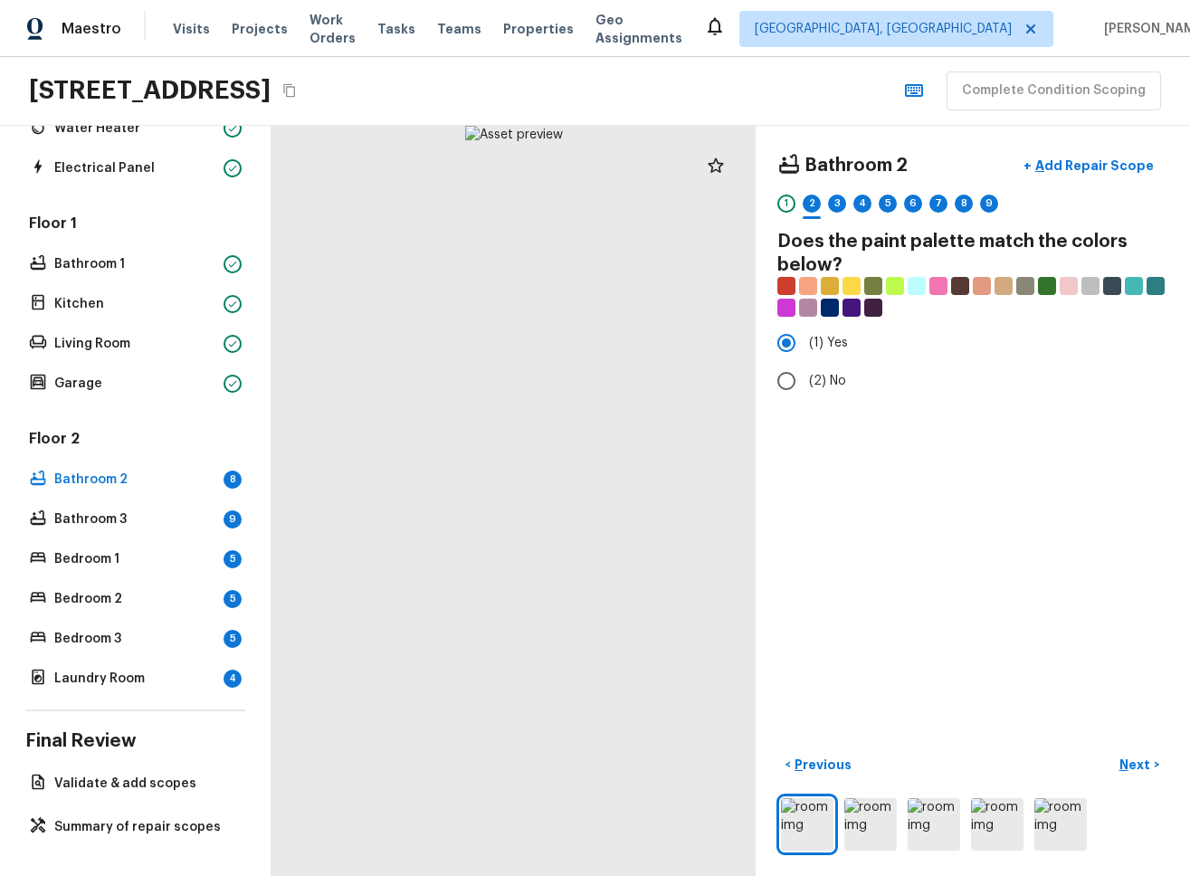
radio input "false"
radio input "true"
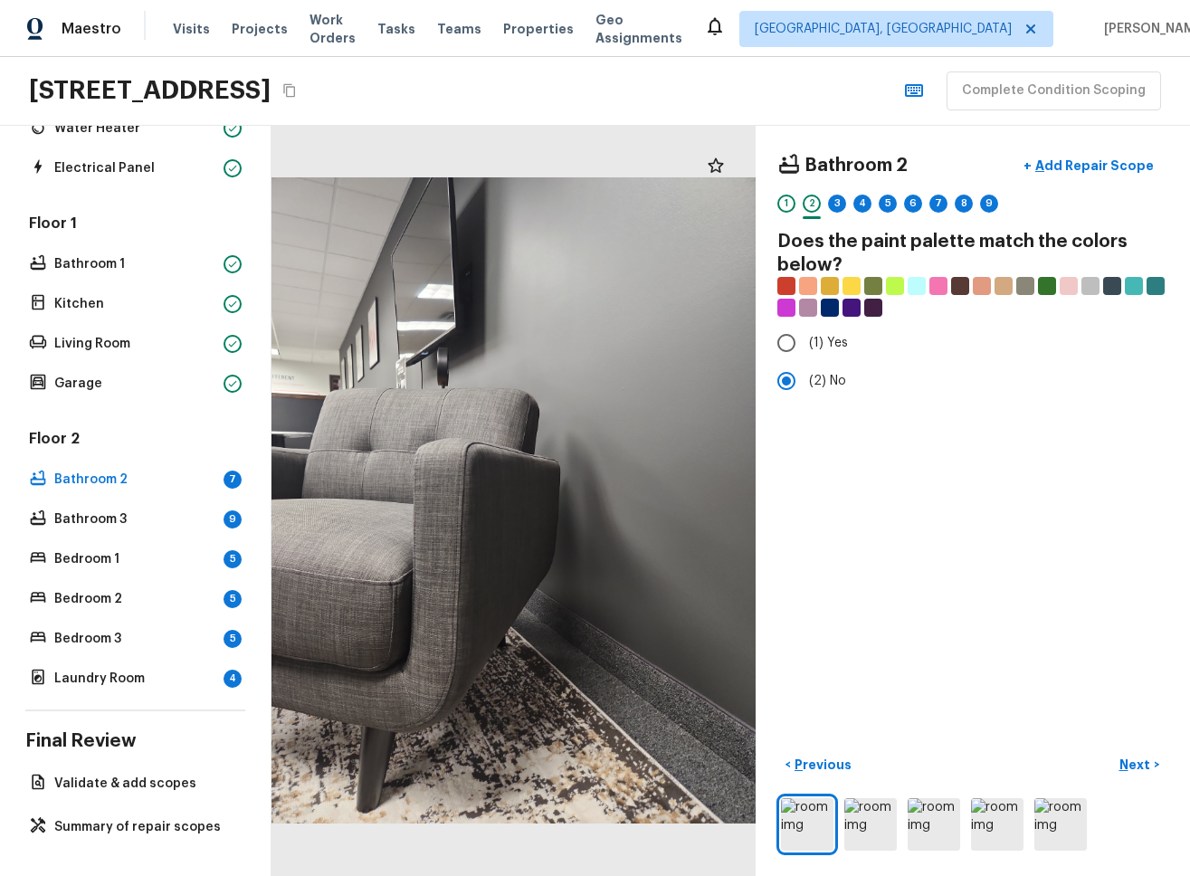
radio input "true"
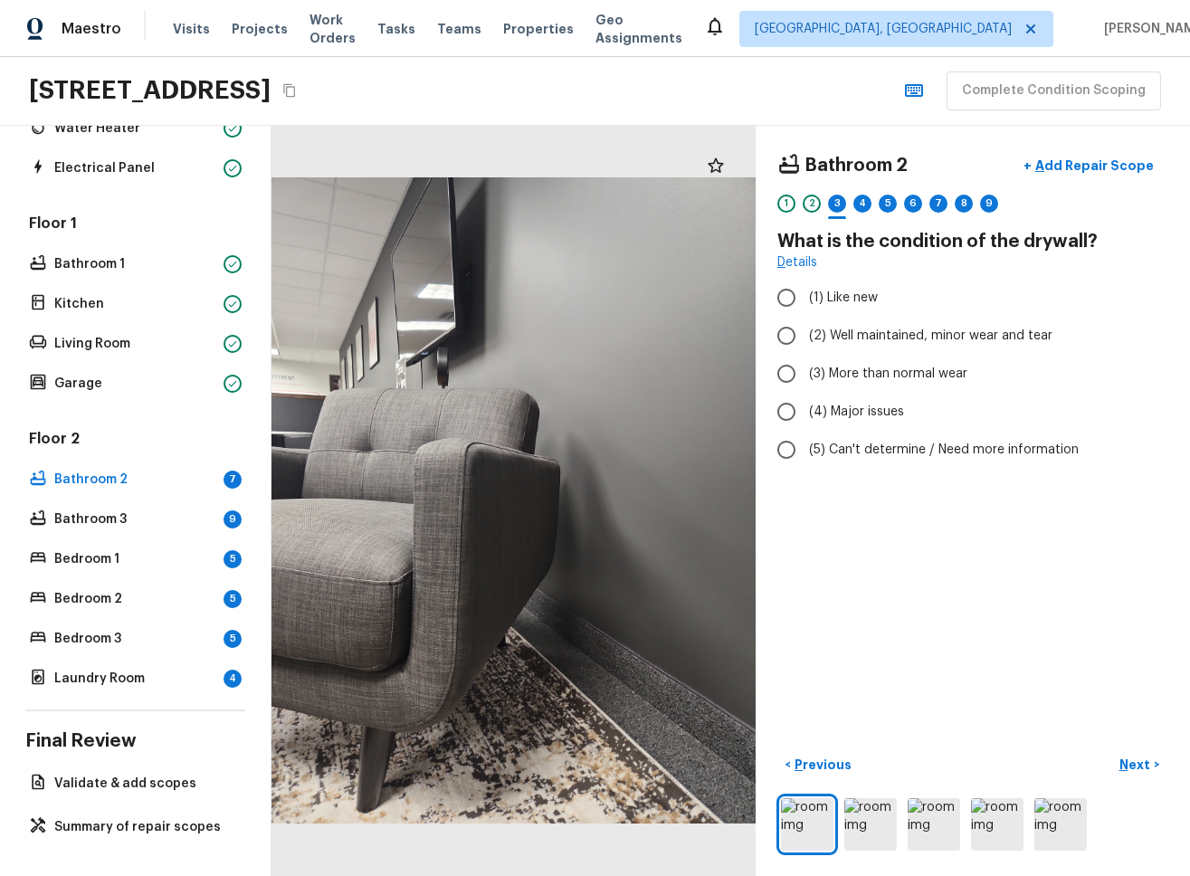
radio input "true"
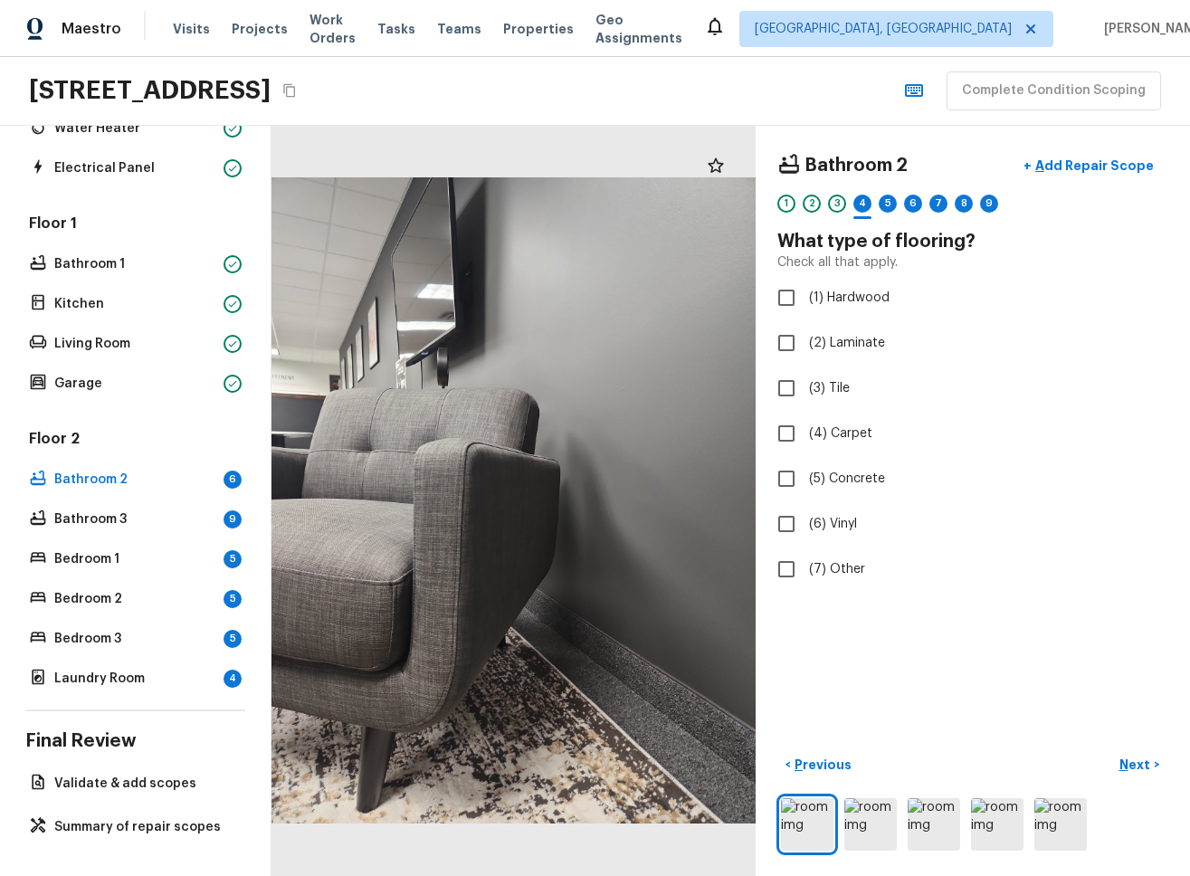
checkbox input "true"
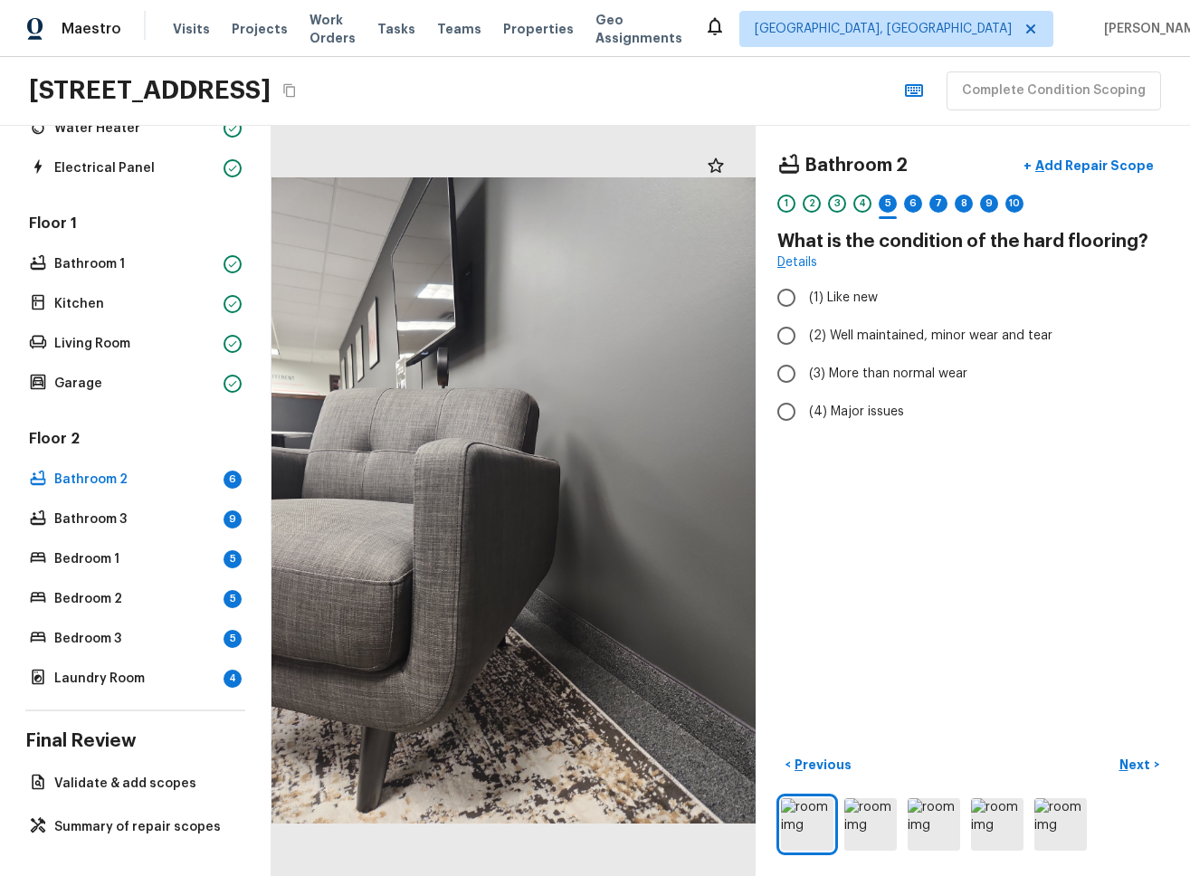
radio input "true"
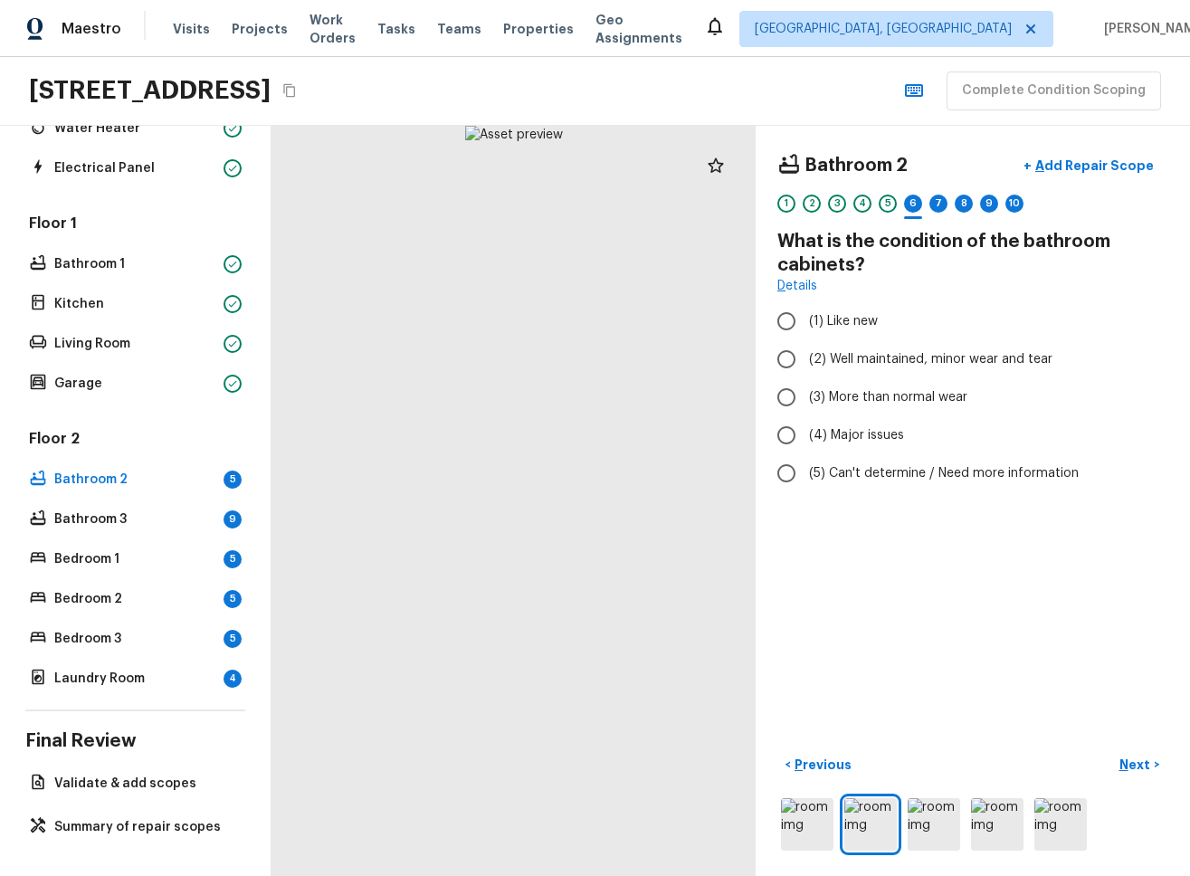
radio input "true"
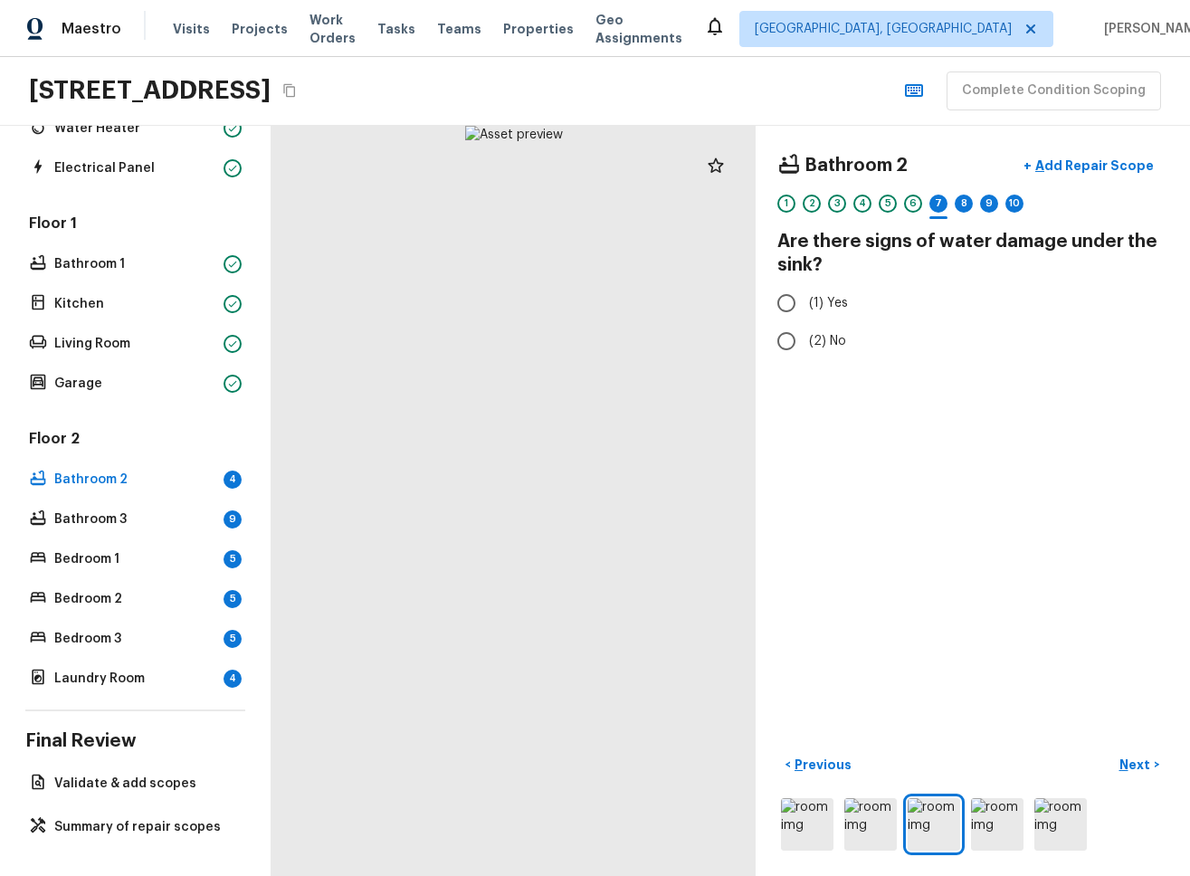
radio input "true"
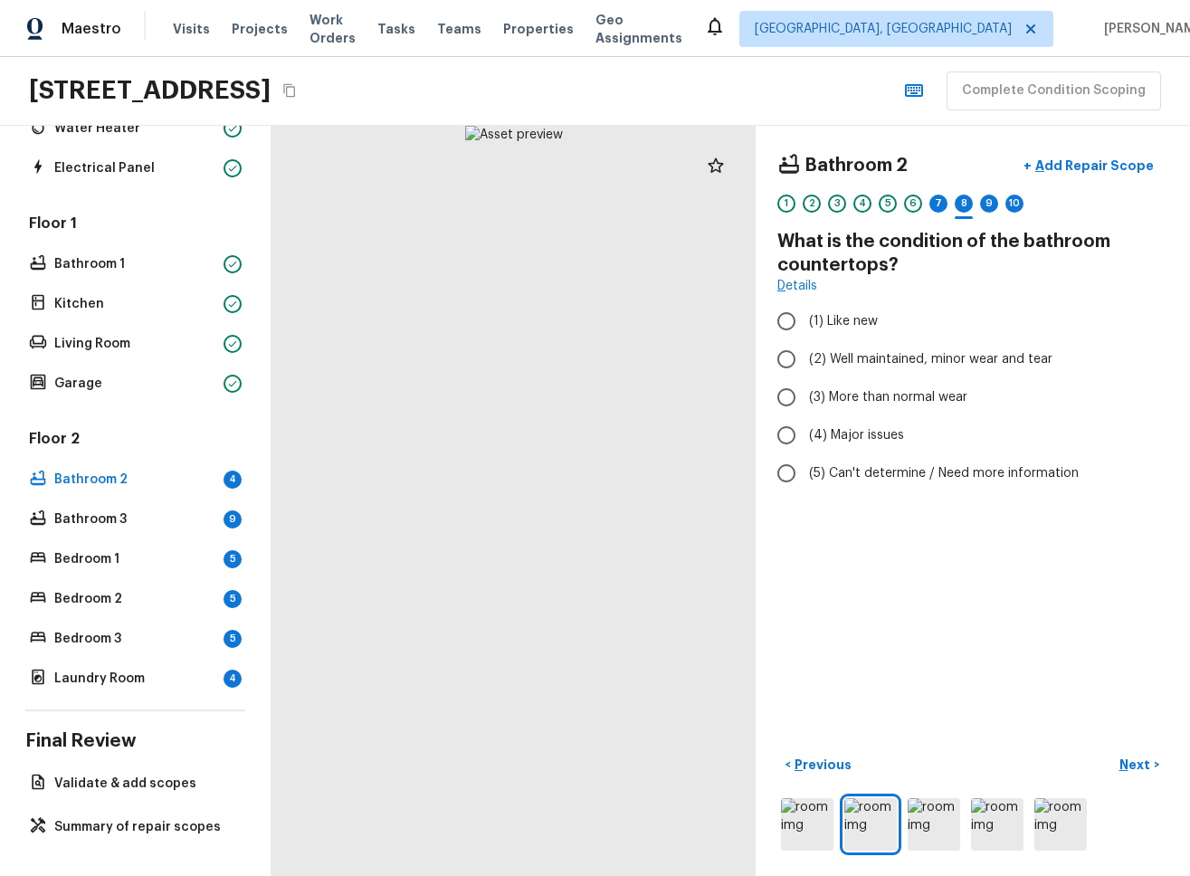
radio input "true"
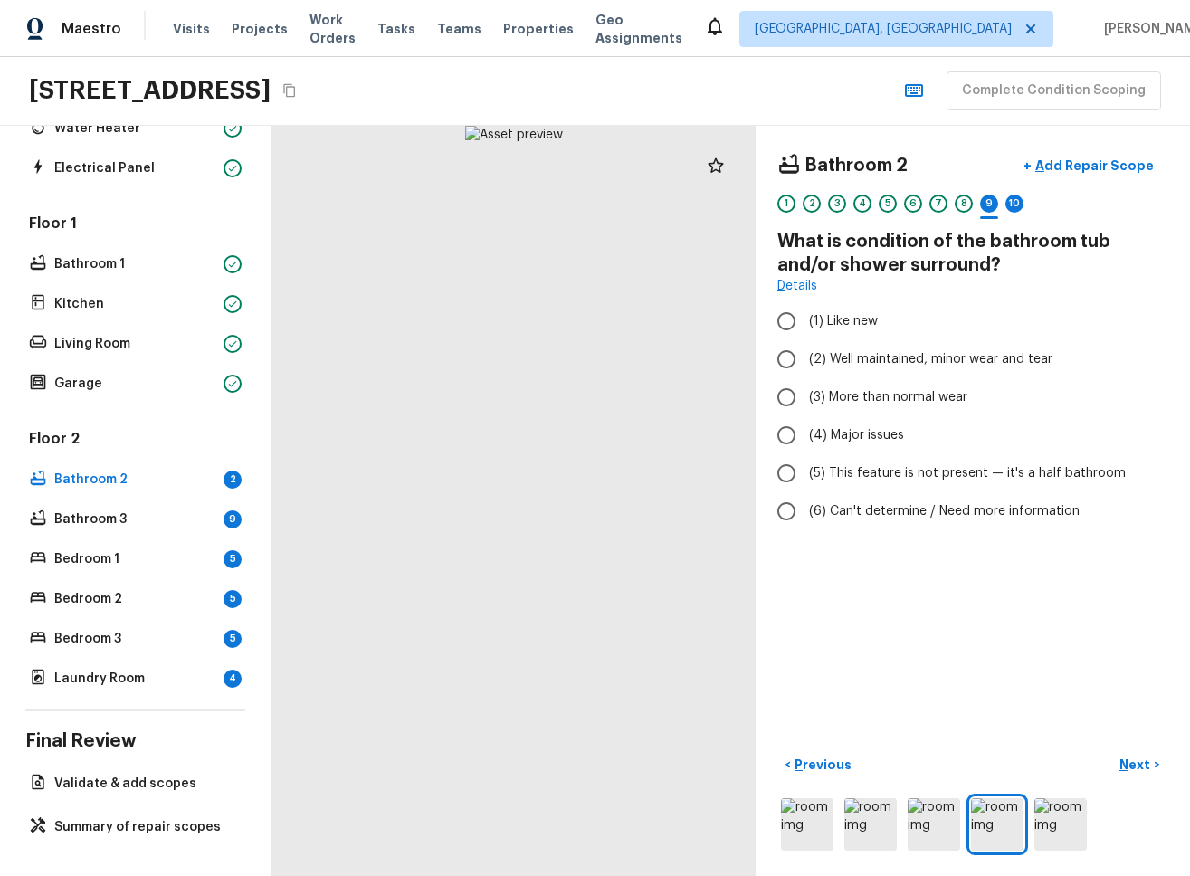
radio input "true"
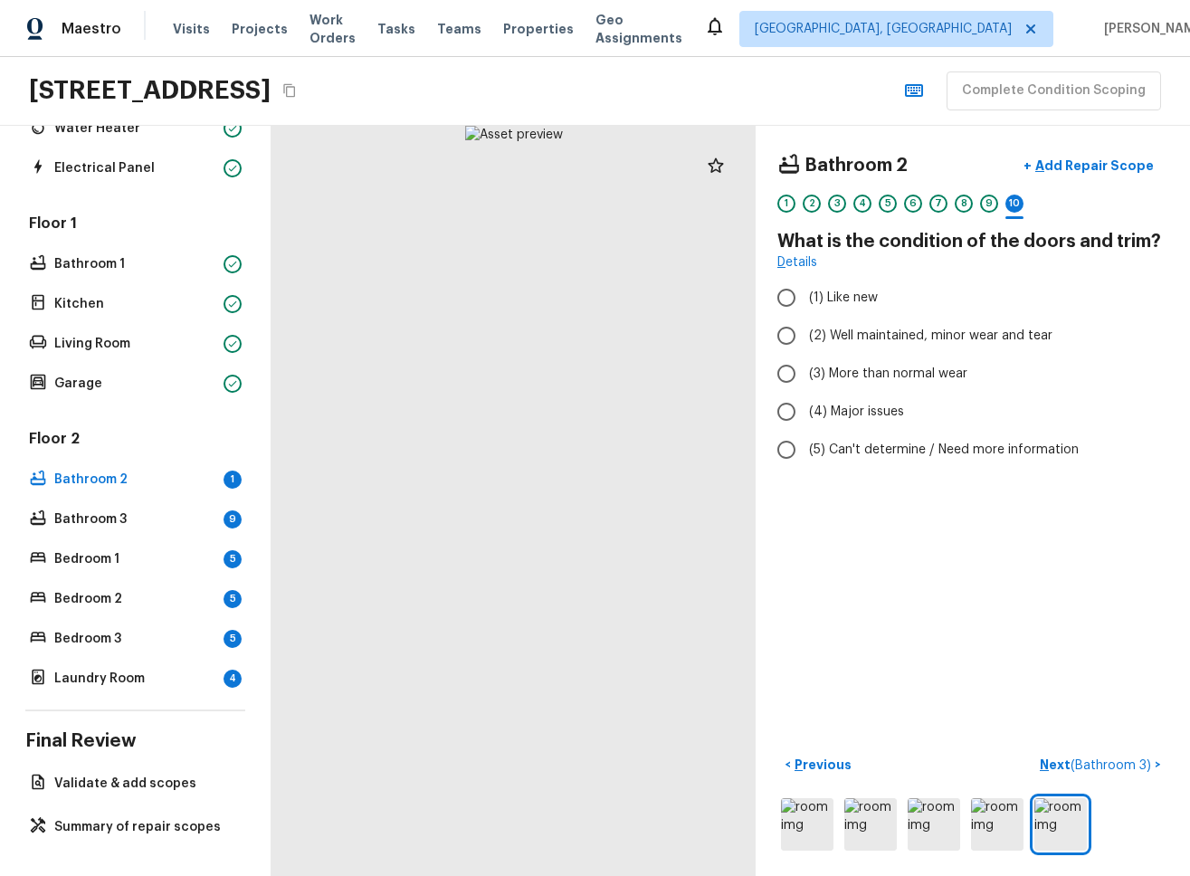
radio input "true"
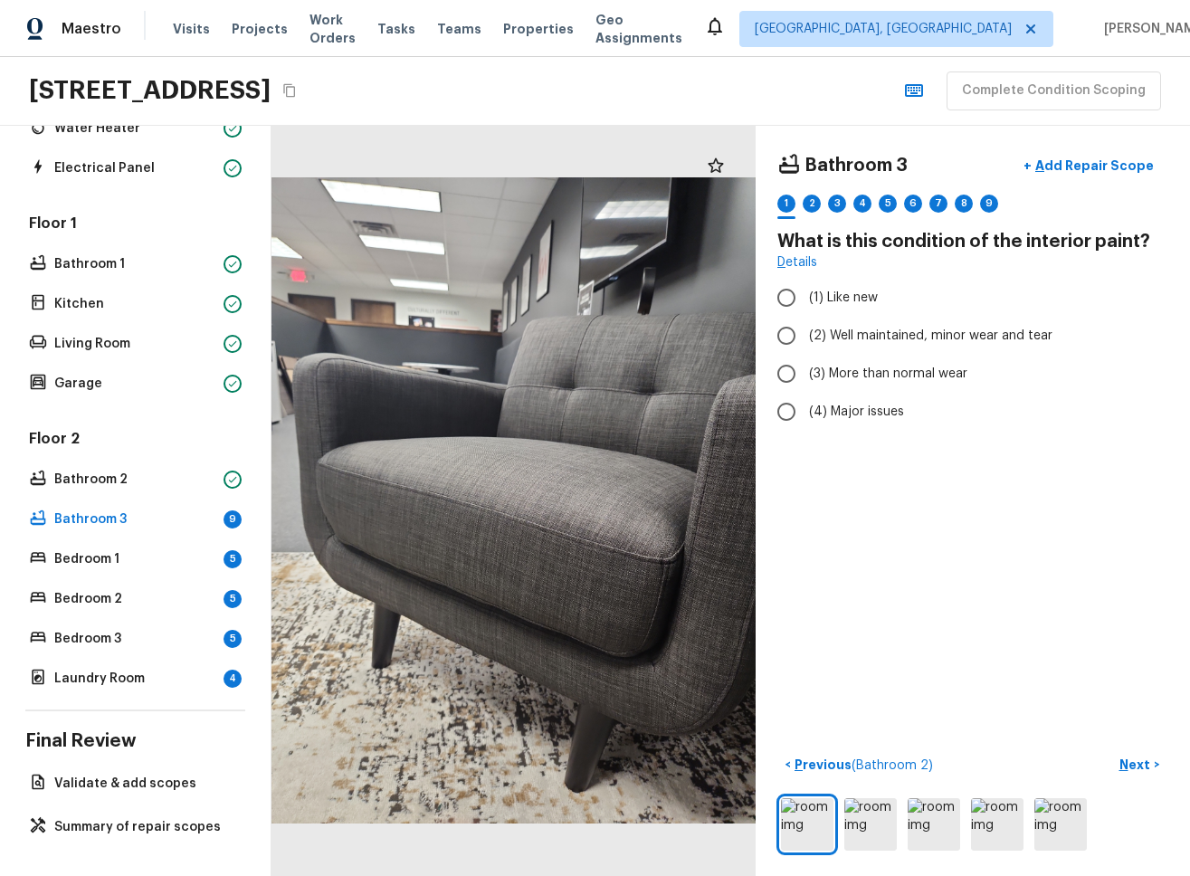
radio input "true"
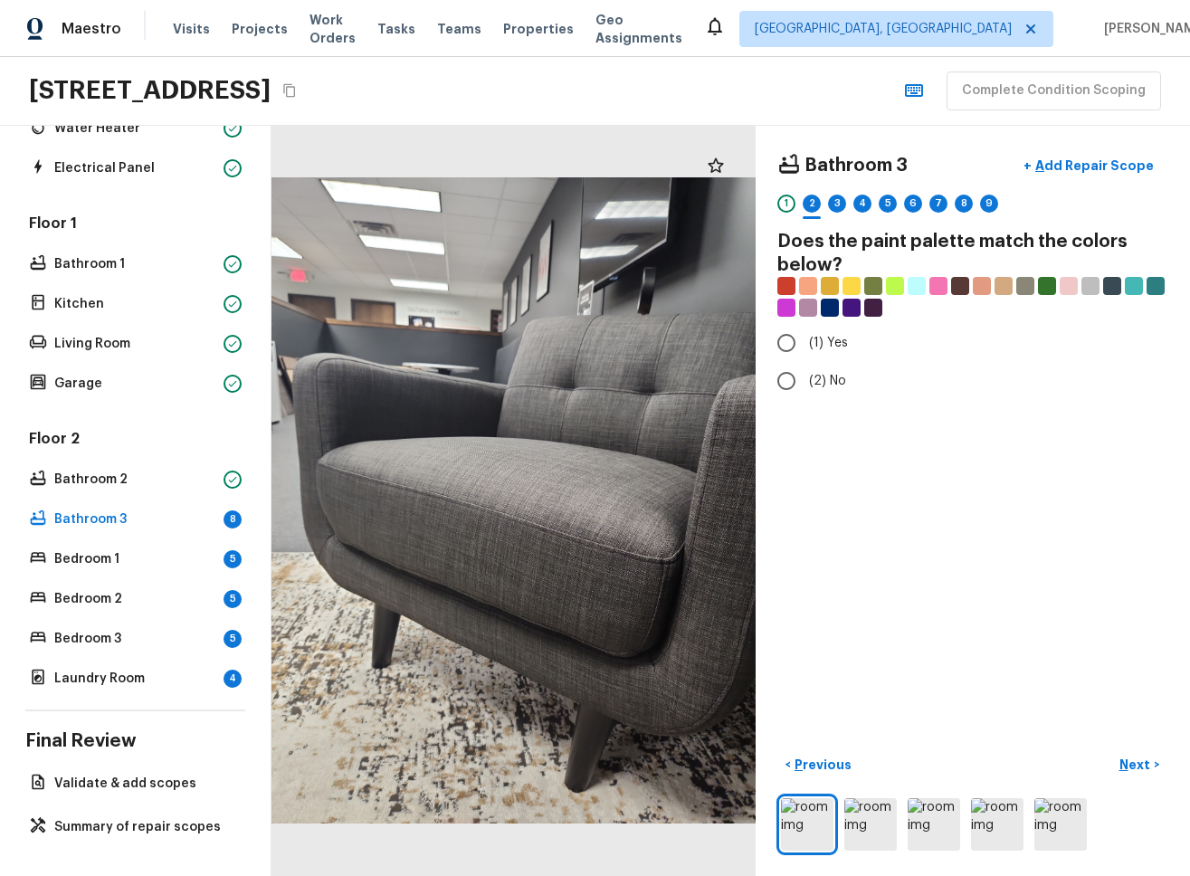
radio input "true"
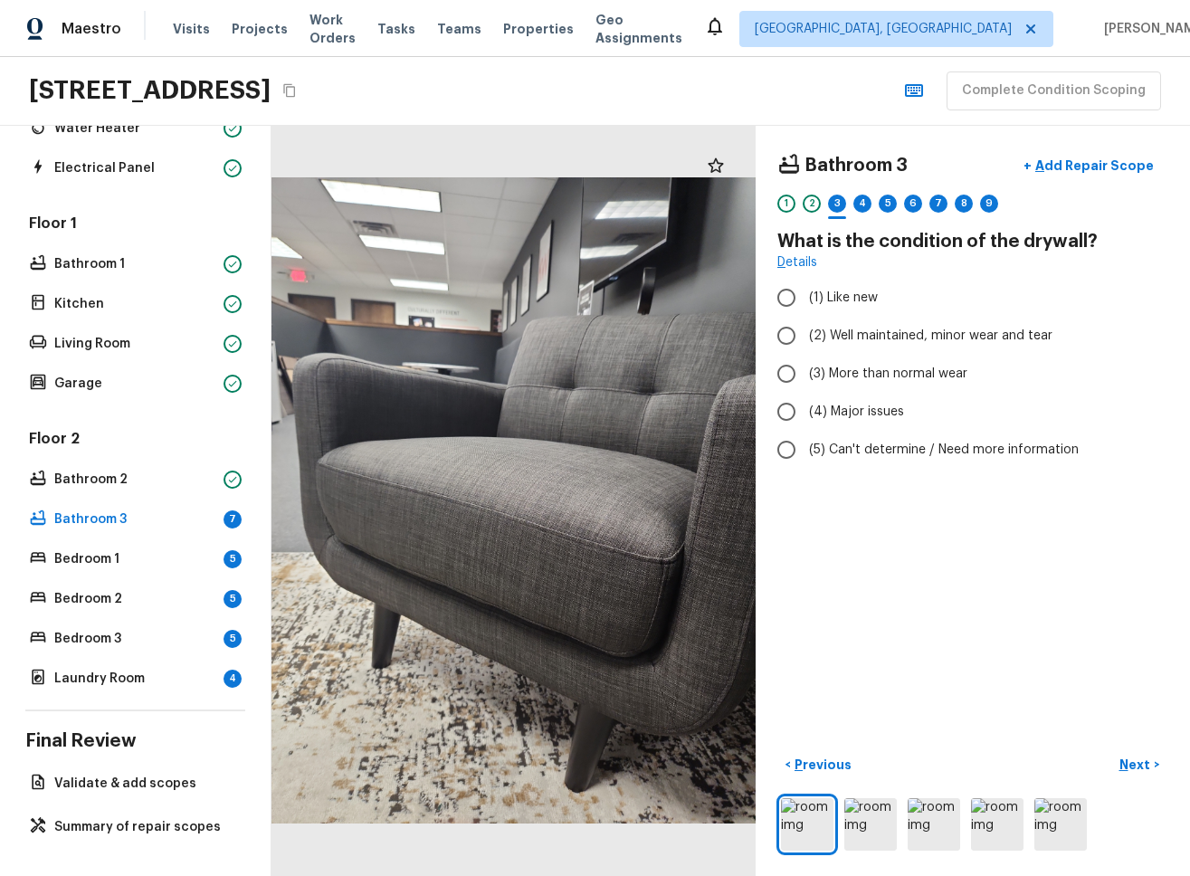
radio input "true"
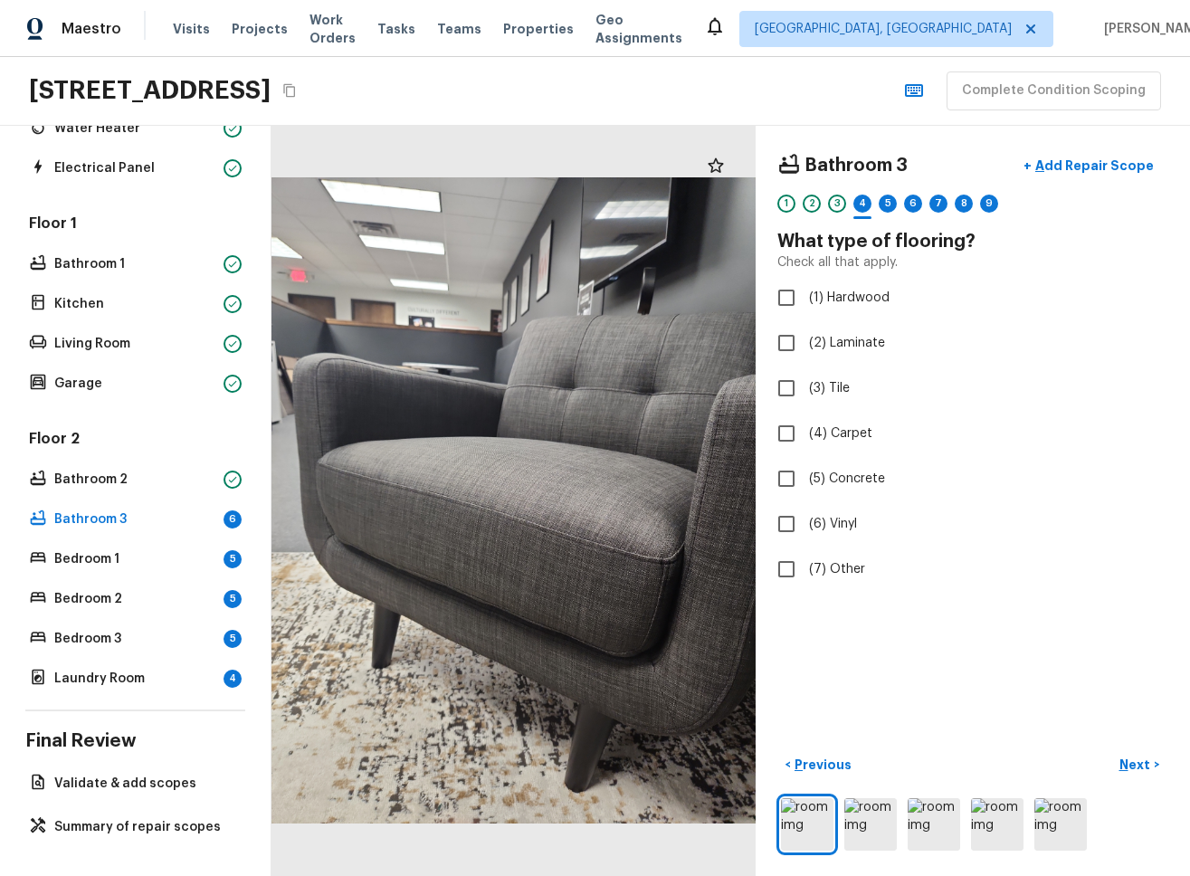
checkbox input "true"
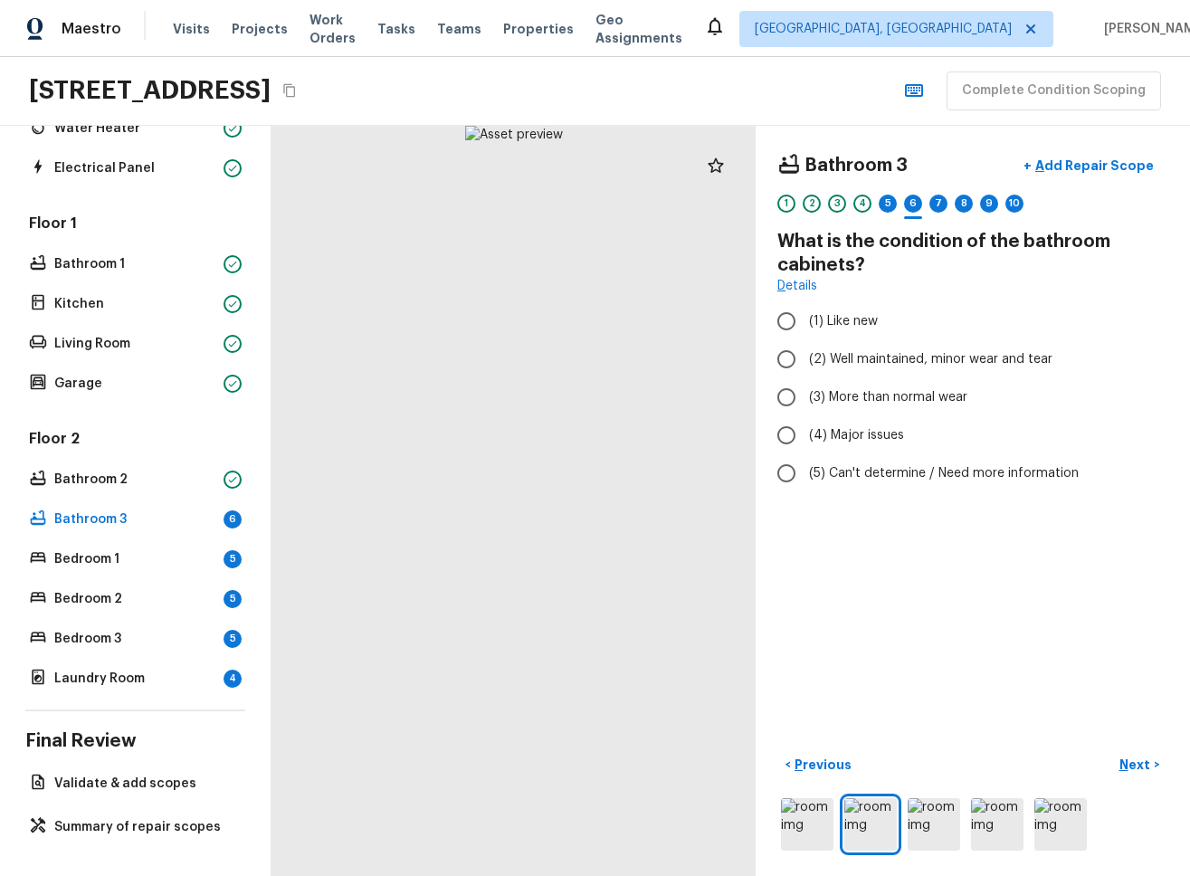
radio input "true"
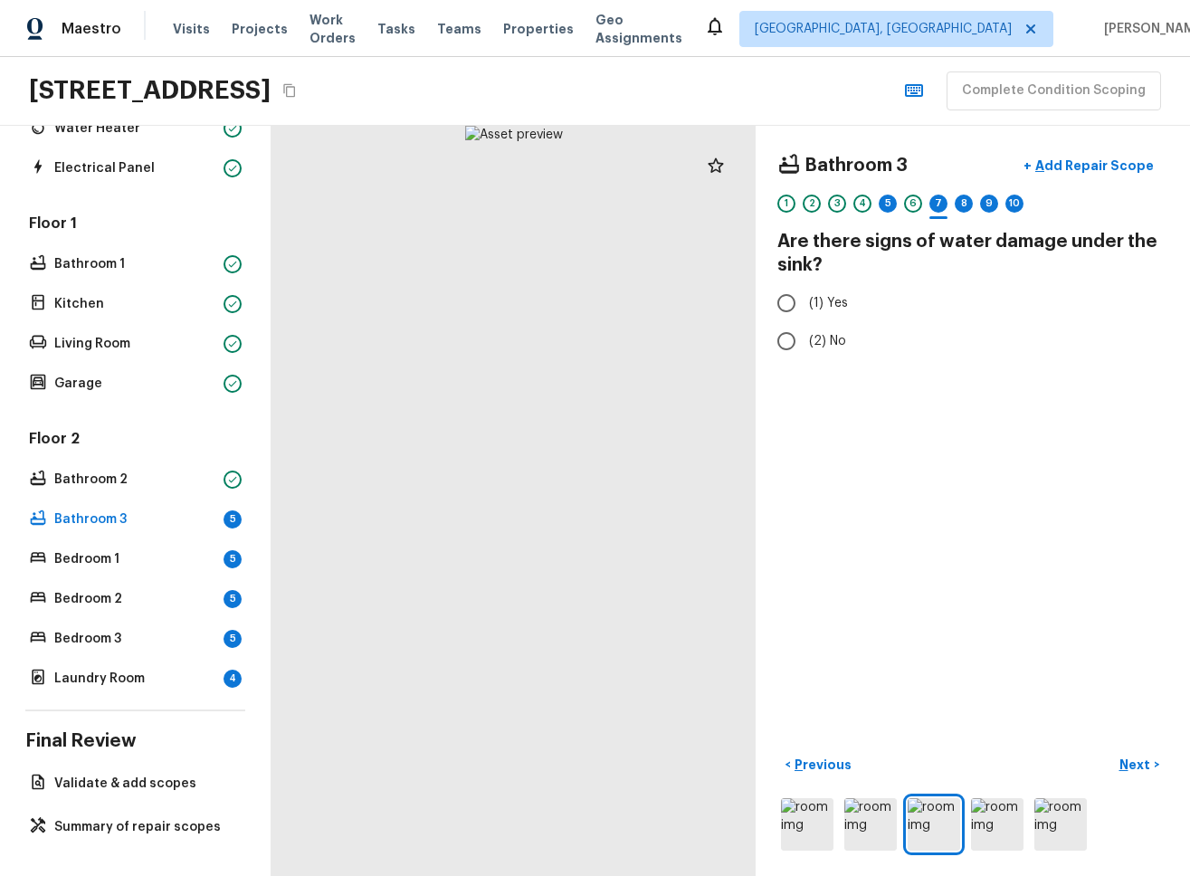
radio input "true"
click at [628, 211] on div "5" at bounding box center [887, 203] width 18 height 18
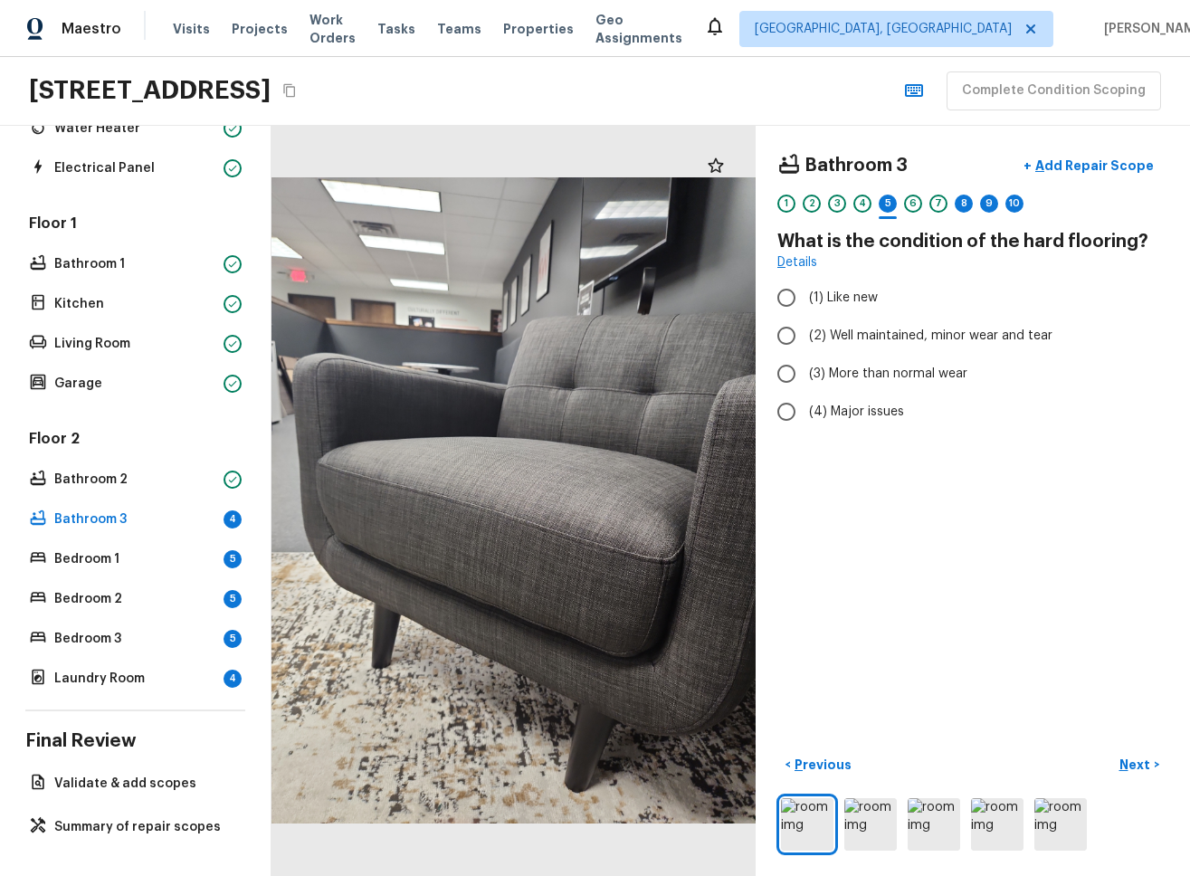
radio input "true"
click at [628, 204] on div "8" at bounding box center [963, 203] width 18 height 18
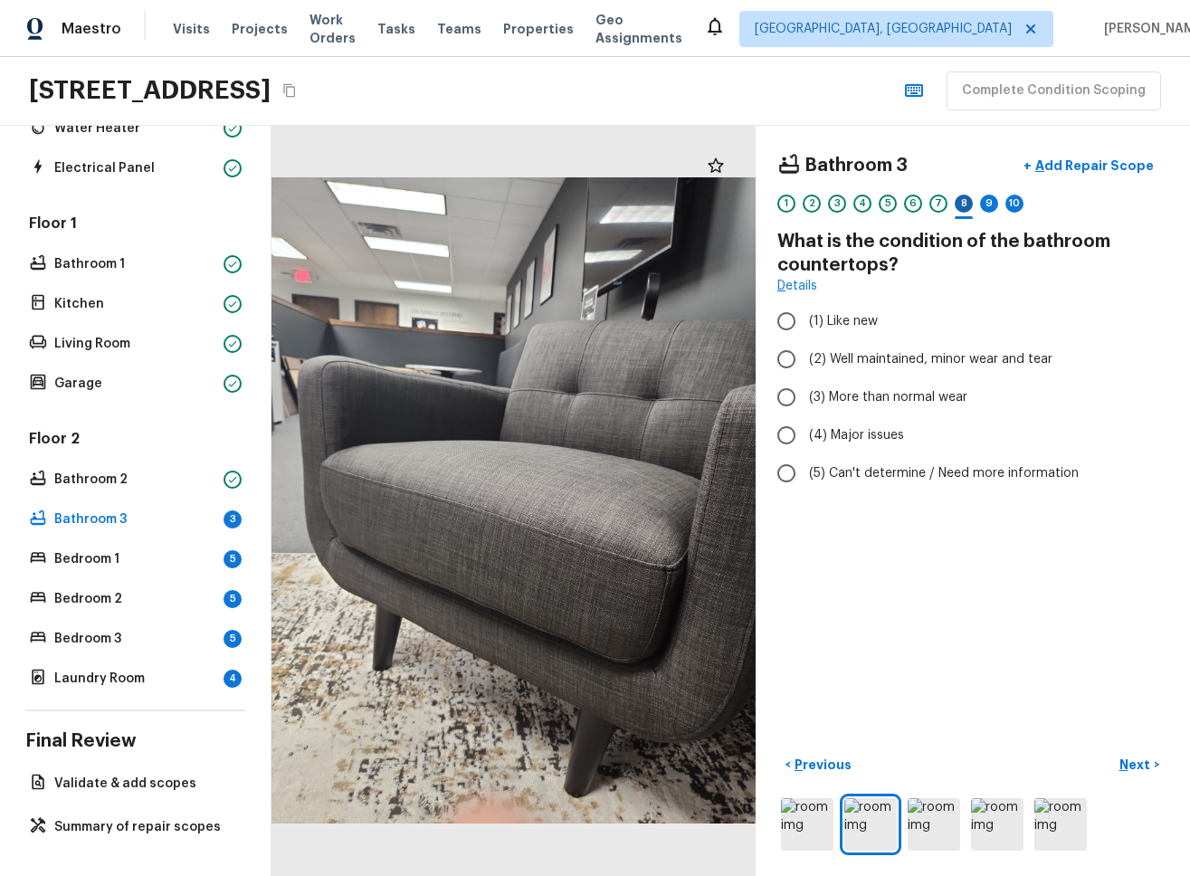
radio input "true"
click at [628, 204] on div "9" at bounding box center [989, 203] width 18 height 18
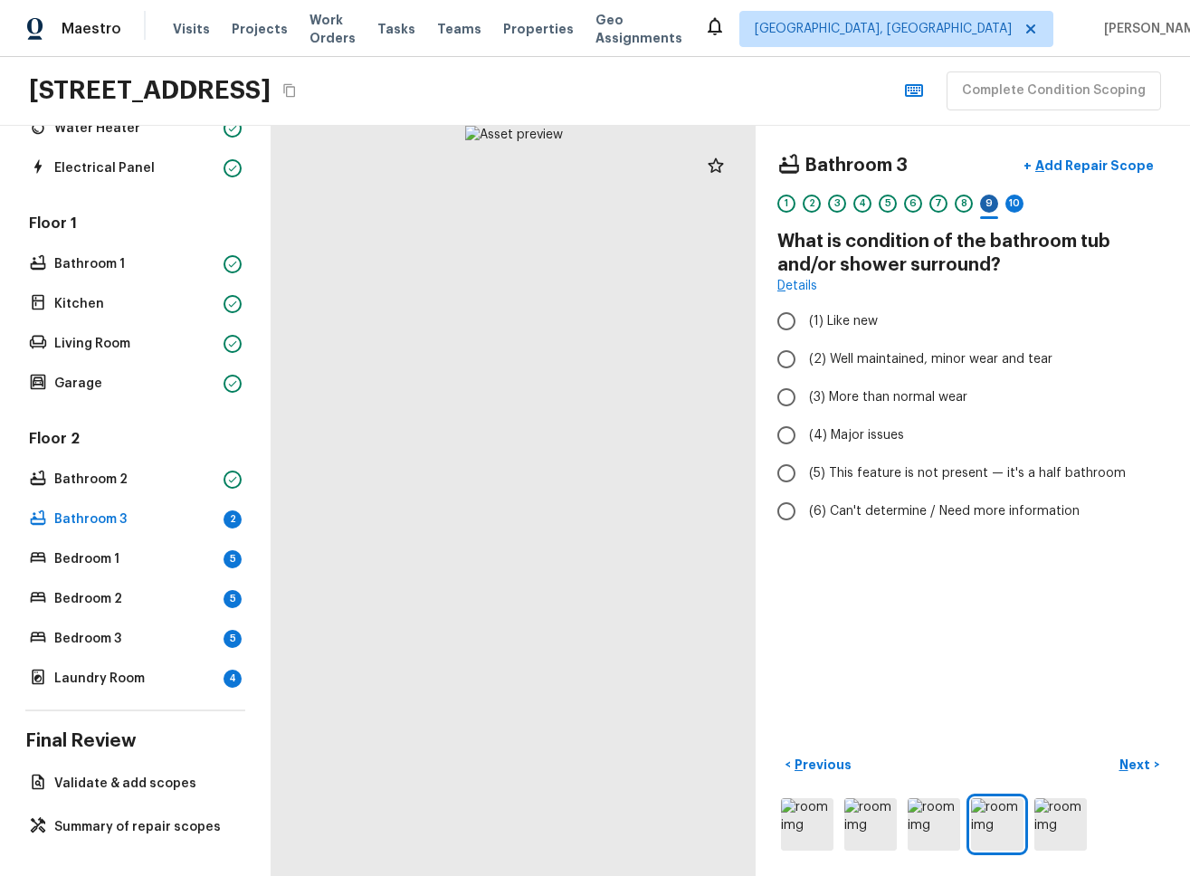
radio input "true"
click at [628, 204] on div "10" at bounding box center [1014, 203] width 18 height 18
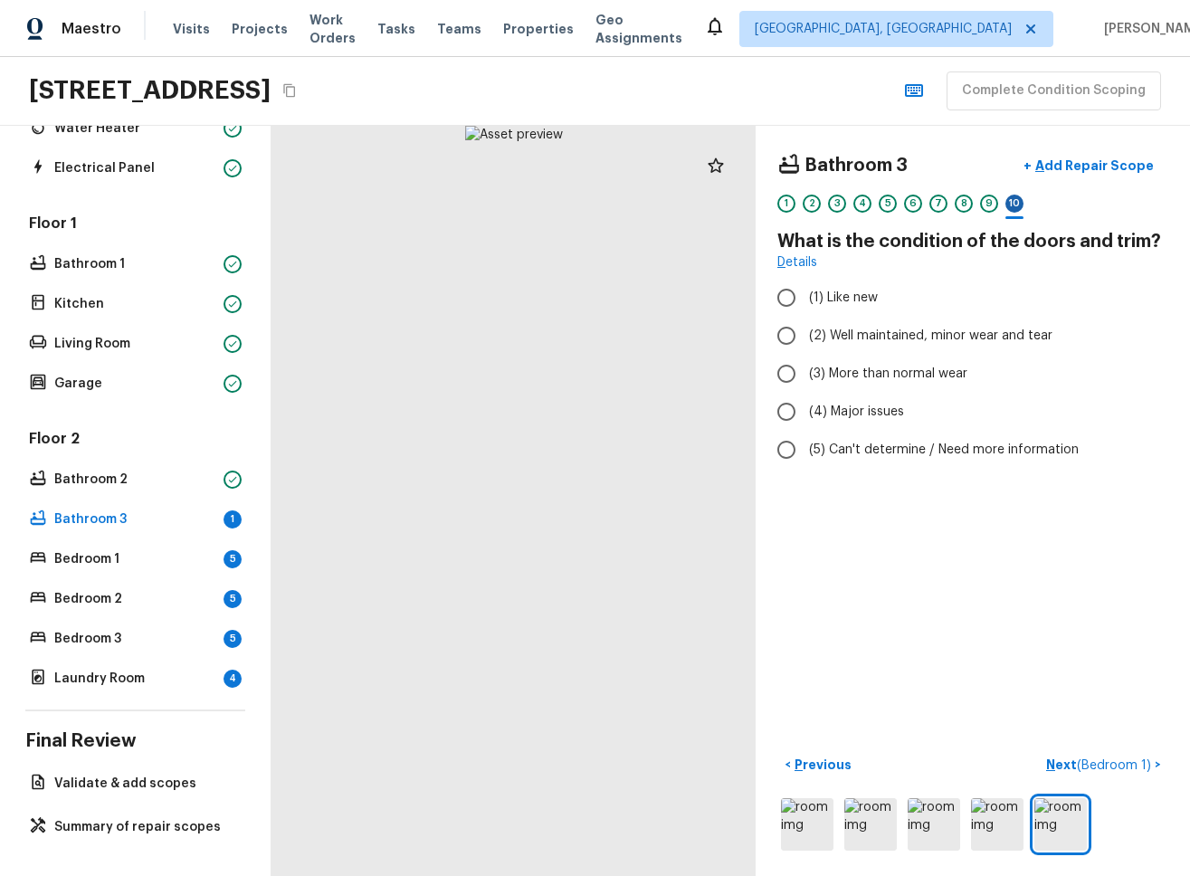
radio input "true"
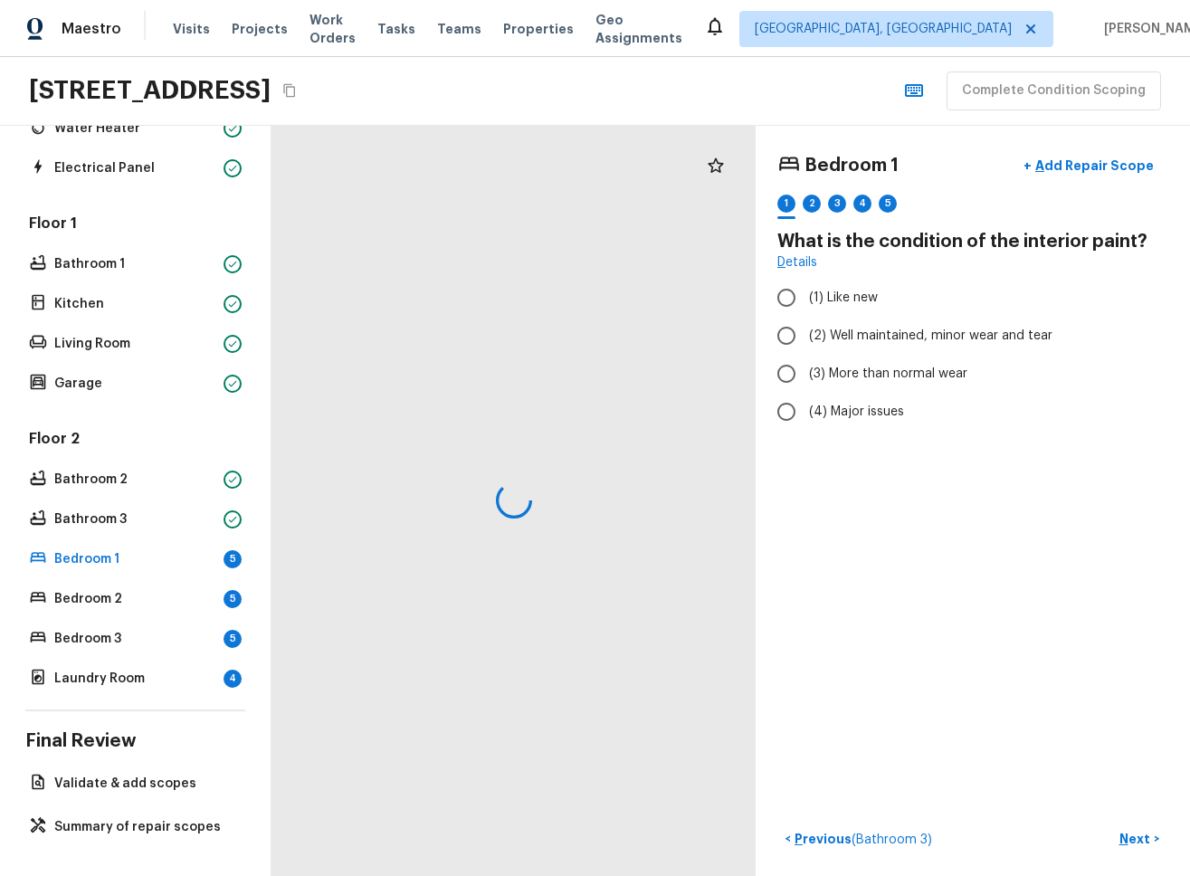
radio input "true"
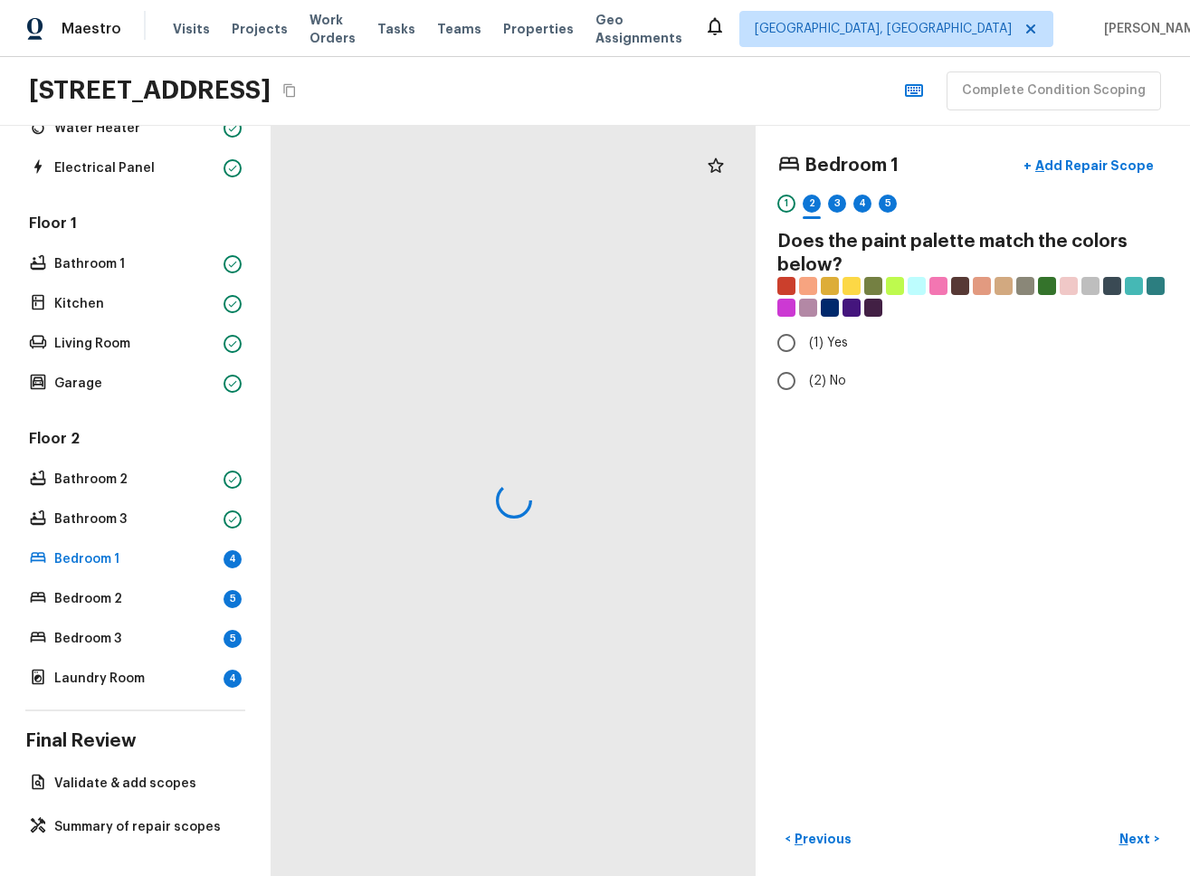
radio input "true"
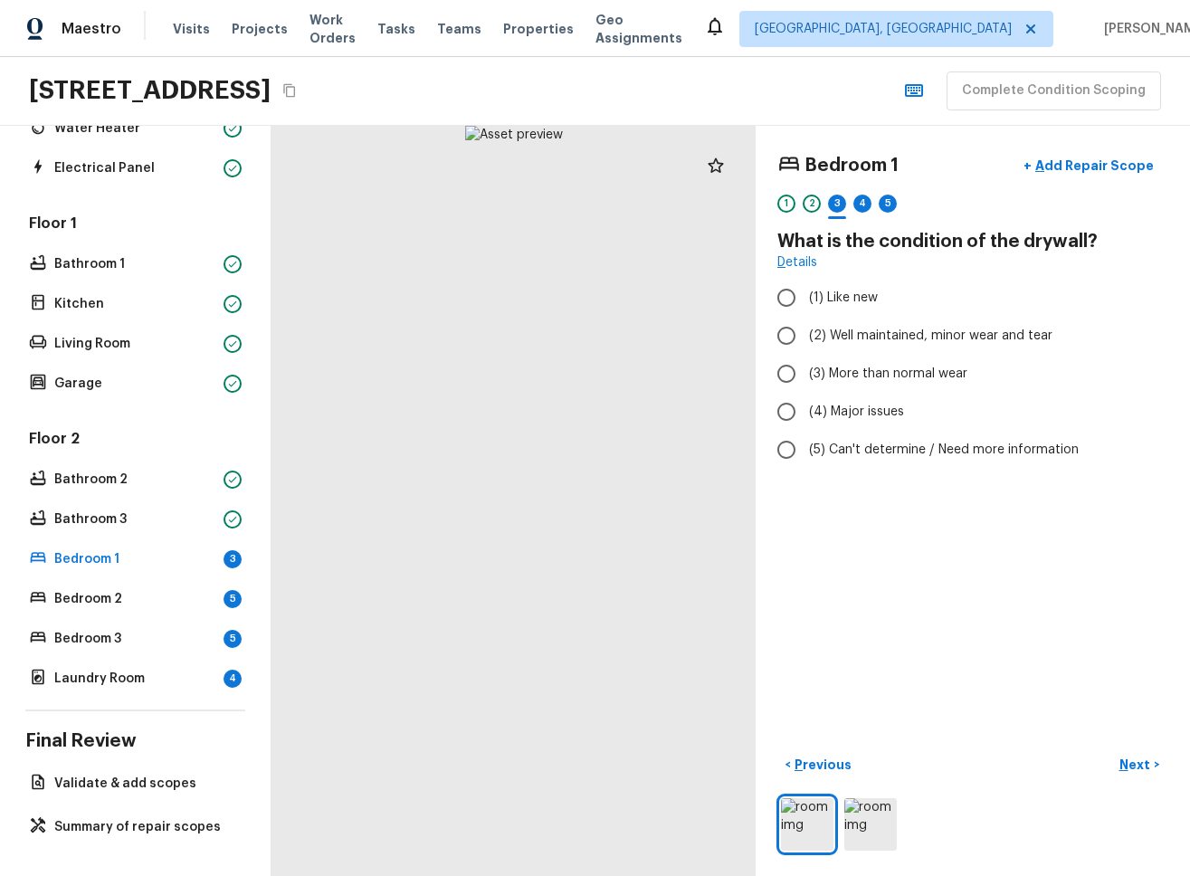
radio input "true"
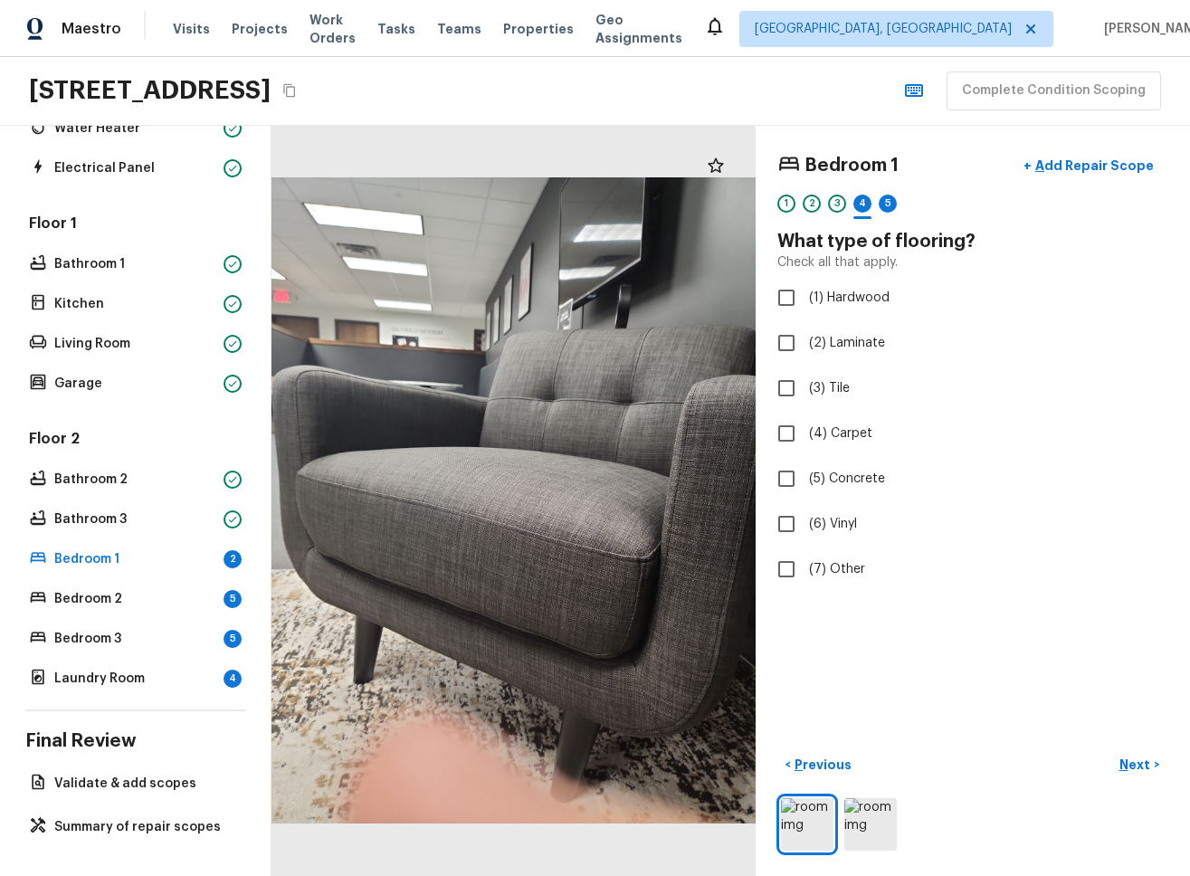
checkbox input "true"
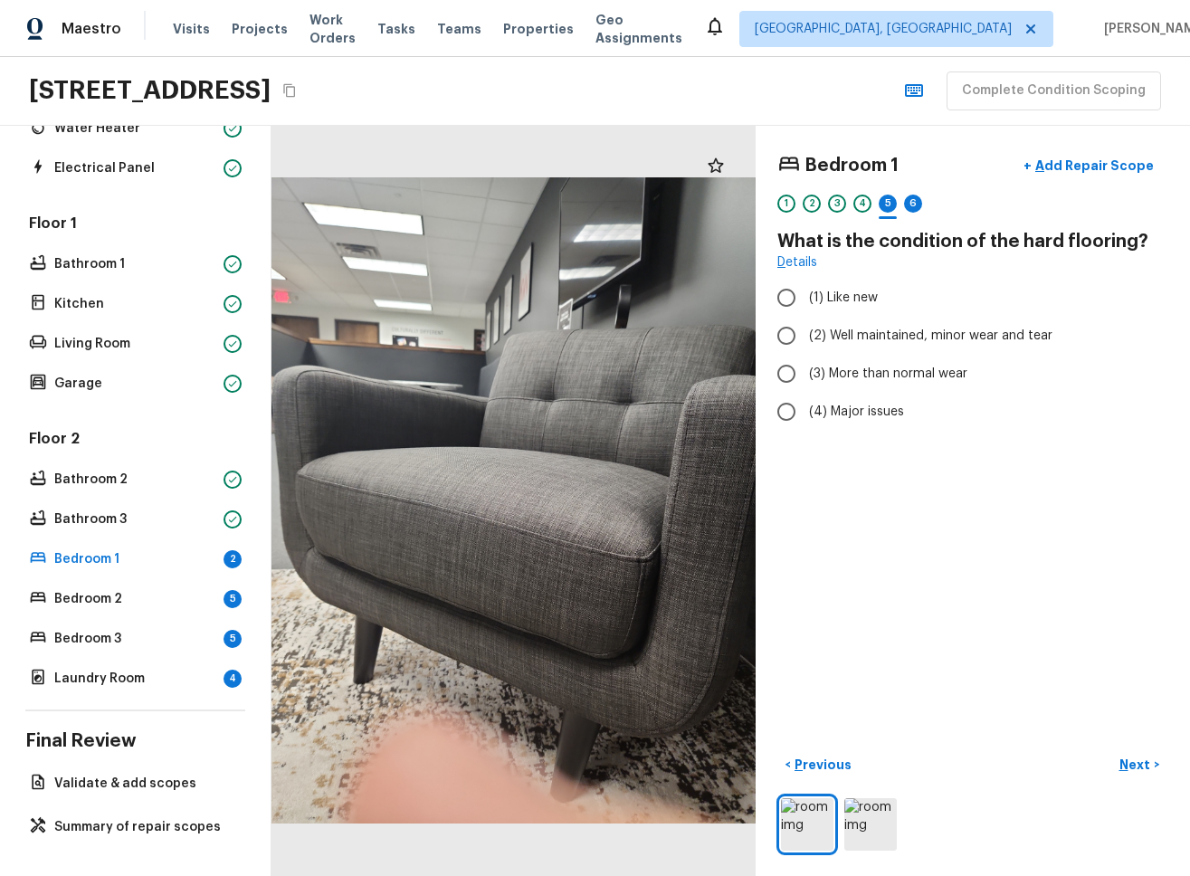
radio input "true"
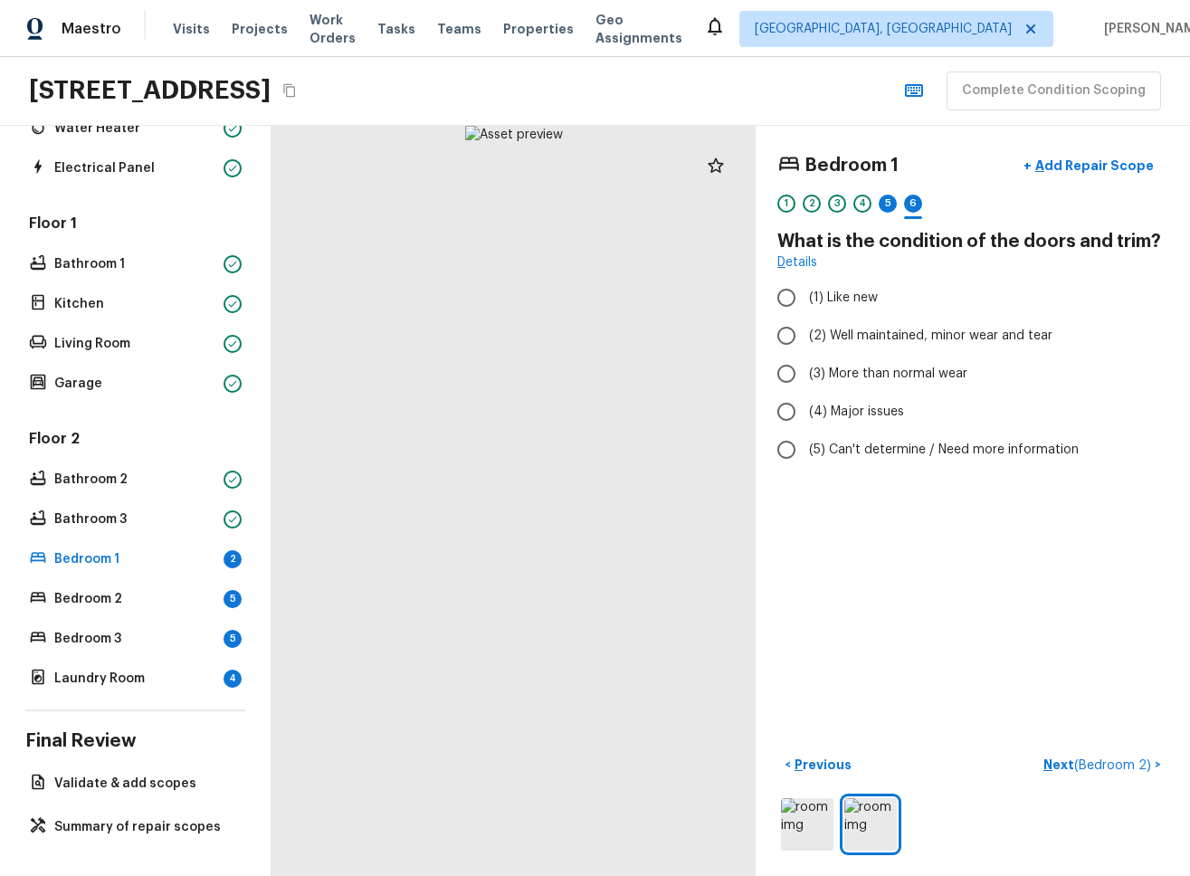
radio input "true"
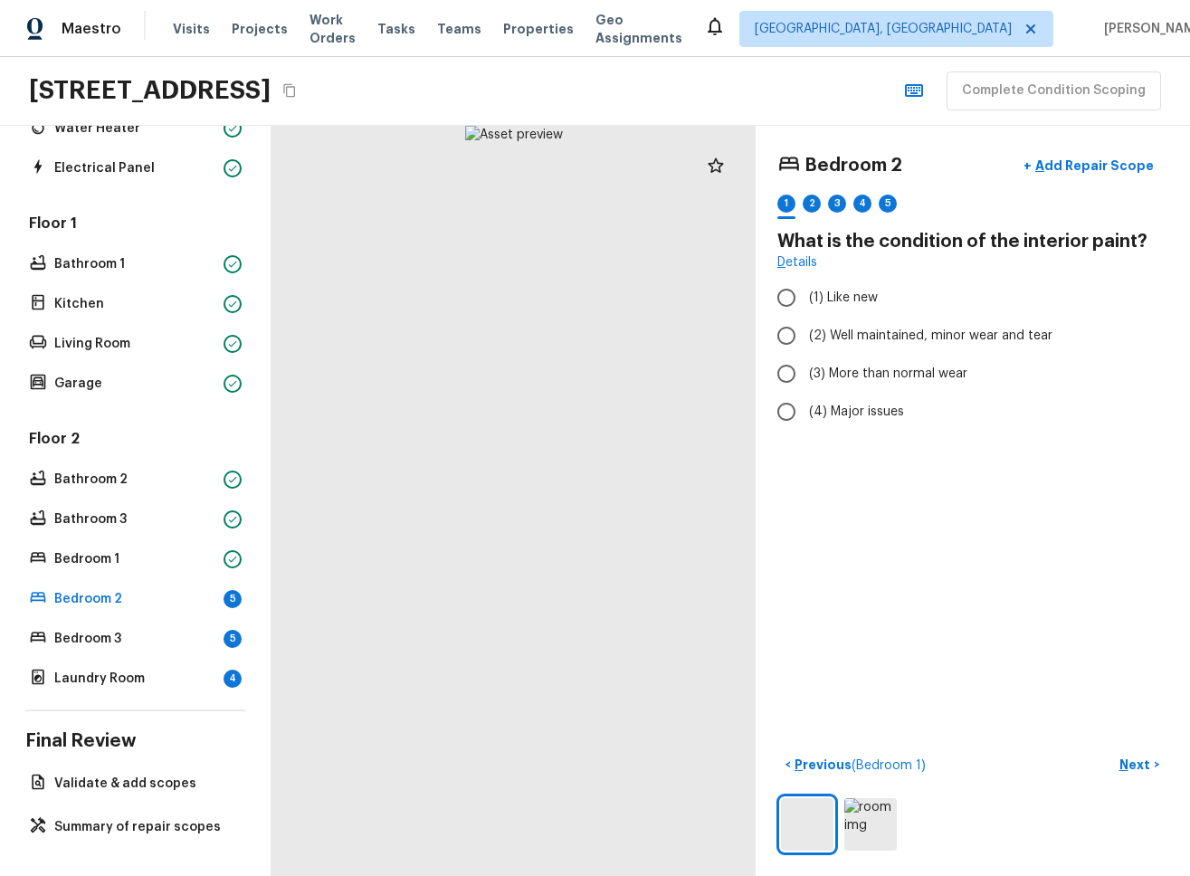
radio input "true"
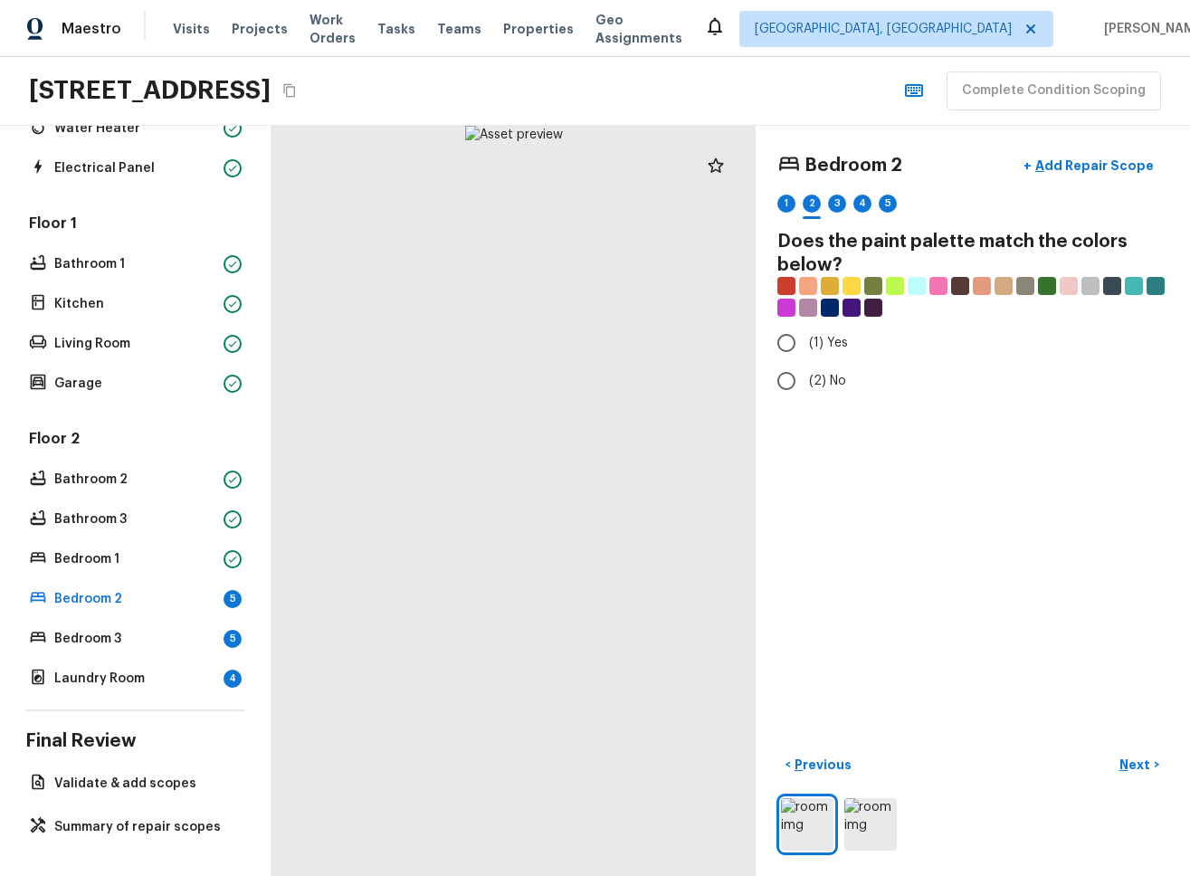
radio input "true"
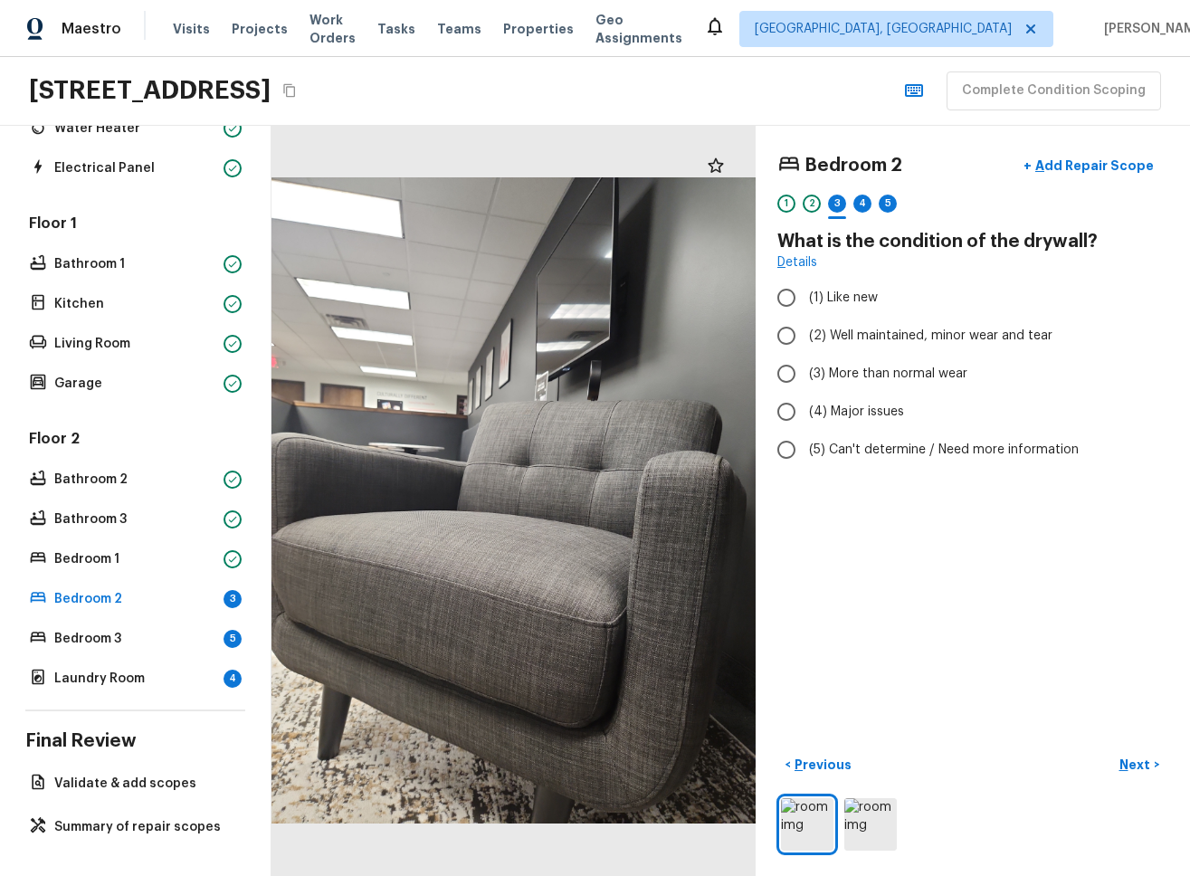
radio input "true"
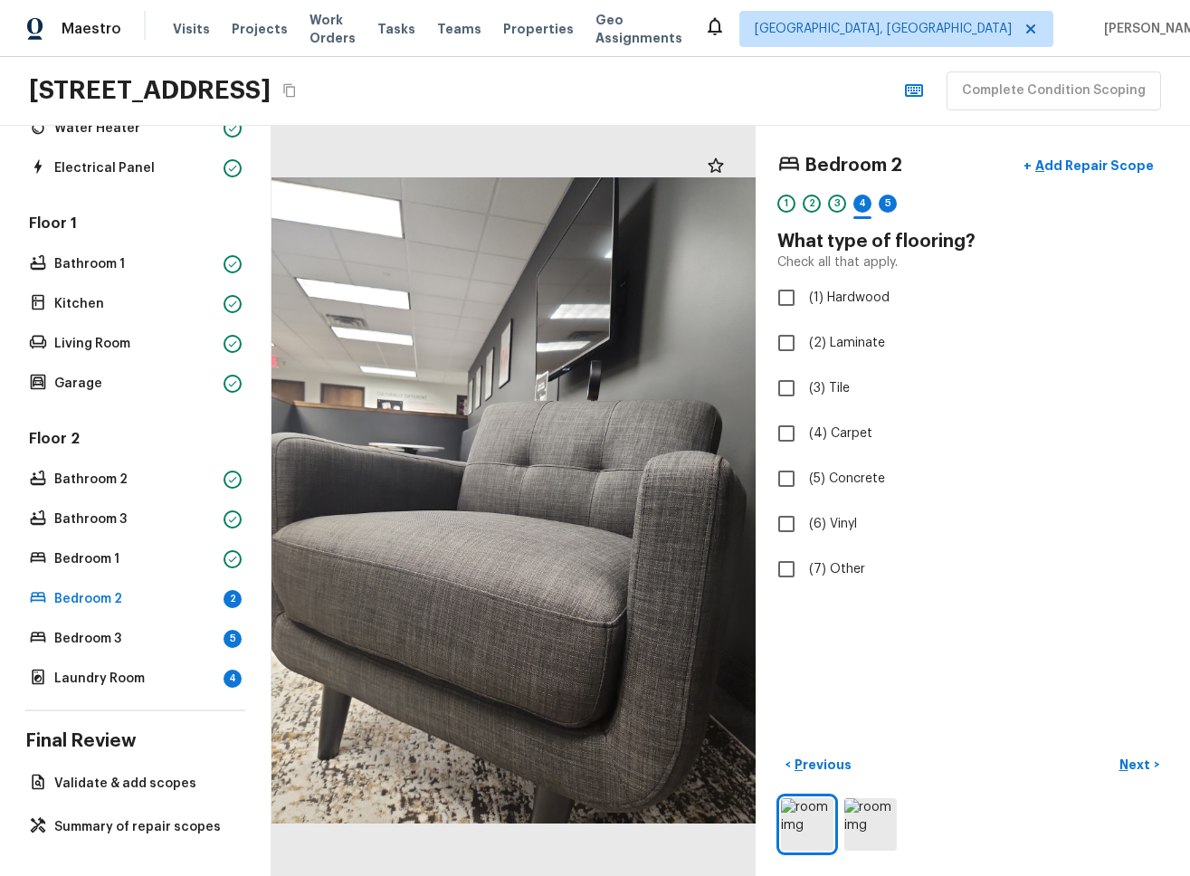
checkbox input "true"
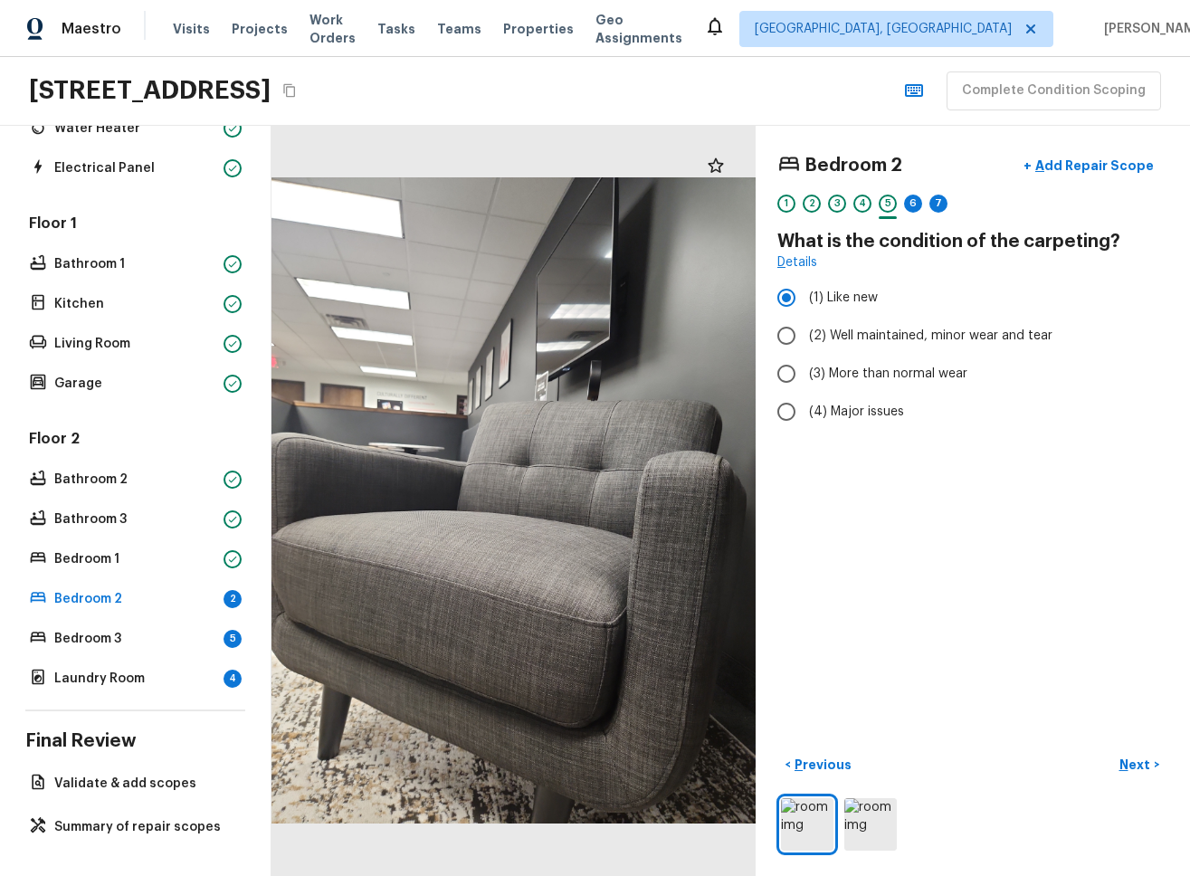
radio input "false"
radio input "true"
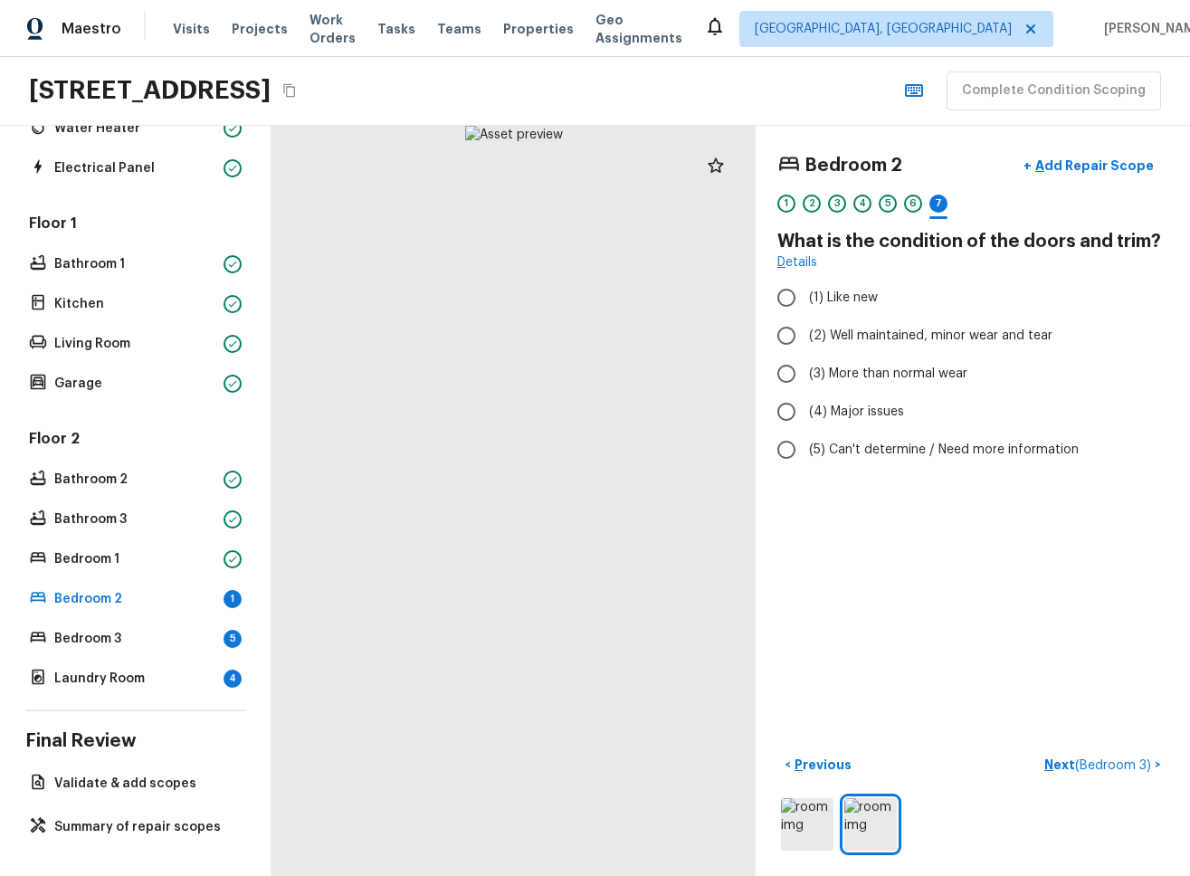
radio input "true"
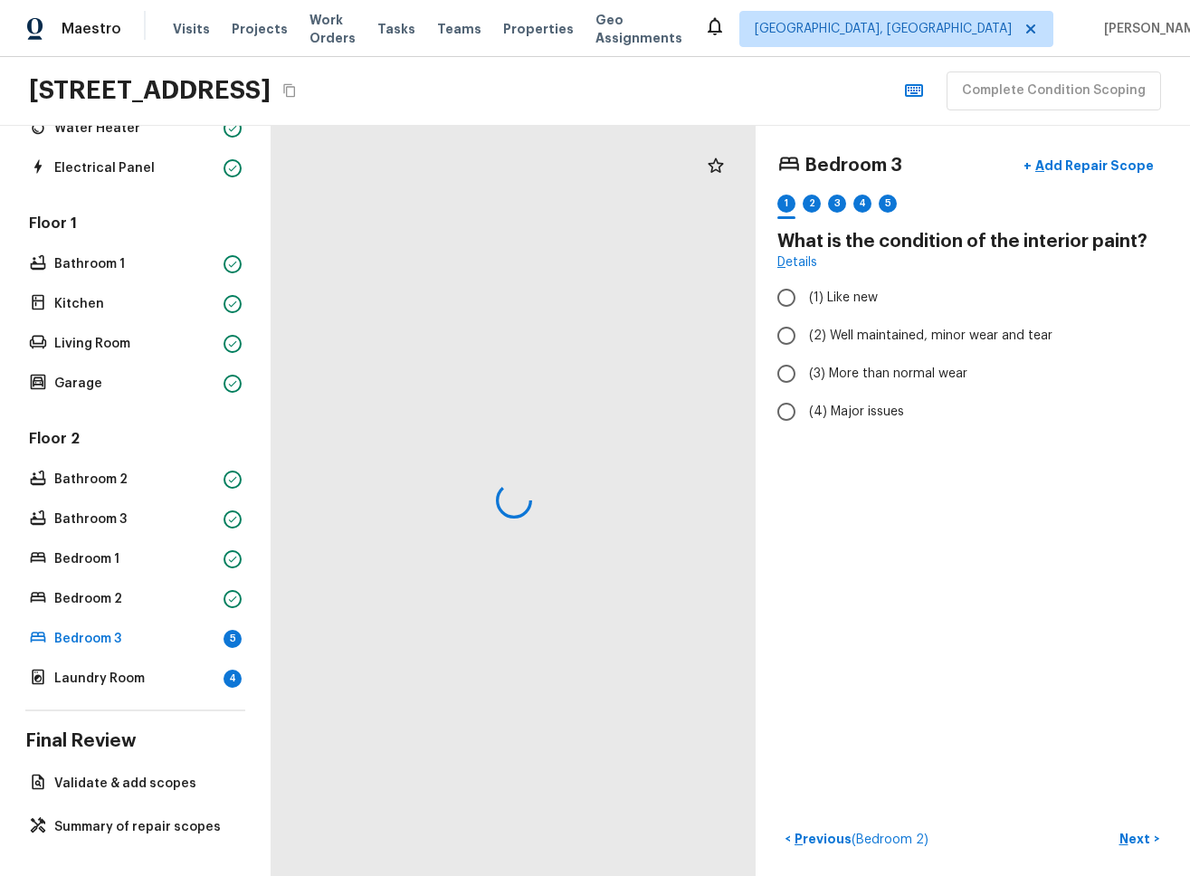
radio input "true"
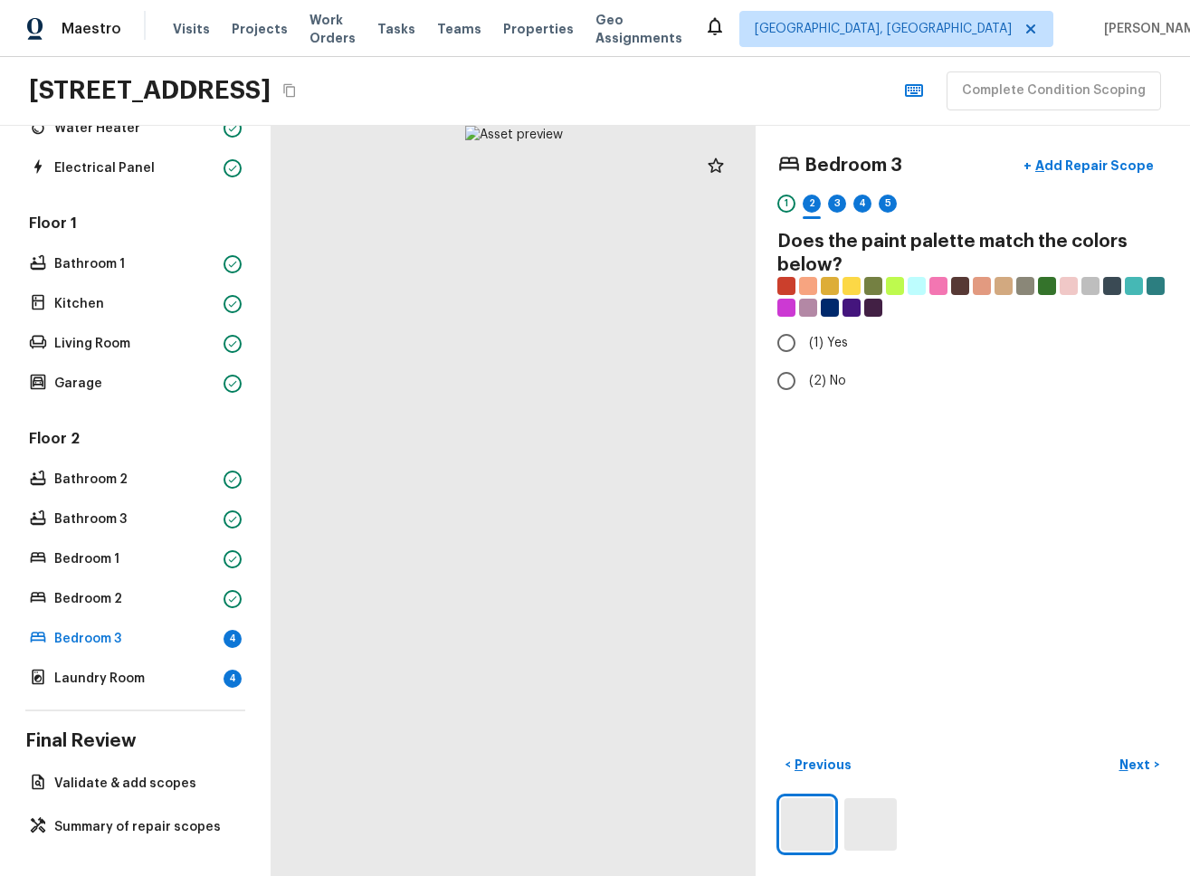
radio input "true"
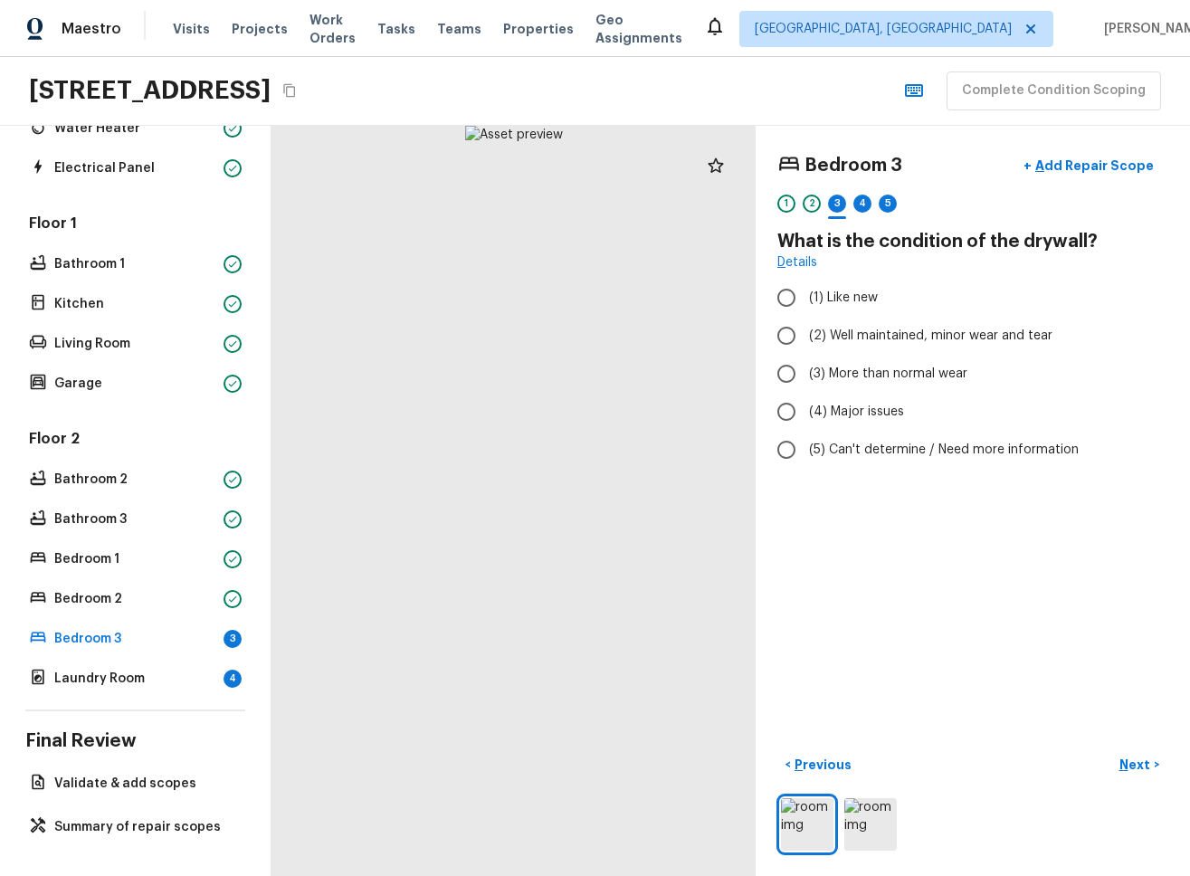
radio input "true"
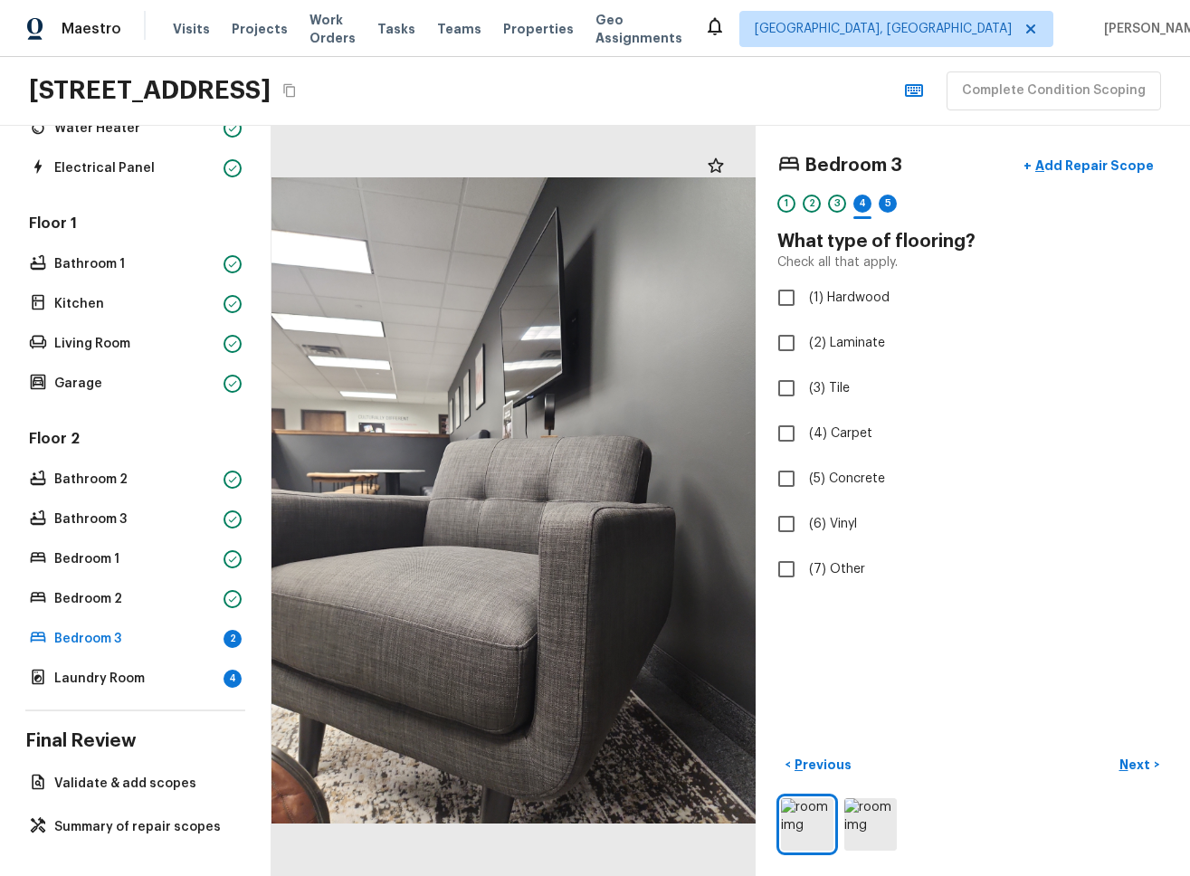
checkbox input "true"
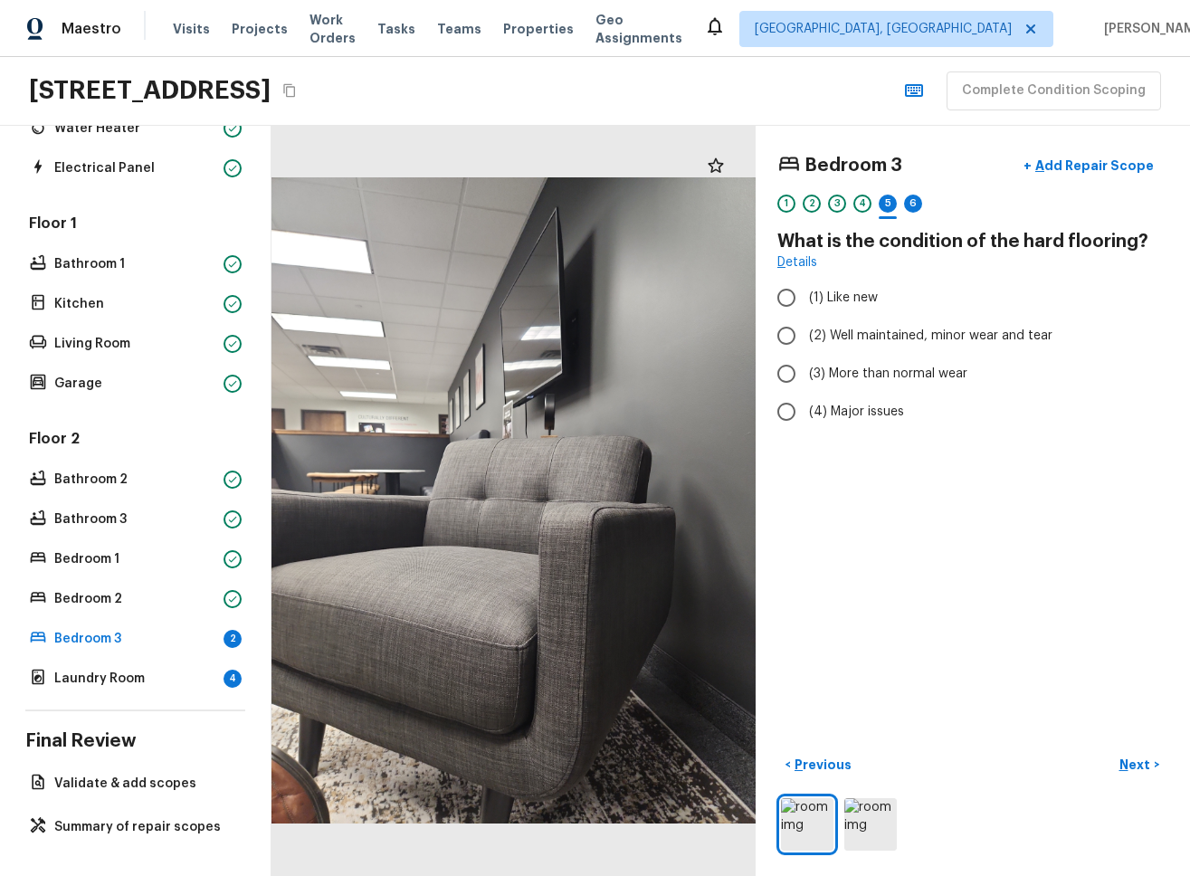
radio input "true"
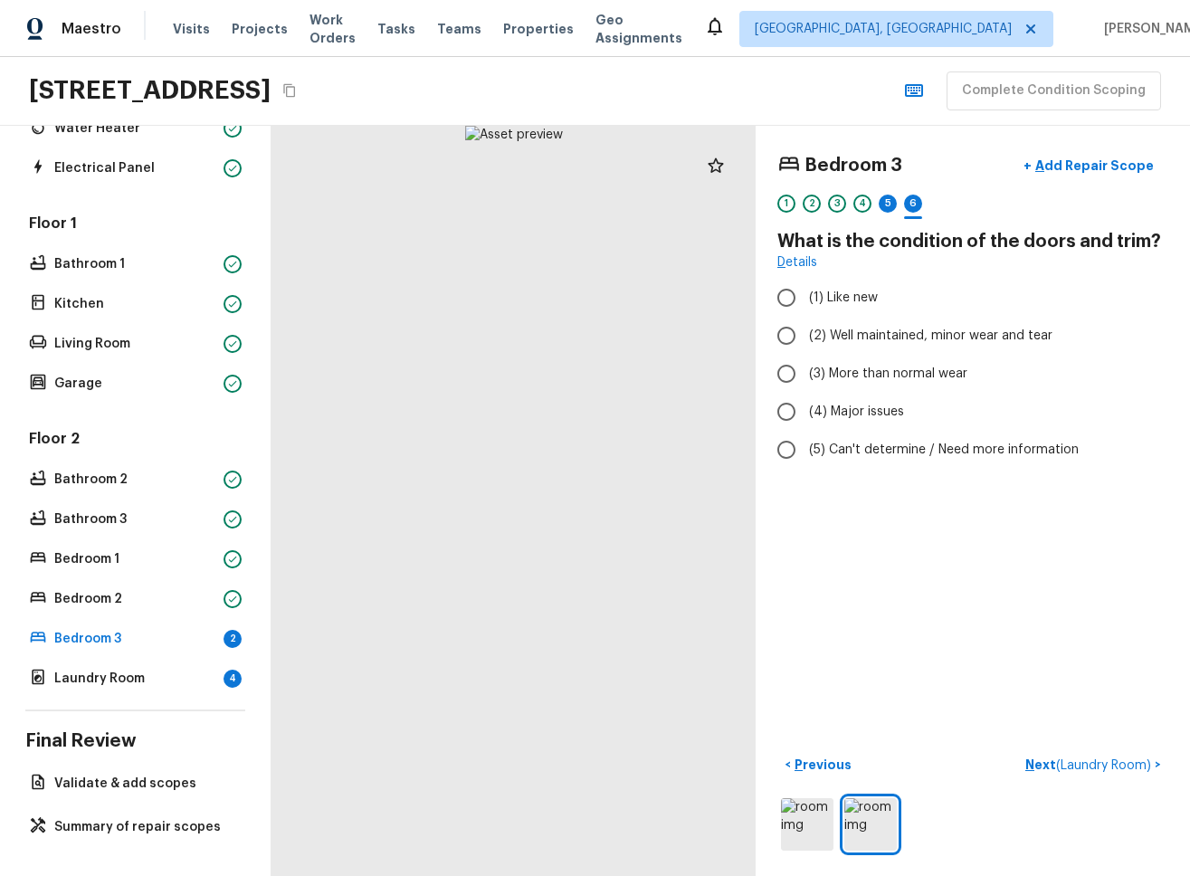
radio input "true"
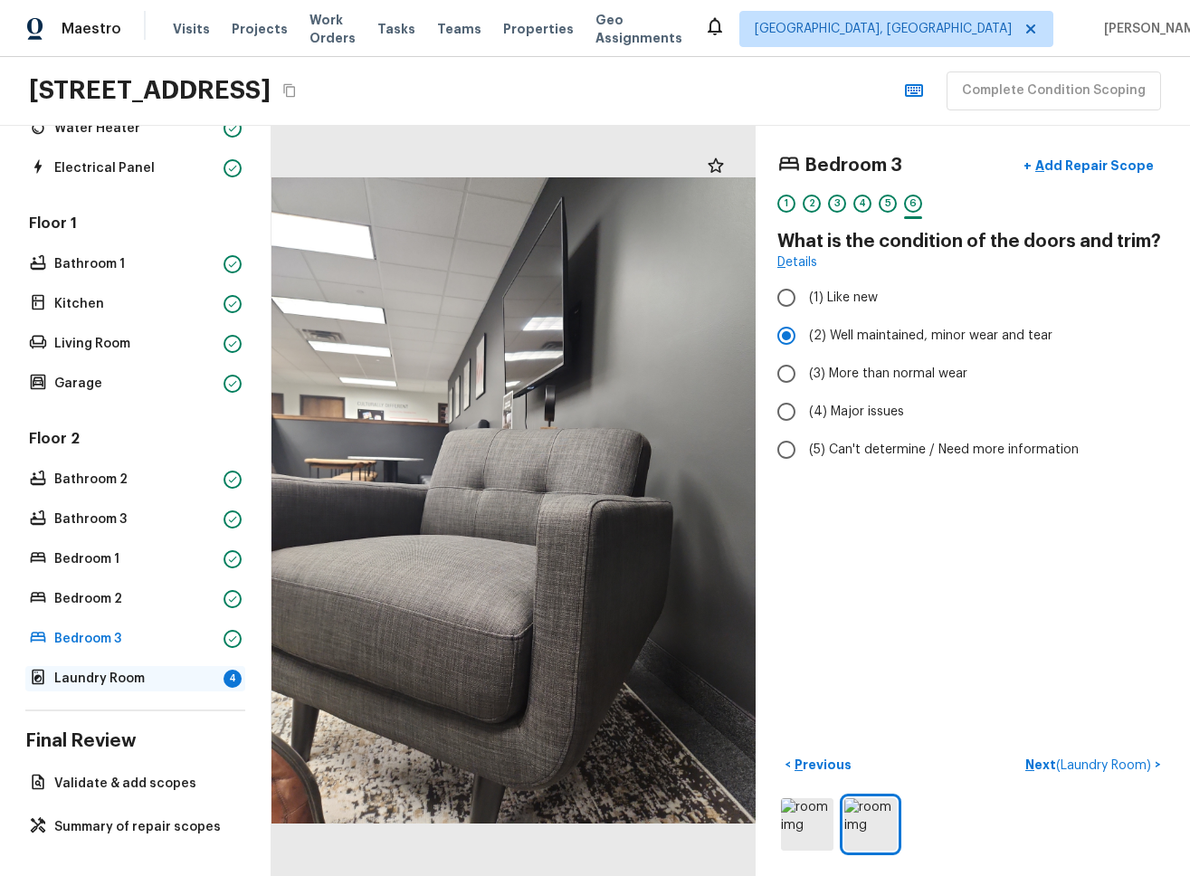
click at [211, 687] on div "Laundry Room 4" at bounding box center [135, 678] width 220 height 25
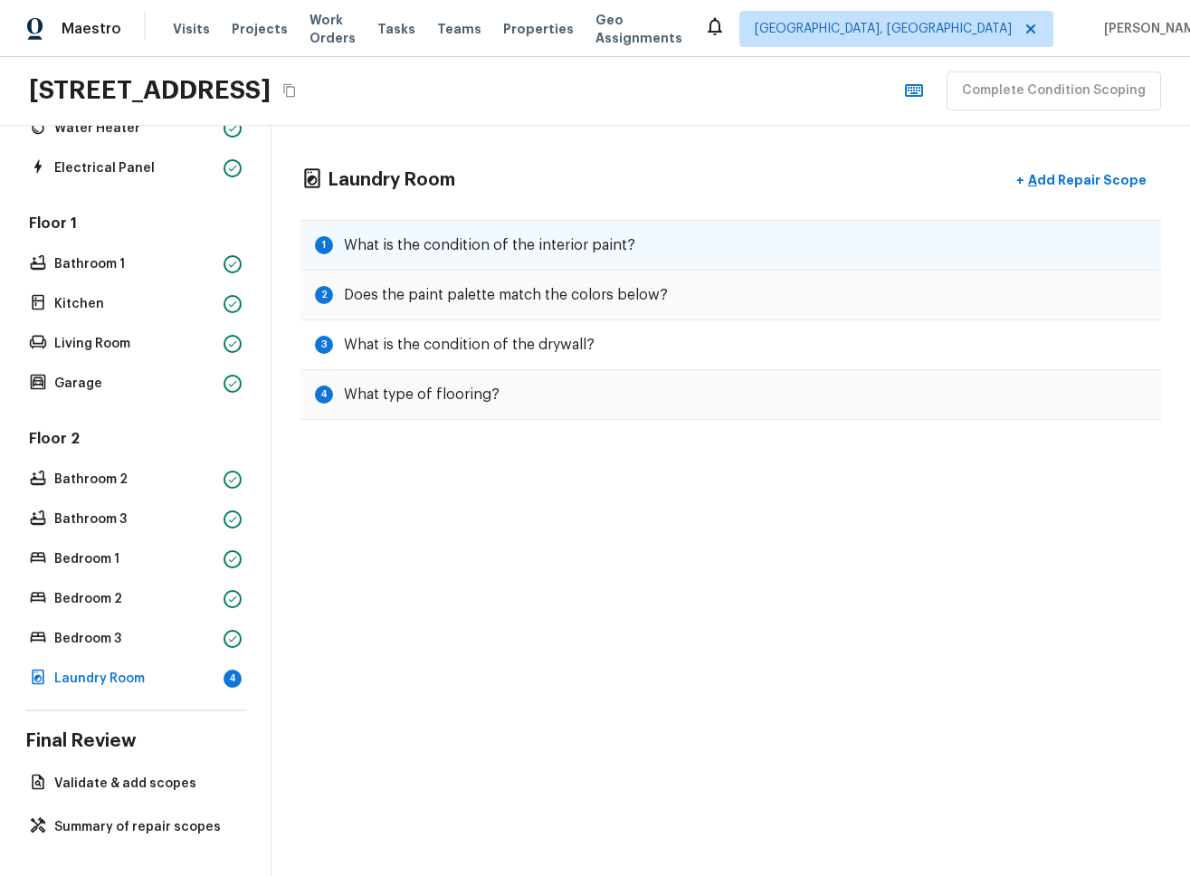
click at [555, 260] on div "1 What is the condition of the interior paint?" at bounding box center [730, 245] width 860 height 51
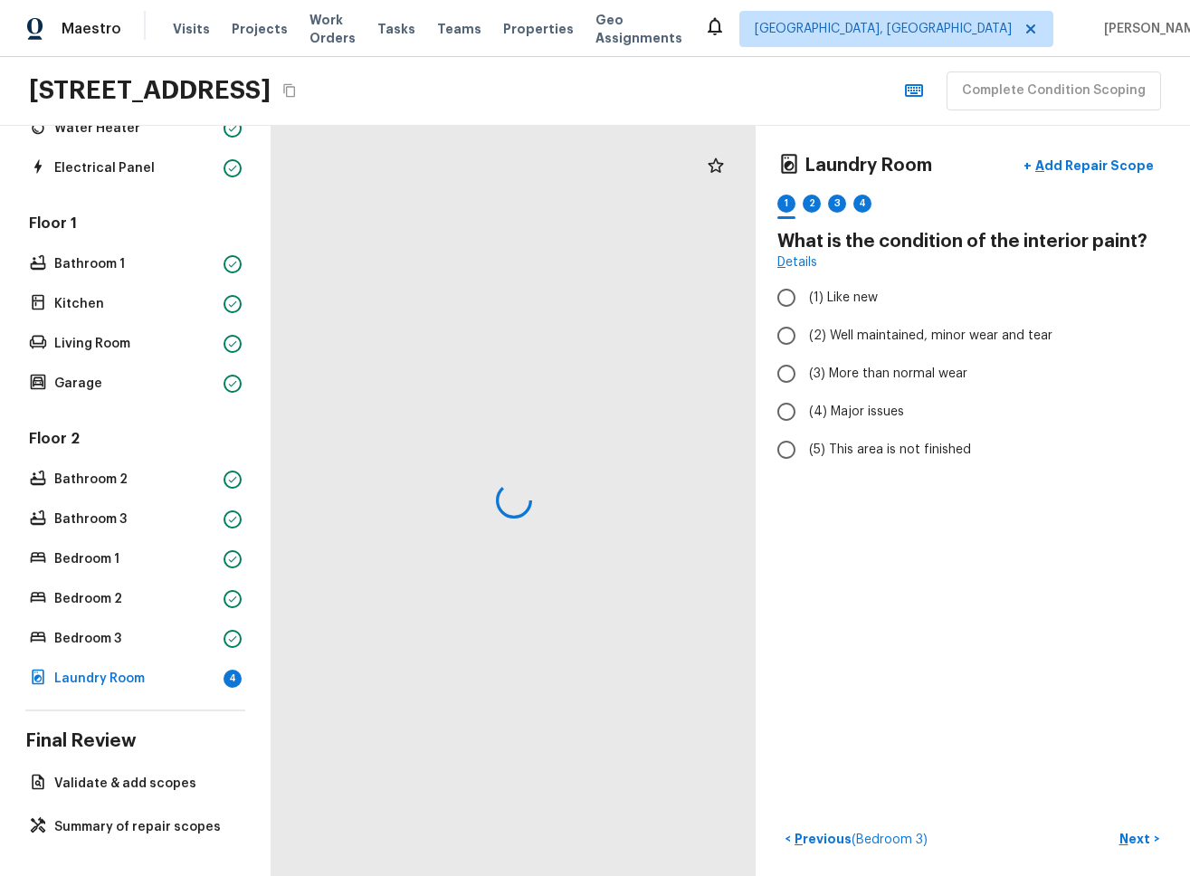
radio input "true"
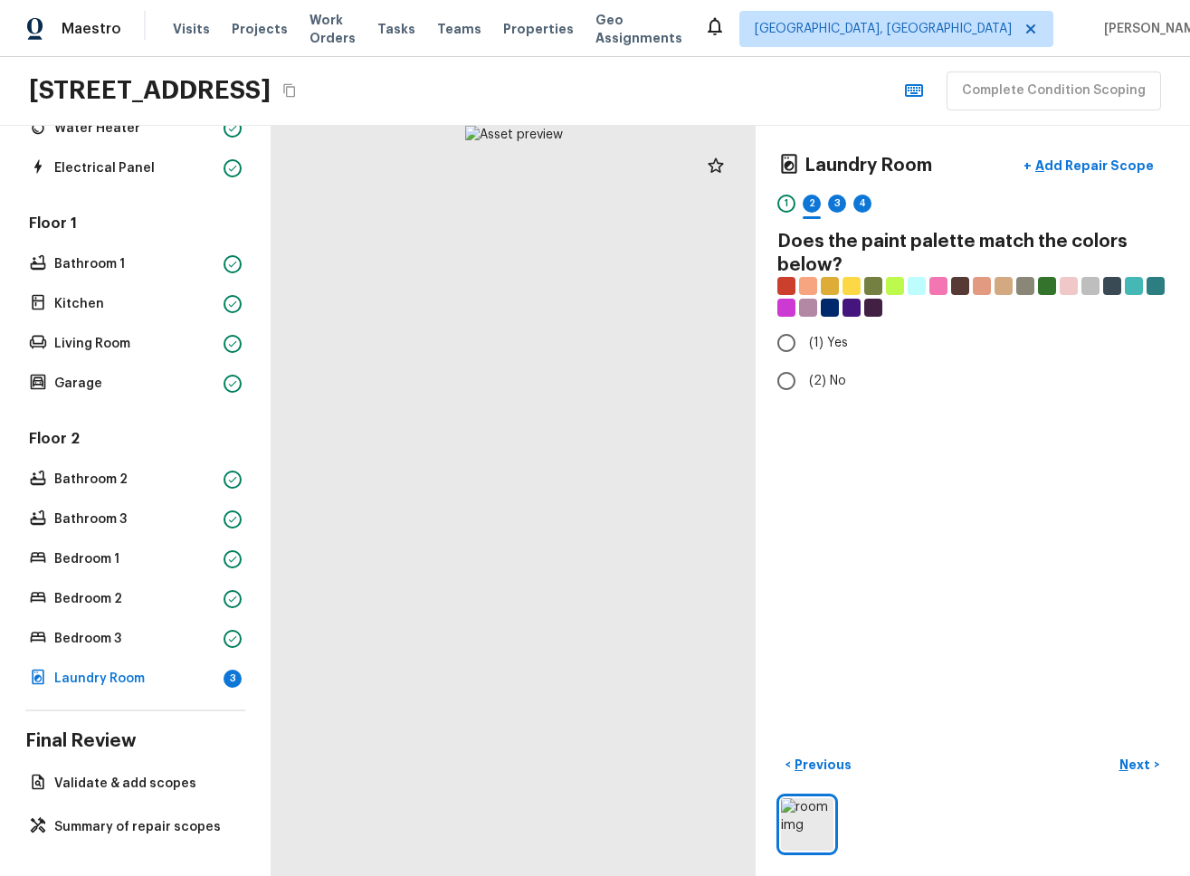
radio input "true"
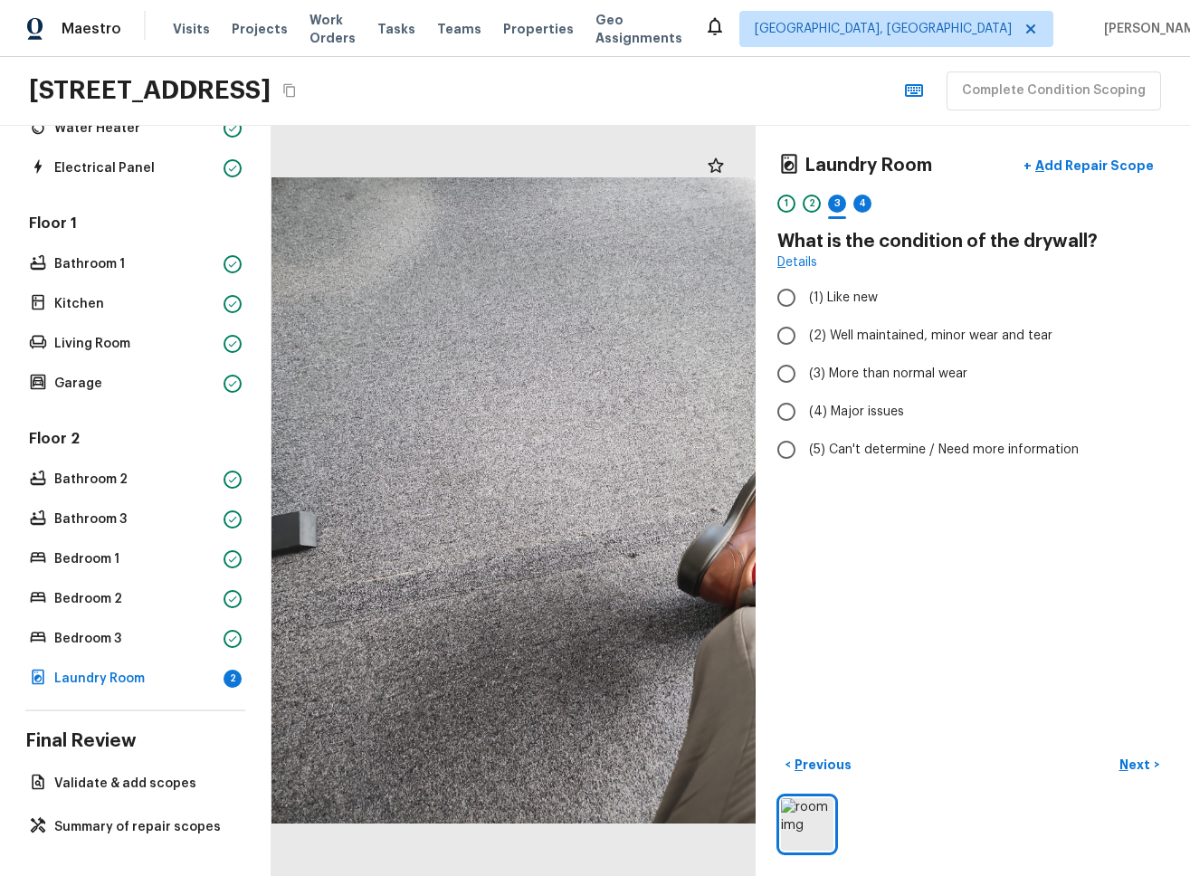
radio input "true"
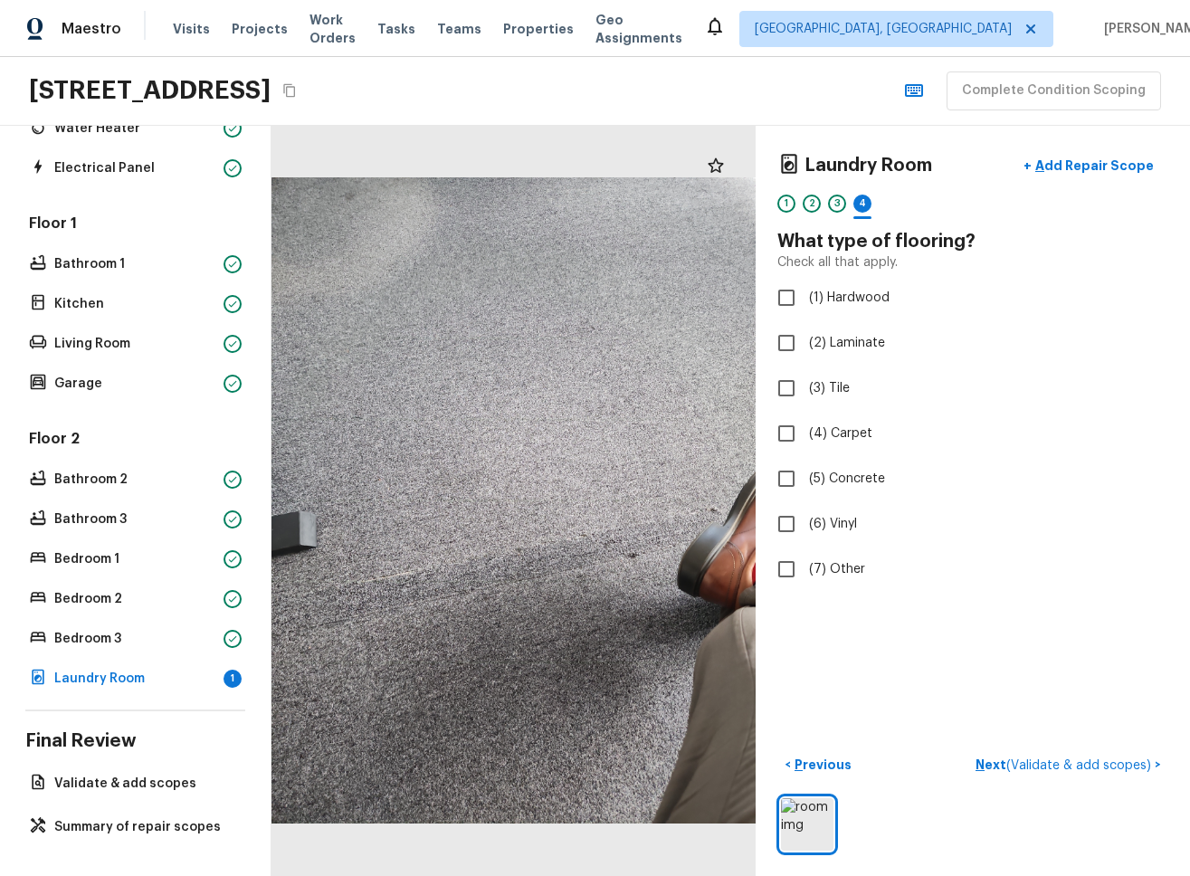
checkbox input "true"
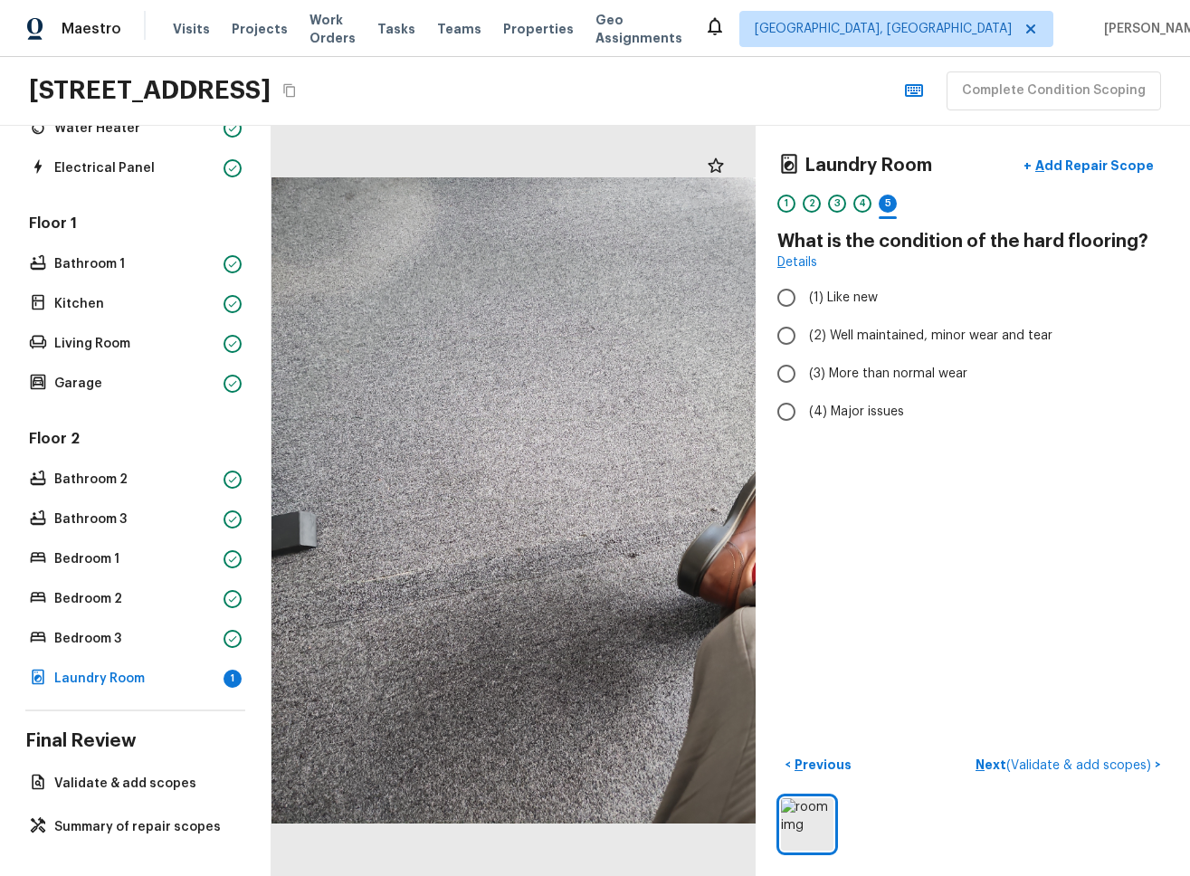
radio input "true"
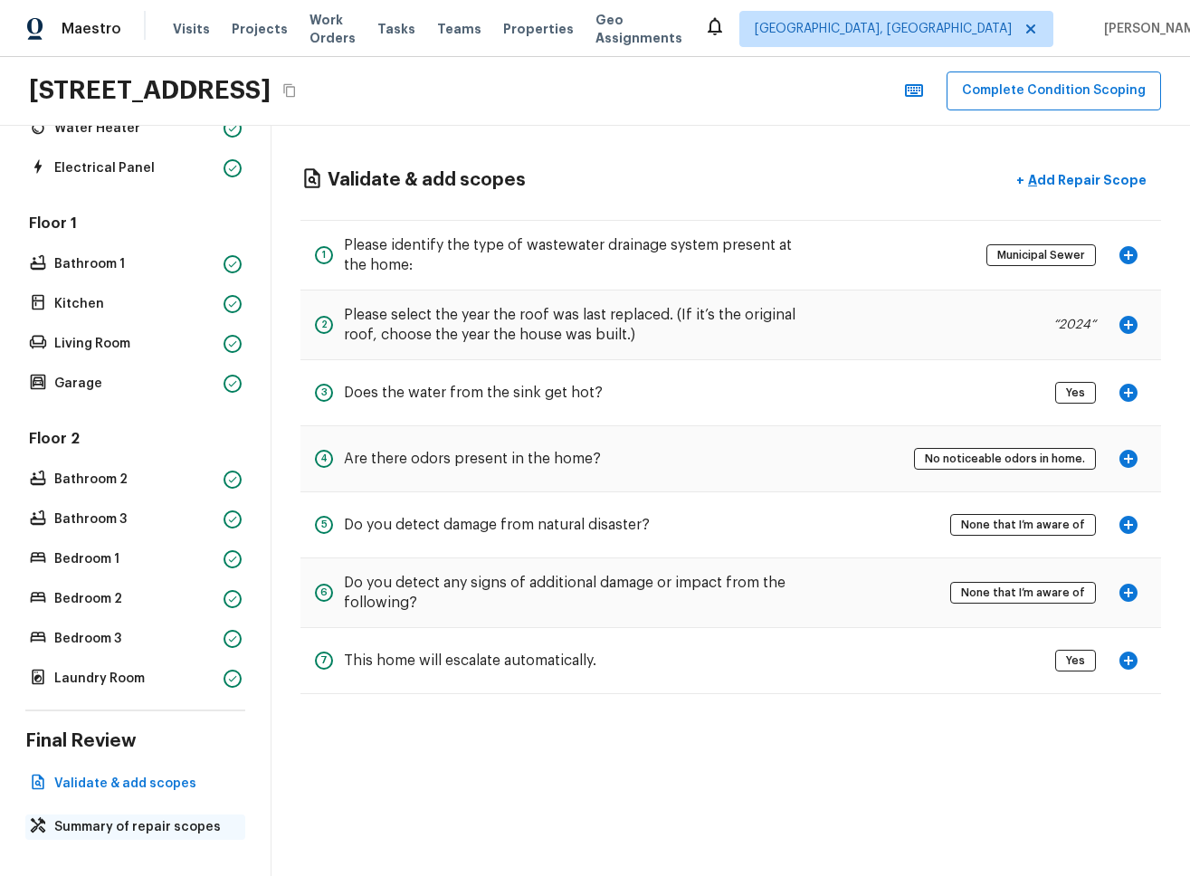
click at [157, 833] on p "Summary of repair scopes" at bounding box center [144, 827] width 180 height 18
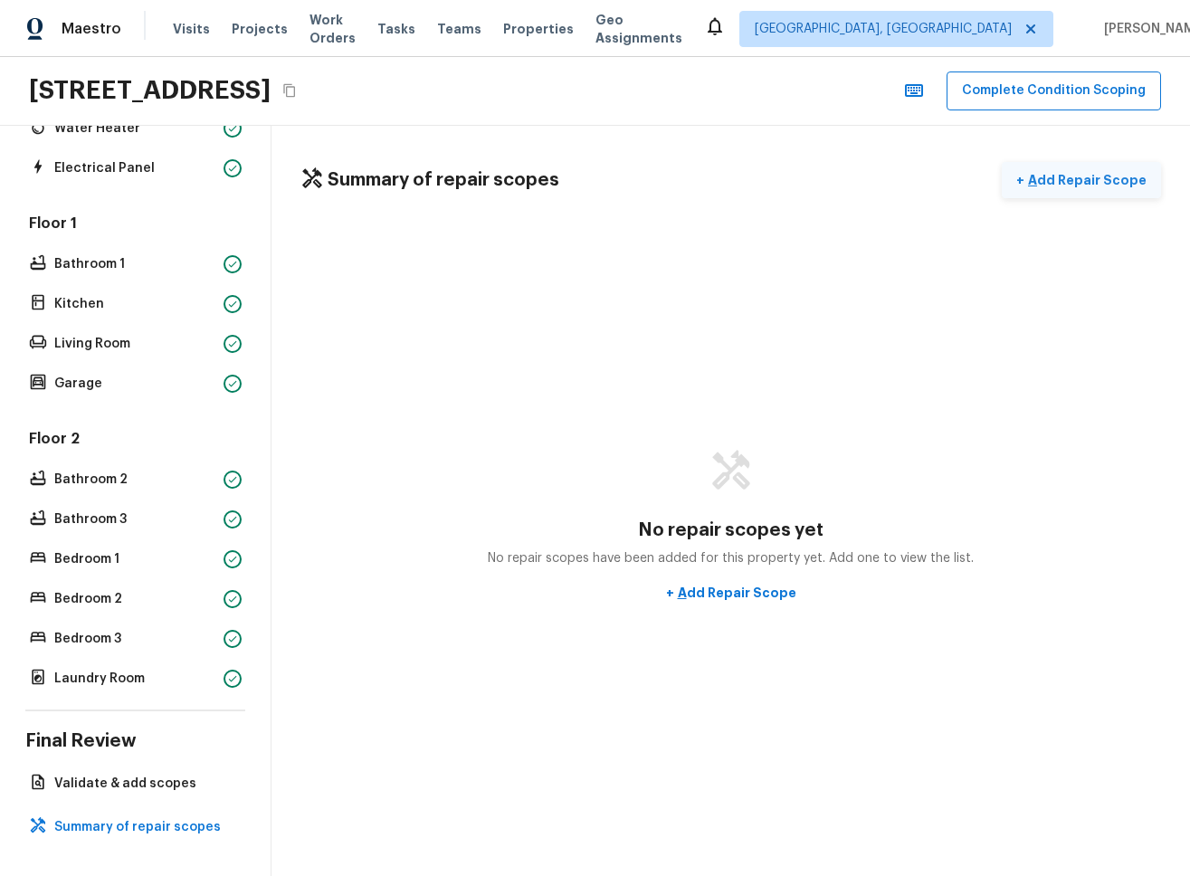
click at [628, 173] on p "Add Repair Scope" at bounding box center [1085, 180] width 122 height 18
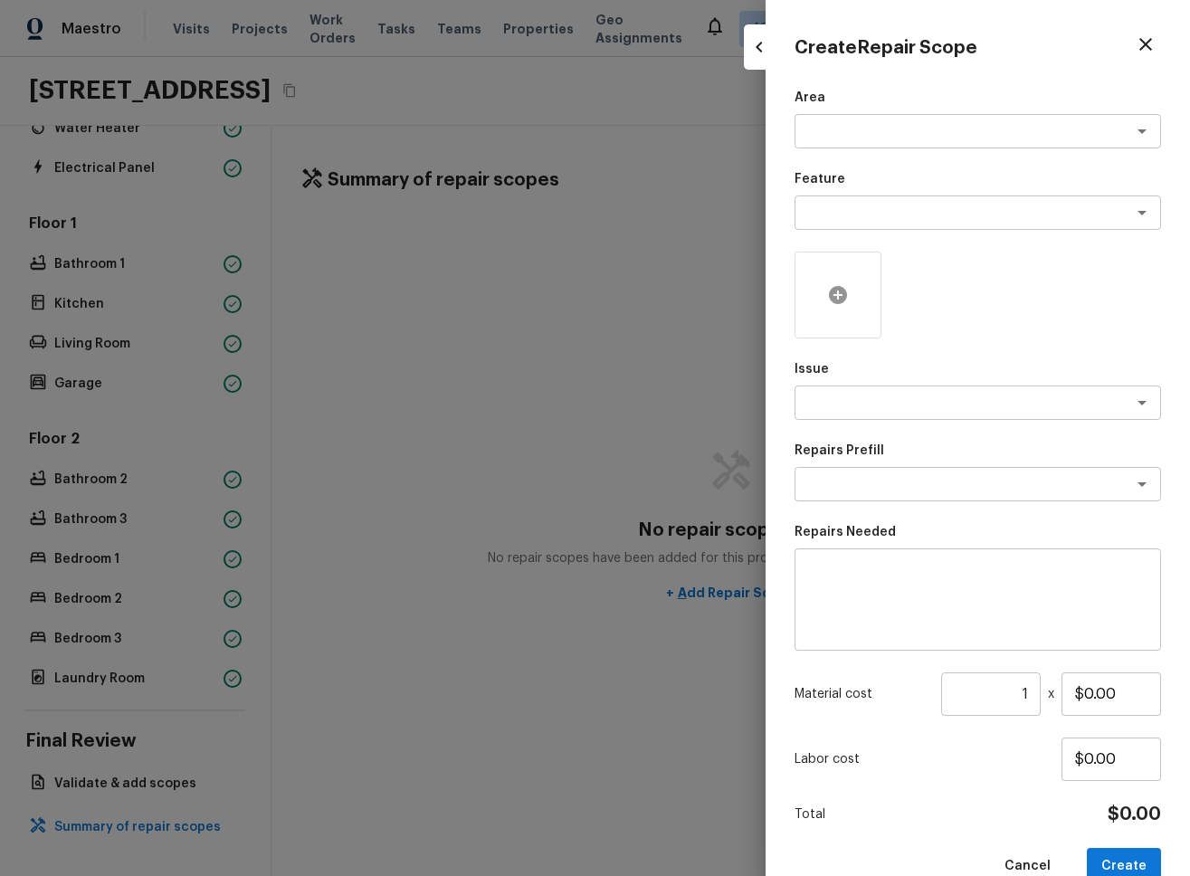
click at [628, 318] on div at bounding box center [837, 294] width 87 height 87
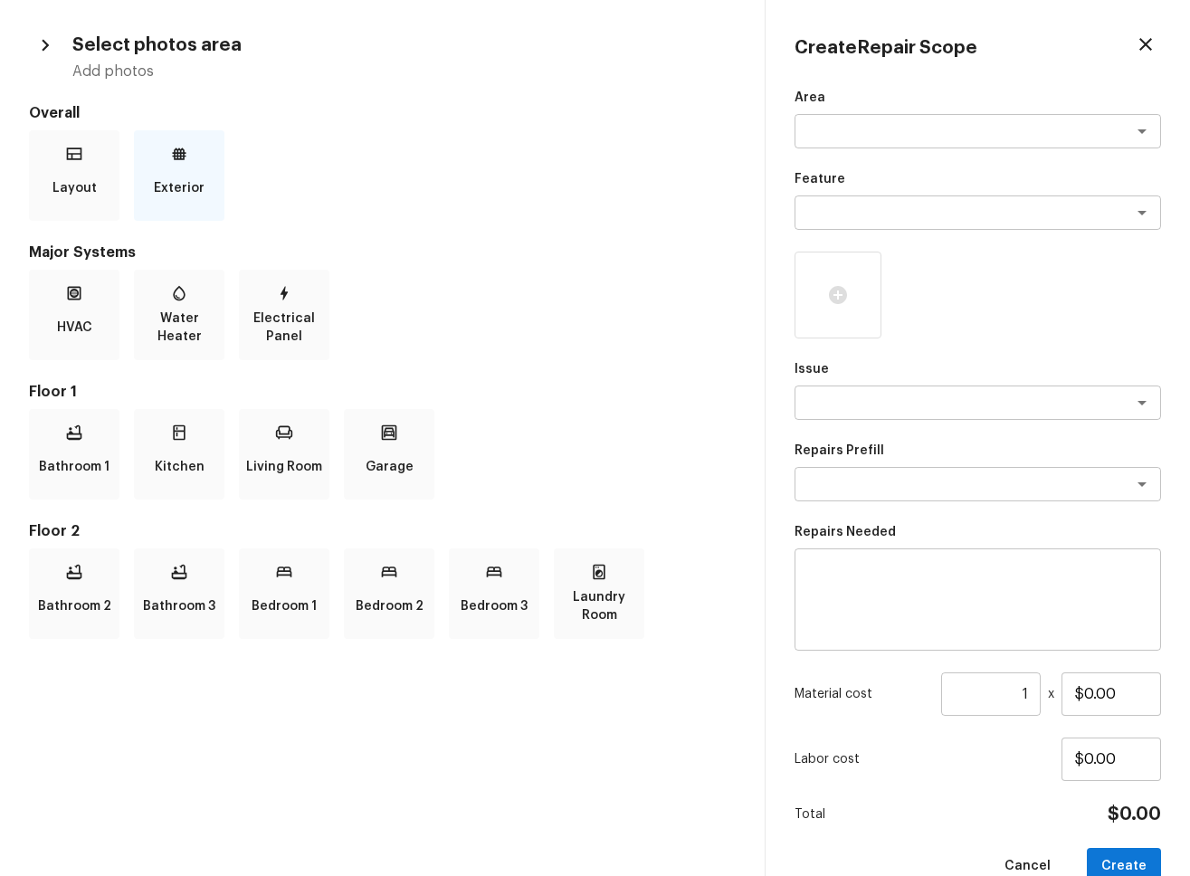
click at [188, 194] on p "Exterior" at bounding box center [179, 188] width 51 height 36
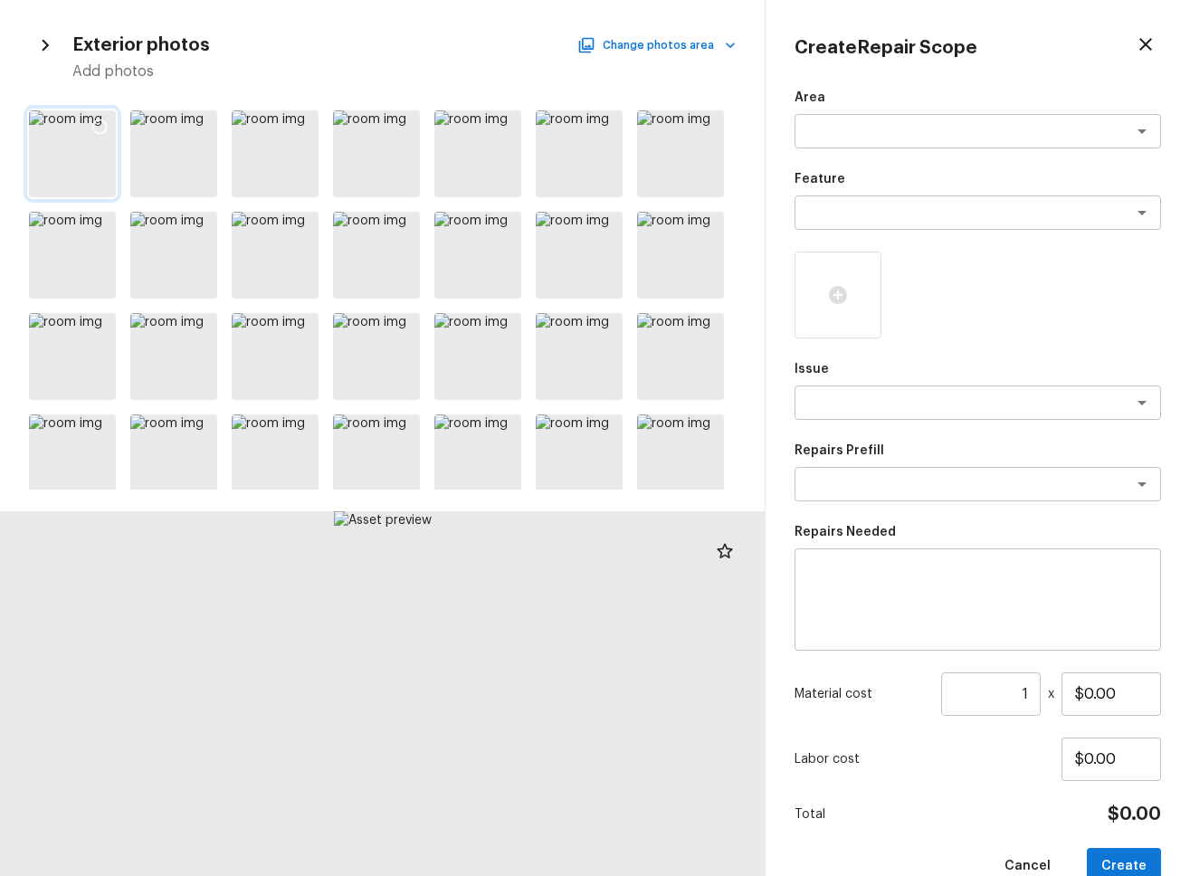
click at [101, 125] on icon at bounding box center [99, 127] width 18 height 18
click at [628, 137] on textarea at bounding box center [951, 131] width 299 height 18
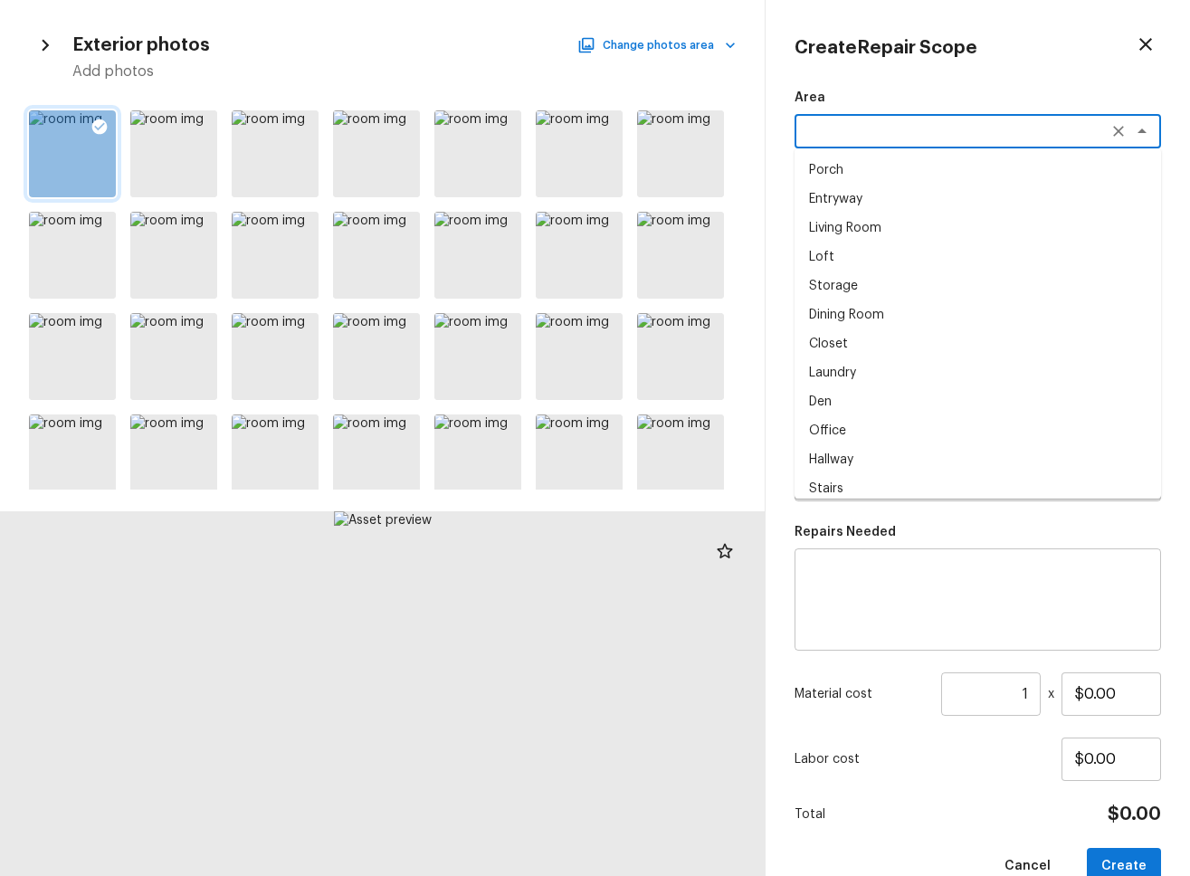
click at [628, 190] on li "Entryway" at bounding box center [977, 199] width 366 height 29
type textarea "Entryway"
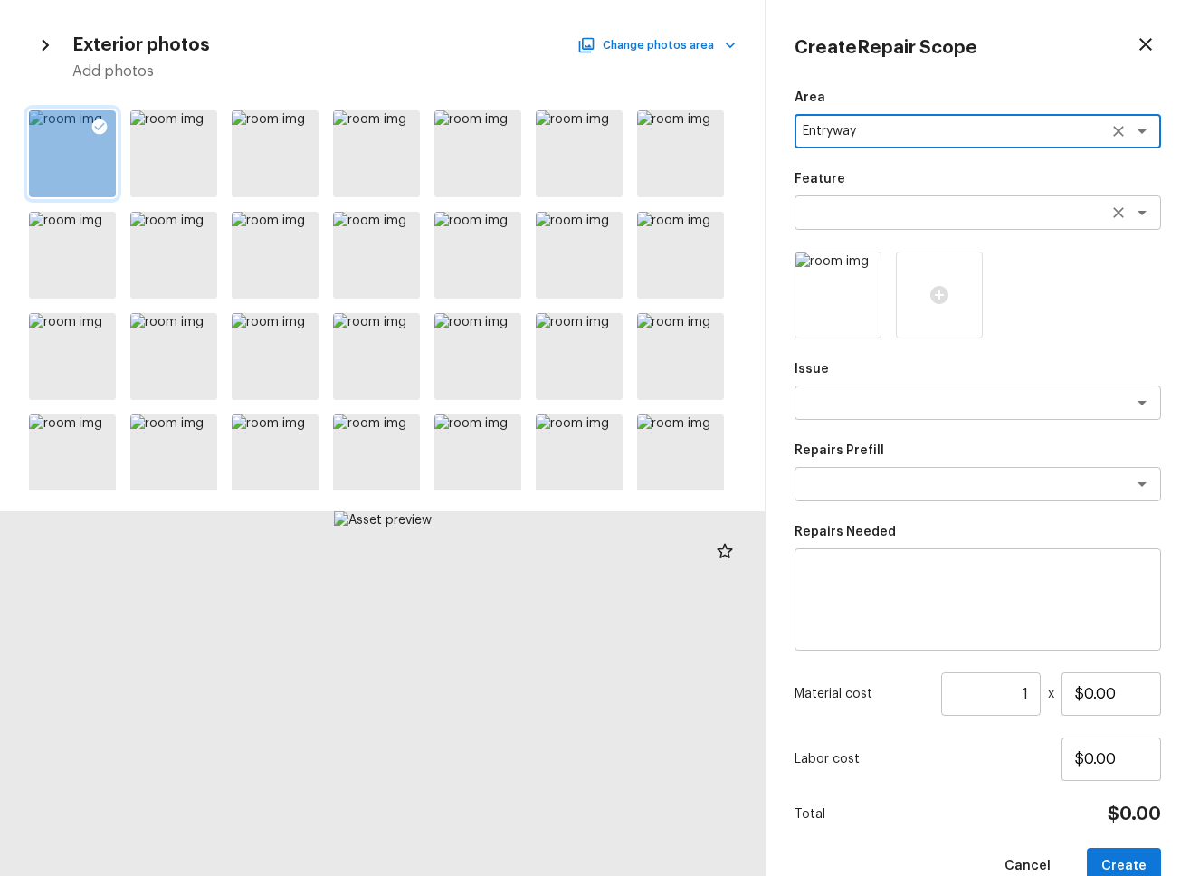
click at [628, 205] on textarea at bounding box center [951, 213] width 299 height 18
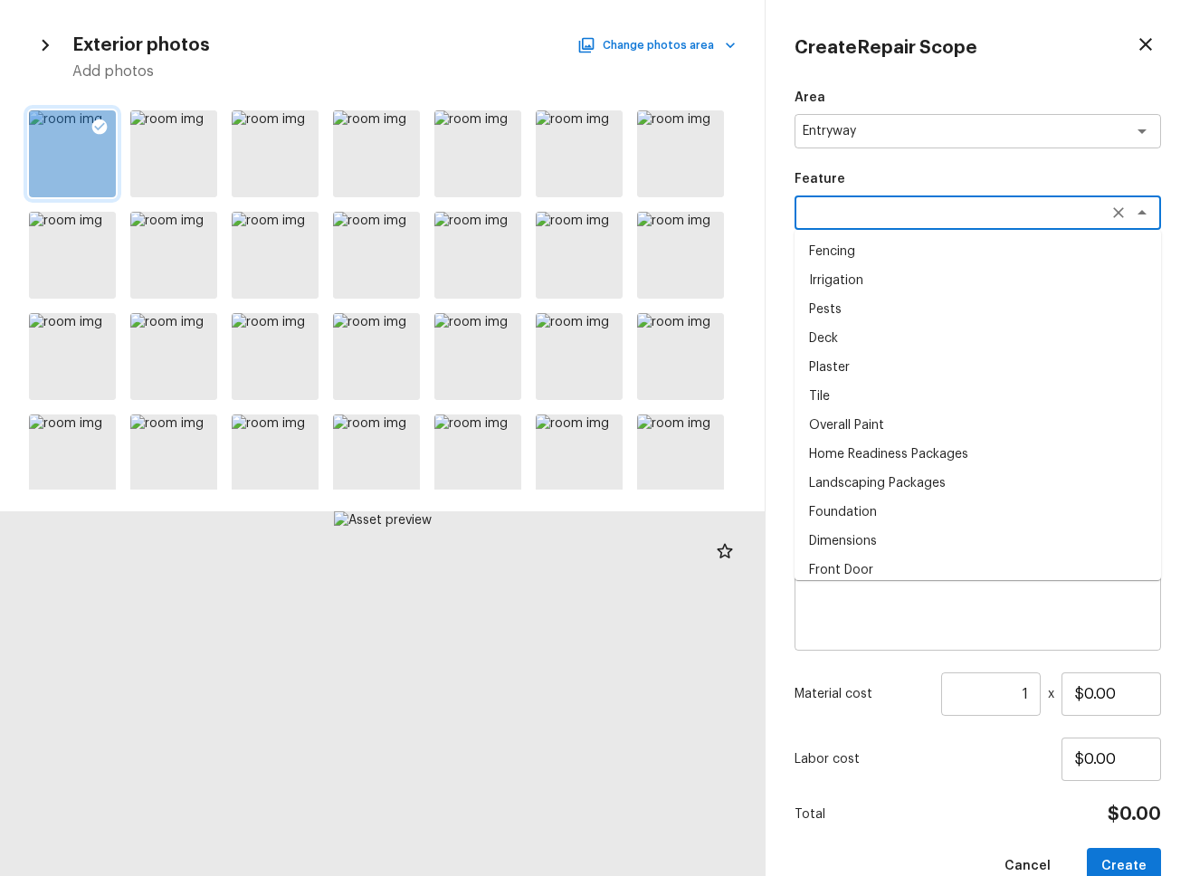
click at [628, 254] on li "Fencing" at bounding box center [977, 251] width 366 height 29
type textarea "Fencing"
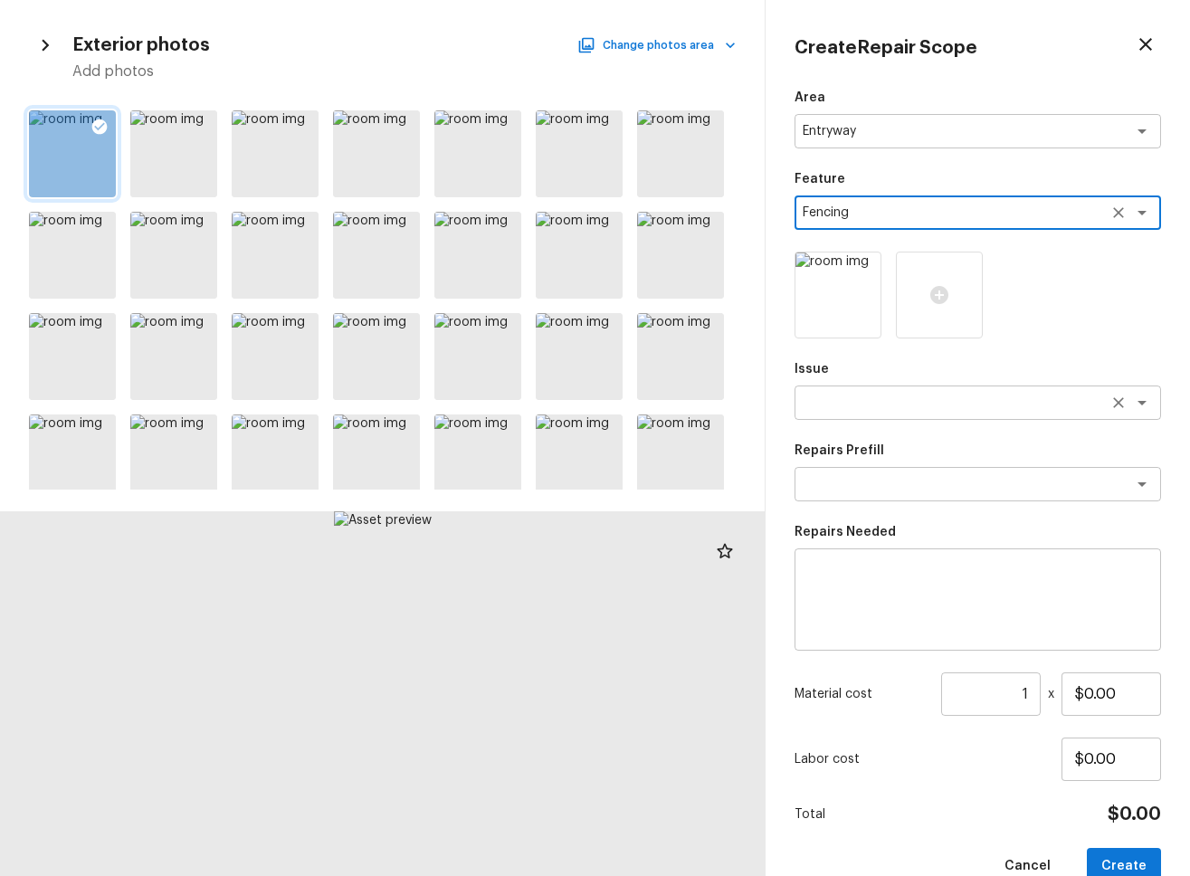
click at [628, 395] on textarea at bounding box center [951, 403] width 299 height 18
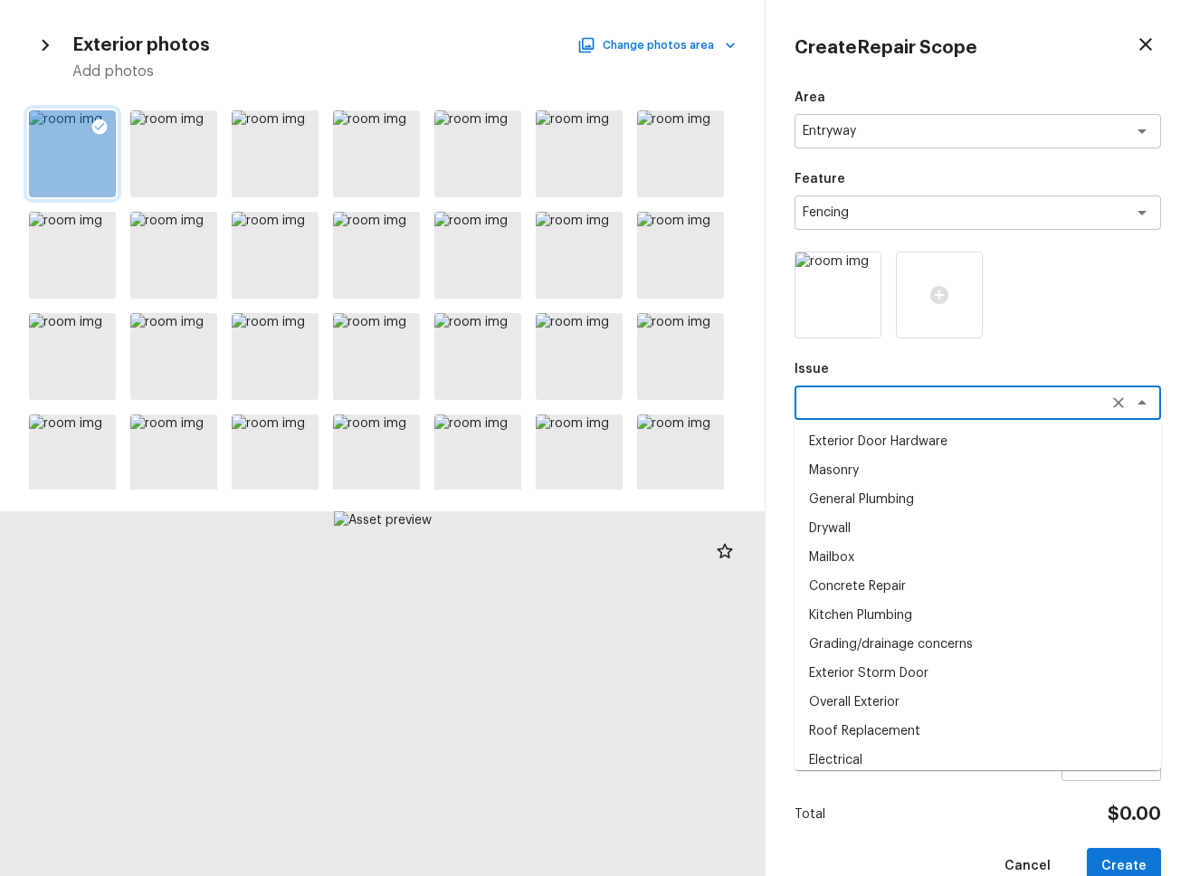
click at [628, 480] on li "Masonry" at bounding box center [977, 470] width 366 height 29
type textarea "Masonry"
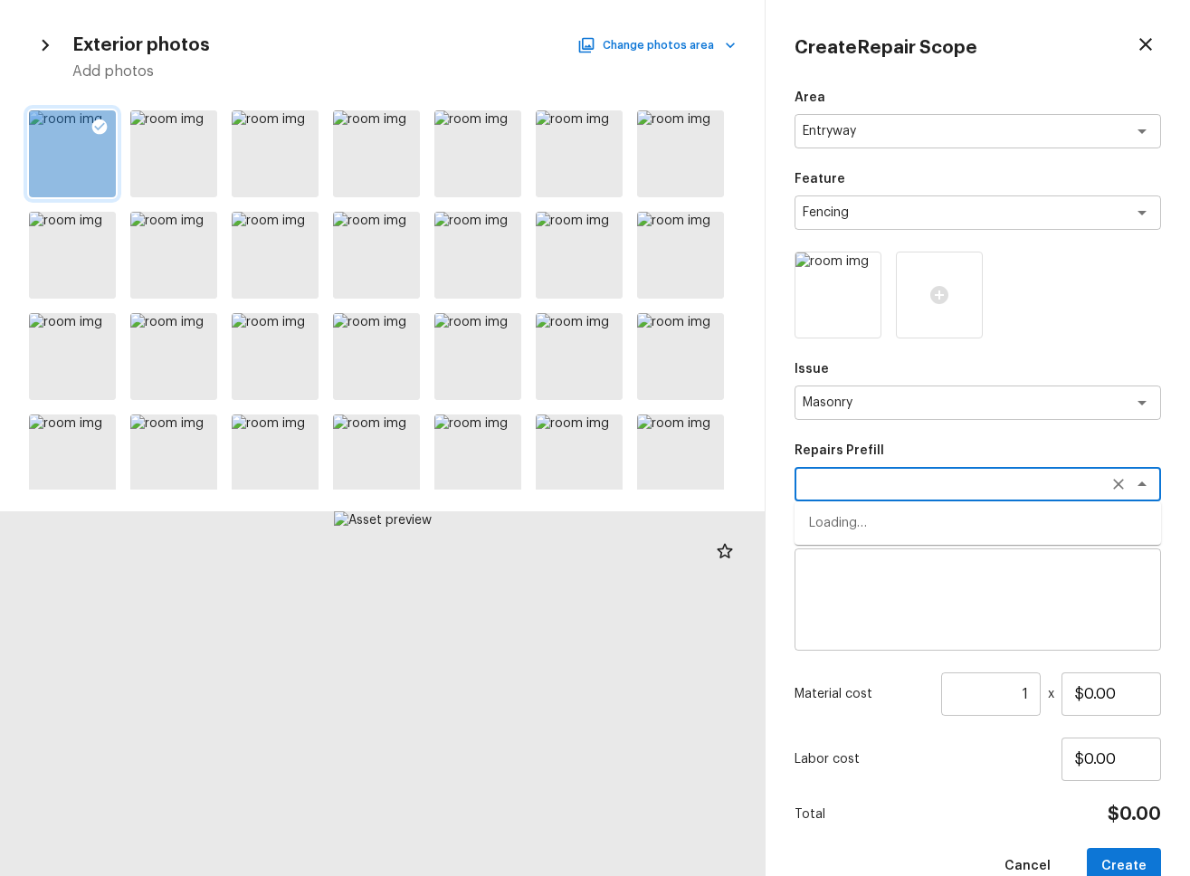
click at [628, 492] on textarea at bounding box center [951, 484] width 299 height 18
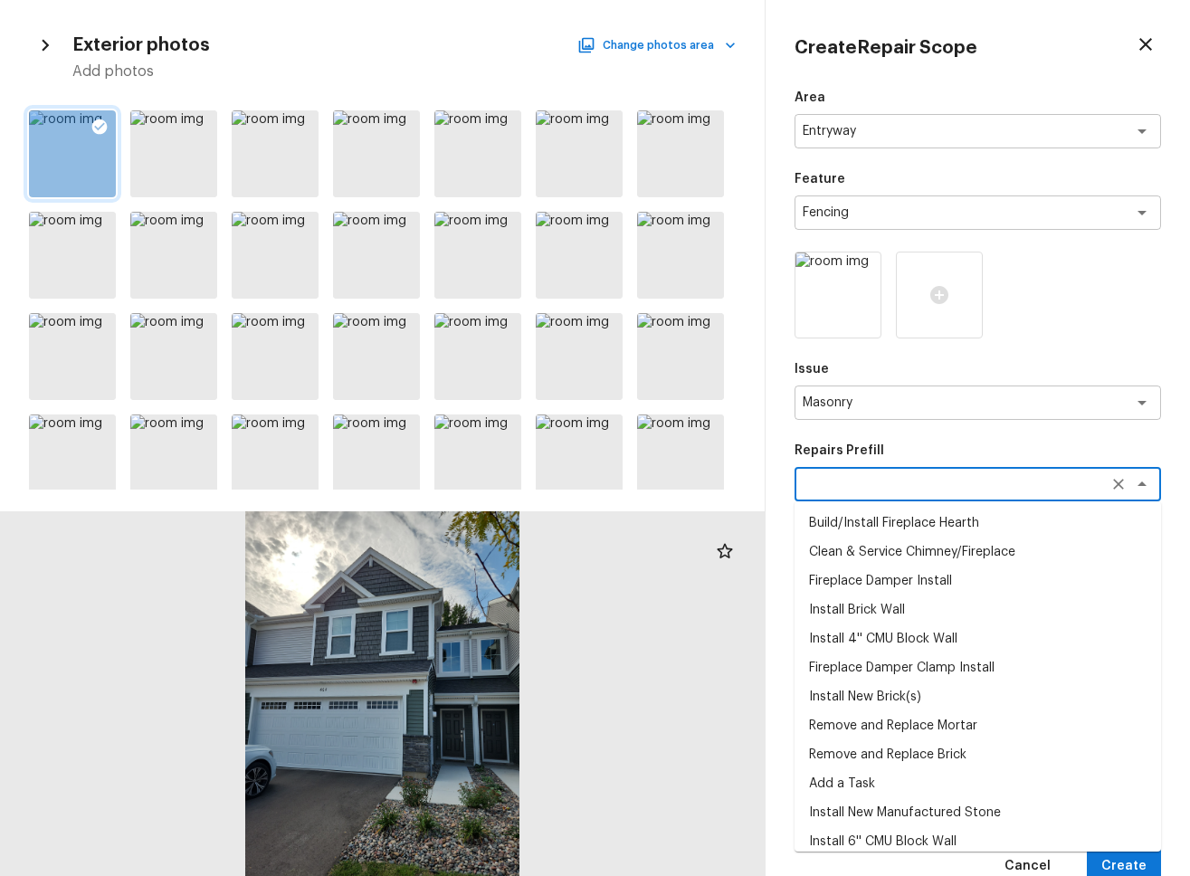
click at [628, 696] on li "Install New Brick(s)" at bounding box center [977, 696] width 366 height 29
type textarea "Install New Brick(s)"
type textarea "Remove the existing brick veneer (if needed), prep the footing/substrate and in…"
type input "$17.03"
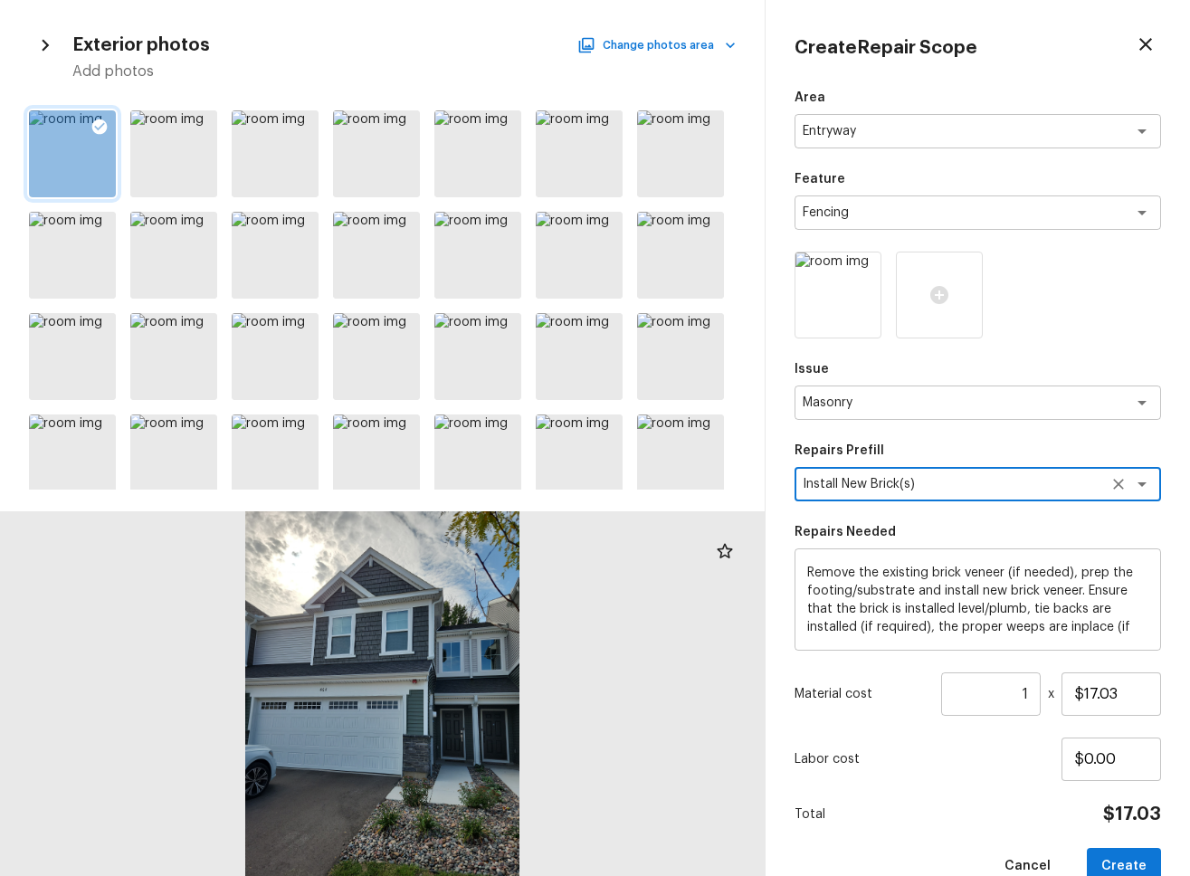
drag, startPoint x: 1029, startPoint y: 699, endPoint x: 1044, endPoint y: 704, distance: 16.0
click at [628, 699] on input "1" at bounding box center [991, 693] width 100 height 43
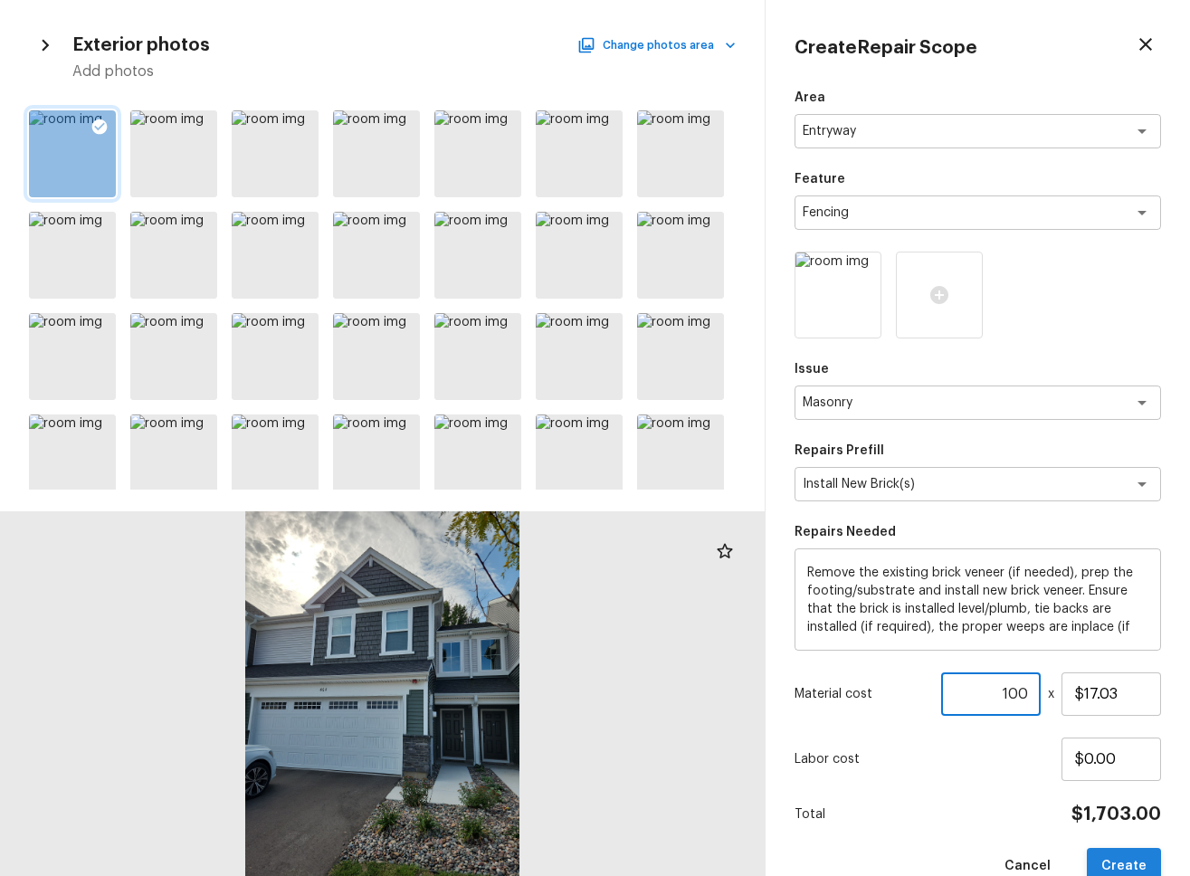
type input "100"
click at [628, 865] on button "Create" at bounding box center [1123, 866] width 74 height 37
type input "1"
type input "$0.00"
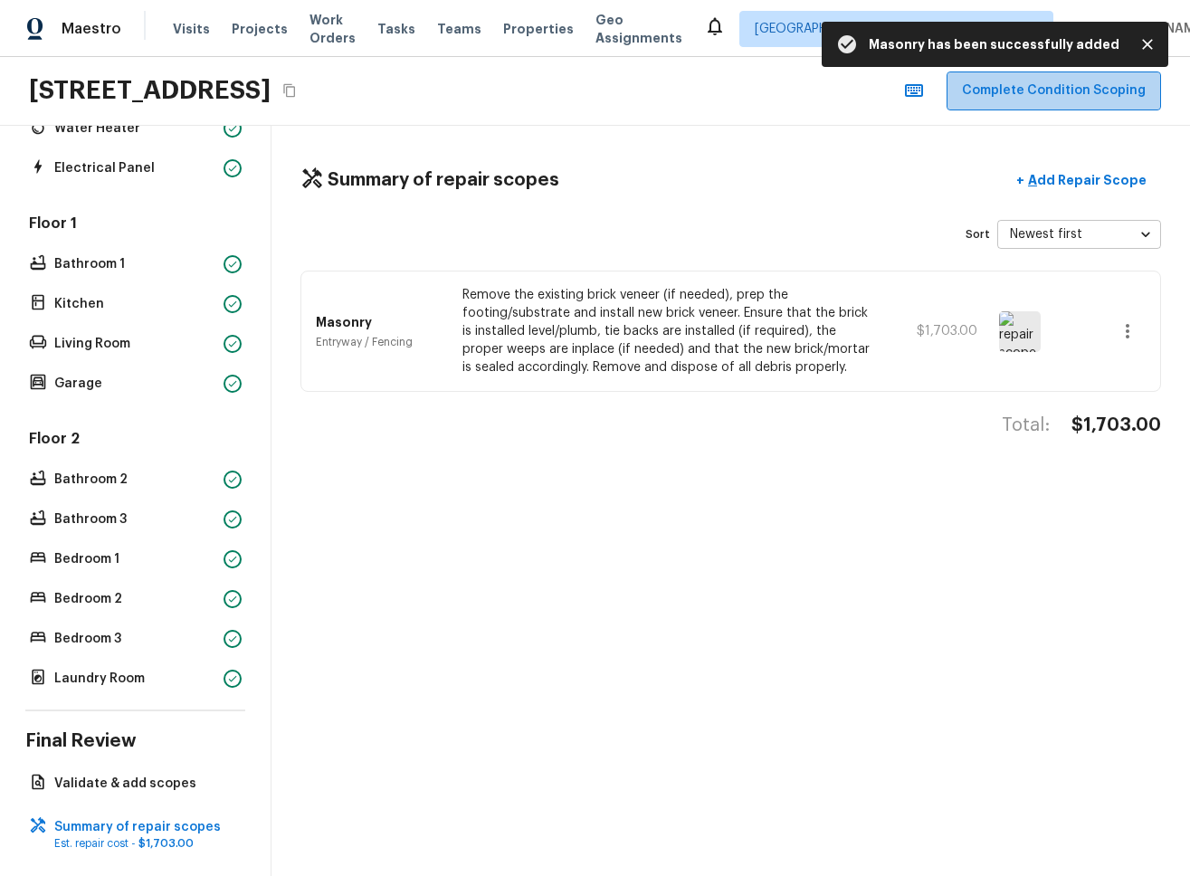
click at [628, 103] on button "Complete Condition Scoping" at bounding box center [1053, 90] width 214 height 39
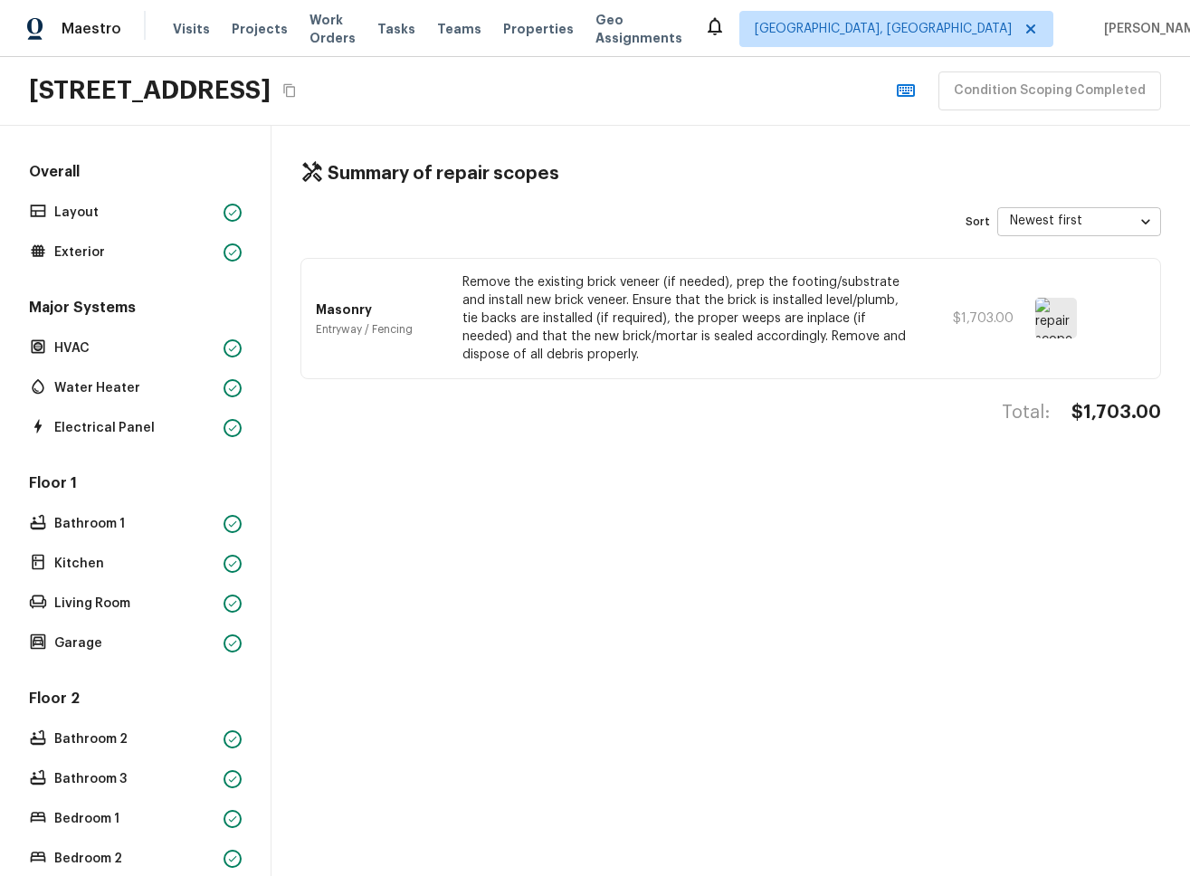
click at [628, 537] on div "Summary of repair scopes Sort Newest first newestFirst ​ Masonry Entryway / Fen…" at bounding box center [730, 501] width 918 height 750
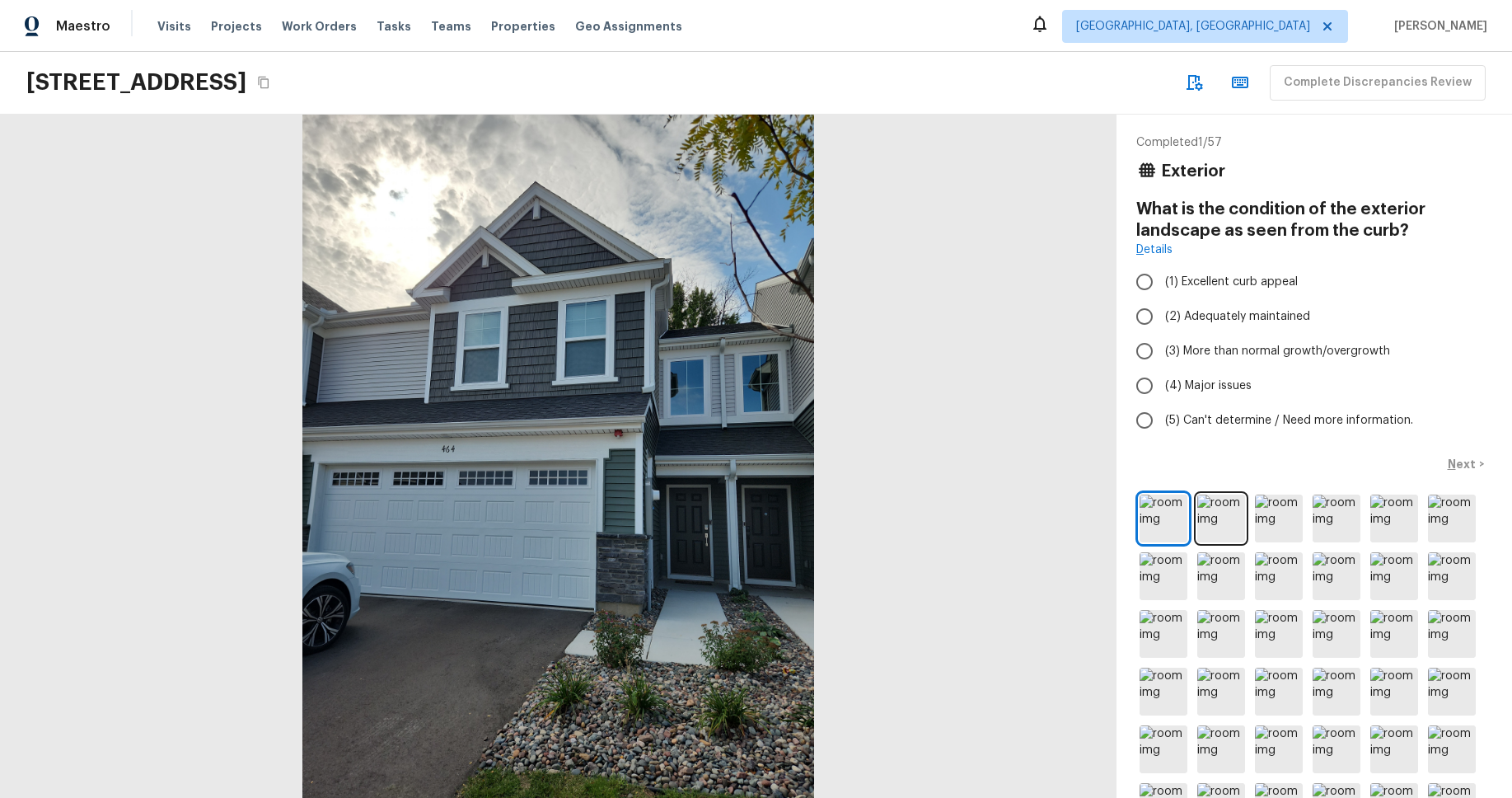
click at [1018, 756] on div at bounding box center [558, 456] width 1117 height 683
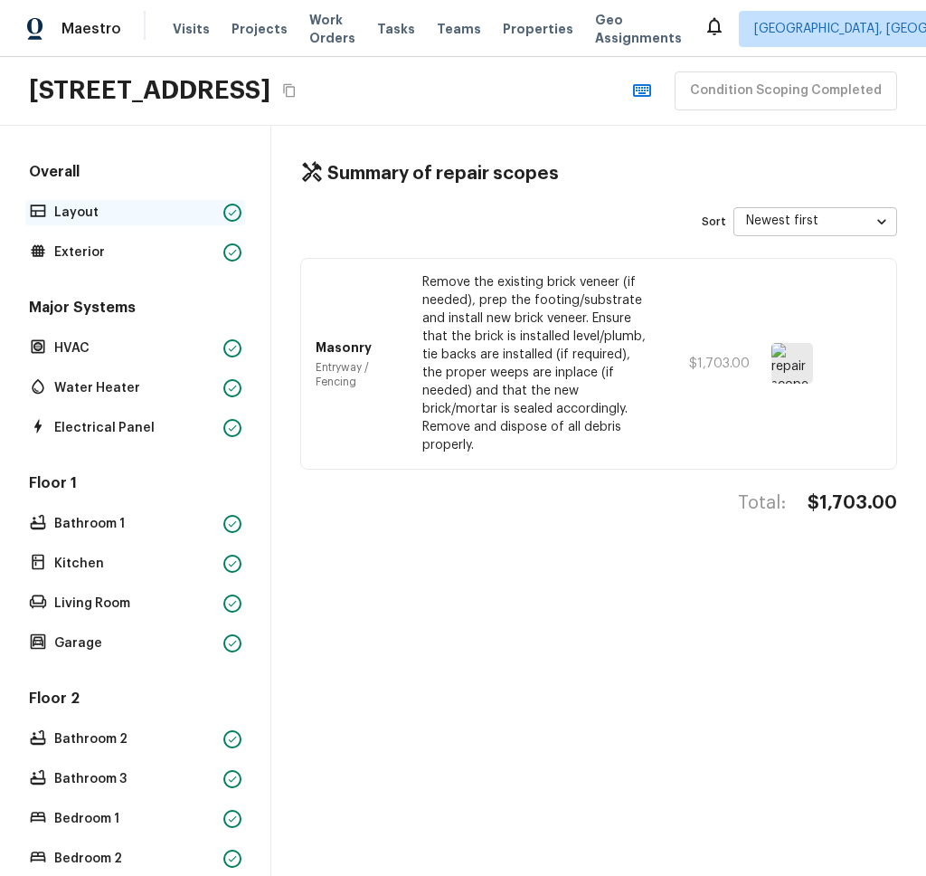
click at [161, 221] on div "Layout" at bounding box center [135, 212] width 220 height 25
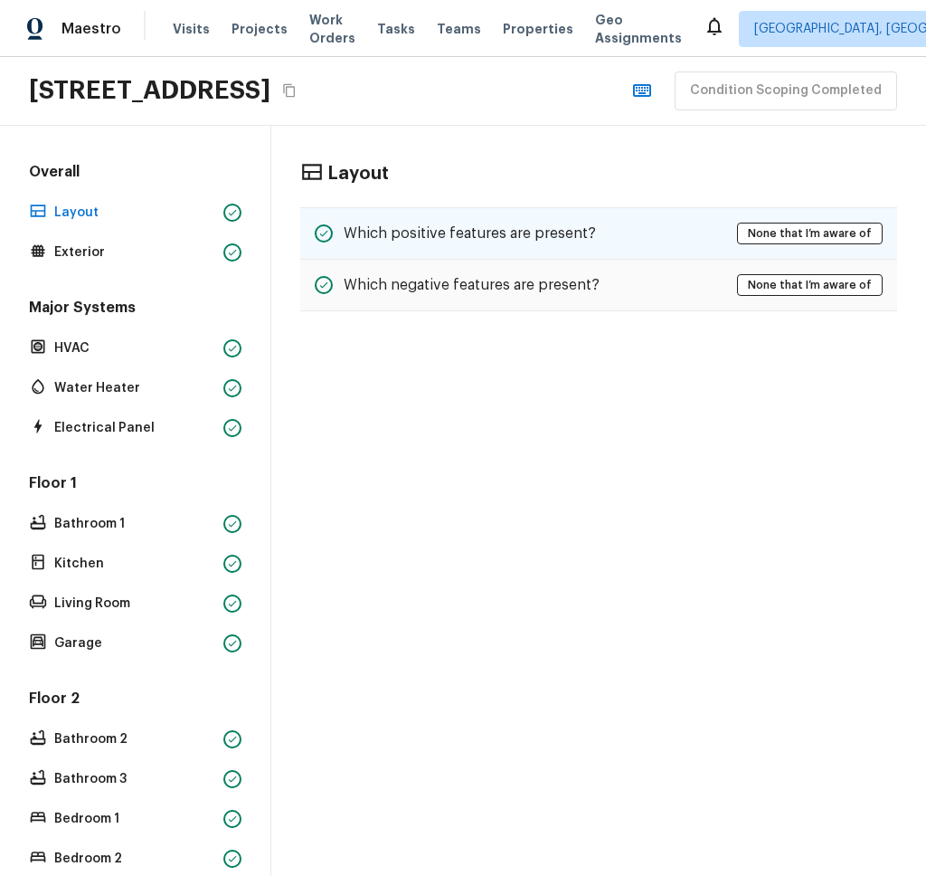
click at [451, 246] on div "Which positive features are present? None that I’m aware of" at bounding box center [598, 233] width 597 height 52
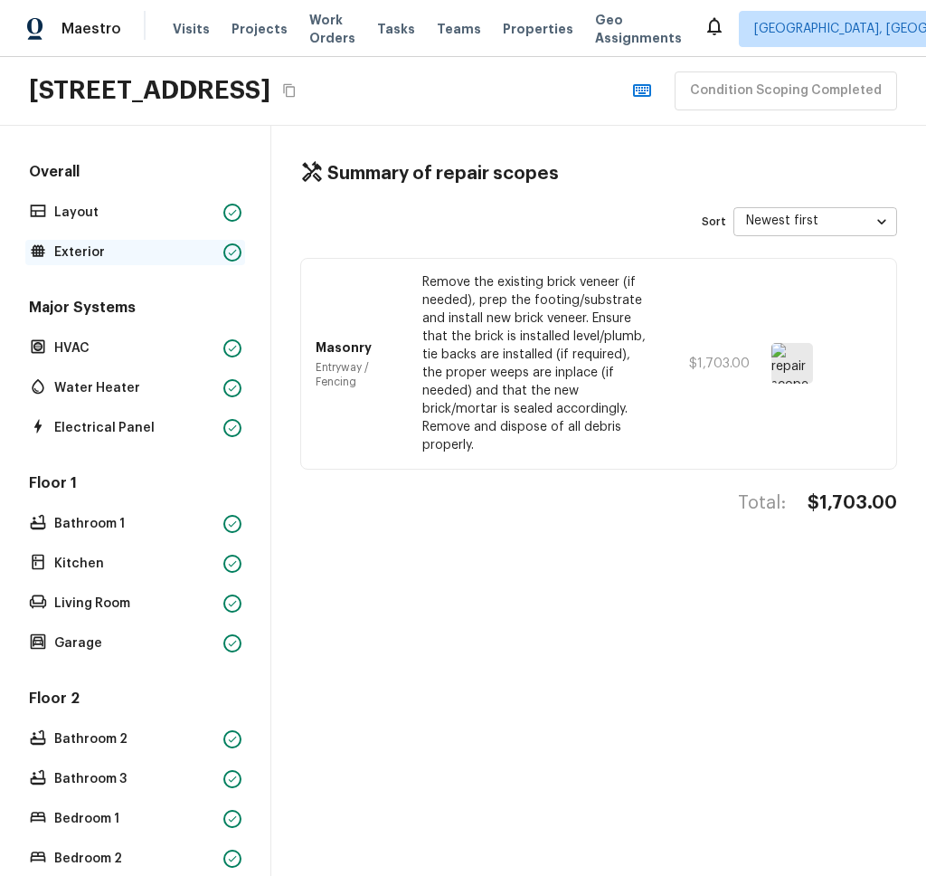
drag, startPoint x: 89, startPoint y: 251, endPoint x: 77, endPoint y: 250, distance: 11.9
click at [89, 251] on p "Exterior" at bounding box center [135, 252] width 162 height 18
click at [77, 250] on p "Exterior" at bounding box center [135, 252] width 162 height 18
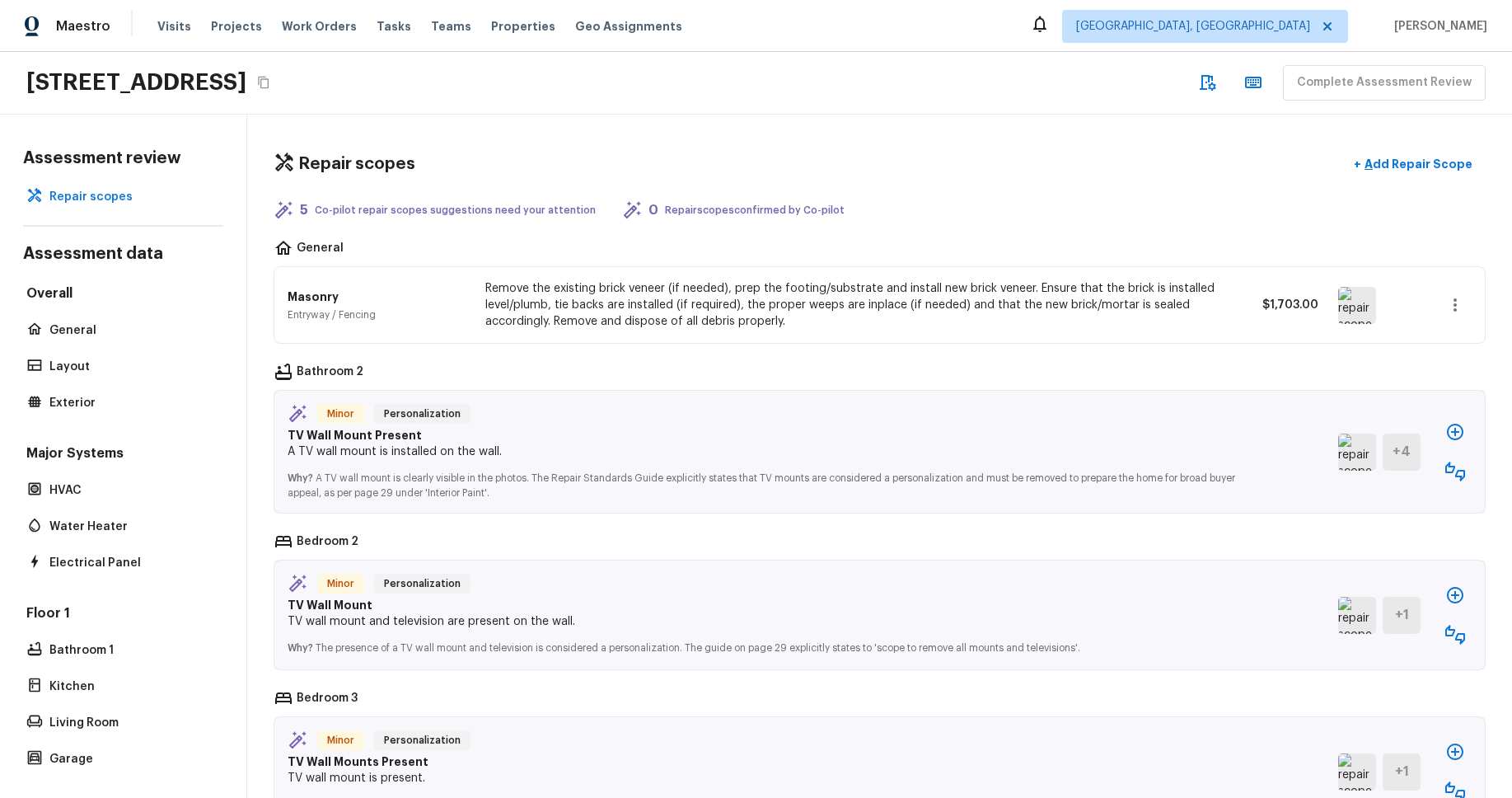
click at [1457, 430] on icon "button" at bounding box center [1456, 432] width 20 height 20
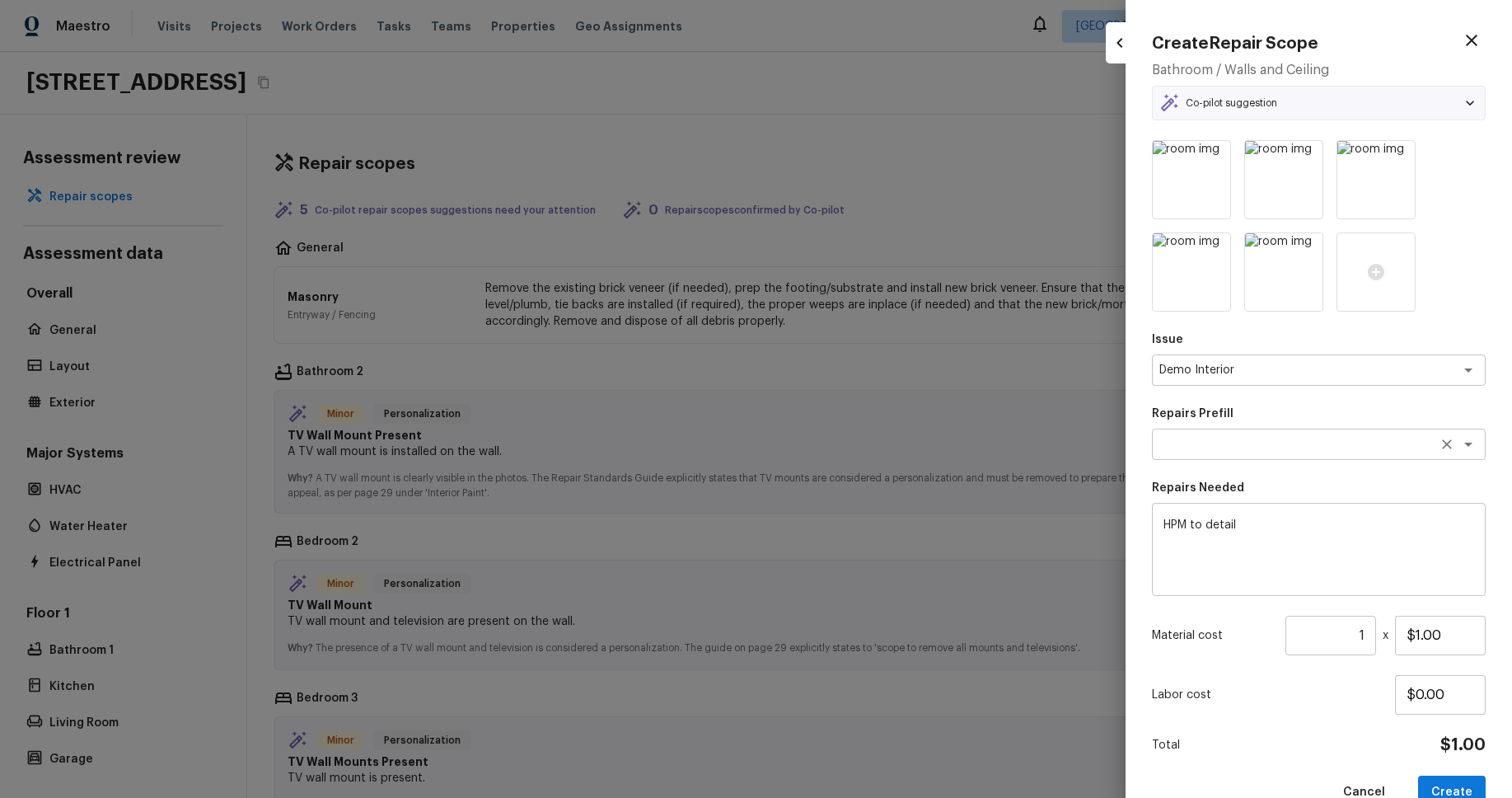
type textarea "Add a Task"
click at [1476, 39] on icon "button" at bounding box center [1472, 40] width 20 height 20
type input "$0.00"
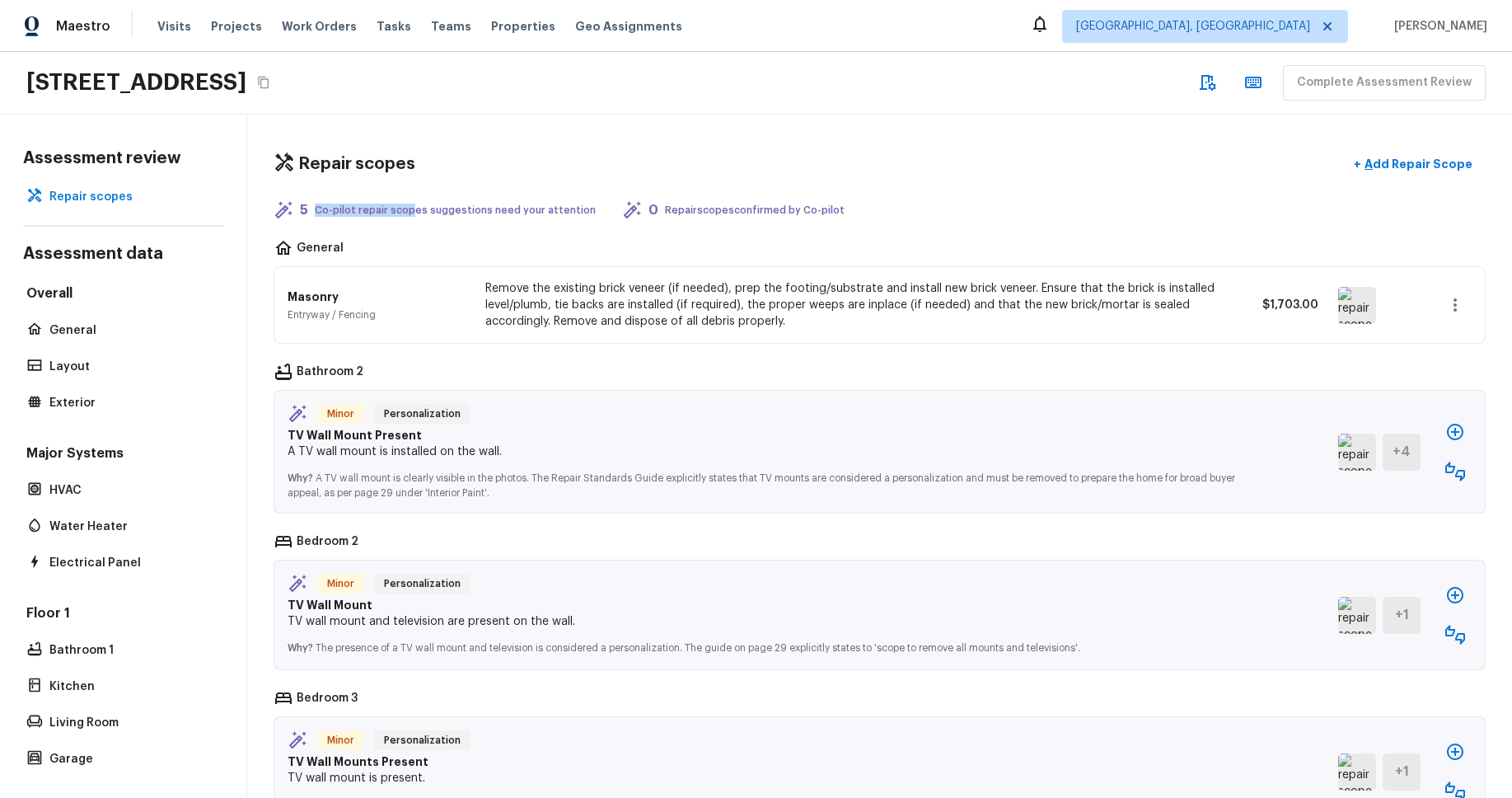
drag, startPoint x: 350, startPoint y: 213, endPoint x: 433, endPoint y: 223, distance: 83.6
click at [411, 212] on p "Co-pilot repair scopes suggestions need your attention" at bounding box center [455, 210] width 281 height 13
click at [1460, 431] on icon "button" at bounding box center [1456, 432] width 20 height 20
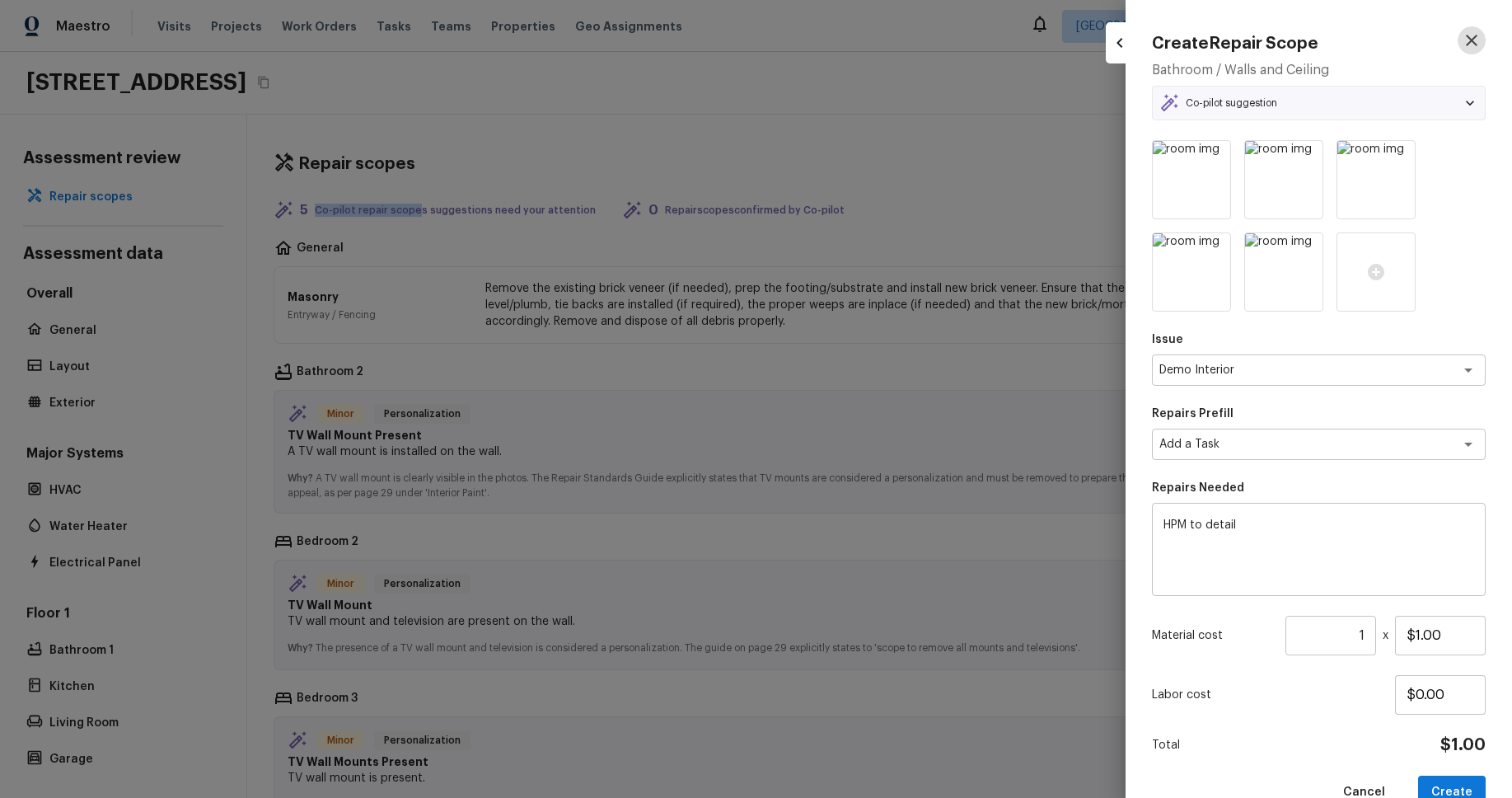
click at [1482, 47] on button "button" at bounding box center [1471, 40] width 28 height 28
type input "$0.00"
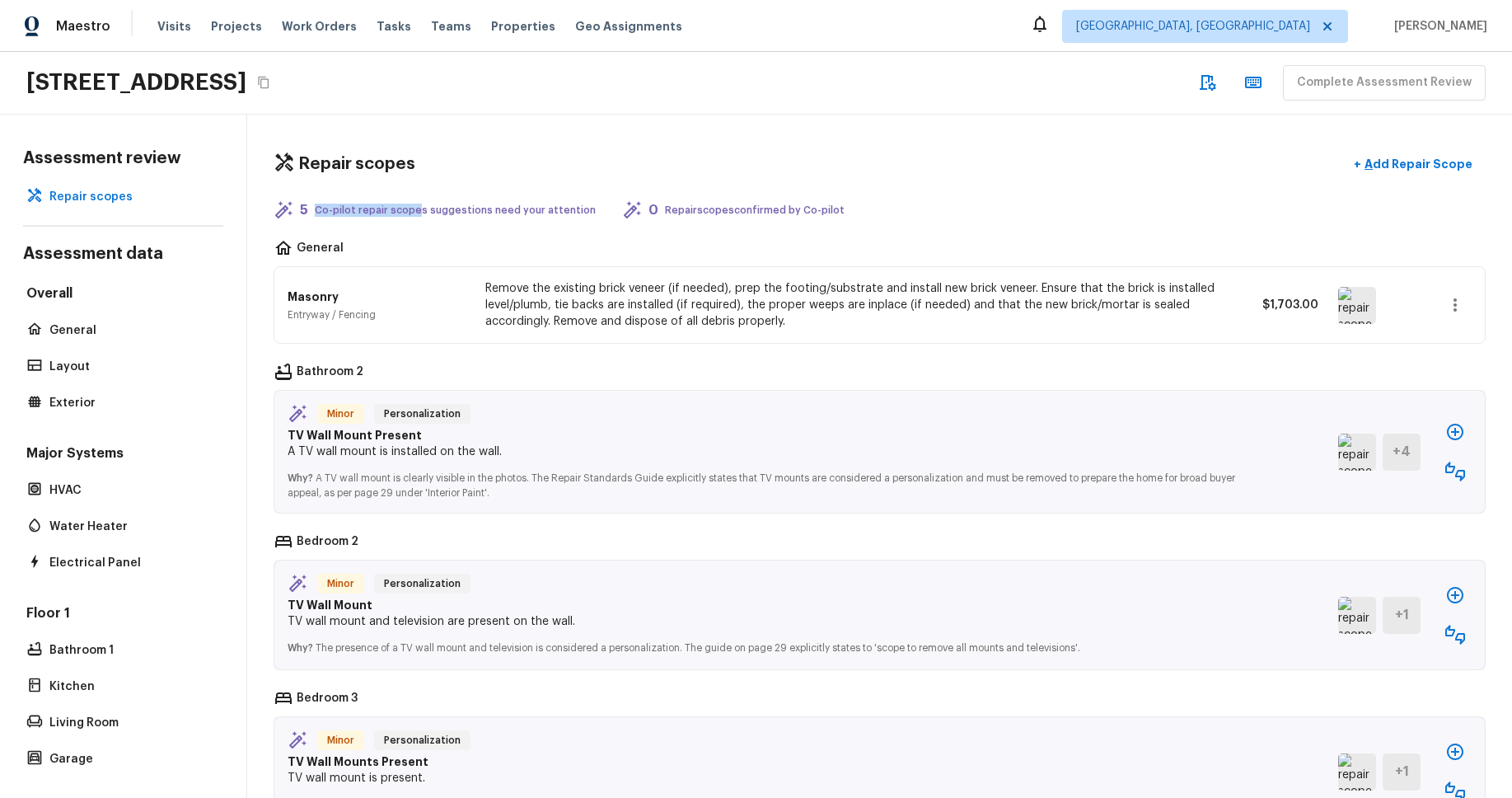
click at [1463, 423] on icon "button" at bounding box center [1456, 432] width 20 height 20
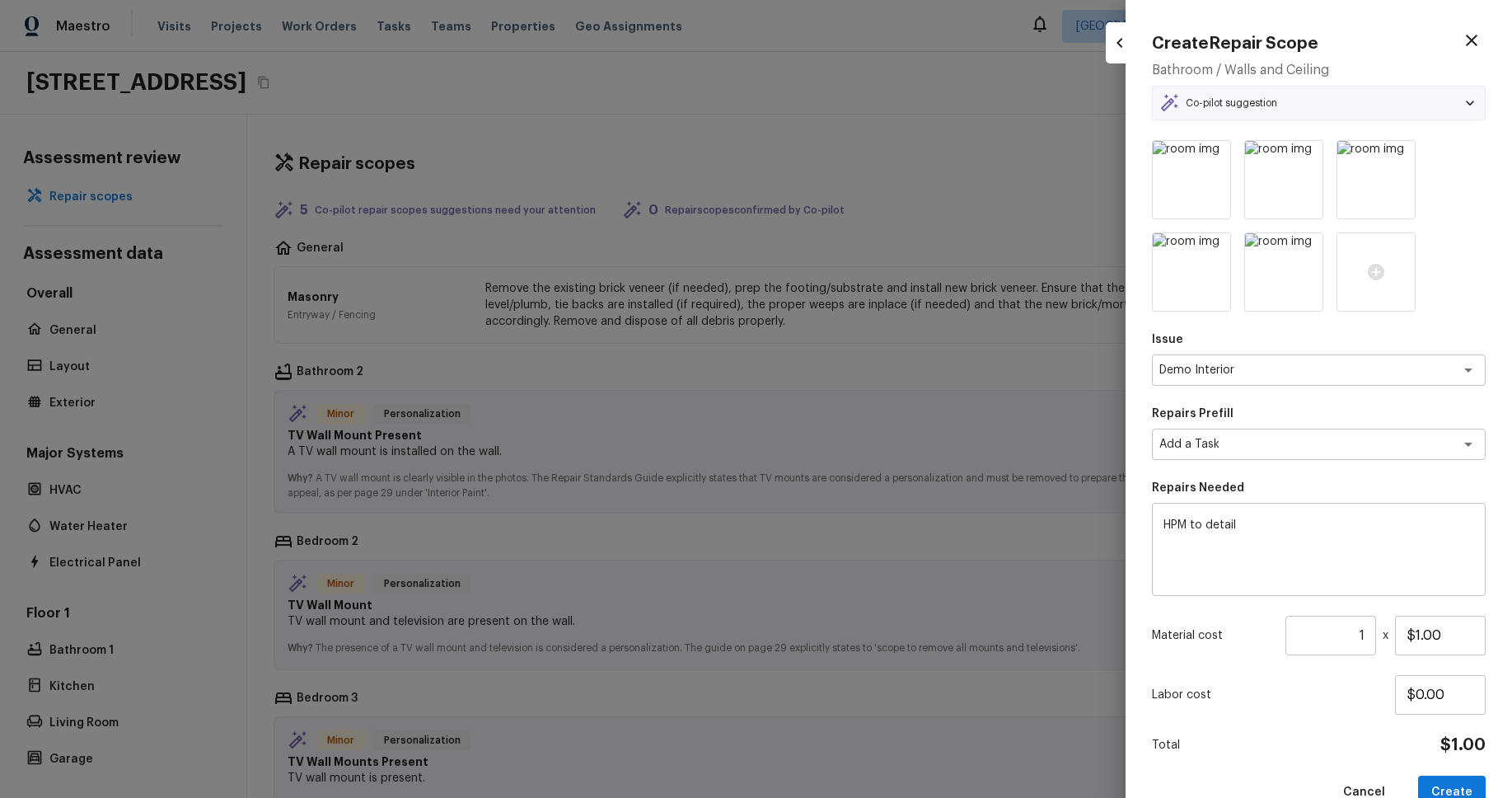
click at [978, 515] on div at bounding box center [756, 399] width 1512 height 798
type input "$0.00"
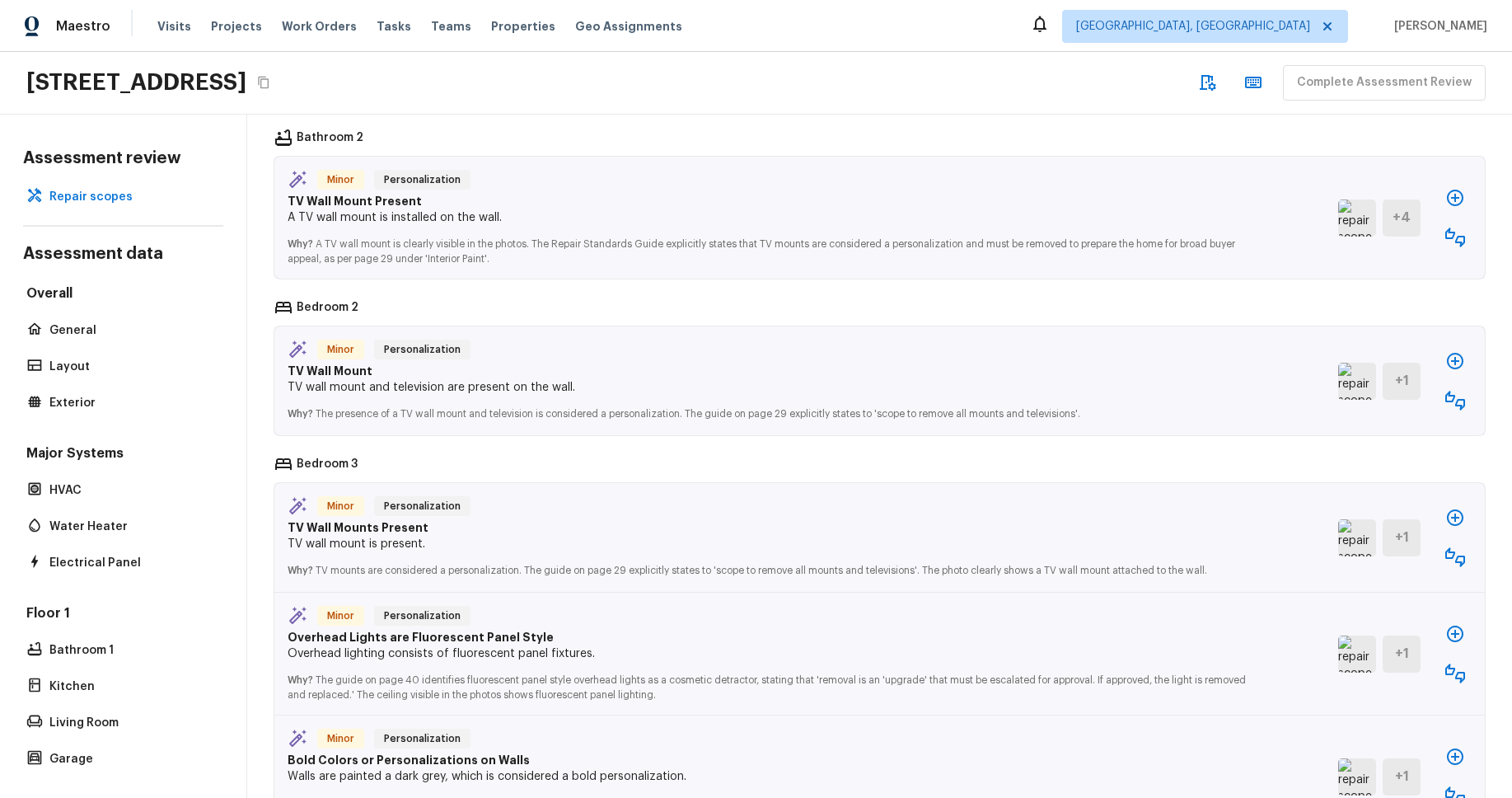
scroll to position [126, 0]
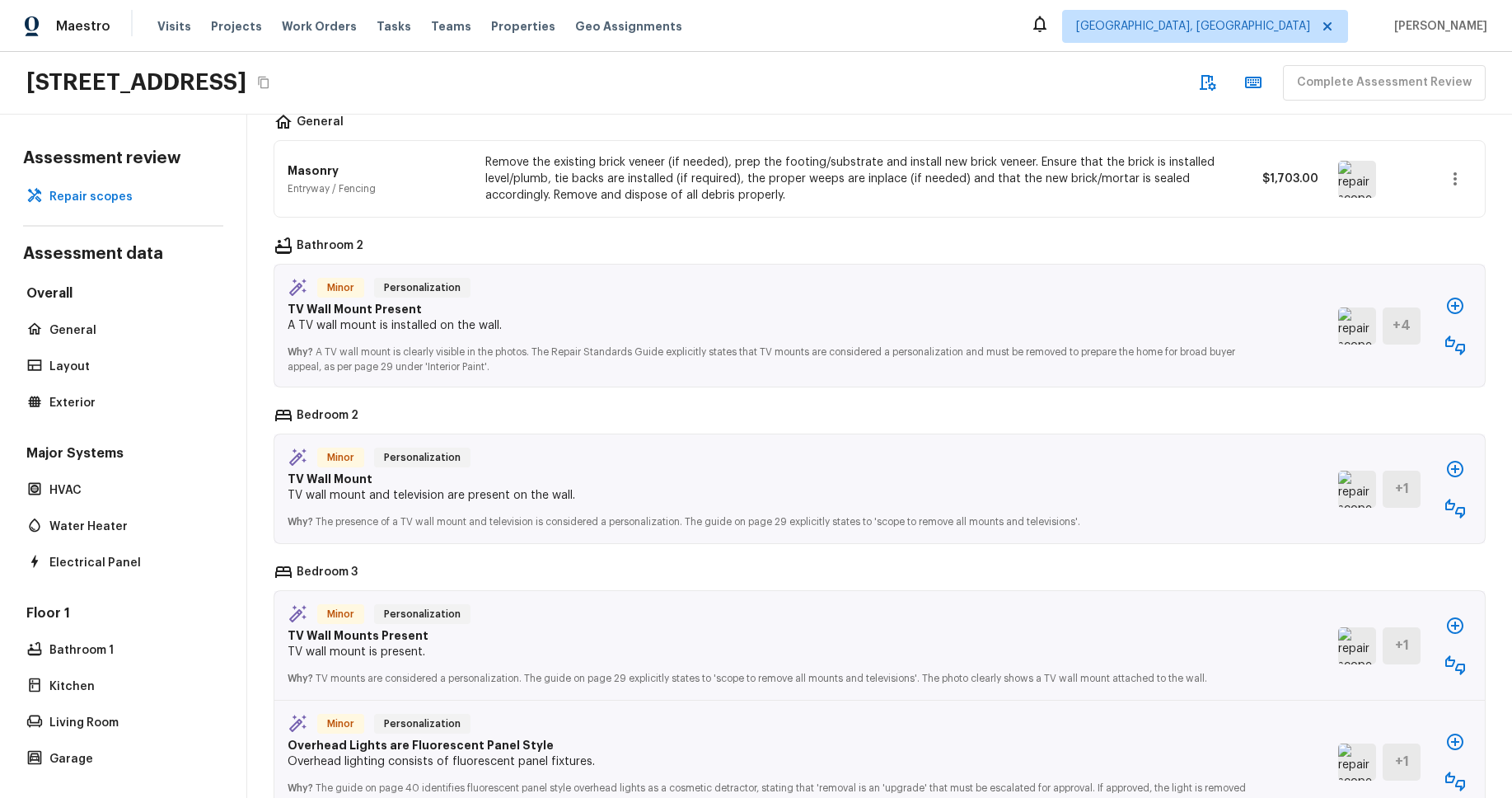
click at [1456, 303] on icon "button" at bounding box center [1456, 306] width 20 height 20
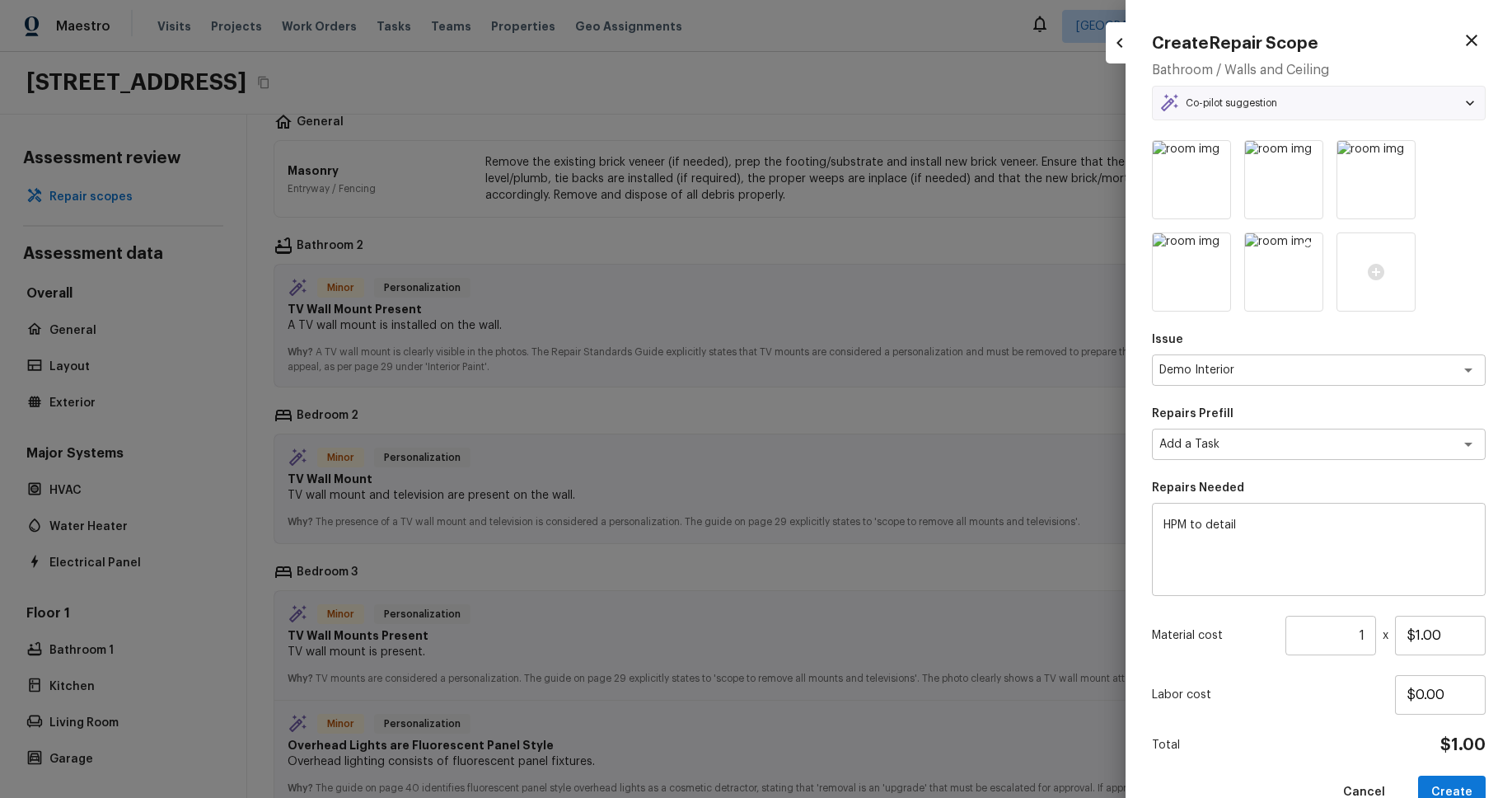
scroll to position [38, 0]
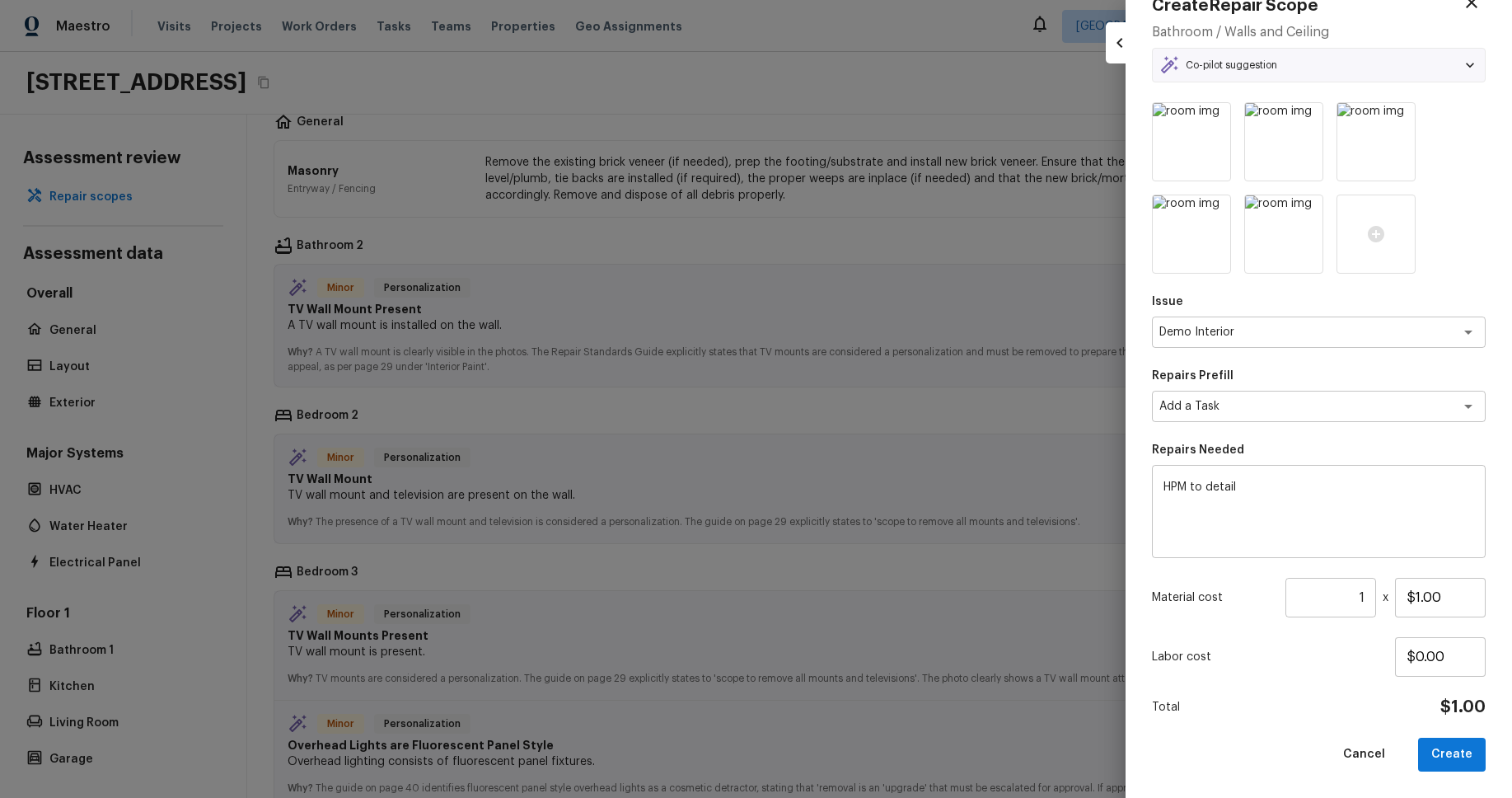
click at [872, 292] on div at bounding box center [756, 399] width 1512 height 798
type input "$0.00"
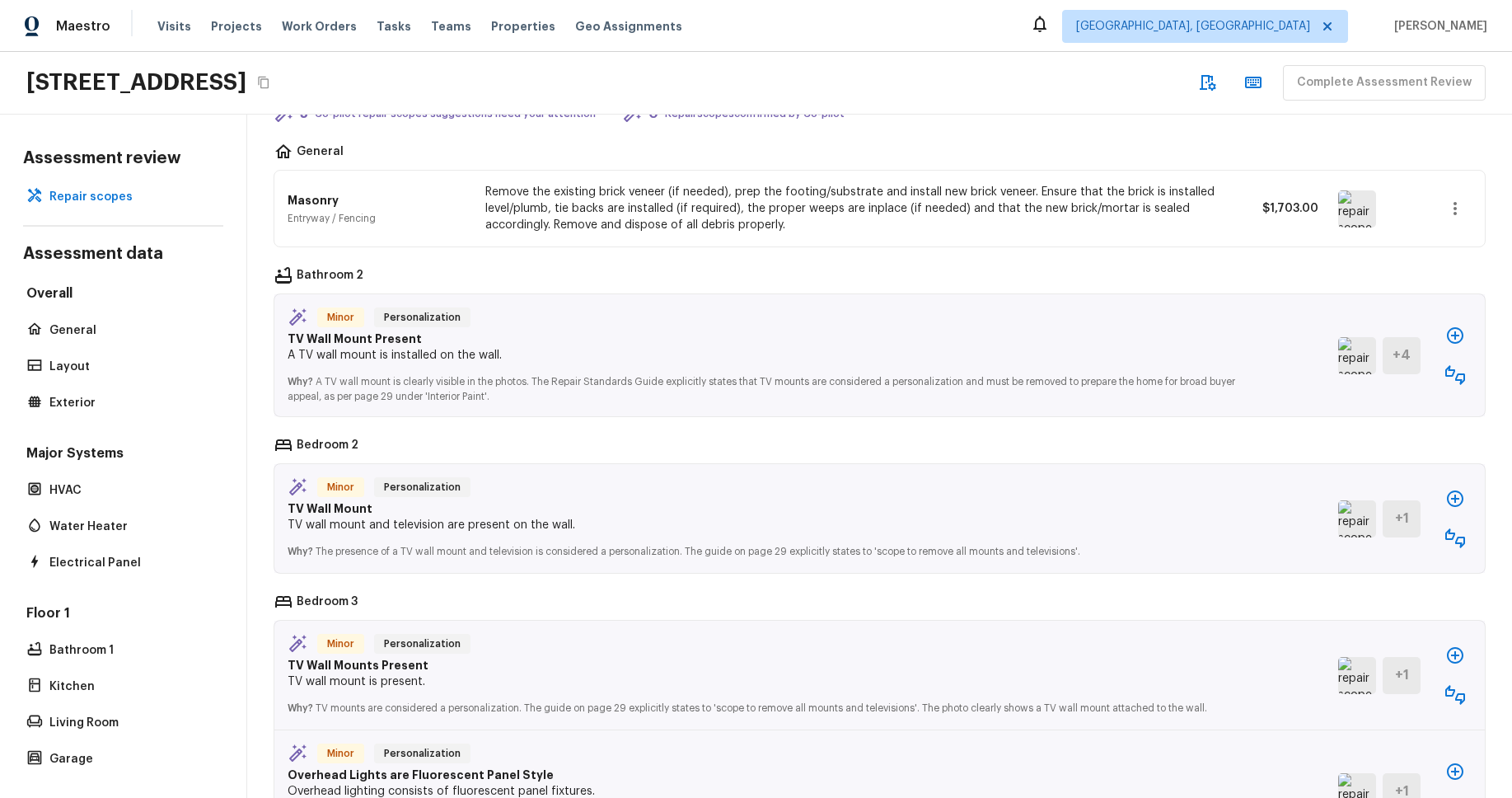
scroll to position [99, 0]
click at [1457, 335] on icon "button" at bounding box center [1456, 333] width 20 height 20
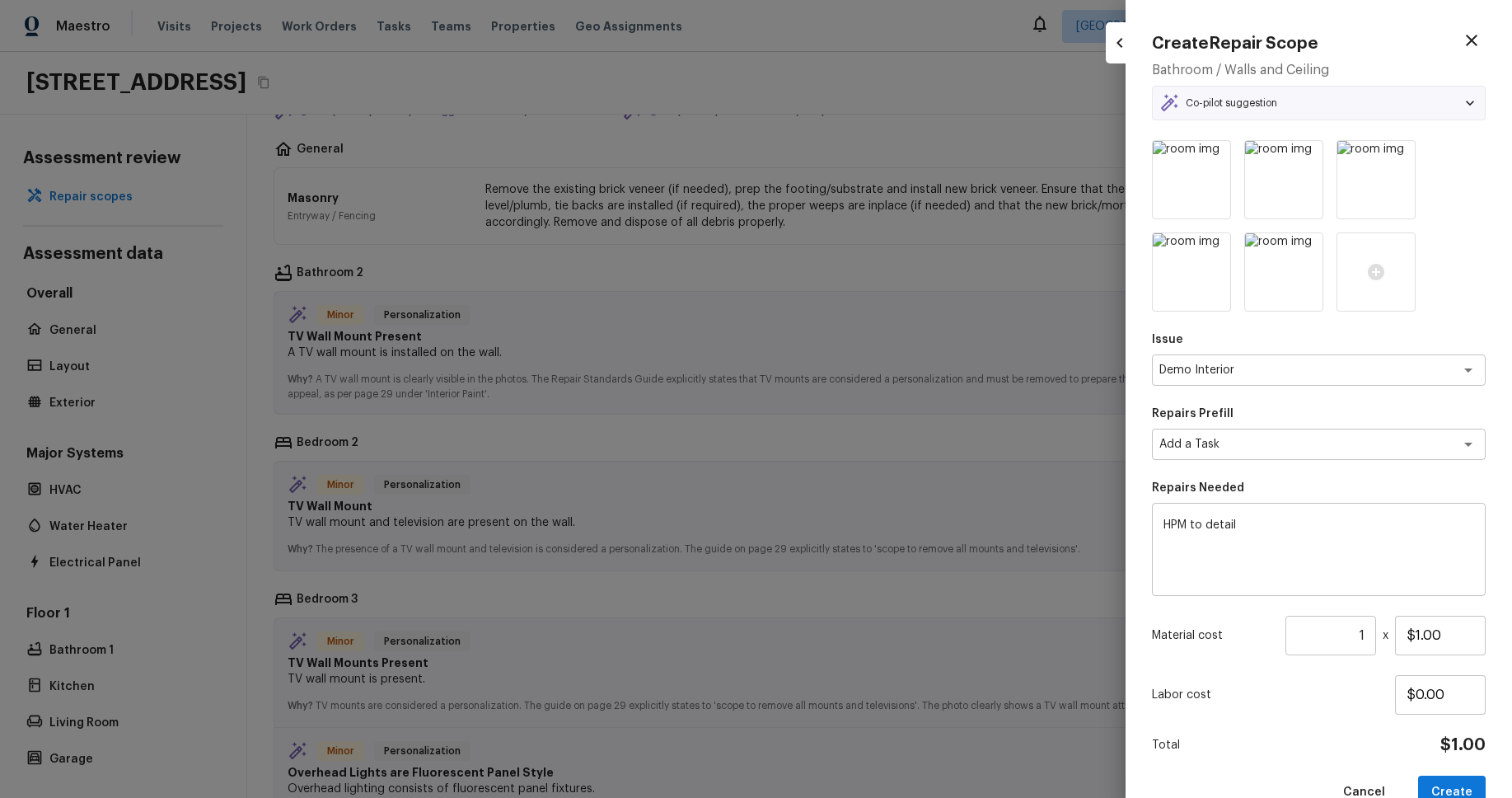
click at [759, 308] on div at bounding box center [756, 399] width 1512 height 798
type input "$0.00"
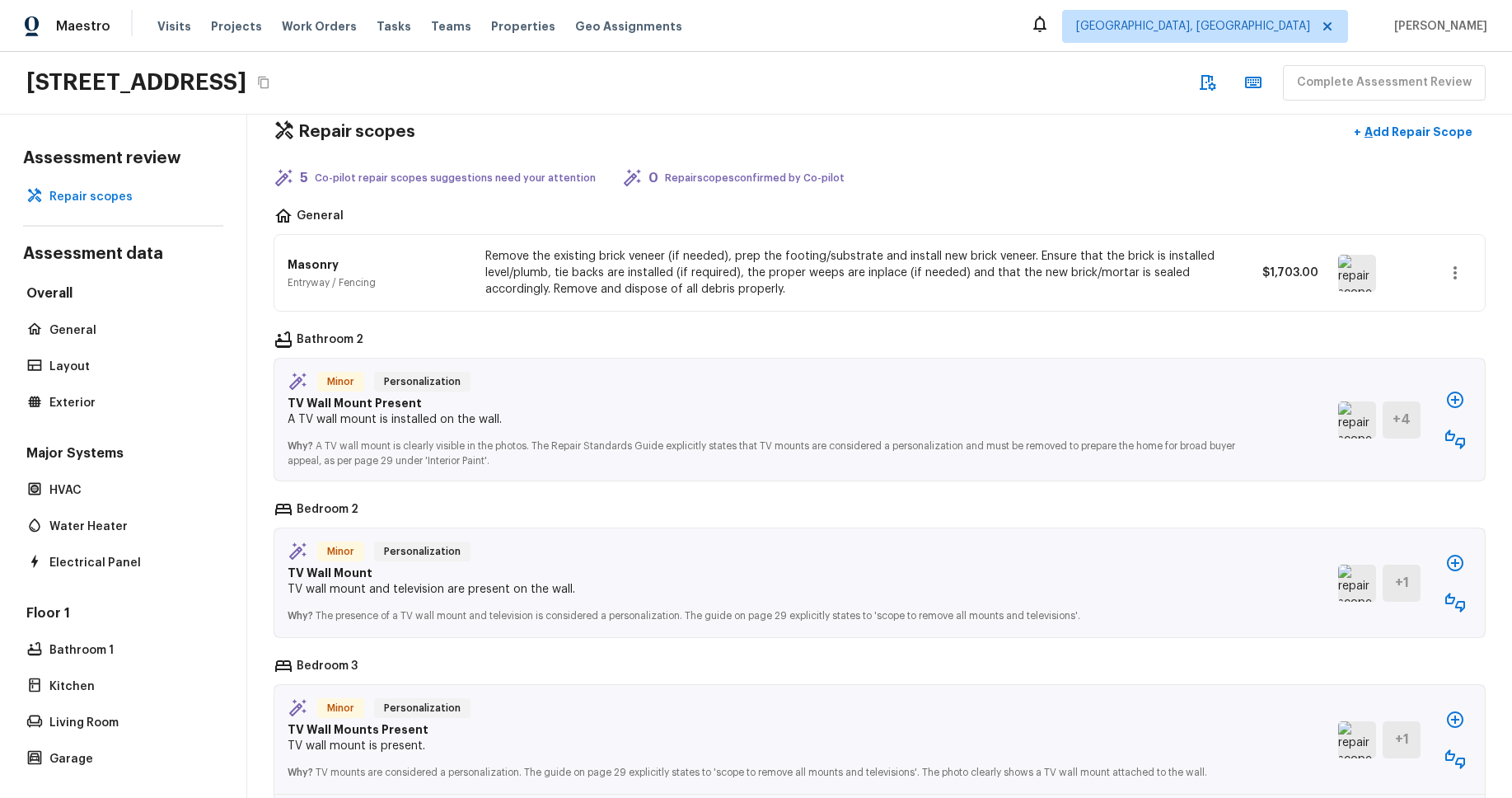
scroll to position [43, 0]
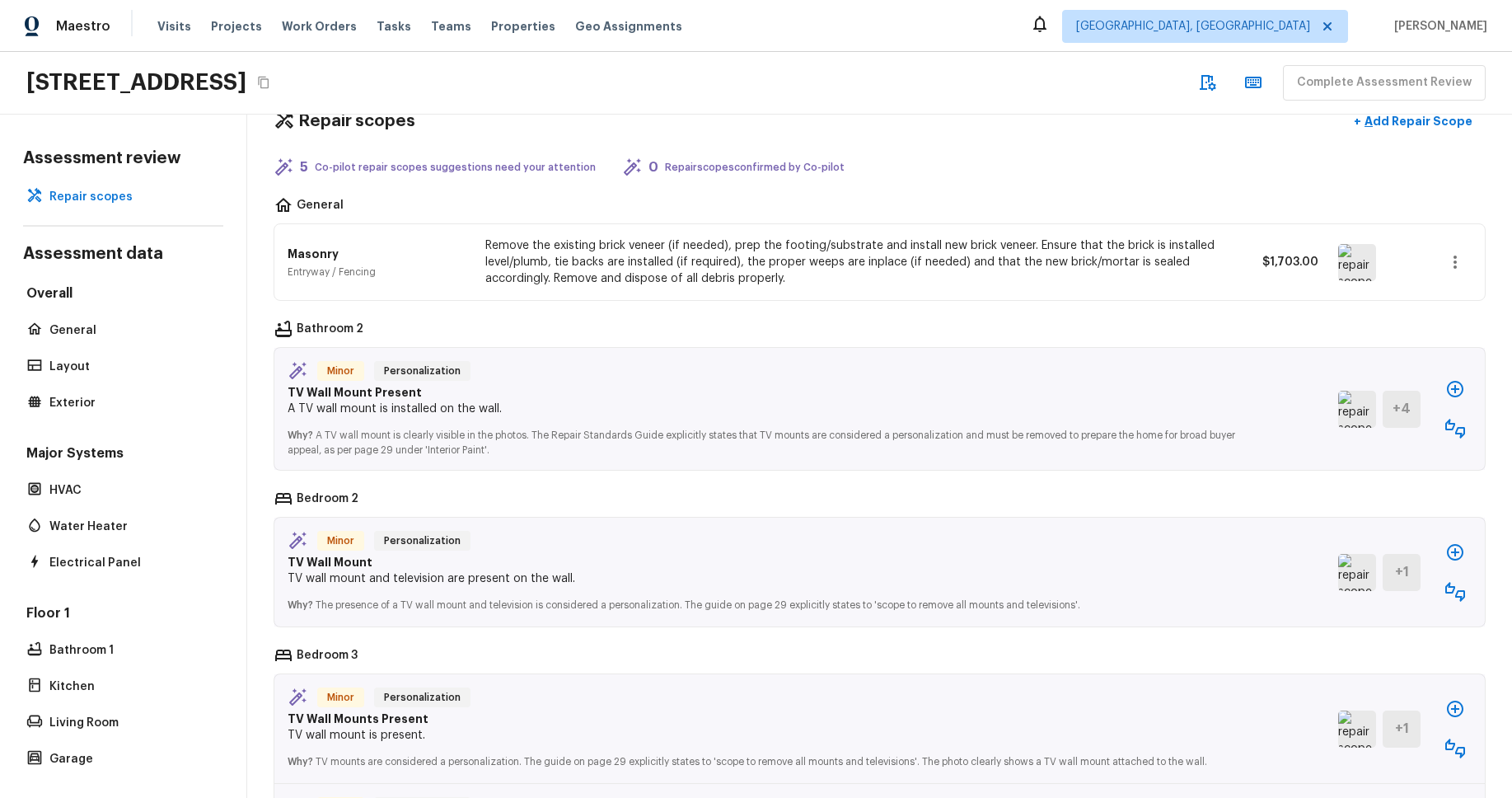
click at [1466, 384] on button "button" at bounding box center [1455, 389] width 33 height 33
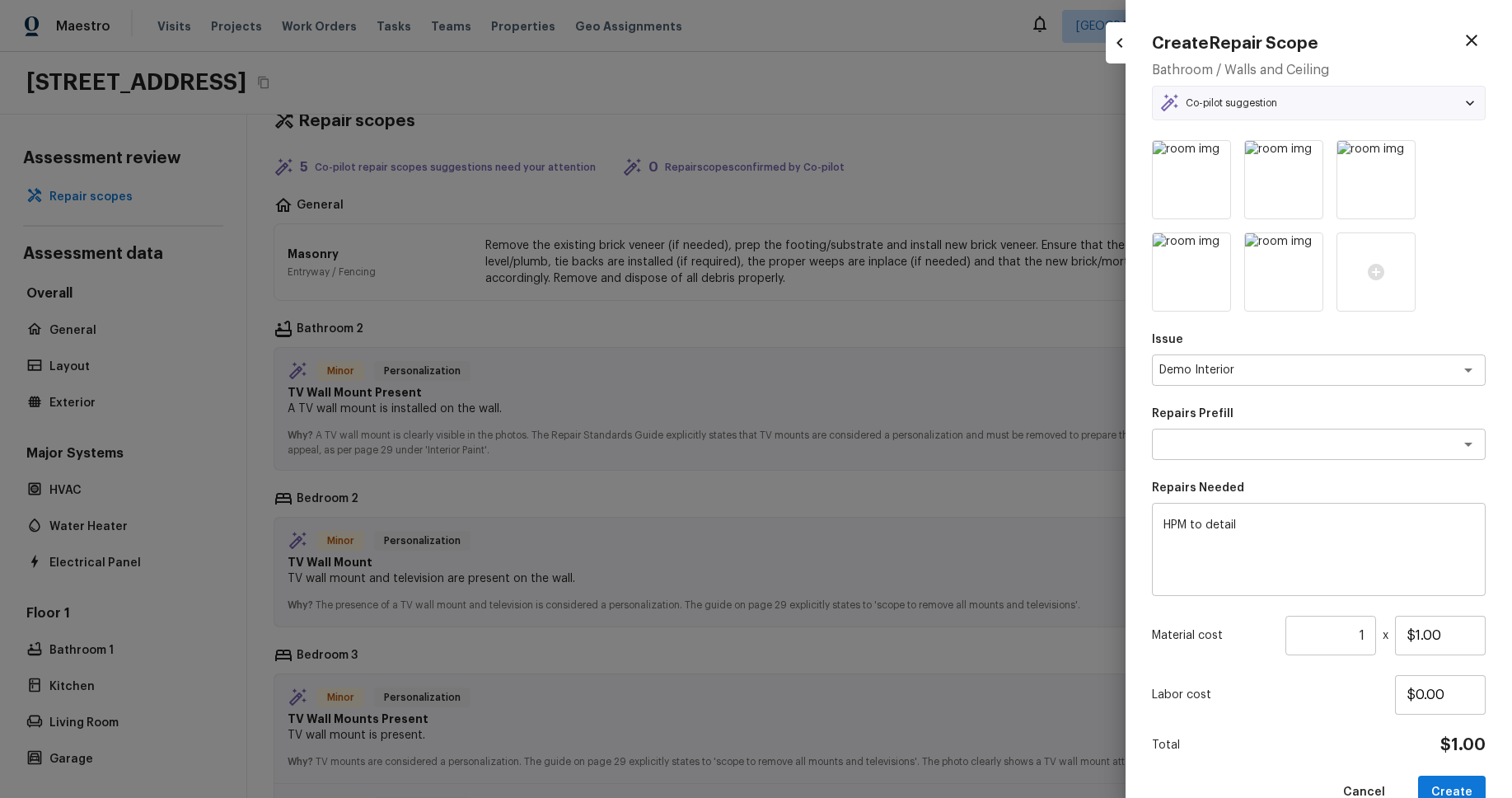
type textarea "Add a Task"
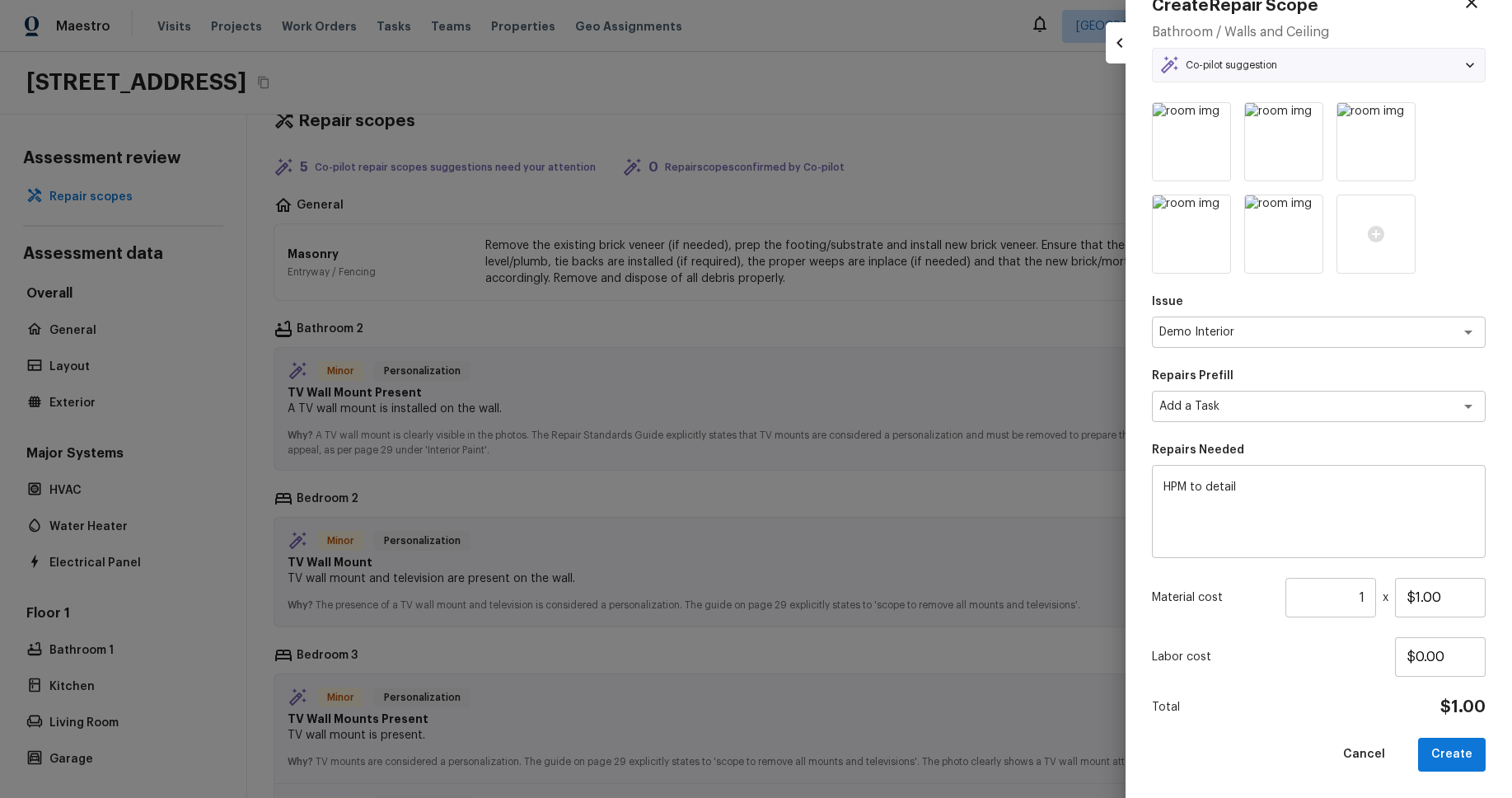
click at [855, 319] on div at bounding box center [756, 399] width 1512 height 798
type input "$0.00"
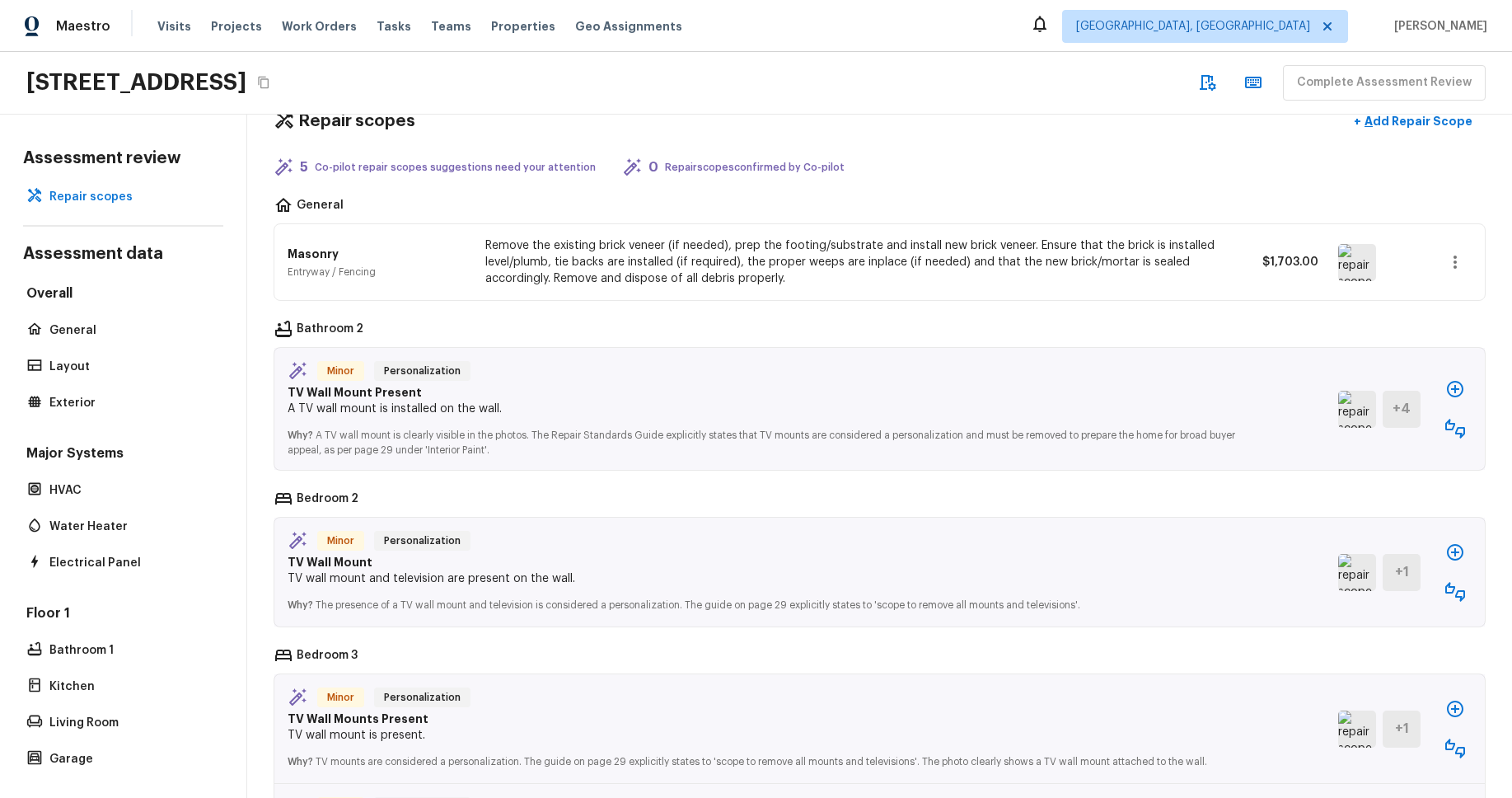
click at [1354, 411] on img at bounding box center [1357, 409] width 38 height 37
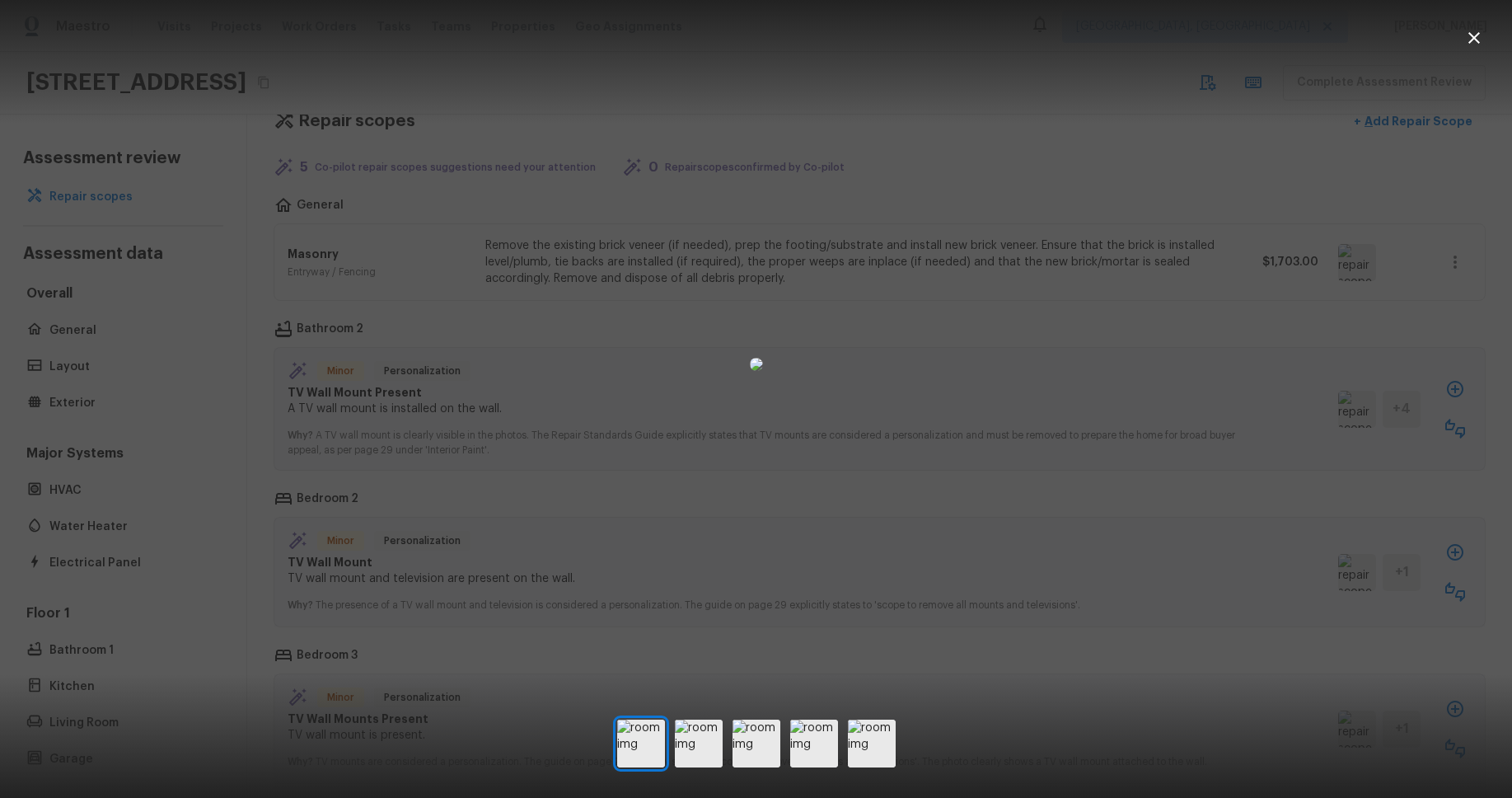
click at [765, 732] on img at bounding box center [756, 743] width 47 height 47
click at [1257, 477] on div at bounding box center [756, 364] width 1512 height 676
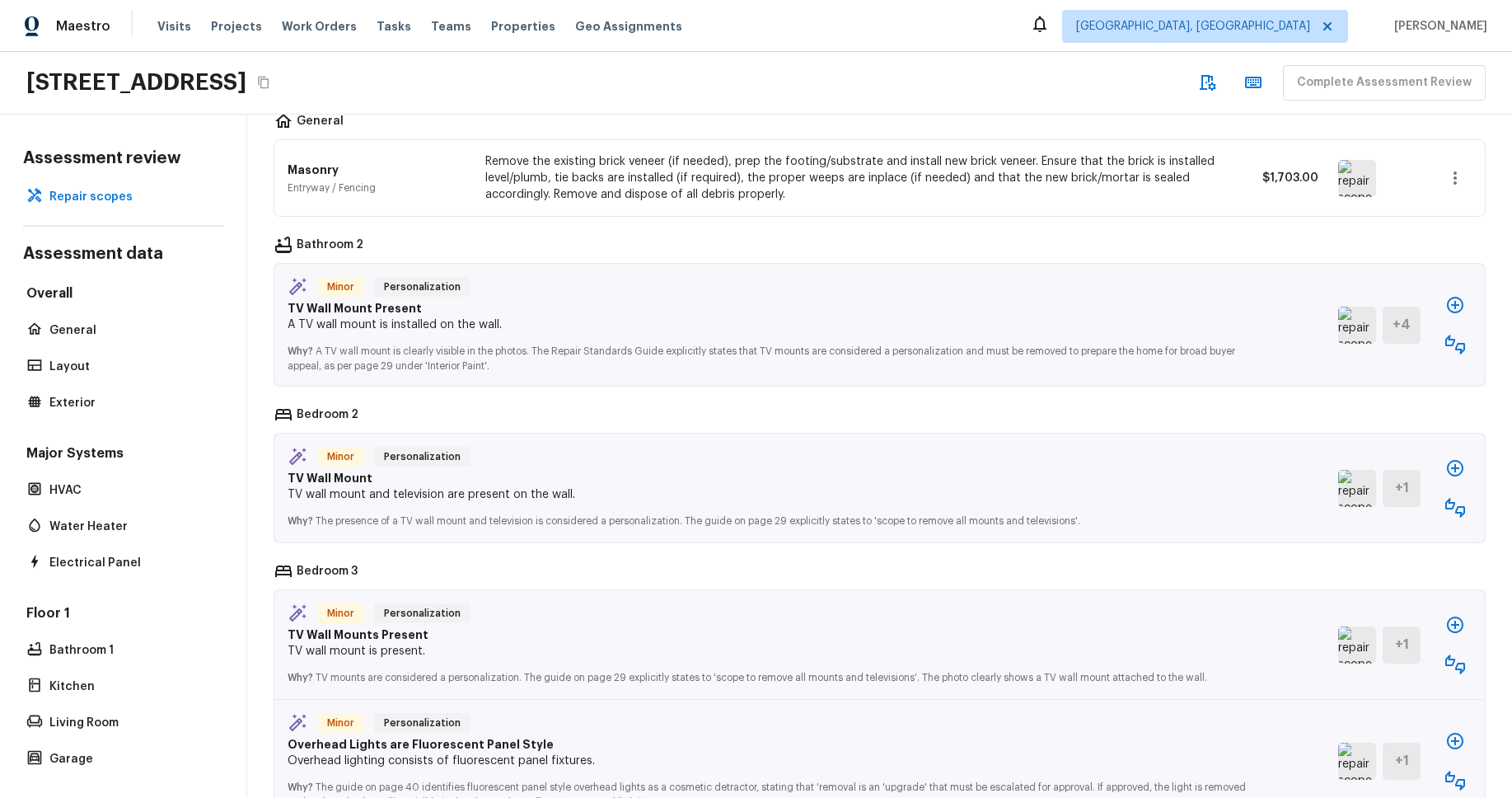
scroll to position [376, 0]
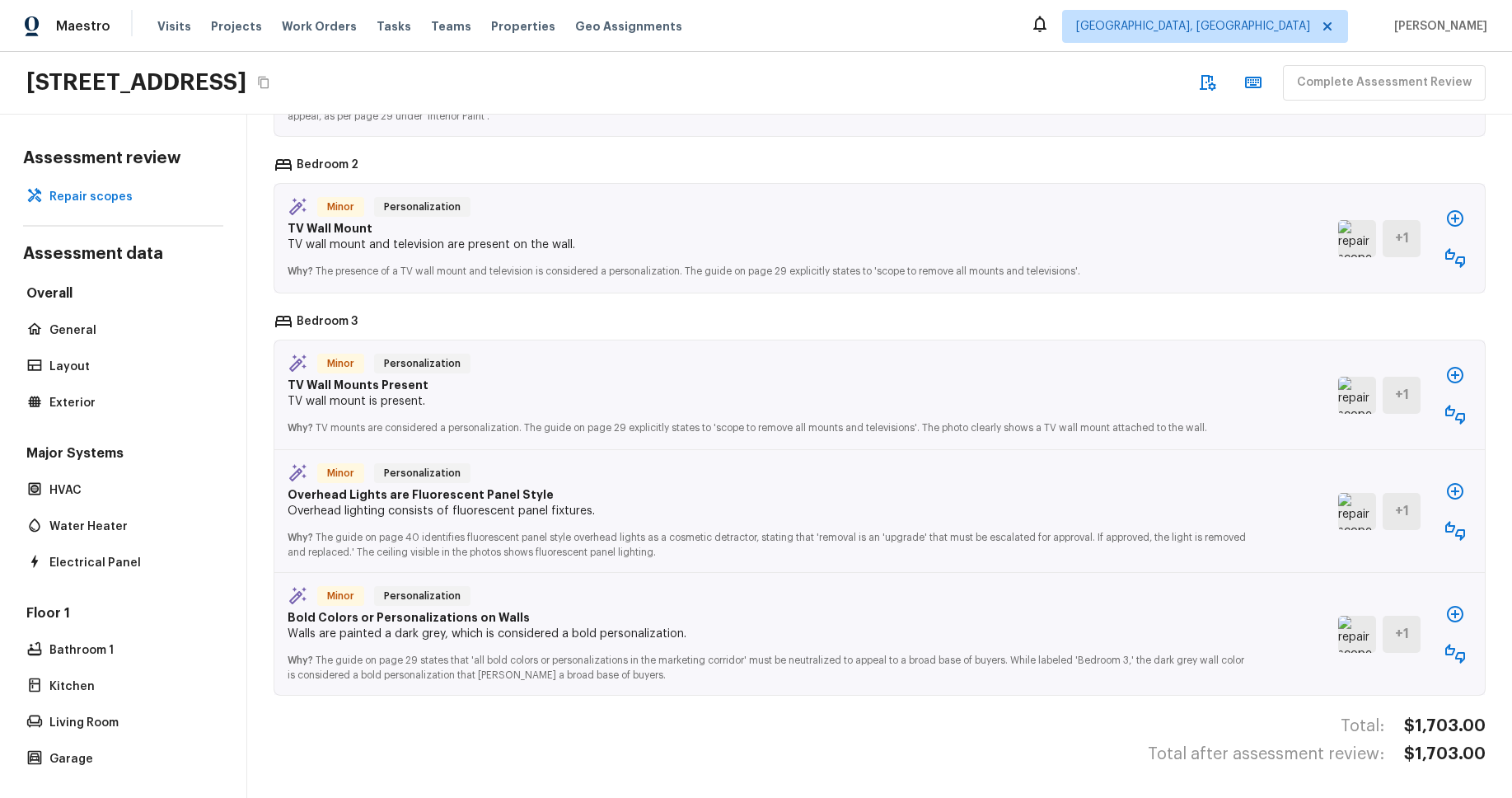
click at [1353, 635] on img at bounding box center [1357, 634] width 38 height 37
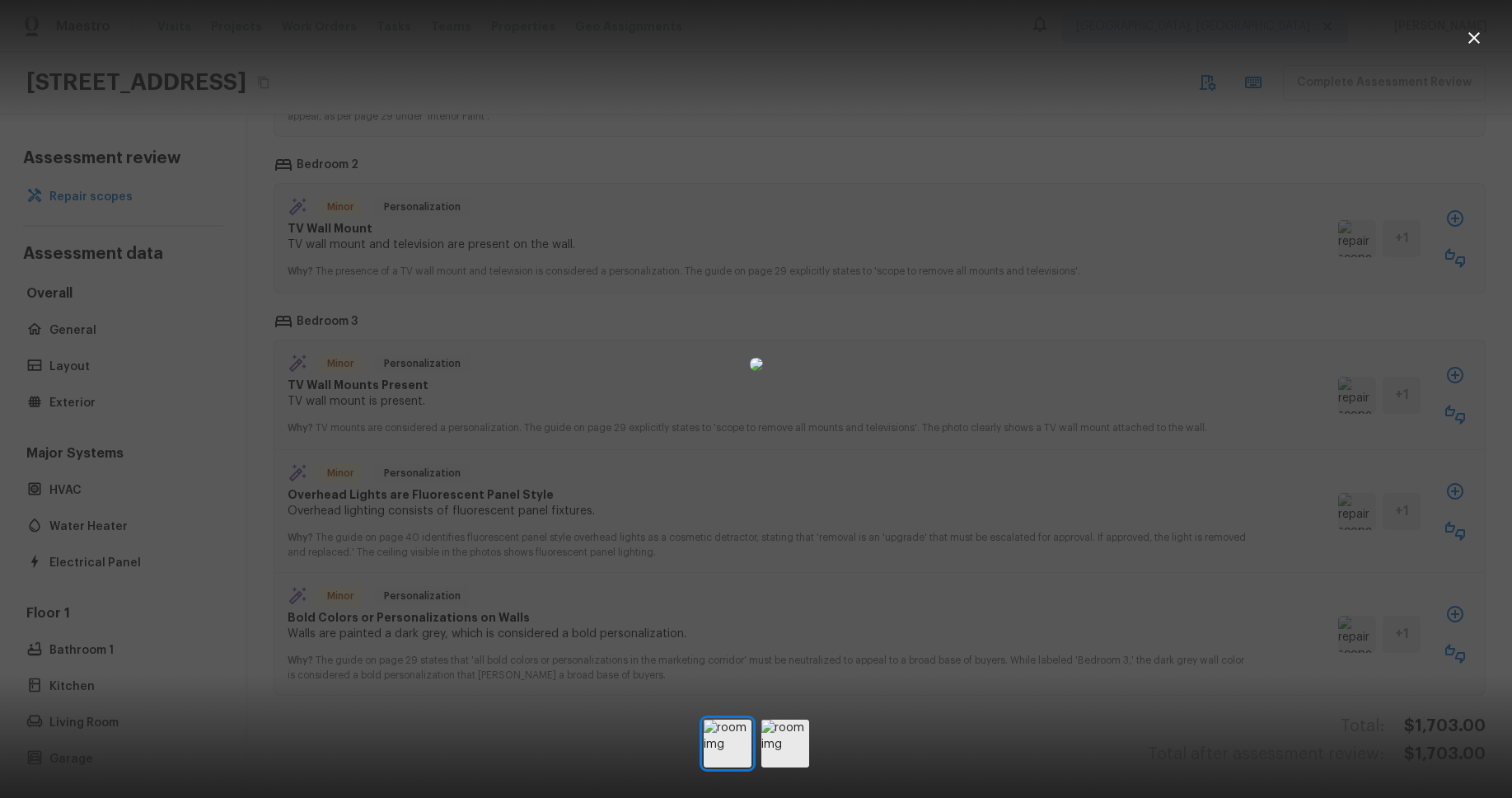
click at [1128, 558] on div at bounding box center [756, 364] width 1512 height 676
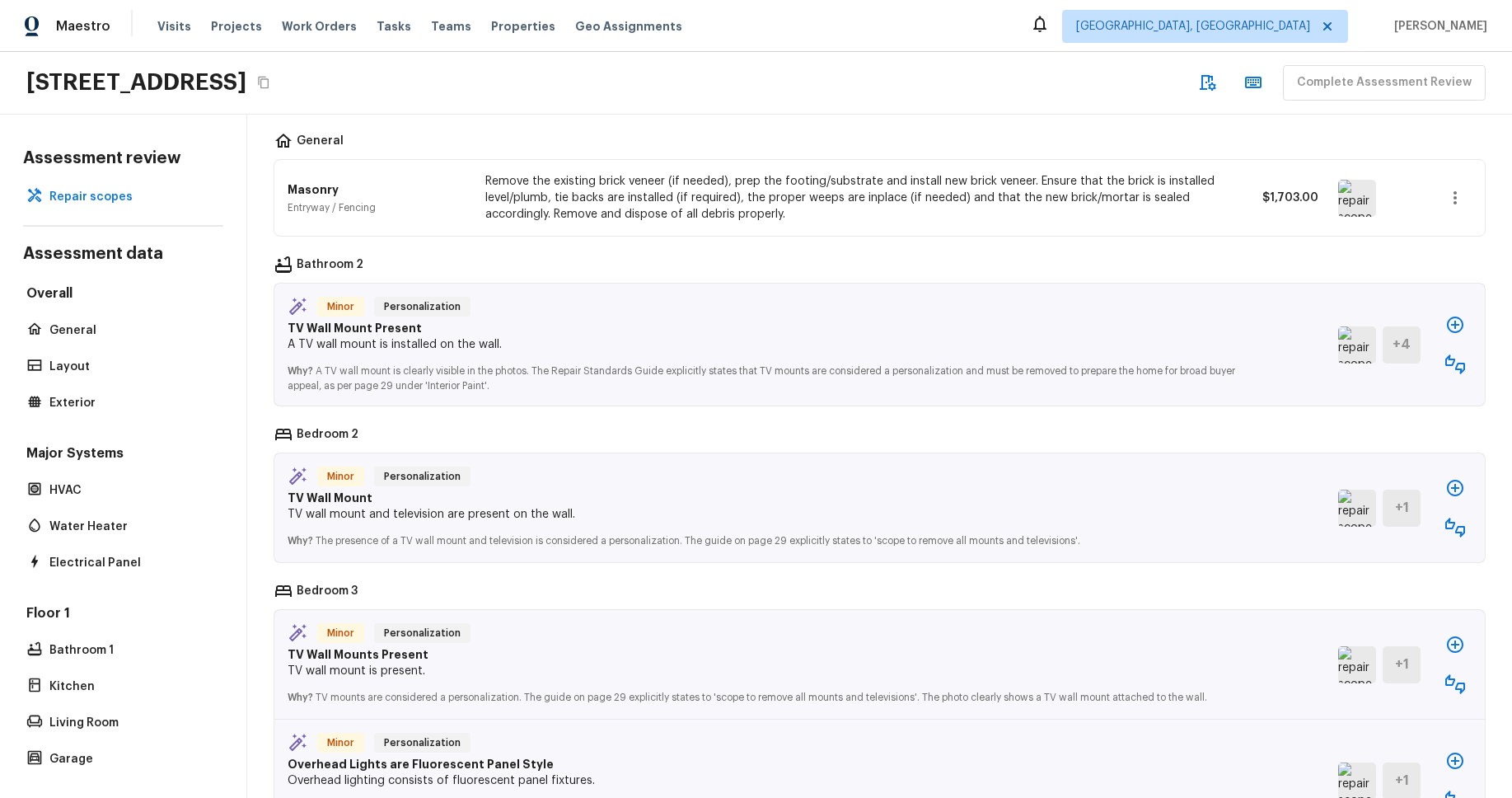
scroll to position [0, 0]
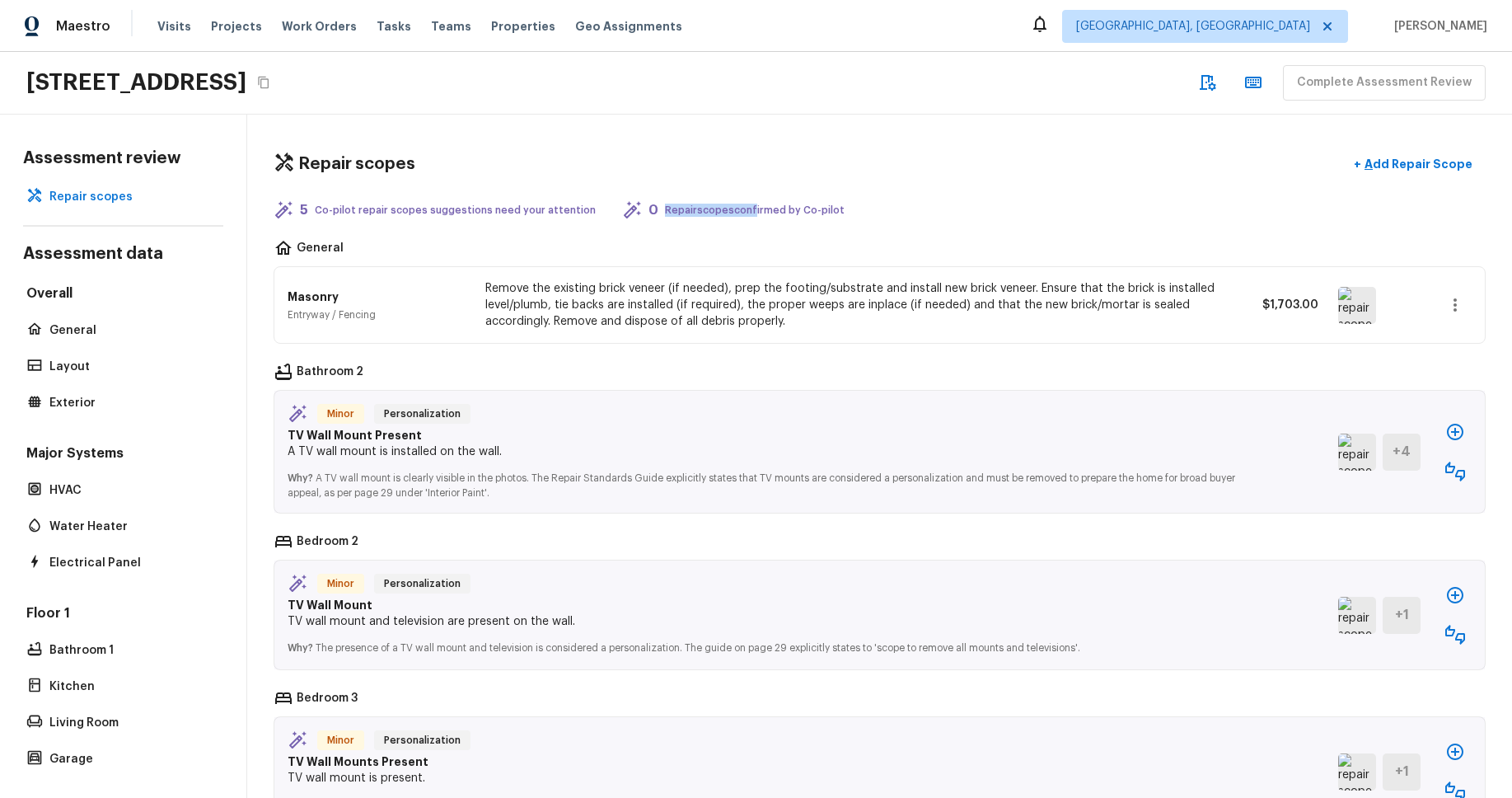
drag, startPoint x: 642, startPoint y: 209, endPoint x: 730, endPoint y: 207, distance: 88.0
click at [730, 207] on p "Repair scopes confirmed by Co-pilot" at bounding box center [754, 210] width 179 height 13
click at [834, 229] on div "Repair scopes + Add Repair Scope 5 Co-pilot repair scopes suggestions need your…" at bounding box center [879, 456] width 1265 height 683
drag, startPoint x: 643, startPoint y: 209, endPoint x: 799, endPoint y: 204, distance: 156.1
click at [799, 204] on p "Repair scopes confirmed by Co-pilot" at bounding box center [754, 210] width 179 height 13
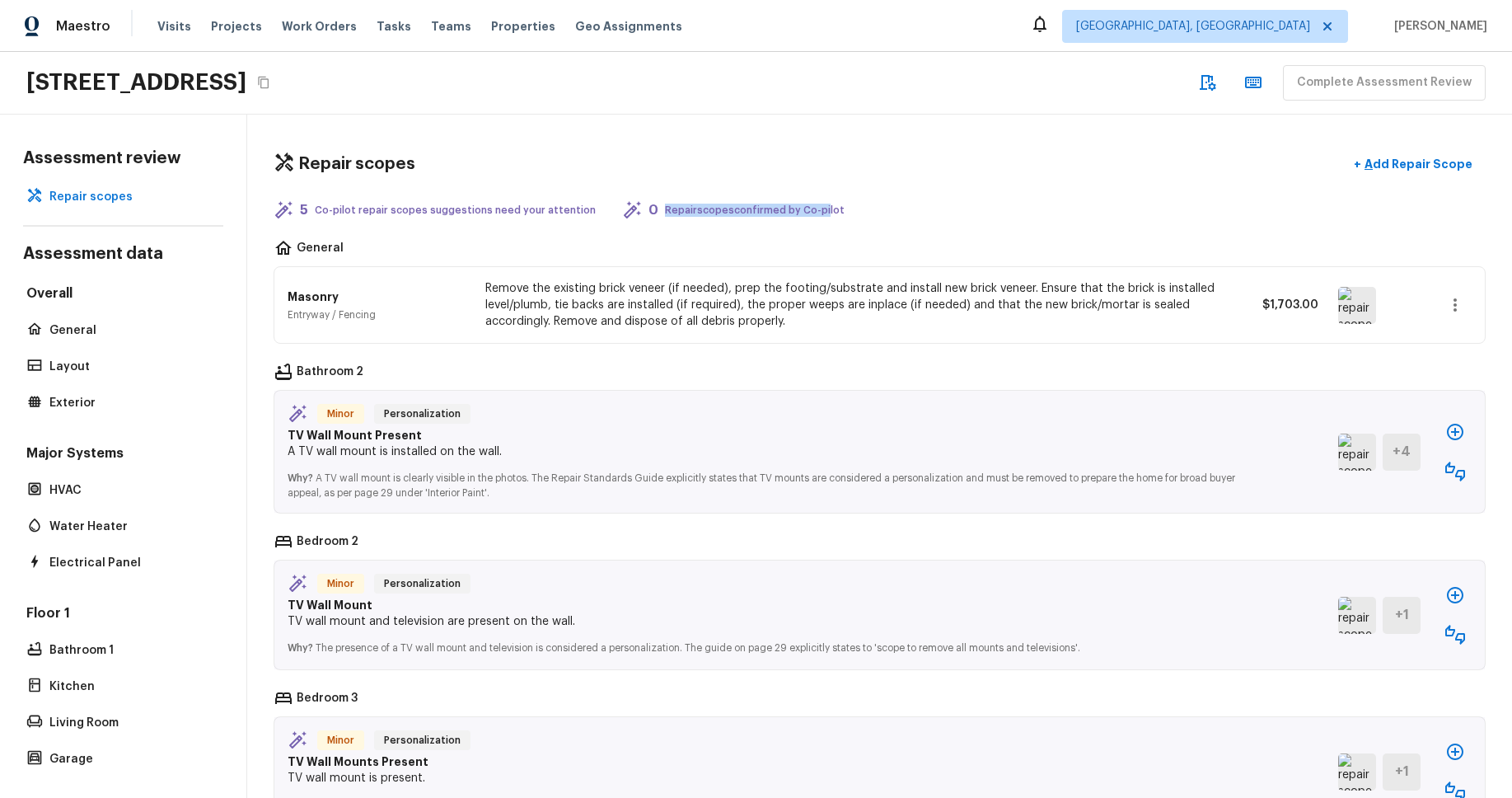
drag, startPoint x: 845, startPoint y: 210, endPoint x: 643, endPoint y: 211, distance: 202.0
click at [643, 211] on div "5 Co-pilot repair scopes suggestions need your attention 0 Repair scopes confir…" at bounding box center [879, 210] width 1212 height 20
click at [842, 223] on div "Repair scopes + Add Repair Scope 5 Co-pilot repair scopes suggestions need your…" at bounding box center [879, 456] width 1265 height 683
click at [1387, 160] on p "Add Repair Scope" at bounding box center [1416, 164] width 111 height 16
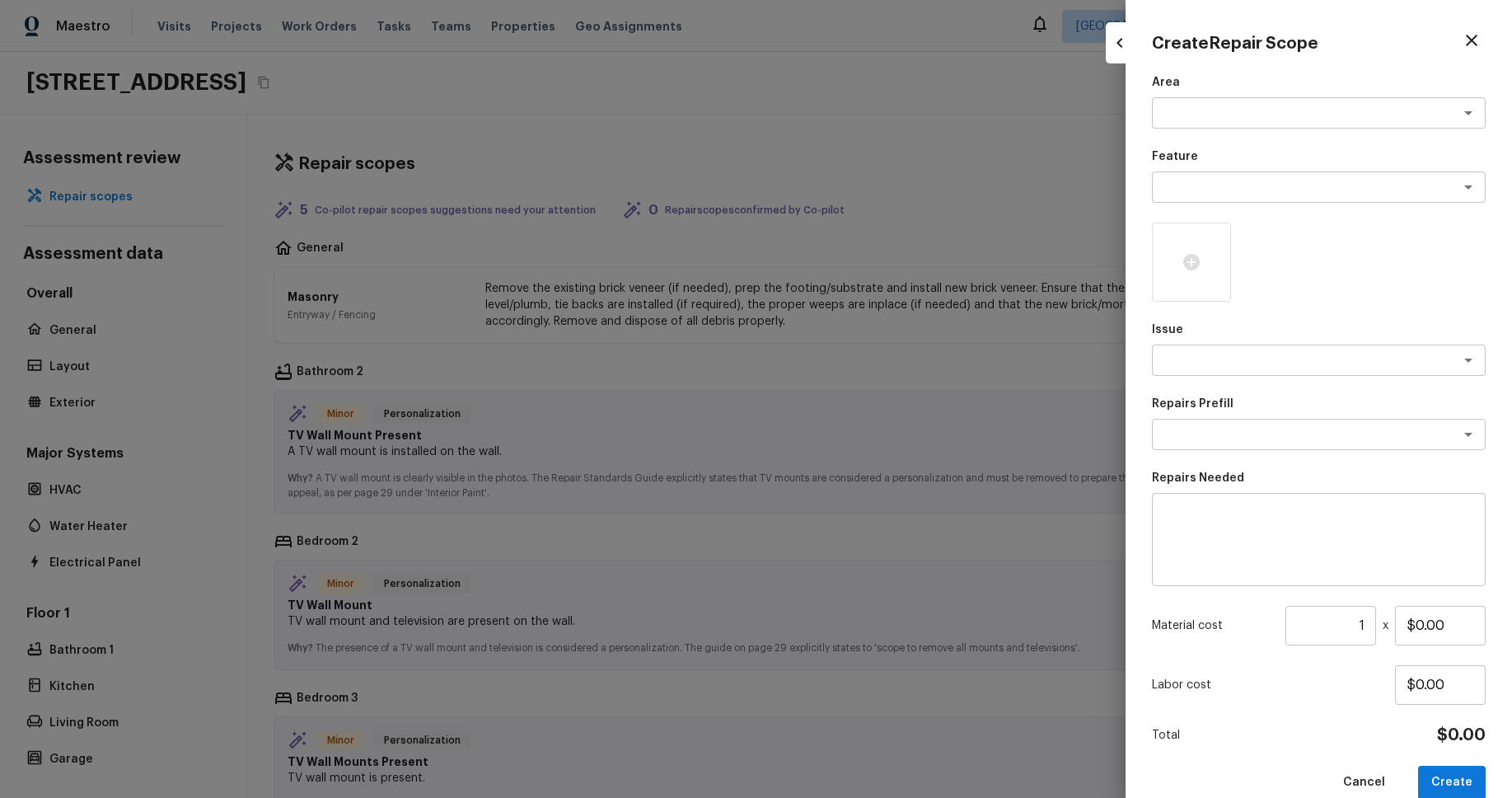
drag, startPoint x: 1477, startPoint y: 49, endPoint x: 1468, endPoint y: 69, distance: 21.9
click at [1476, 50] on button "button" at bounding box center [1471, 40] width 28 height 28
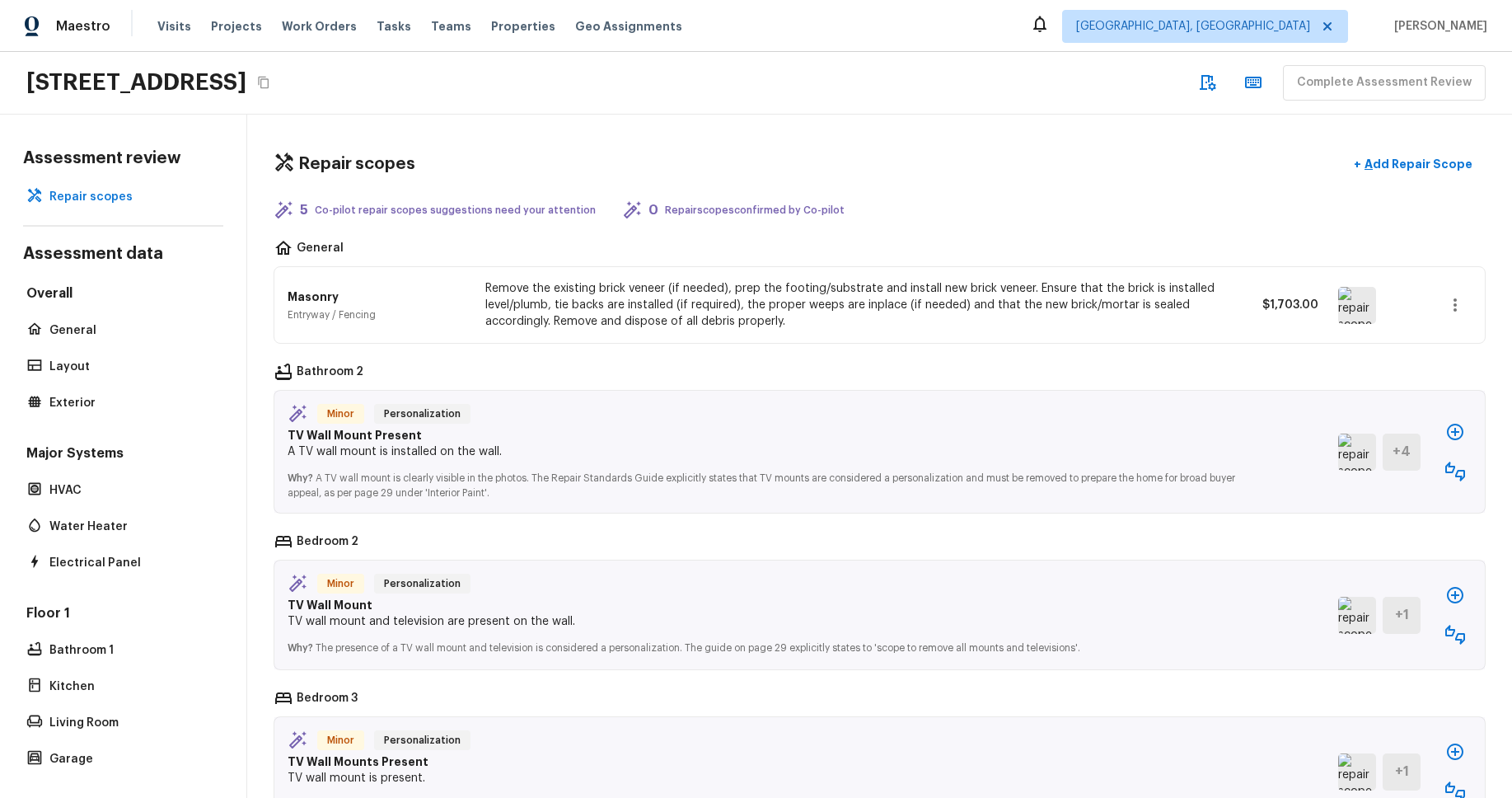
click at [1458, 431] on icon "button" at bounding box center [1456, 432] width 20 height 20
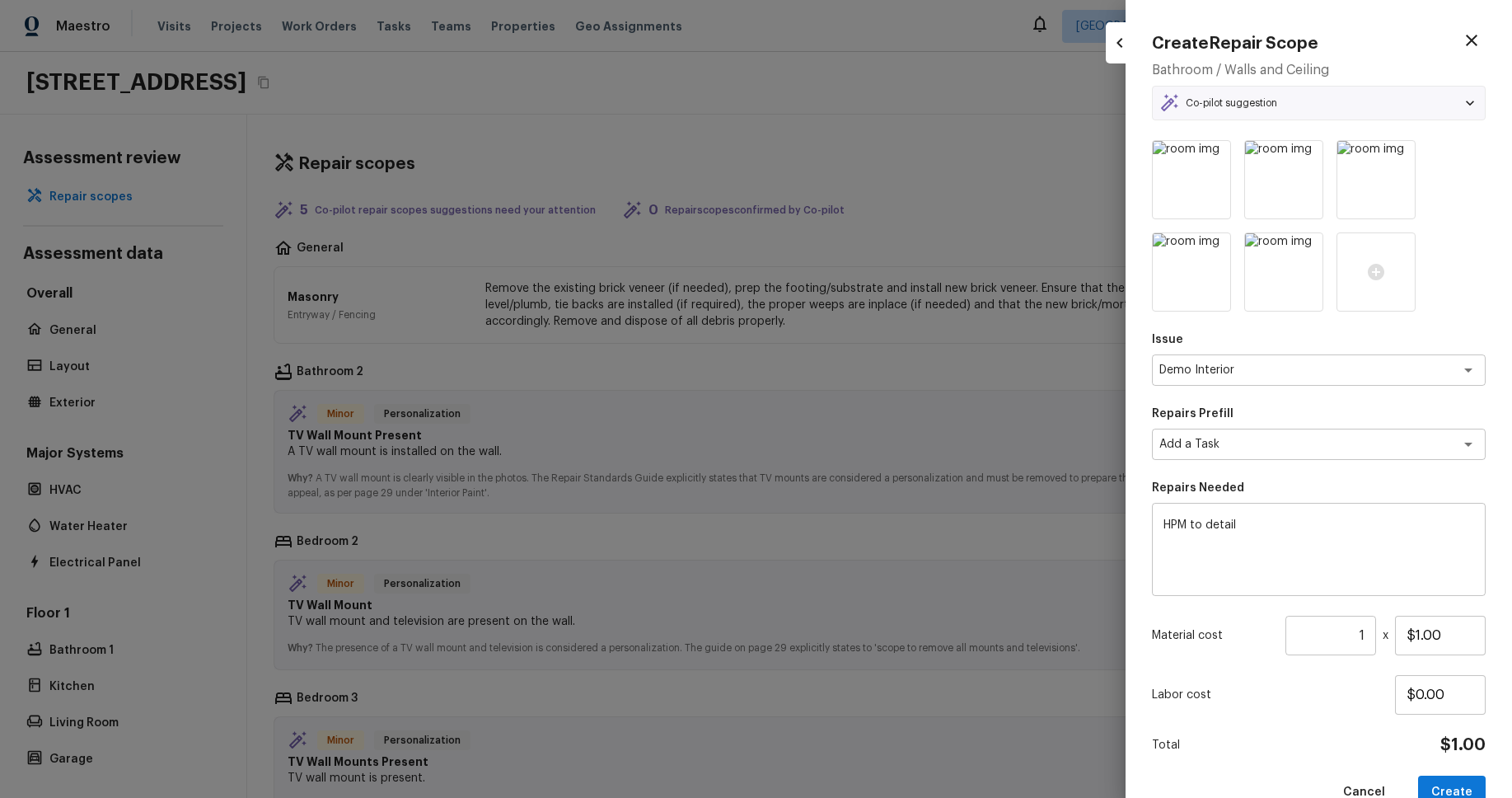
click at [1476, 40] on icon "button" at bounding box center [1472, 40] width 20 height 20
type input "$0.00"
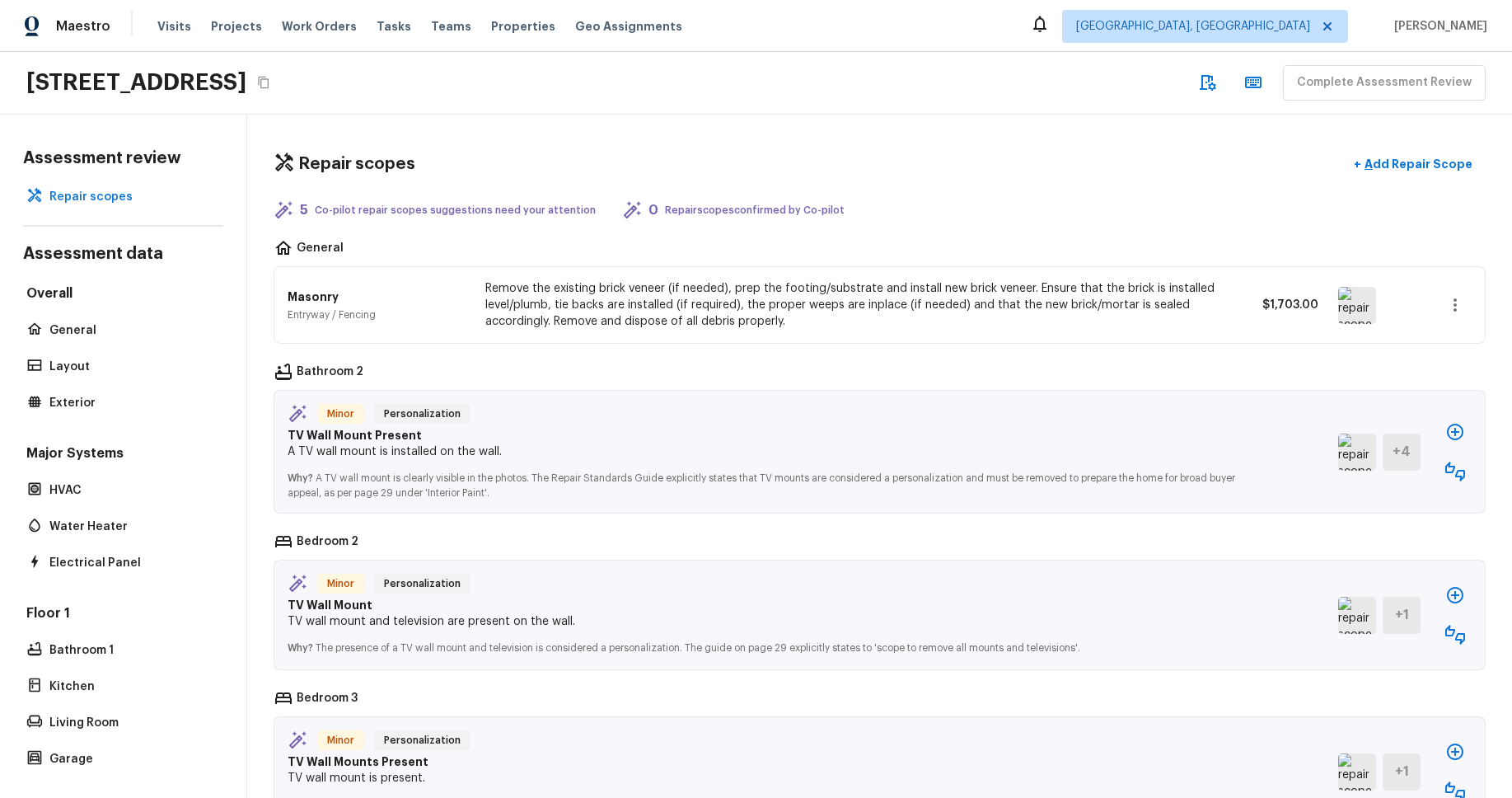
click at [1458, 436] on icon "button" at bounding box center [1456, 432] width 16 height 16
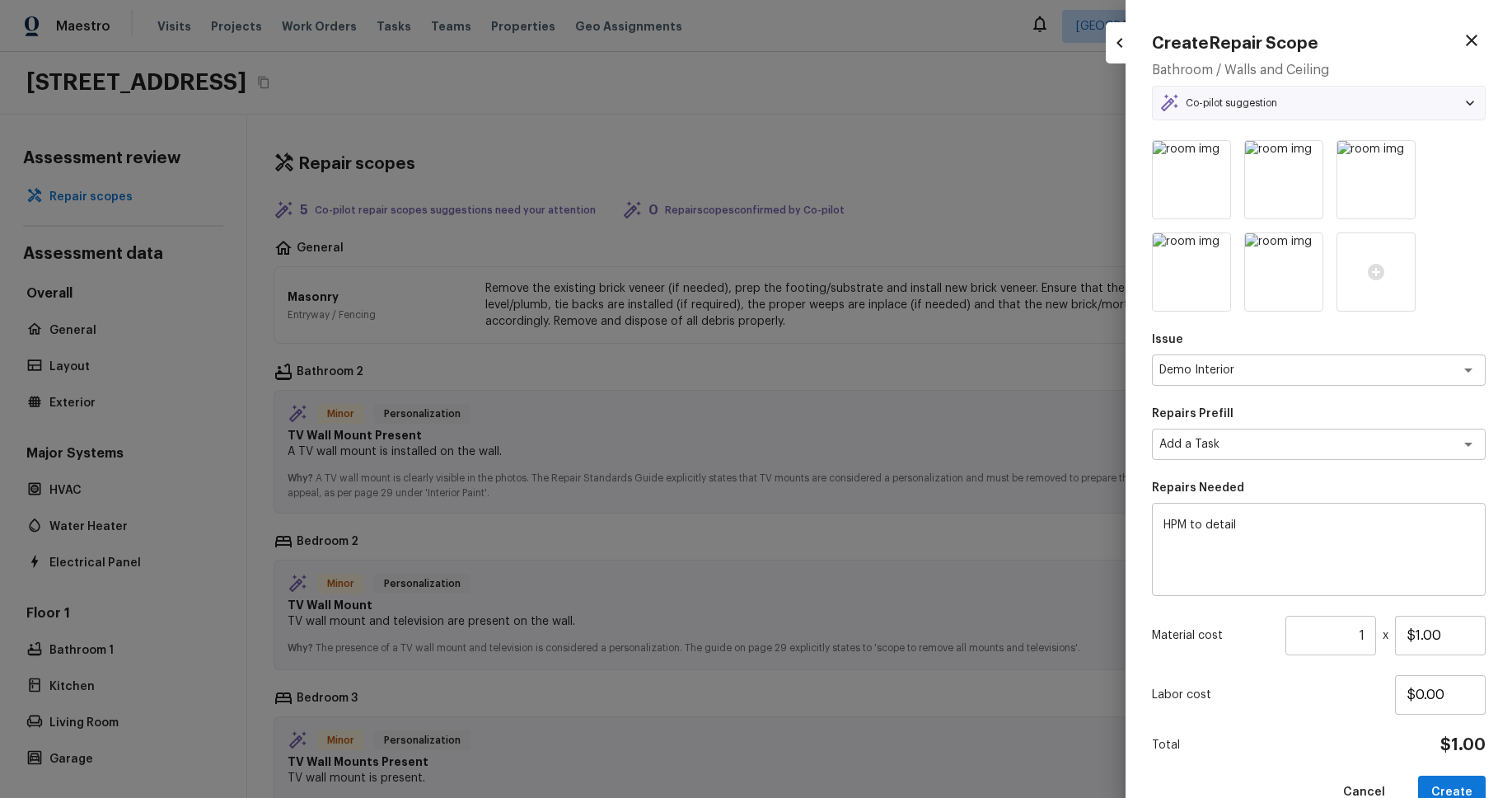
scroll to position [38, 0]
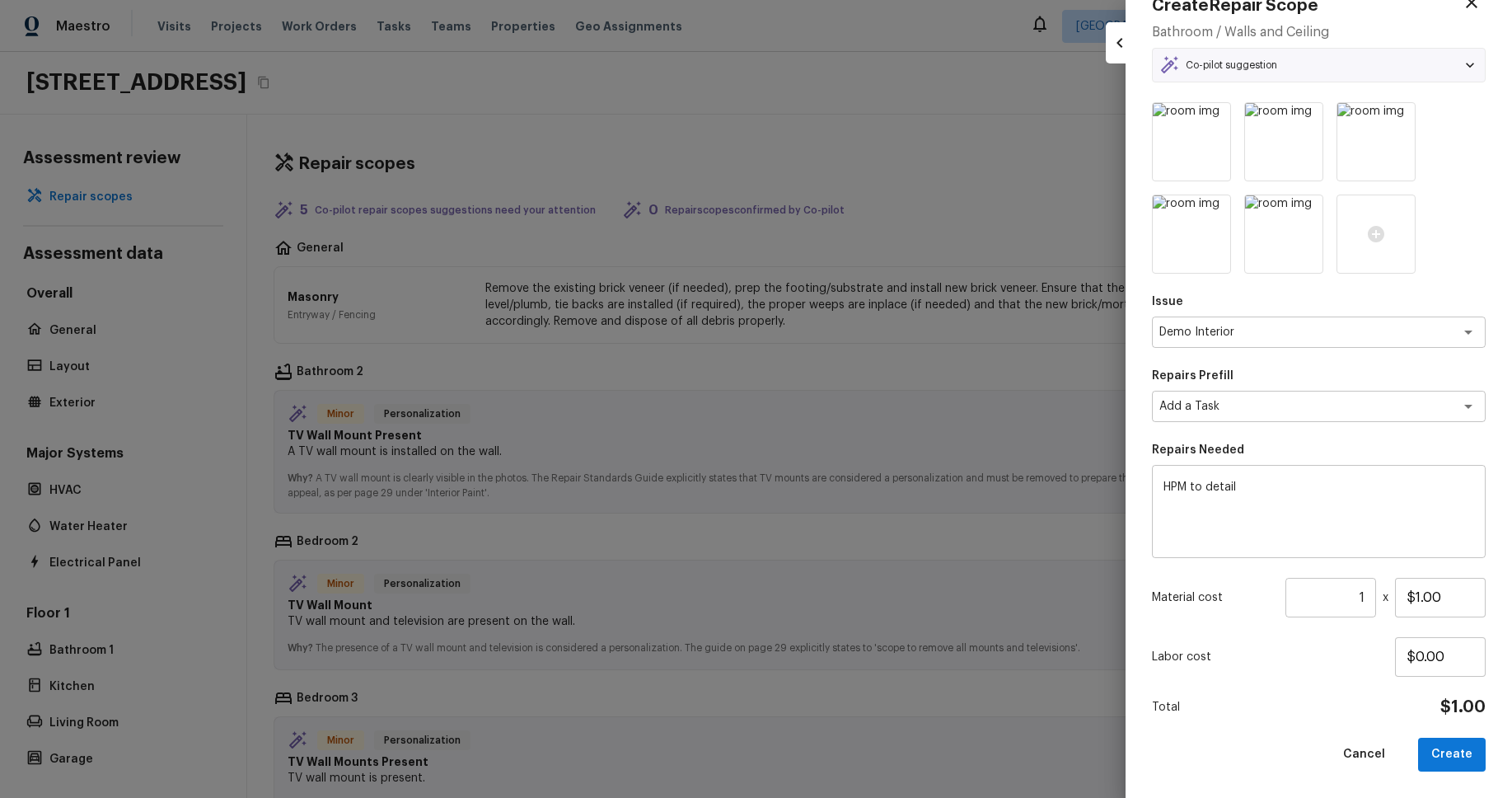
click at [986, 228] on div at bounding box center [756, 399] width 1512 height 798
type input "$0.00"
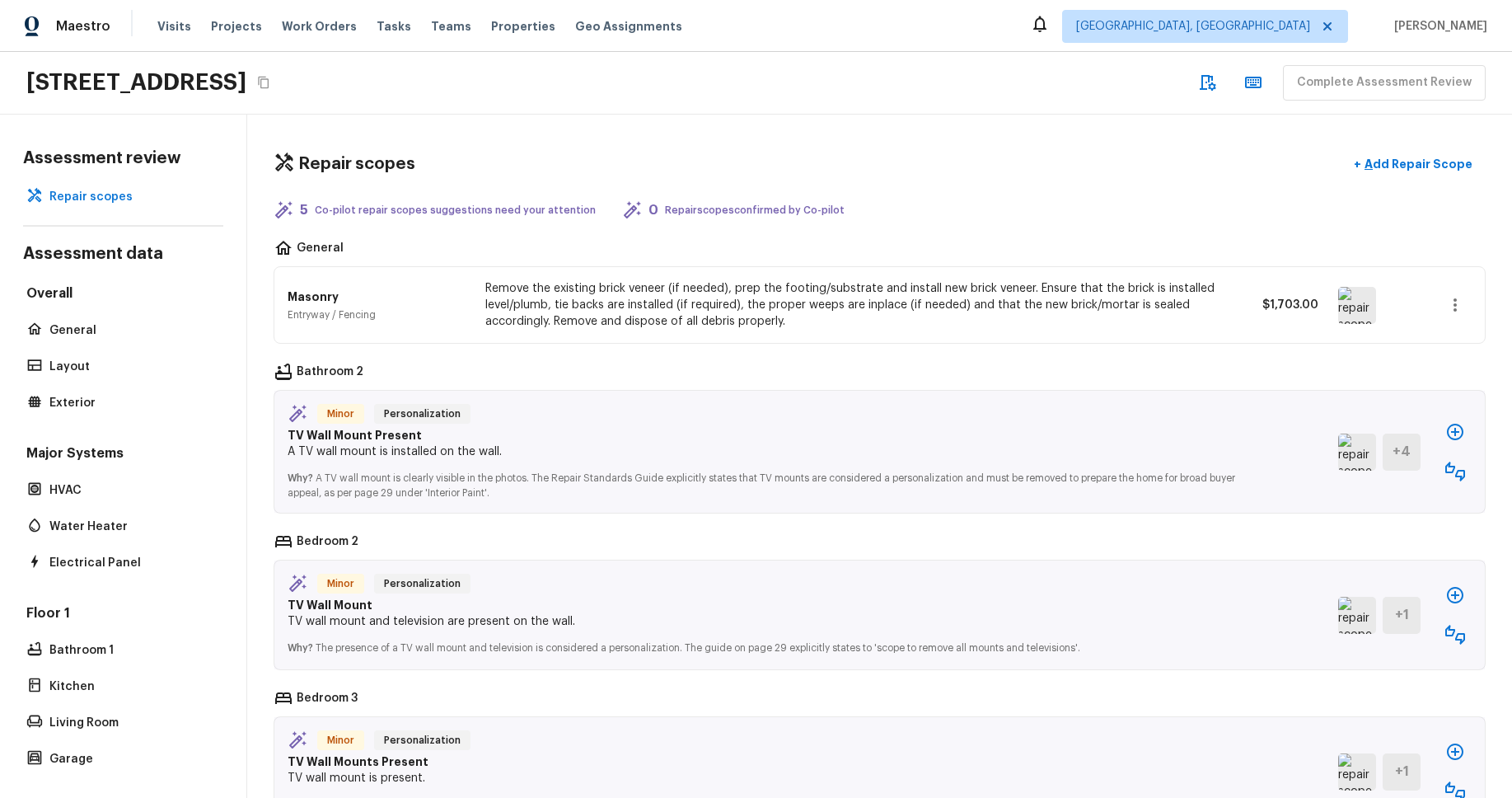
click at [1463, 431] on icon "button" at bounding box center [1456, 432] width 16 height 16
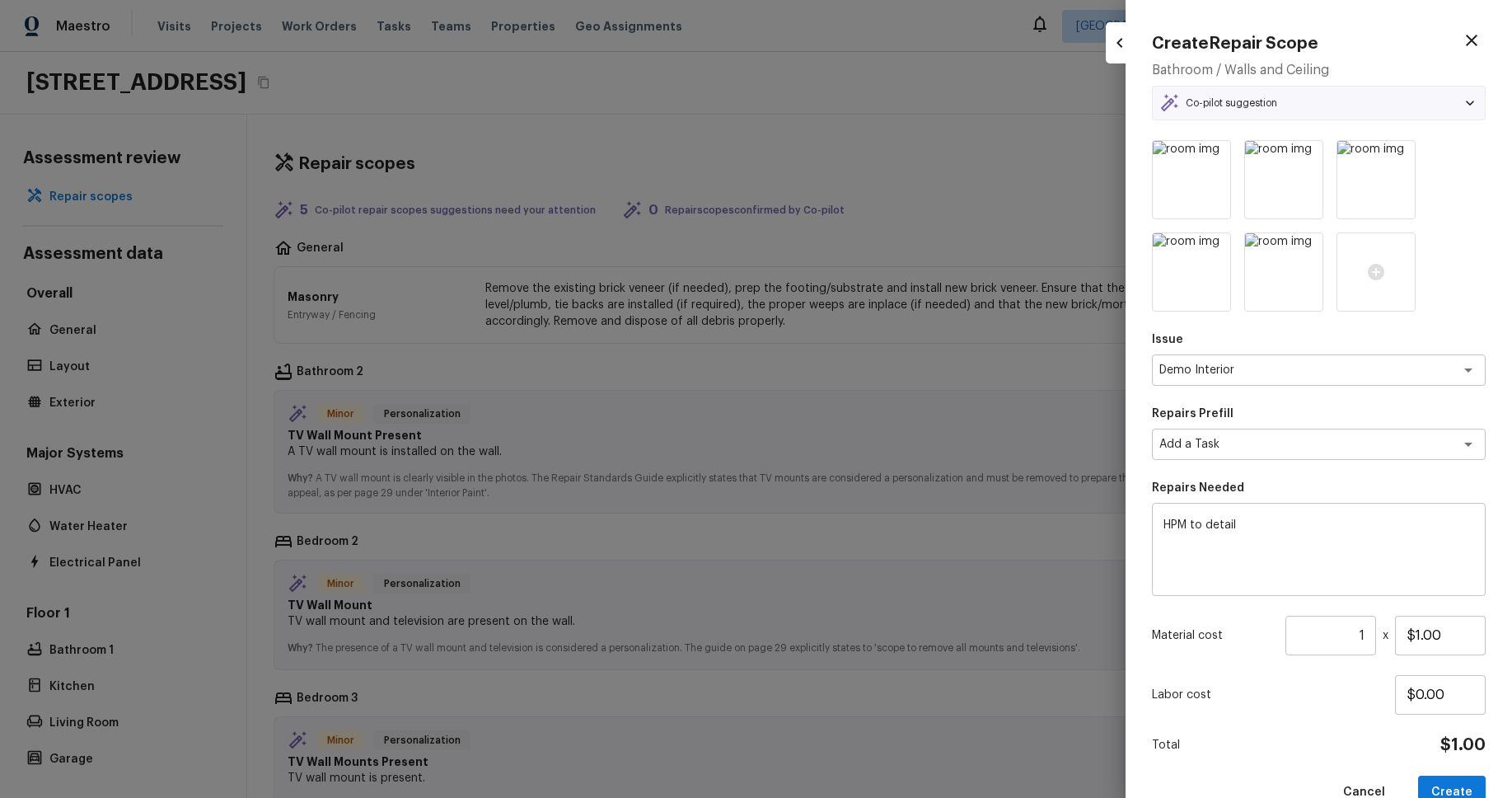
click at [1004, 373] on div at bounding box center [756, 399] width 1512 height 798
type input "$0.00"
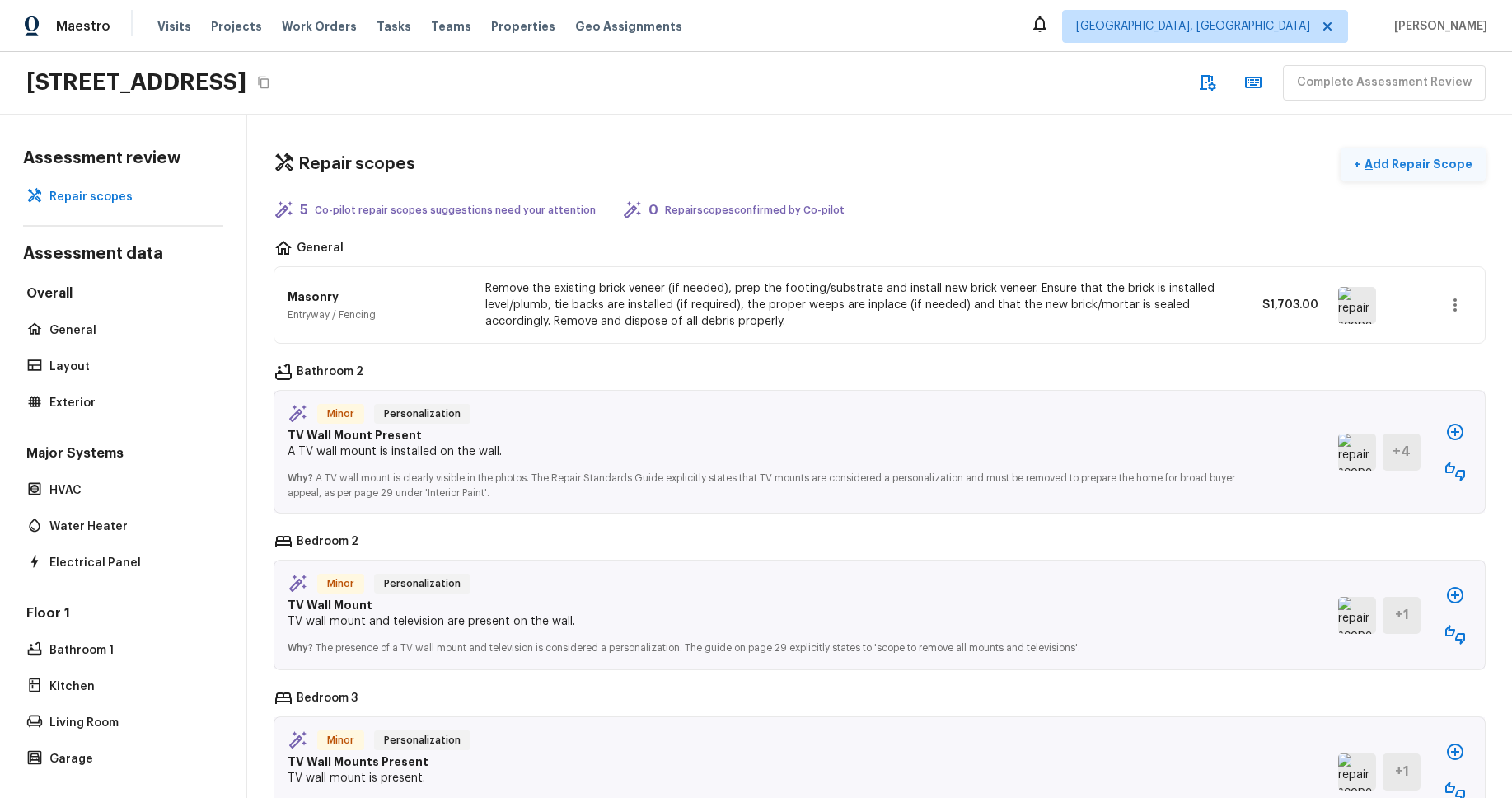
click at [1417, 158] on p "Add Repair Scope" at bounding box center [1416, 164] width 111 height 16
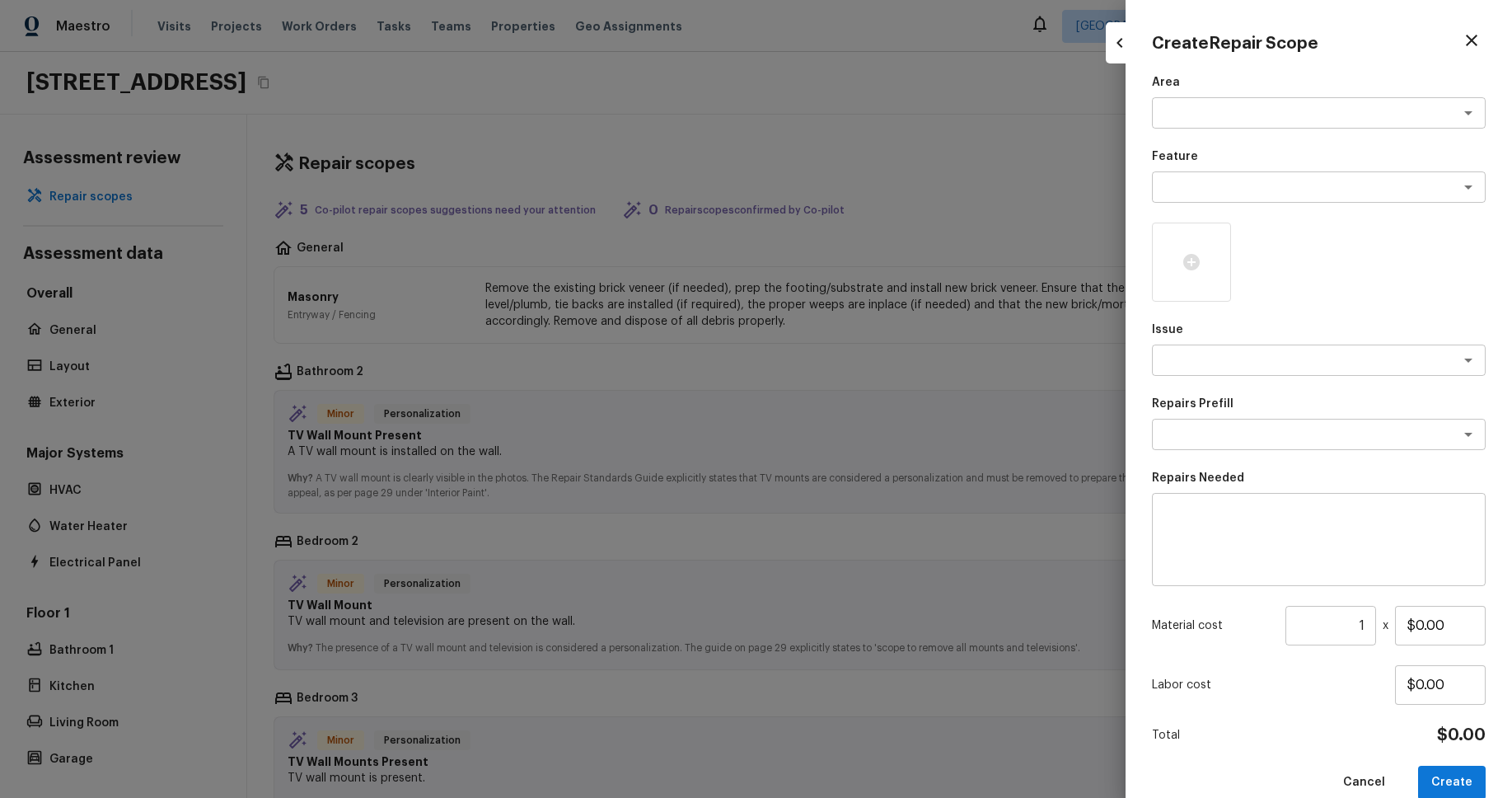
click at [946, 176] on div at bounding box center [756, 399] width 1512 height 798
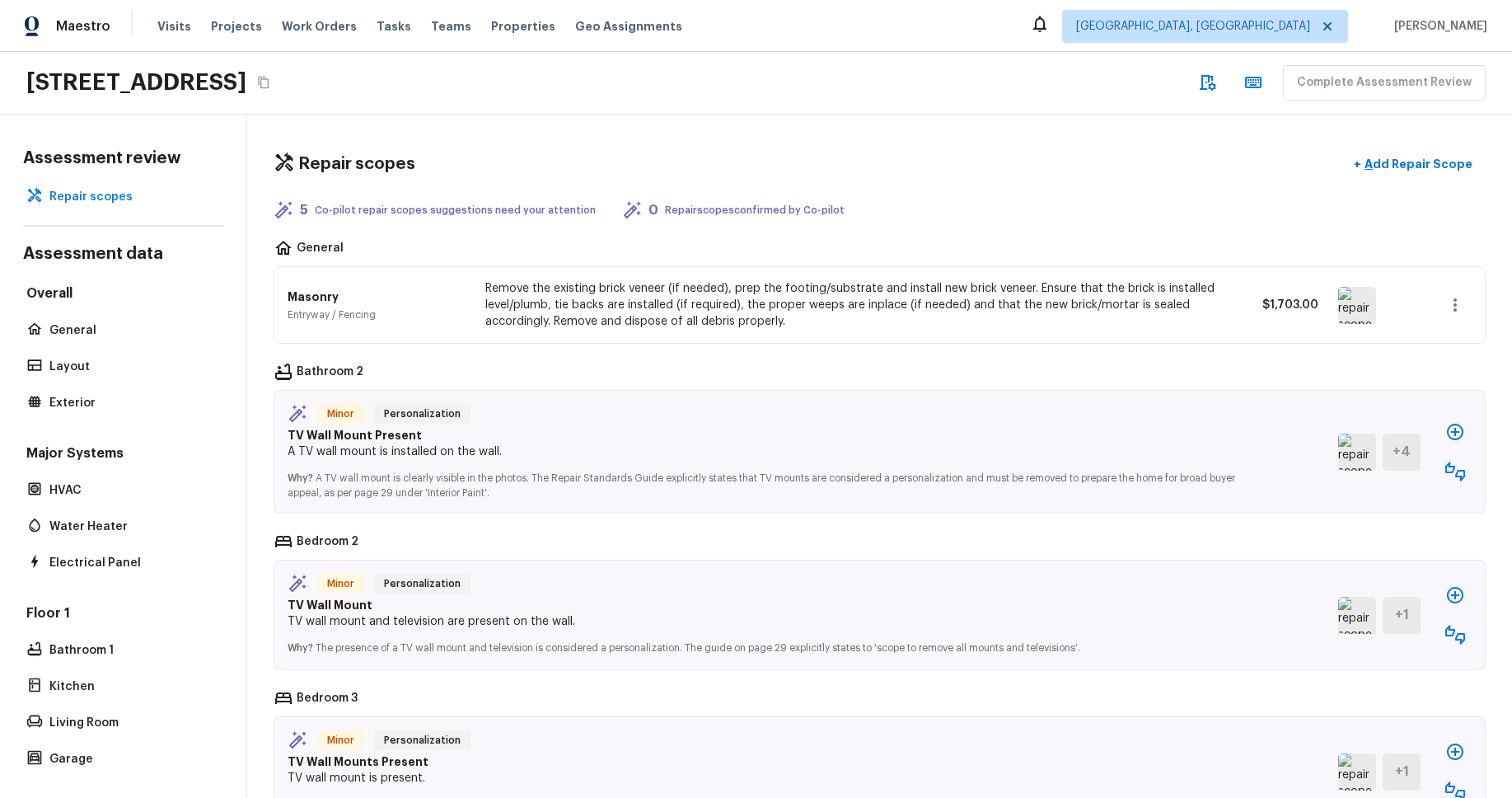
click at [1451, 425] on icon "button" at bounding box center [1456, 432] width 16 height 16
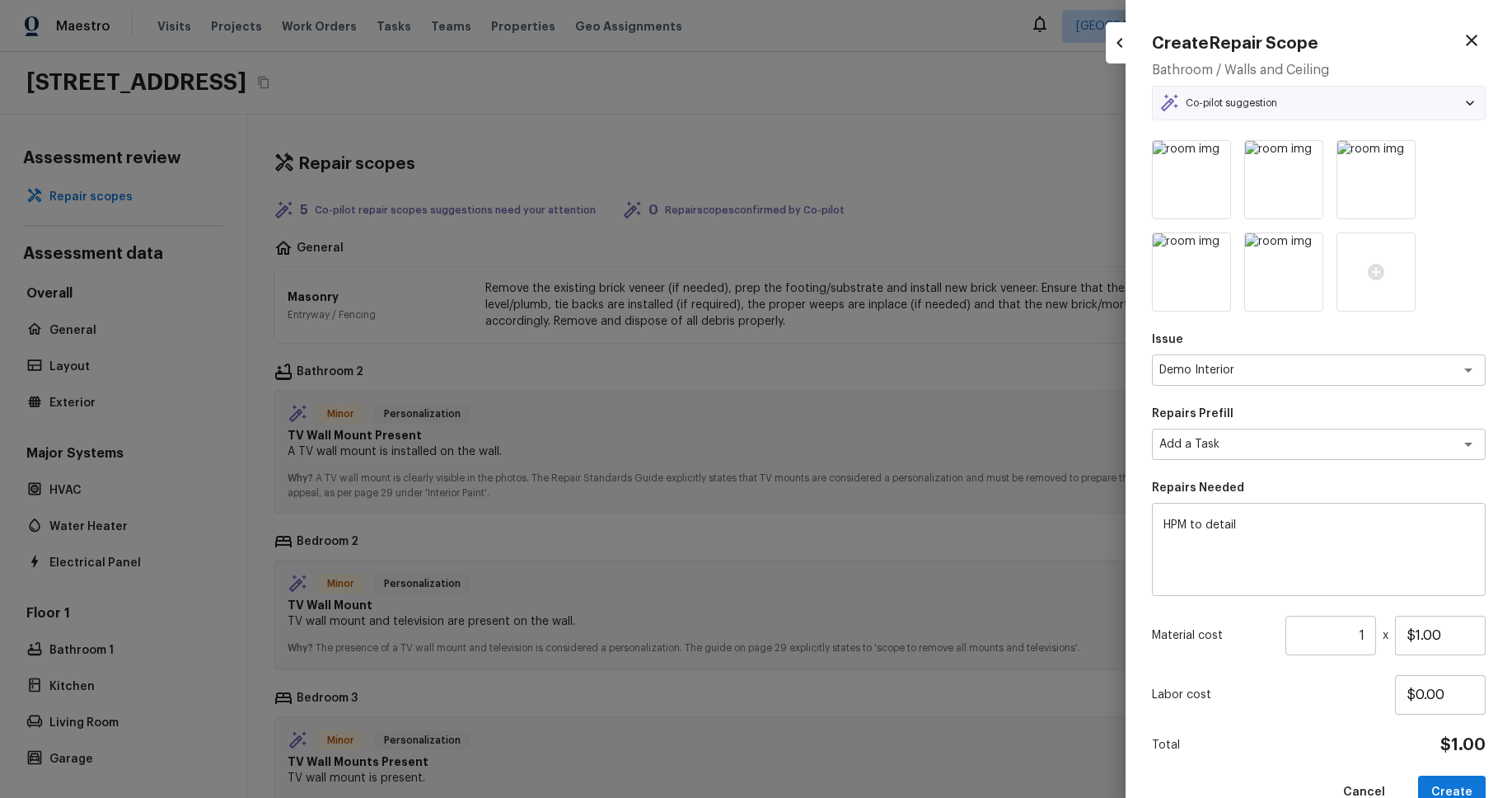
click at [928, 176] on div at bounding box center [756, 399] width 1512 height 798
type input "$0.00"
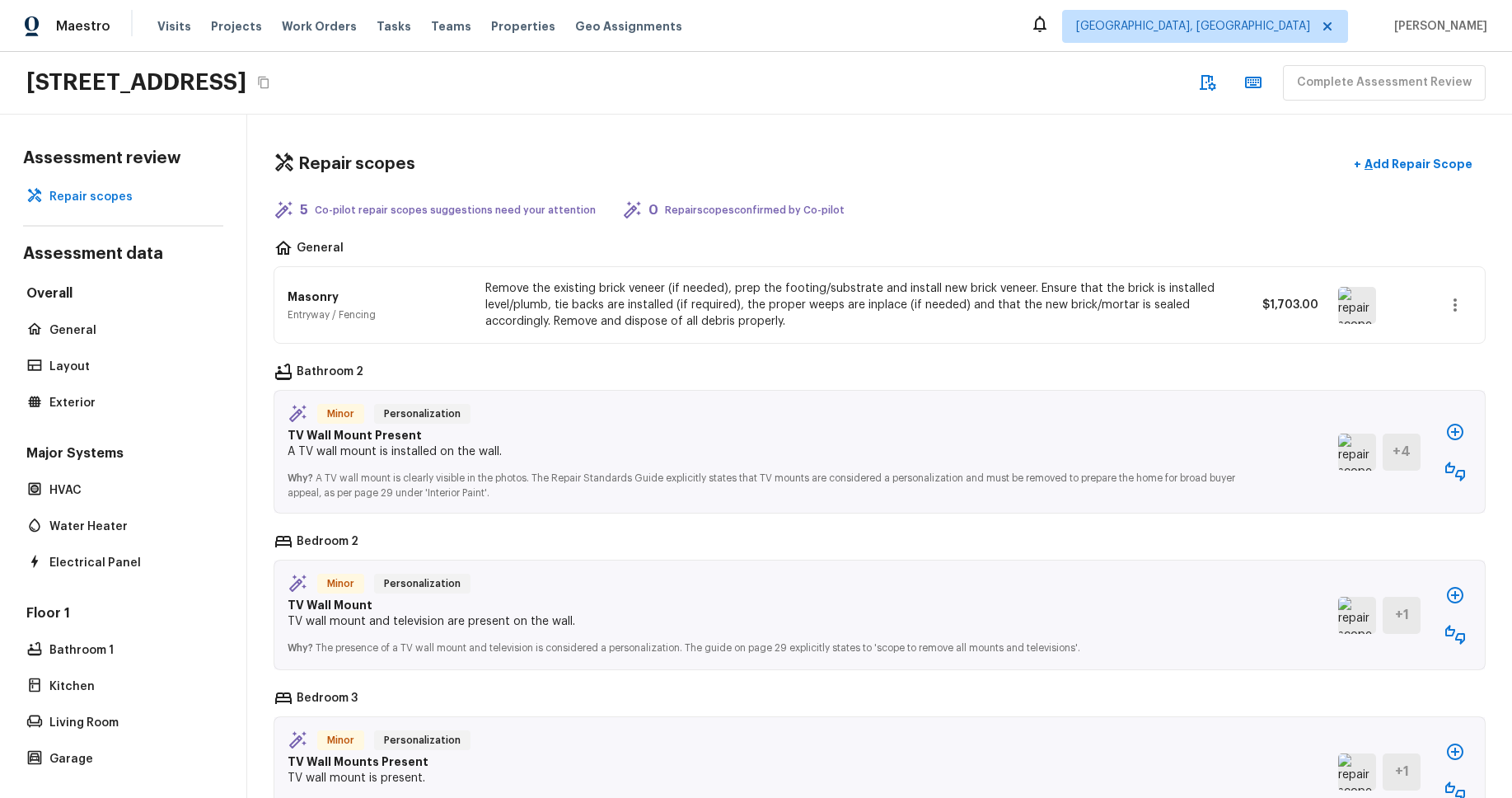
click at [1457, 469] on icon "button" at bounding box center [1456, 472] width 20 height 20
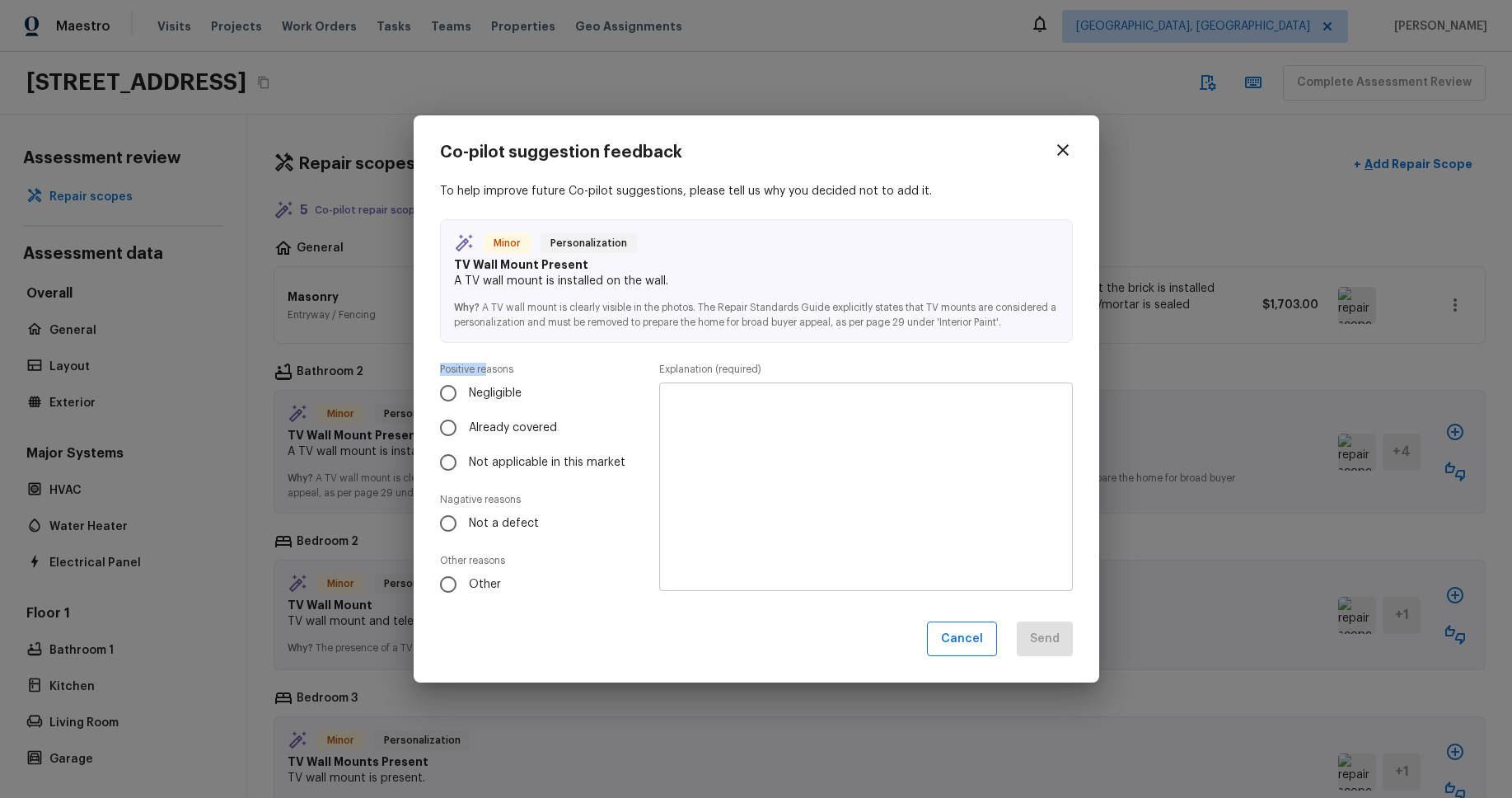
drag, startPoint x: 441, startPoint y: 369, endPoint x: 487, endPoint y: 372, distance: 46.1
click at [486, 372] on p "Positive reasons" at bounding box center [543, 369] width 207 height 13
click at [1063, 149] on icon "button" at bounding box center [1063, 150] width 20 height 20
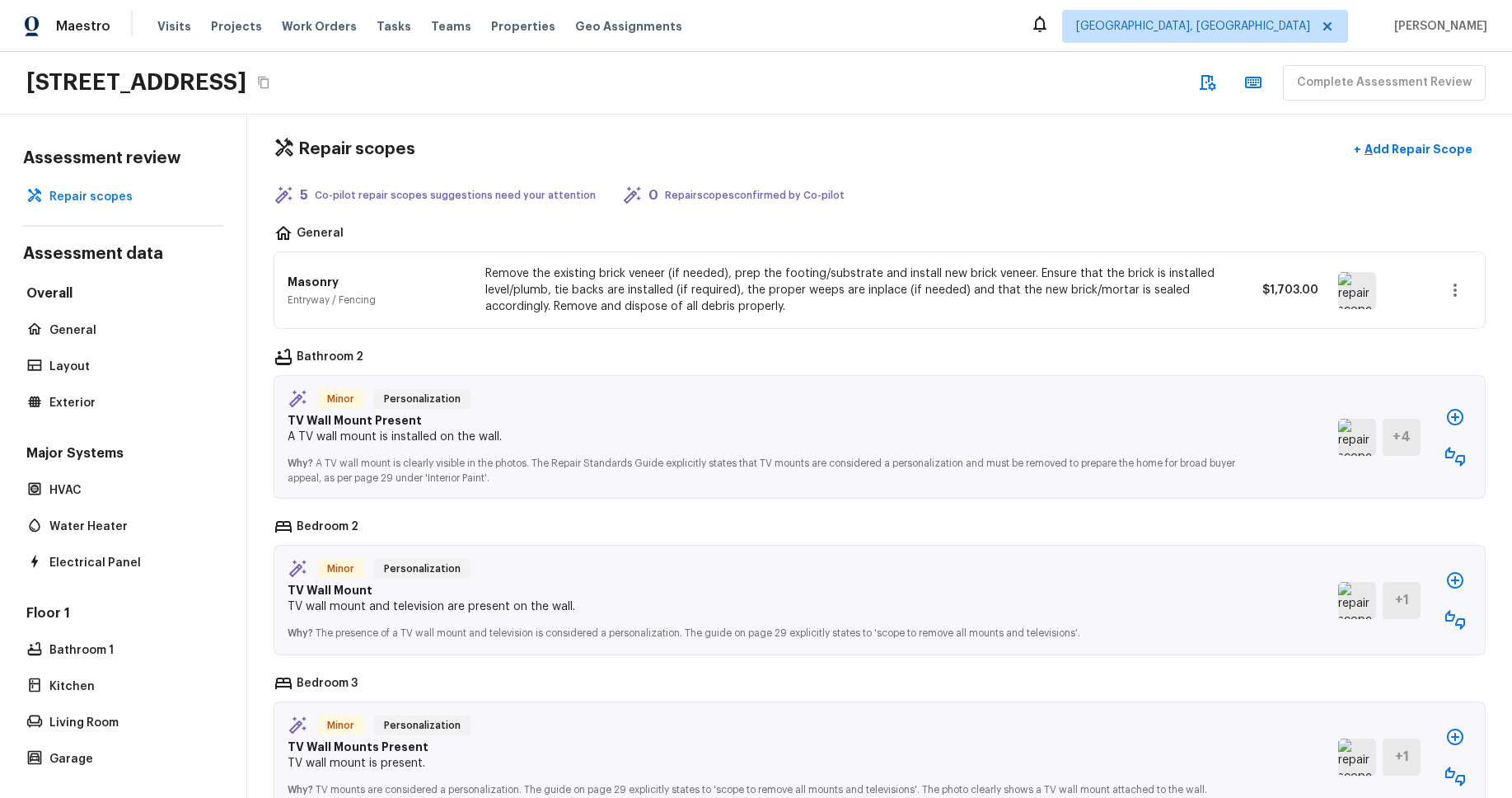
scroll to position [0, 0]
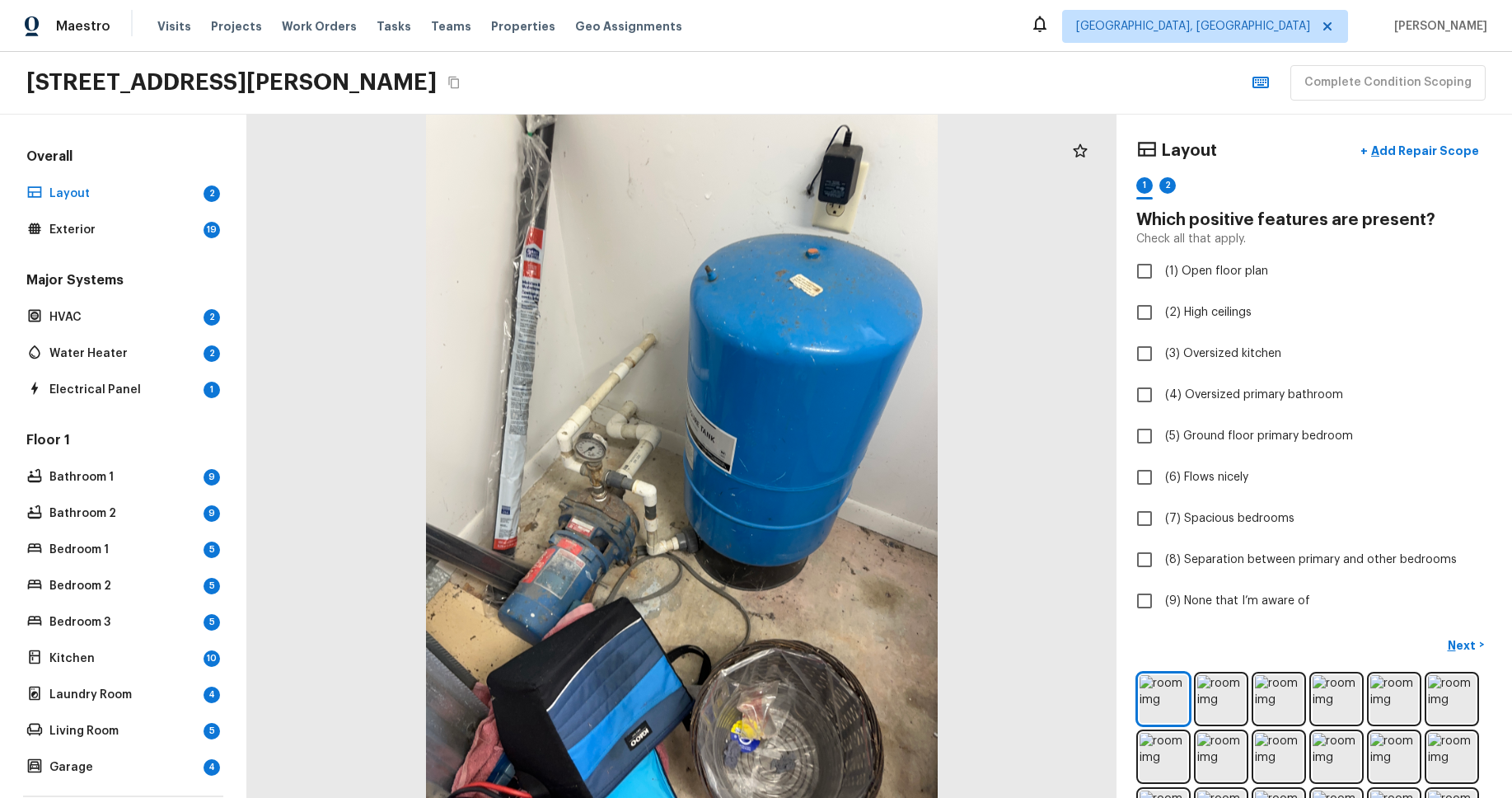
click at [924, 24] on div "Maestro Visits Projects Work Orders Tasks Teams Properties Geo Assignments Albu…" at bounding box center [756, 26] width 1512 height 52
drag, startPoint x: 924, startPoint y: 24, endPoint x: 362, endPoint y: 587, distance: 795.5
click at [924, 24] on div "Maestro Visits Projects Work Orders Tasks Teams Properties Geo Assignments Albu…" at bounding box center [756, 26] width 1512 height 52
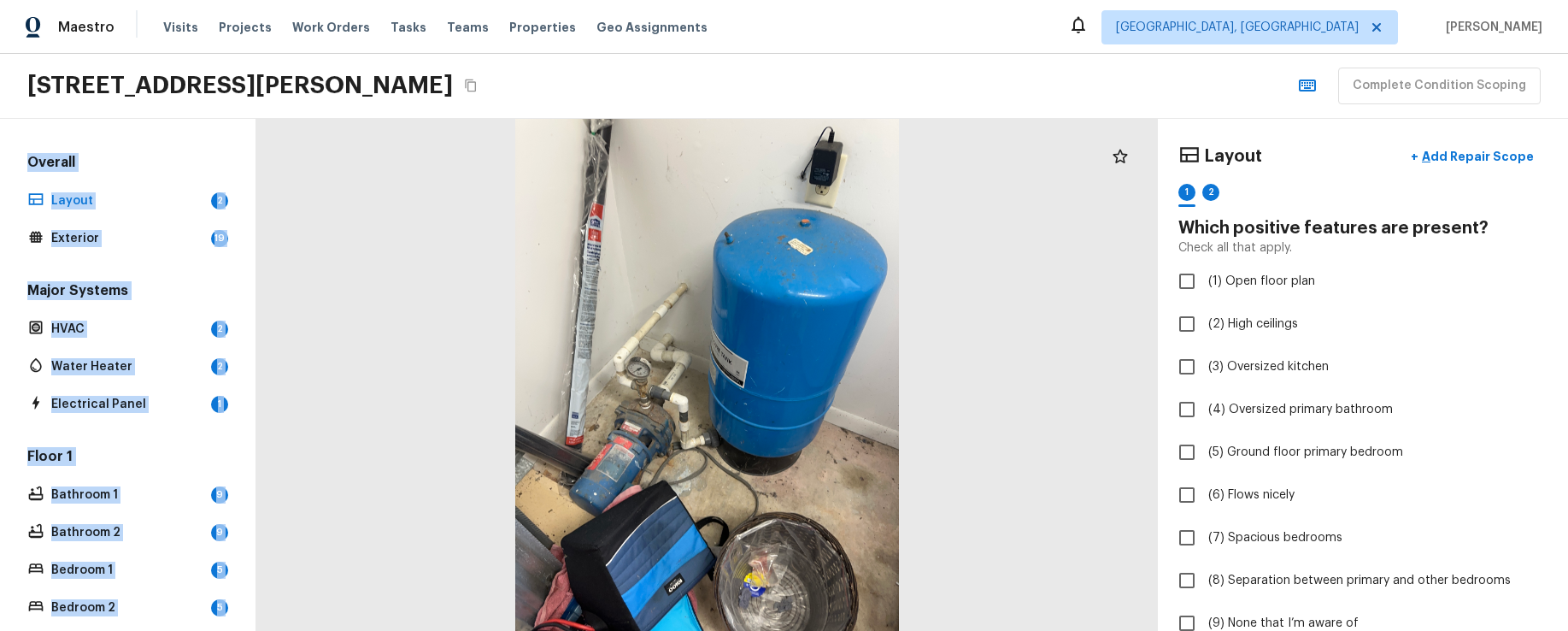
drag, startPoint x: 872, startPoint y: 117, endPoint x: 875, endPoint y: 141, distance: 24.2
click at [875, 133] on div "Maestro Visits Projects Work Orders Tasks Teams Properties Geo Assignments Albu…" at bounding box center [784, 316] width 1568 height 631
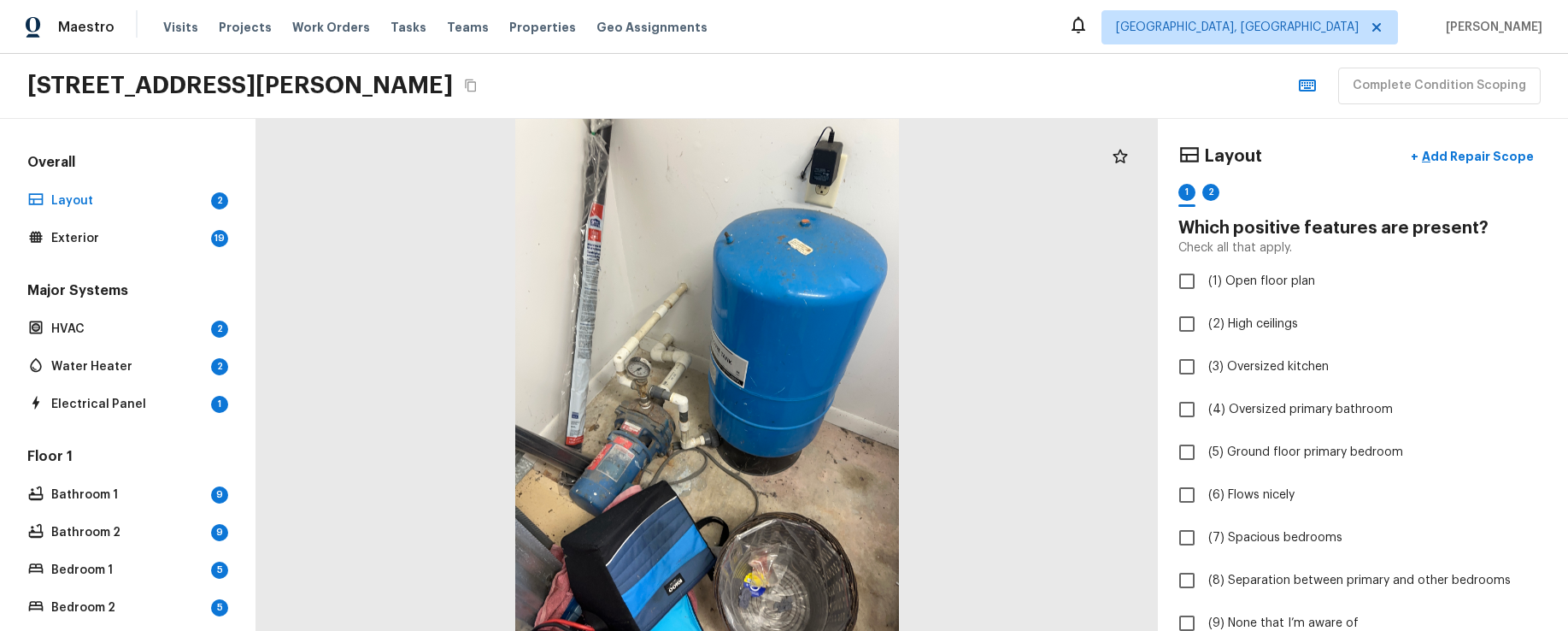
click at [892, 47] on div "Maestro Visits Projects Work Orders Tasks Teams Properties Geo Assignments Albu…" at bounding box center [784, 26] width 1568 height 54
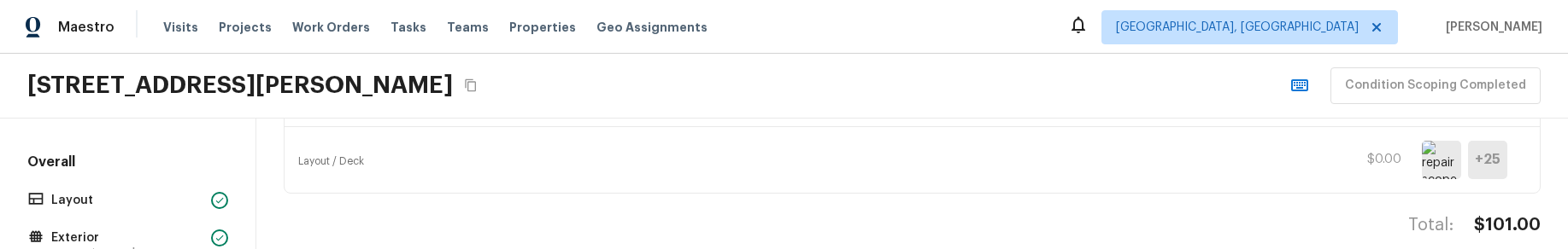
scroll to position [272, 0]
